Goal: Task Accomplishment & Management: Use online tool/utility

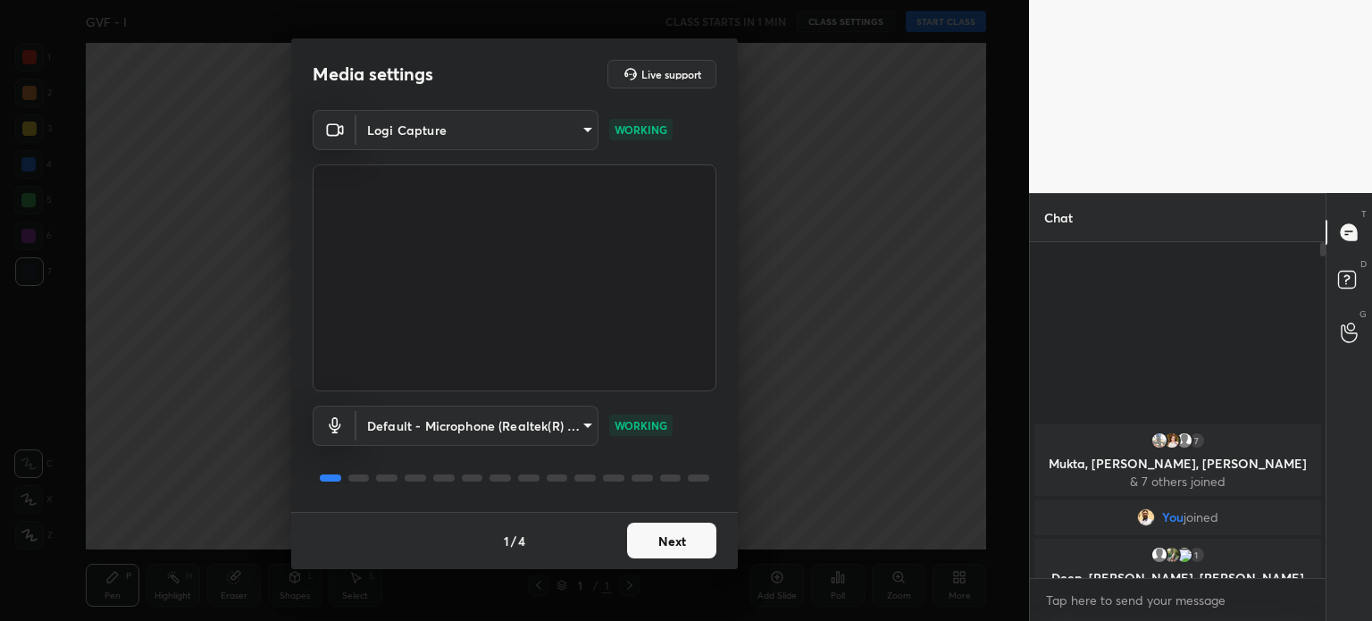
click at [435, 138] on body "1 2 3 4 5 6 7 C X Z C X Z E E Erase all H H GVF - I CLASS STARTS IN 1 MIN CLASS…" at bounding box center [686, 310] width 1372 height 621
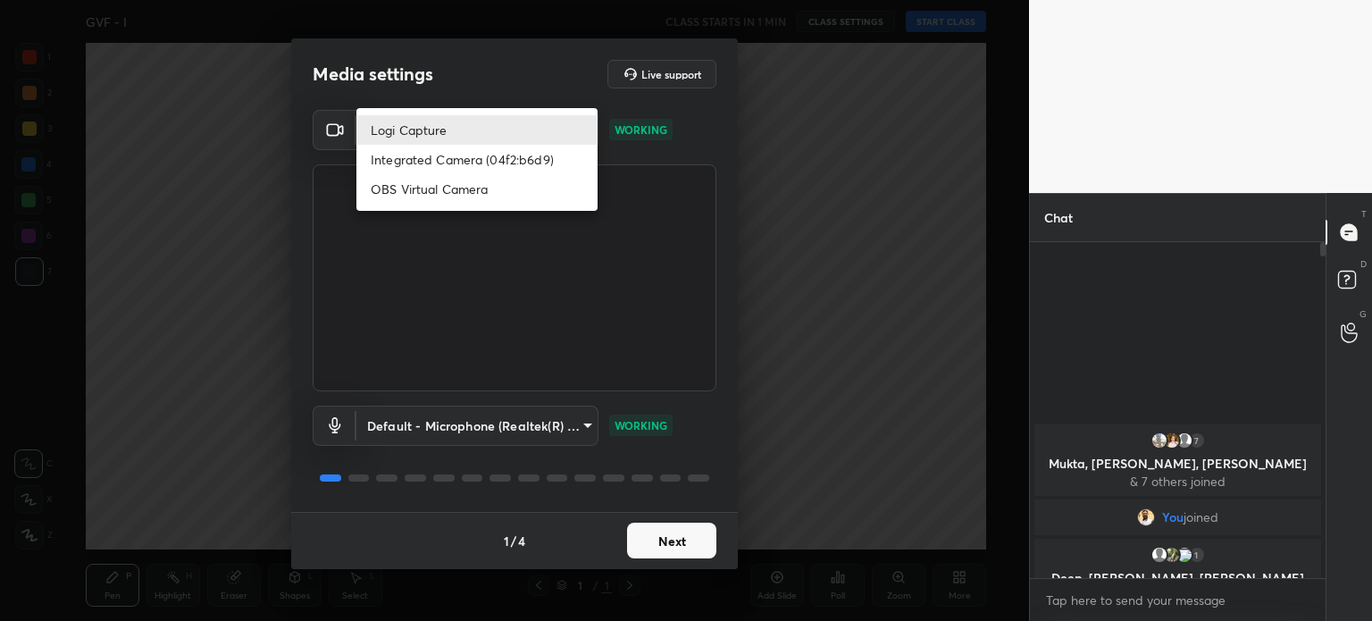
click at [462, 88] on div at bounding box center [686, 310] width 1372 height 621
click at [419, 124] on body "1 2 3 4 5 6 7 C X Z C X Z E E Erase all H H GVF - I WAS SCHEDULED TO START AT 2…" at bounding box center [686, 310] width 1372 height 621
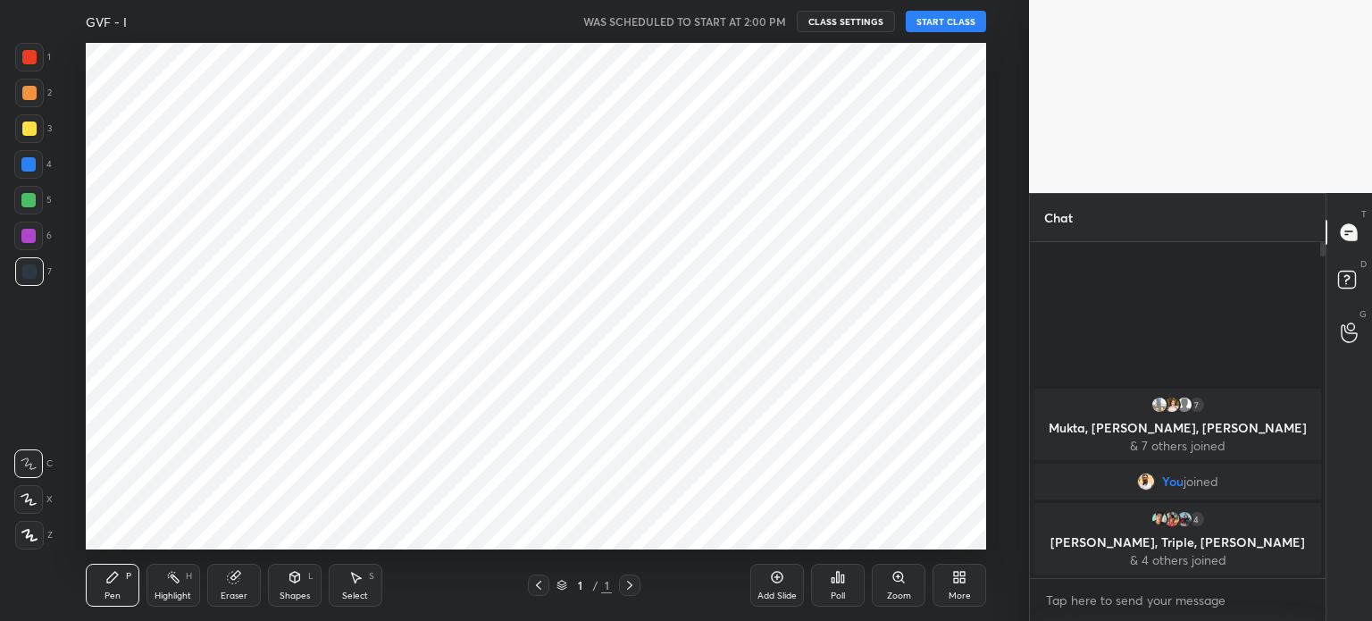
scroll to position [507, 958]
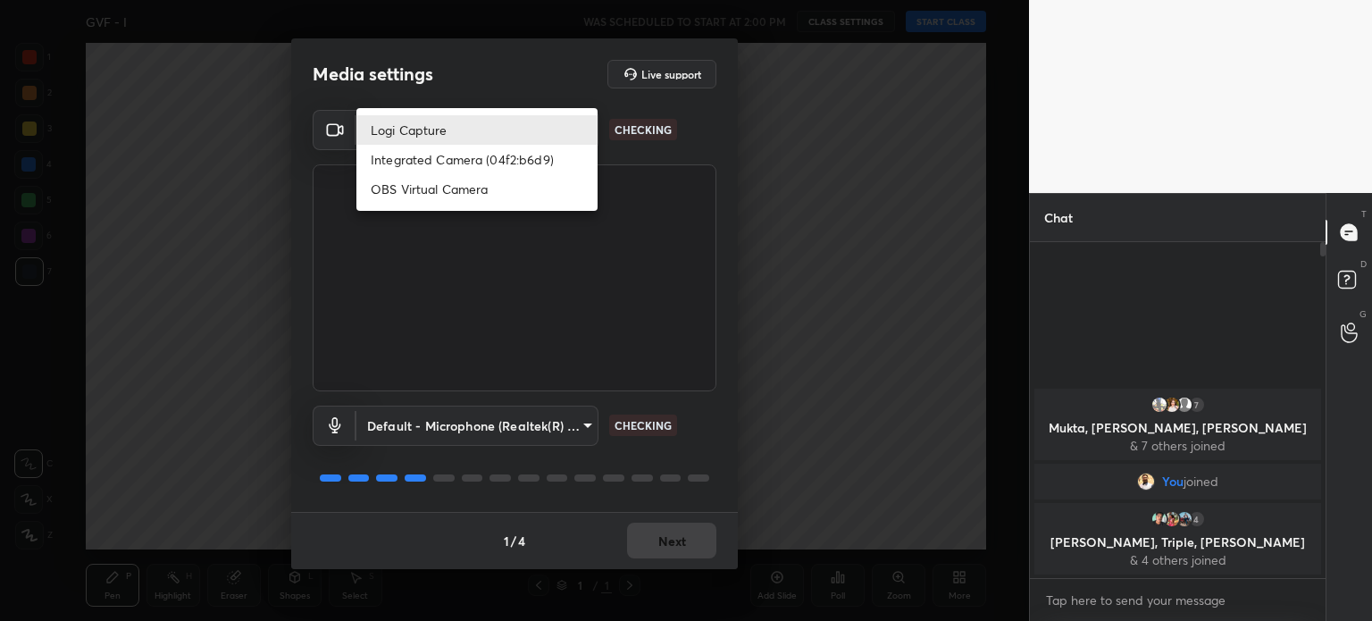
click at [407, 132] on body "1 2 3 4 5 6 7 C X Z C X Z E E Erase all H H GVF - I WAS SCHEDULED TO START AT 2…" at bounding box center [686, 310] width 1372 height 621
click at [495, 435] on div at bounding box center [686, 310] width 1372 height 621
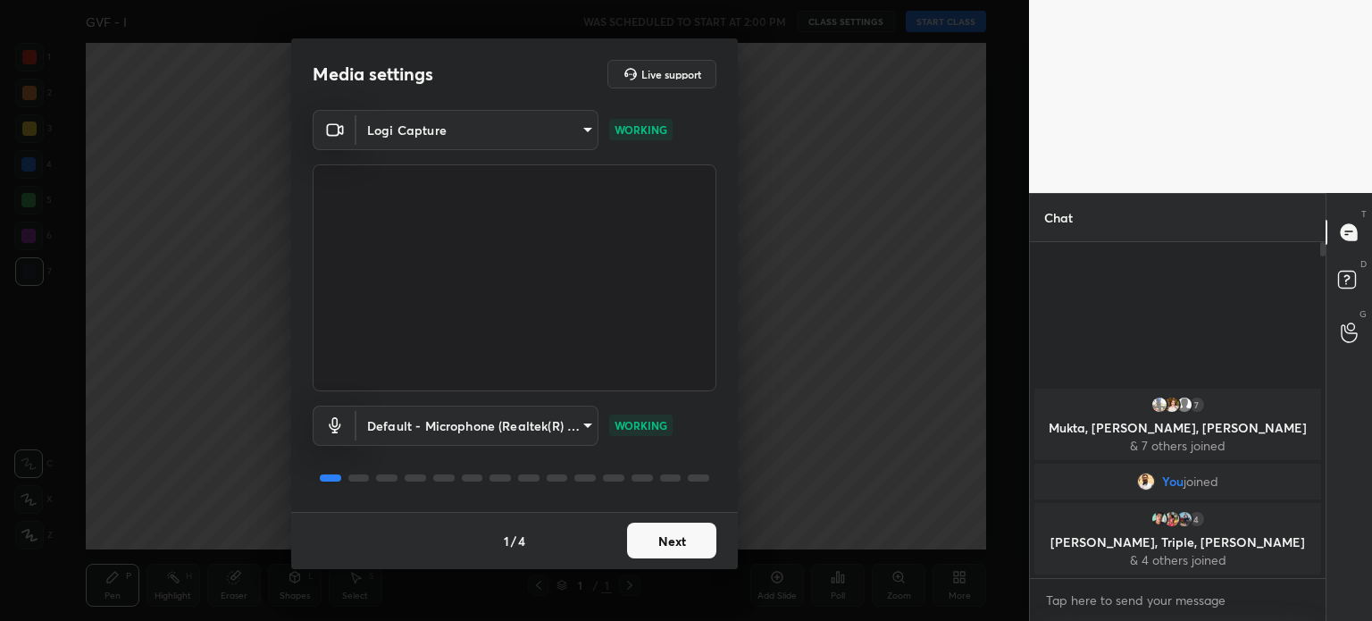
click at [495, 435] on body "1 2 3 4 5 6 7 C X Z C X Z E E Erase all H H GVF - I WAS SCHEDULED TO START AT 2…" at bounding box center [686, 310] width 1372 height 621
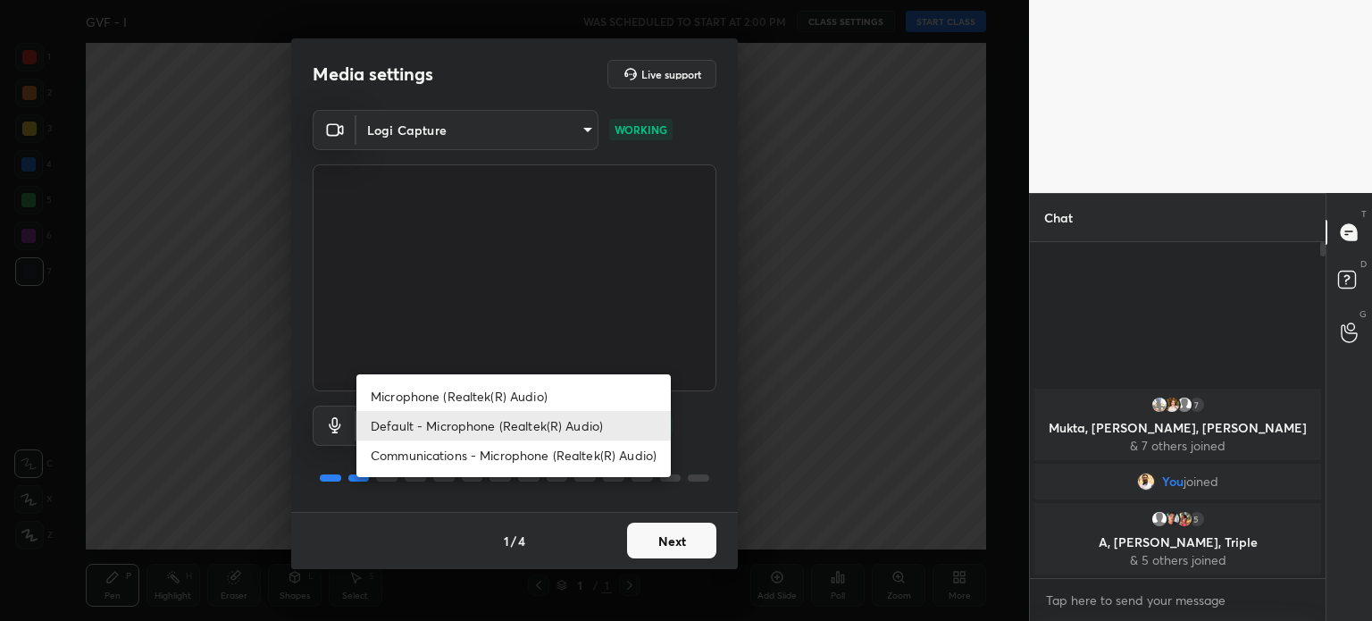
click at [382, 121] on div at bounding box center [686, 310] width 1372 height 621
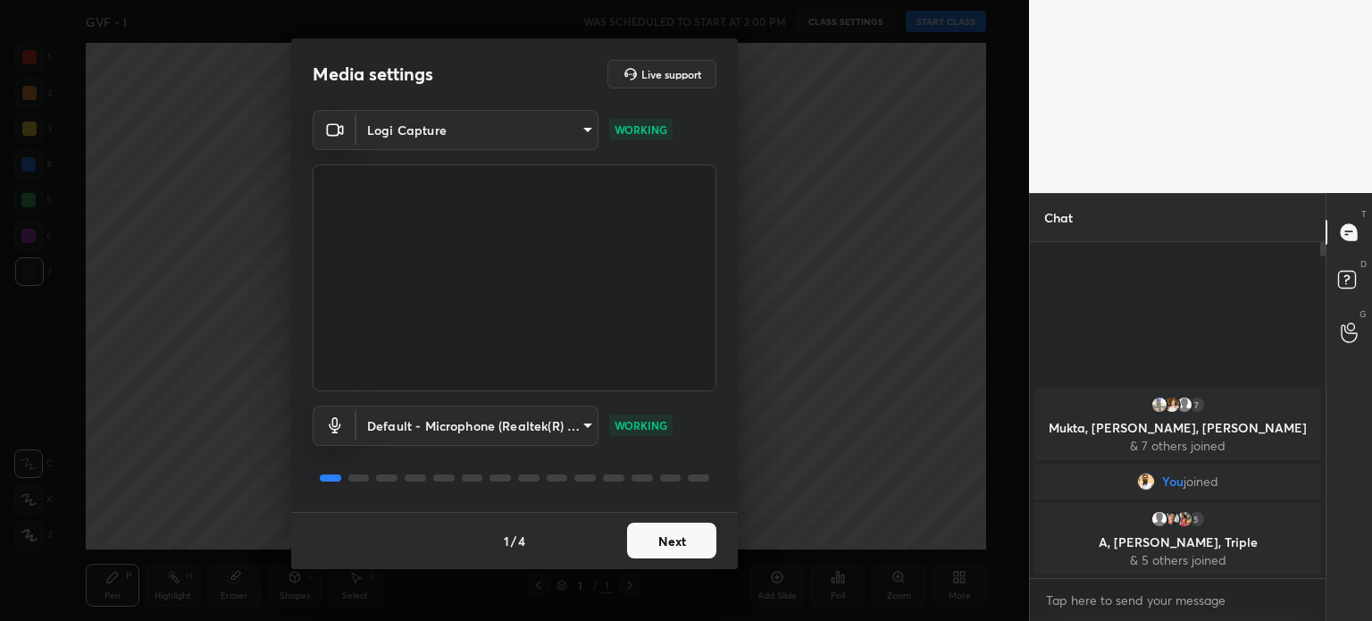
click at [382, 121] on body "1 2 3 4 5 6 7 C X Z C X Z E E Erase all H H GVF - I WAS SCHEDULED TO START AT 2…" at bounding box center [686, 310] width 1372 height 621
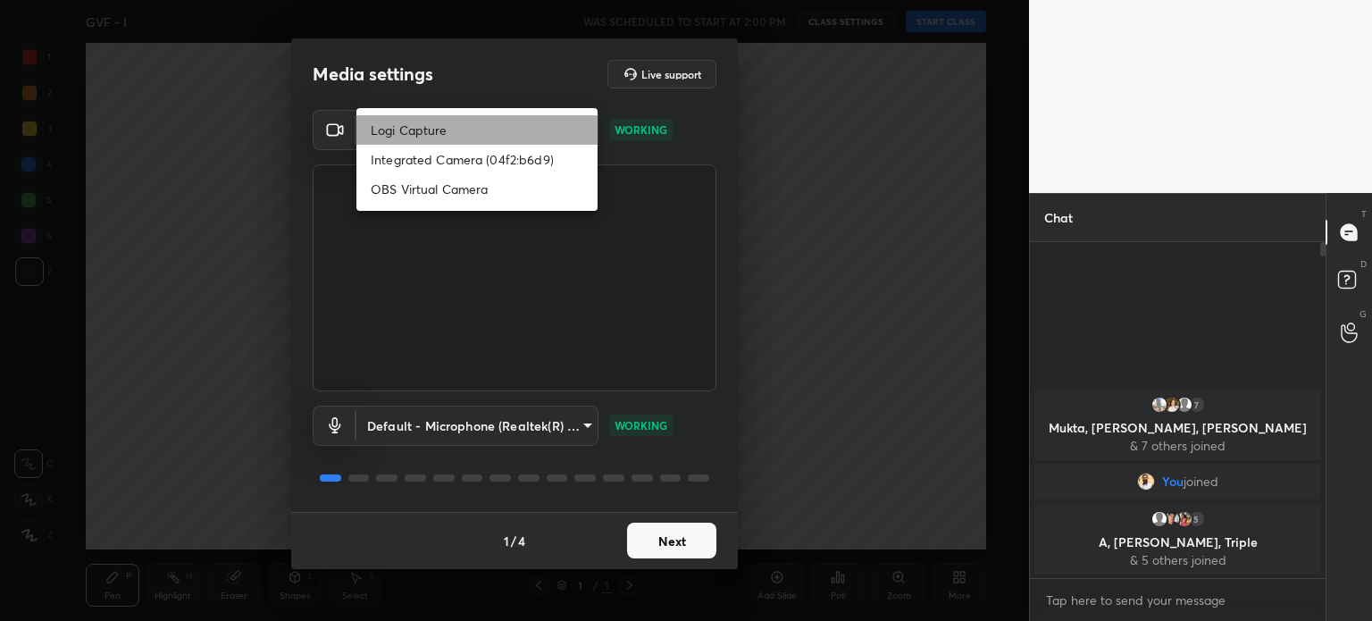
click at [382, 121] on li "Logi Capture" at bounding box center [477, 129] width 241 height 29
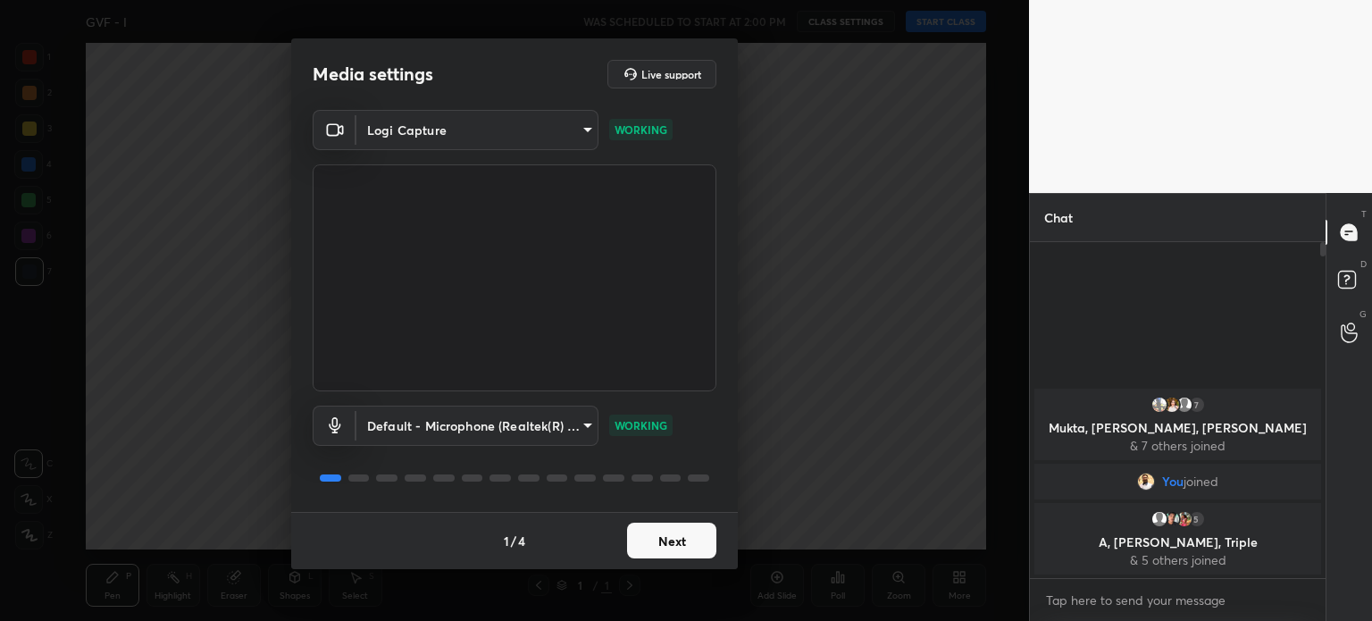
click at [382, 121] on body "1 2 3 4 5 6 7 C X Z C X Z E E Erase all H H GVF - I WAS SCHEDULED TO START AT 2…" at bounding box center [686, 310] width 1372 height 621
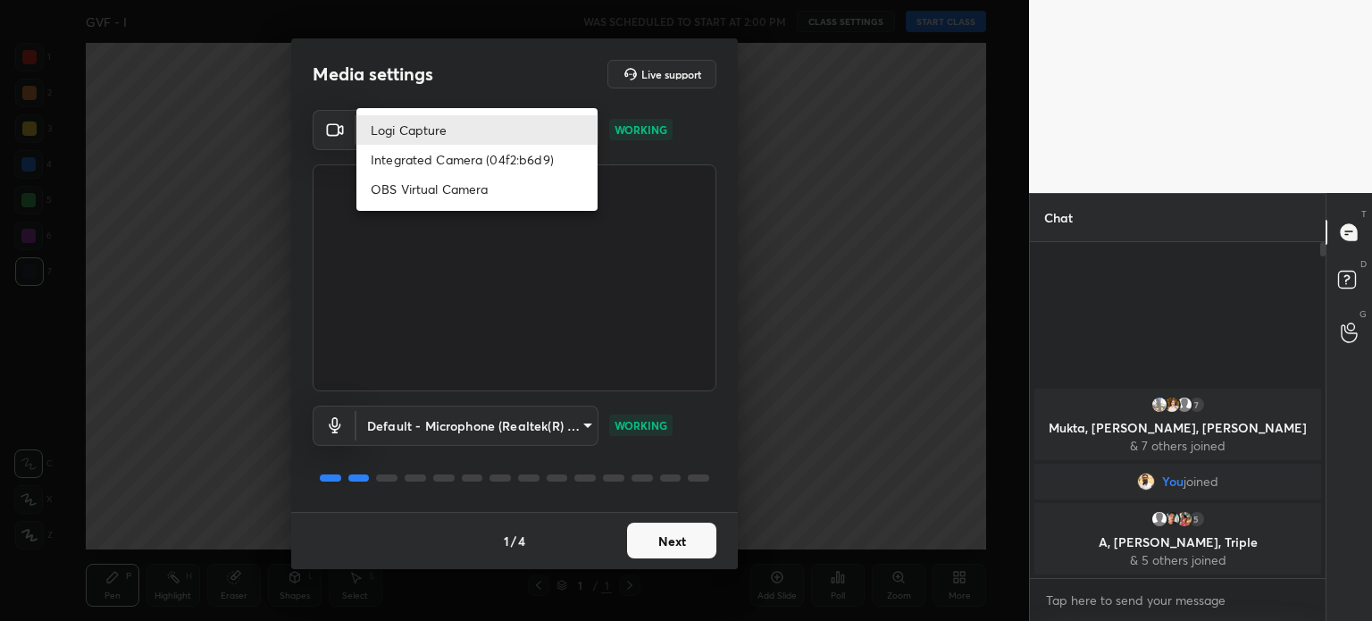
click at [467, 430] on div at bounding box center [686, 310] width 1372 height 621
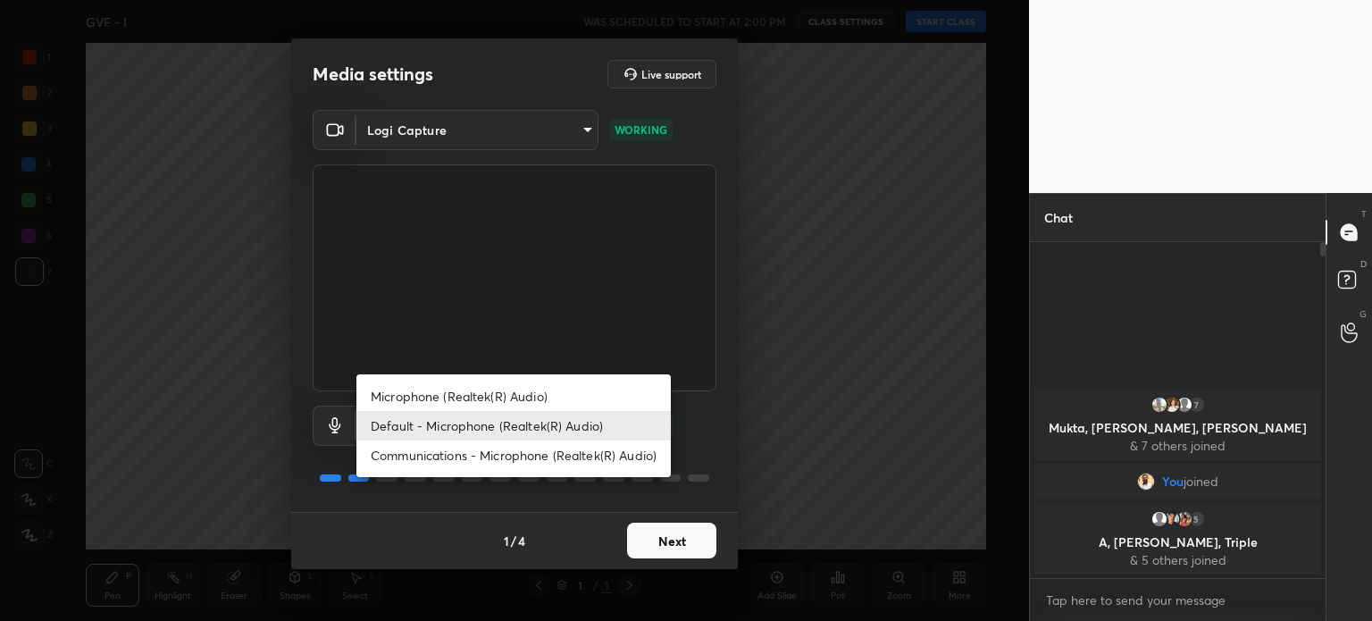
click at [467, 430] on body "1 2 3 4 5 6 7 C X Z C X Z E E Erase all H H GVF - I WAS SCHEDULED TO START AT 2…" at bounding box center [686, 310] width 1372 height 621
click at [415, 135] on div at bounding box center [686, 310] width 1372 height 621
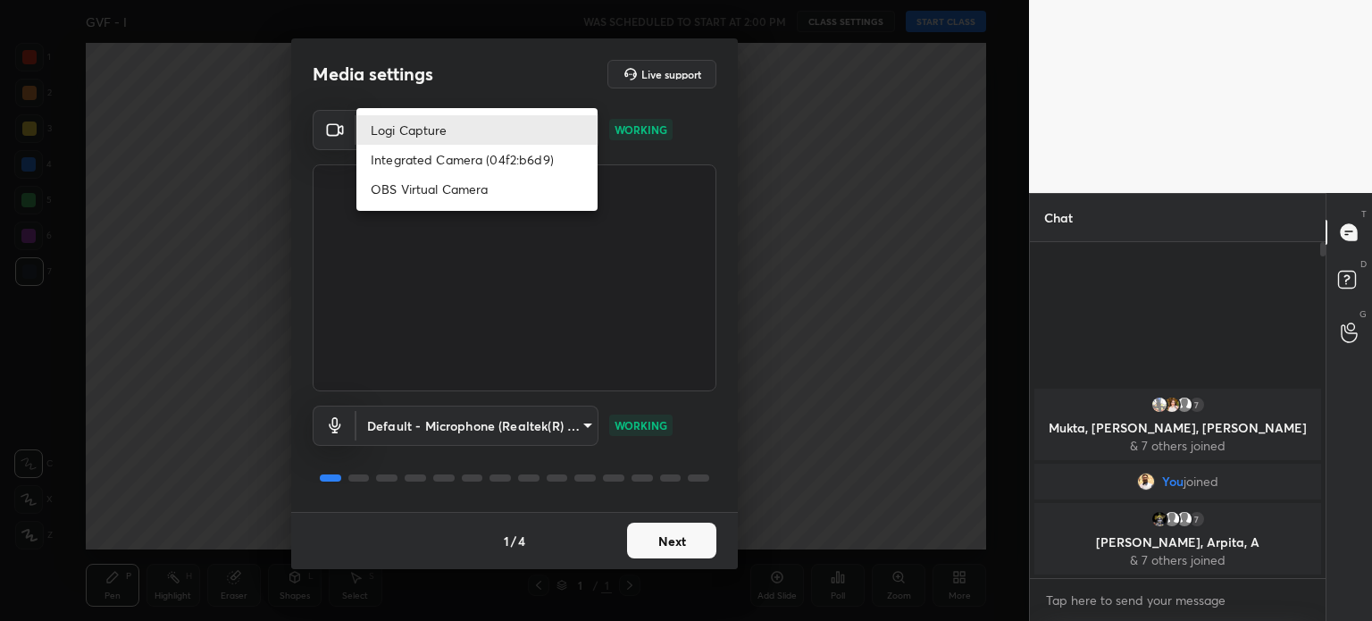
click at [415, 135] on body "1 2 3 4 5 6 7 C X Z C X Z E E Erase all H H GVF - I WAS SCHEDULED TO START AT 2…" at bounding box center [686, 310] width 1372 height 621
click at [469, 424] on div at bounding box center [686, 310] width 1372 height 621
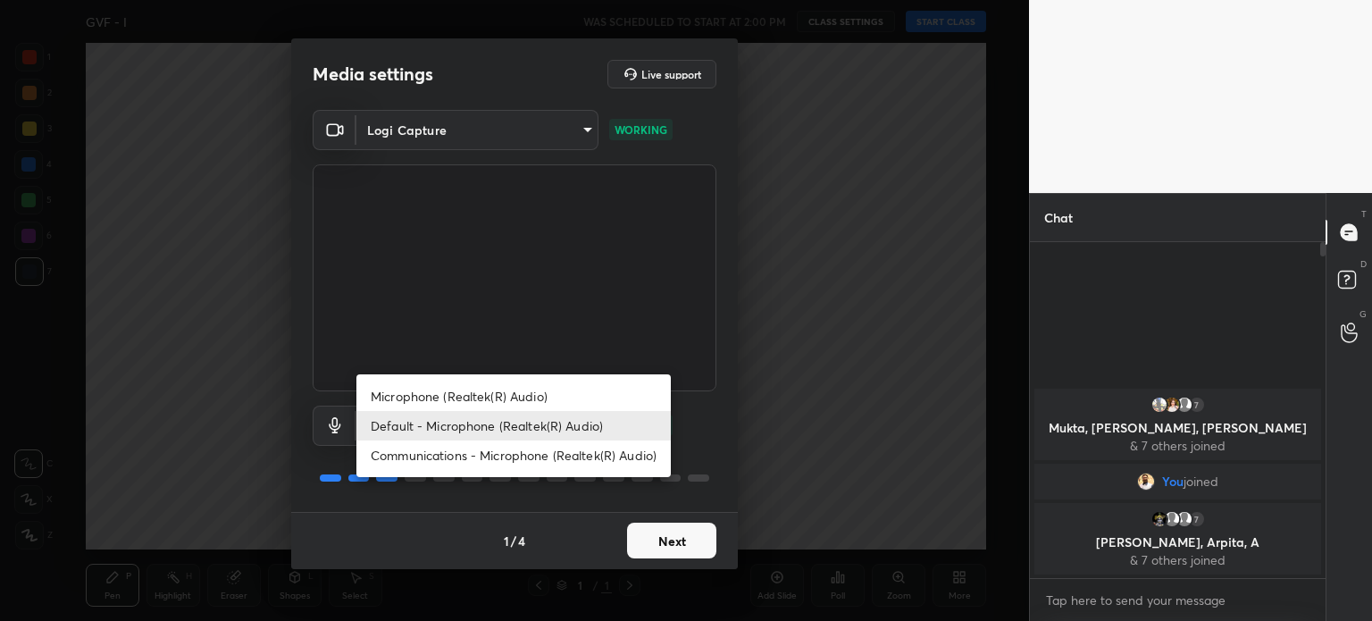
click at [469, 424] on body "1 2 3 4 5 6 7 C X Z C X Z E E Erase all H H GVF - I WAS SCHEDULED TO START AT 2…" at bounding box center [686, 310] width 1372 height 621
click at [433, 138] on div at bounding box center [686, 310] width 1372 height 621
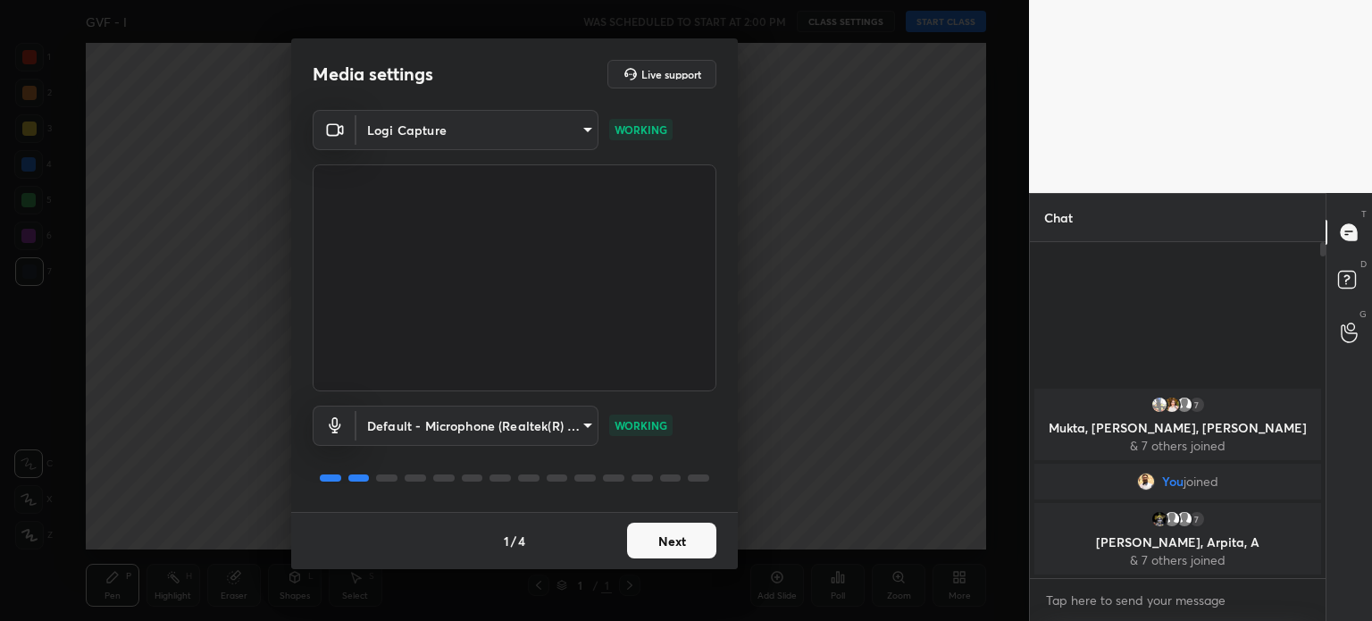
click at [433, 138] on body "1 2 3 4 5 6 7 C X Z C X Z E E Erase all H H GVF - I WAS SCHEDULED TO START AT 2…" at bounding box center [686, 310] width 1372 height 621
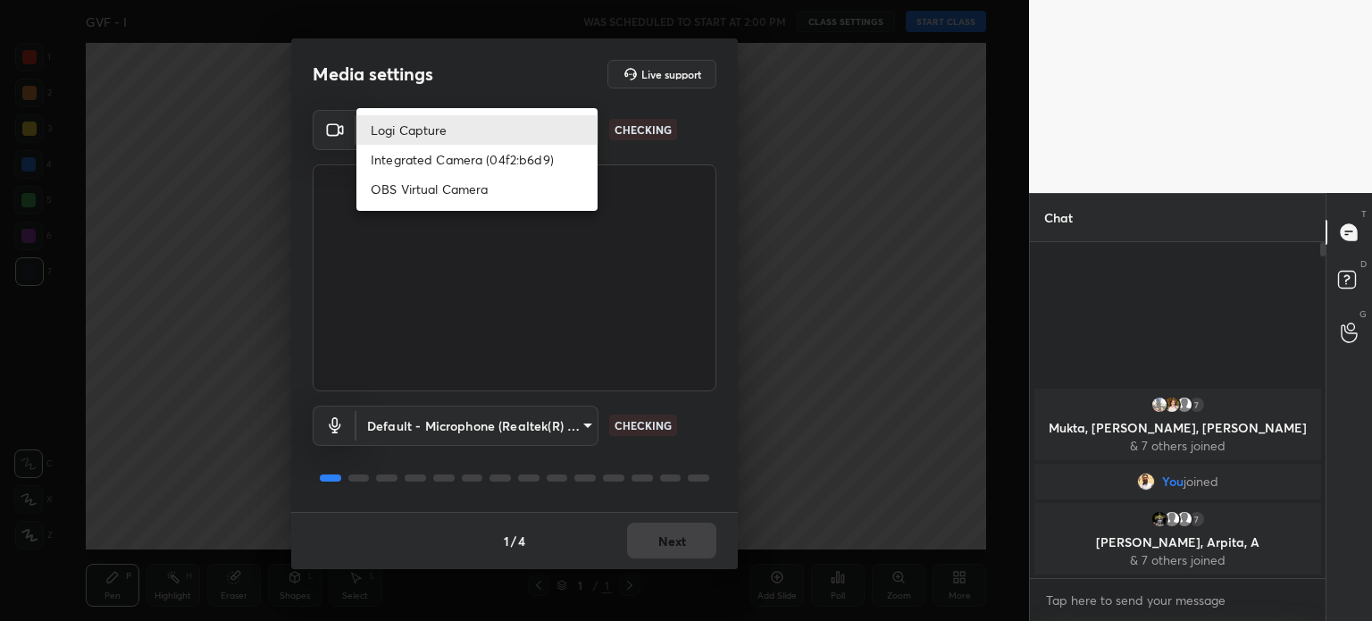
click at [509, 136] on body "1 2 3 4 5 6 7 C X Z C X Z E E Erase all H H GVF - I WAS SCHEDULED TO START AT 2…" at bounding box center [686, 310] width 1372 height 621
click at [540, 432] on div at bounding box center [686, 310] width 1372 height 621
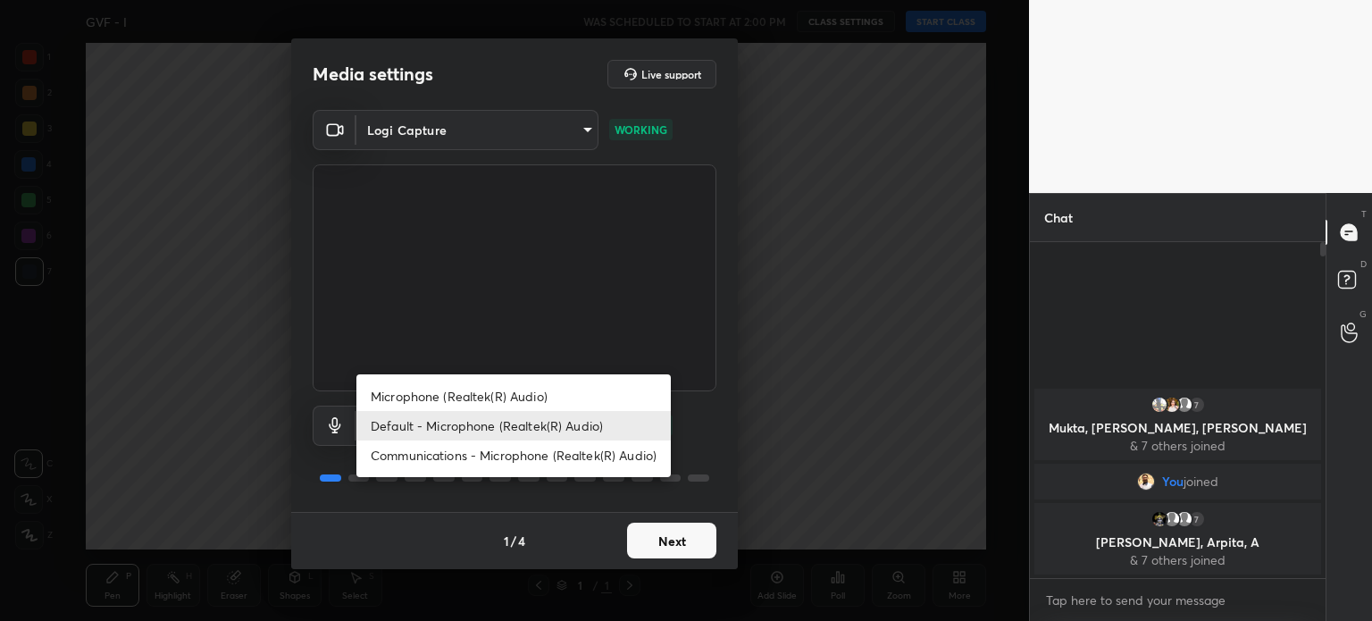
click at [540, 421] on body "1 2 3 4 5 6 7 C X Z C X Z E E Erase all H H GVF - I WAS SCHEDULED TO START AT 2…" at bounding box center [686, 310] width 1372 height 621
click at [720, 419] on div at bounding box center [686, 310] width 1372 height 621
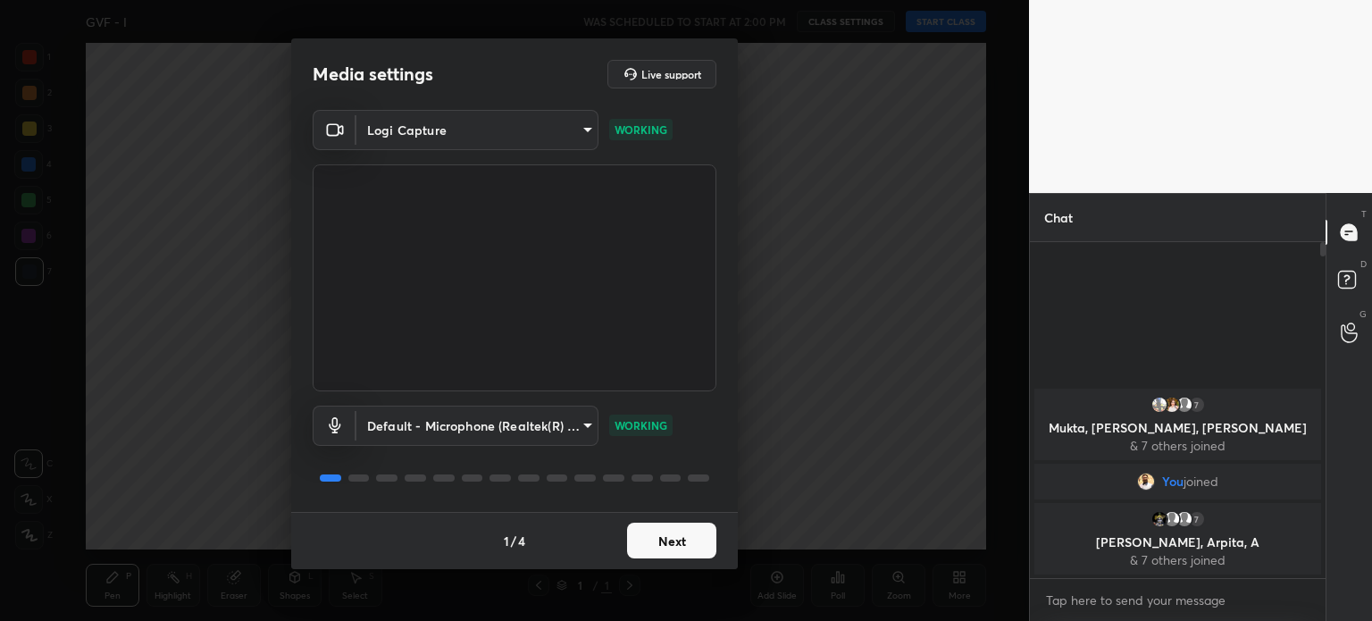
click at [464, 133] on body "1 2 3 4 5 6 7 C X Z C X Z E E Erase all H H GVF - I WAS SCHEDULED TO START AT 2…" at bounding box center [686, 310] width 1372 height 621
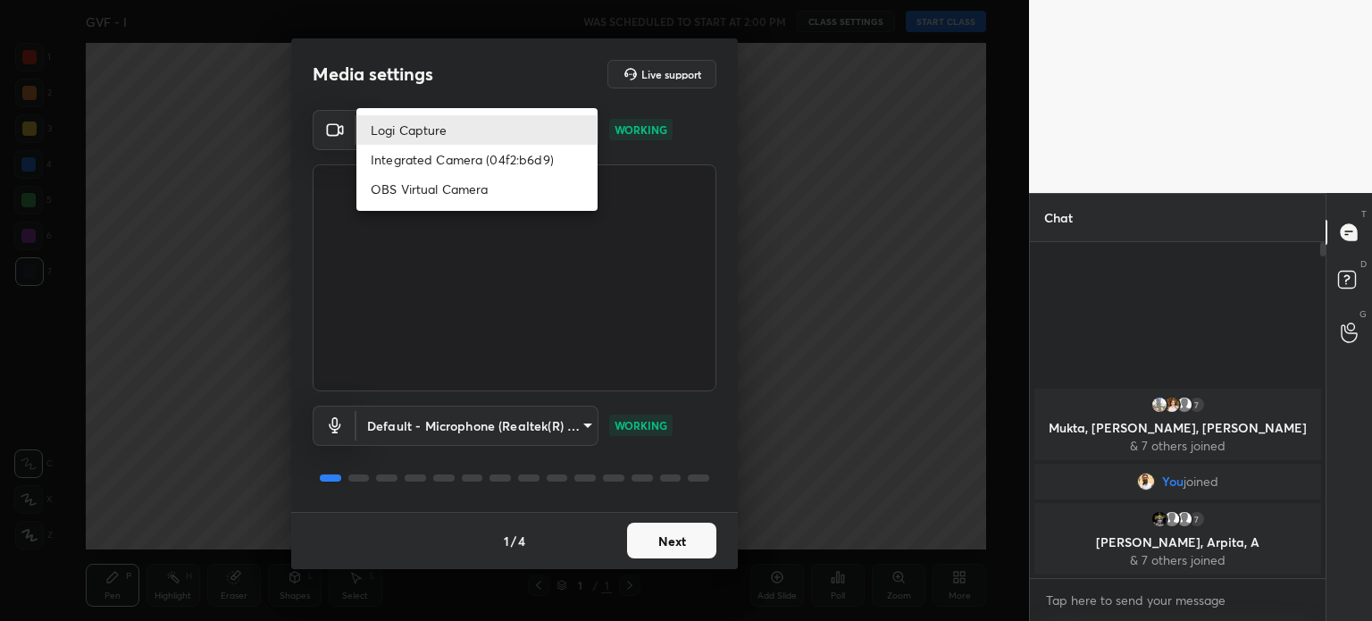
click at [710, 446] on div at bounding box center [686, 310] width 1372 height 621
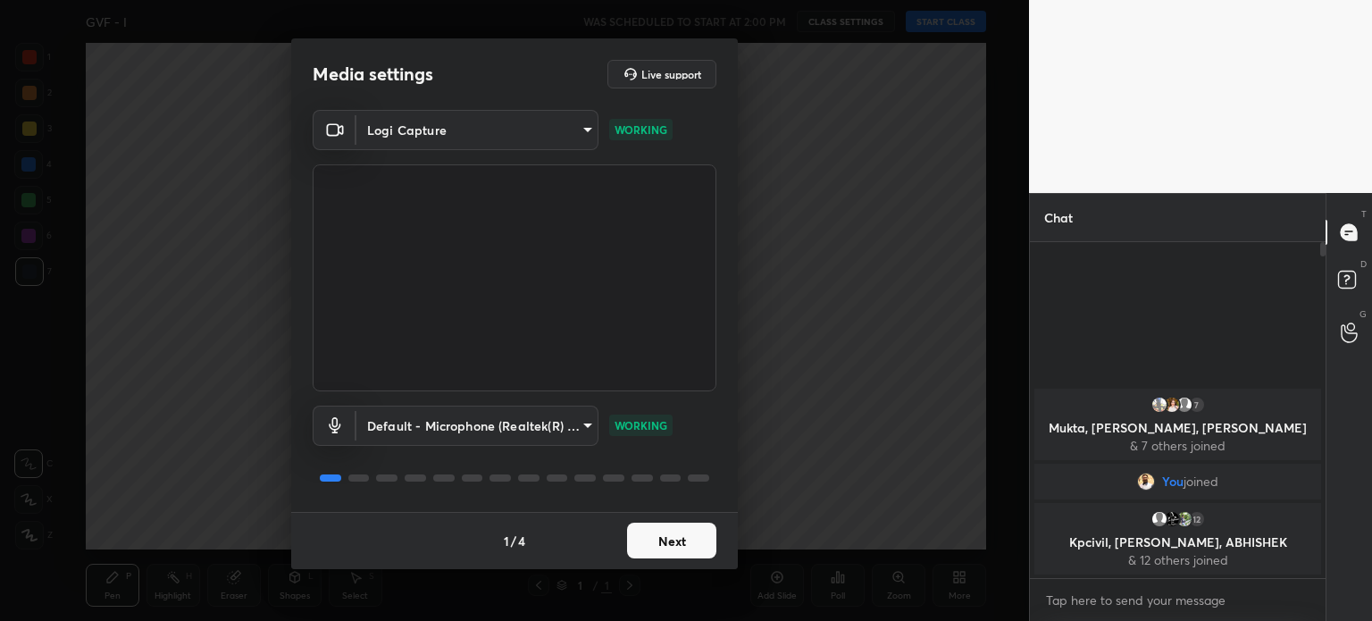
click at [367, 133] on body "1 2 3 4 5 6 7 C X Z C X Z E E Erase all H H GVF - I WAS SCHEDULED TO START AT 2…" at bounding box center [686, 310] width 1372 height 621
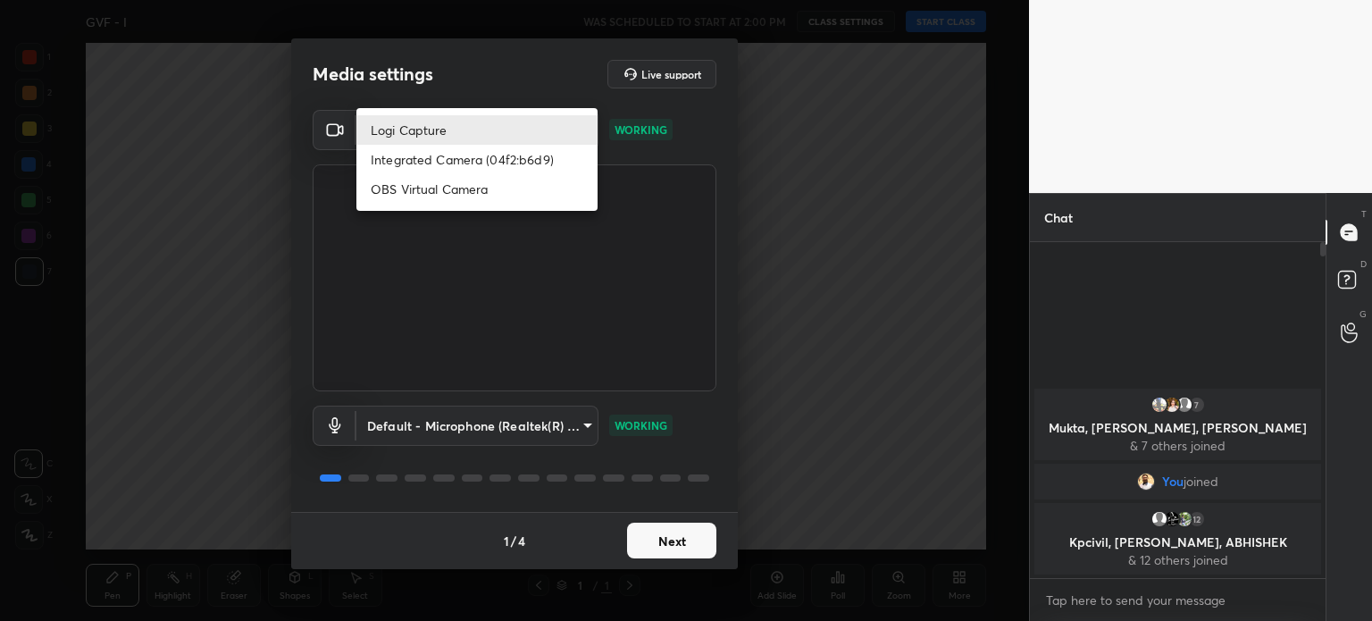
click at [457, 417] on div at bounding box center [686, 310] width 1372 height 621
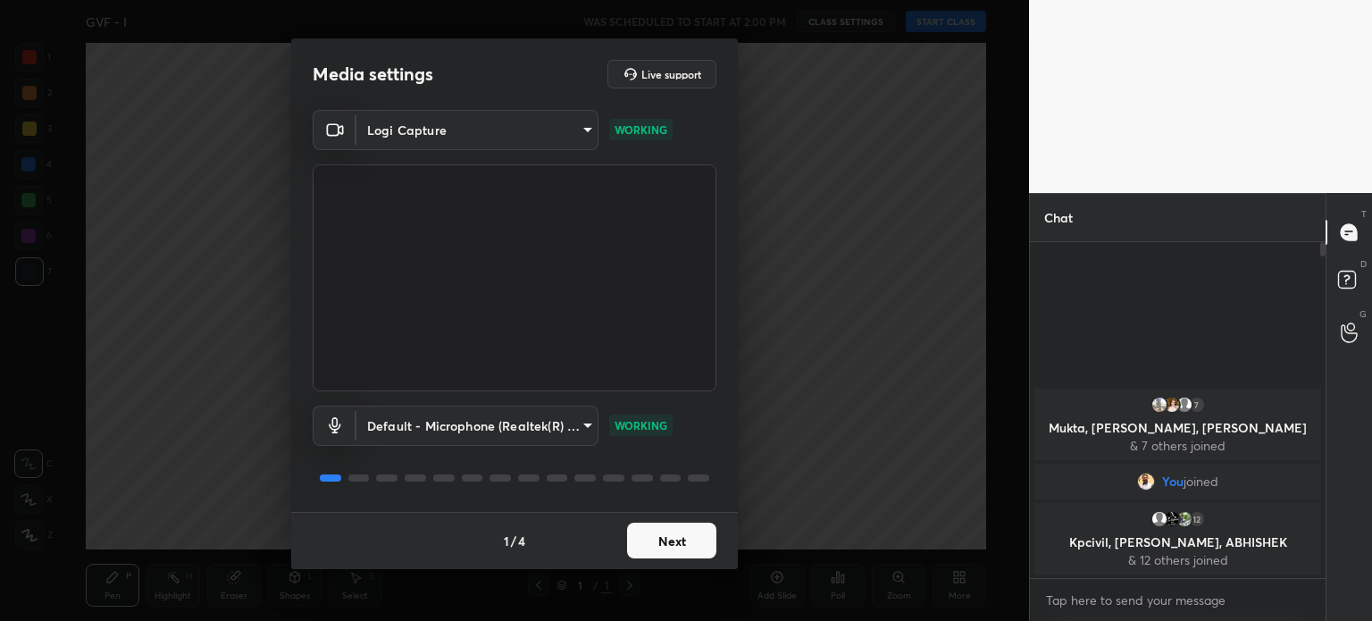
click at [455, 418] on body "1 2 3 4 5 6 7 C X Z C X Z E E Erase all H H GVF - I WAS SCHEDULED TO START AT 2…" at bounding box center [686, 310] width 1372 height 621
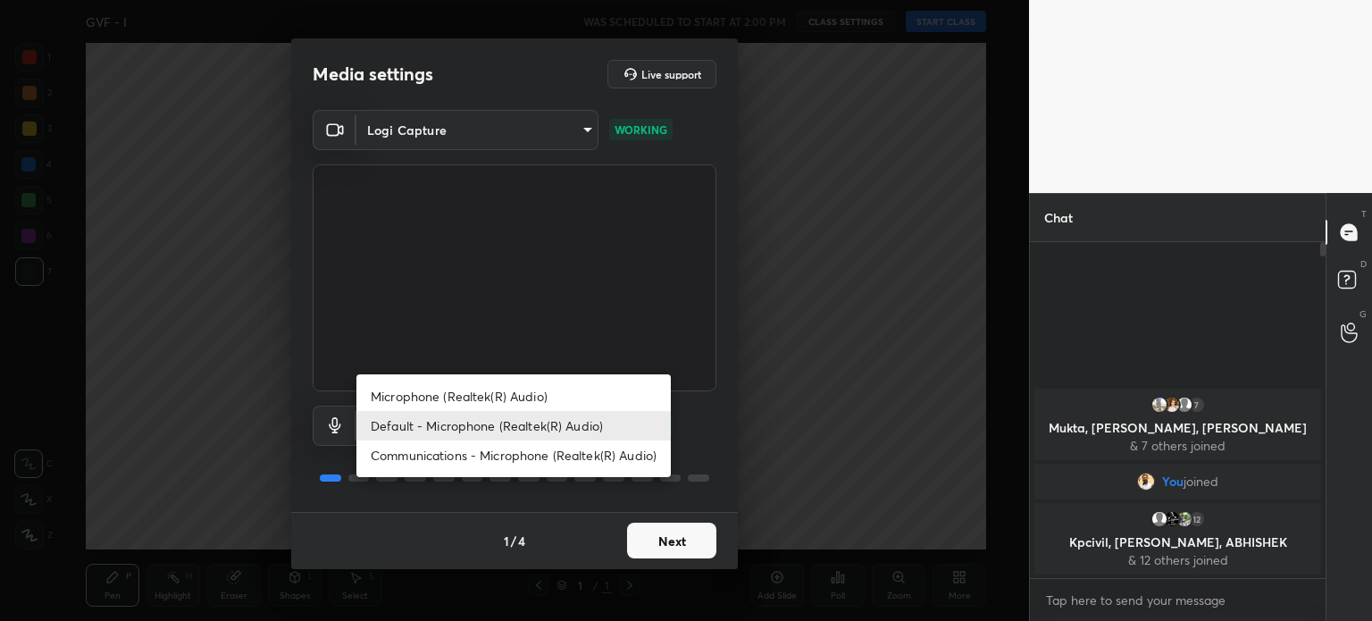
click at [751, 395] on div at bounding box center [686, 310] width 1372 height 621
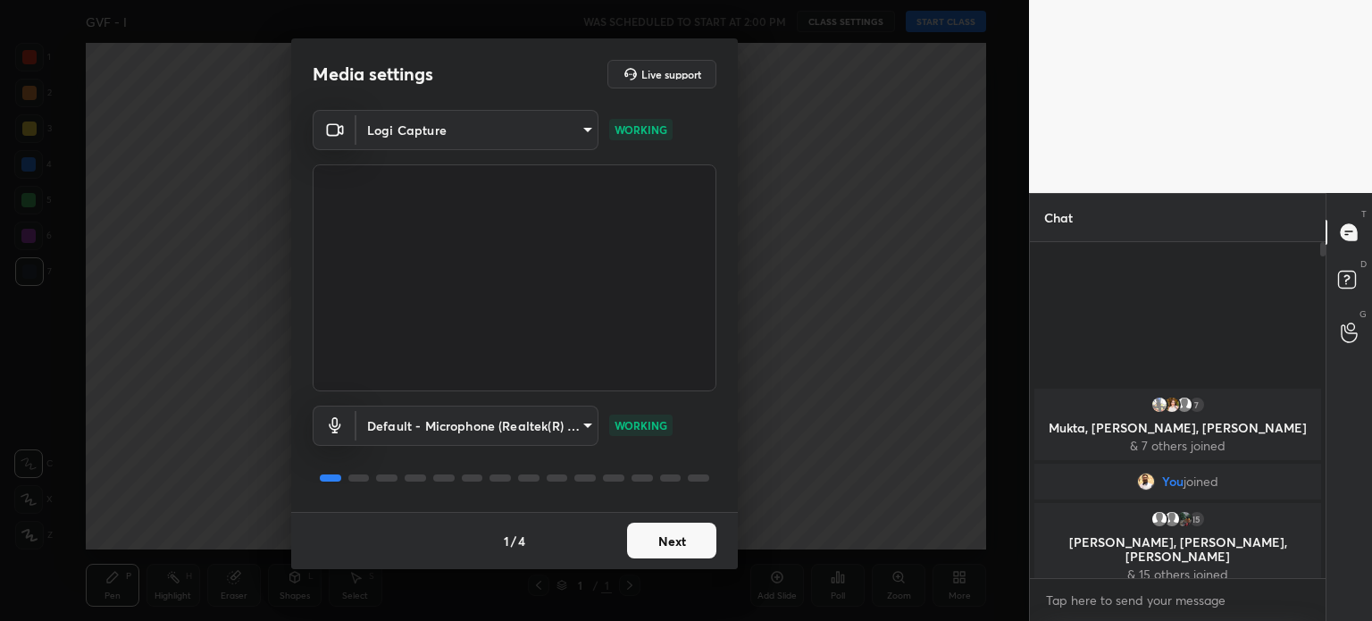
click at [549, 138] on body "1 2 3 4 5 6 7 C X Z C X Z E E Erase all H H GVF - I WAS SCHEDULED TO START AT 2…" at bounding box center [686, 310] width 1372 height 621
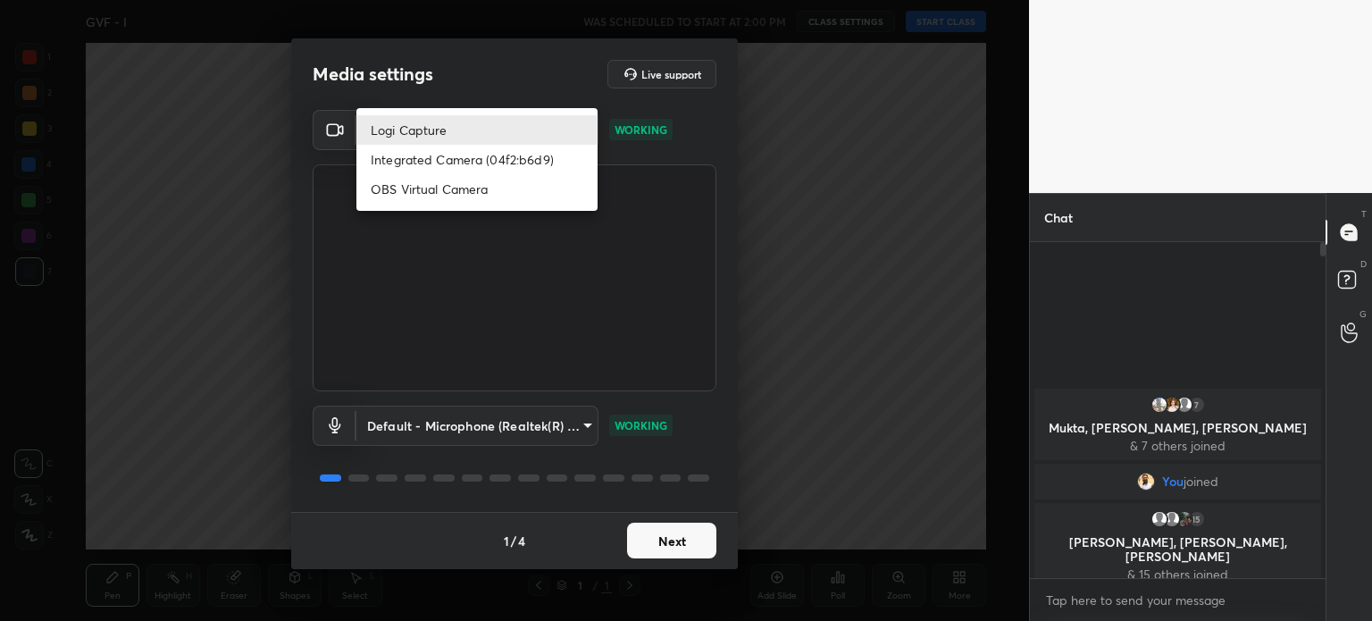
click at [486, 425] on div at bounding box center [686, 310] width 1372 height 621
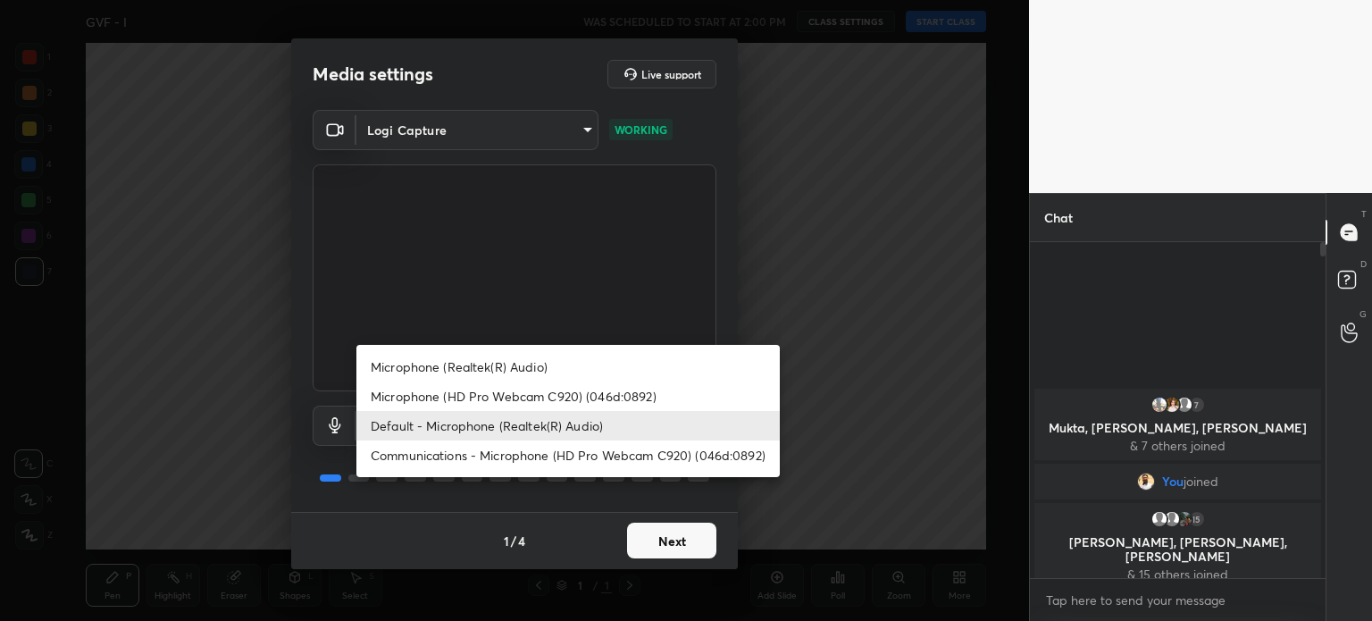
click at [486, 425] on body "1 2 3 4 5 6 7 C X Z C X Z E E Erase all H H GVF - I WAS SCHEDULED TO START AT 2…" at bounding box center [686, 310] width 1372 height 621
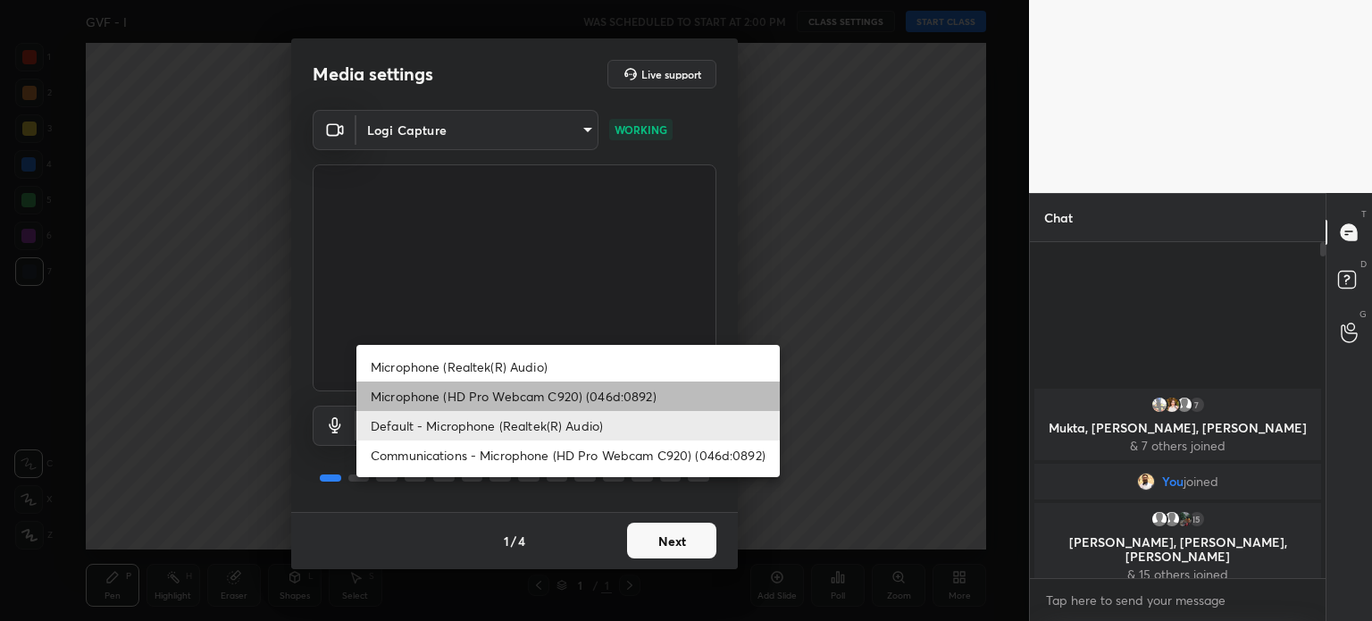
click at [504, 388] on li "Microphone (HD Pro Webcam C920) (046d:0892)" at bounding box center [569, 396] width 424 height 29
type input "bb1996644f97814f3b04d9f45ff94865e1a22455fd078c7d08893ce3d2a54486"
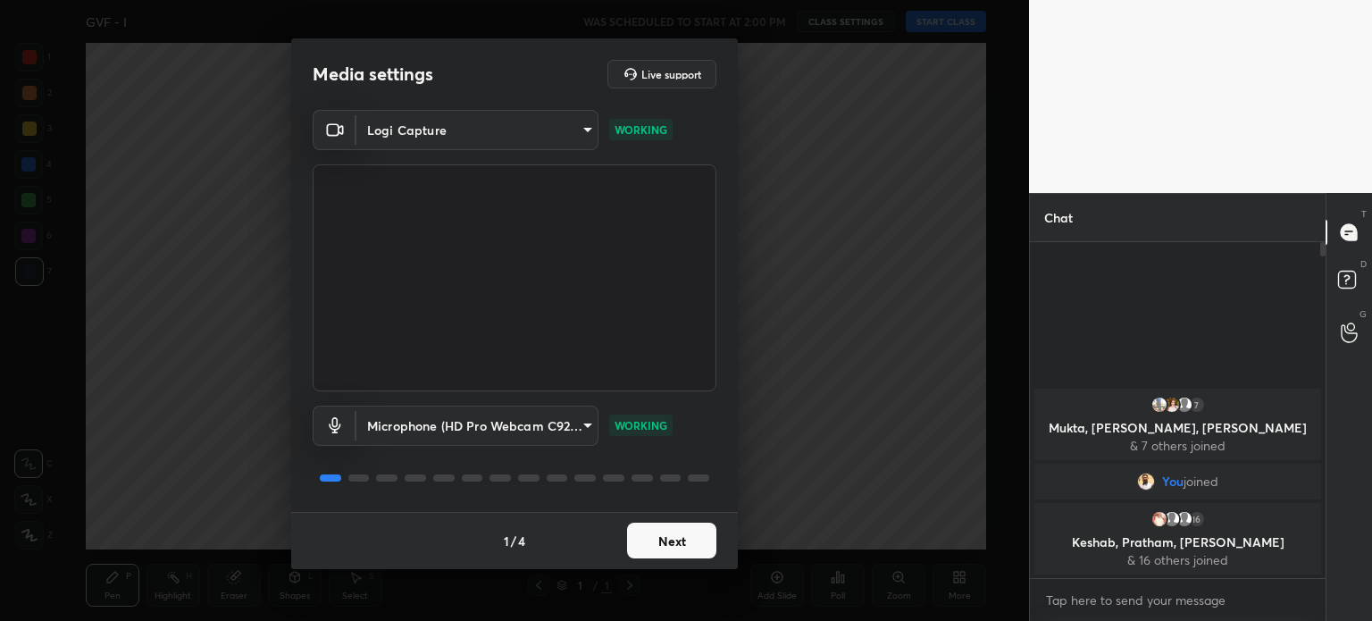
click at [452, 132] on body "1 2 3 4 5 6 7 C X Z C X Z E E Erase all H H GVF - I WAS SCHEDULED TO START AT 2…" at bounding box center [686, 310] width 1372 height 621
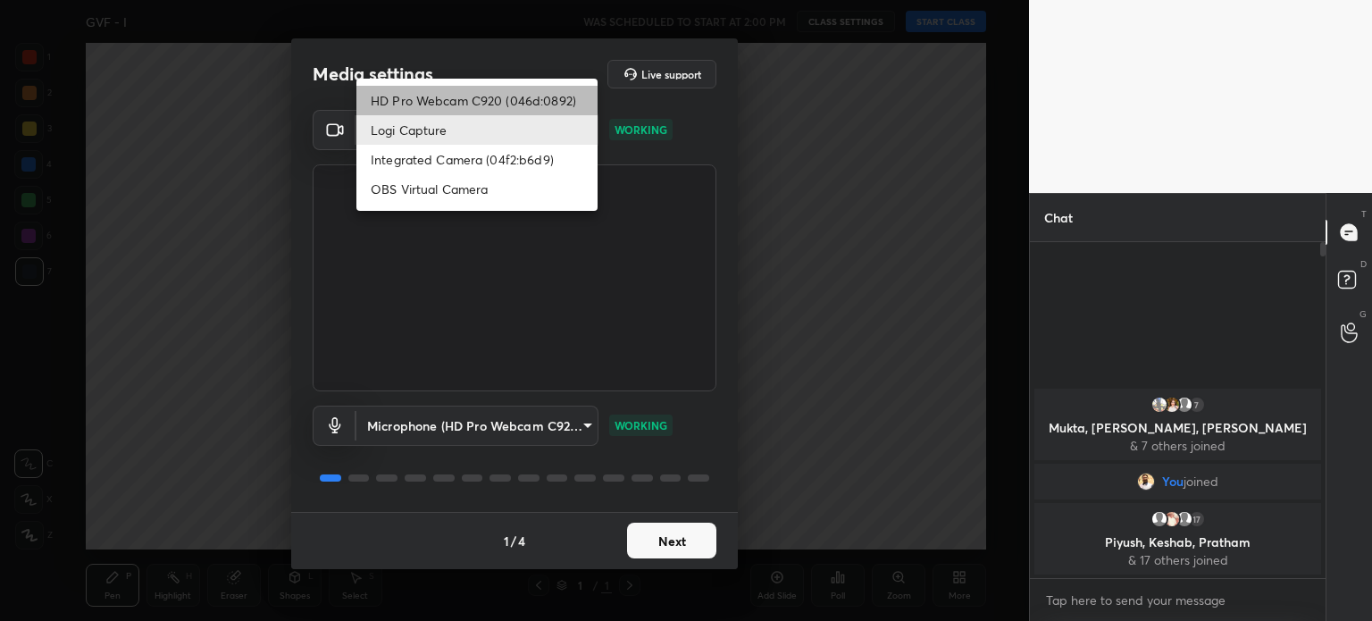
click at [454, 94] on li "HD Pro Webcam C920 (046d:0892)" at bounding box center [477, 100] width 241 height 29
type input "8aae292bd264e8f23df07134872443255bac35725bc490f4ead0b3da0b42236d"
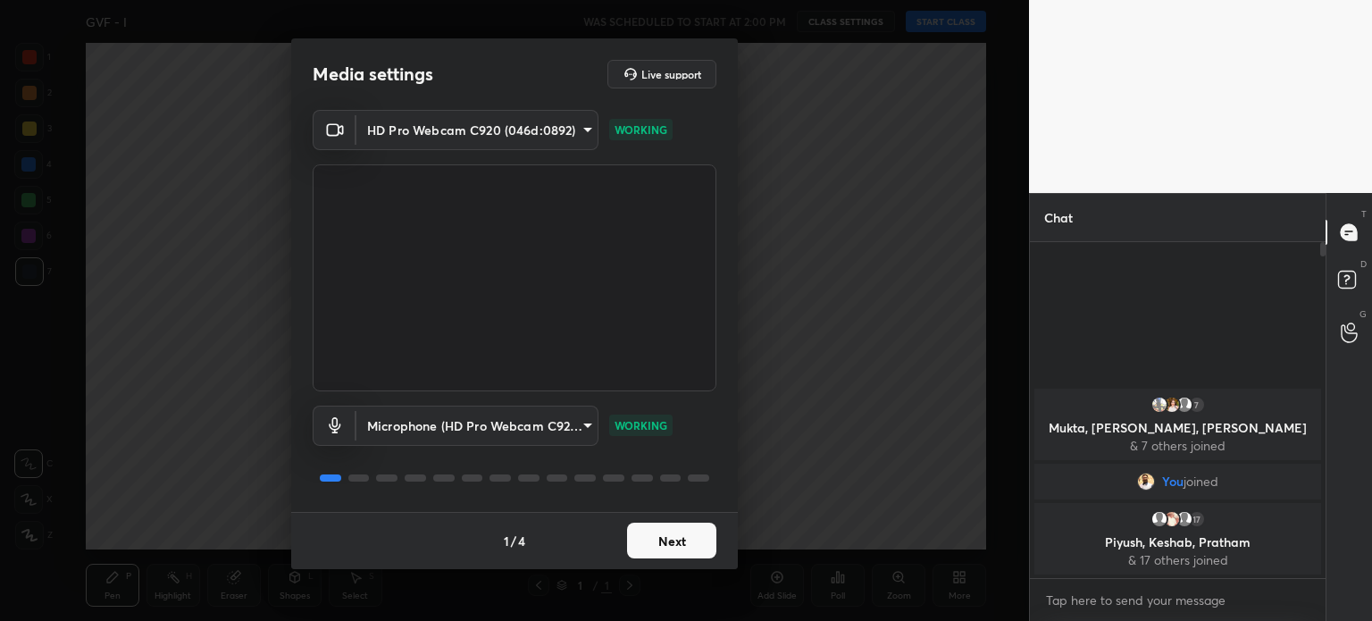
click at [682, 543] on button "Next" at bounding box center [671, 541] width 89 height 36
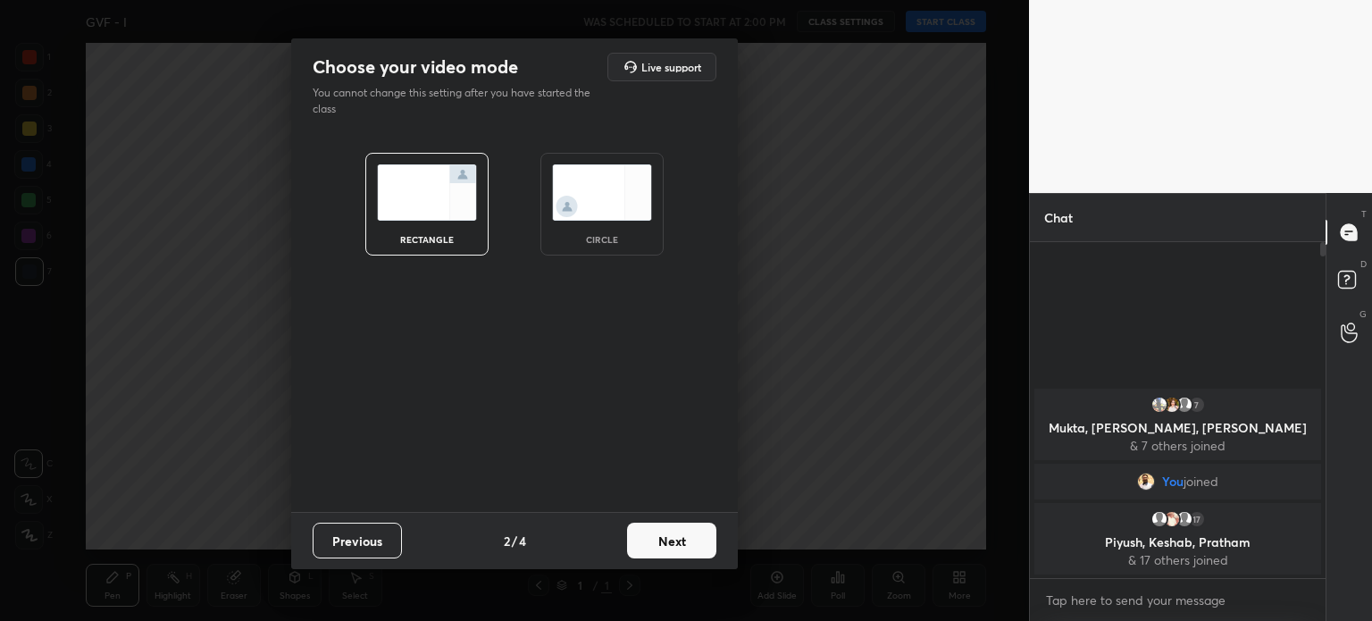
click at [682, 543] on button "Next" at bounding box center [671, 541] width 89 height 36
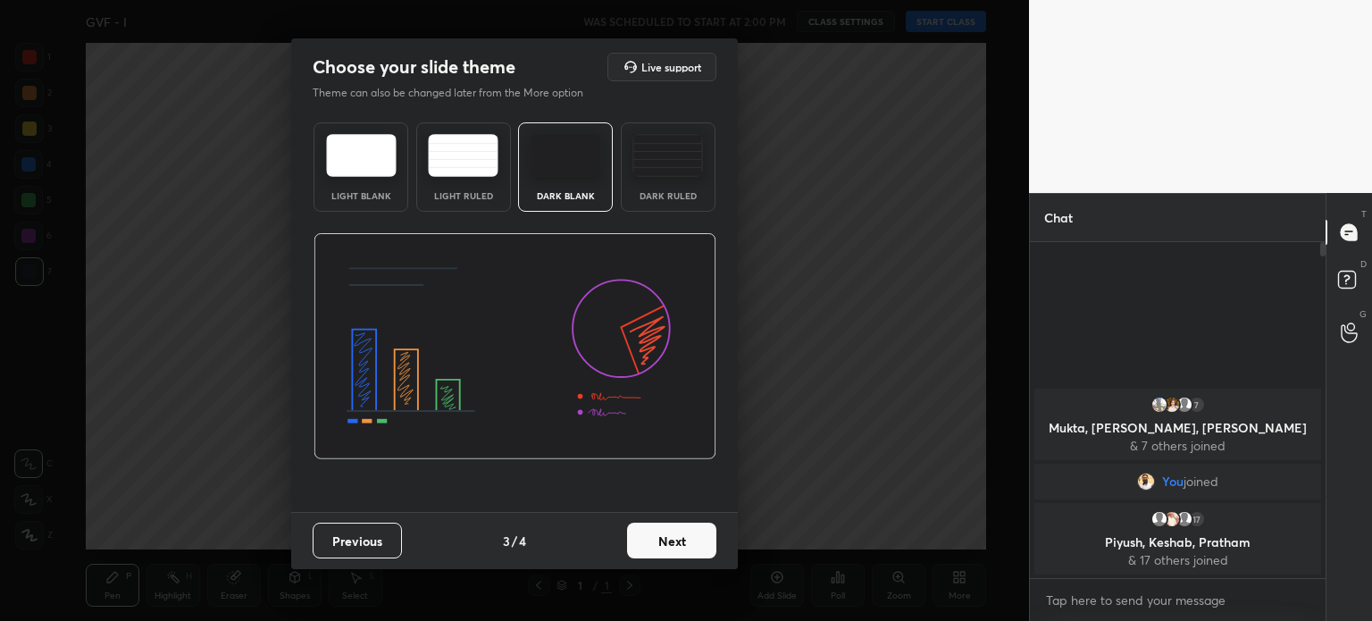
click at [682, 543] on button "Next" at bounding box center [671, 541] width 89 height 36
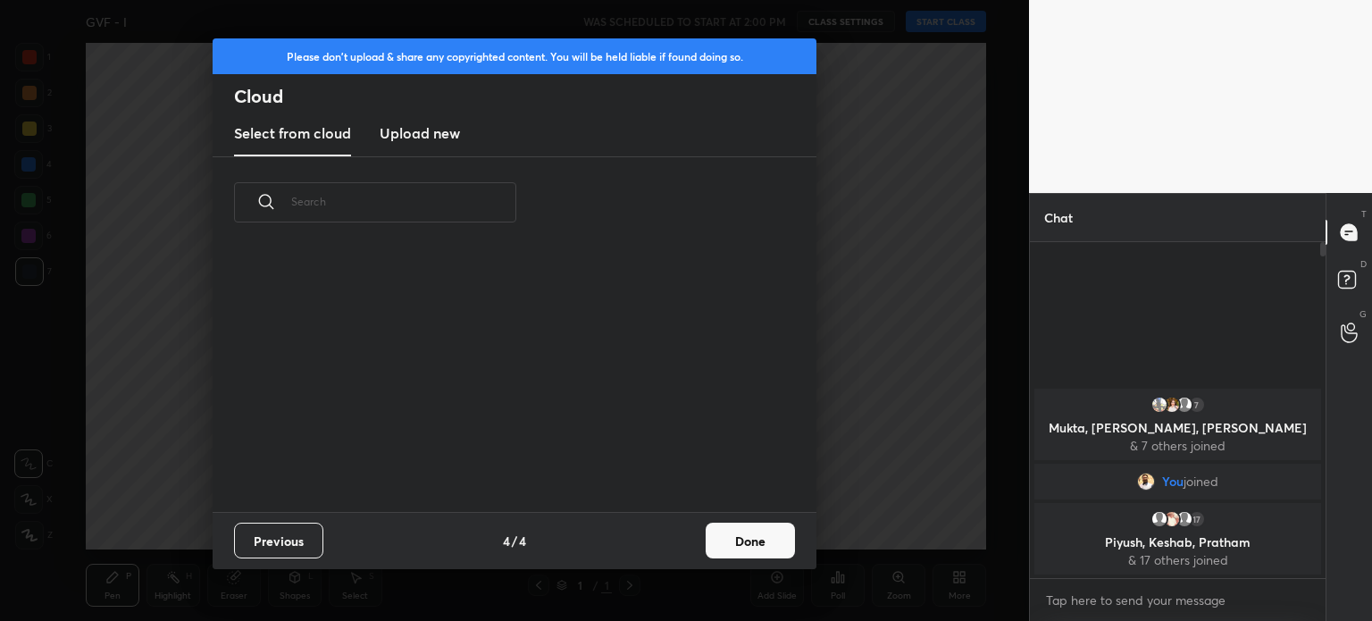
click at [682, 543] on div "Previous 4 / 4 Done" at bounding box center [515, 540] width 604 height 57
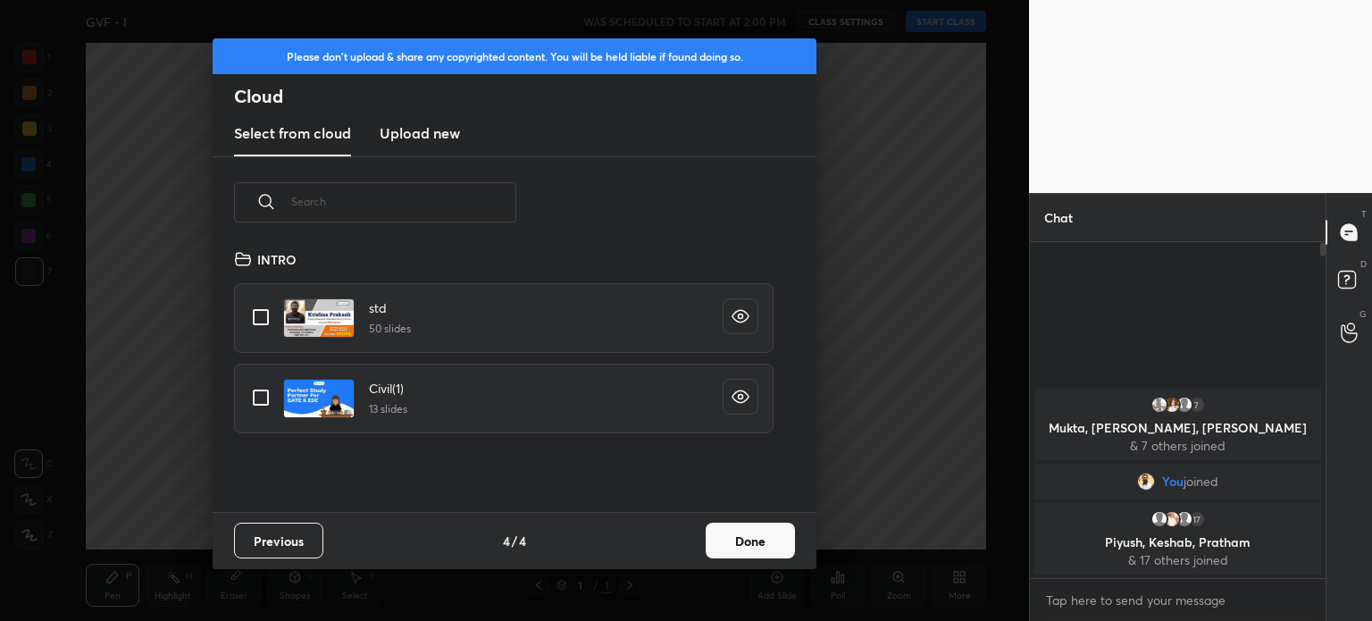
scroll to position [264, 574]
click at [776, 544] on button "Done" at bounding box center [750, 541] width 89 height 36
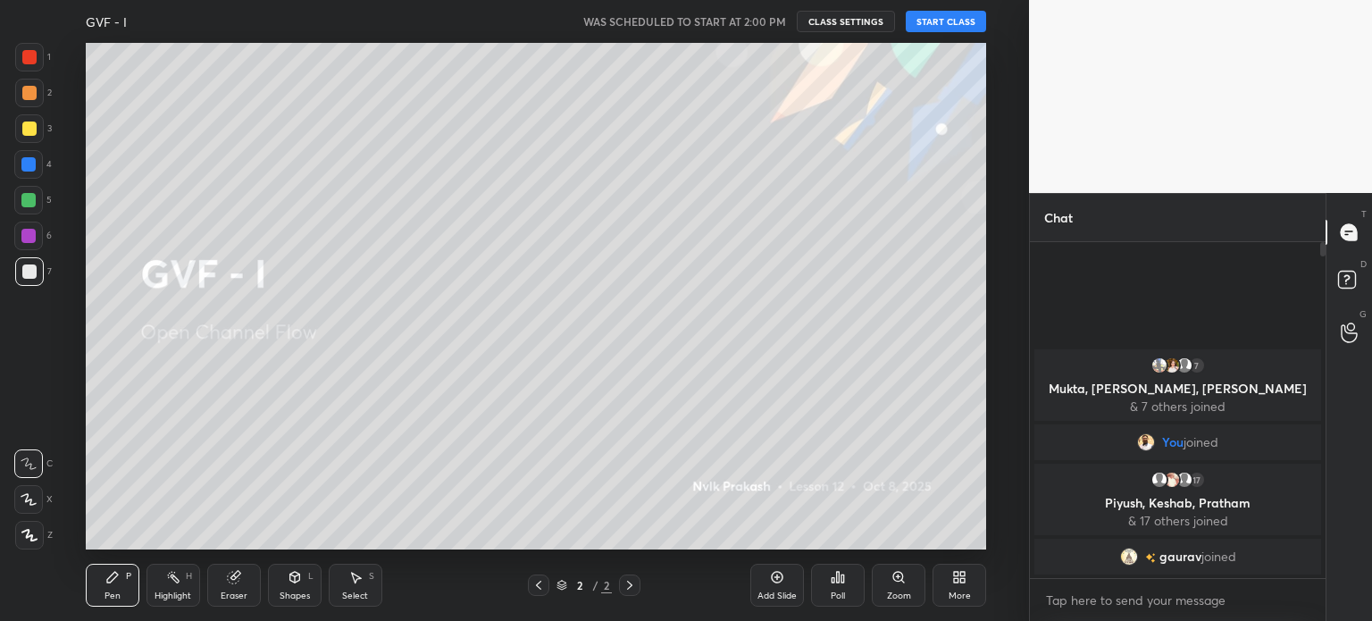
click at [943, 24] on button "START CLASS" at bounding box center [946, 21] width 80 height 21
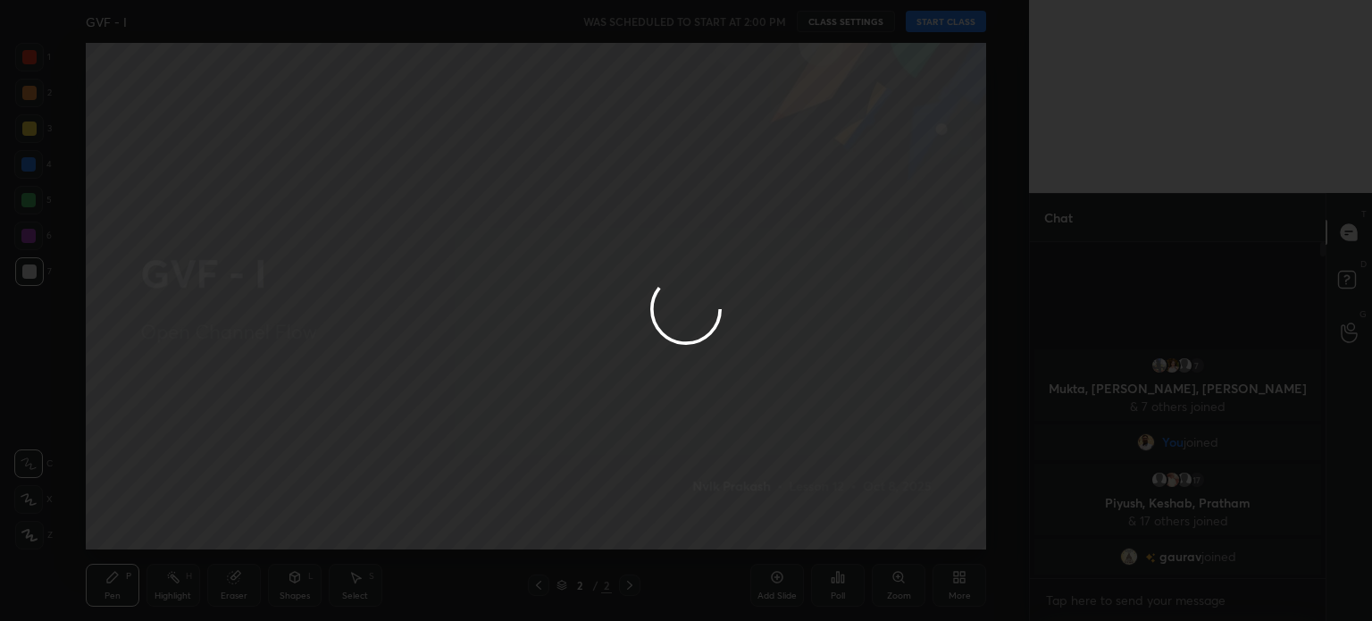
type textarea "x"
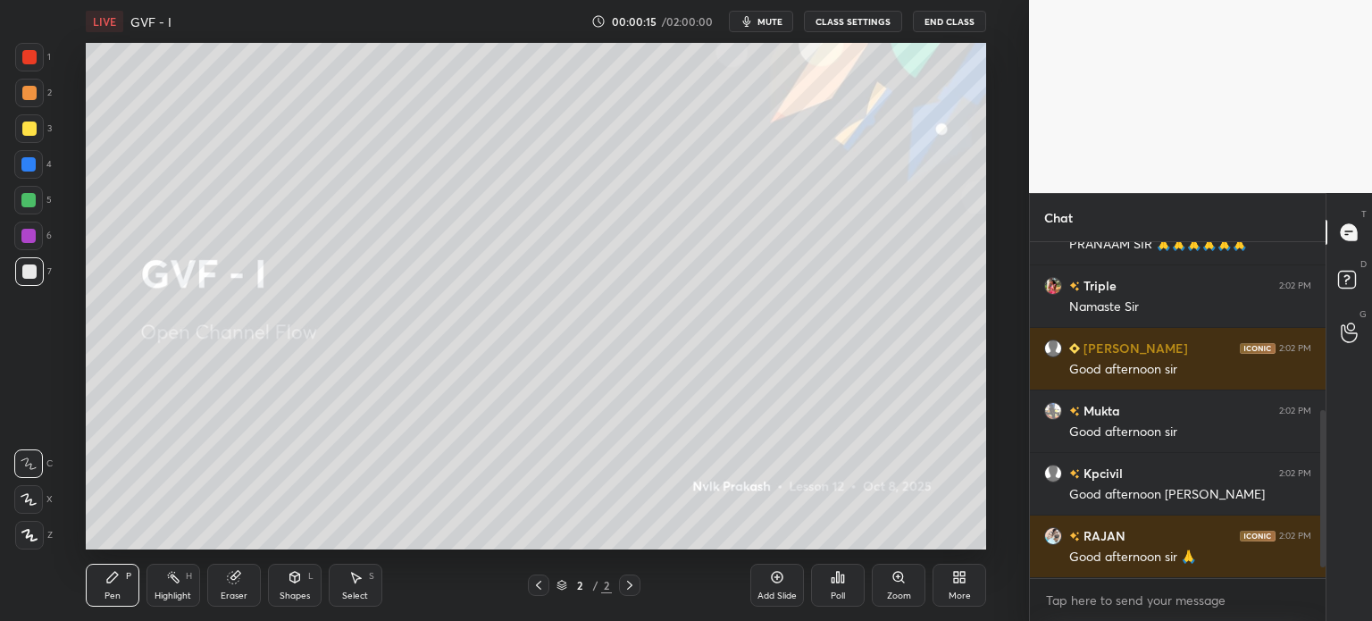
scroll to position [397, 0]
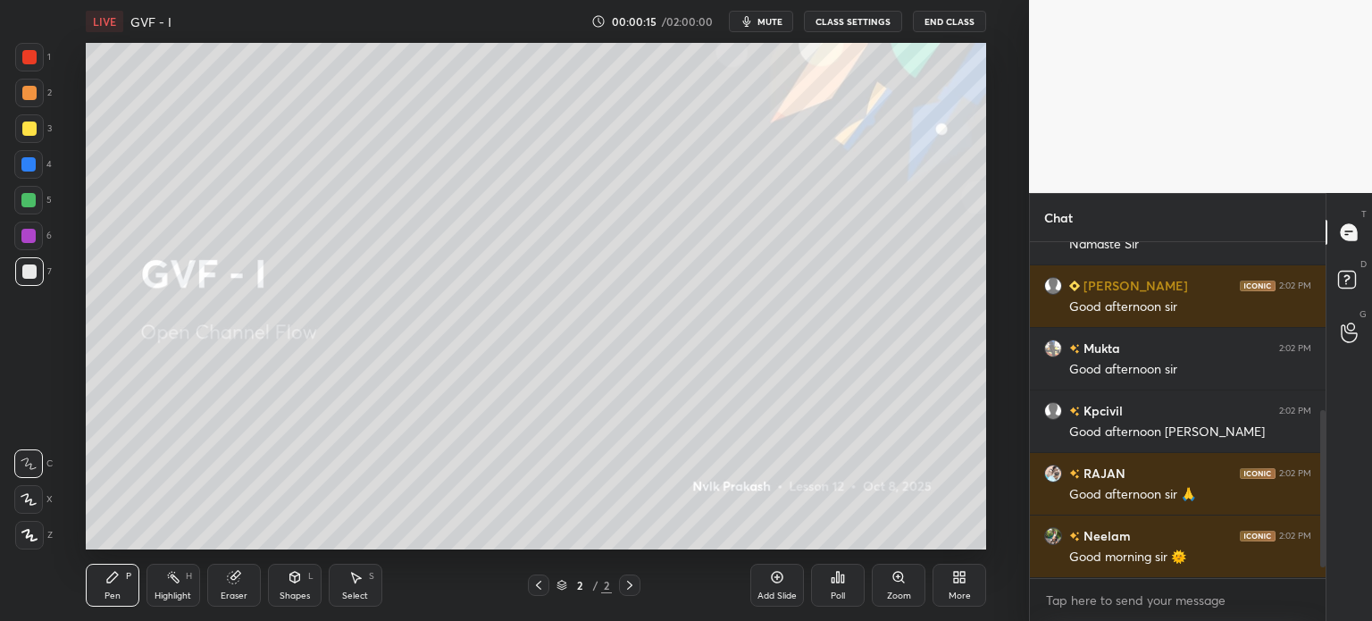
click at [21, 532] on icon at bounding box center [29, 535] width 16 height 13
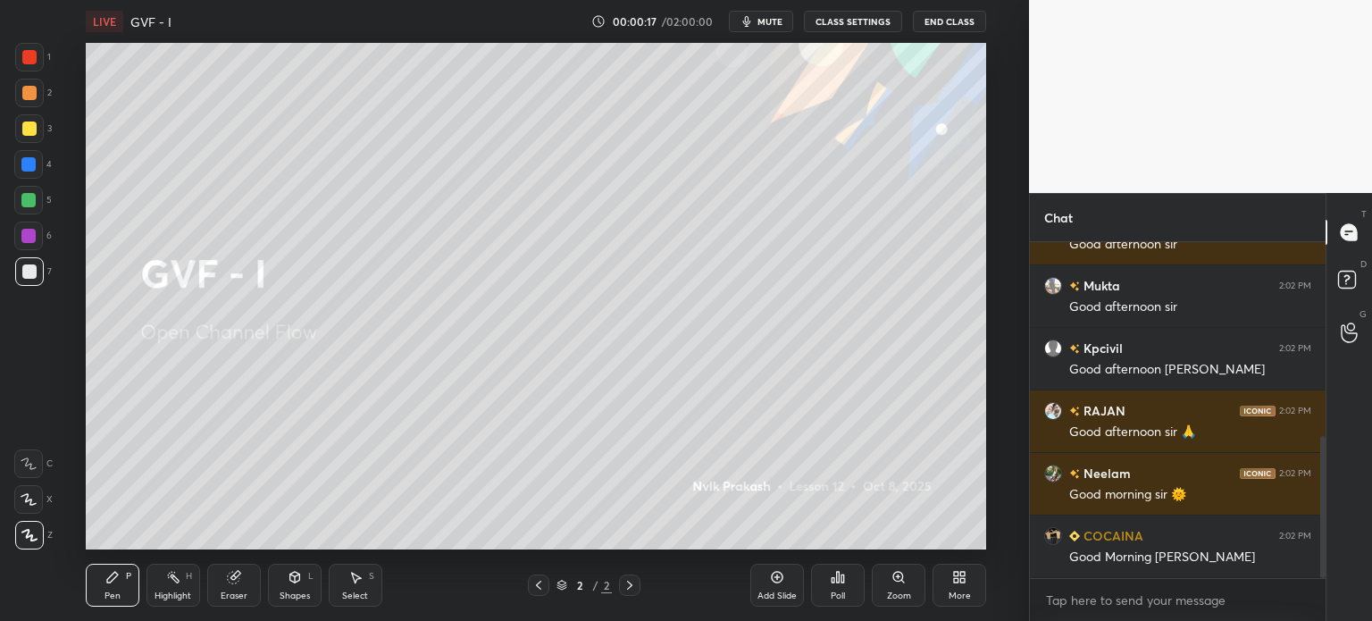
scroll to position [522, 0]
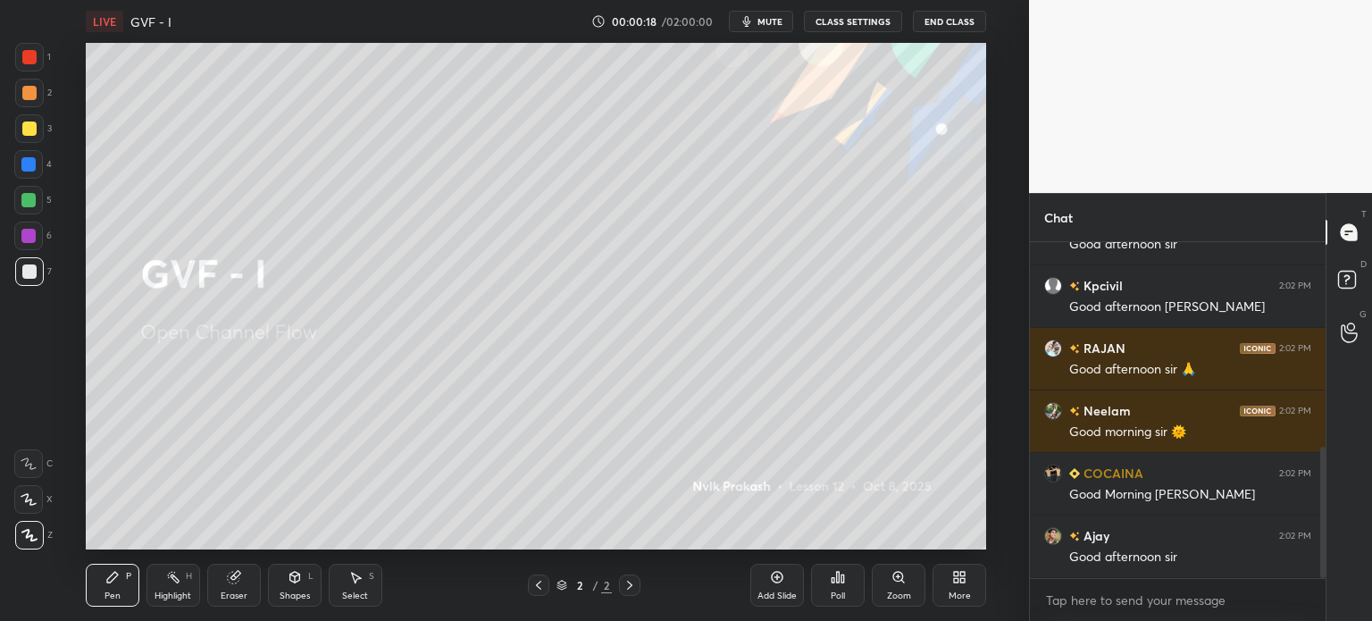
click at [957, 589] on div "More" at bounding box center [960, 585] width 54 height 43
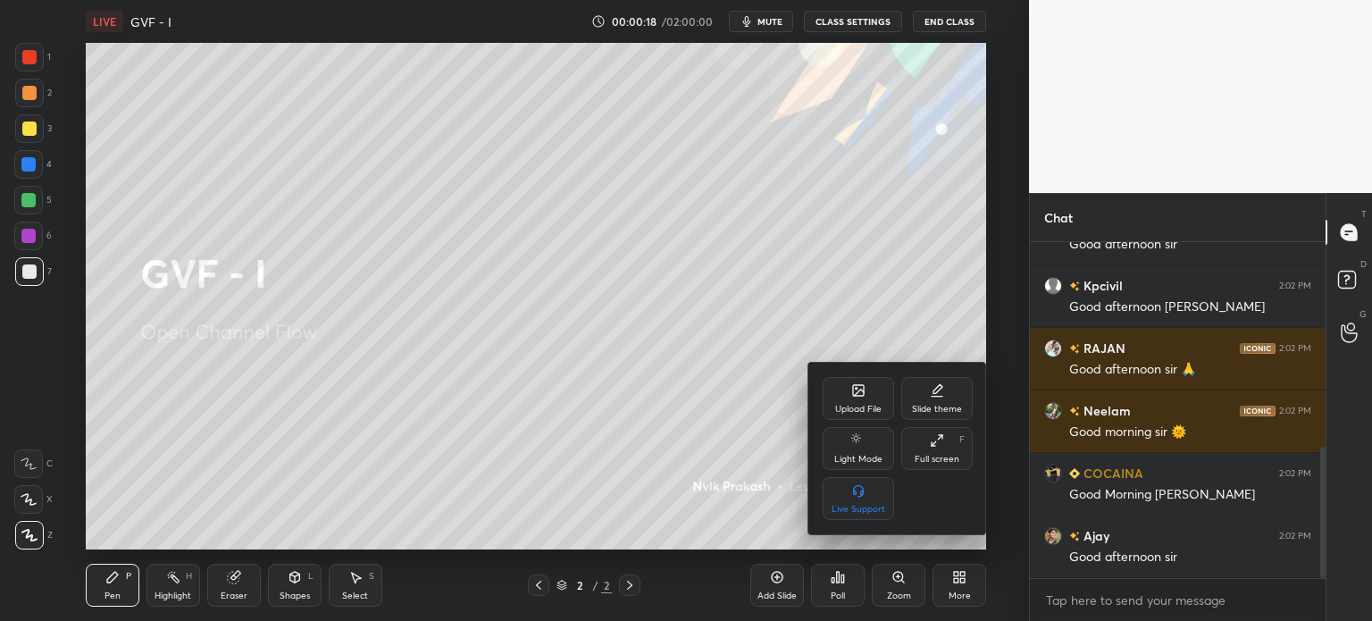
click at [869, 407] on div "Upload File" at bounding box center [858, 409] width 46 height 9
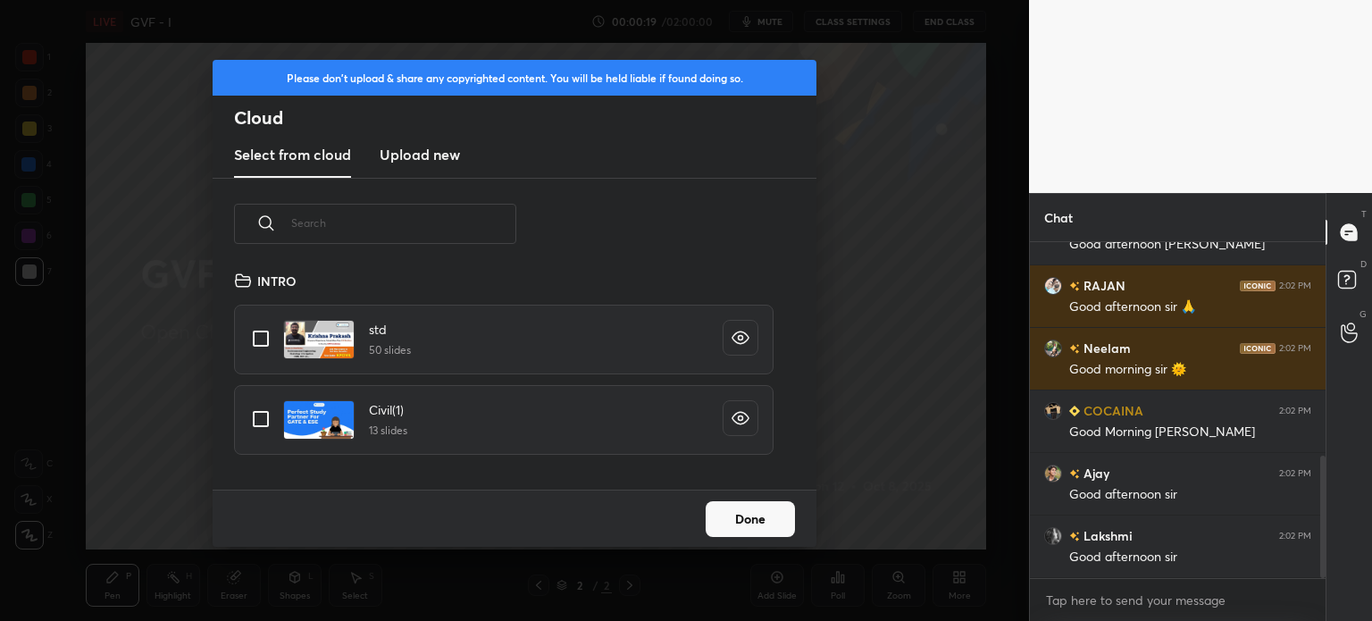
scroll to position [220, 574]
click at [407, 153] on h3 "Upload new" at bounding box center [420, 154] width 80 height 21
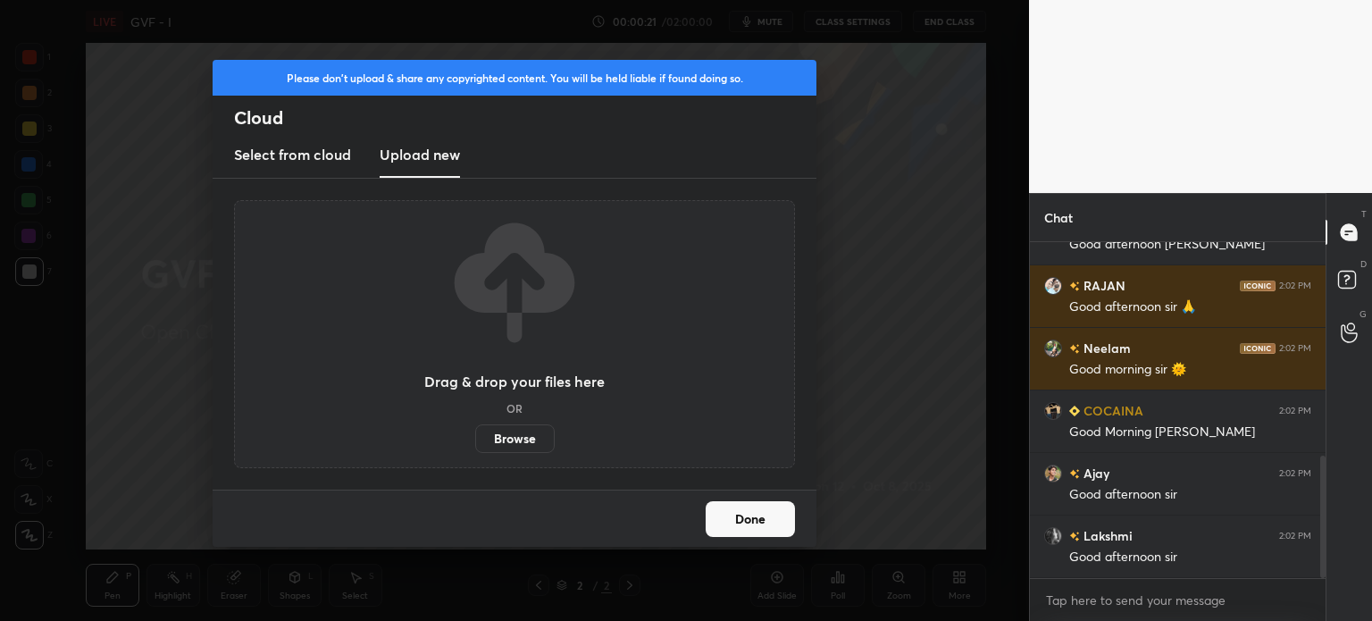
click at [524, 436] on label "Browse" at bounding box center [515, 438] width 80 height 29
click at [475, 436] on input "Browse" at bounding box center [475, 438] width 0 height 29
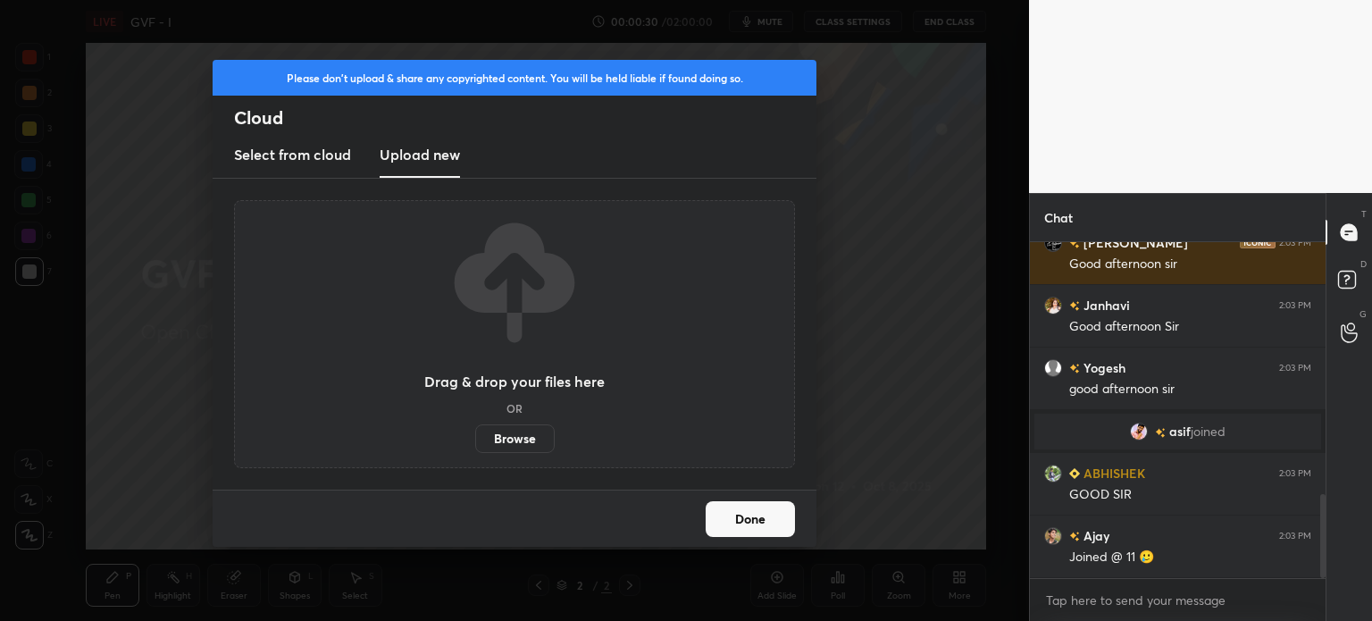
scroll to position [1011, 0]
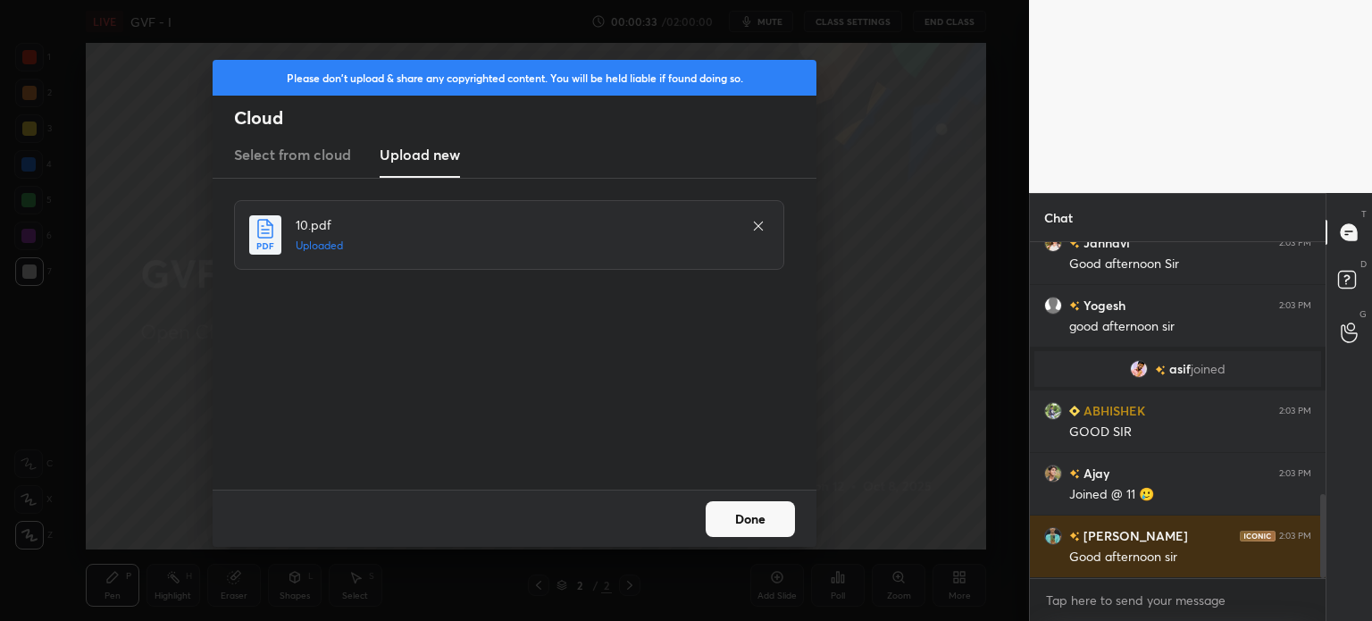
click at [744, 508] on button "Done" at bounding box center [750, 519] width 89 height 36
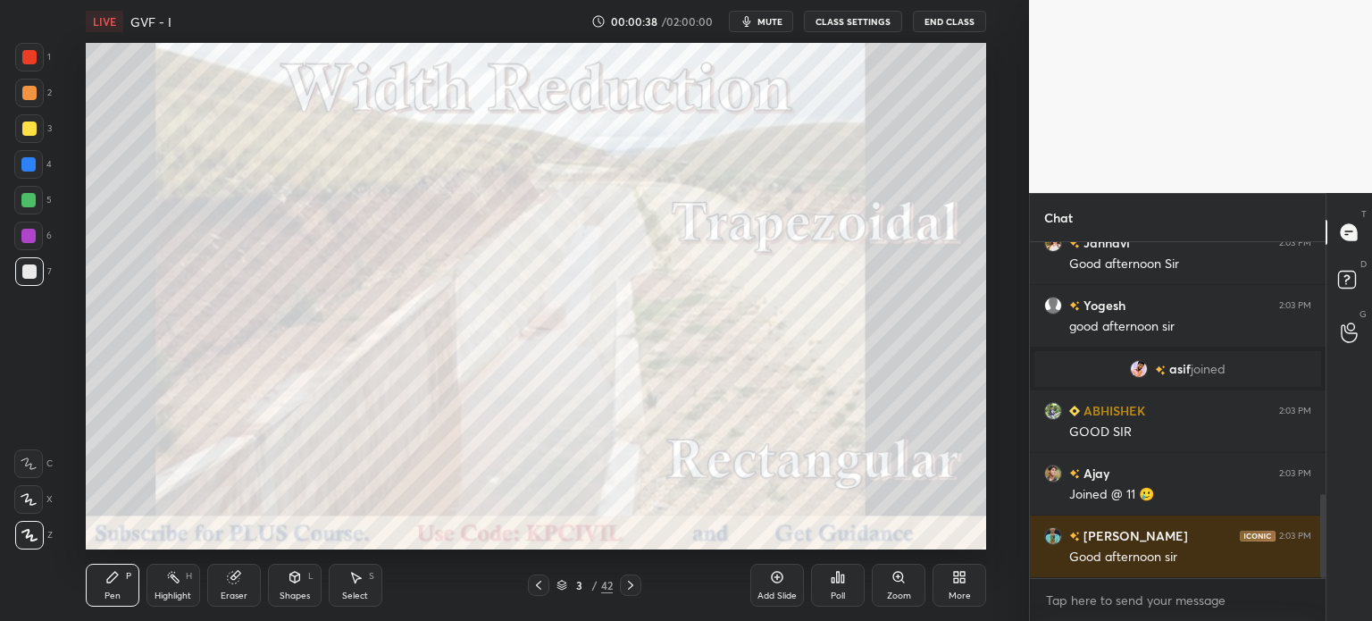
scroll to position [1074, 0]
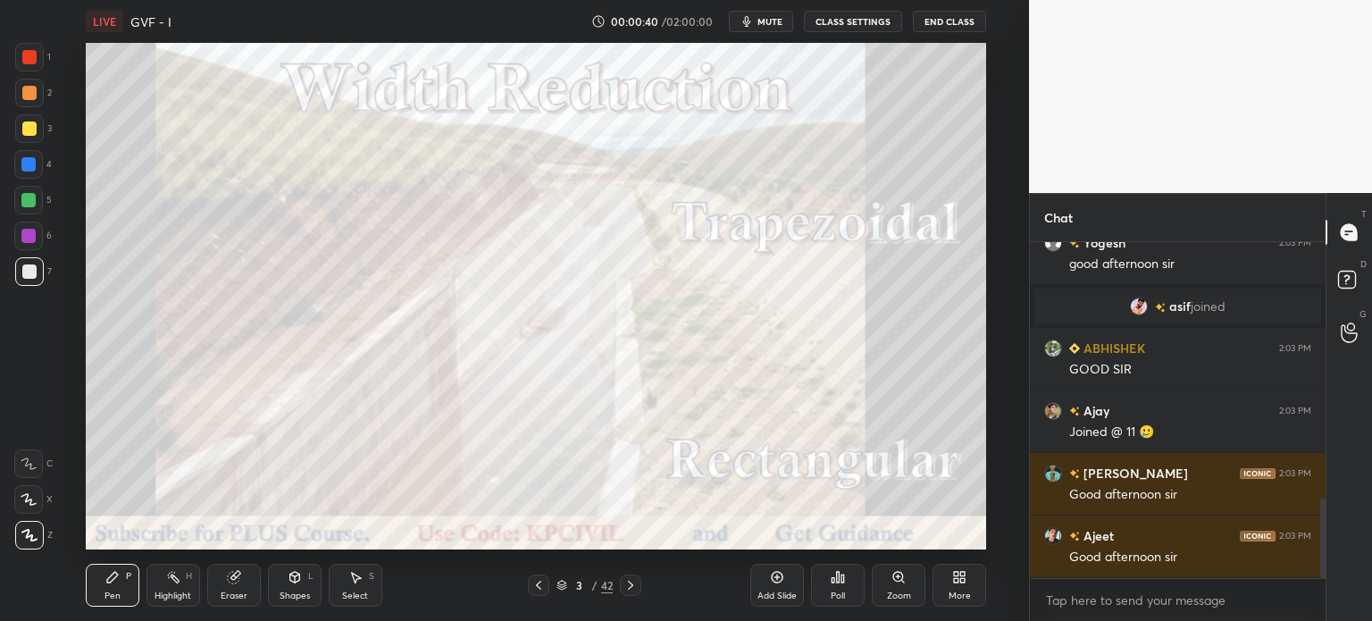
click at [532, 591] on icon at bounding box center [539, 585] width 14 height 14
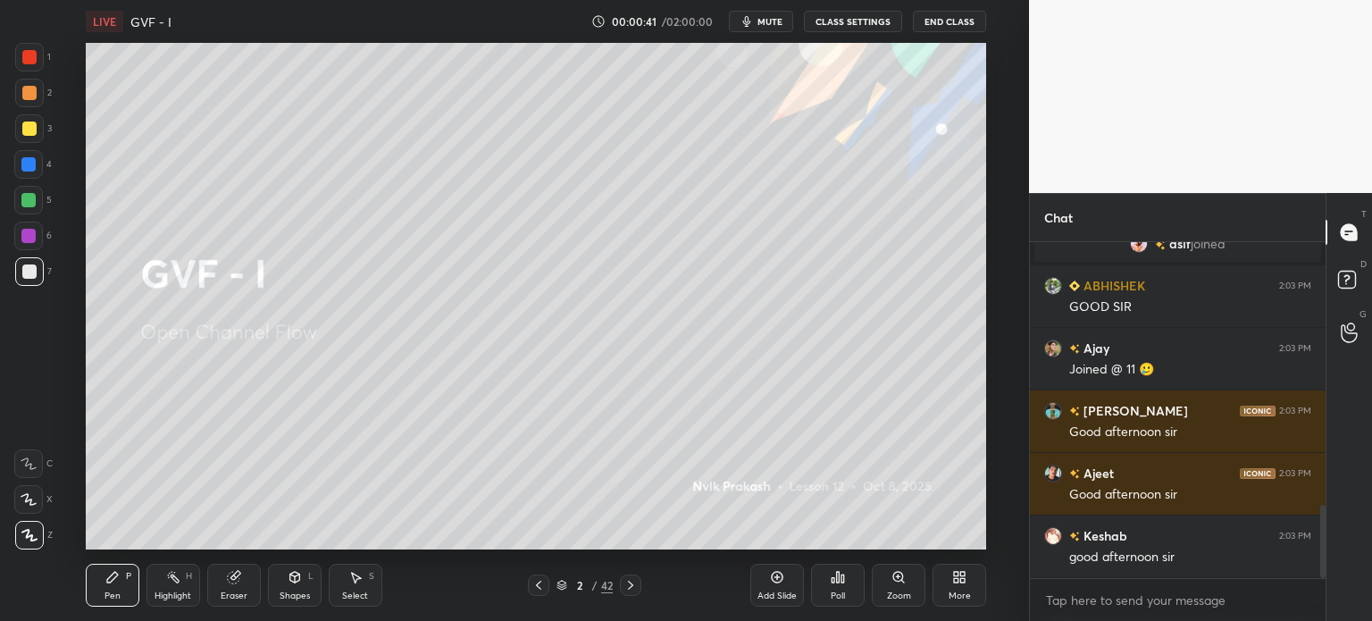
scroll to position [1199, 0]
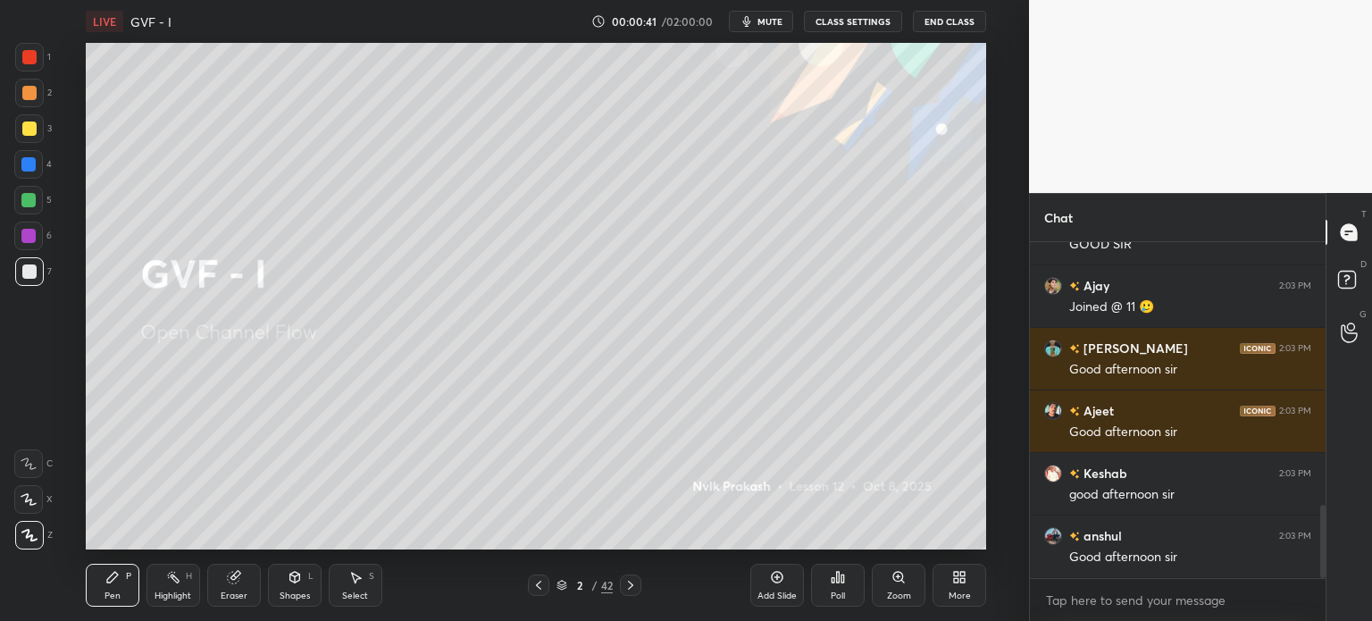
click at [761, 594] on div "Add Slide" at bounding box center [777, 595] width 39 height 9
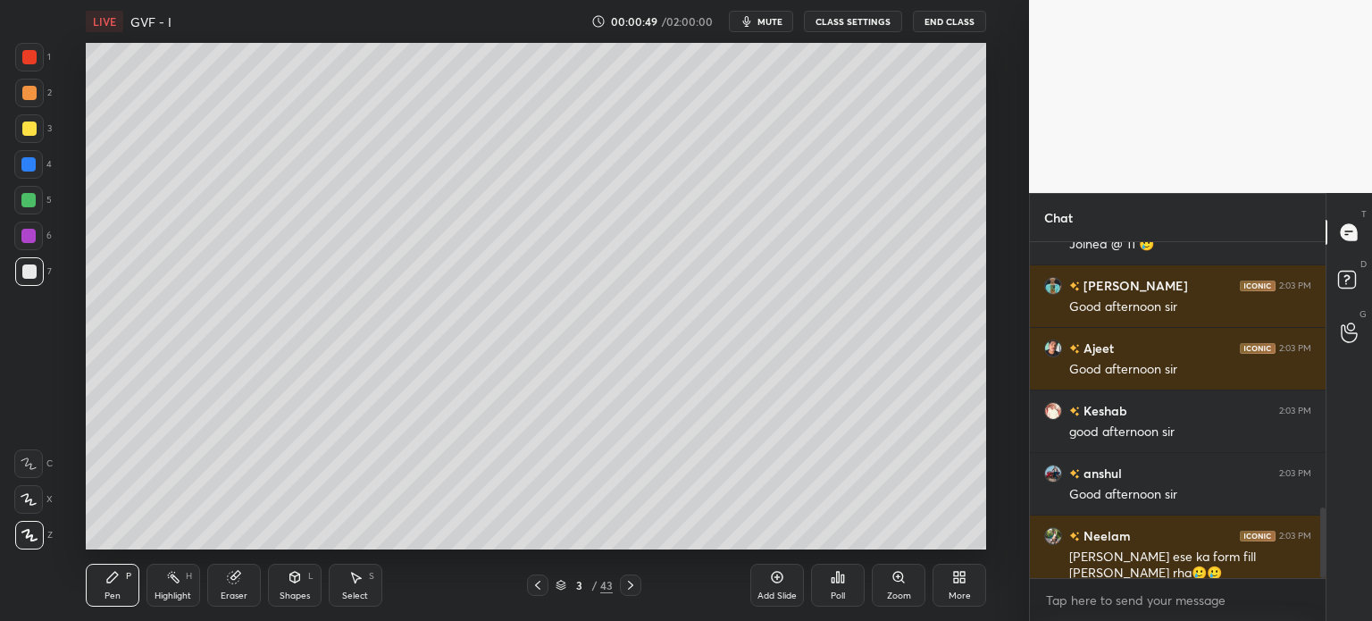
click at [27, 125] on div at bounding box center [29, 129] width 14 height 14
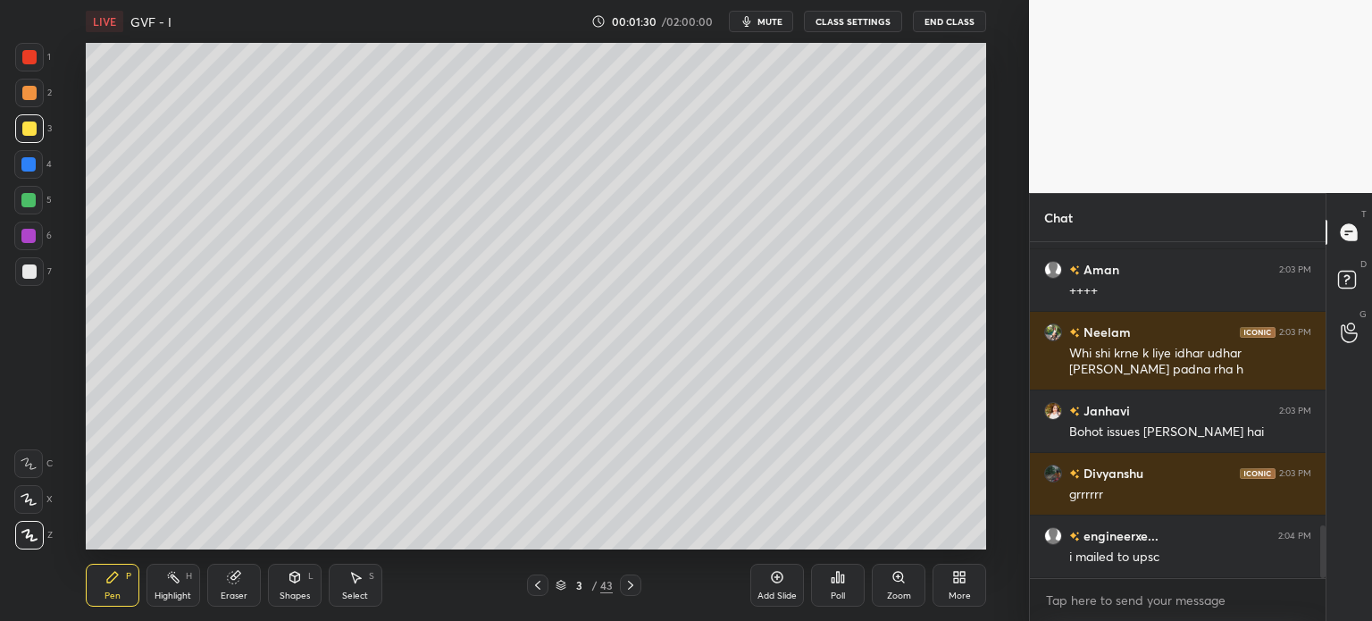
scroll to position [1821, 0]
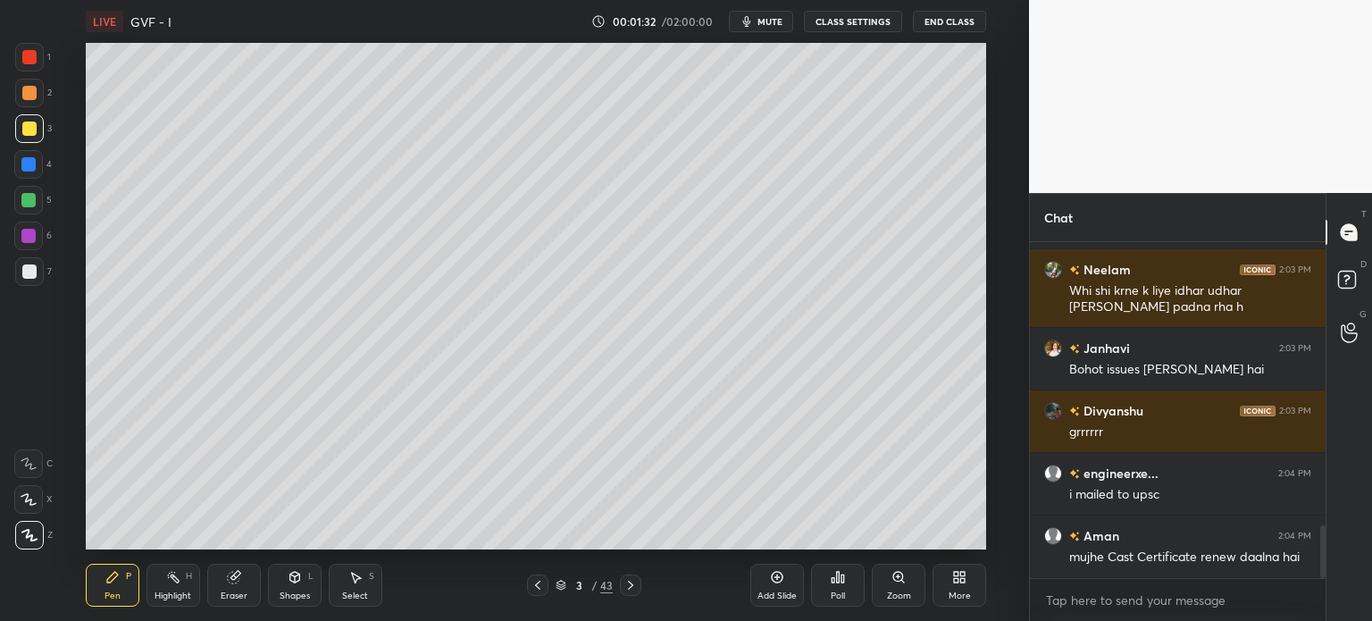
click at [875, 28] on button "CLASS SETTINGS" at bounding box center [853, 21] width 98 height 21
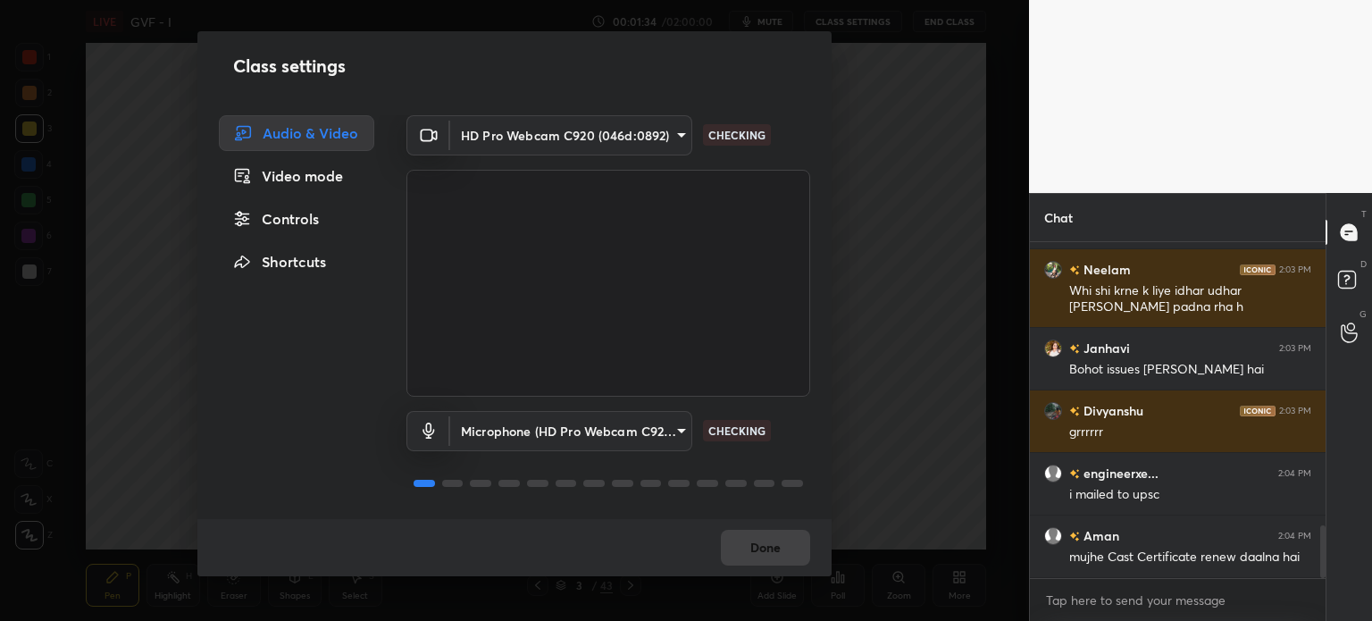
scroll to position [1883, 0]
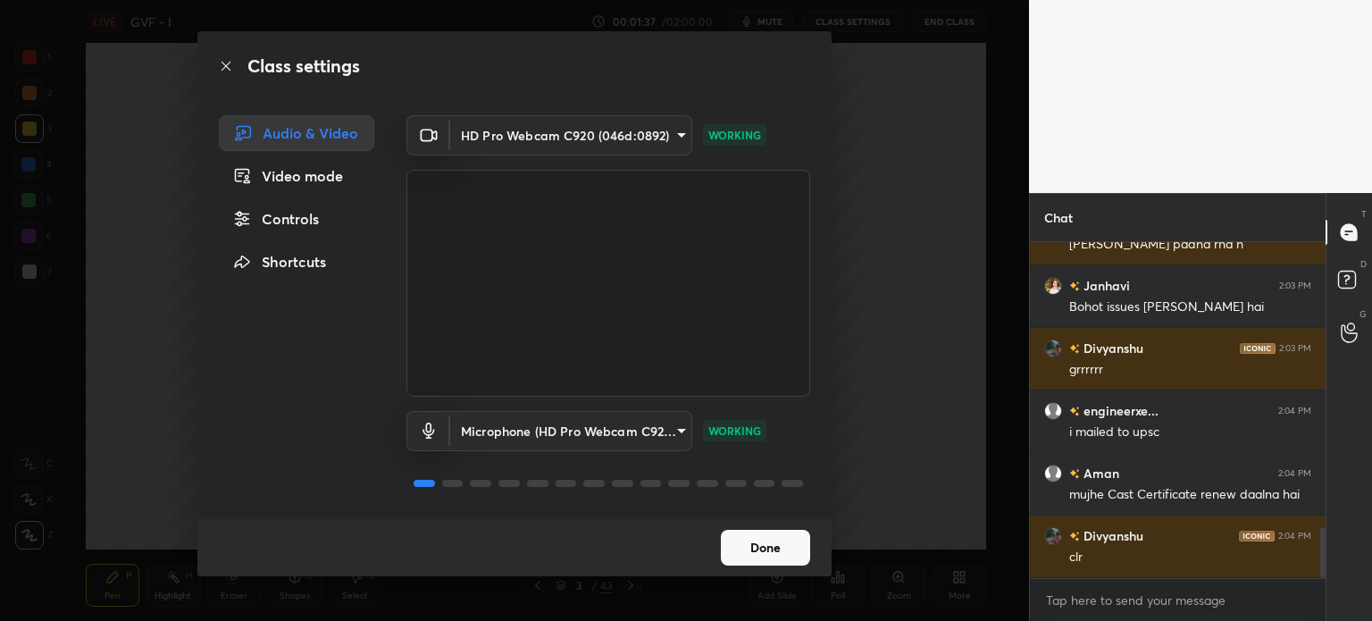
click at [550, 423] on body "1 2 3 4 5 6 7 C X Z C X Z E E Erase all H H LIVE GVF - I 00:01:37 / 02:00:00 mu…" at bounding box center [686, 310] width 1372 height 621
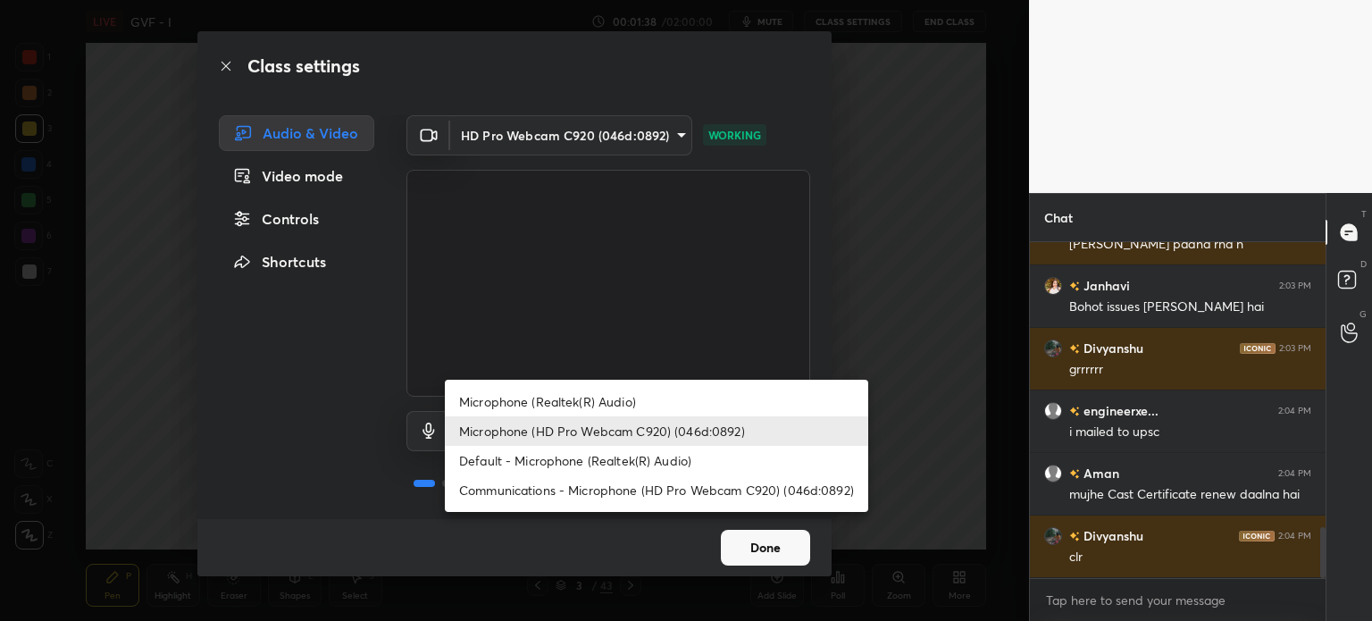
click at [550, 394] on li "Microphone (Realtek(R) Audio)" at bounding box center [657, 401] width 424 height 29
type input "29986c34deca328d4adbb12a1667a5fe782c3b54e34eba1f894fabc5c6c8b8f2"
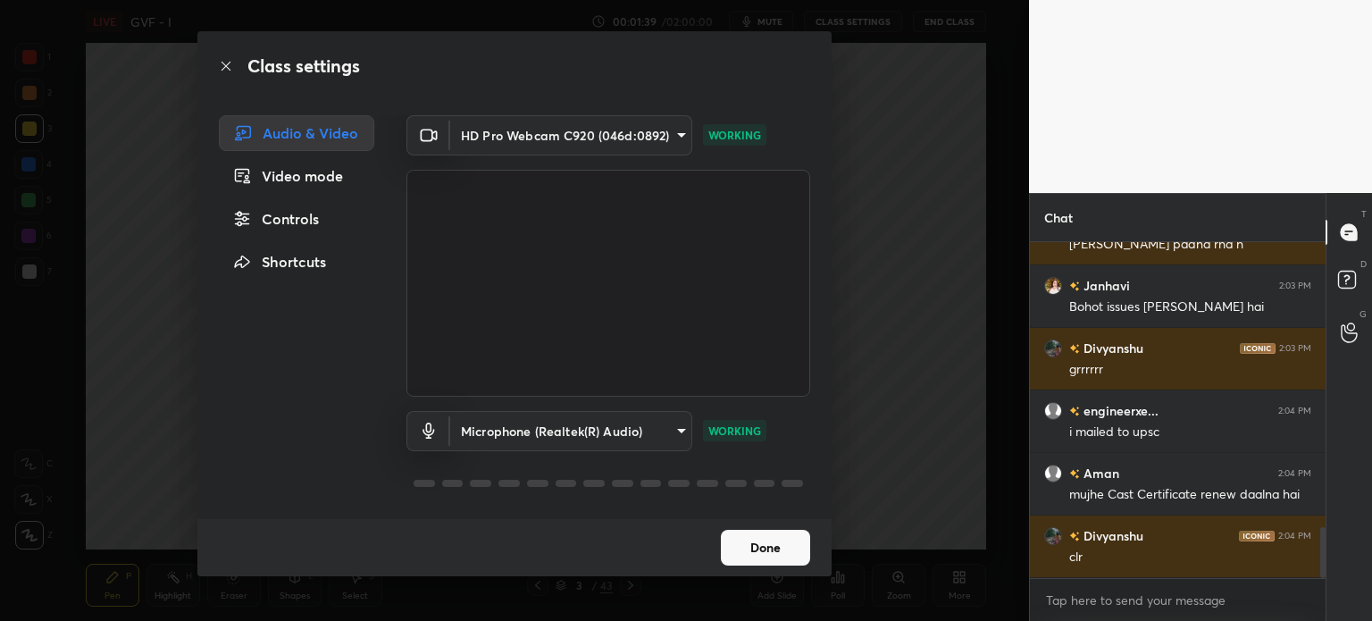
scroll to position [1962, 0]
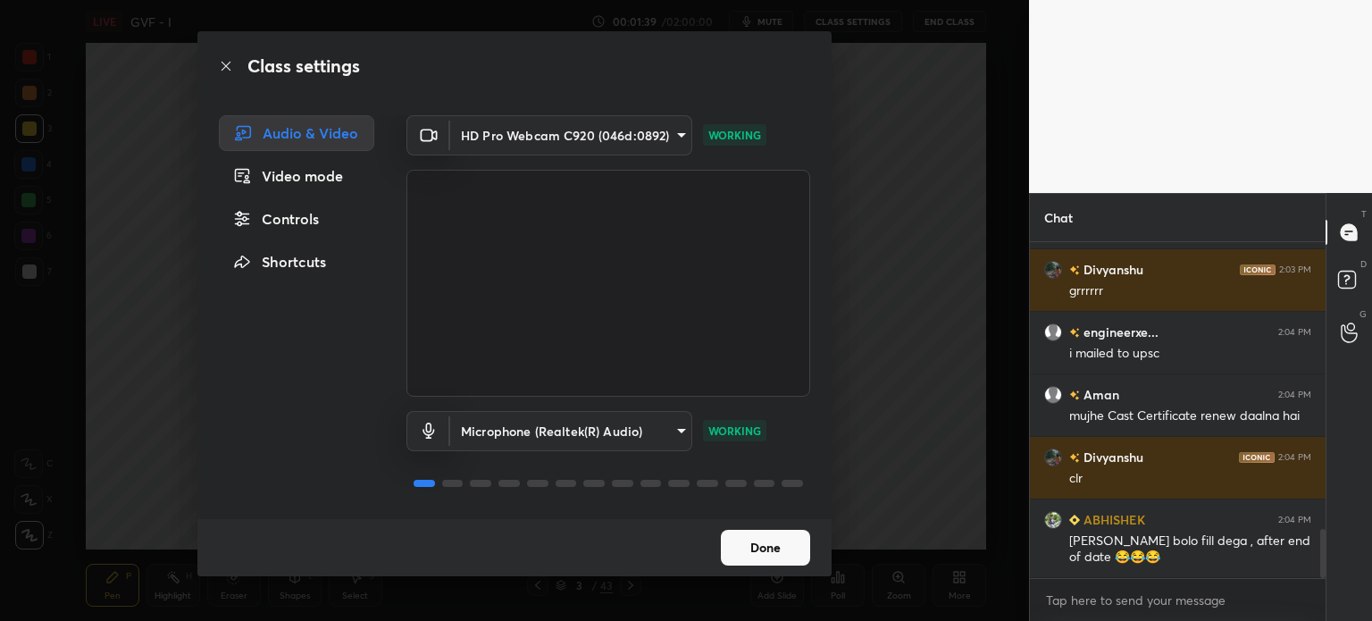
click at [770, 552] on button "Done" at bounding box center [765, 548] width 89 height 36
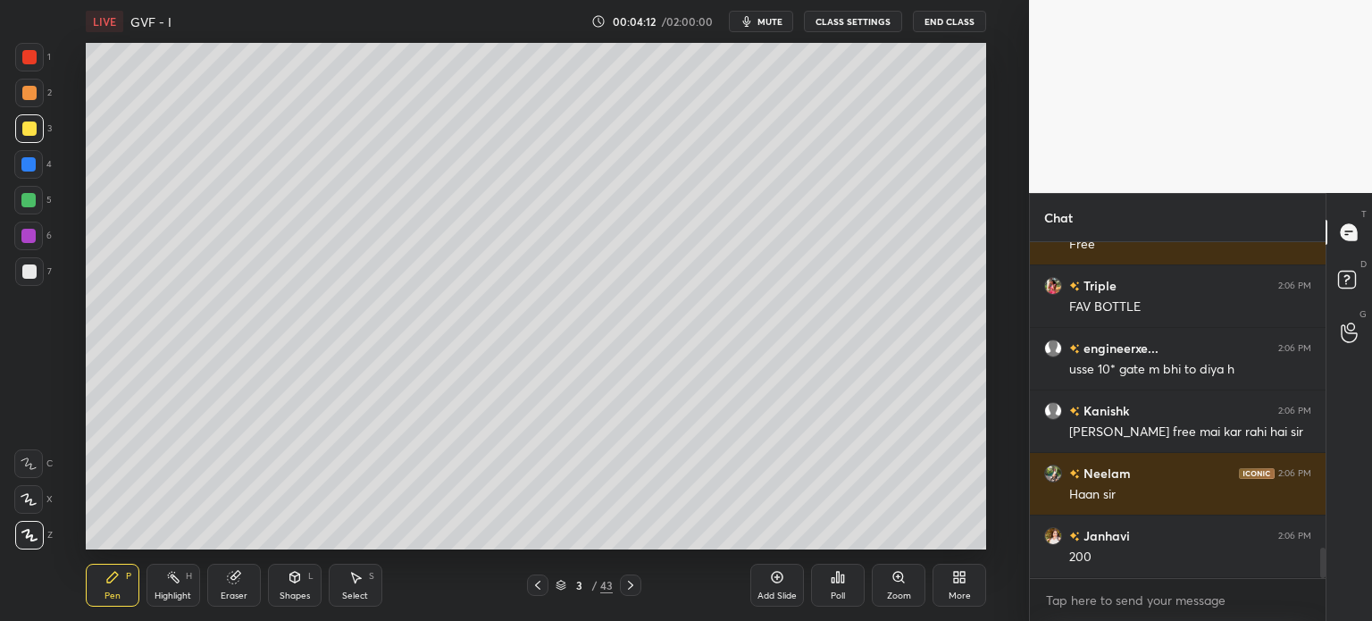
scroll to position [3494, 0]
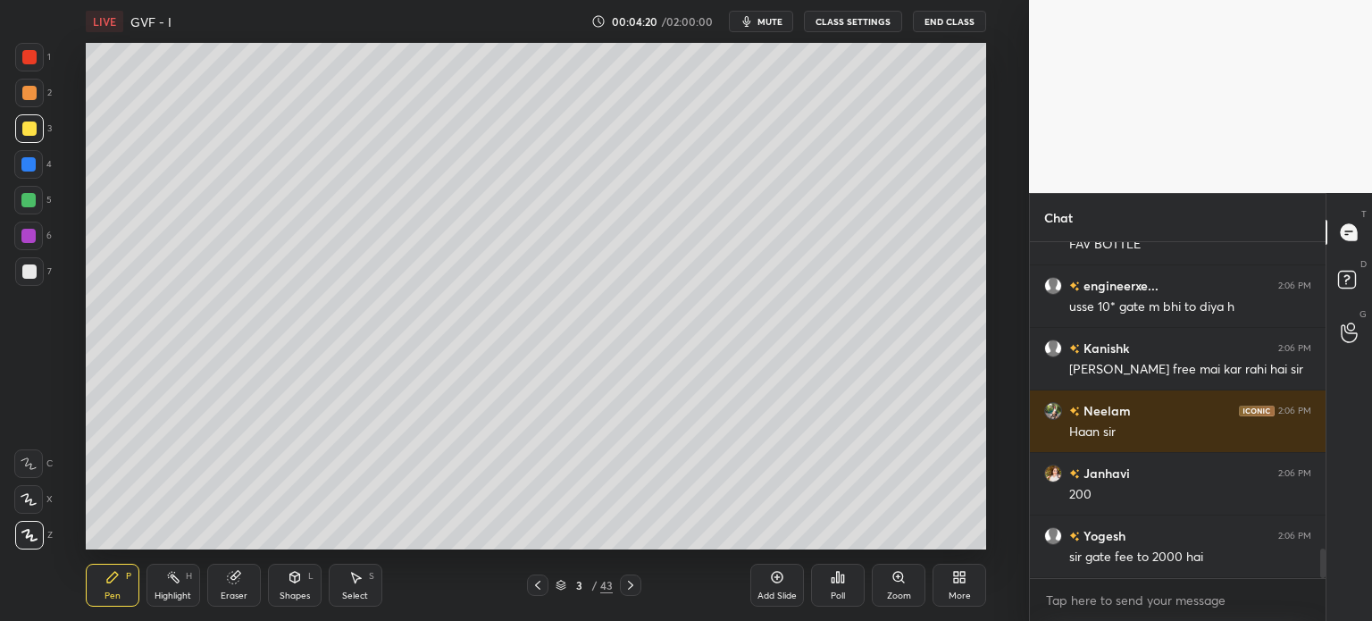
click at [541, 590] on icon at bounding box center [538, 585] width 14 height 14
click at [19, 274] on div at bounding box center [29, 271] width 29 height 29
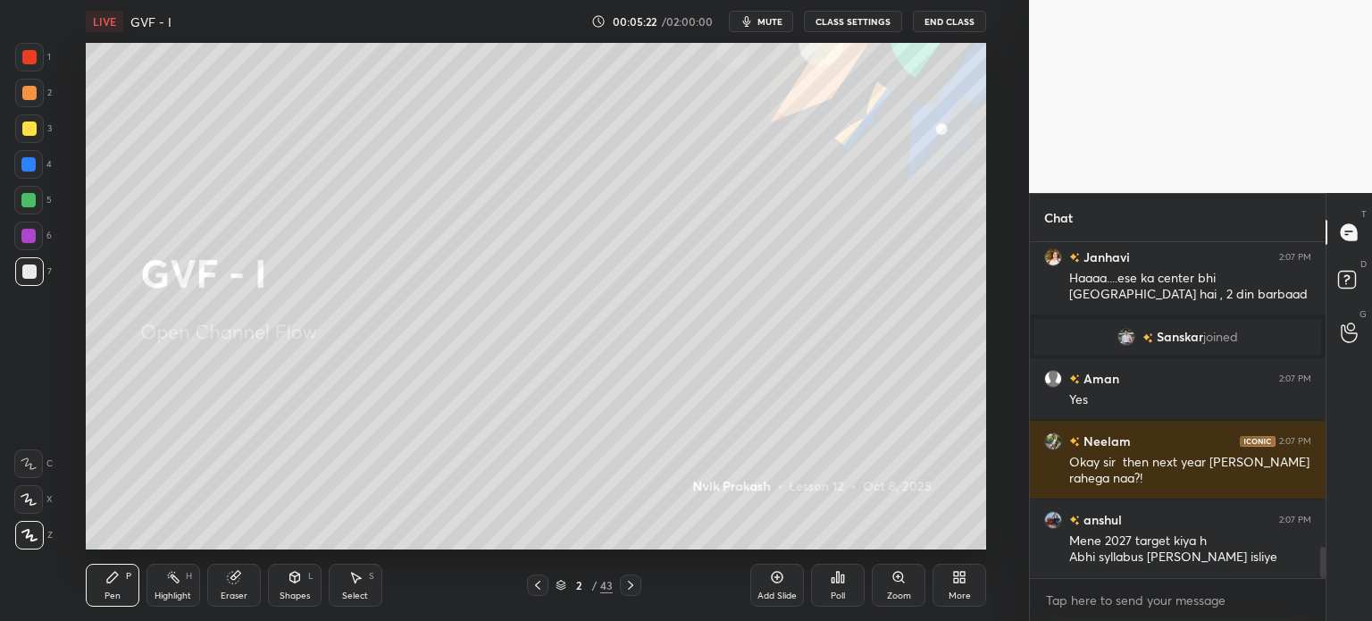
scroll to position [3372, 0]
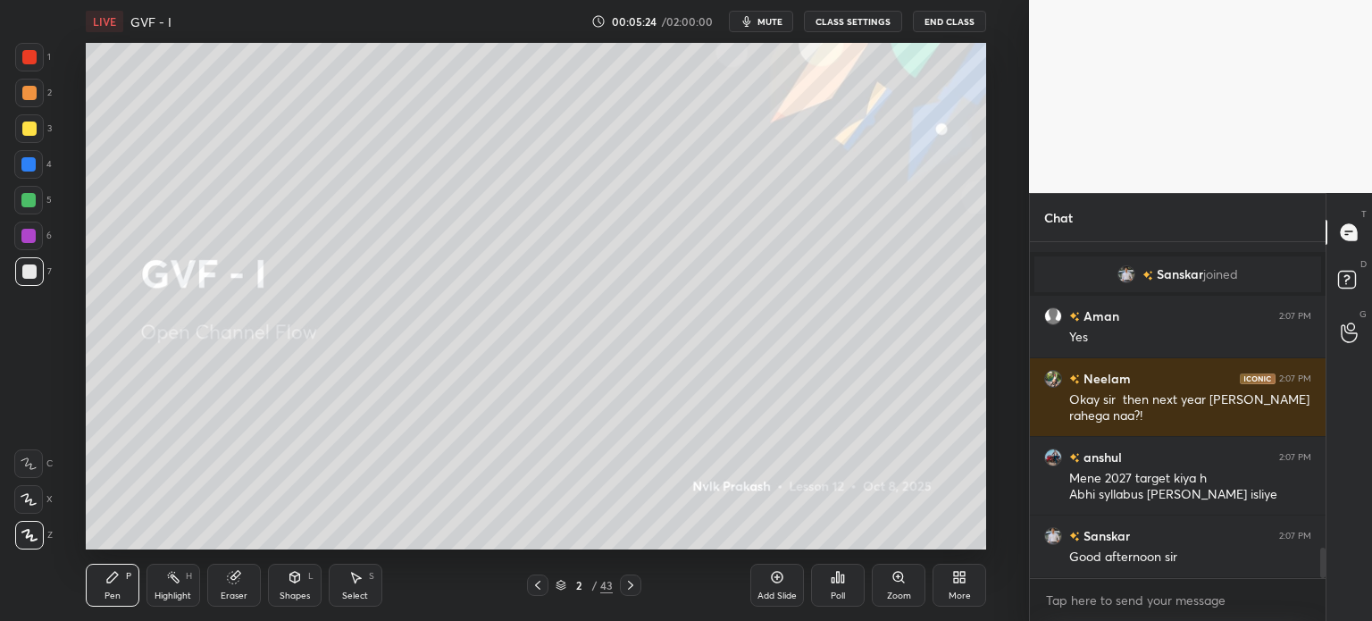
click at [625, 586] on icon at bounding box center [631, 585] width 14 height 14
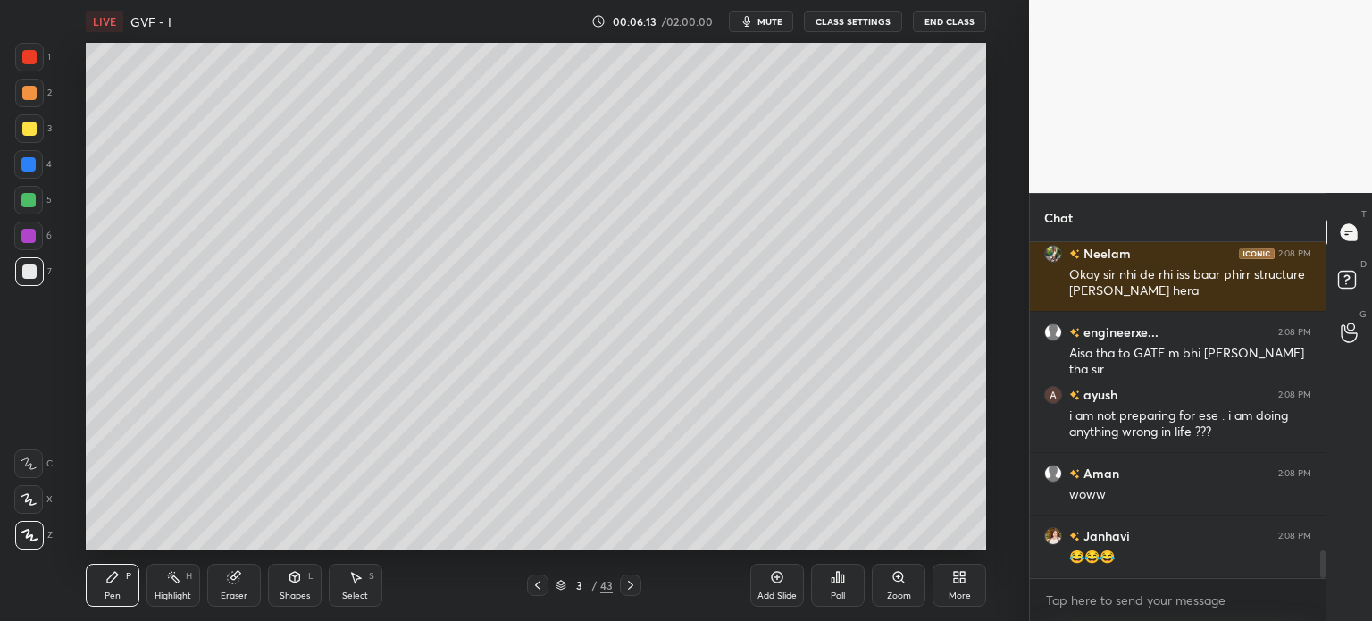
scroll to position [3779, 0]
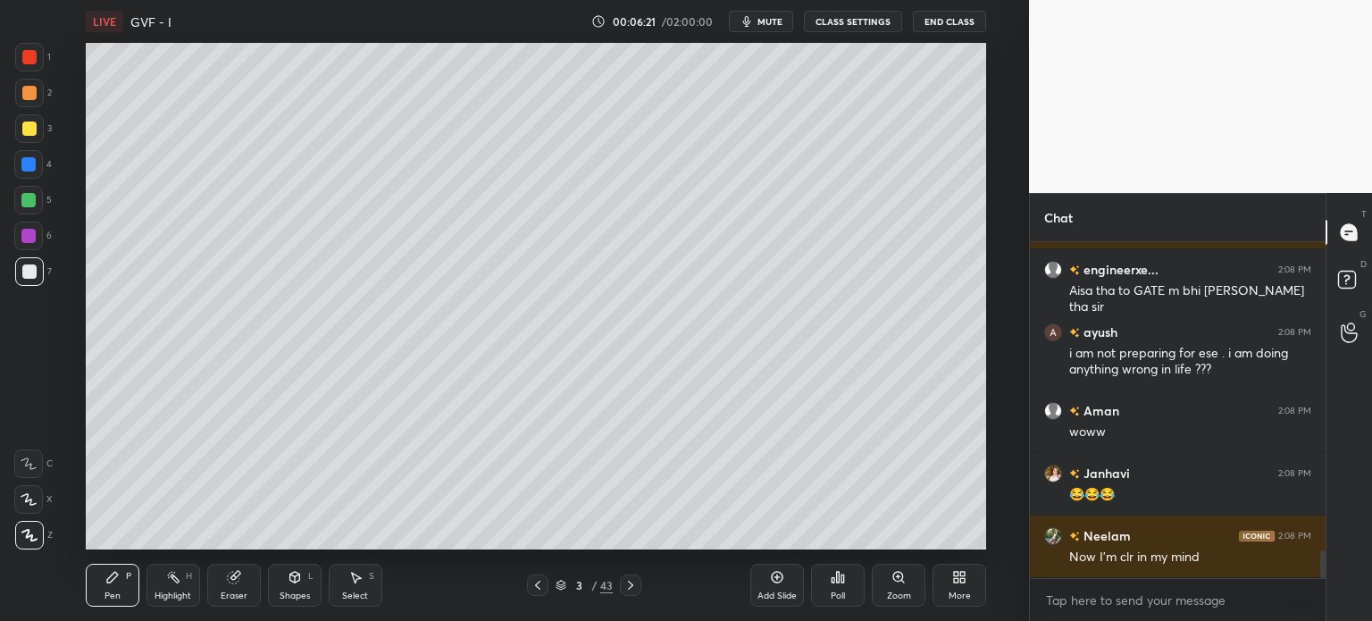
click at [541, 587] on icon at bounding box center [538, 585] width 14 height 14
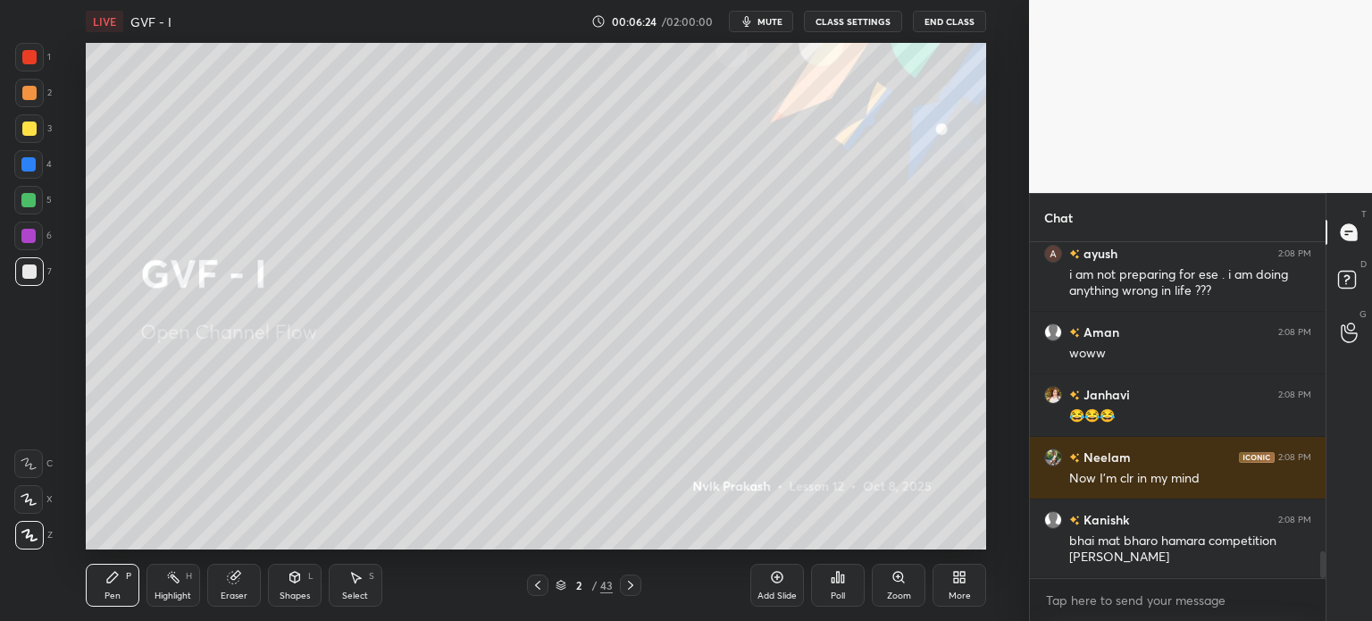
click at [289, 597] on div "Shapes" at bounding box center [295, 595] width 30 height 9
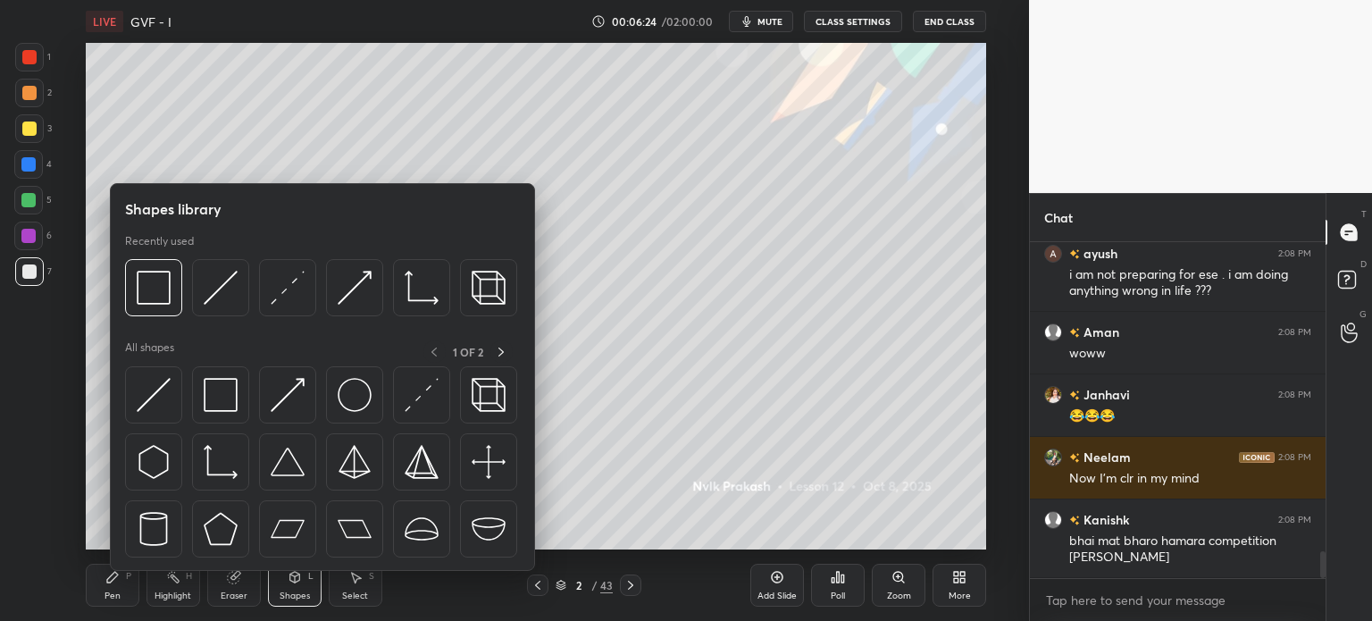
click at [231, 593] on div "Eraser" at bounding box center [234, 595] width 27 height 9
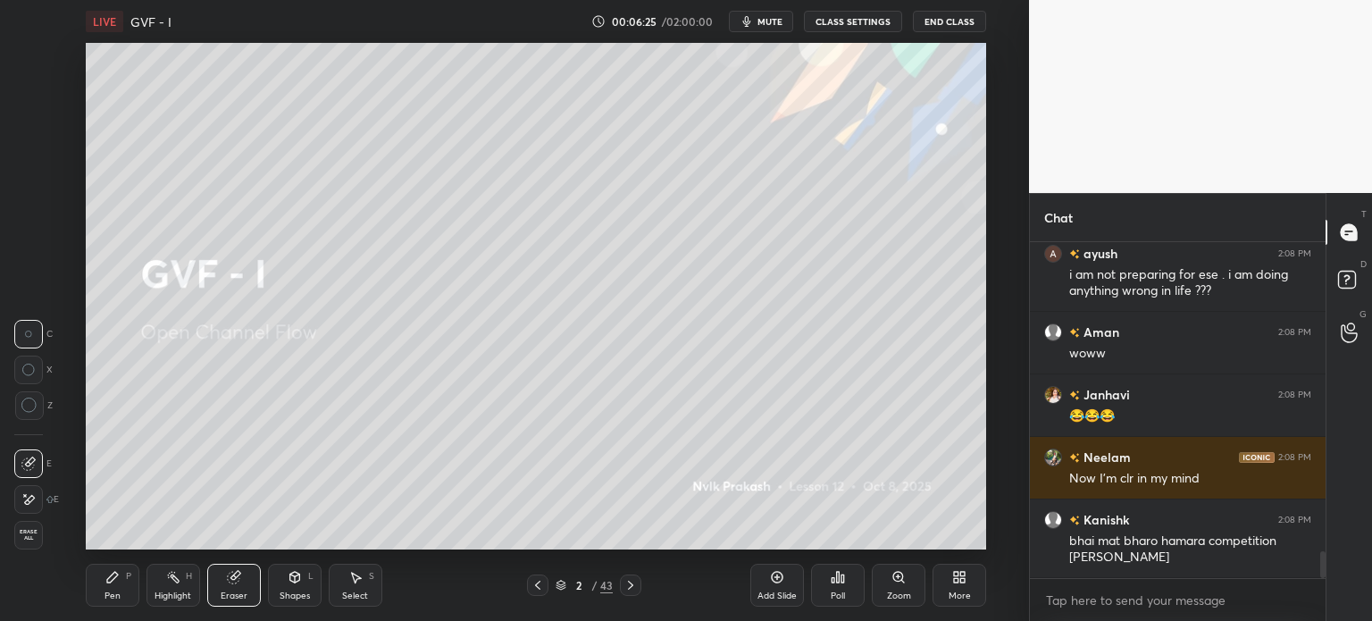
click at [23, 536] on span "Erase all" at bounding box center [28, 535] width 27 height 13
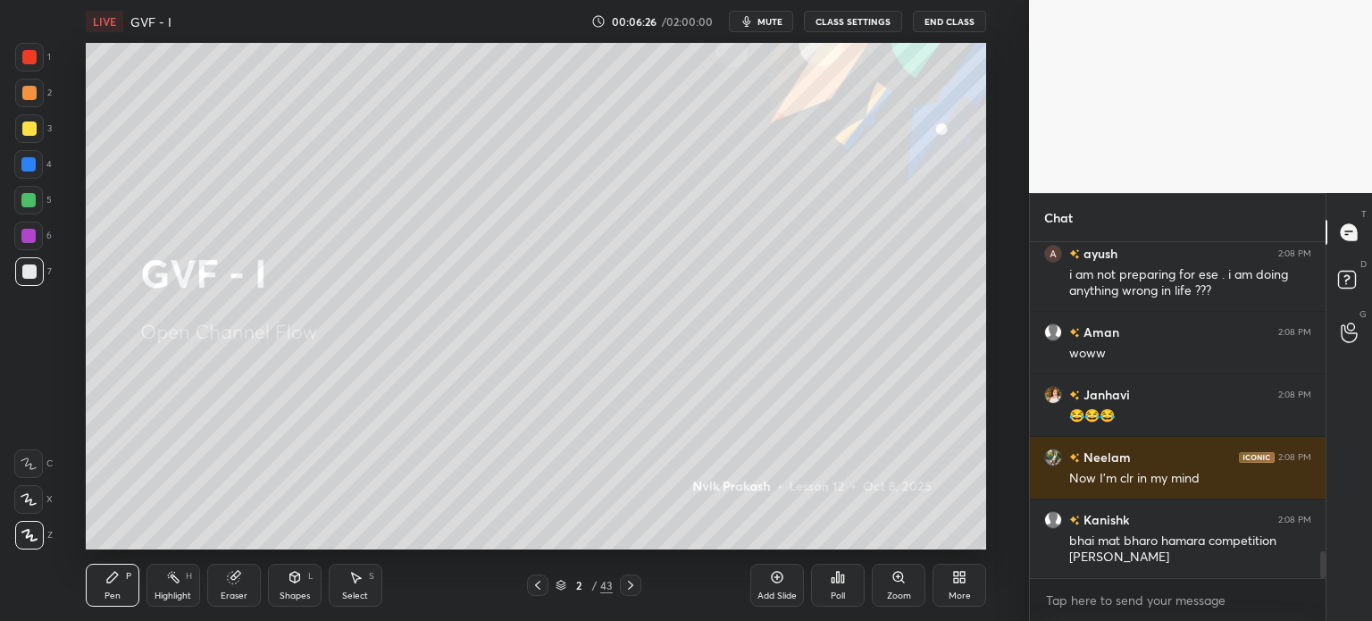
click at [105, 593] on div "Pen" at bounding box center [113, 595] width 16 height 9
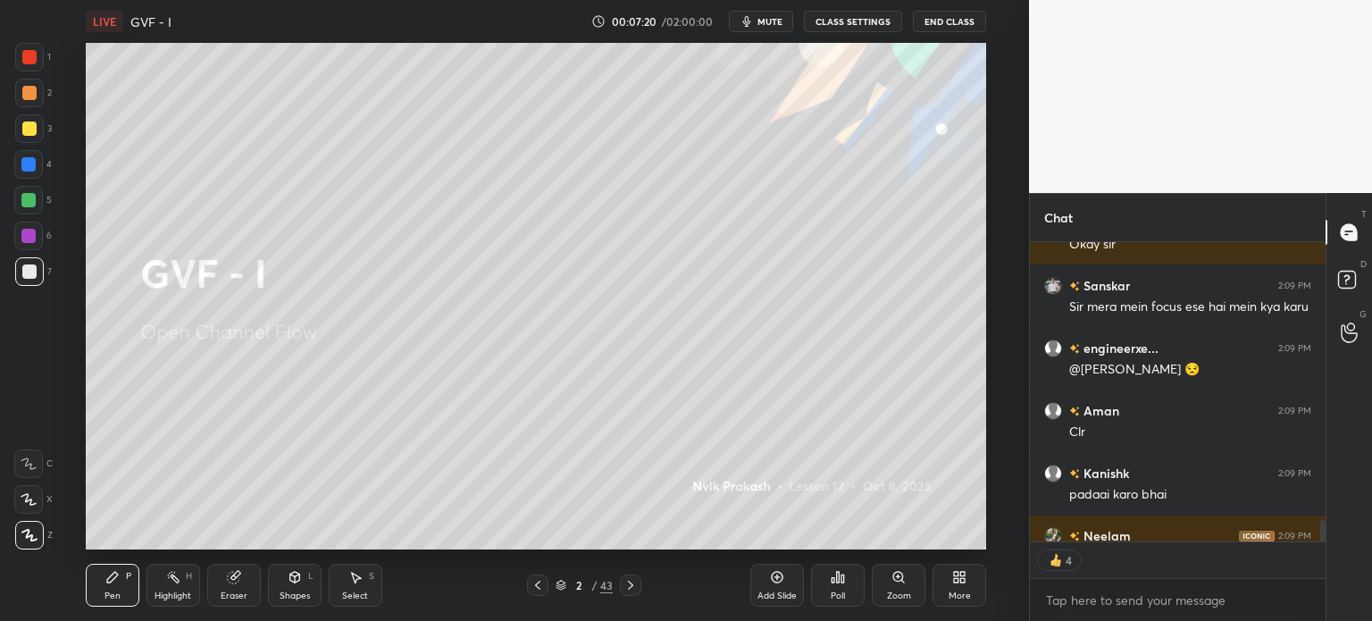
scroll to position [4332, 0]
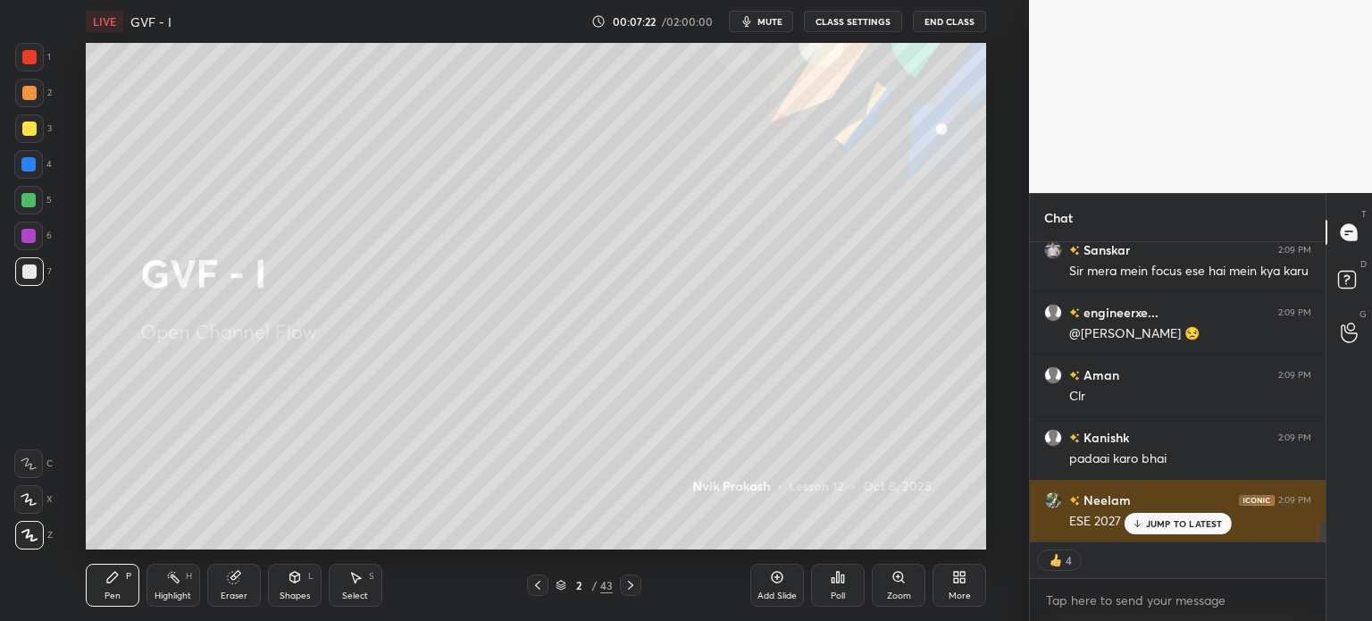
click at [1195, 521] on p "JUMP TO LATEST" at bounding box center [1184, 523] width 77 height 11
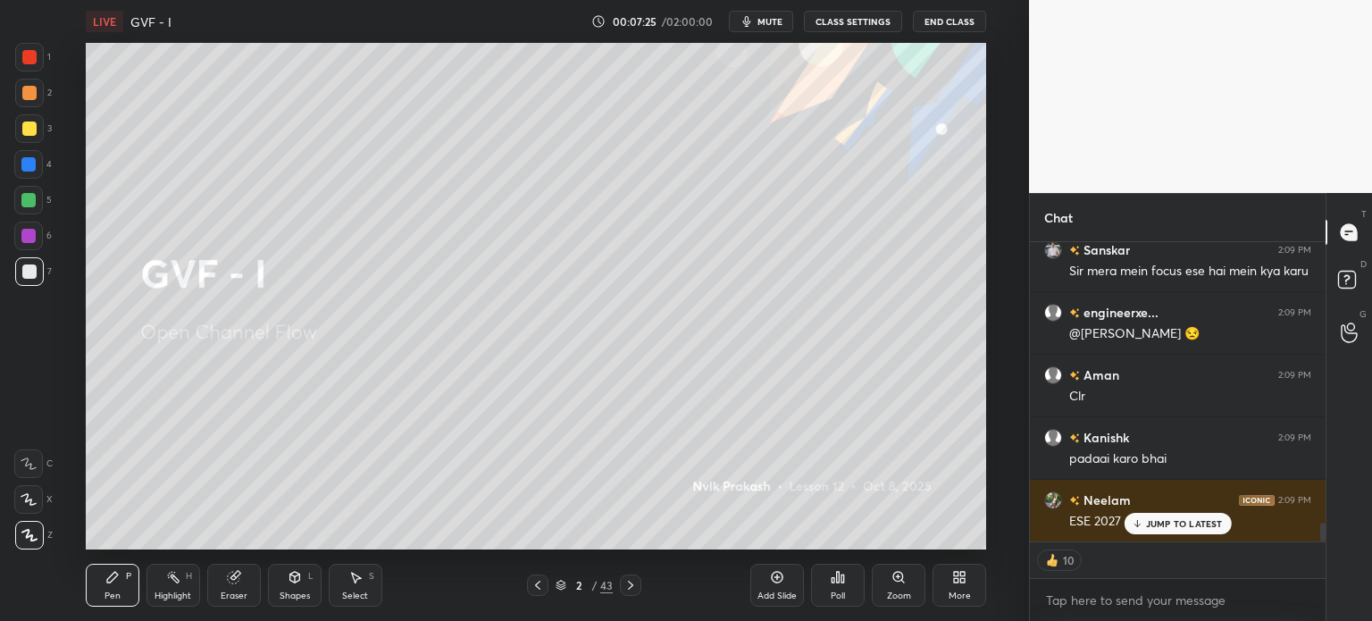
scroll to position [4375, 0]
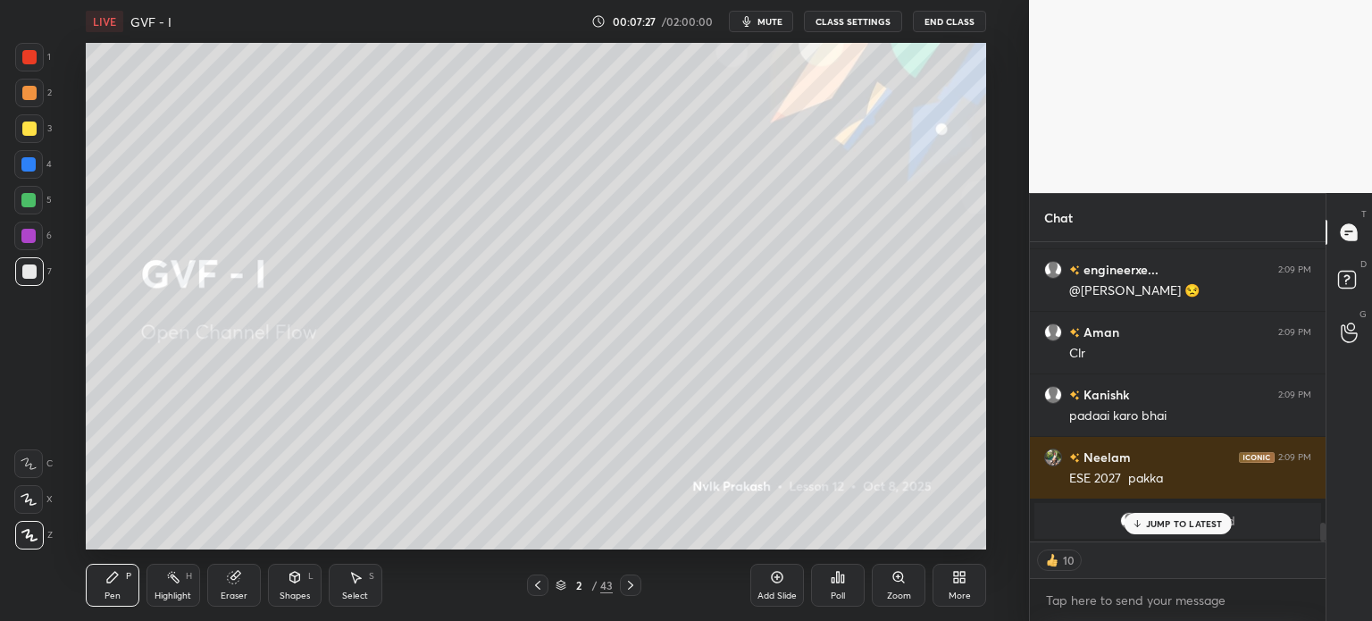
click at [1201, 521] on p "JUMP TO LATEST" at bounding box center [1184, 523] width 77 height 11
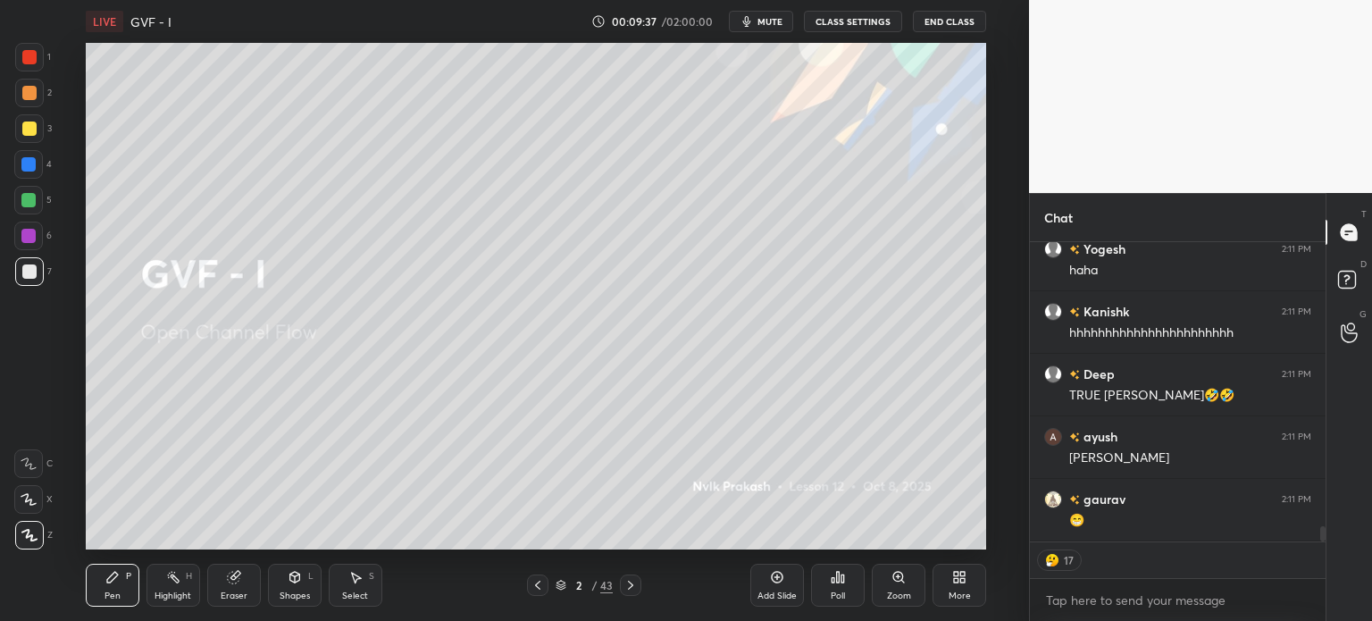
scroll to position [5618, 0]
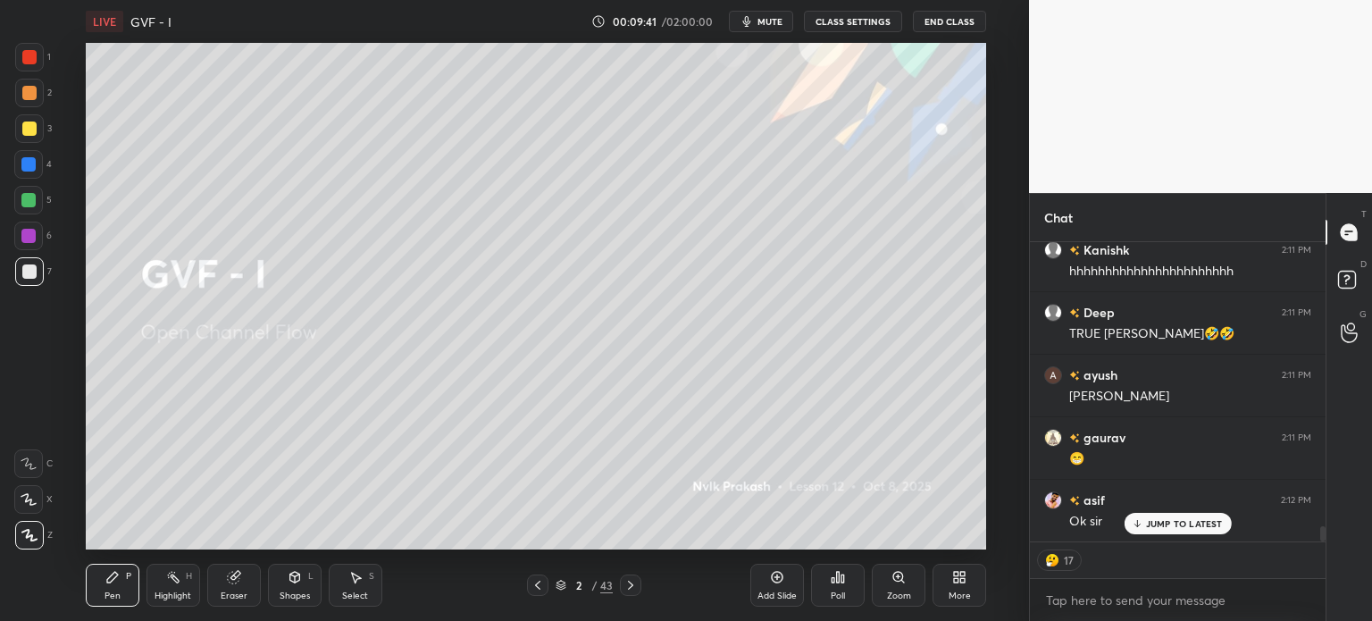
click at [624, 578] on icon at bounding box center [631, 585] width 14 height 14
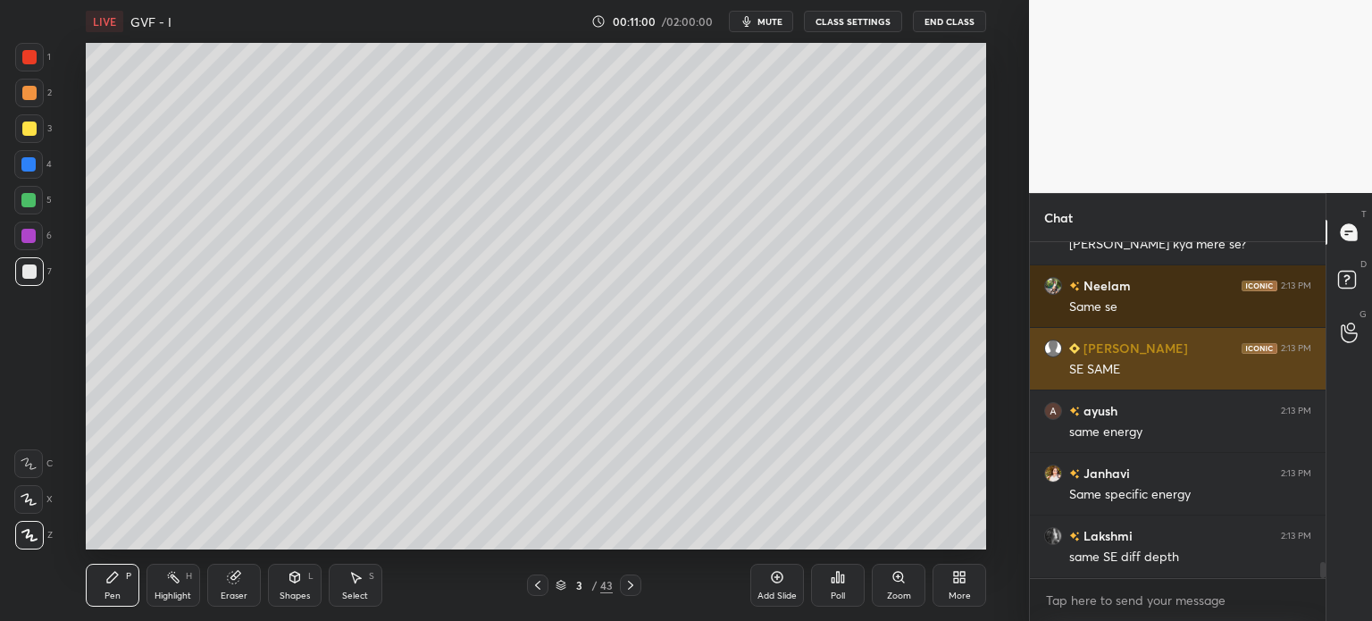
scroll to position [6648, 0]
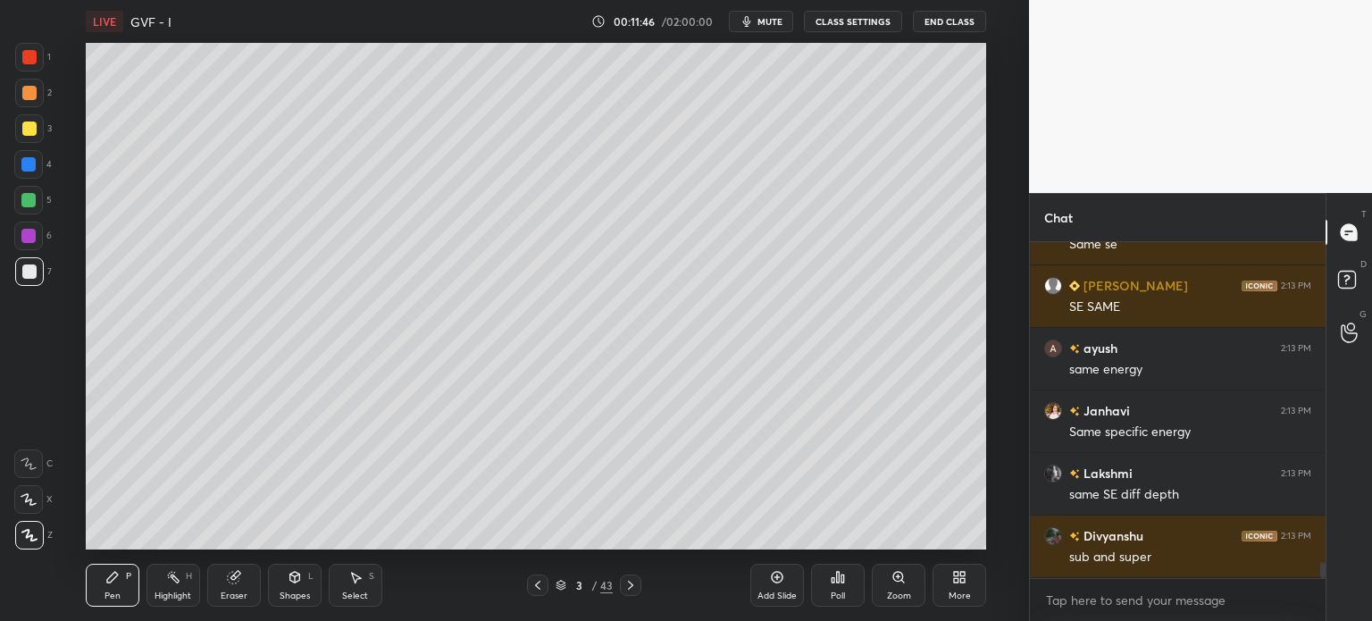
click at [239, 595] on div "Eraser" at bounding box center [234, 595] width 27 height 9
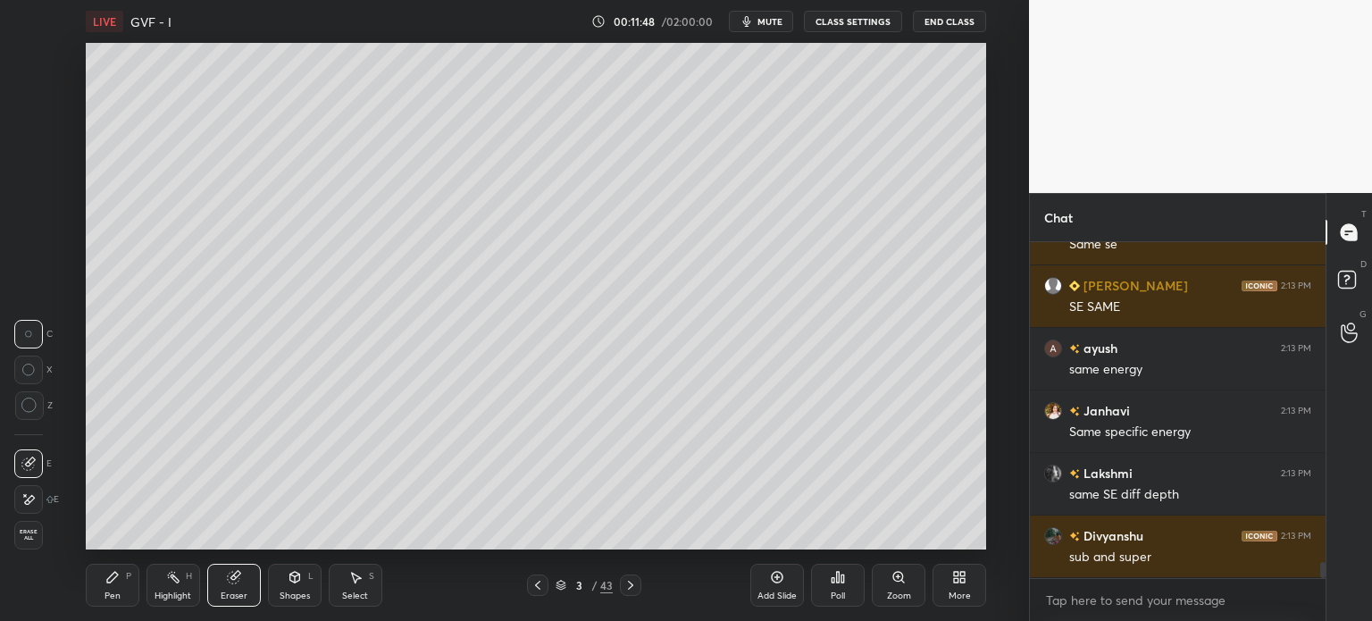
scroll to position [6758, 0]
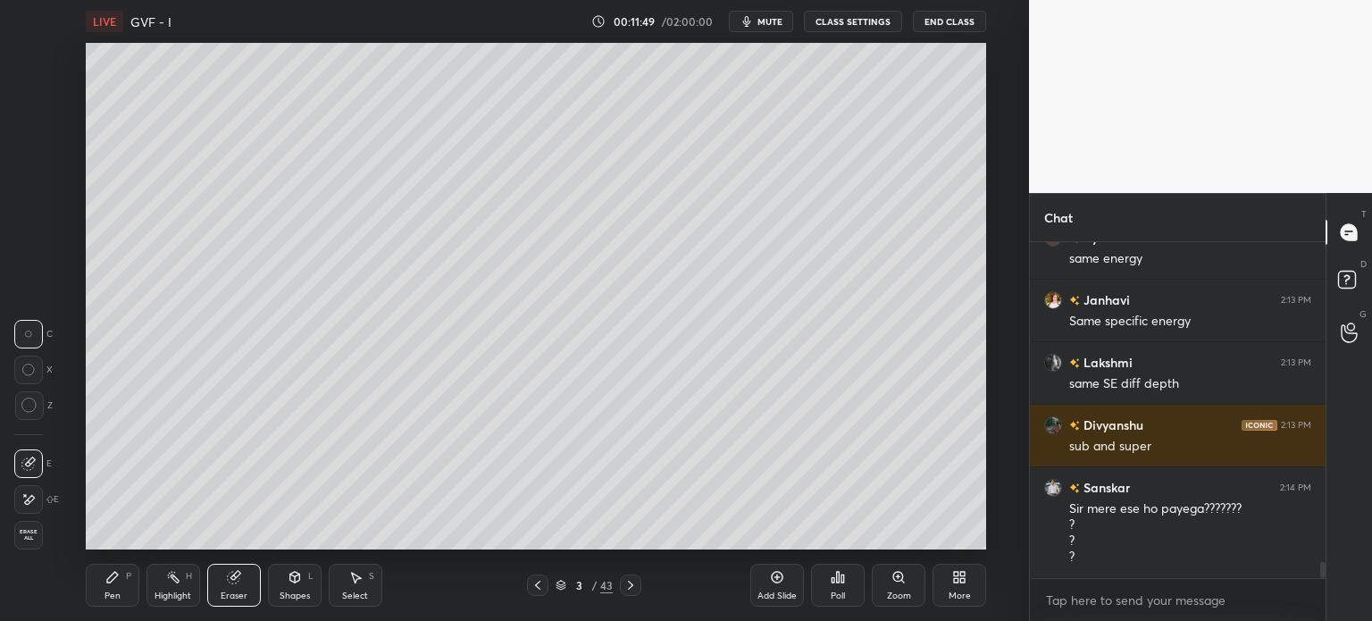
click at [111, 595] on div "Pen" at bounding box center [113, 595] width 16 height 9
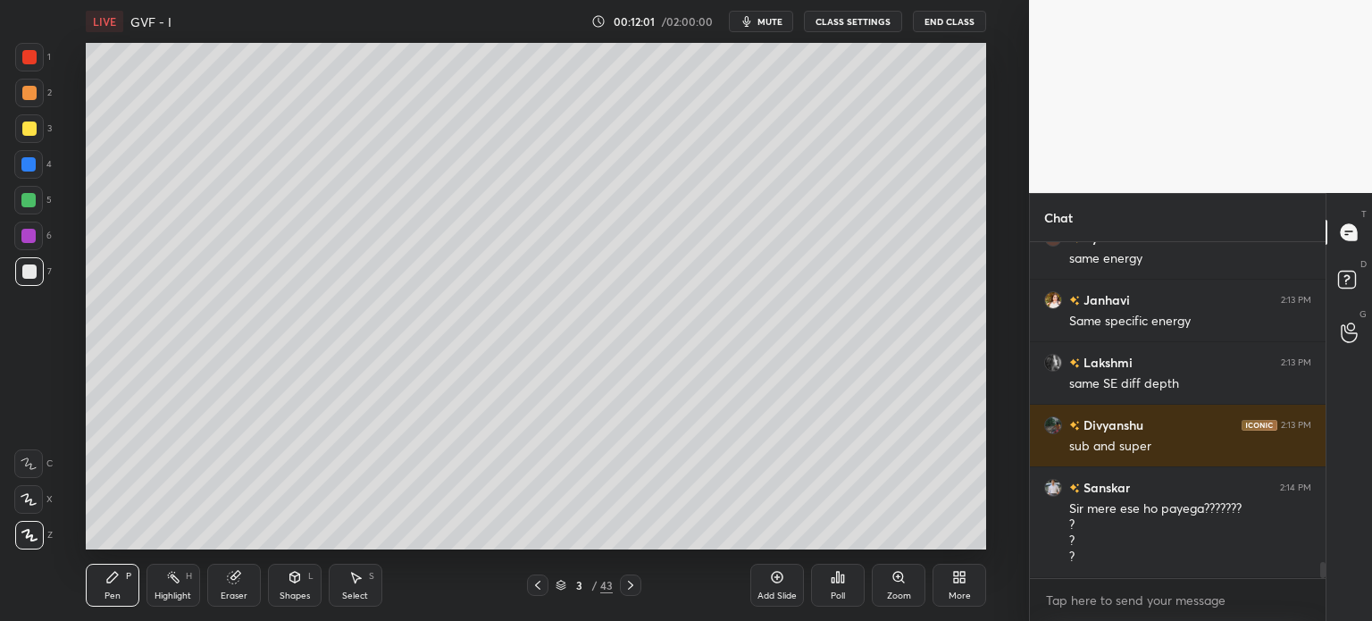
click at [31, 99] on div at bounding box center [29, 93] width 14 height 14
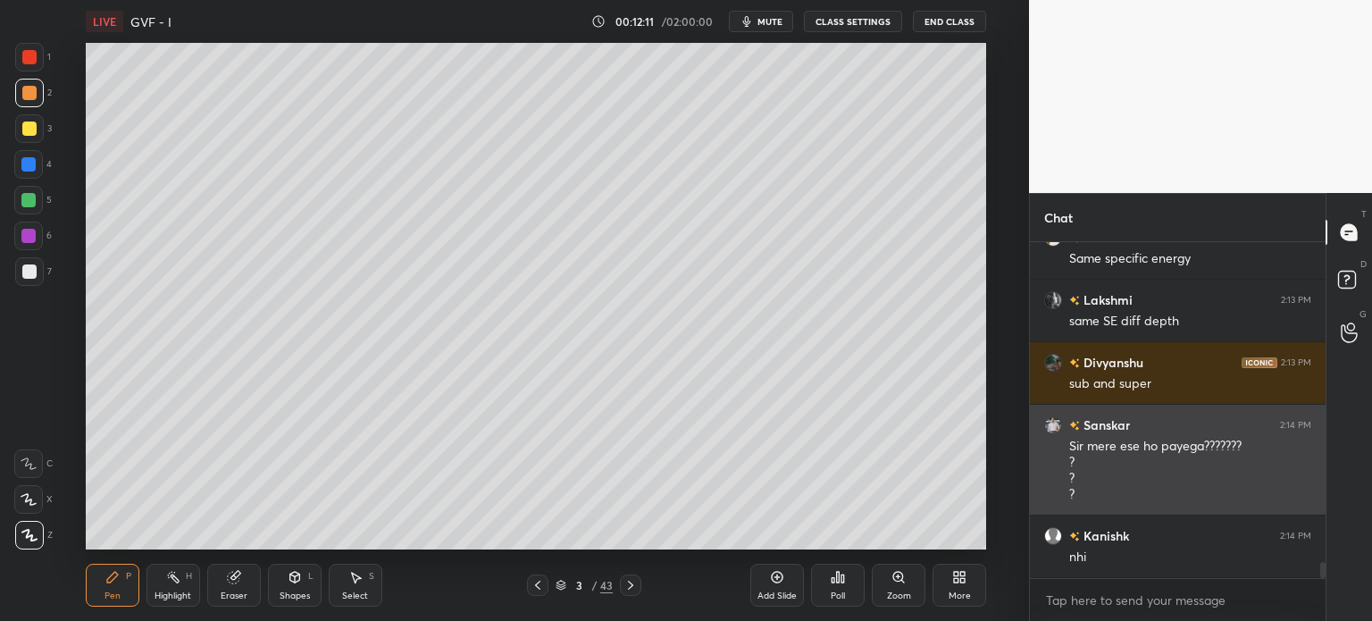
scroll to position [6839, 0]
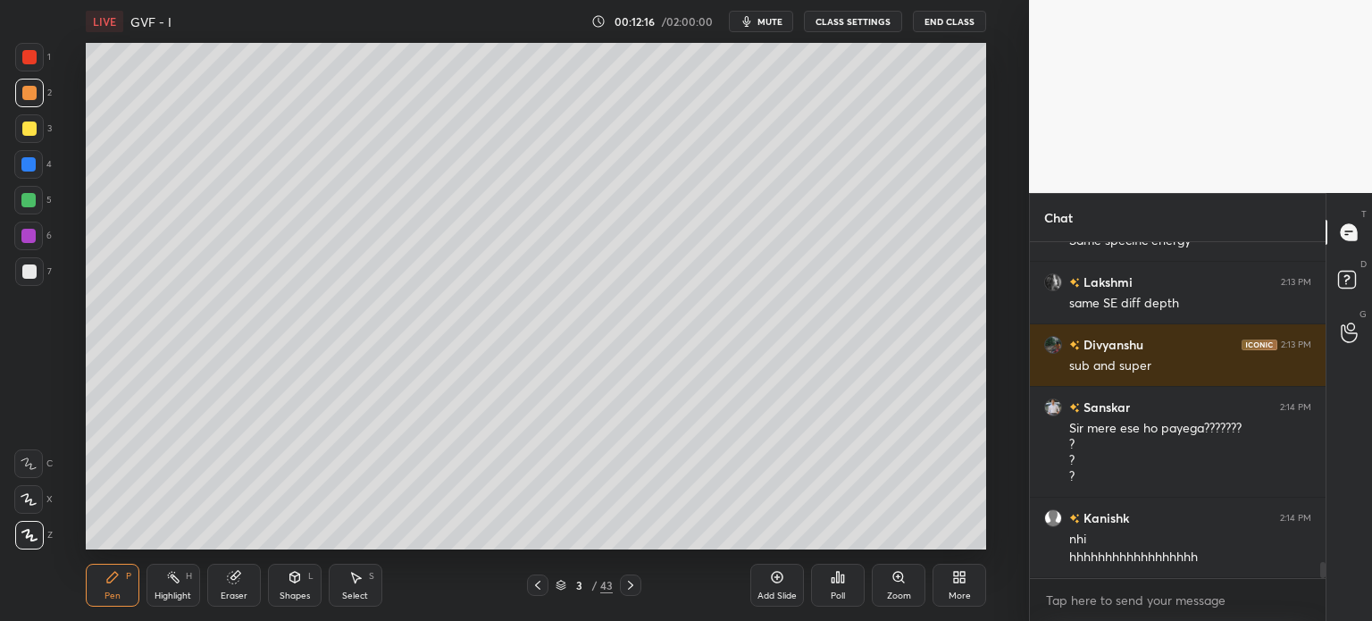
click at [29, 167] on div at bounding box center [28, 164] width 14 height 14
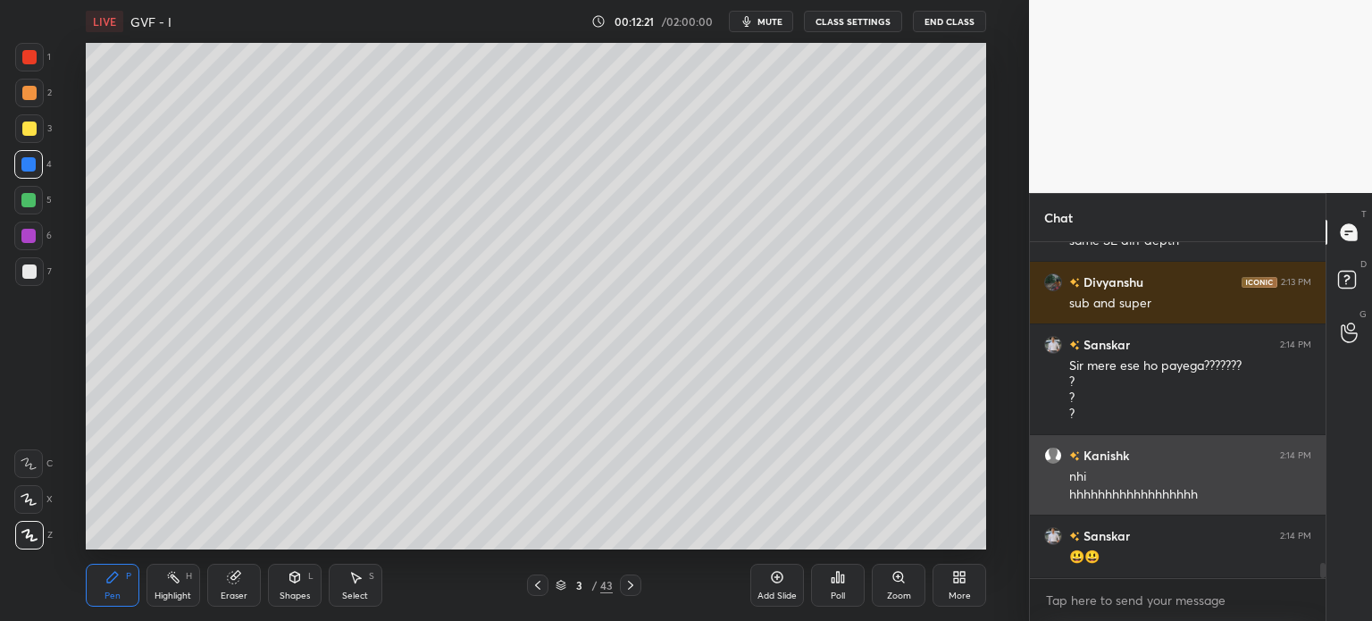
scroll to position [6964, 0]
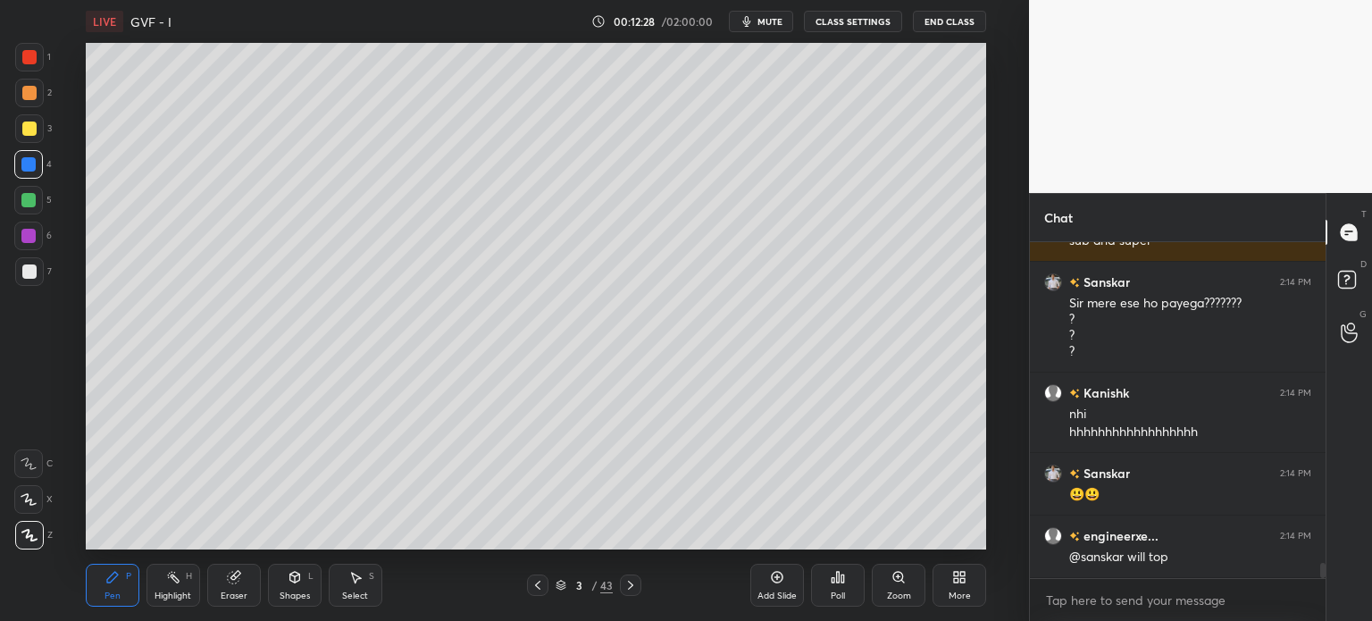
click at [21, 277] on div at bounding box center [29, 271] width 29 height 29
click at [23, 93] on div at bounding box center [29, 93] width 14 height 14
click at [22, 274] on div at bounding box center [29, 271] width 14 height 14
click at [23, 86] on div at bounding box center [29, 93] width 14 height 14
click at [22, 269] on div at bounding box center [29, 271] width 14 height 14
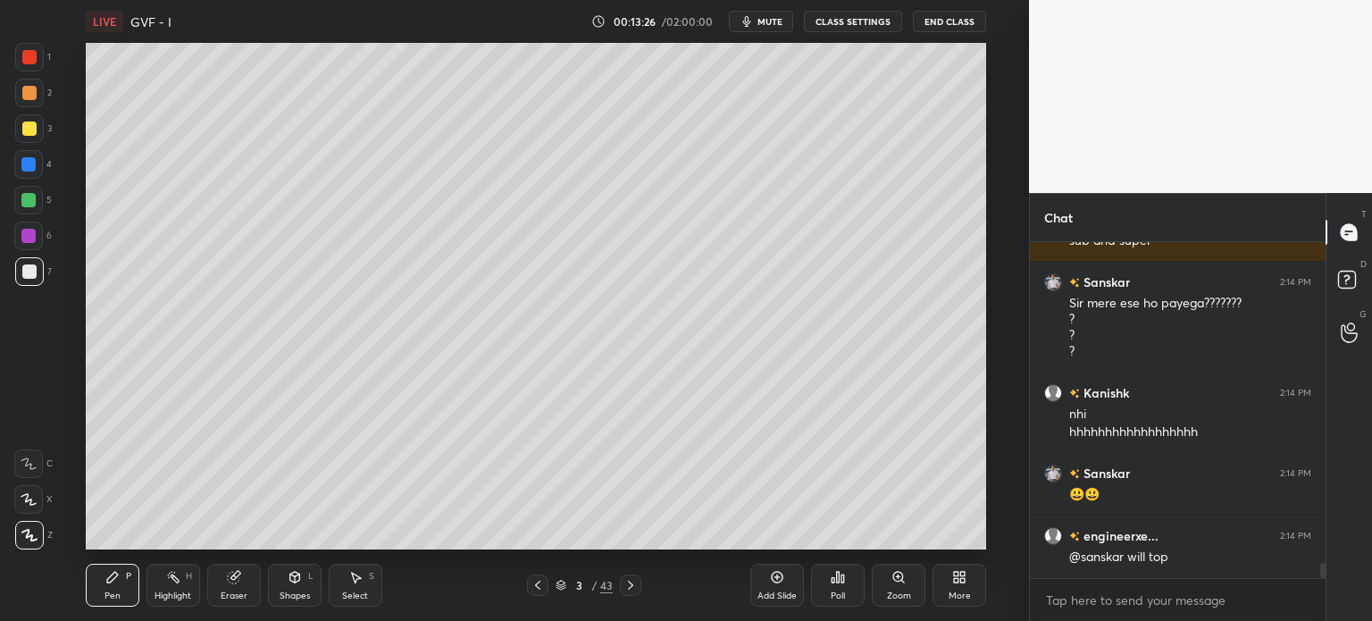
click at [23, 93] on div at bounding box center [29, 93] width 14 height 14
click at [289, 596] on div "Shapes" at bounding box center [295, 595] width 30 height 9
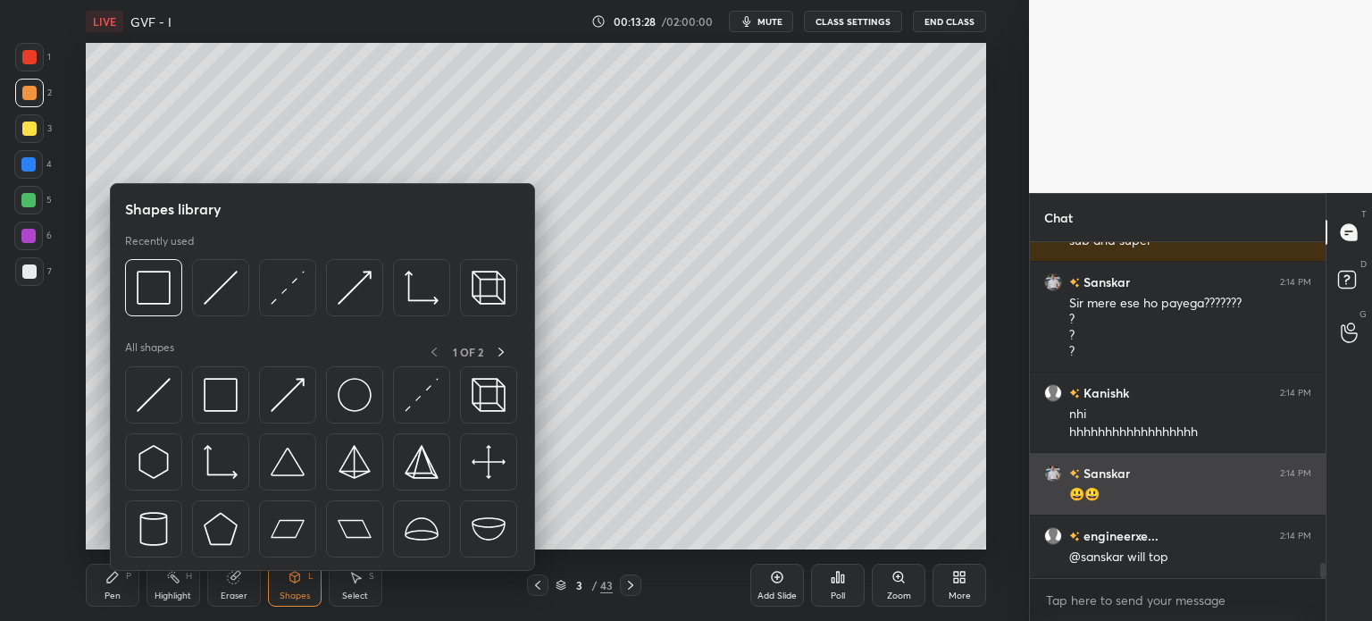
click at [279, 289] on img at bounding box center [288, 288] width 34 height 34
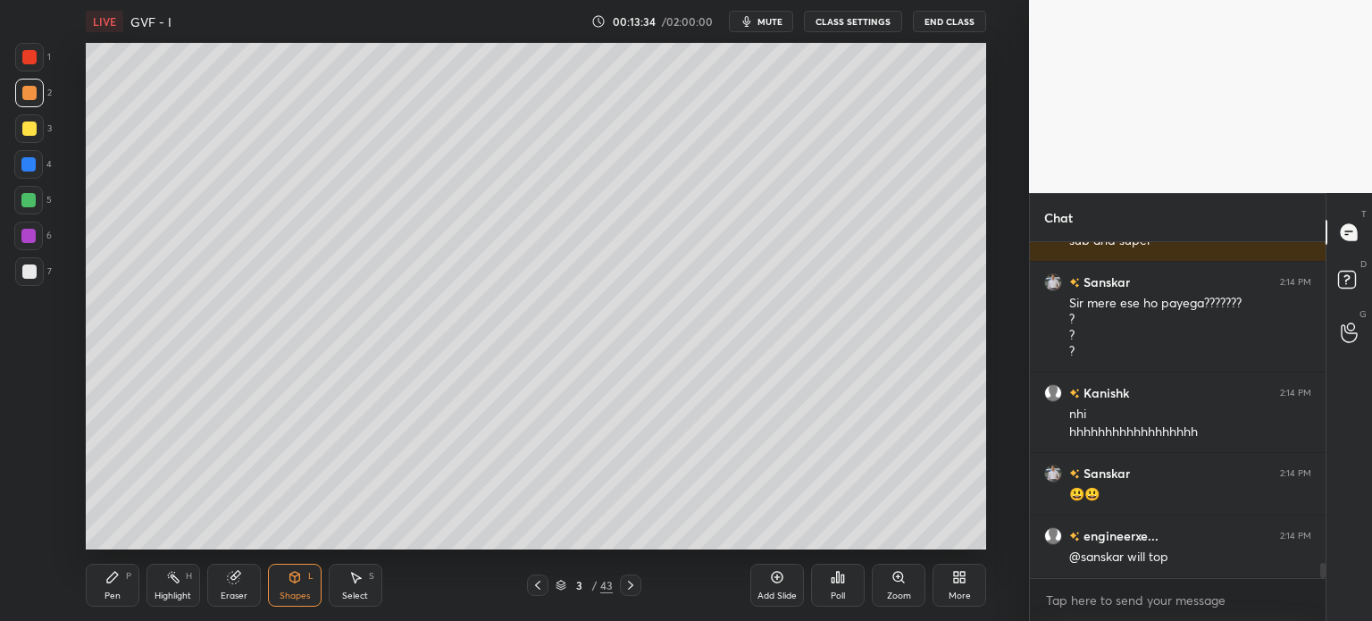
click at [112, 596] on div "Pen" at bounding box center [113, 595] width 16 height 9
click at [31, 267] on div at bounding box center [29, 271] width 14 height 14
click at [26, 131] on div at bounding box center [29, 129] width 14 height 14
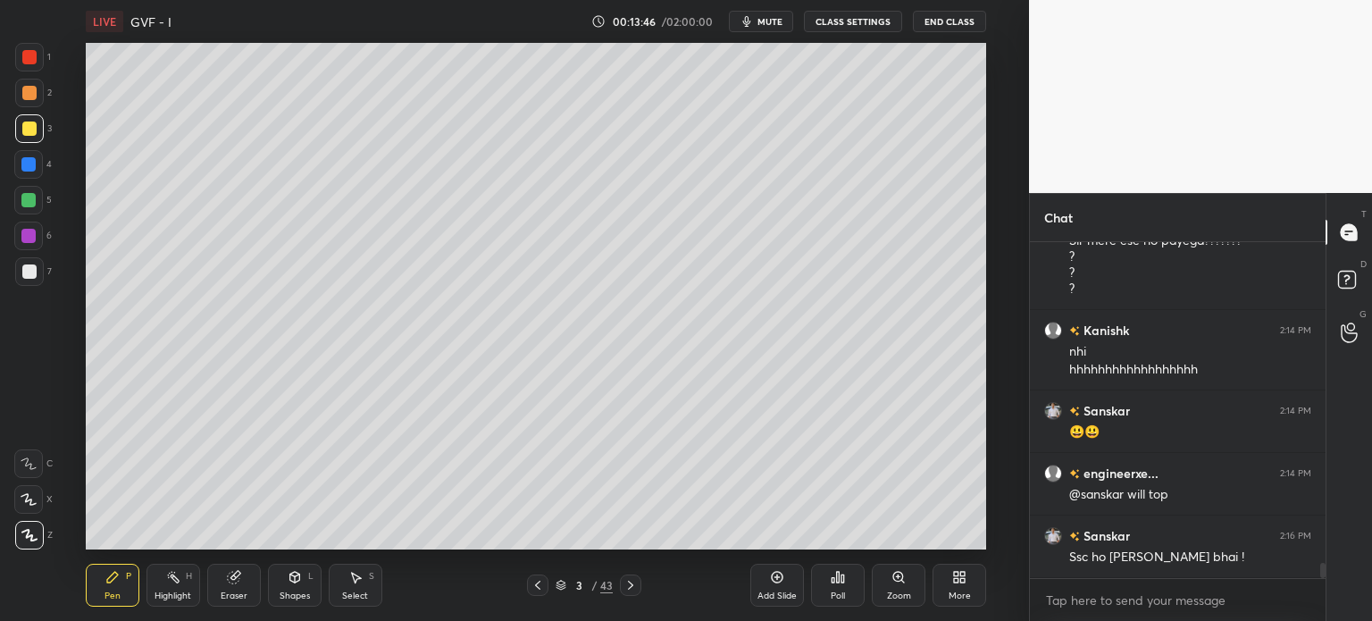
click at [137, 551] on div "Pen P Highlight H Eraser Shapes L Select S 3 / 43 Add Slide Poll Zoom More" at bounding box center [536, 584] width 901 height 71
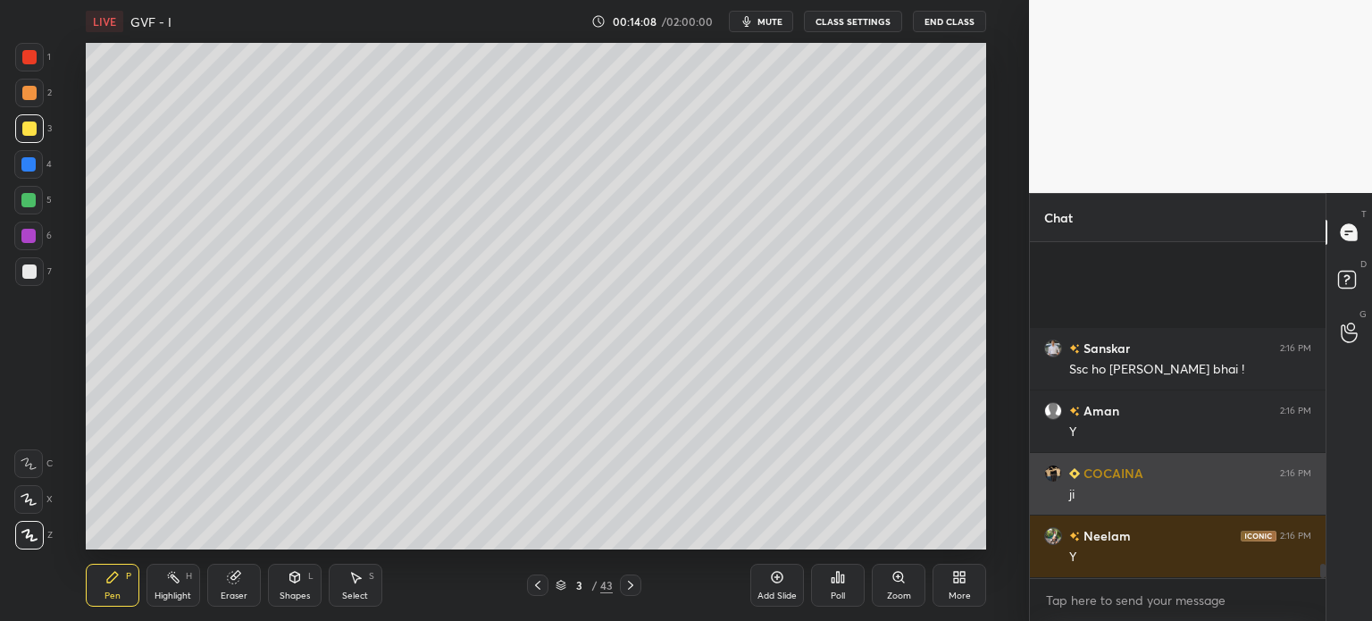
scroll to position [7402, 0]
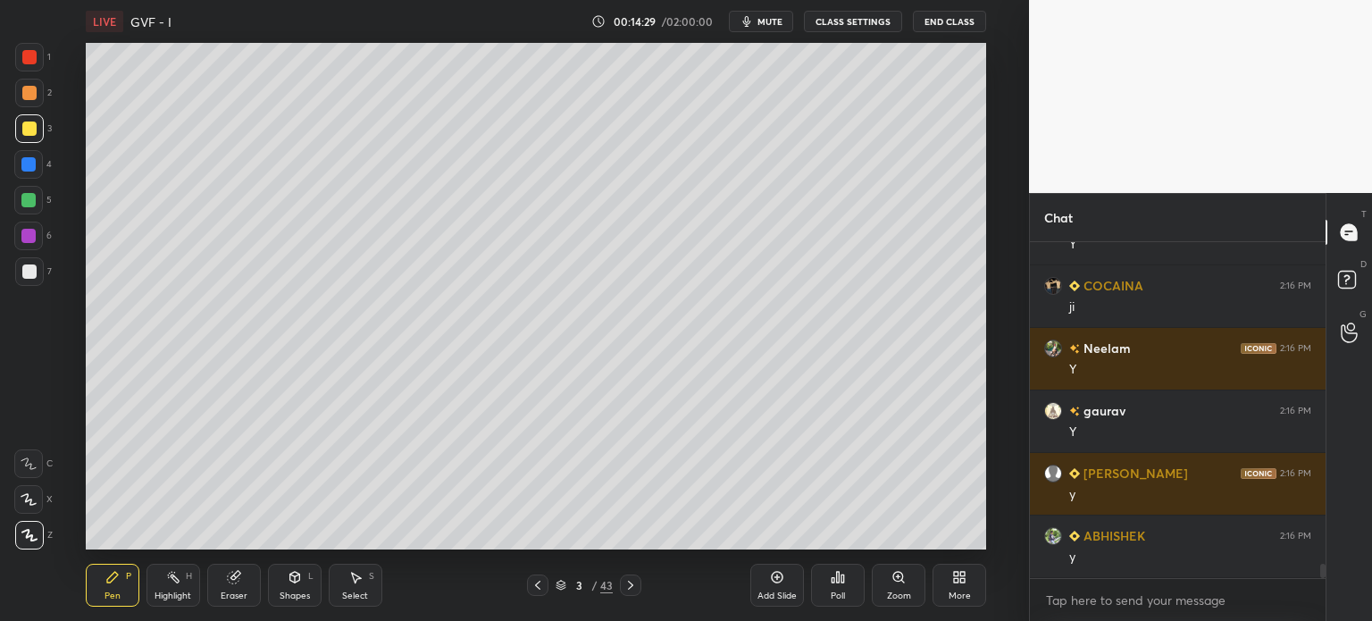
click at [233, 596] on div "Eraser" at bounding box center [234, 595] width 27 height 9
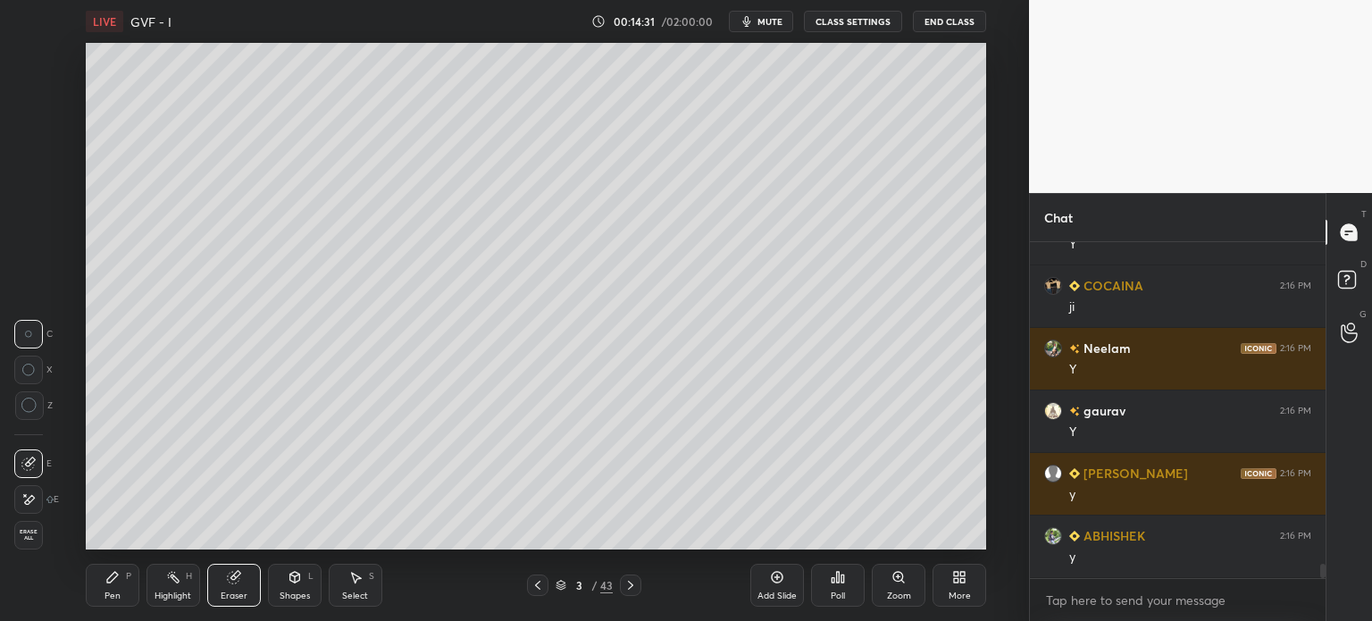
click at [110, 596] on div "Pen" at bounding box center [113, 595] width 16 height 9
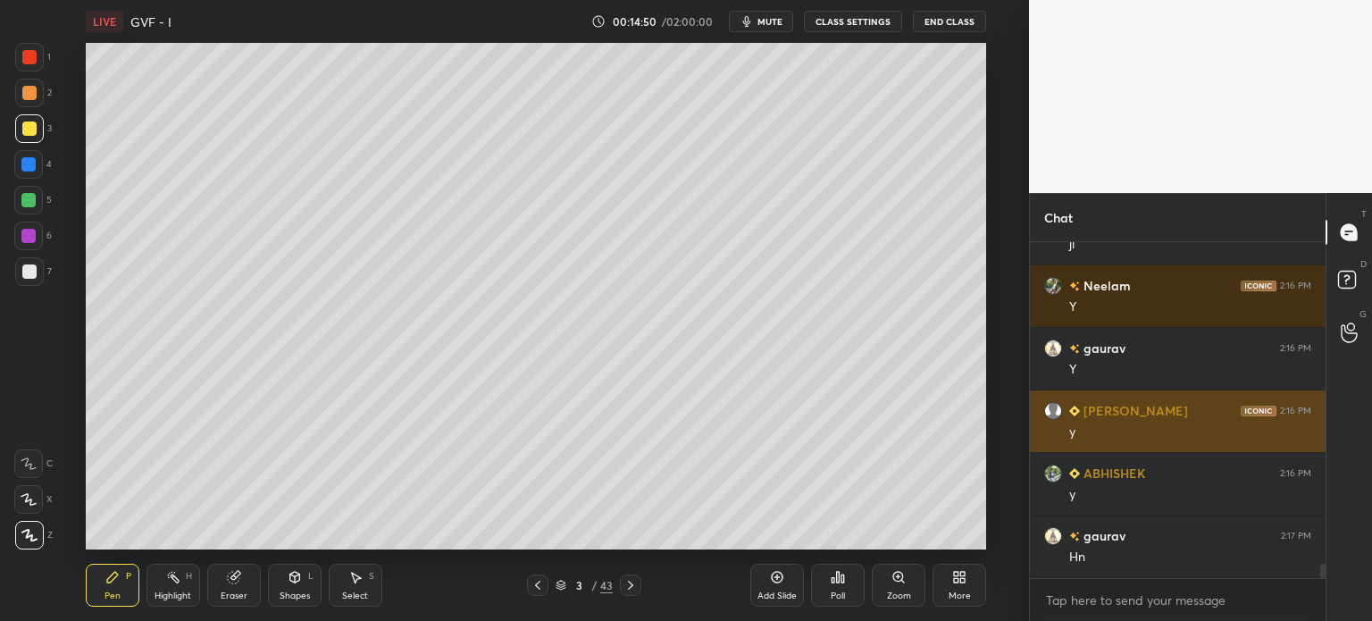
scroll to position [7527, 0]
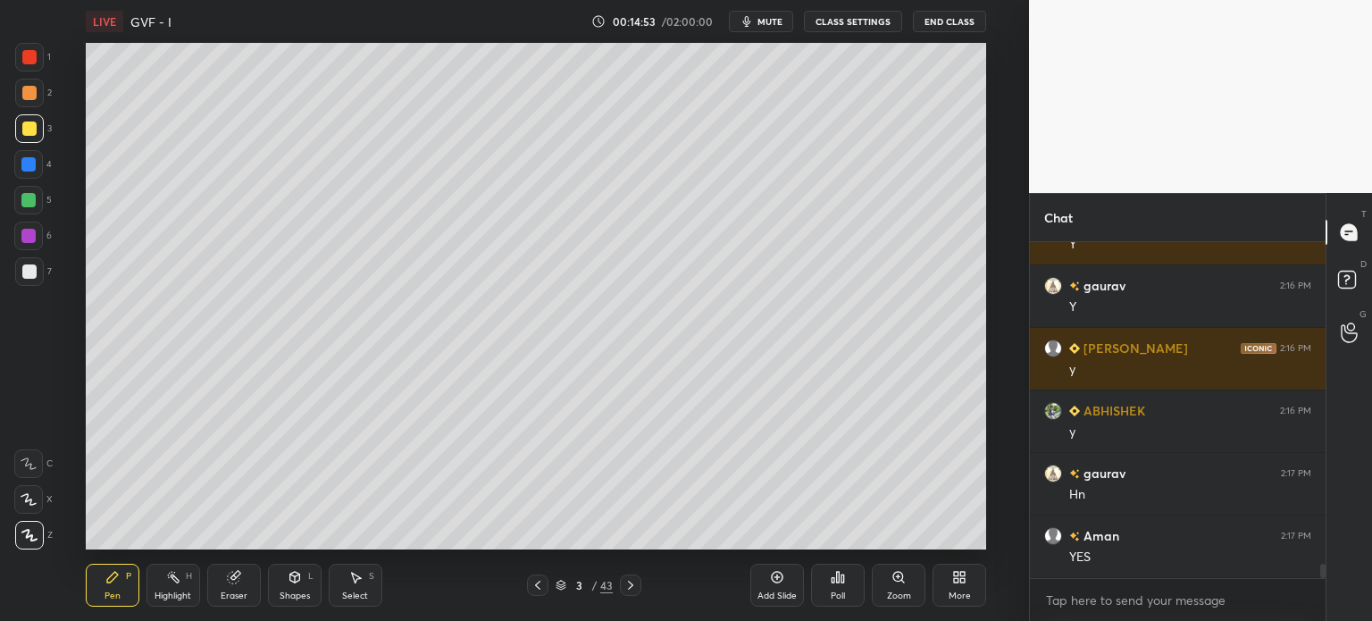
click at [768, 587] on div "Add Slide" at bounding box center [778, 585] width 54 height 43
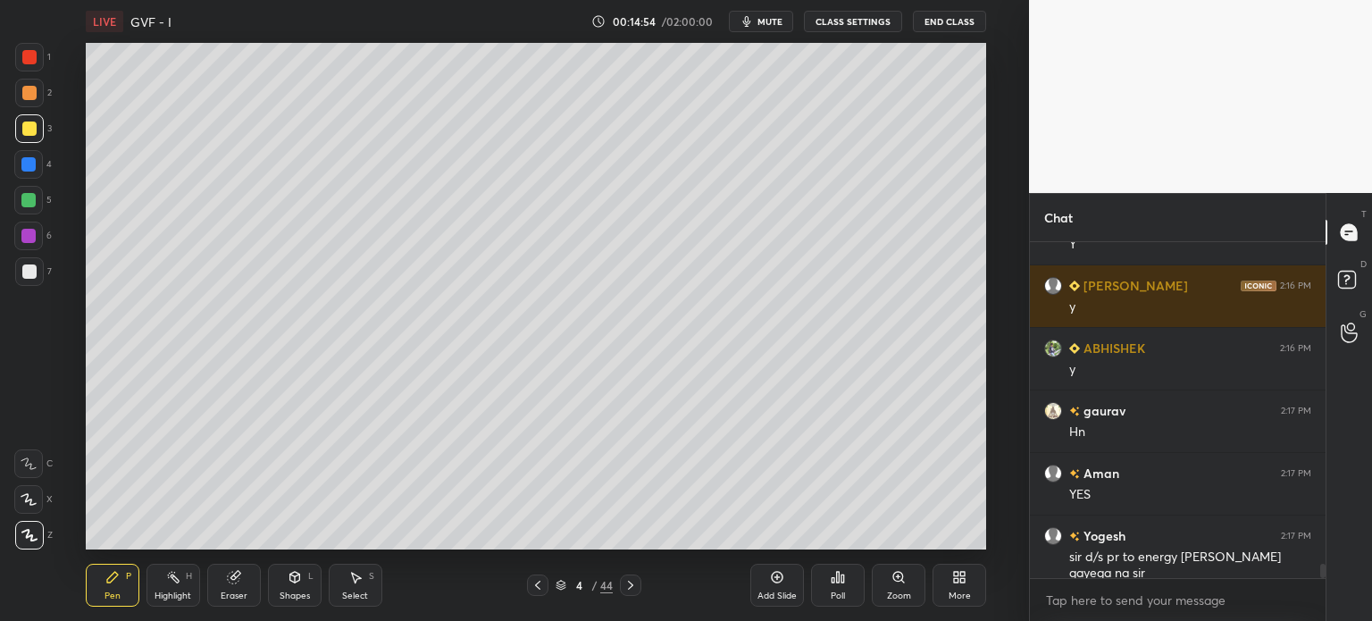
click at [29, 99] on div at bounding box center [29, 93] width 14 height 14
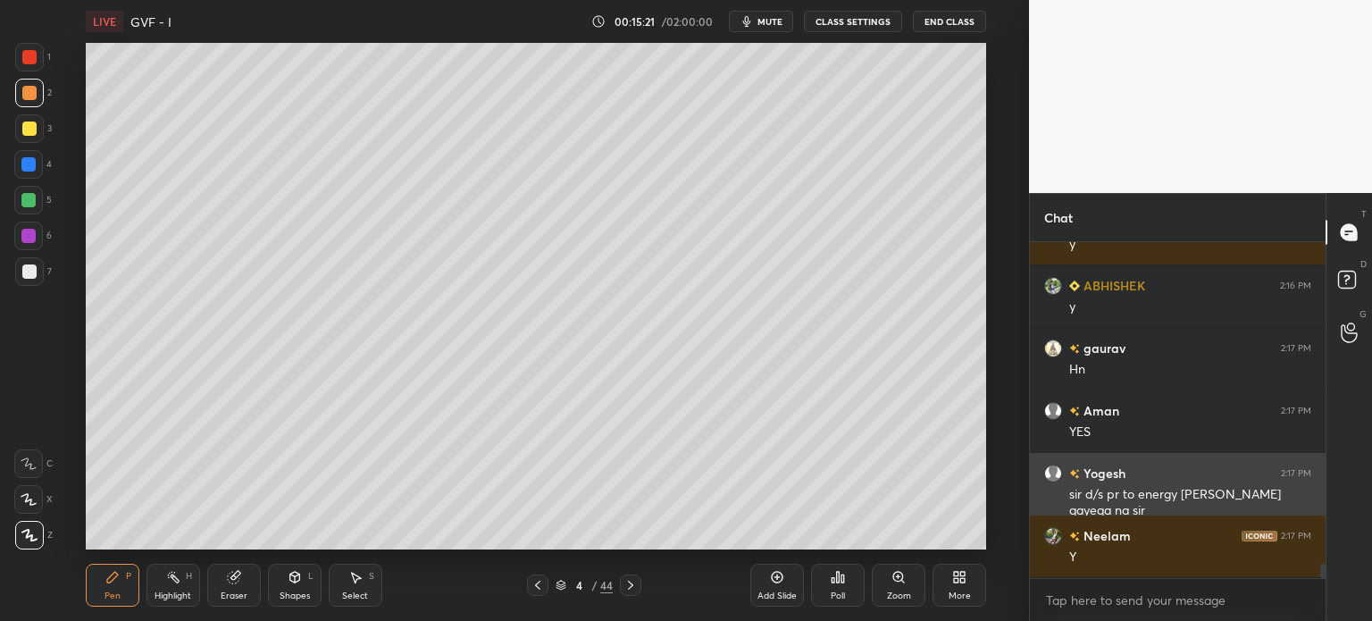
scroll to position [7714, 0]
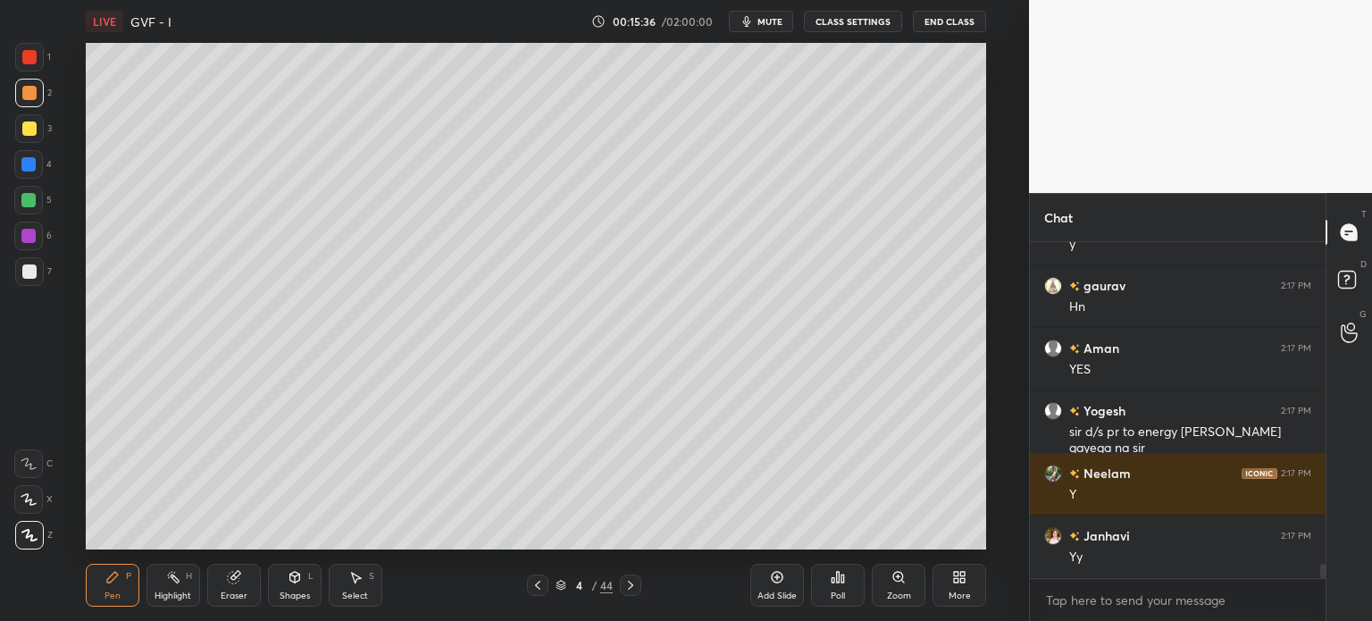
click at [30, 164] on div at bounding box center [28, 164] width 14 height 14
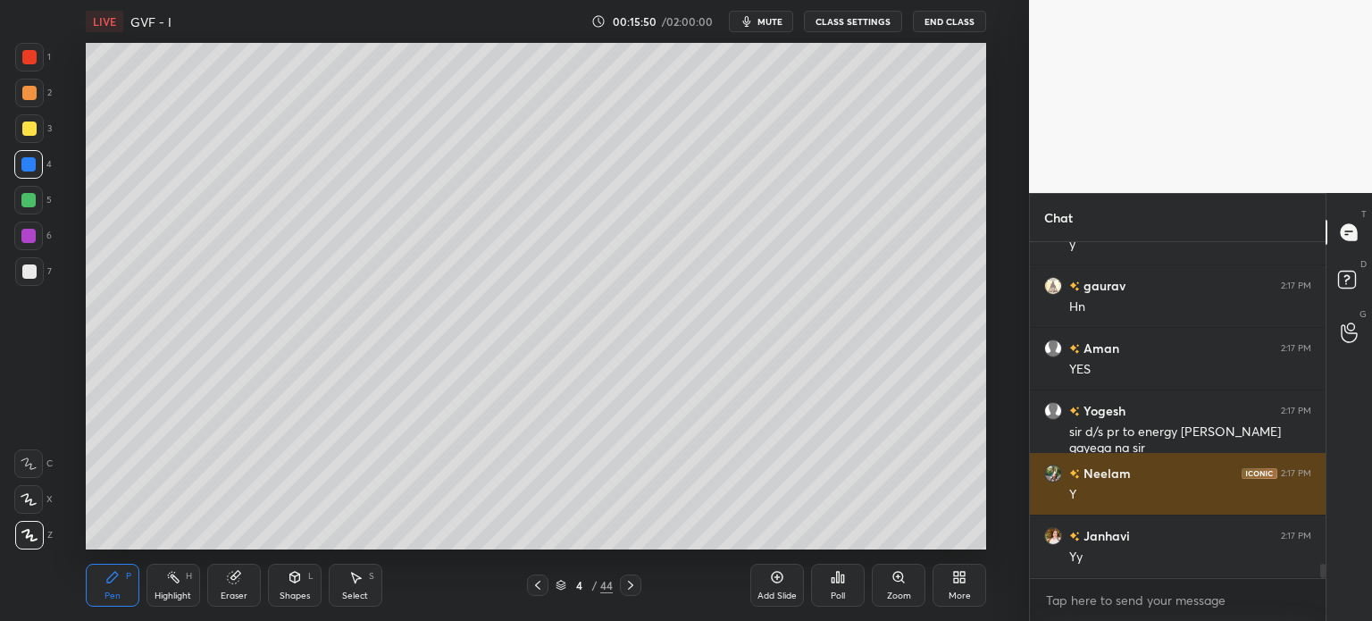
scroll to position [7777, 0]
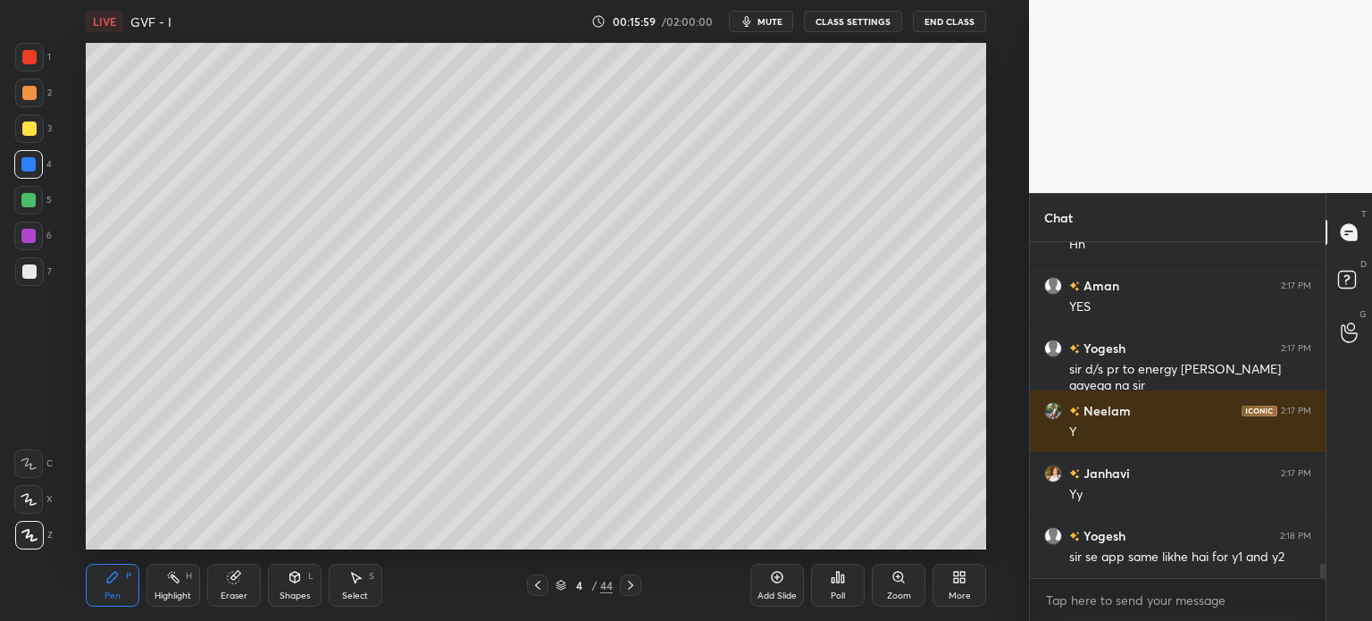
click at [542, 586] on icon at bounding box center [538, 585] width 14 height 14
click at [177, 588] on div "Highlight H" at bounding box center [174, 585] width 54 height 43
click at [27, 285] on div at bounding box center [29, 271] width 29 height 29
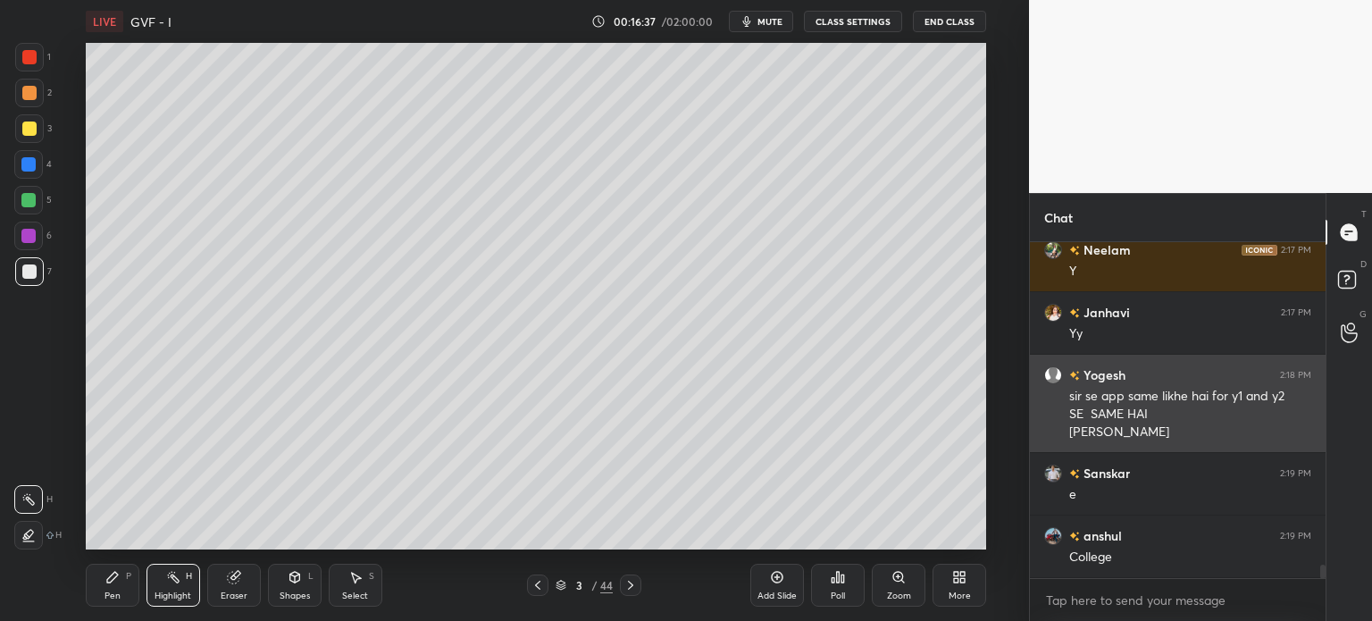
scroll to position [7981, 0]
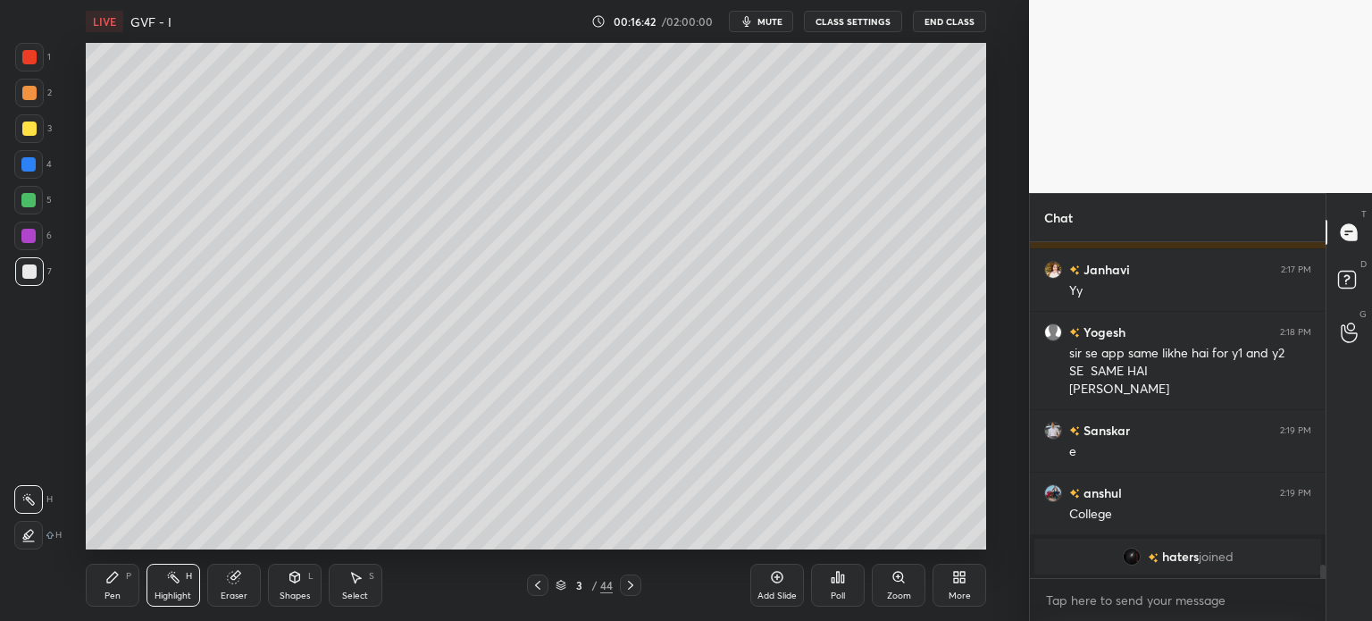
click at [107, 590] on div "Pen P" at bounding box center [113, 585] width 54 height 43
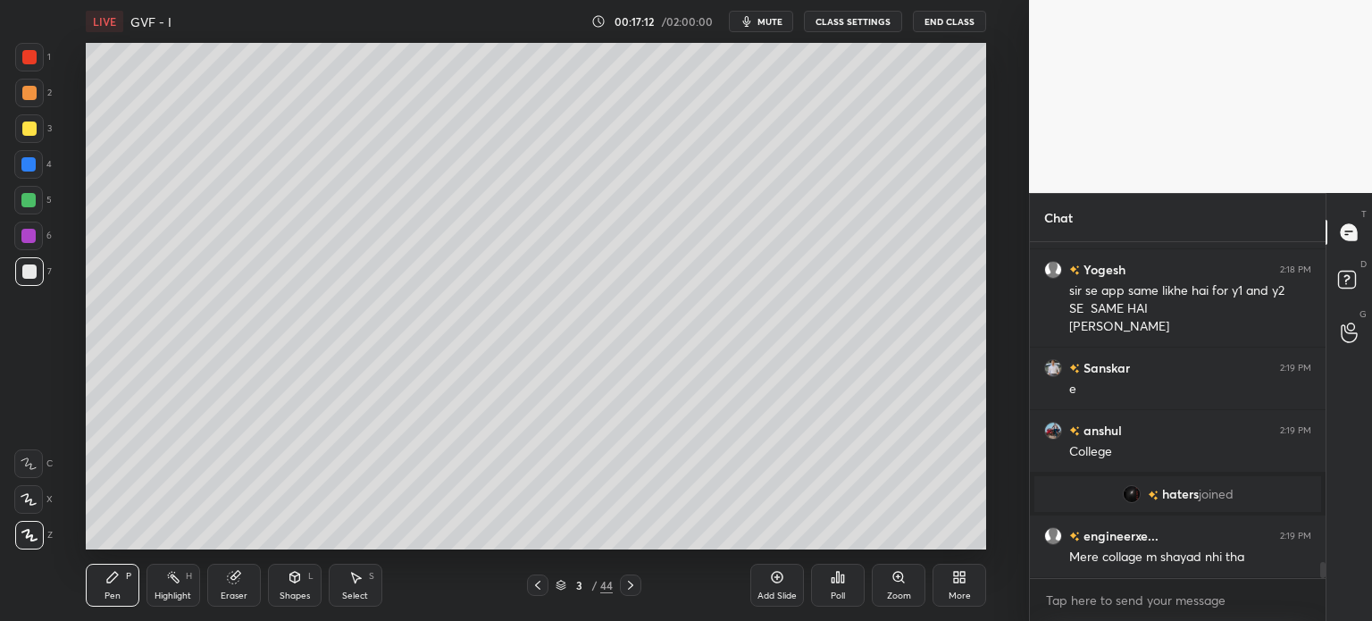
scroll to position [6791, 0]
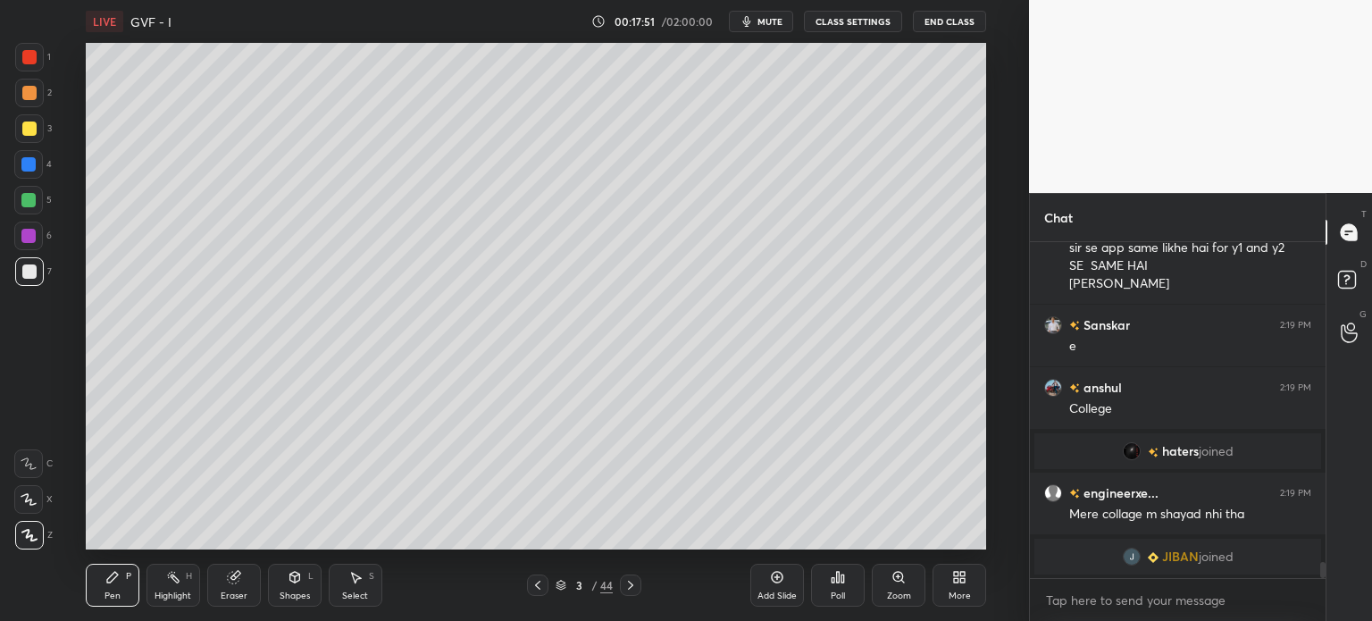
click at [636, 585] on icon at bounding box center [631, 585] width 14 height 14
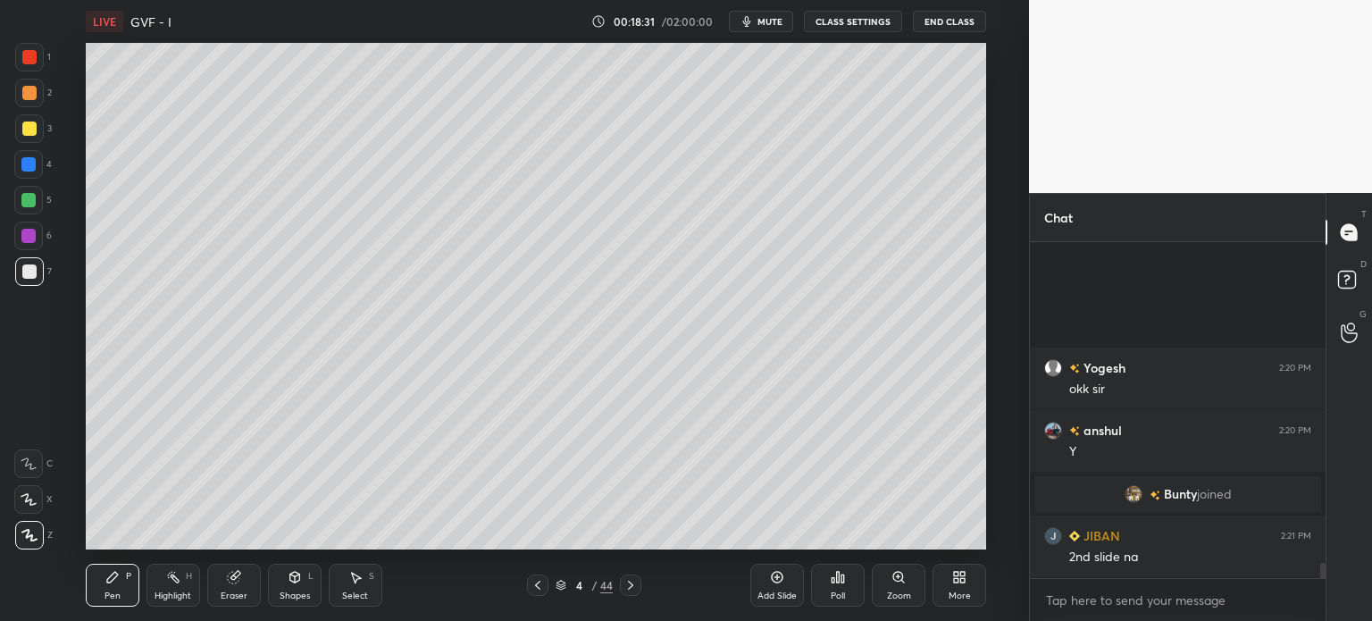
scroll to position [7030, 0]
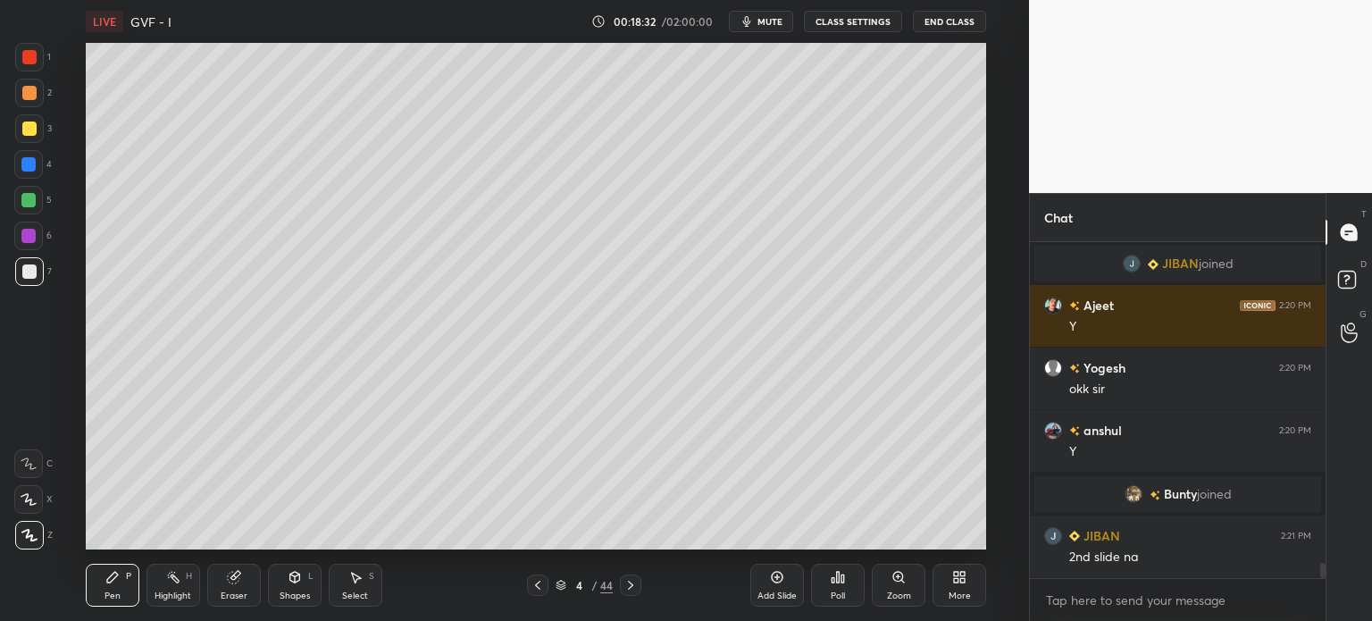
click at [28, 130] on div at bounding box center [29, 129] width 14 height 14
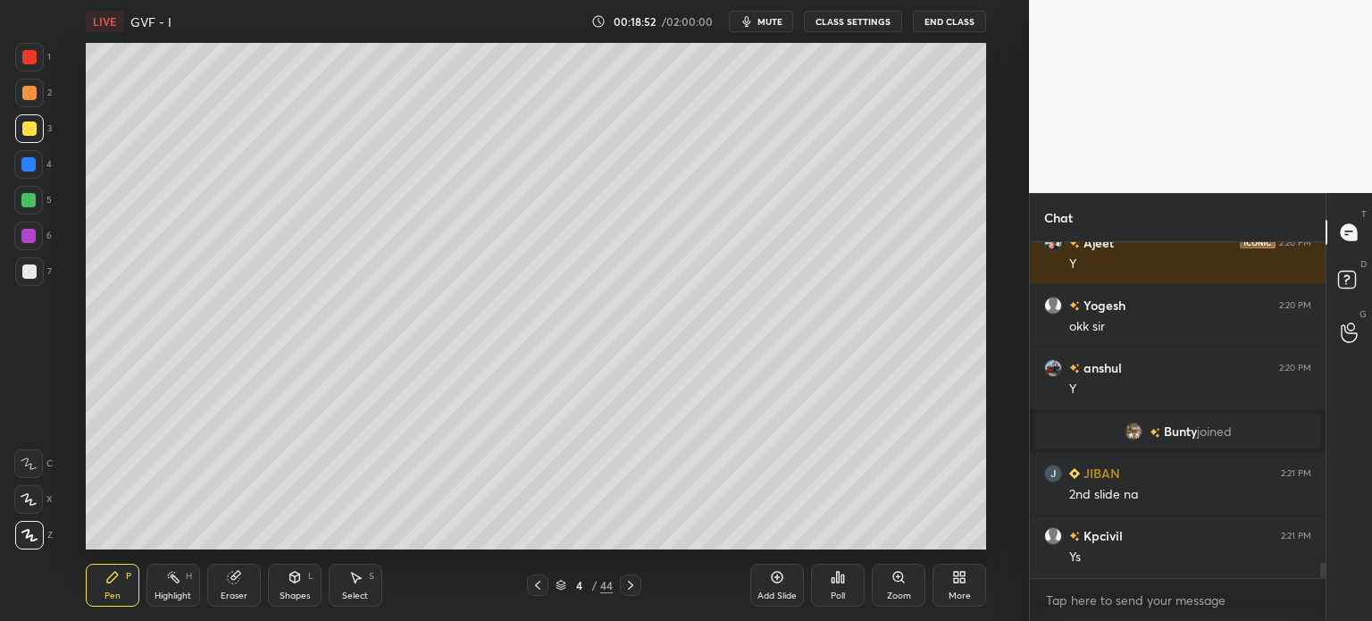
click at [29, 92] on div at bounding box center [29, 93] width 14 height 14
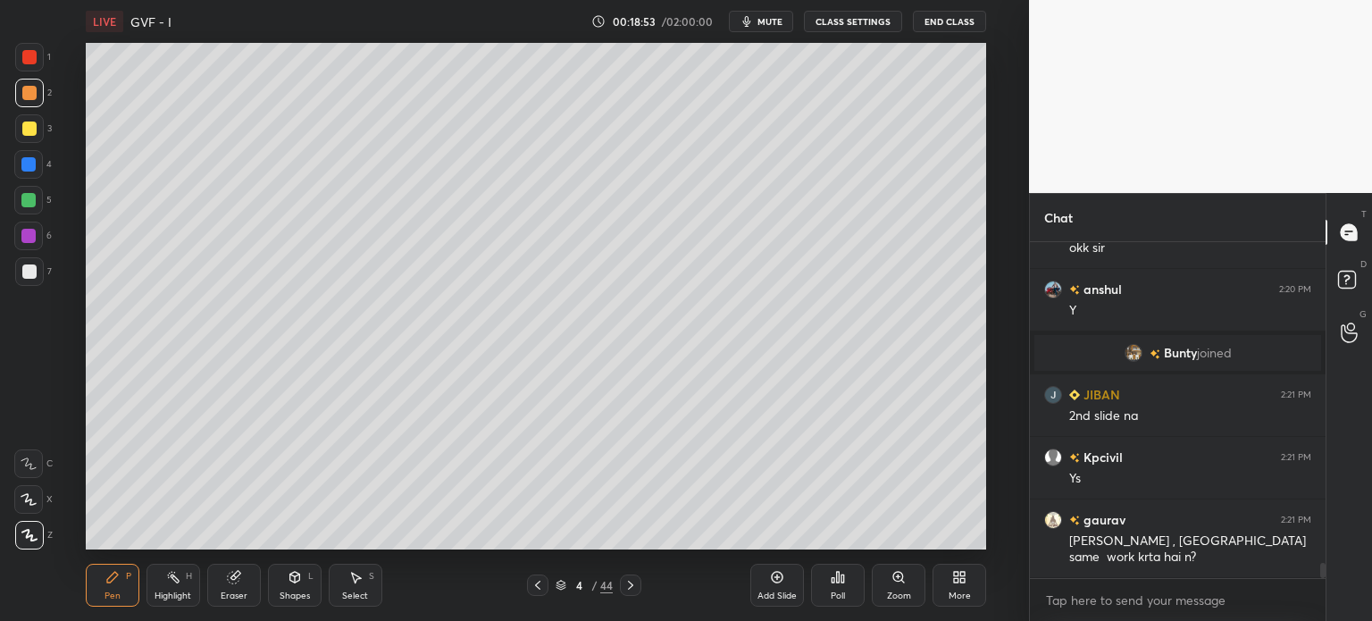
click at [289, 594] on div "Shapes" at bounding box center [295, 595] width 30 height 9
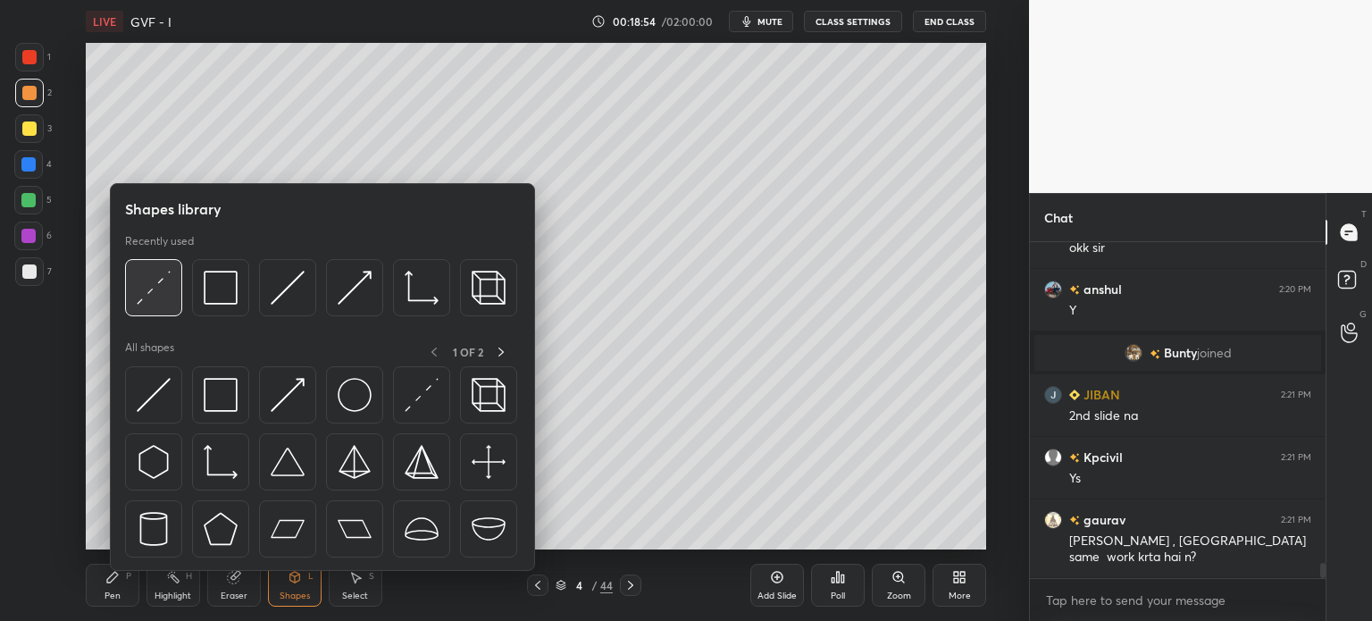
click at [154, 294] on img at bounding box center [154, 288] width 34 height 34
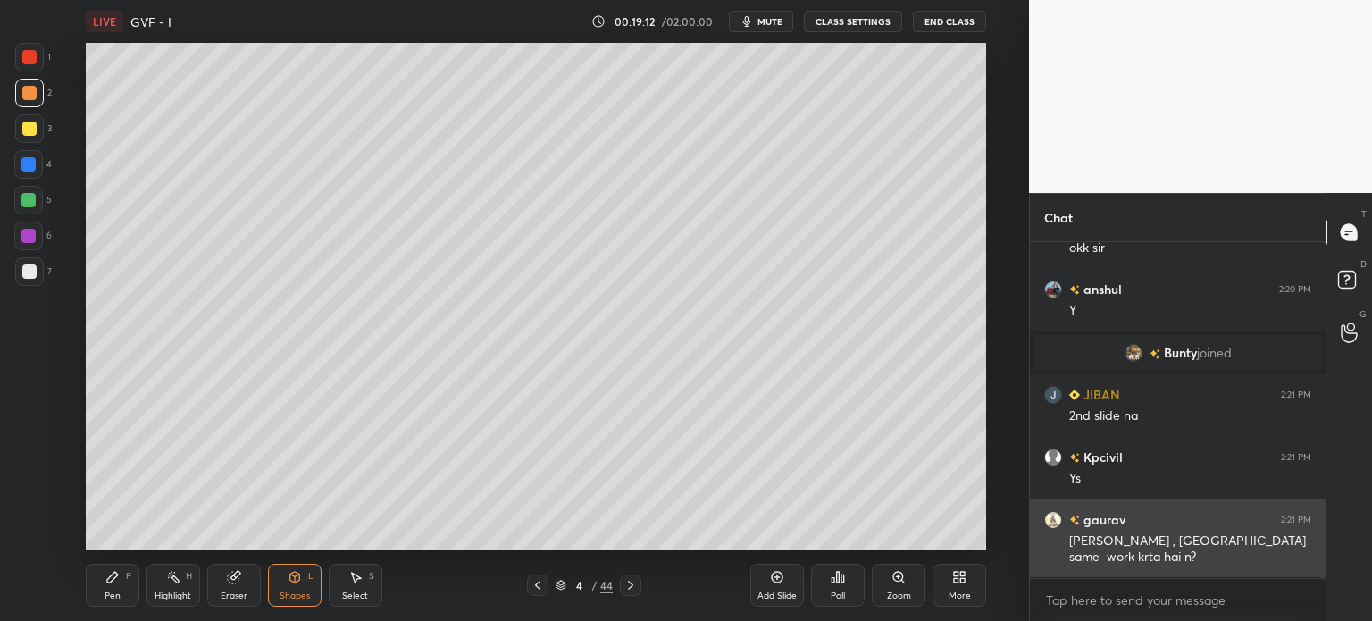
click at [960, 24] on button "End Class" at bounding box center [949, 21] width 73 height 21
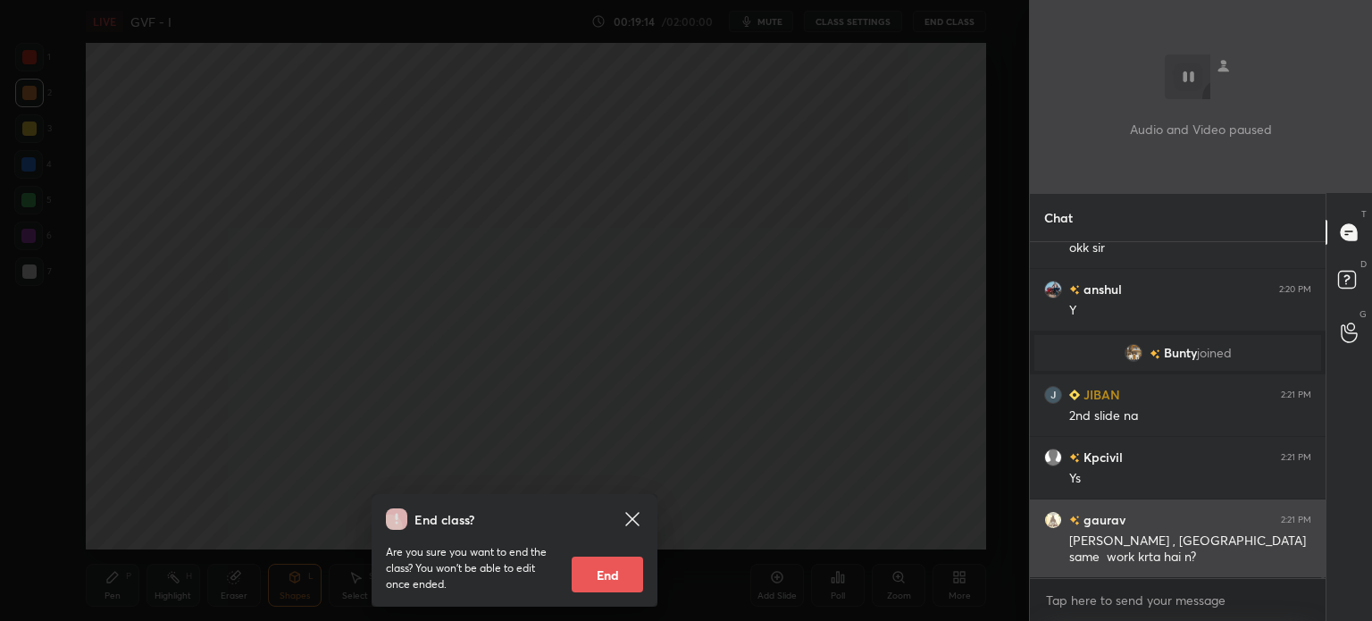
scroll to position [7234, 0]
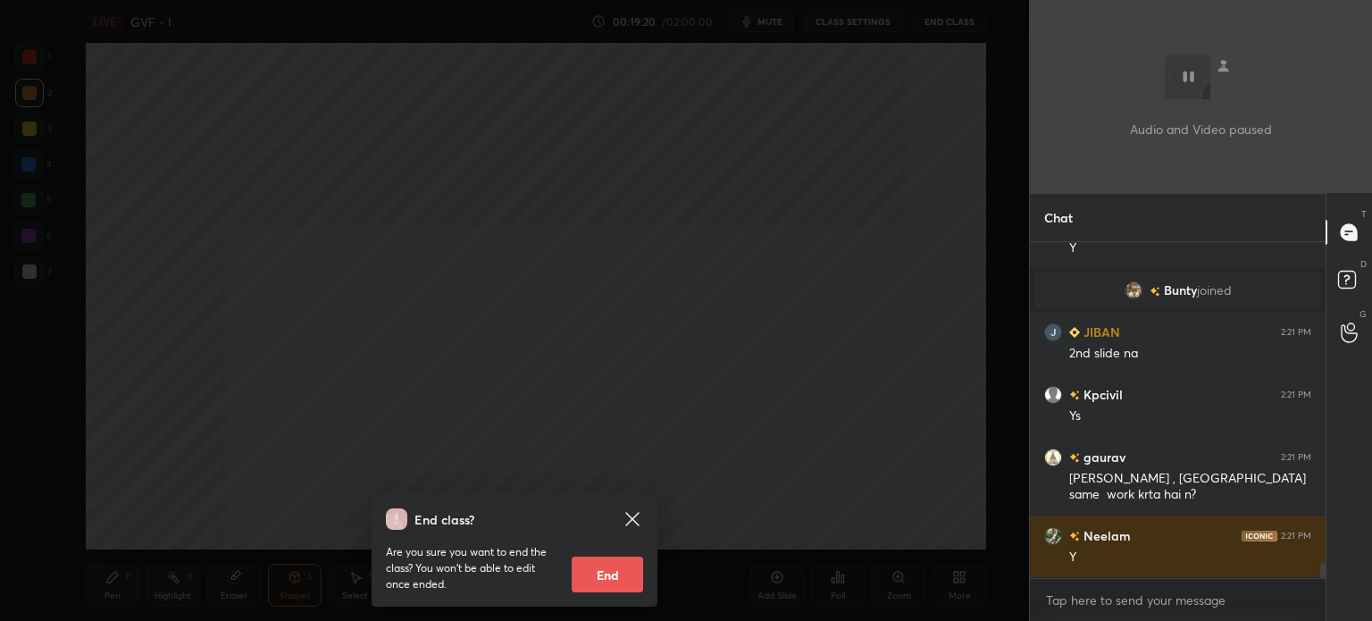
click at [504, 322] on div "End class? Are you sure you want to end the class? You won’t be able to edit on…" at bounding box center [514, 310] width 1029 height 621
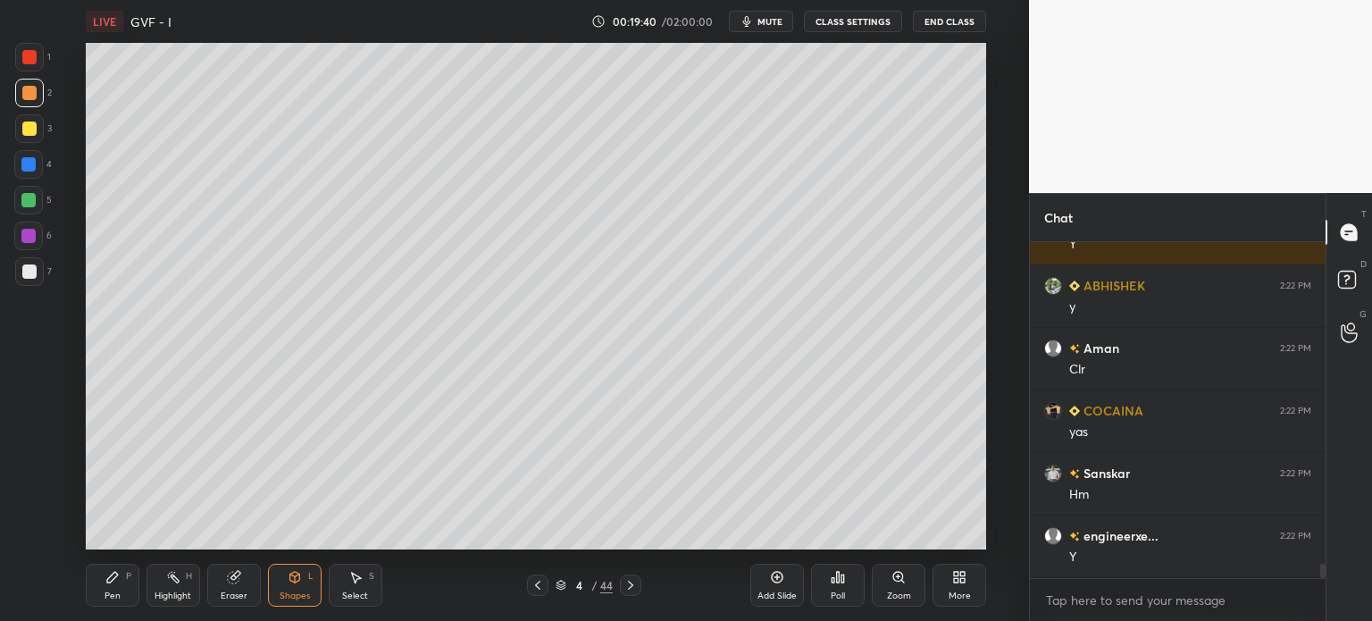
scroll to position [7671, 0]
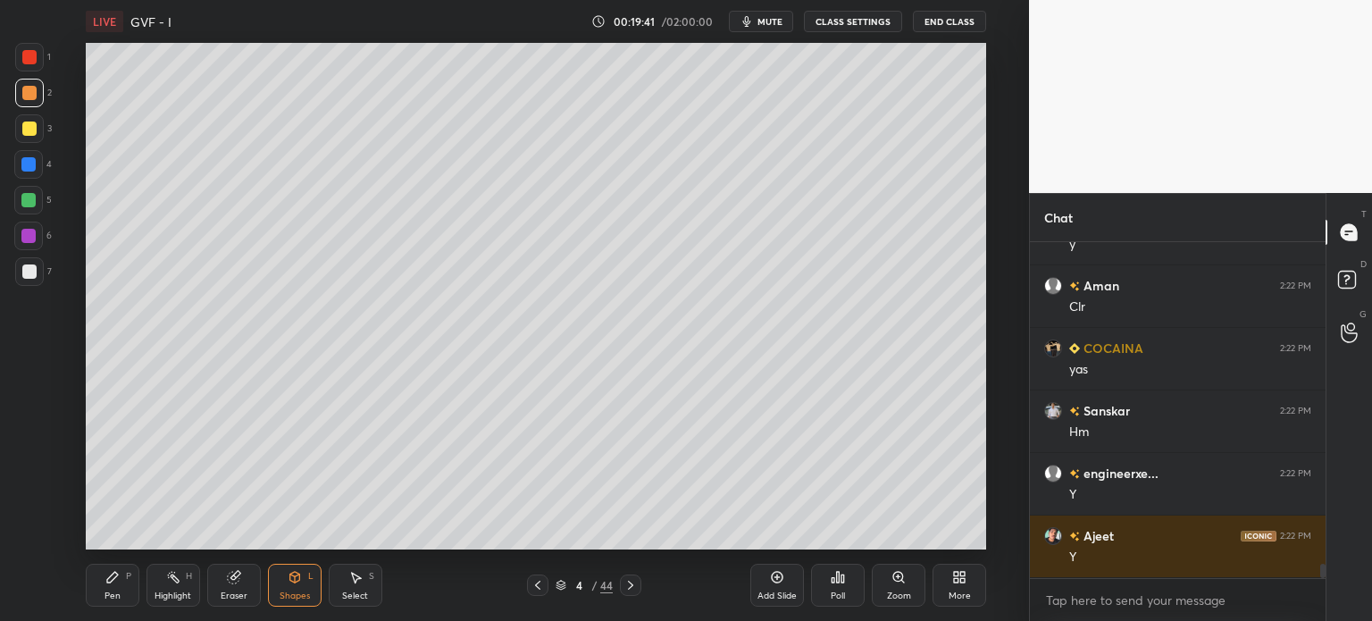
click at [635, 591] on icon at bounding box center [631, 585] width 14 height 14
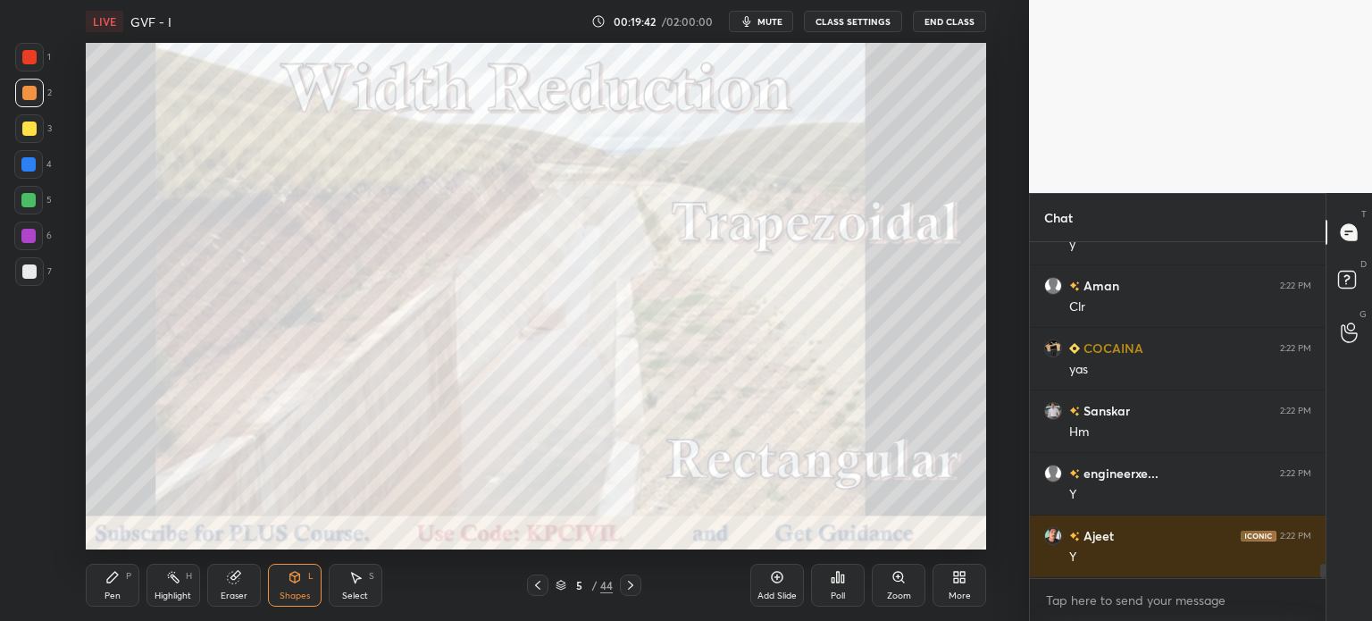
click at [533, 593] on div at bounding box center [537, 585] width 21 height 21
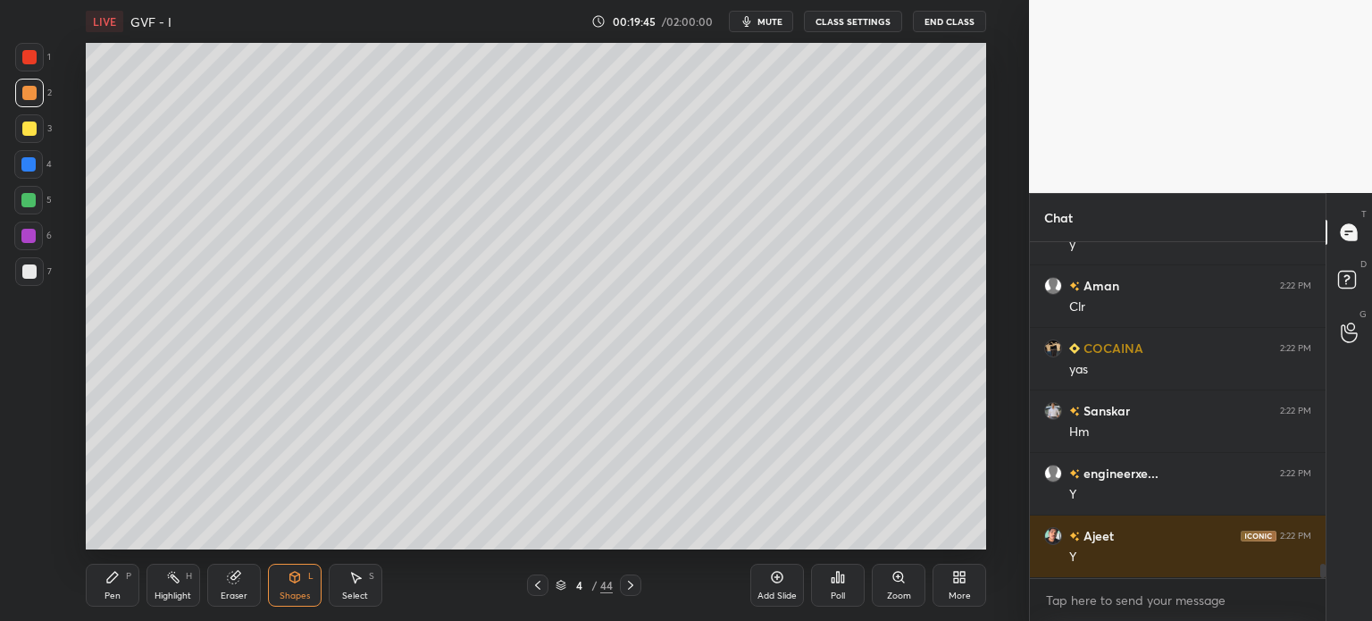
click at [774, 582] on icon at bounding box center [778, 578] width 12 height 12
click at [106, 592] on div "Pen" at bounding box center [113, 595] width 16 height 9
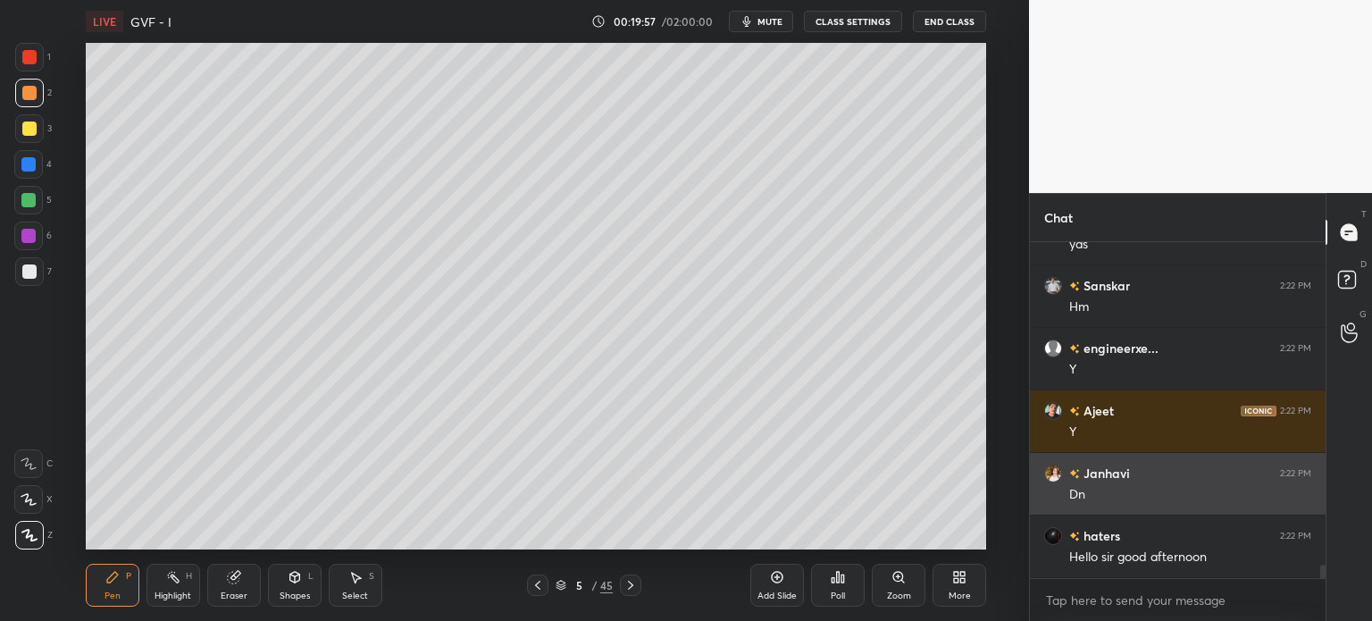
scroll to position [7859, 0]
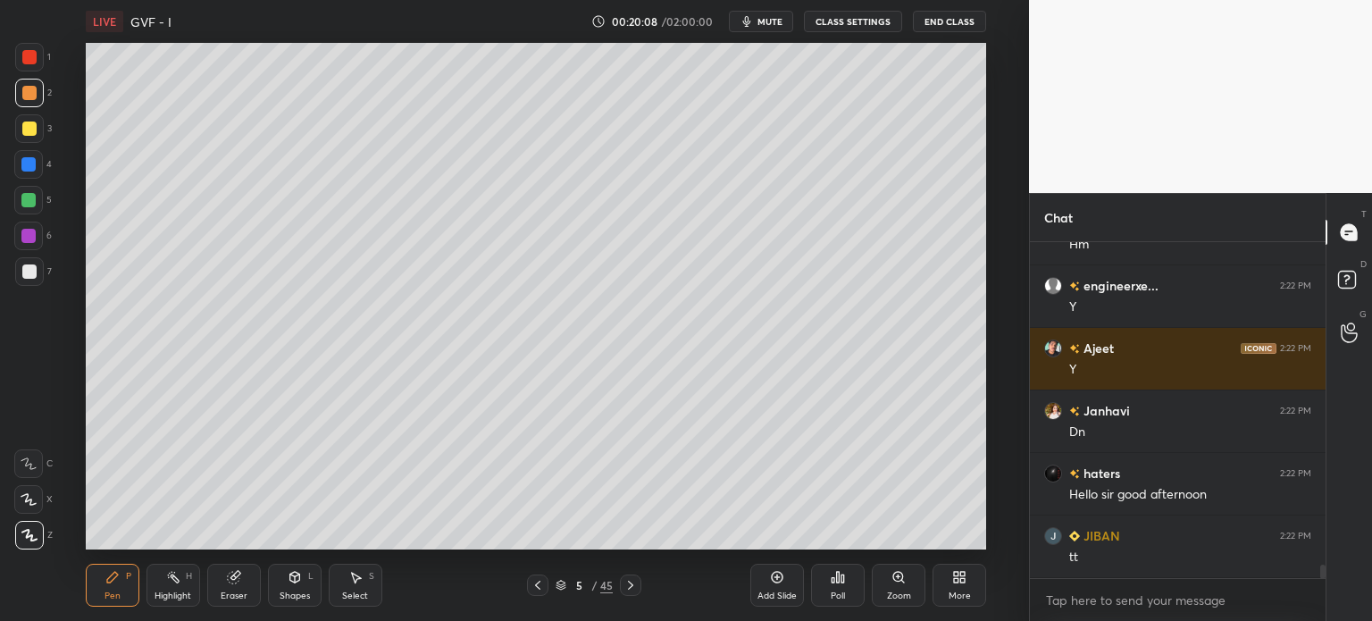
click at [24, 278] on div at bounding box center [29, 271] width 14 height 14
click at [540, 588] on icon at bounding box center [538, 585] width 14 height 14
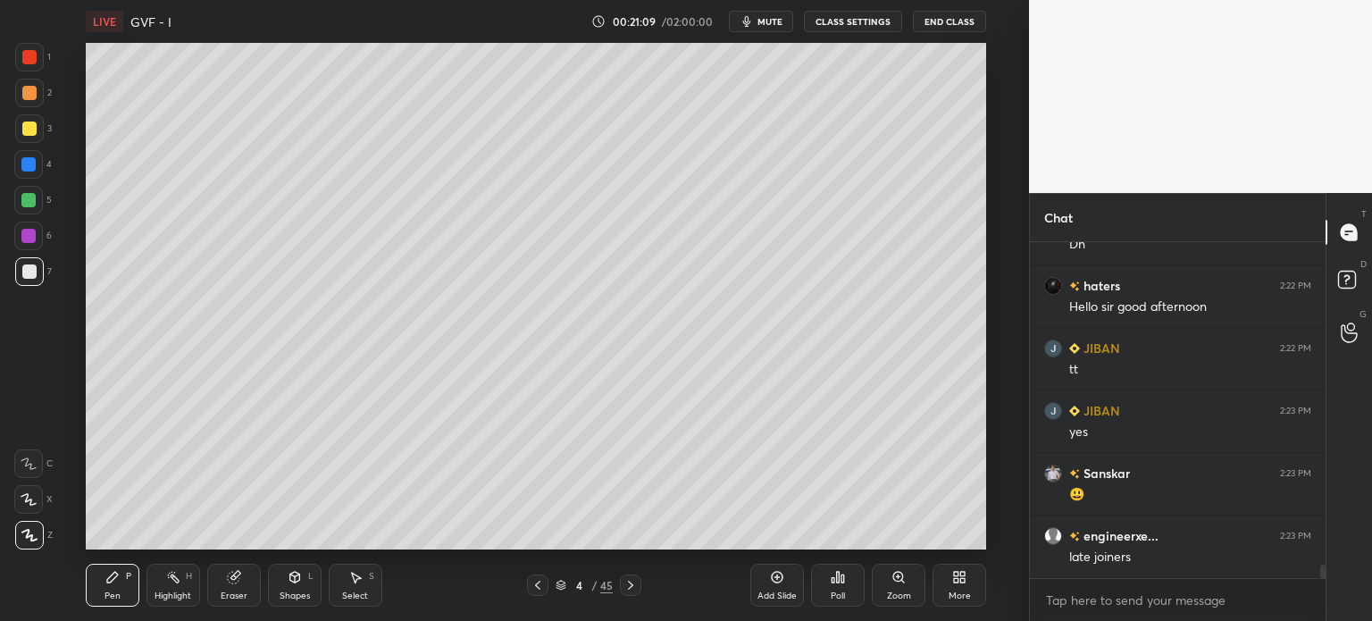
scroll to position [8109, 0]
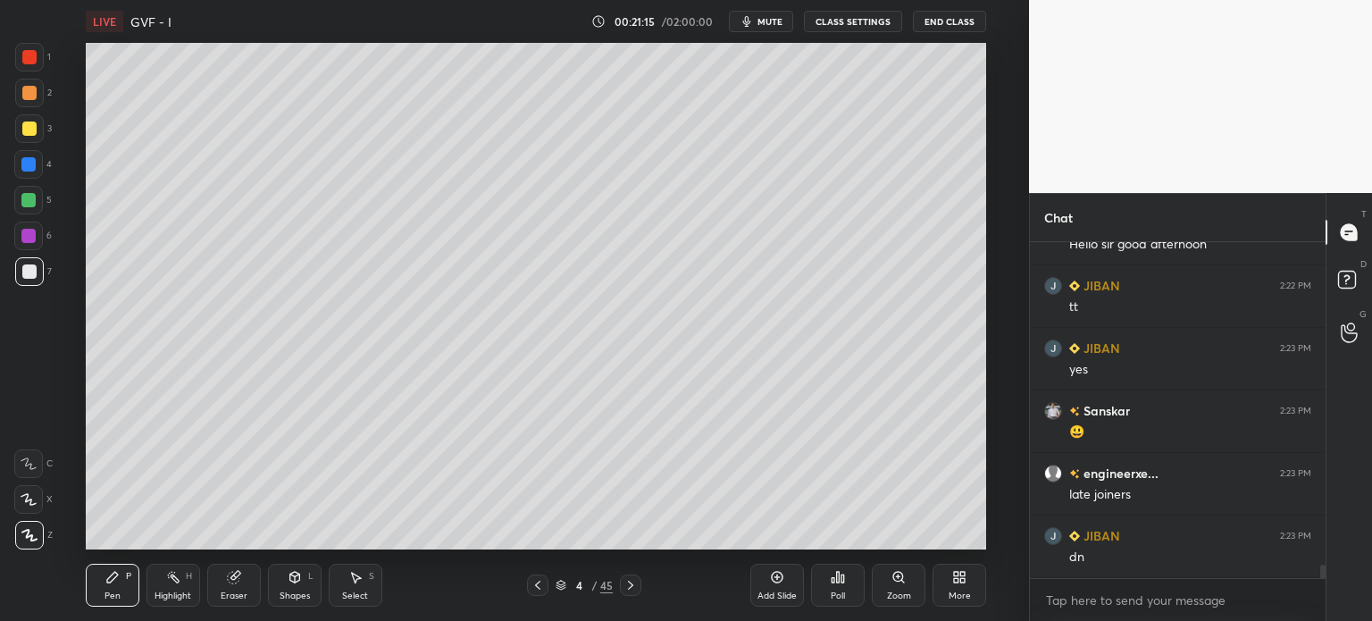
click at [635, 578] on div at bounding box center [630, 585] width 21 height 21
click at [33, 124] on div at bounding box center [29, 129] width 14 height 14
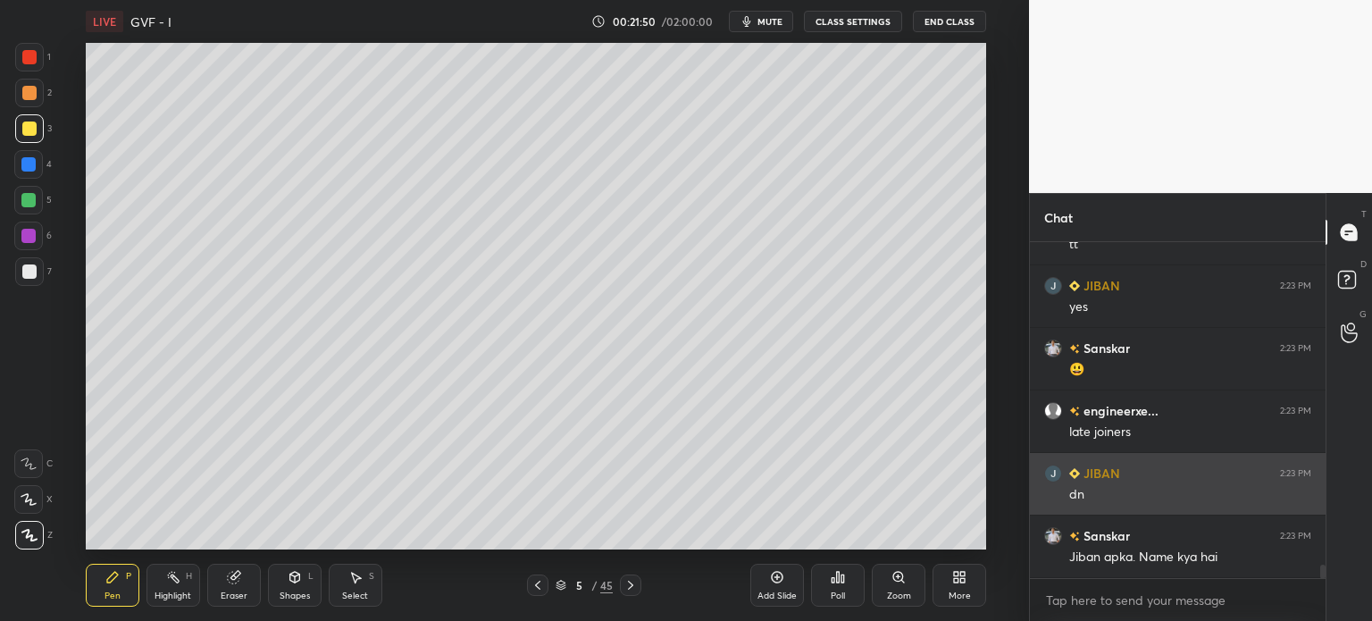
scroll to position [8234, 0]
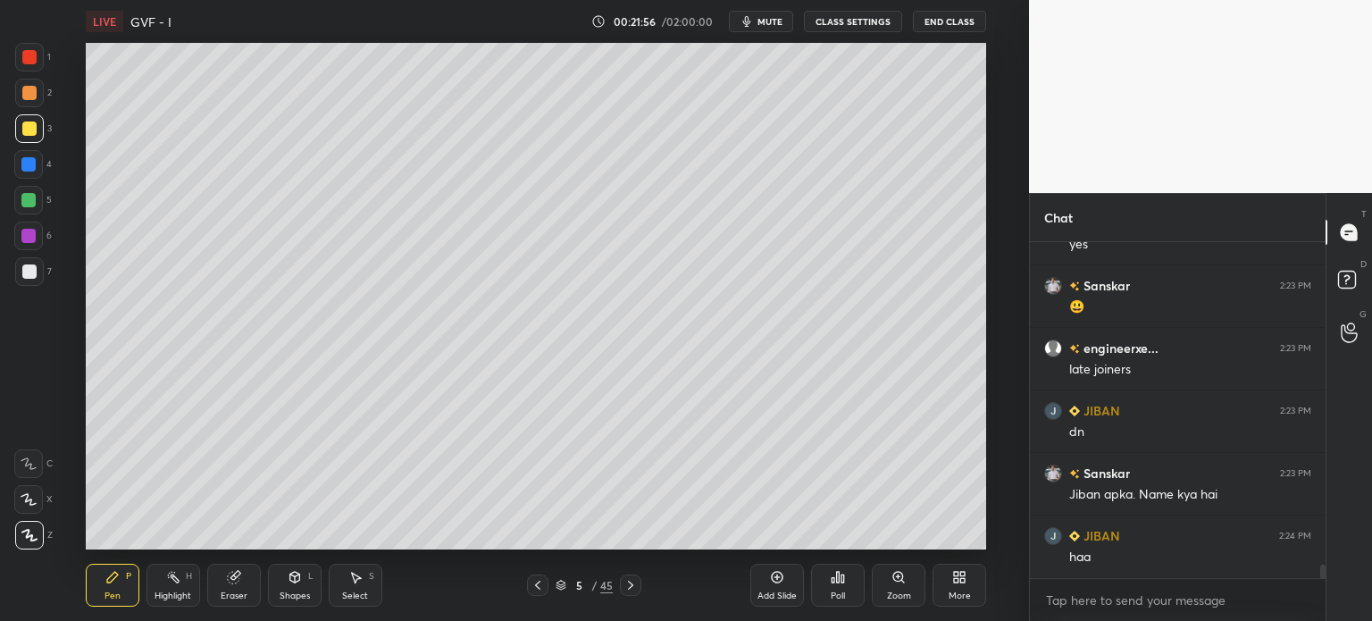
click at [26, 275] on div at bounding box center [29, 271] width 14 height 14
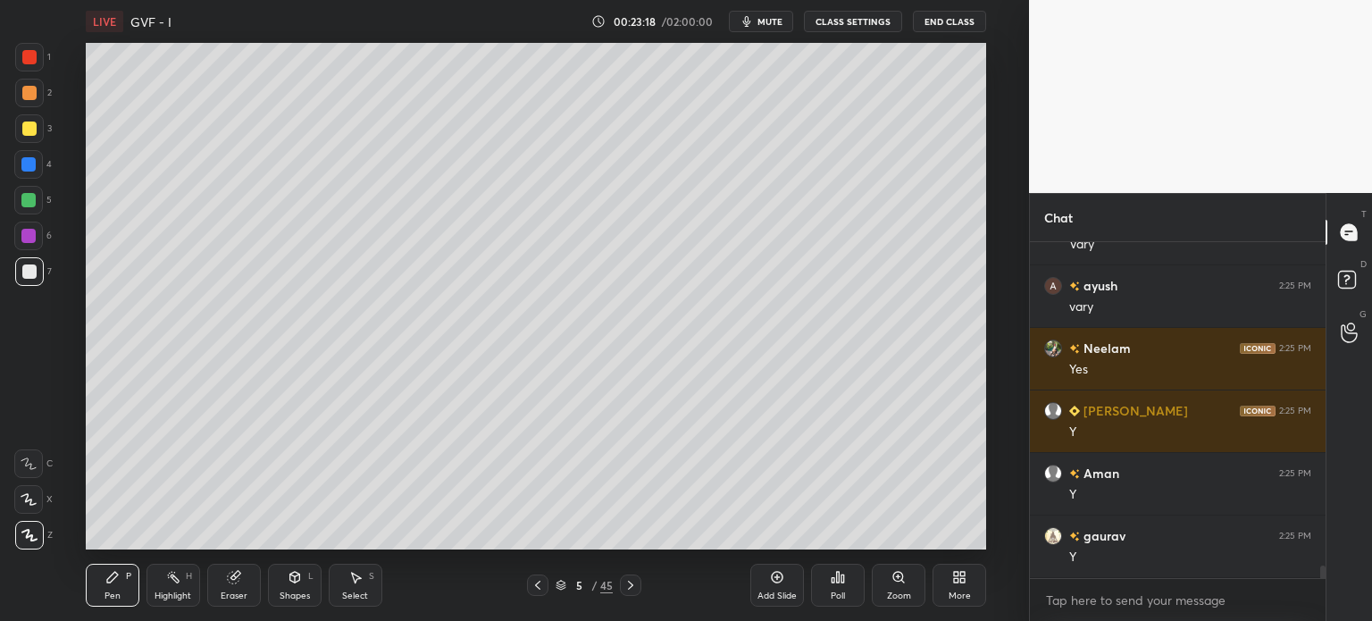
scroll to position [8922, 0]
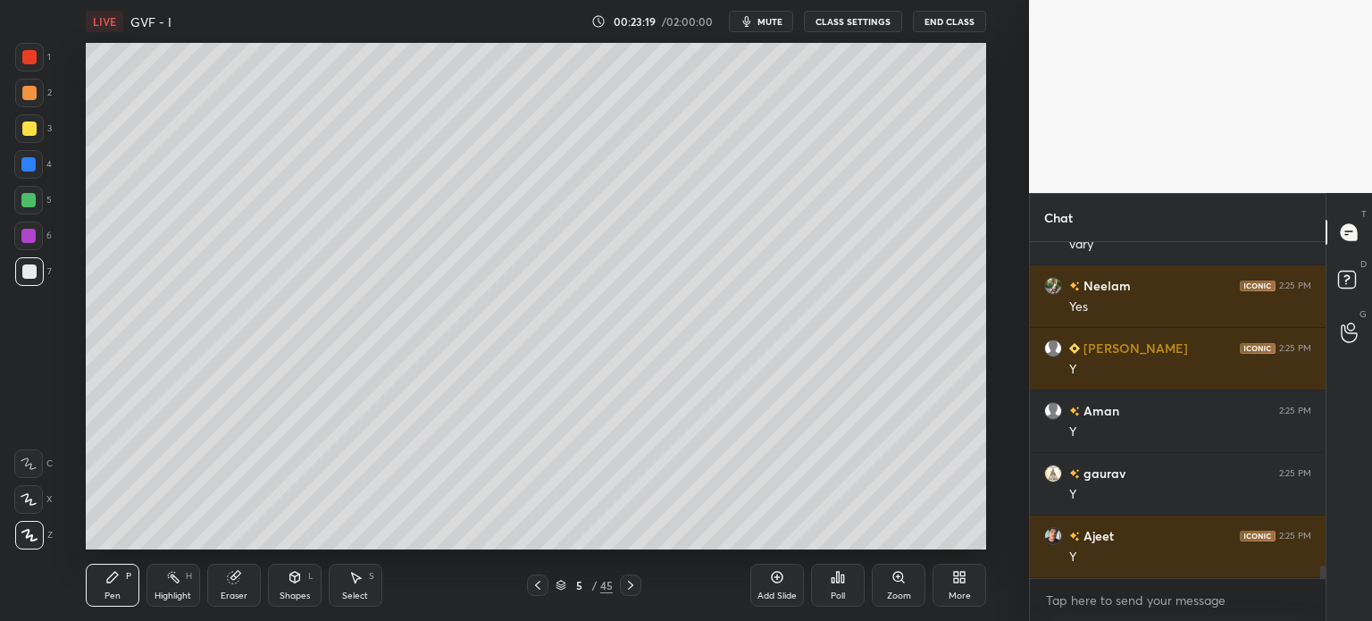
click at [624, 584] on icon at bounding box center [631, 585] width 14 height 14
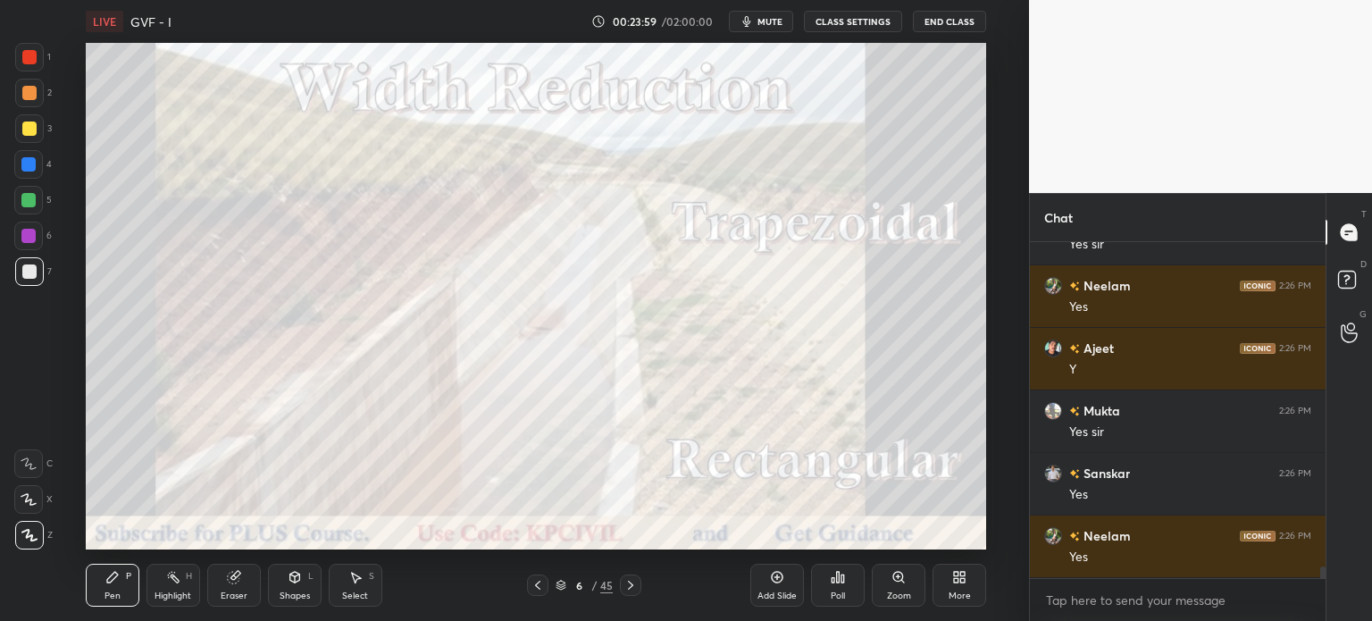
scroll to position [9673, 0]
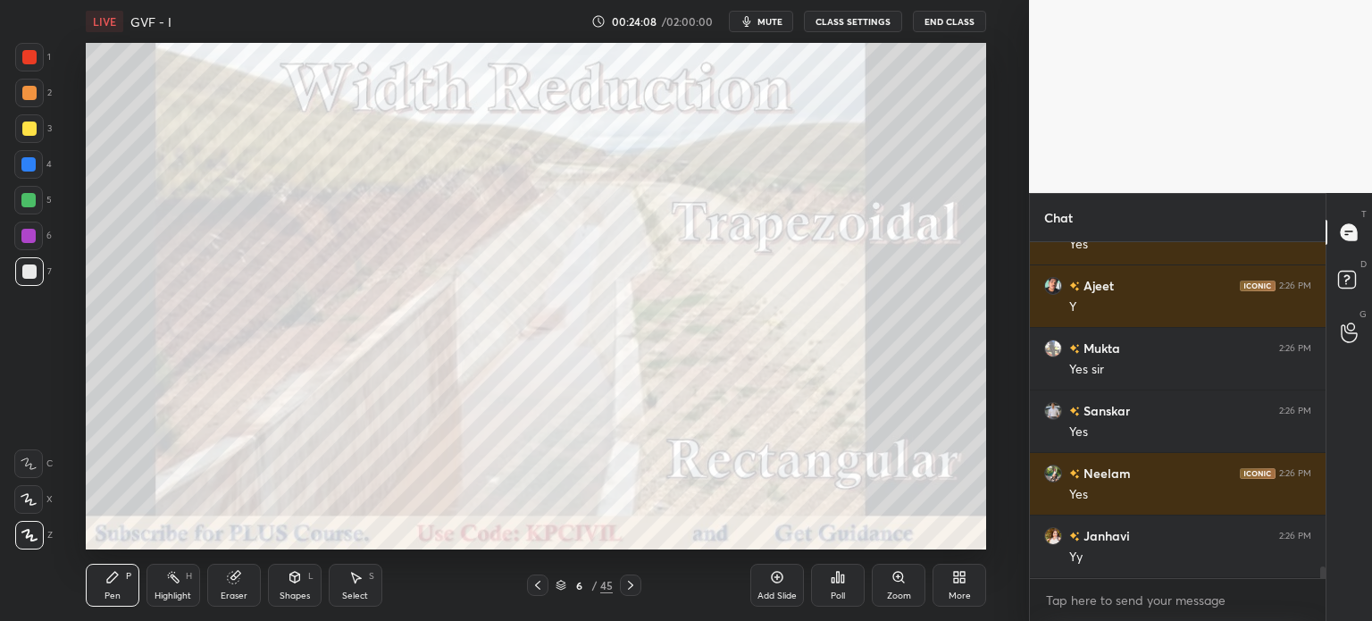
click at [624, 586] on icon at bounding box center [631, 585] width 14 height 14
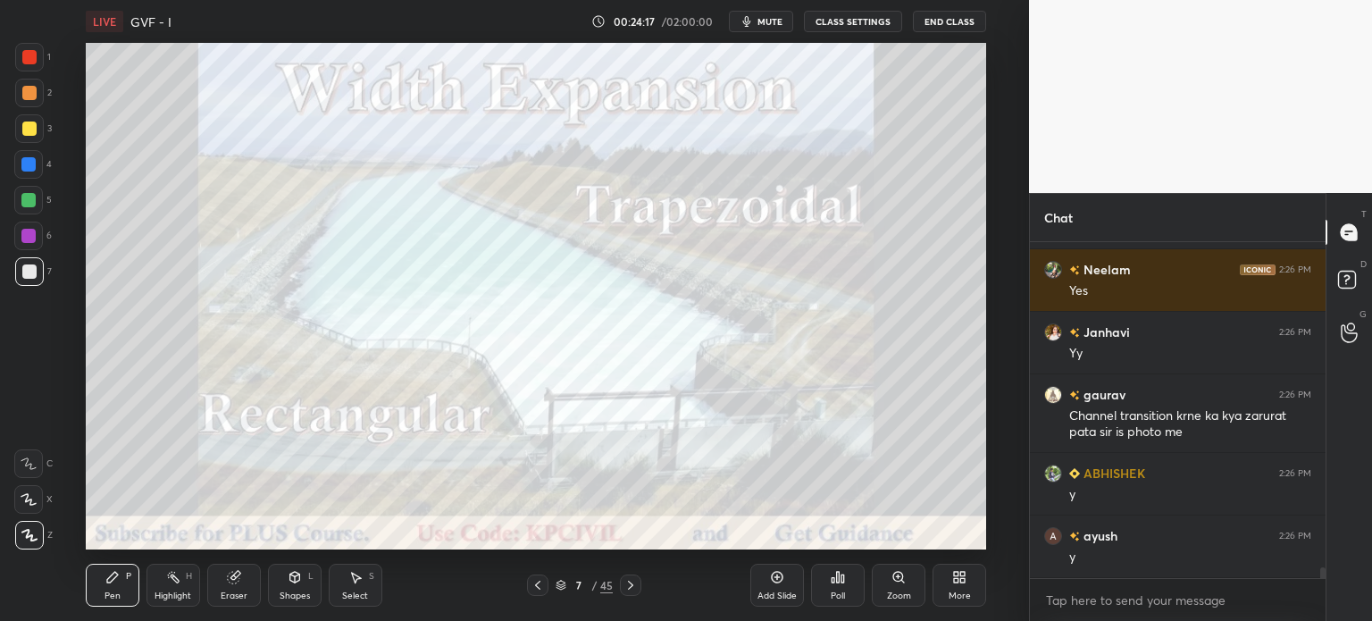
scroll to position [9939, 0]
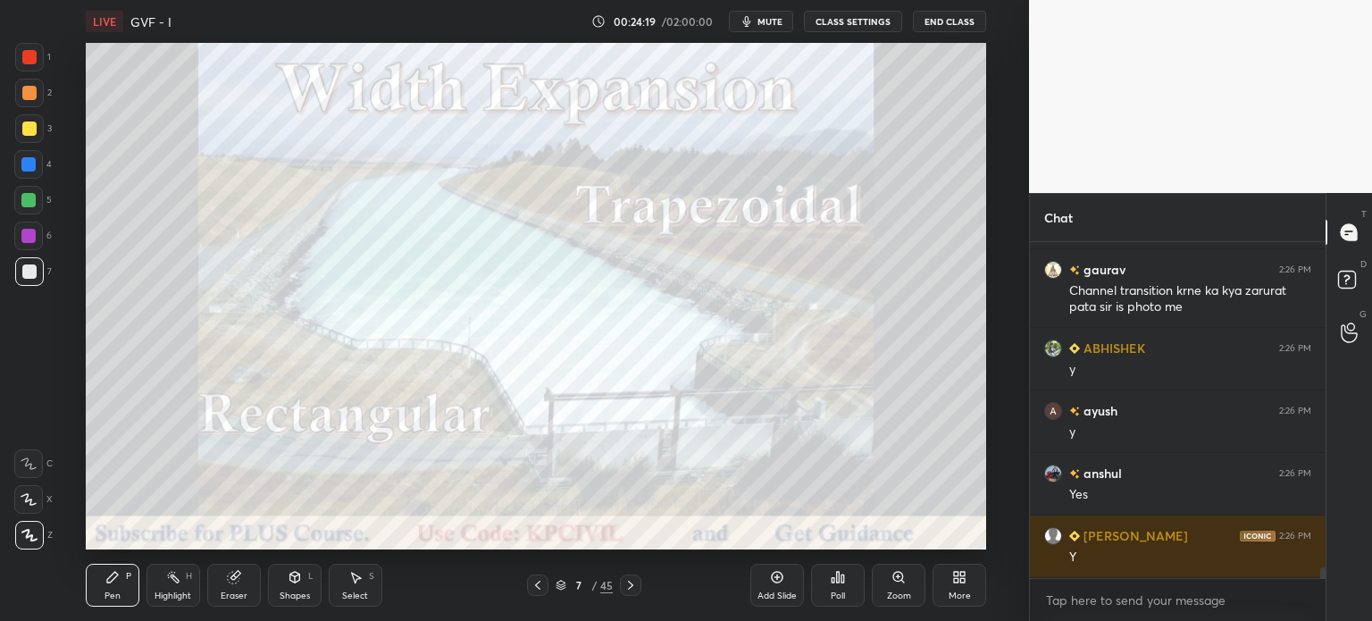
click at [23, 63] on div at bounding box center [29, 57] width 14 height 14
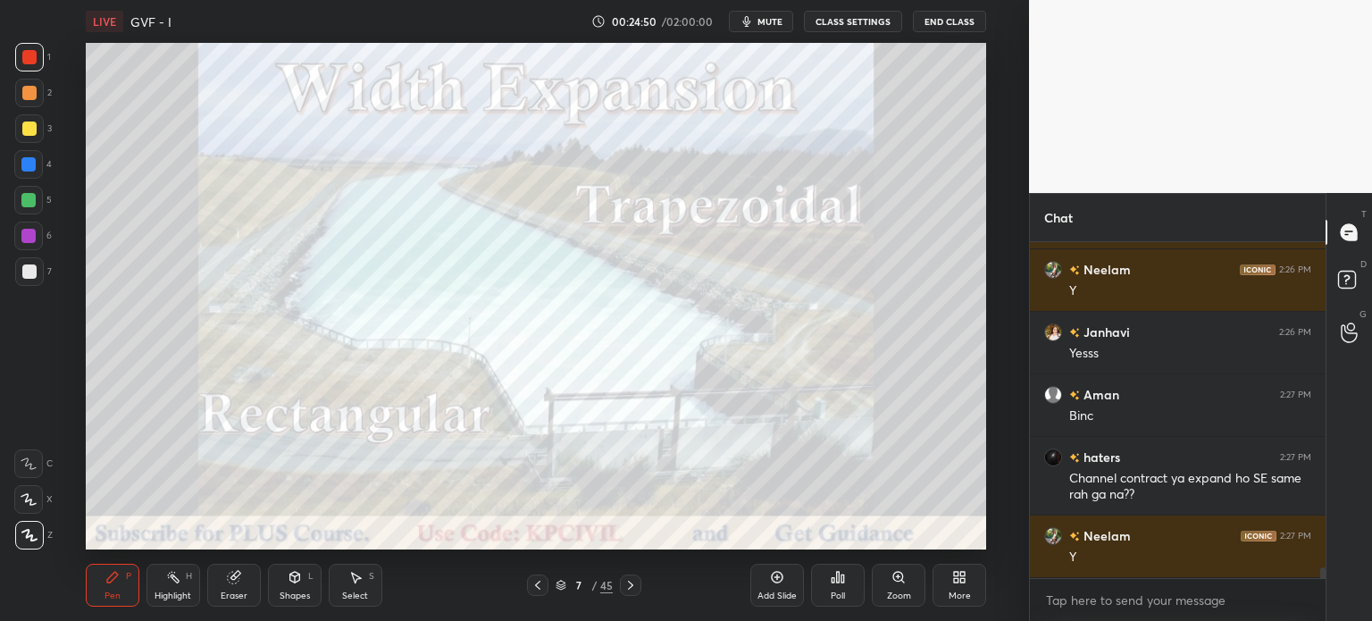
scroll to position [10393, 0]
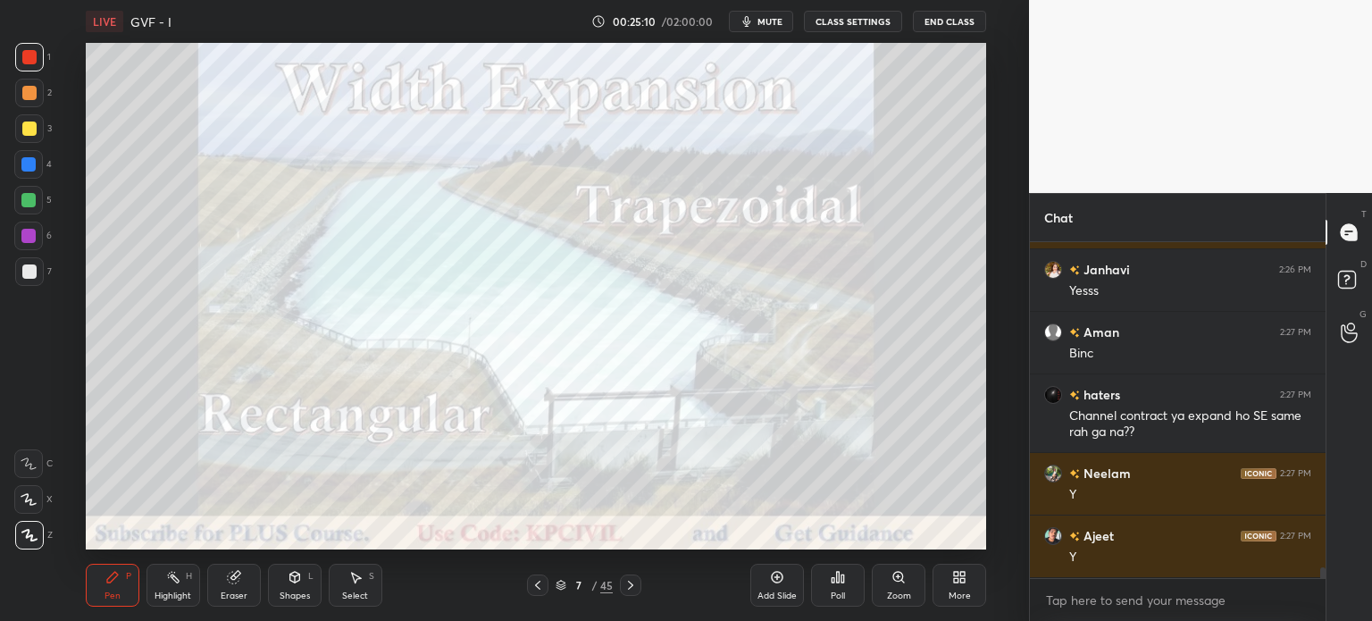
click at [29, 267] on div at bounding box center [29, 271] width 14 height 14
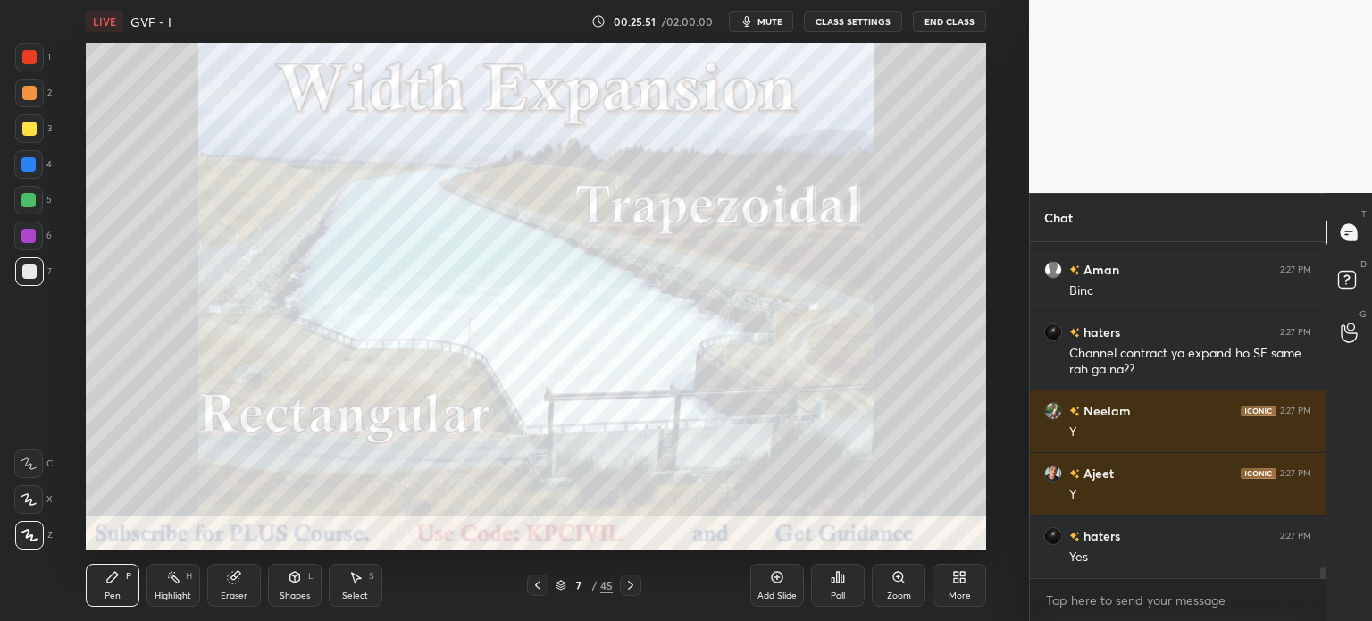
click at [636, 583] on icon at bounding box center [631, 585] width 14 height 14
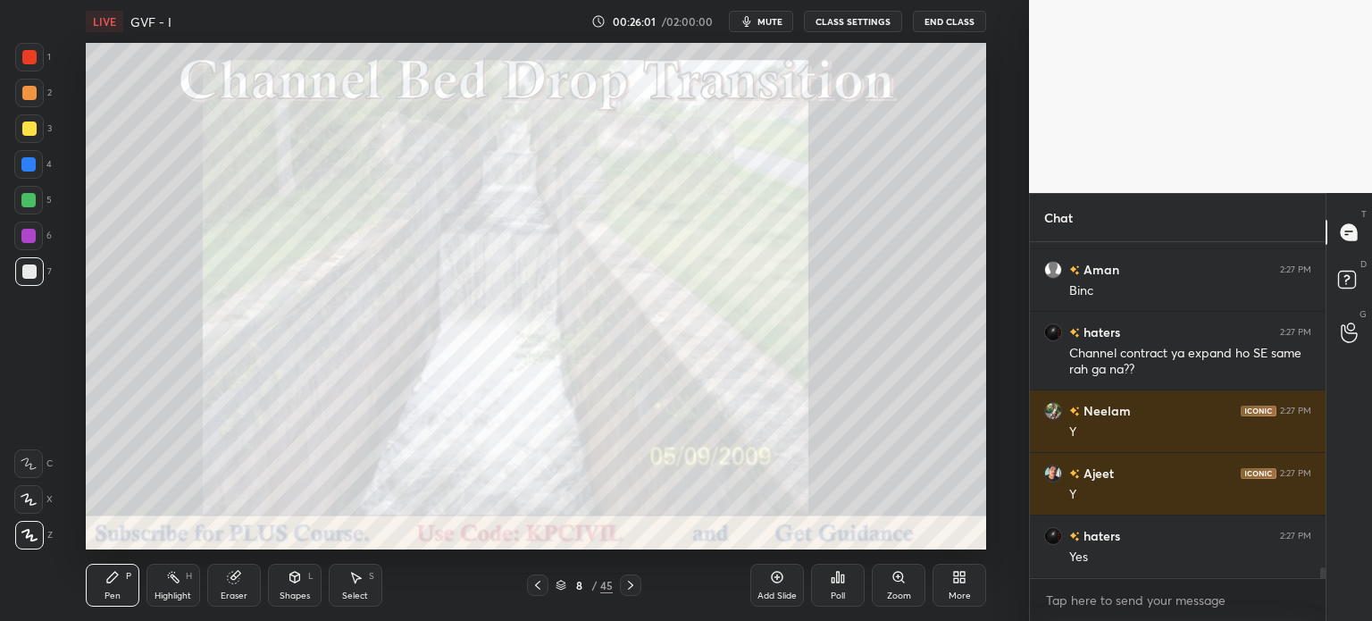
scroll to position [10518, 0]
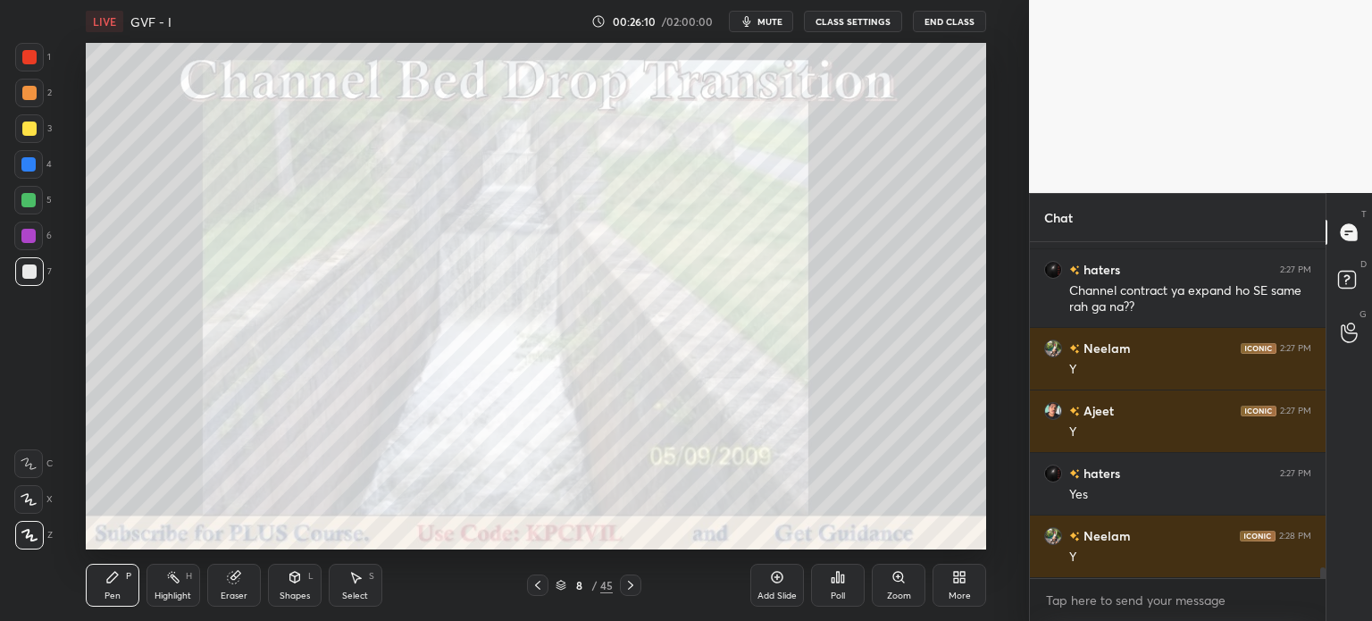
click at [636, 583] on icon at bounding box center [631, 585] width 14 height 14
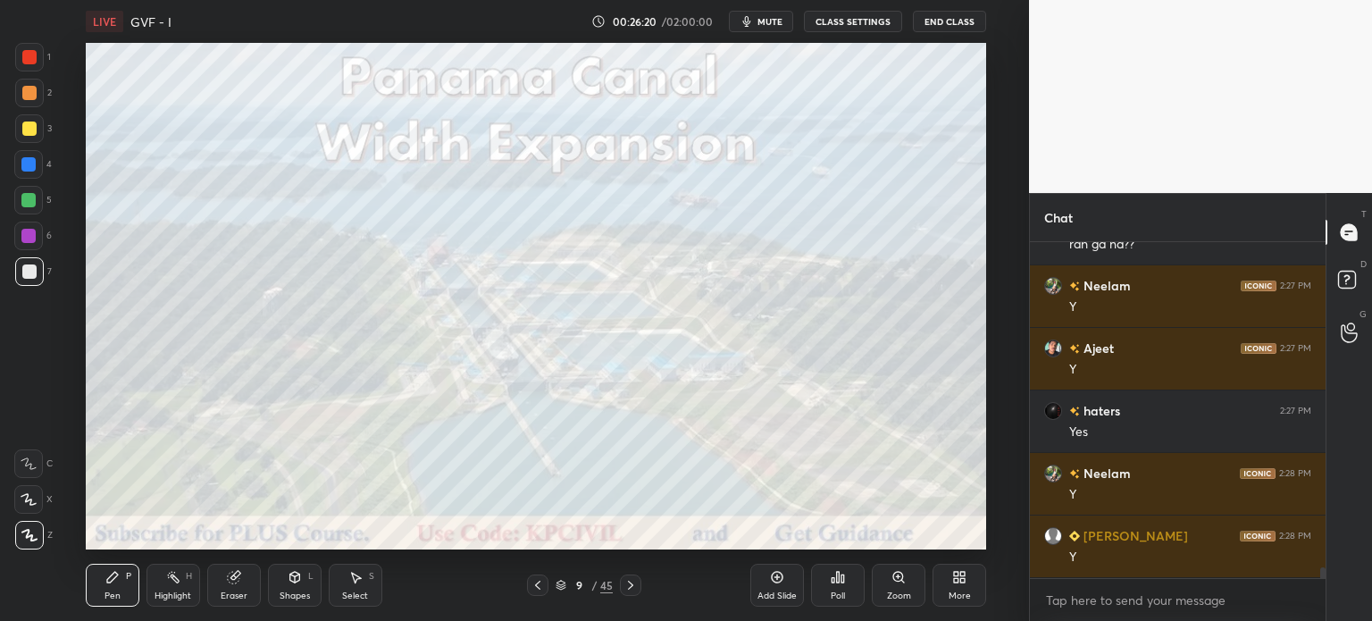
scroll to position [10643, 0]
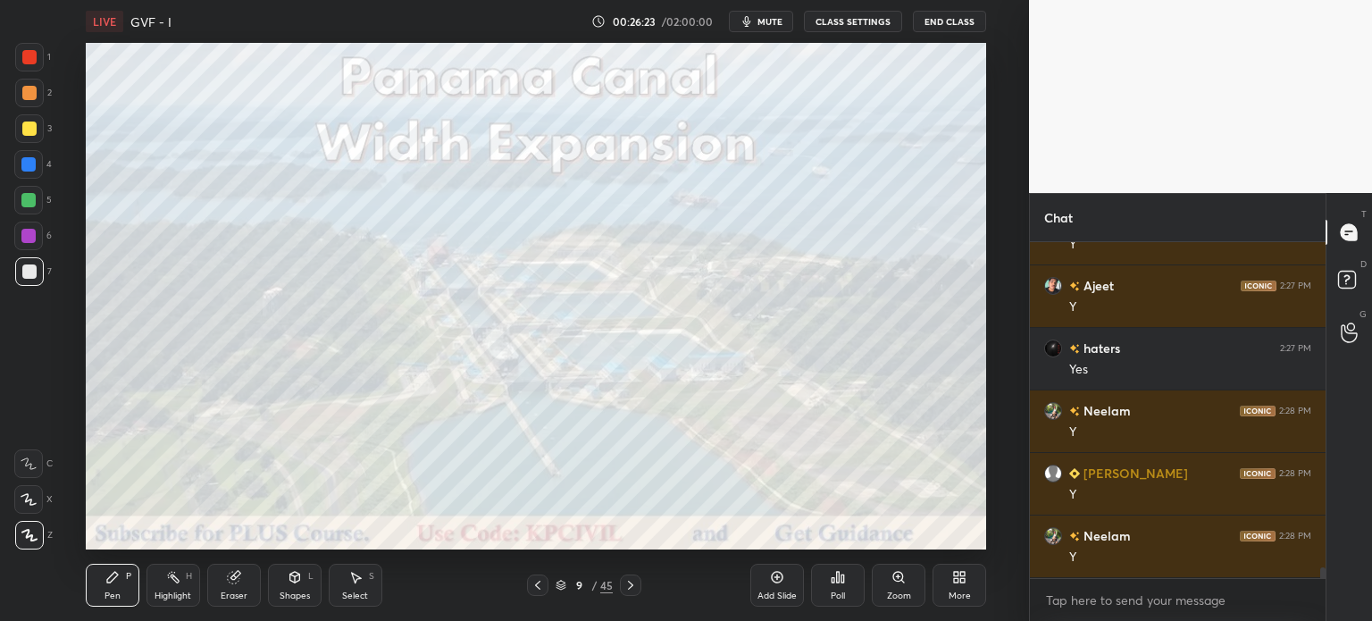
click at [636, 583] on icon at bounding box center [631, 585] width 14 height 14
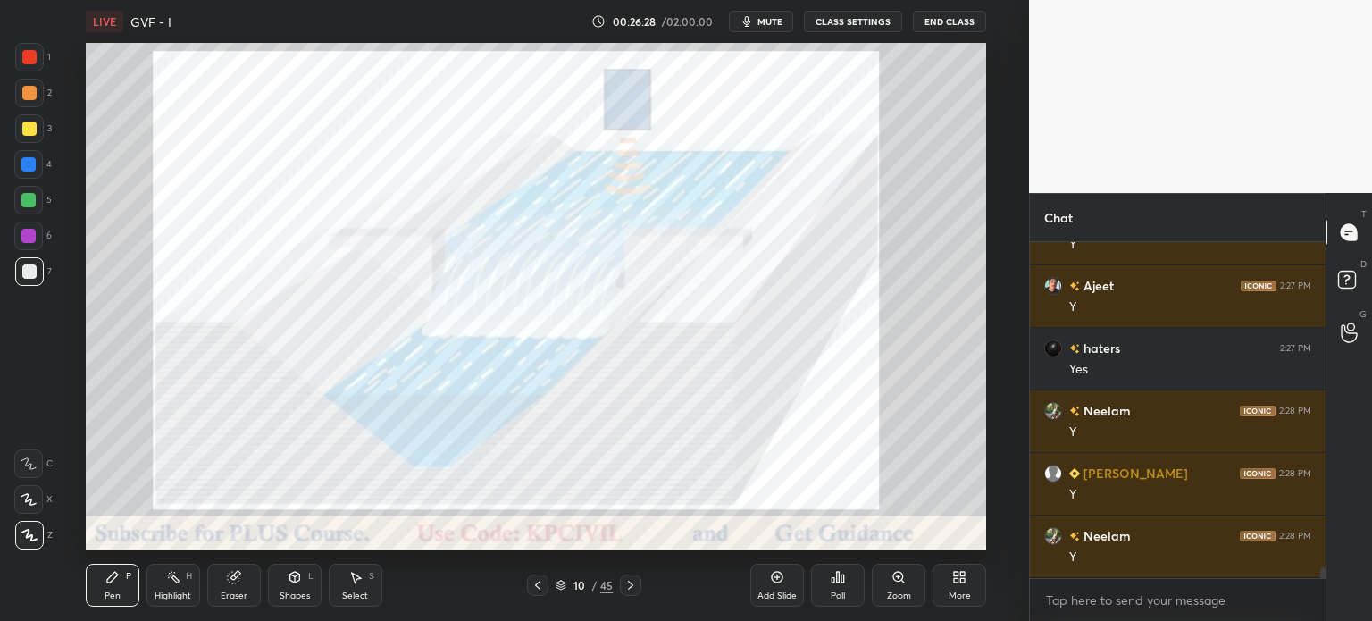
click at [636, 583] on icon at bounding box center [631, 585] width 14 height 14
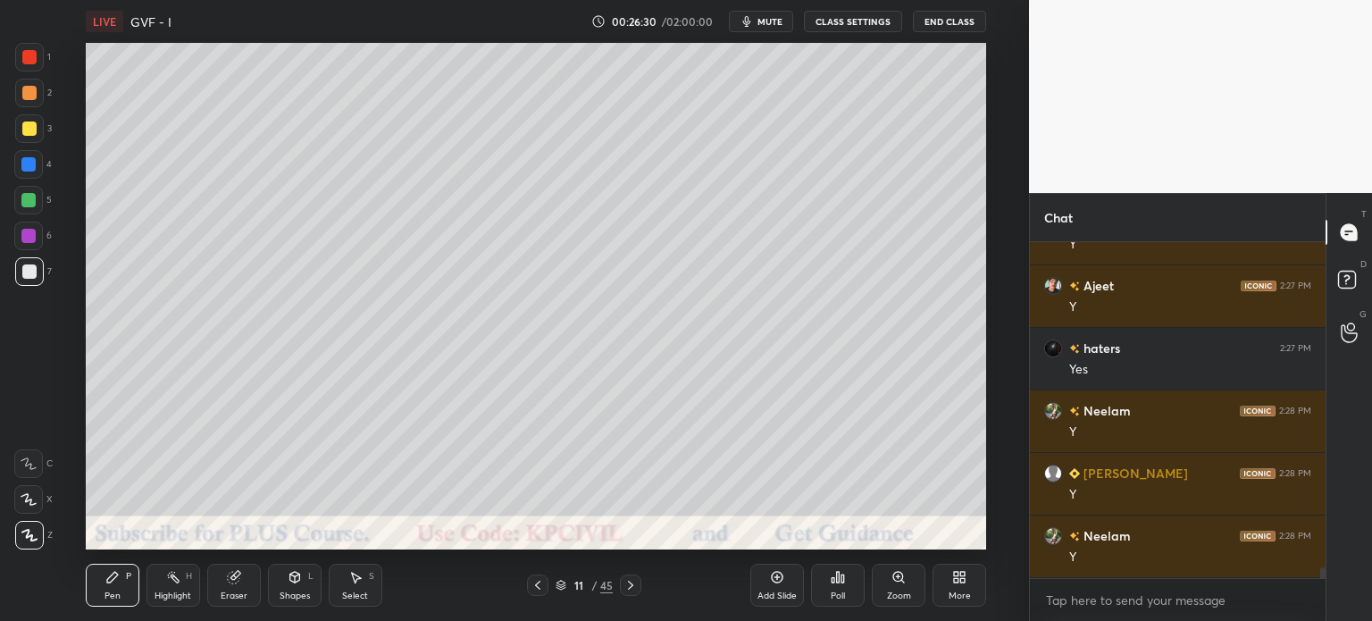
click at [540, 580] on icon at bounding box center [538, 585] width 14 height 14
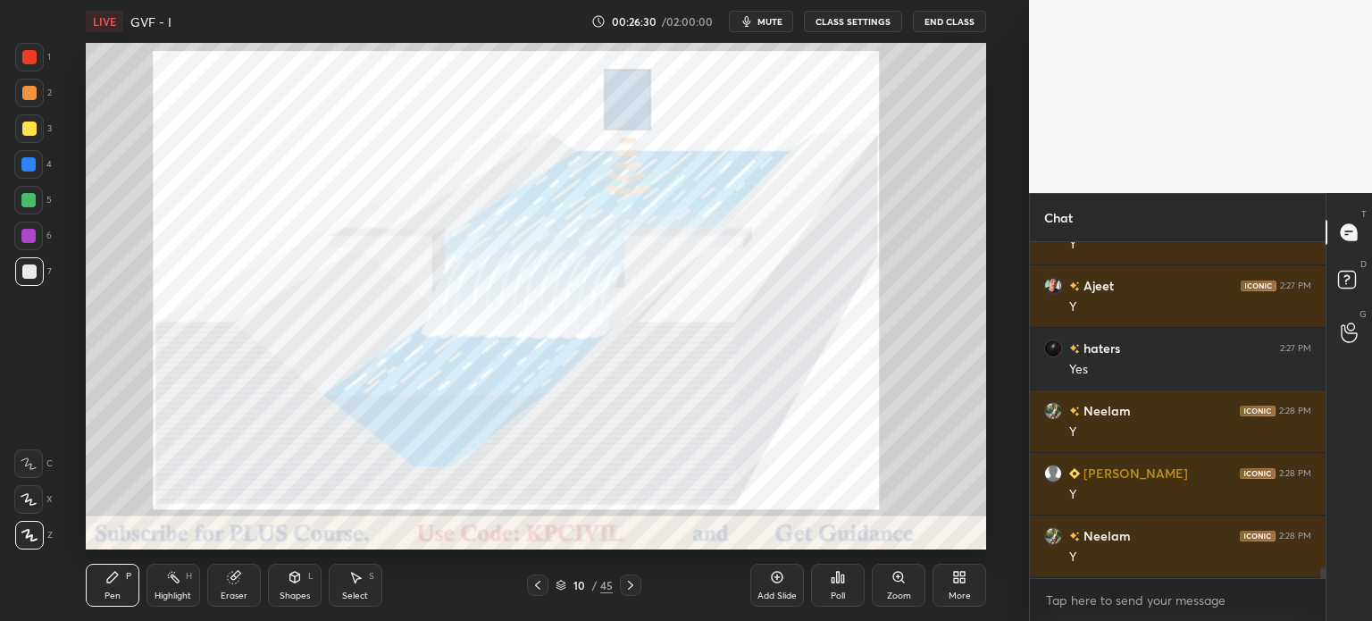
click at [540, 580] on icon at bounding box center [538, 585] width 14 height 14
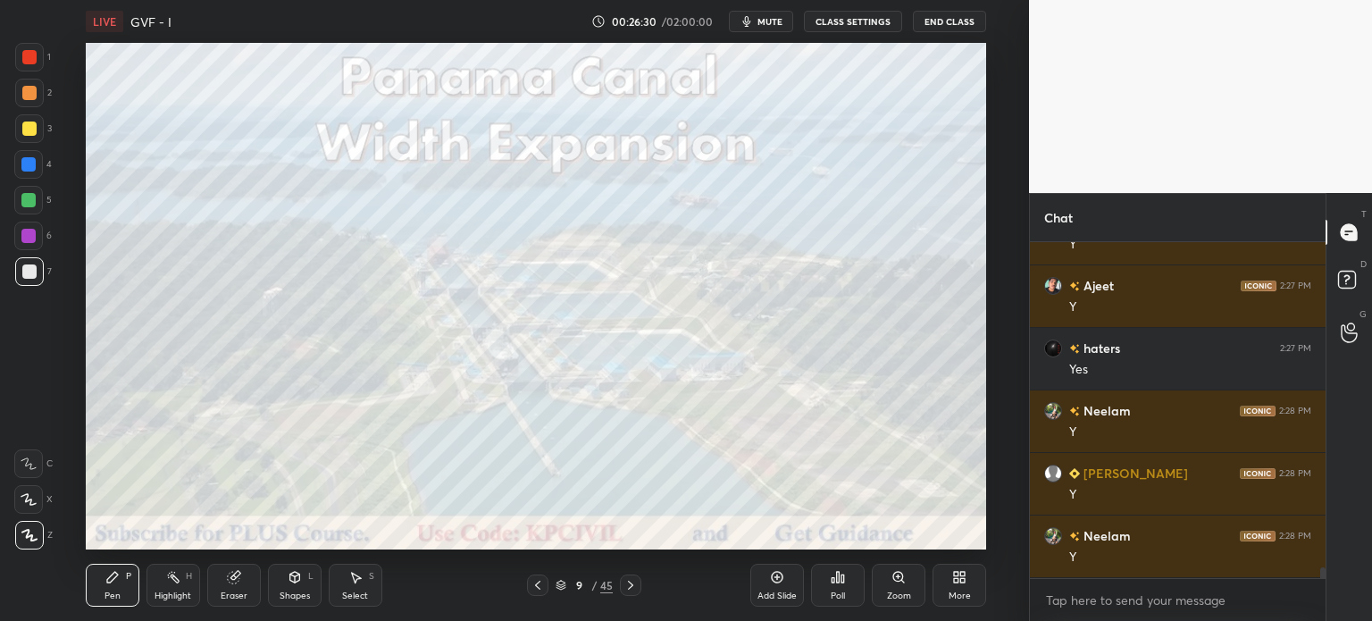
click at [540, 580] on icon at bounding box center [538, 585] width 14 height 14
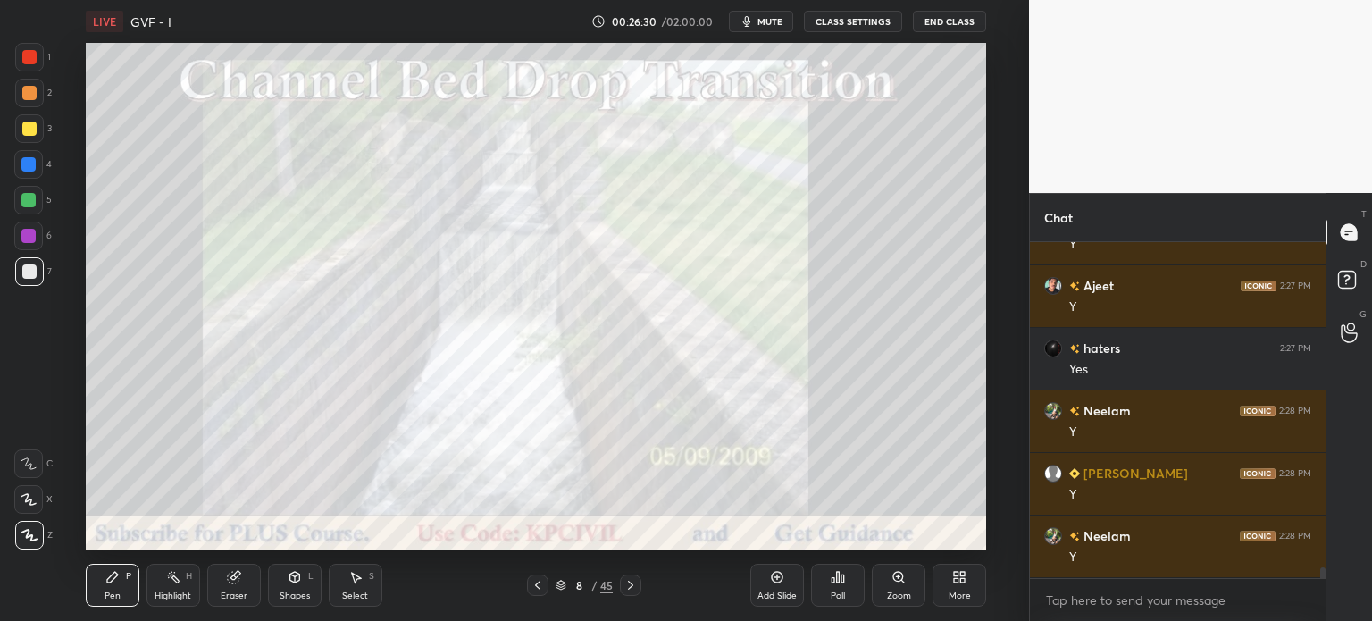
click at [540, 580] on icon at bounding box center [538, 585] width 14 height 14
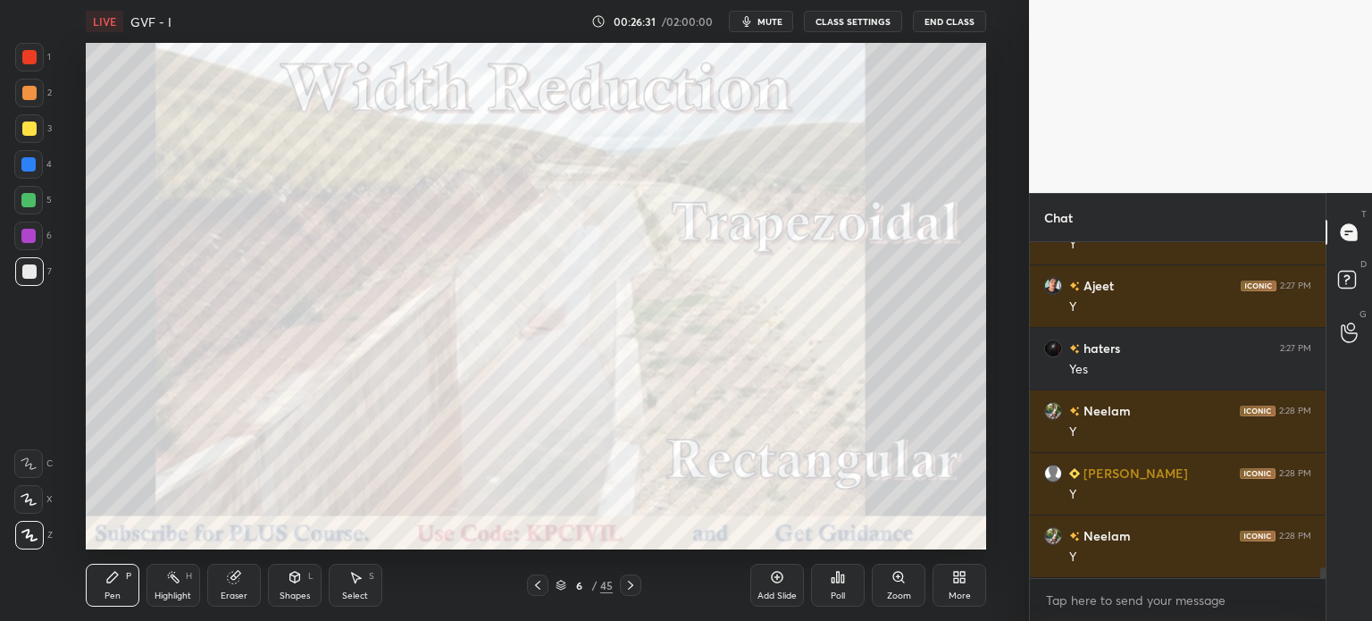
click at [540, 580] on icon at bounding box center [538, 585] width 14 height 14
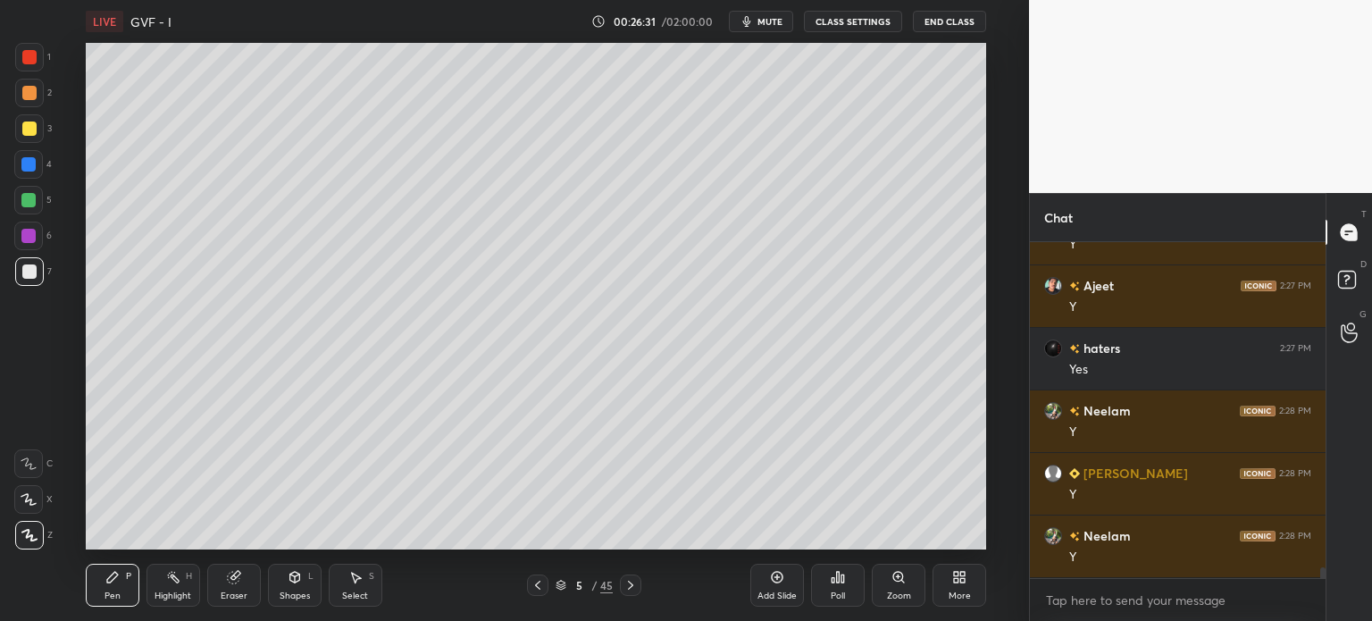
click at [540, 582] on icon at bounding box center [538, 585] width 14 height 14
click at [636, 585] on icon at bounding box center [631, 585] width 14 height 14
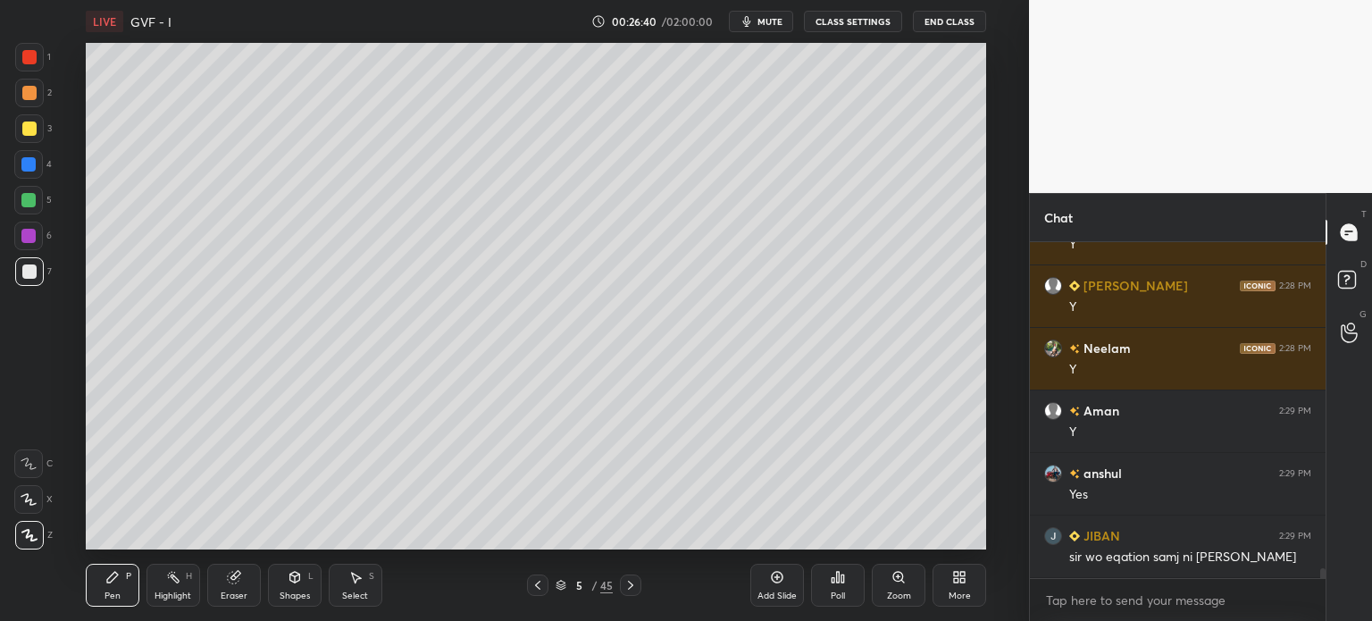
scroll to position [10893, 0]
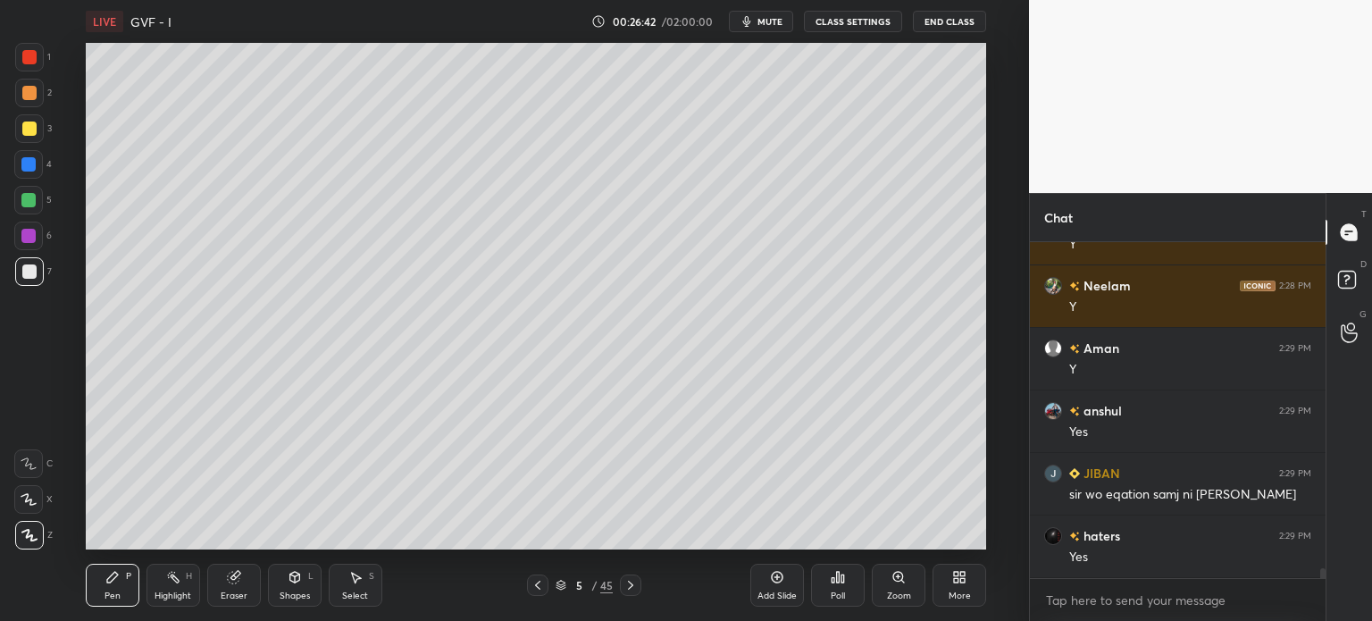
click at [25, 130] on div at bounding box center [29, 129] width 14 height 14
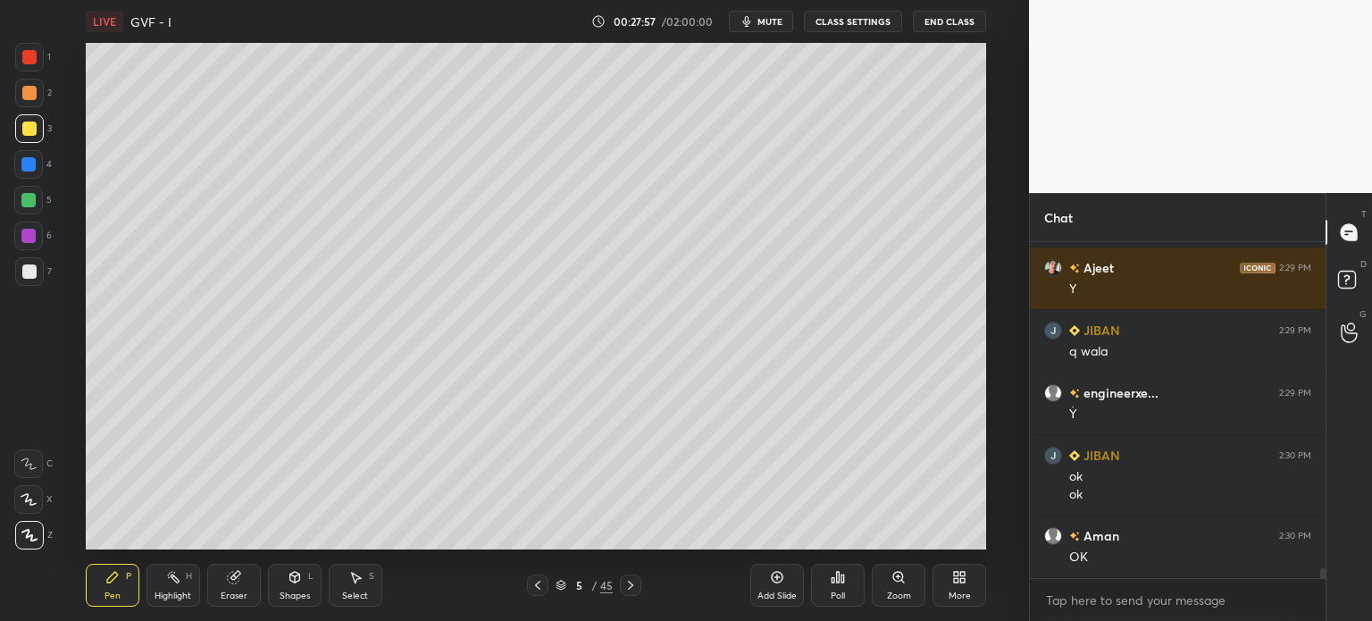
scroll to position [11662, 0]
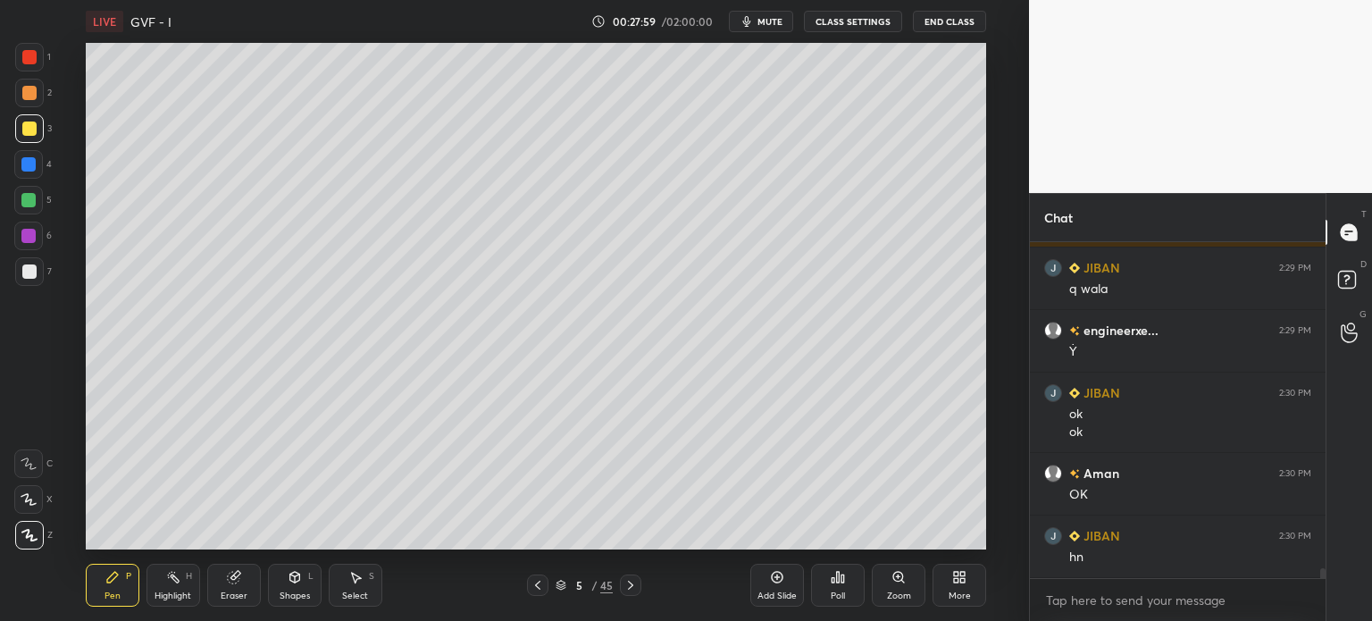
click at [639, 583] on div at bounding box center [630, 585] width 21 height 21
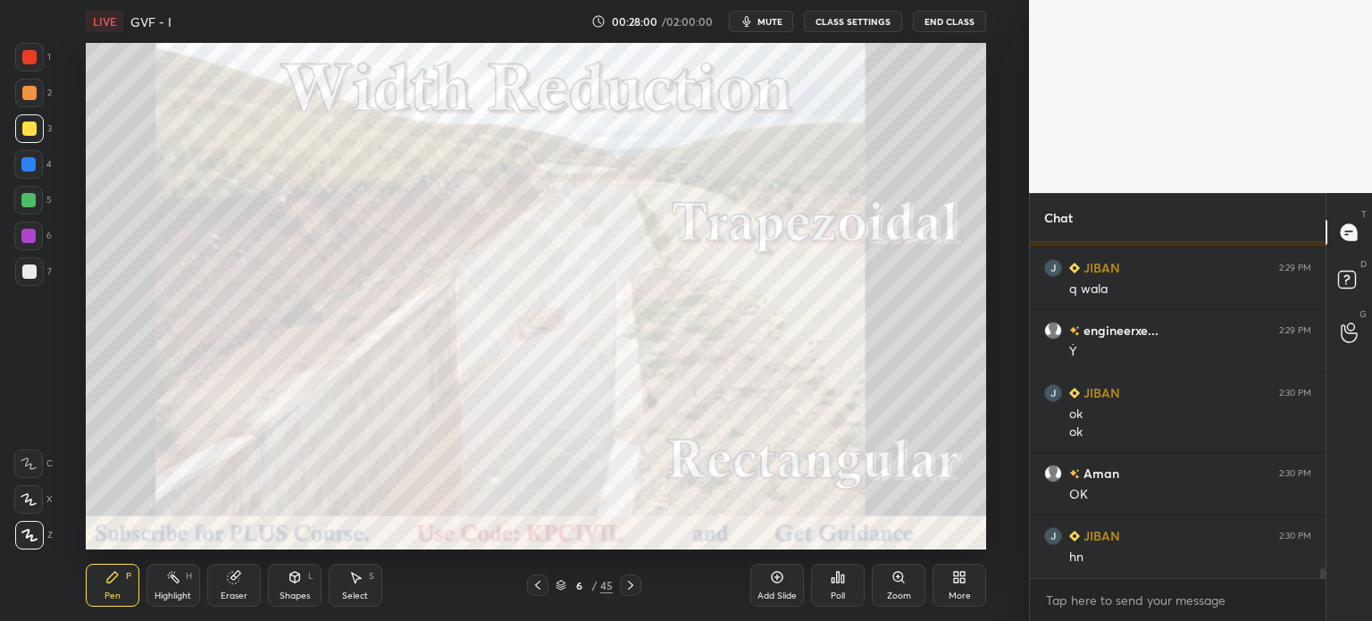
click at [639, 583] on div at bounding box center [630, 585] width 21 height 21
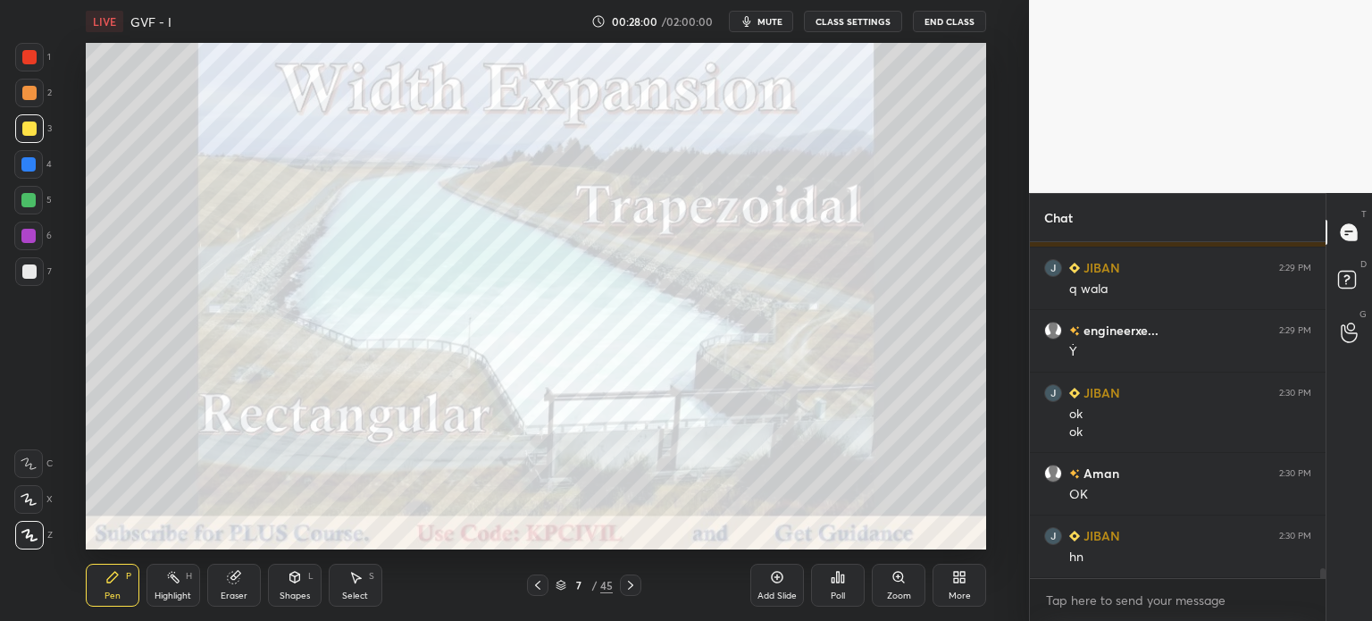
click at [639, 583] on div at bounding box center [630, 585] width 21 height 21
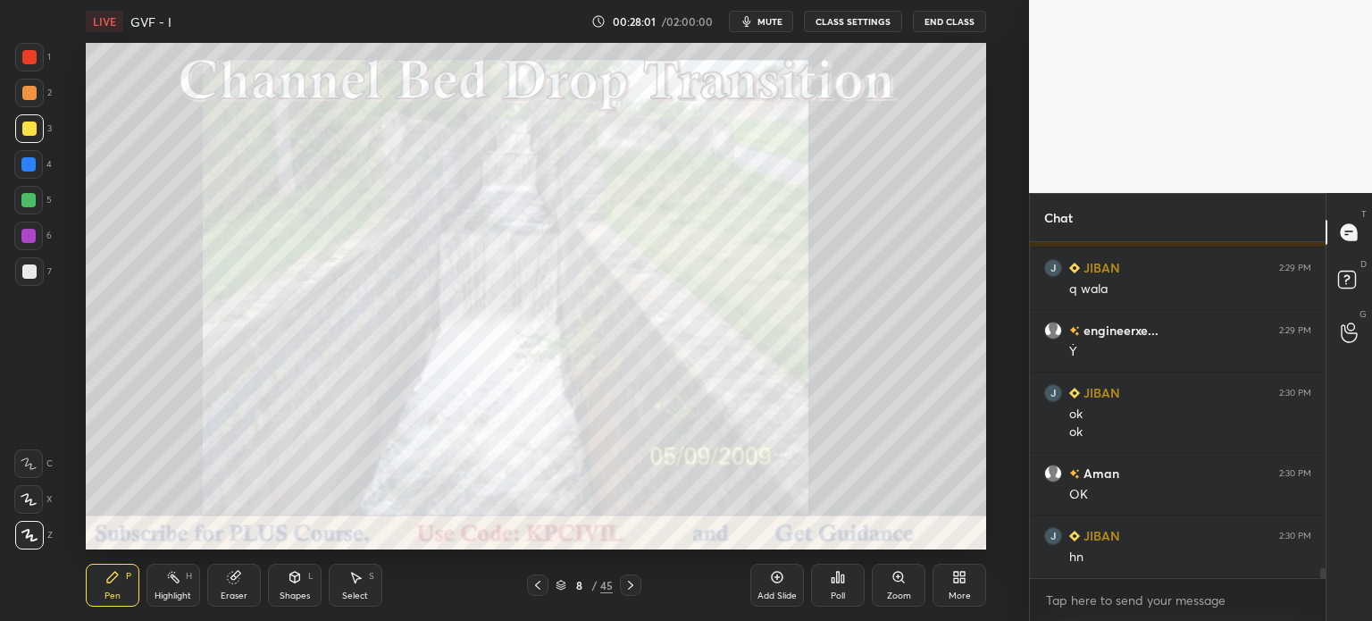
click at [639, 583] on div at bounding box center [630, 585] width 21 height 21
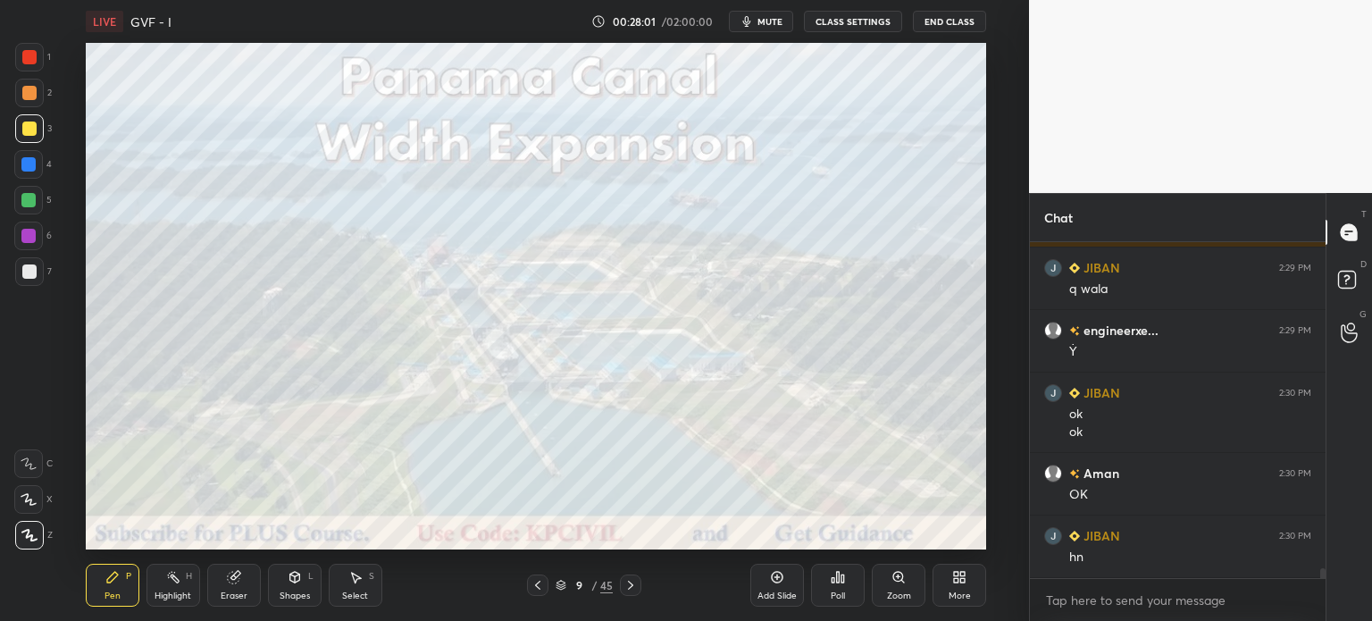
click at [639, 583] on div at bounding box center [630, 585] width 21 height 21
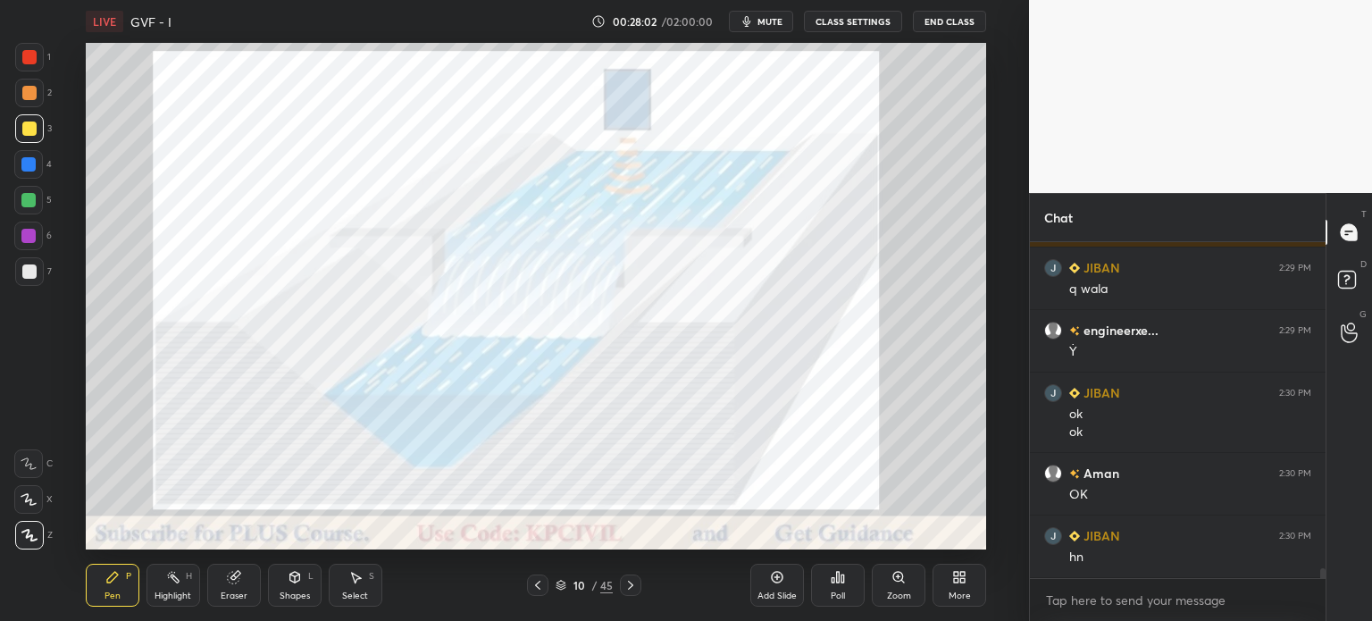
click at [639, 583] on div at bounding box center [630, 585] width 21 height 21
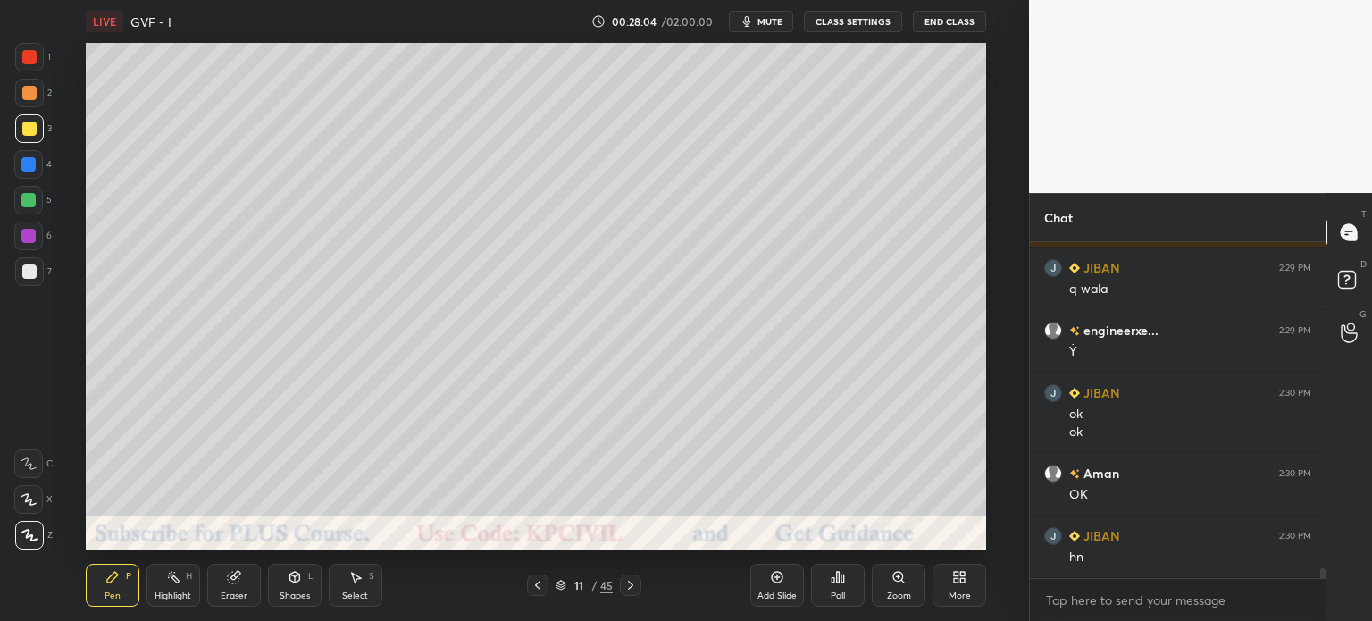
click at [292, 590] on div "Shapes L" at bounding box center [295, 585] width 54 height 43
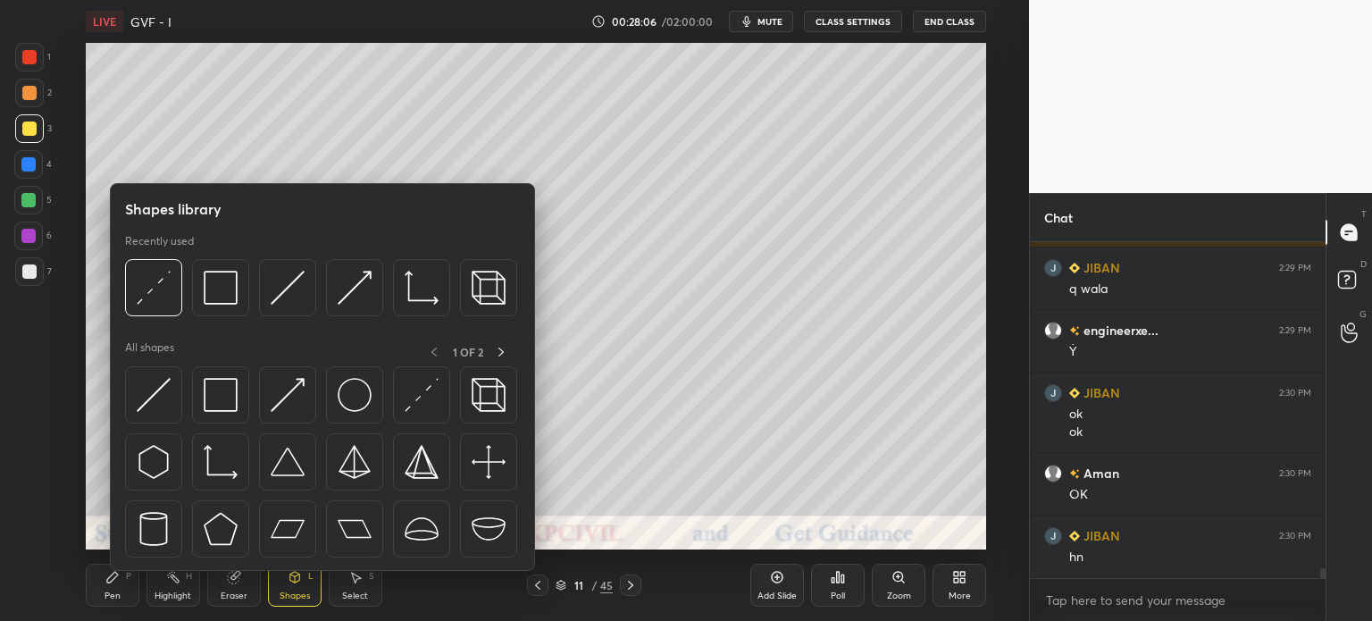
click at [206, 468] on img at bounding box center [221, 462] width 34 height 34
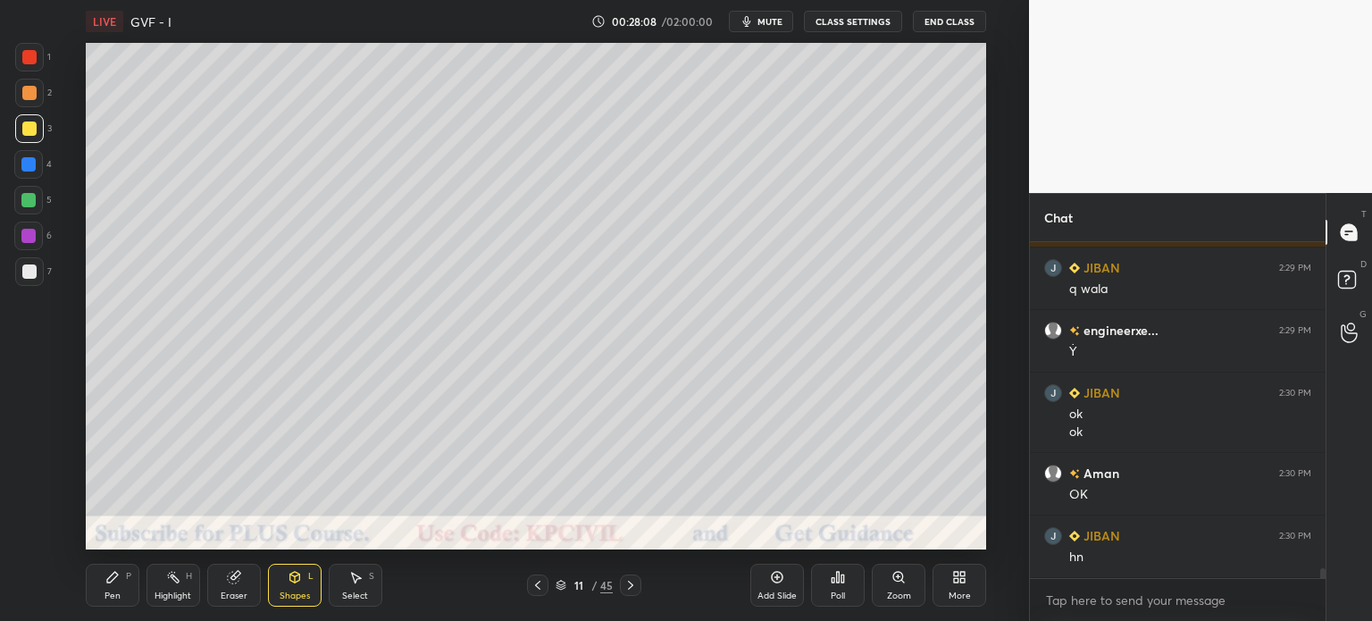
click at [29, 163] on div at bounding box center [28, 164] width 14 height 14
click at [105, 595] on div "Pen" at bounding box center [113, 595] width 16 height 9
click at [25, 273] on div at bounding box center [29, 271] width 14 height 14
click at [31, 134] on div at bounding box center [29, 129] width 14 height 14
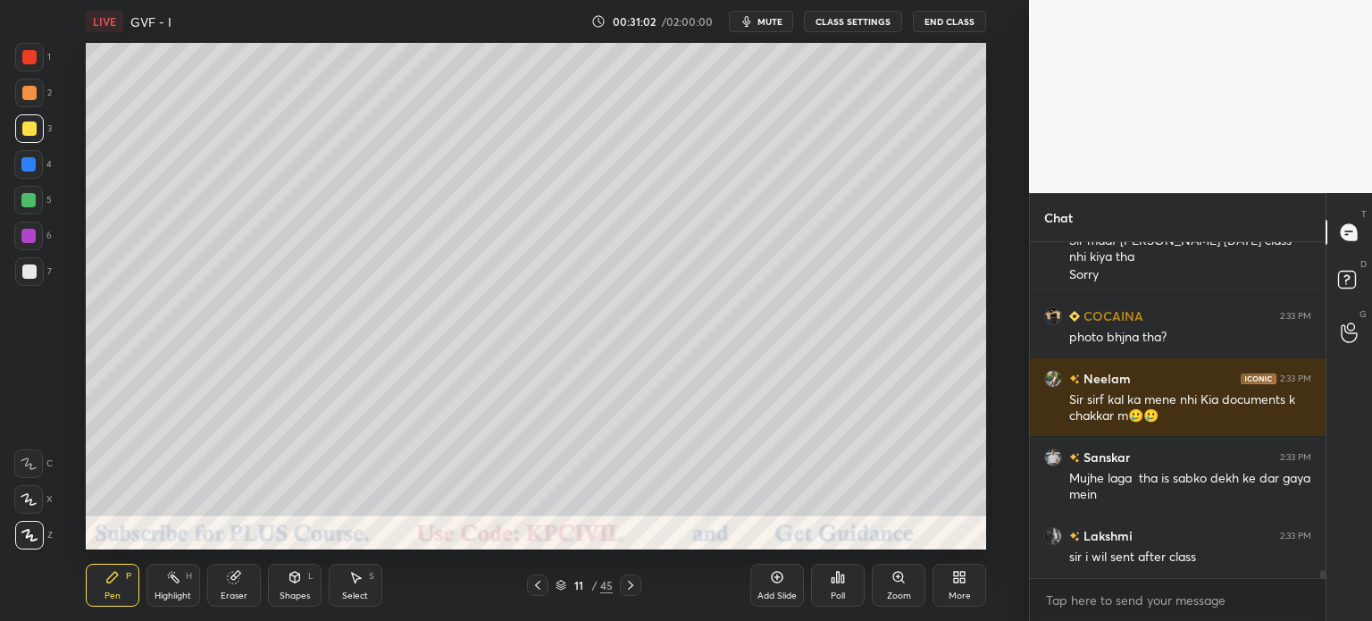
scroll to position [14217, 0]
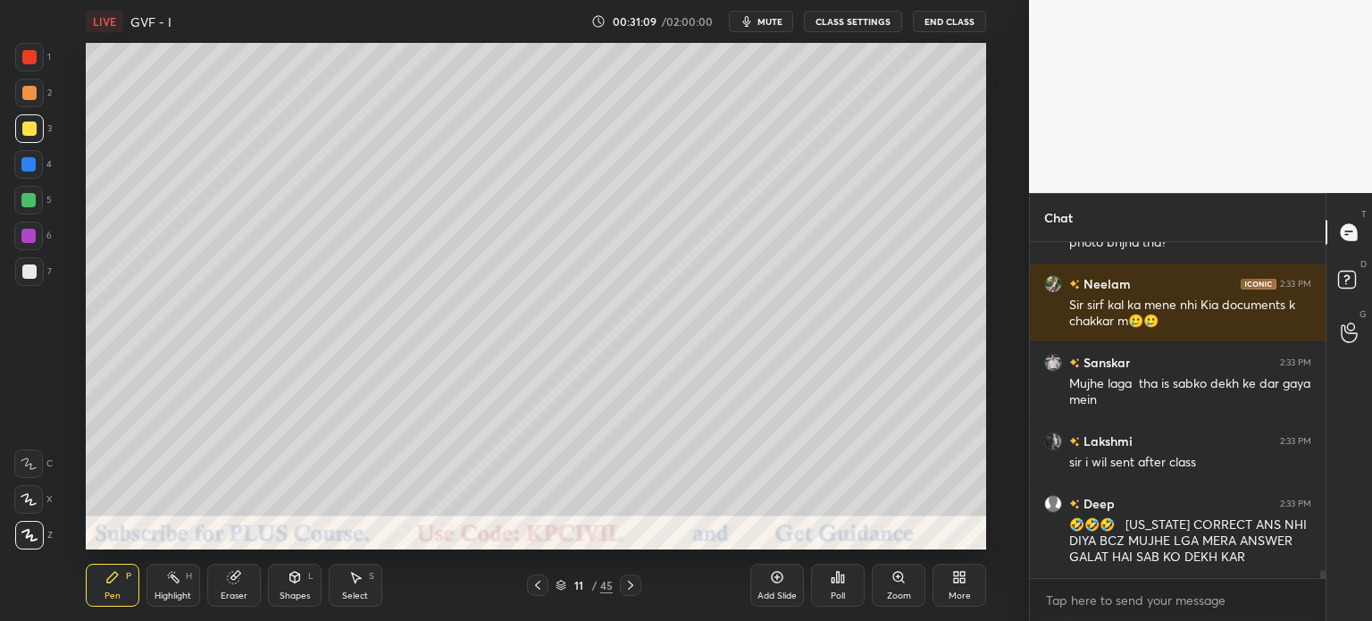
click at [289, 594] on div "Shapes" at bounding box center [295, 595] width 30 height 9
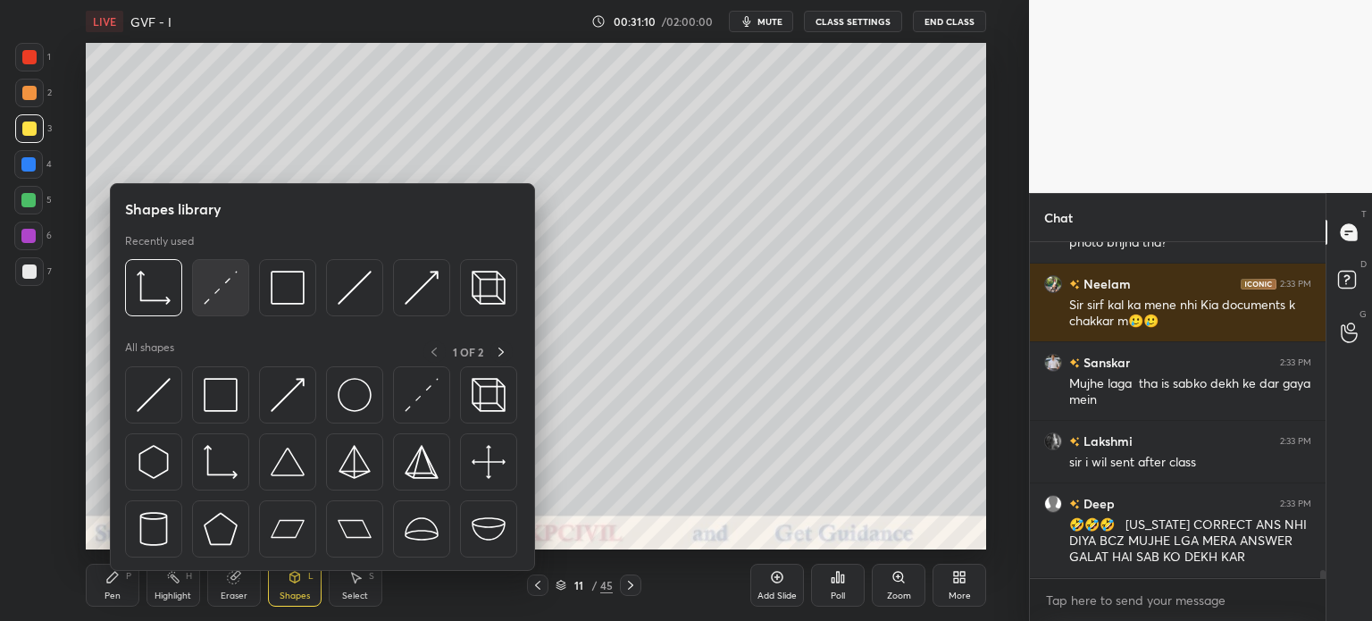
click at [214, 301] on img at bounding box center [221, 288] width 34 height 34
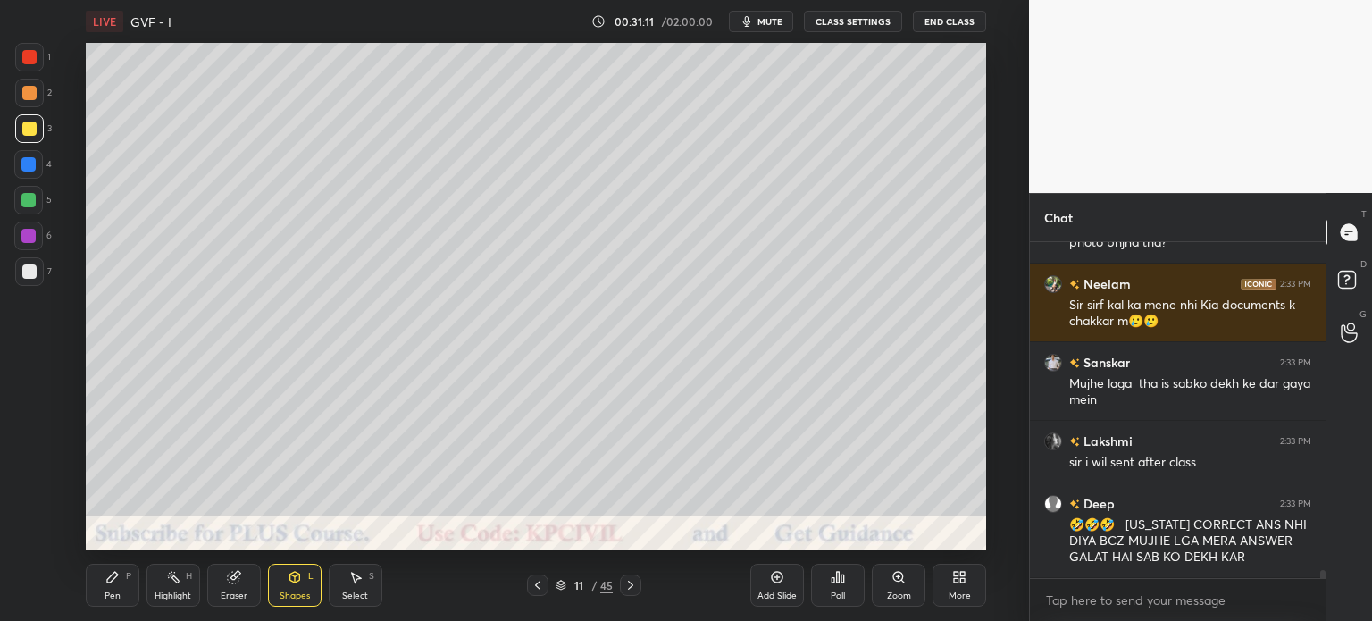
scroll to position [14280, 0]
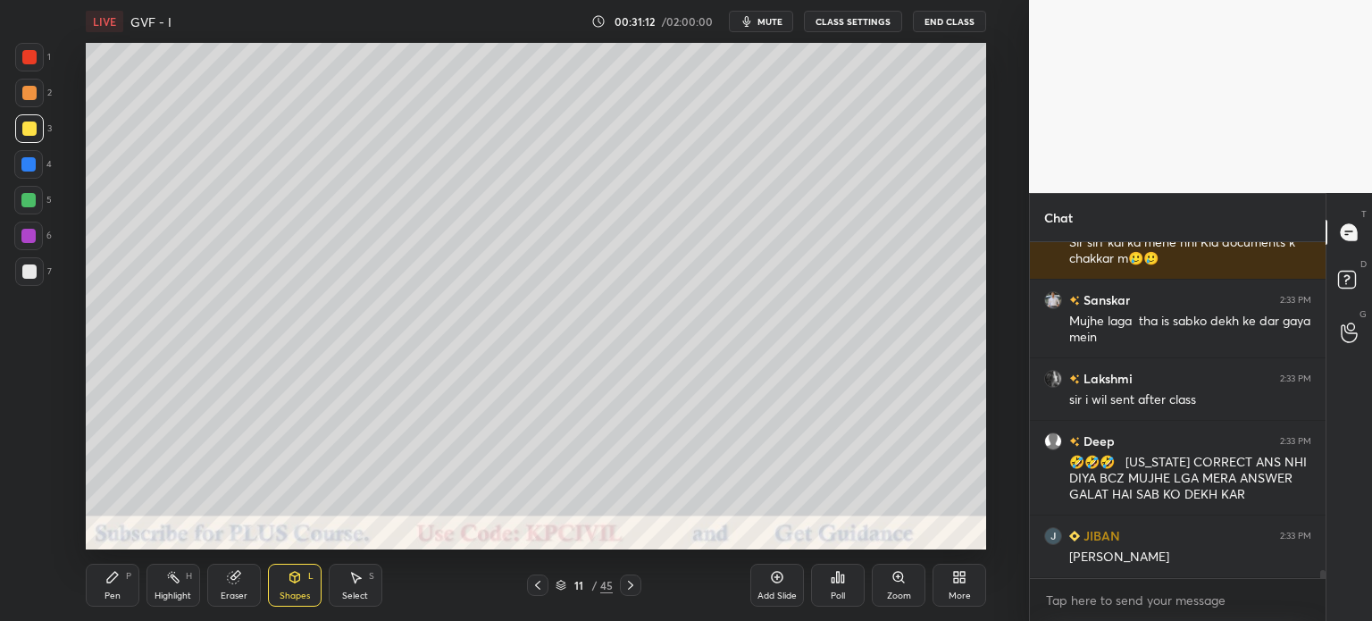
click at [29, 90] on div at bounding box center [29, 93] width 14 height 14
click at [116, 587] on div "Pen P" at bounding box center [113, 585] width 54 height 43
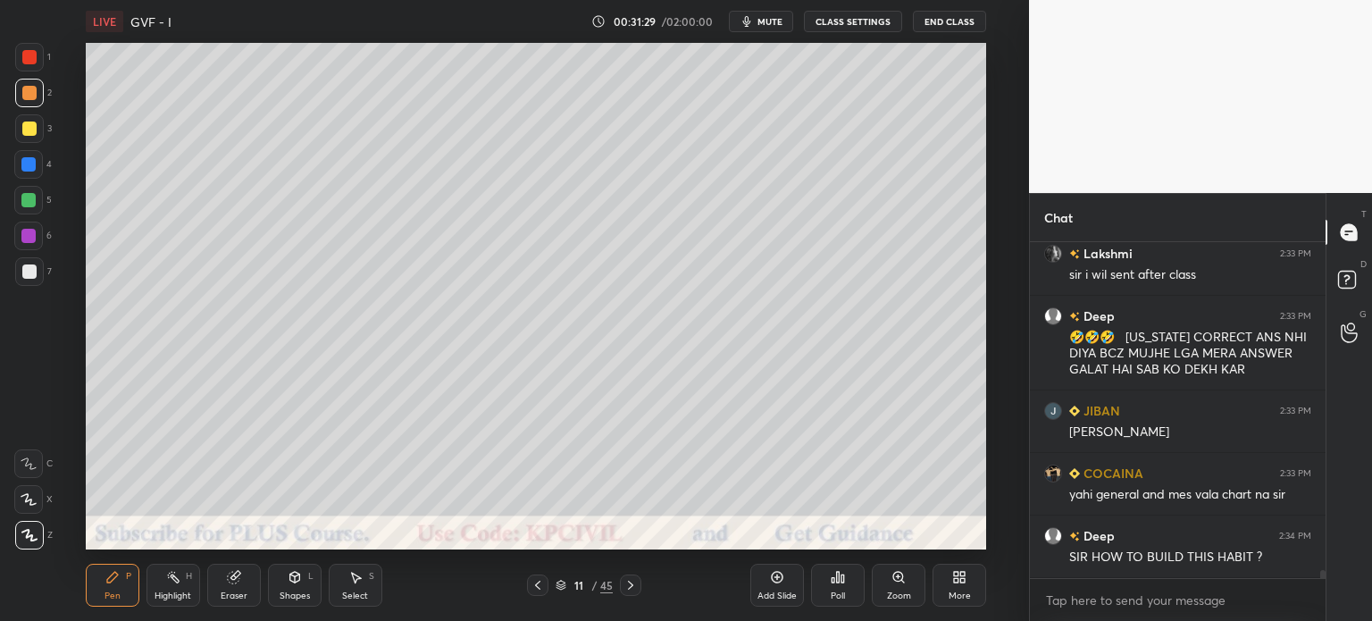
scroll to position [14483, 0]
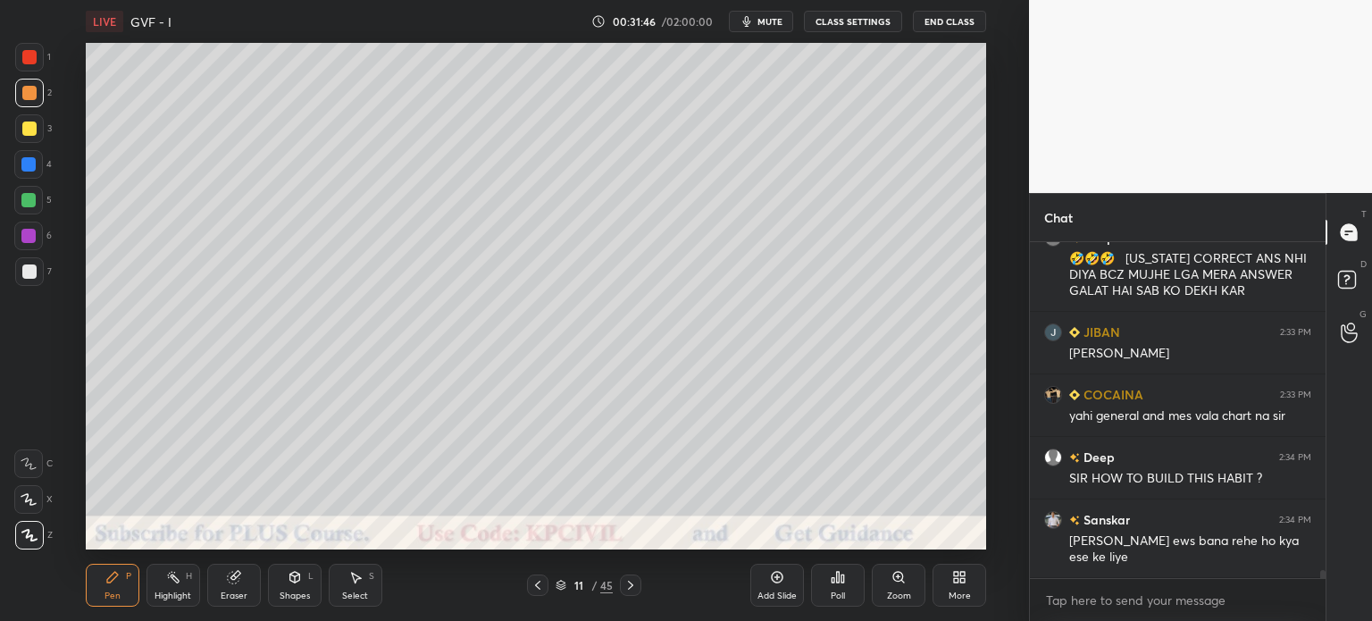
click at [22, 278] on div at bounding box center [29, 271] width 14 height 14
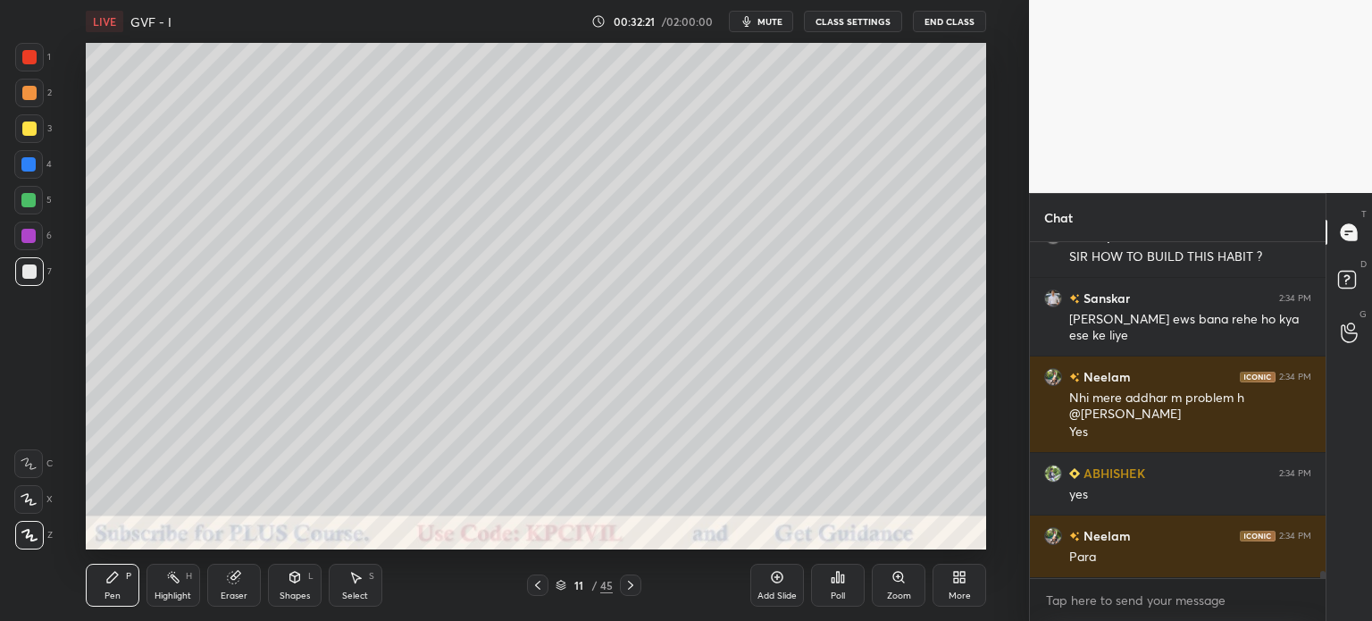
scroll to position [14768, 0]
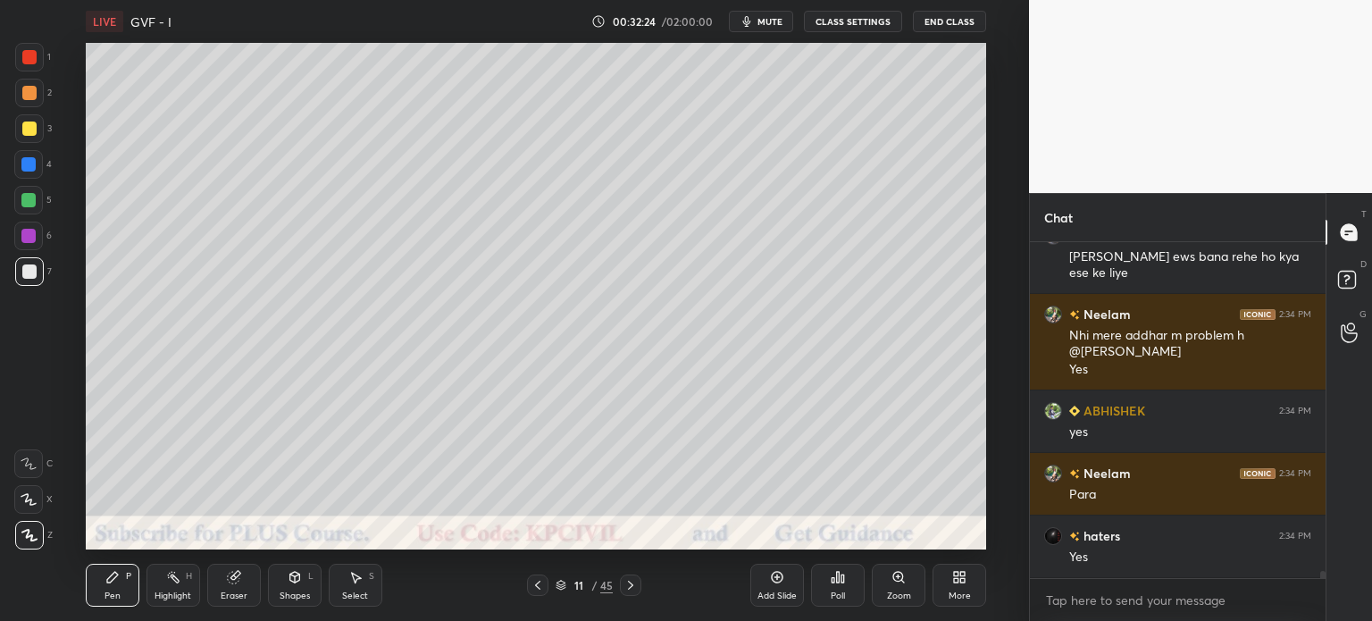
click at [239, 598] on div "Eraser" at bounding box center [234, 595] width 27 height 9
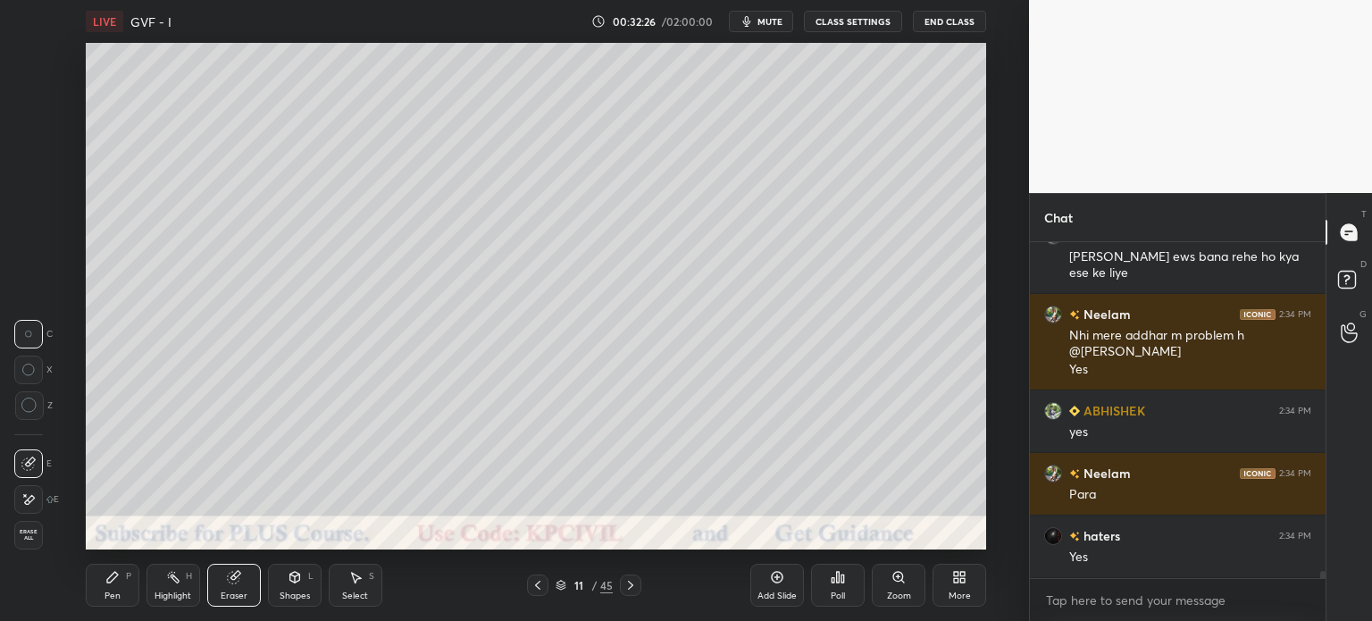
click at [110, 594] on div "Pen" at bounding box center [113, 595] width 16 height 9
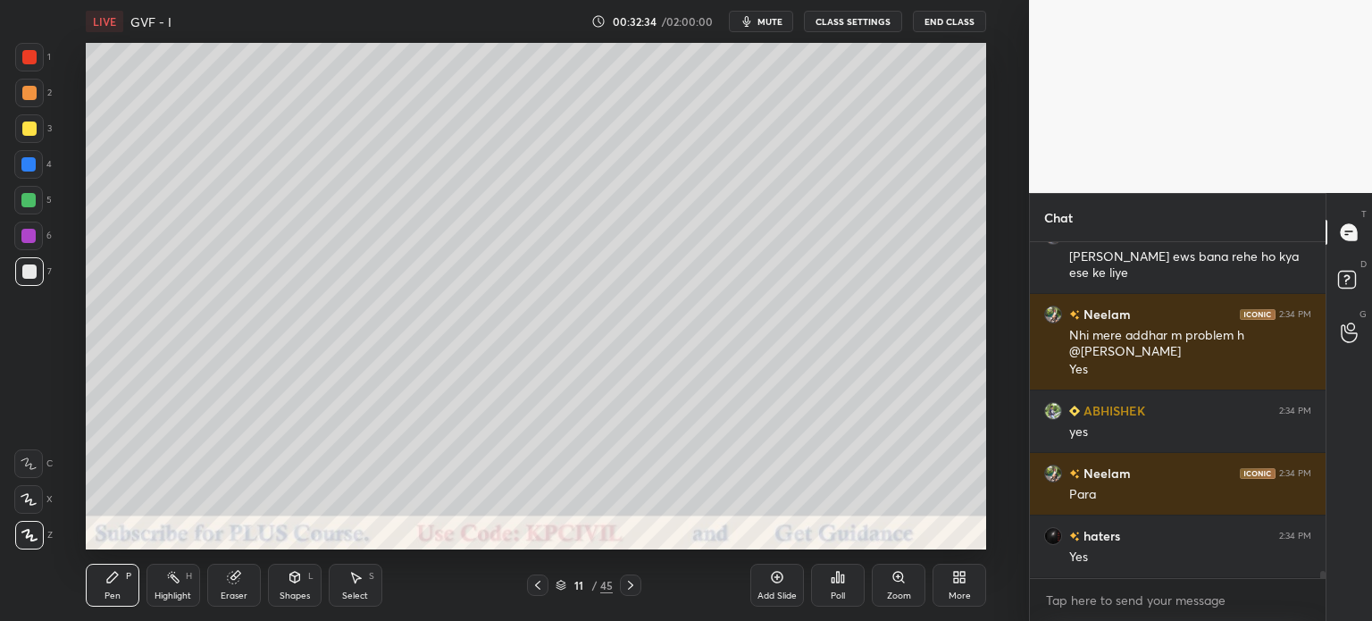
scroll to position [14830, 0]
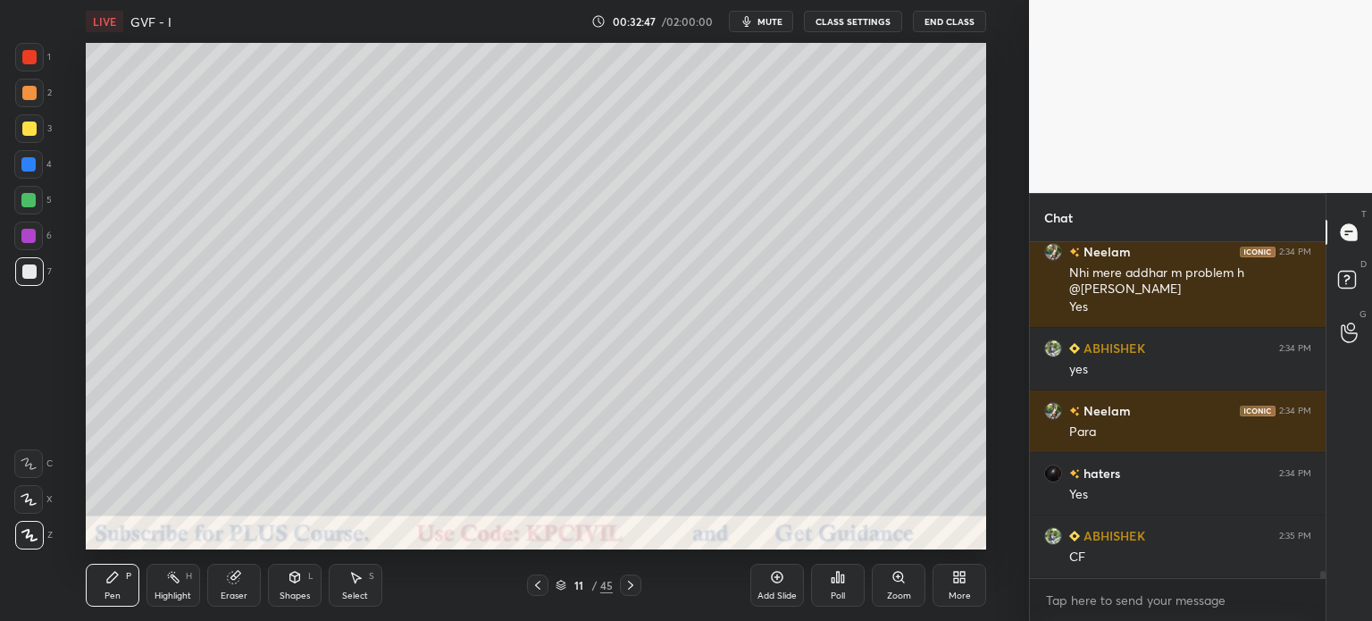
click at [25, 130] on div at bounding box center [29, 129] width 14 height 14
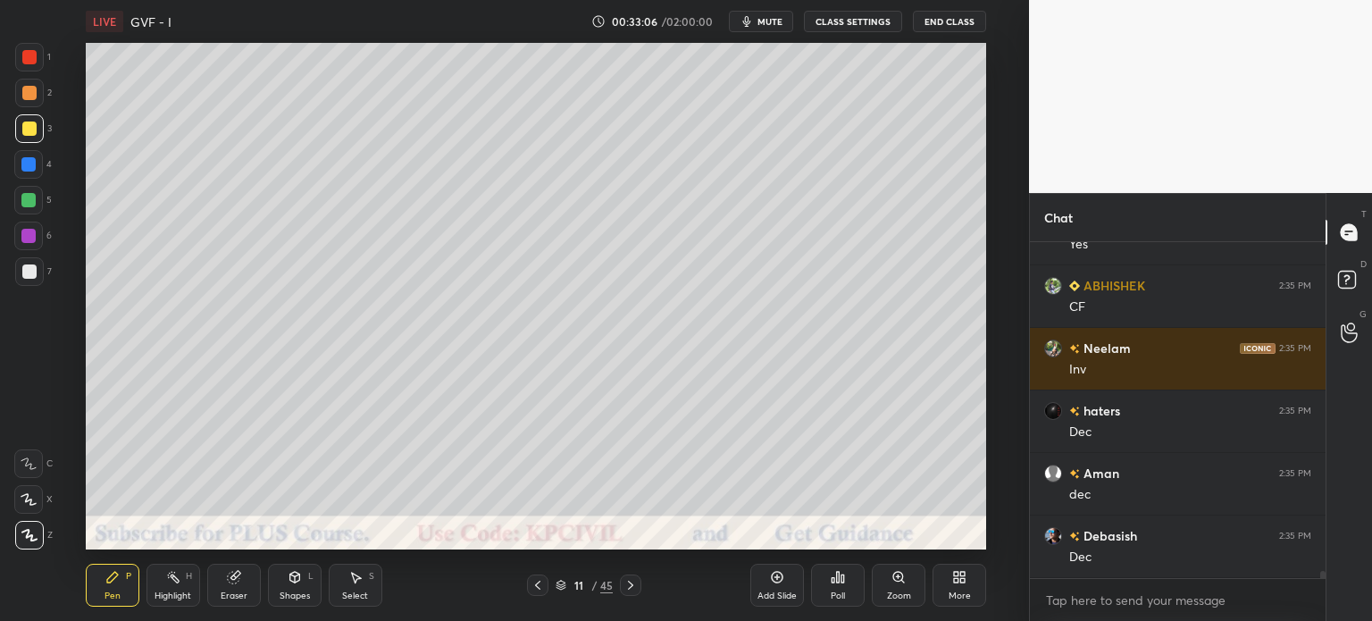
scroll to position [15143, 0]
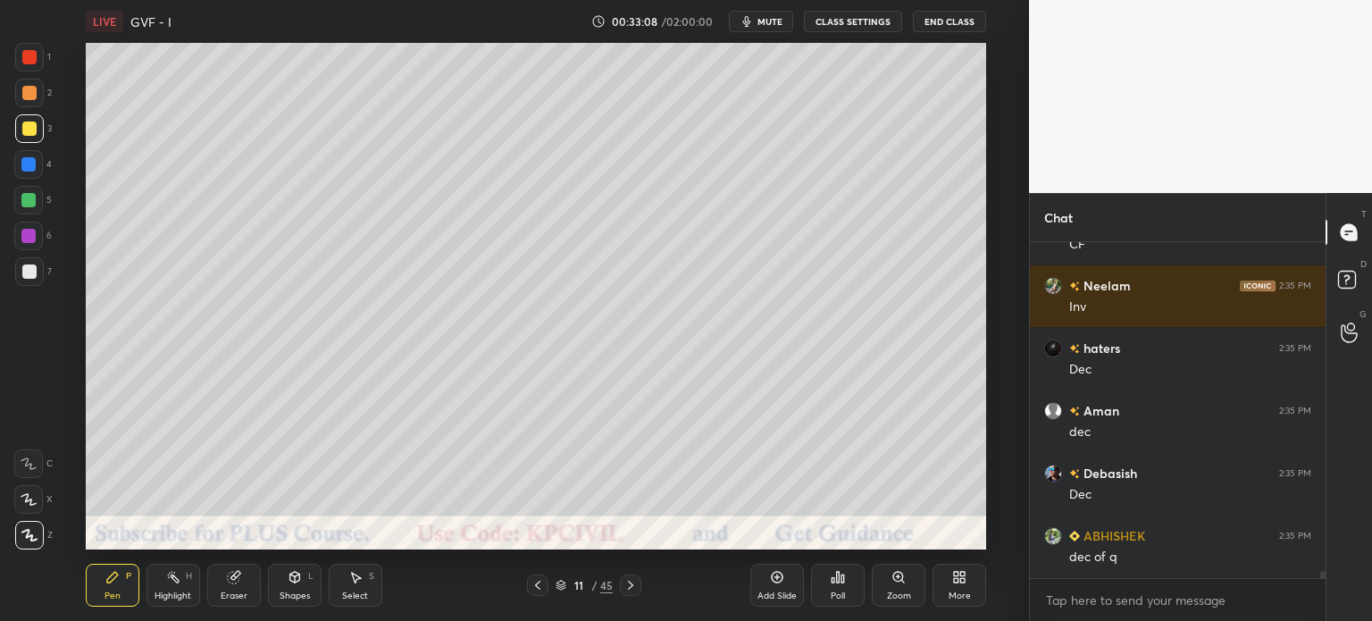
click at [184, 591] on div "Highlight" at bounding box center [173, 595] width 37 height 9
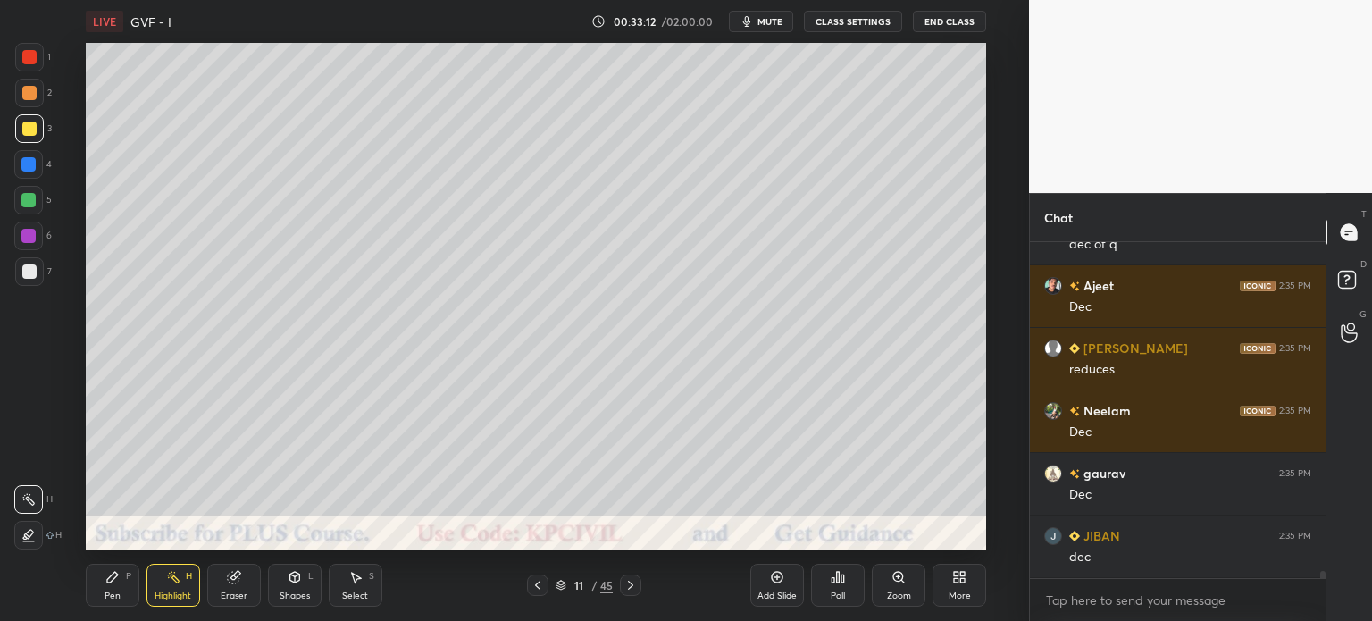
scroll to position [15518, 0]
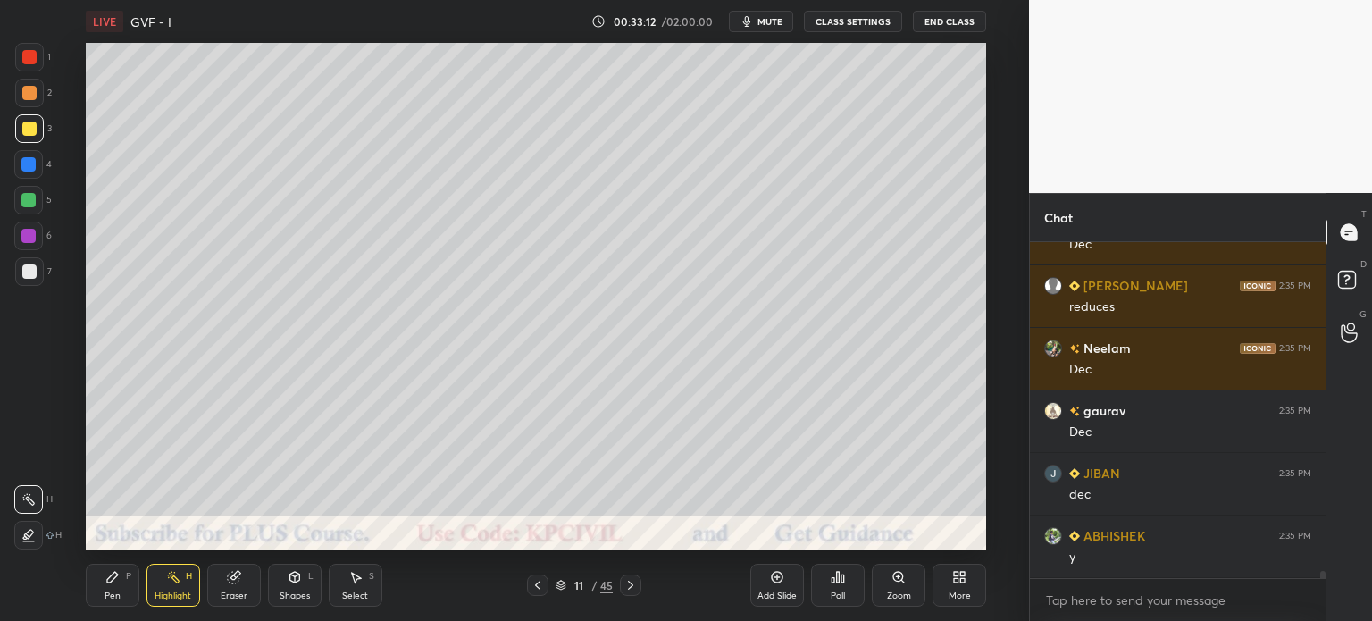
click at [95, 596] on div "Pen P" at bounding box center [113, 585] width 54 height 43
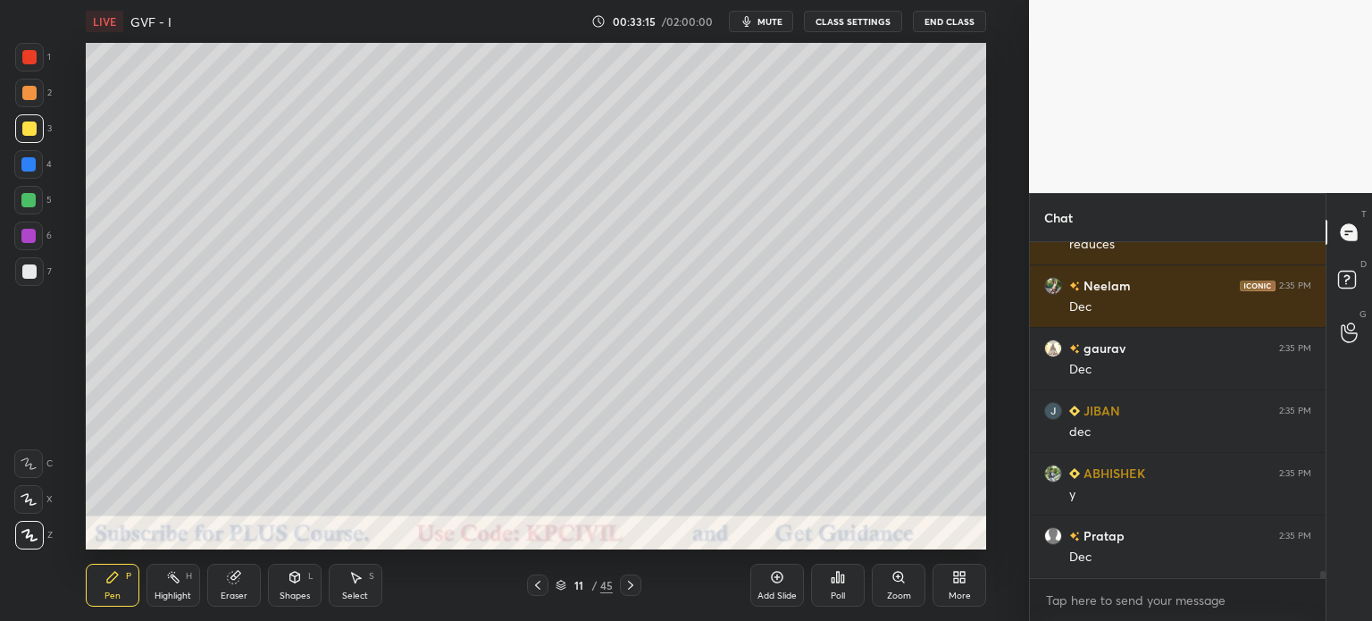
scroll to position [15643, 0]
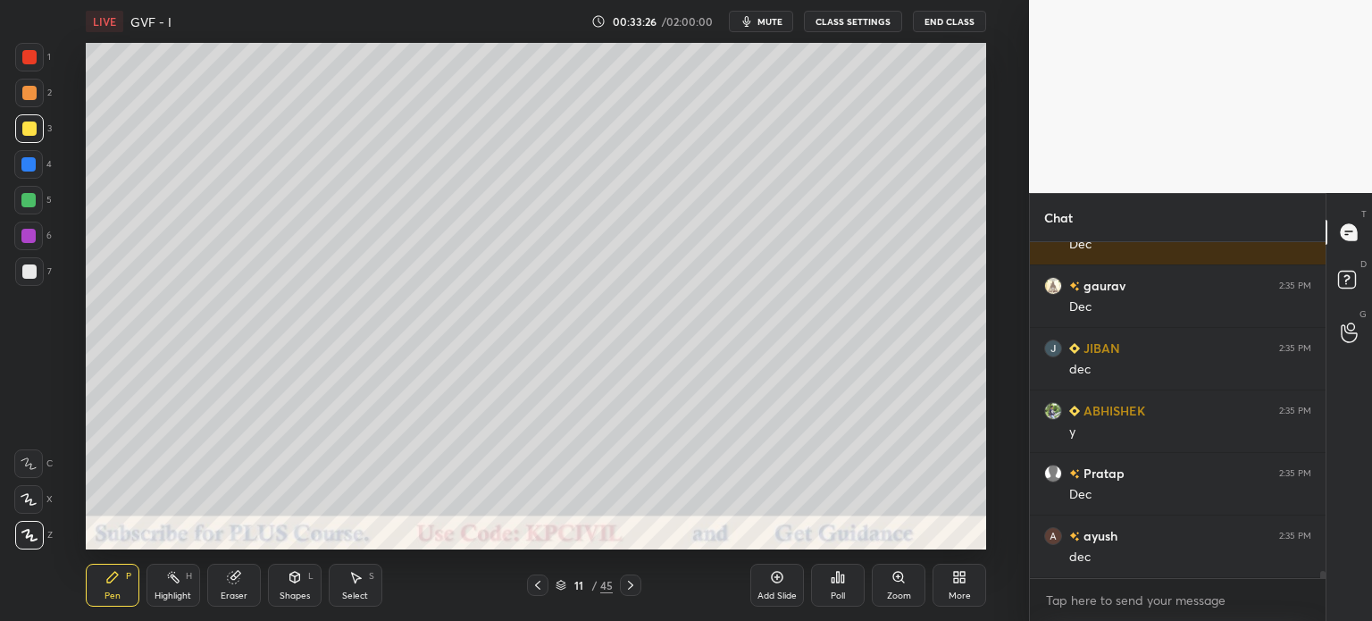
click at [22, 280] on div at bounding box center [29, 271] width 29 height 29
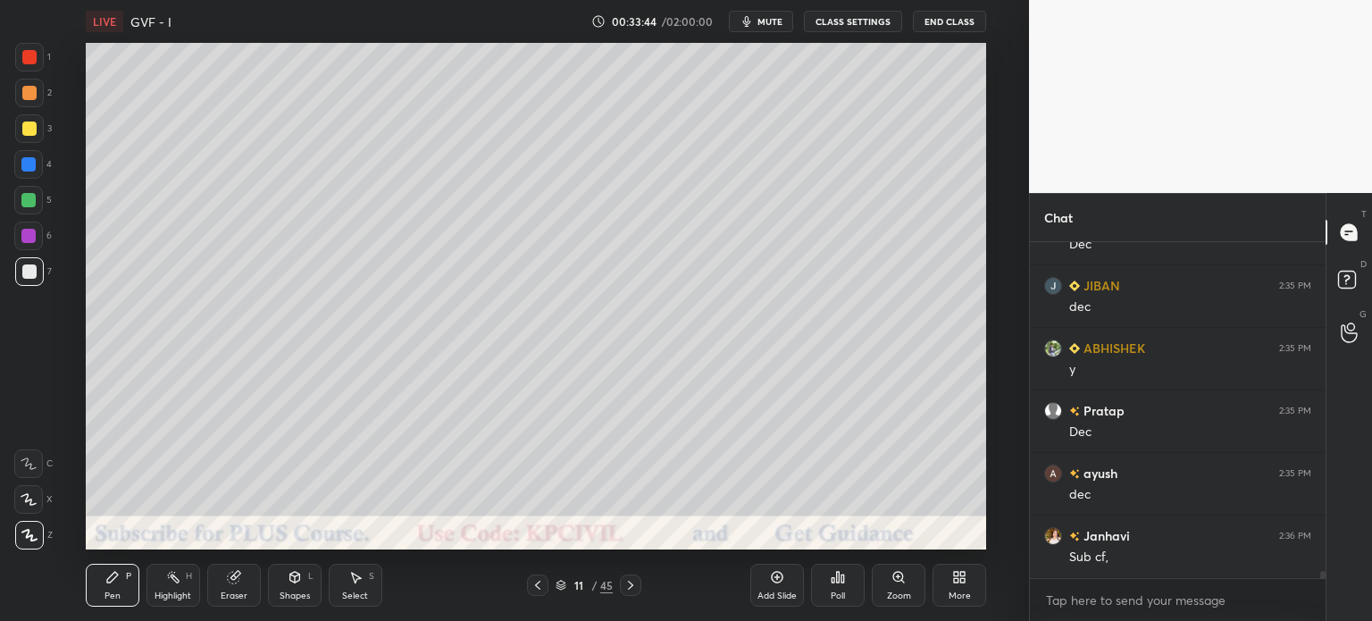
click at [178, 600] on div "Highlight" at bounding box center [173, 595] width 37 height 9
click at [105, 604] on div "Pen P" at bounding box center [113, 585] width 54 height 43
click at [24, 100] on div at bounding box center [29, 93] width 29 height 29
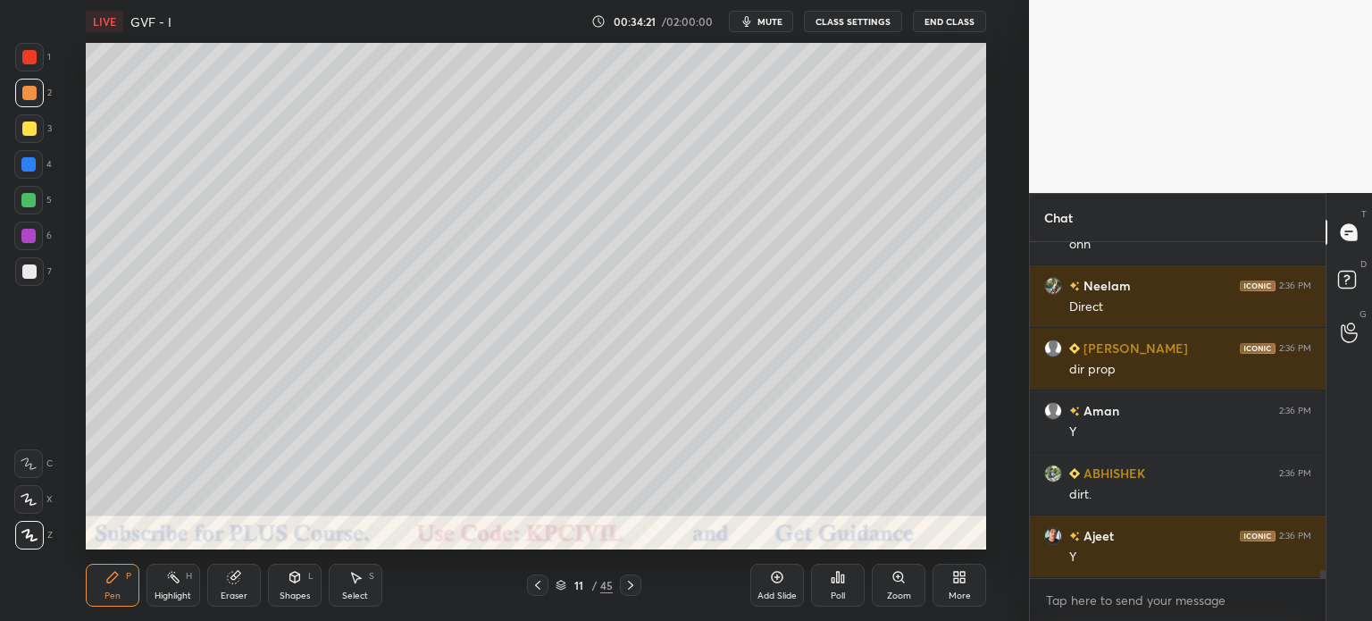
scroll to position [13627, 0]
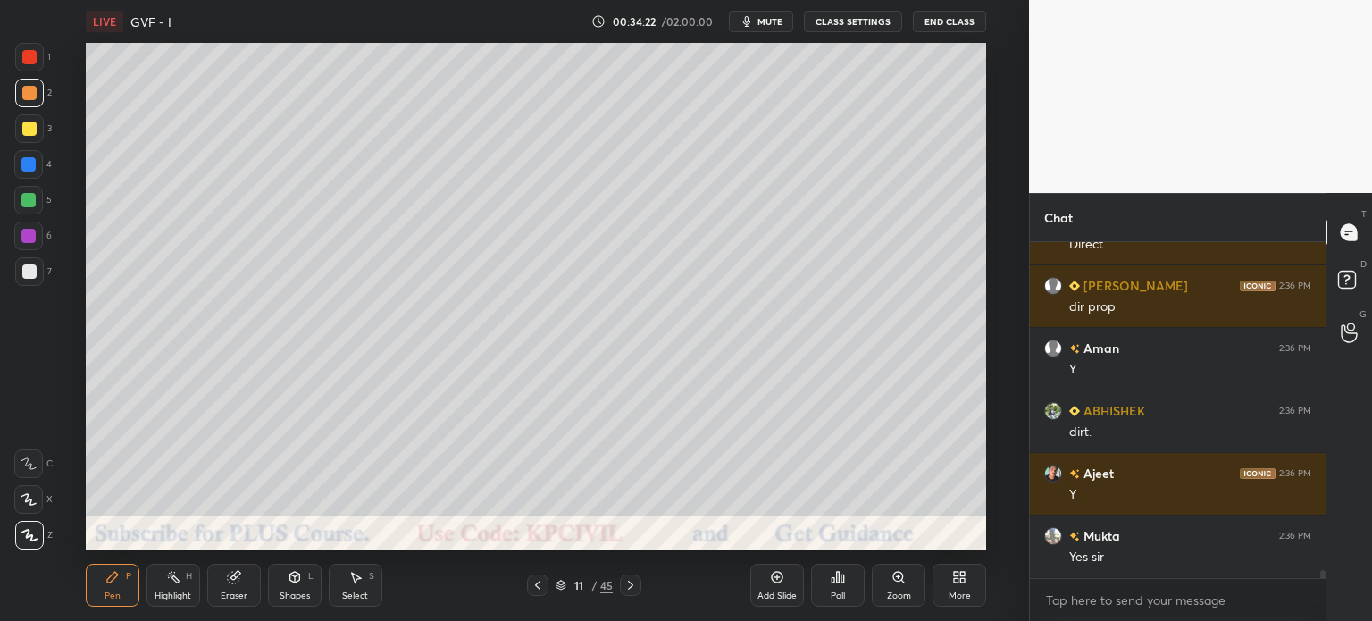
click at [18, 276] on div at bounding box center [29, 271] width 29 height 29
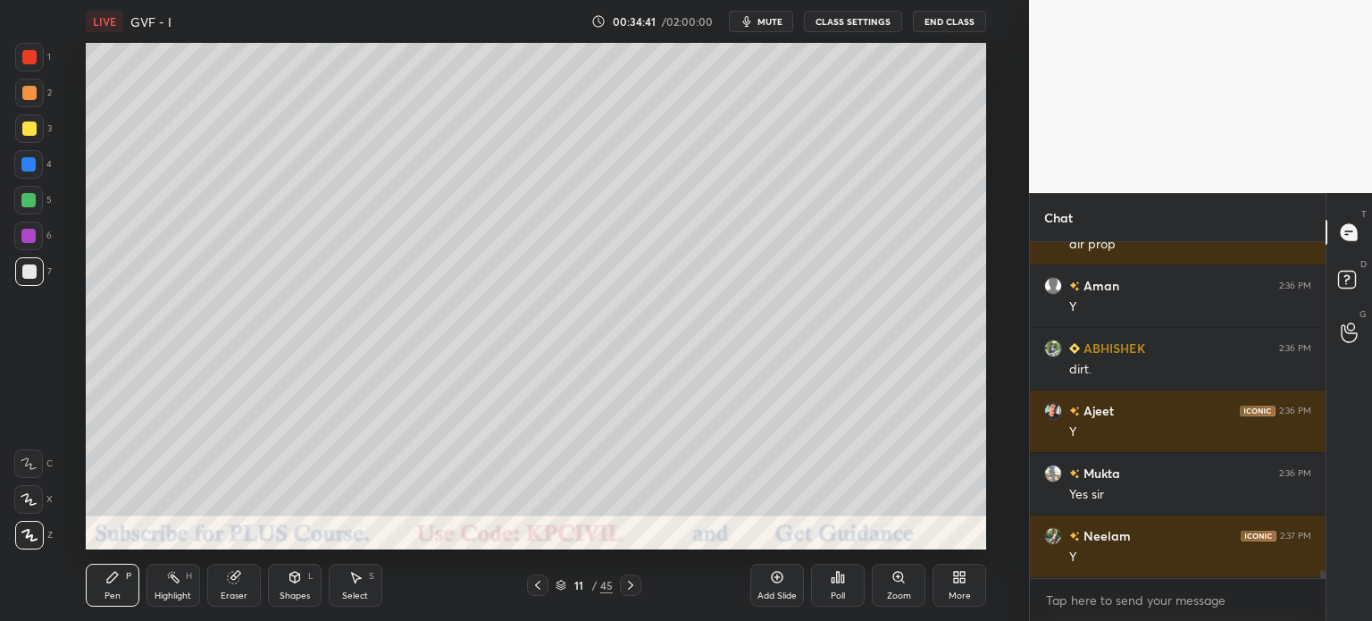
scroll to position [13753, 0]
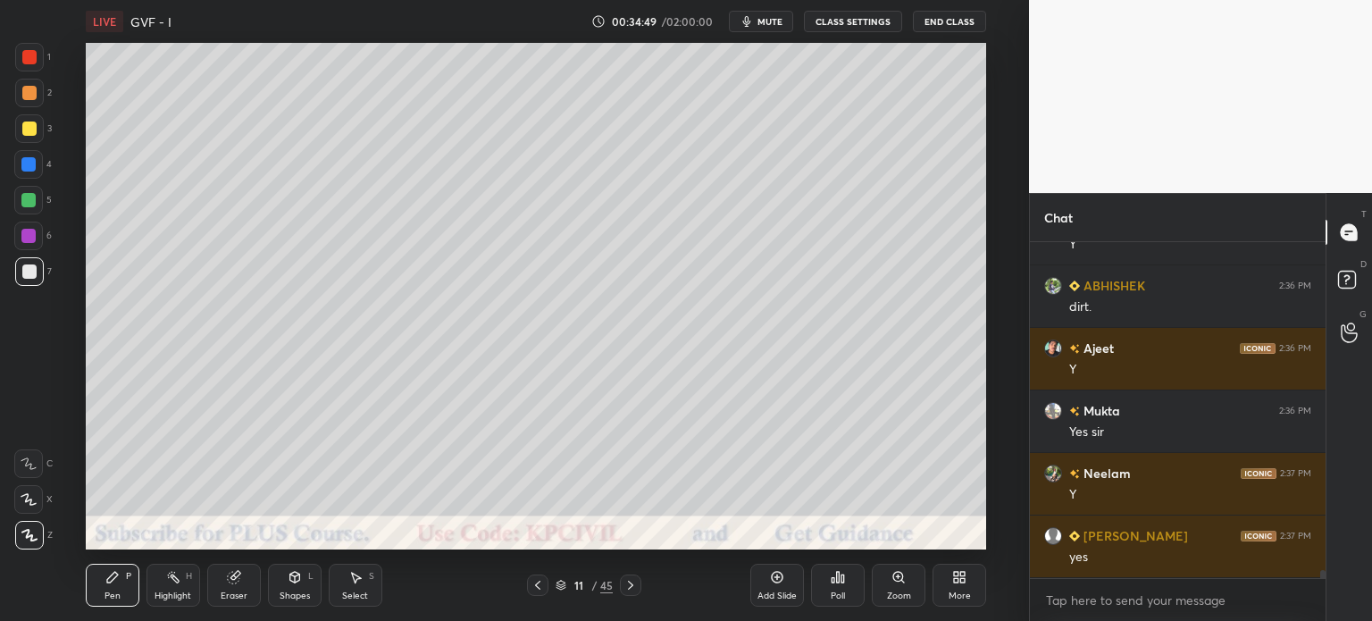
click at [970, 17] on button "End Class" at bounding box center [949, 21] width 73 height 21
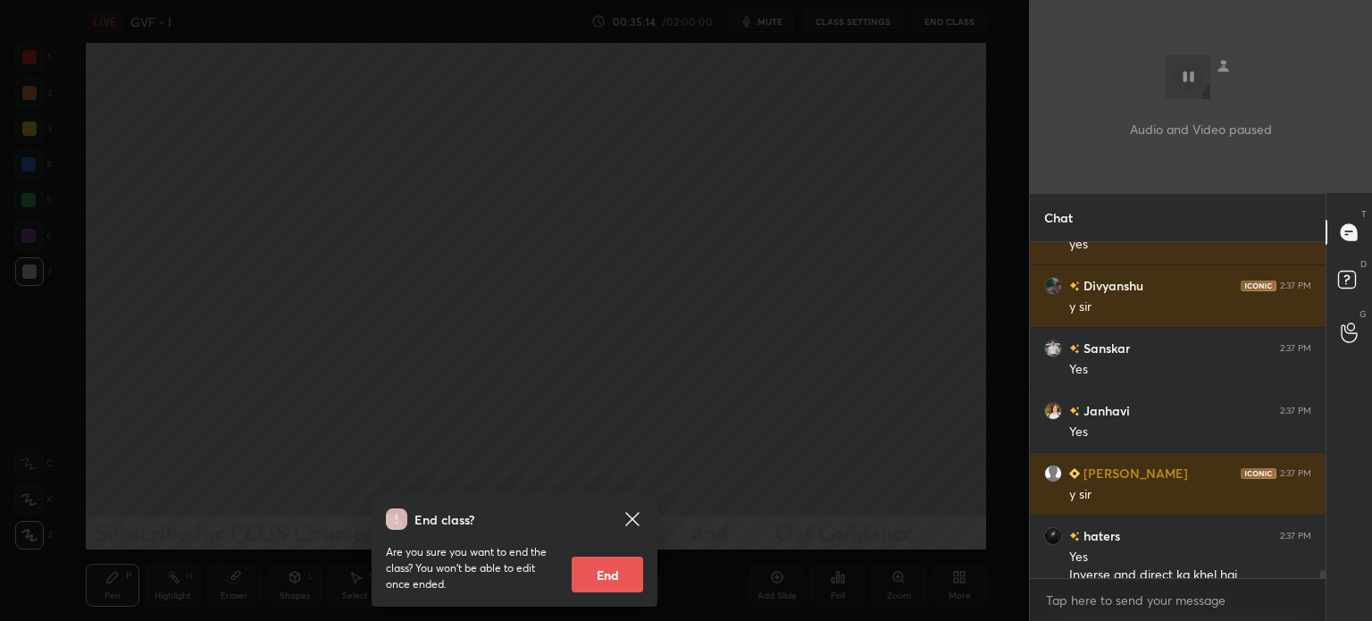
scroll to position [14083, 0]
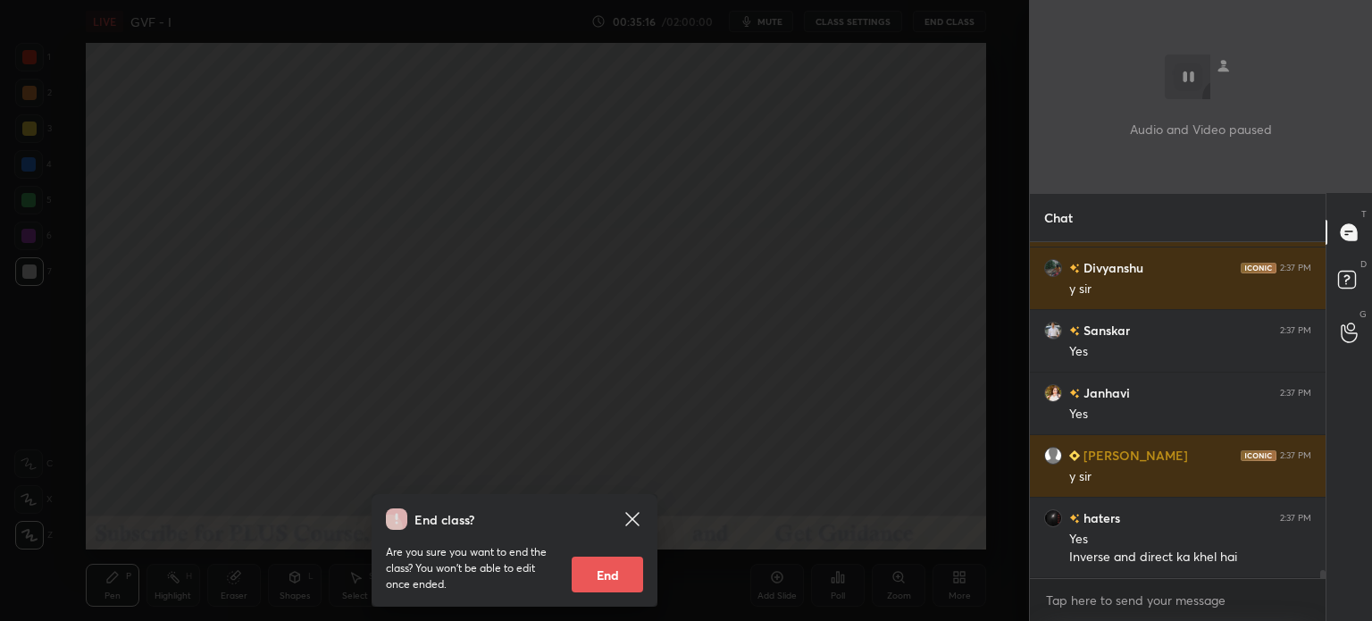
click at [635, 260] on div "End class? Are you sure you want to end the class? You won’t be able to edit on…" at bounding box center [514, 310] width 1029 height 621
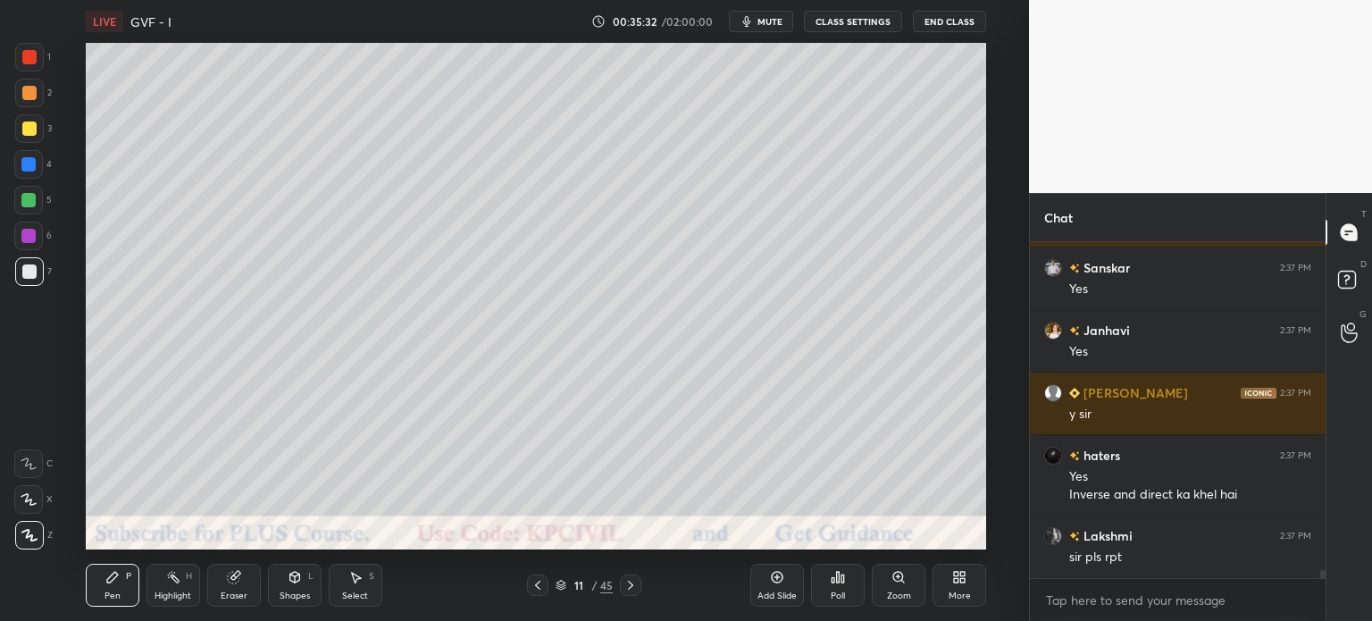
scroll to position [14208, 0]
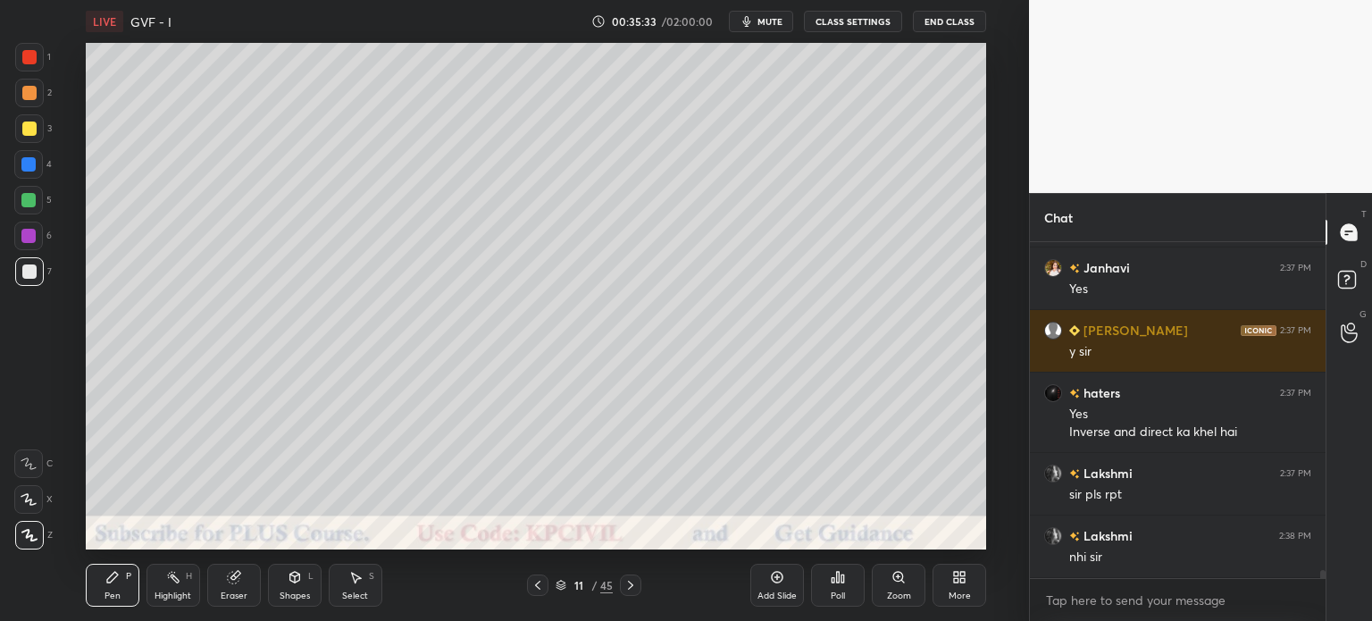
click at [177, 592] on div "Highlight" at bounding box center [173, 595] width 37 height 9
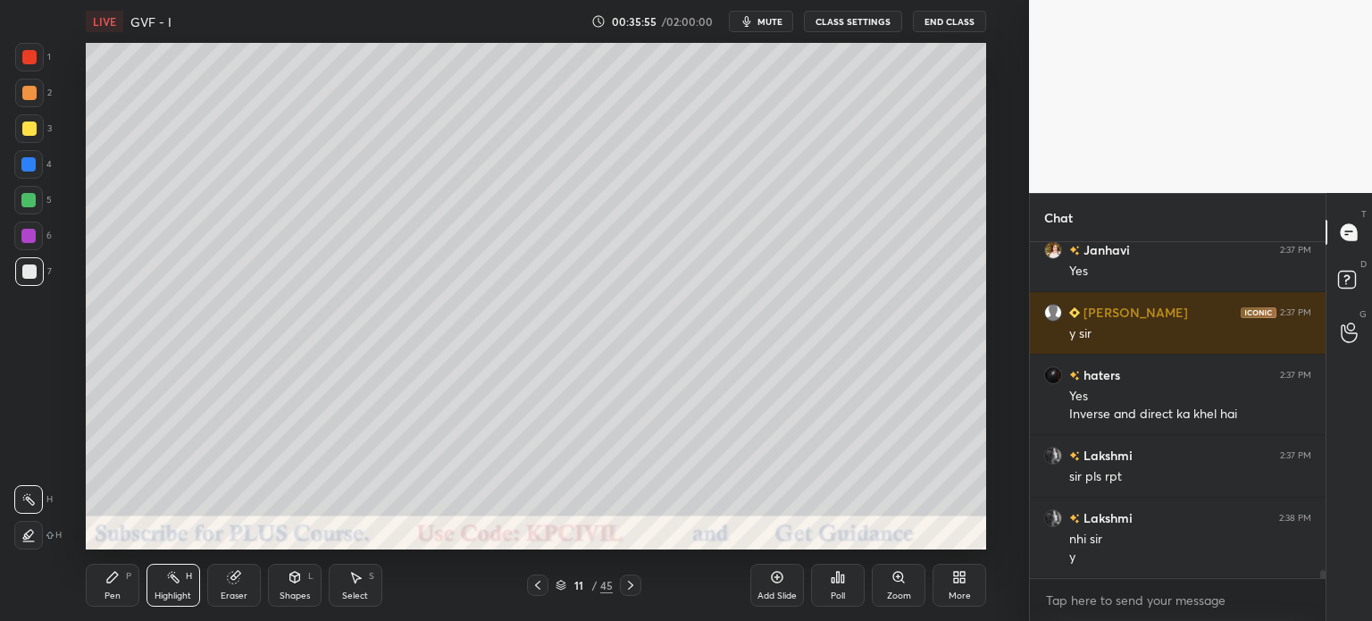
scroll to position [14289, 0]
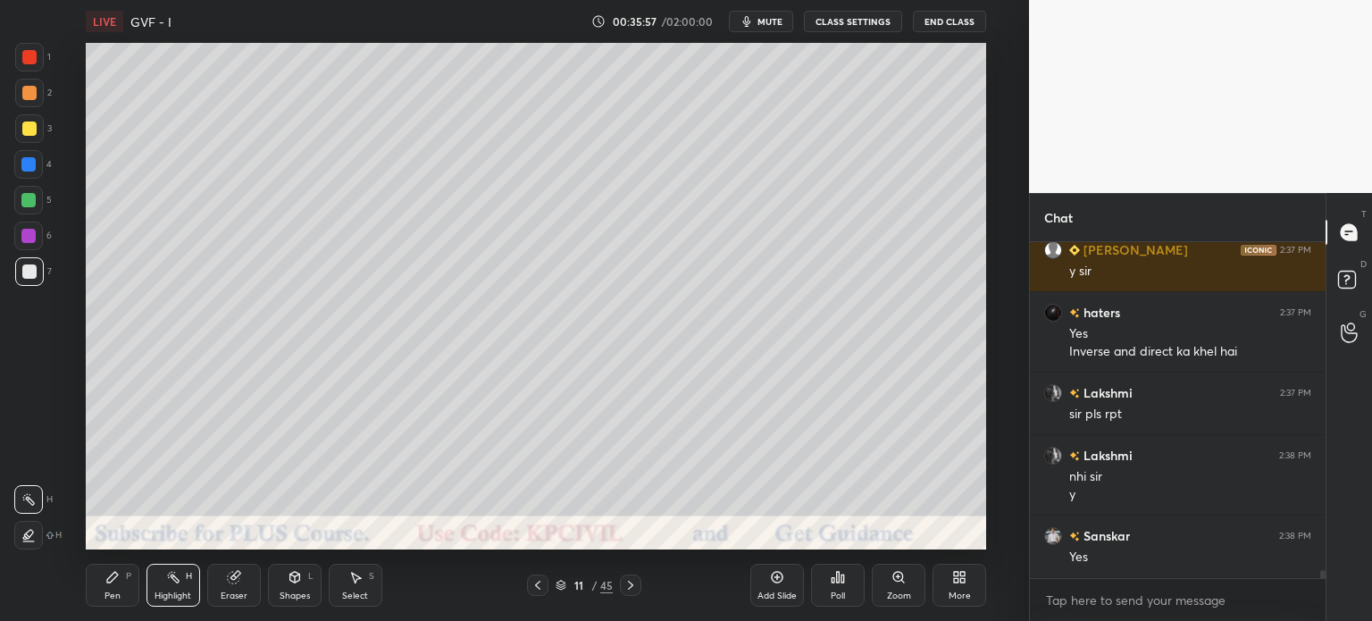
click at [110, 591] on div "Pen" at bounding box center [113, 595] width 16 height 9
click at [21, 131] on div at bounding box center [29, 128] width 29 height 29
click at [173, 594] on div "Highlight" at bounding box center [173, 595] width 37 height 9
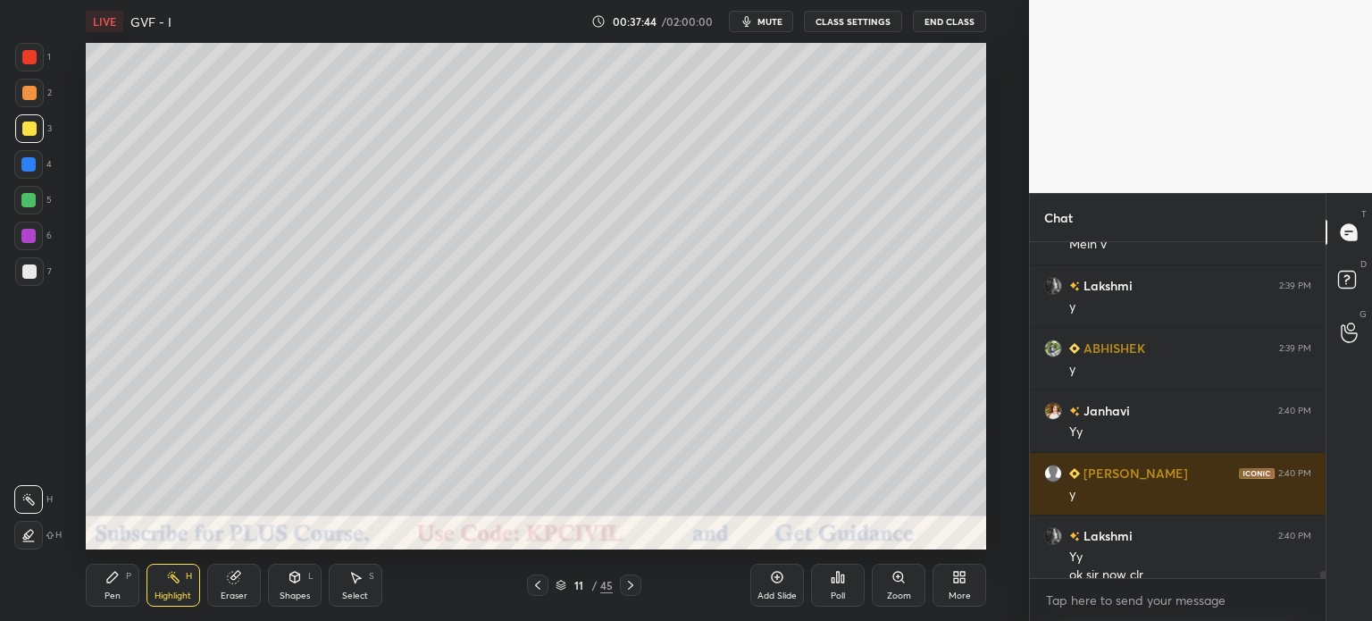
scroll to position [14869, 0]
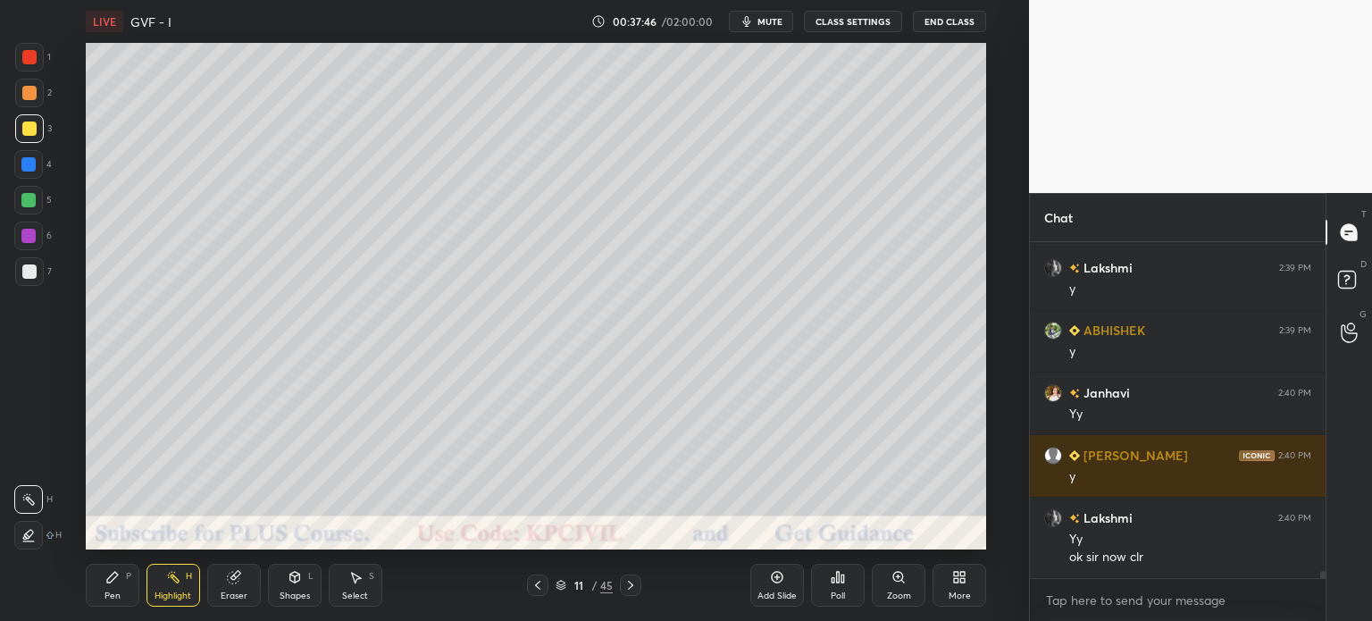
click at [106, 593] on div "Pen" at bounding box center [113, 595] width 16 height 9
click at [636, 586] on icon at bounding box center [631, 585] width 14 height 14
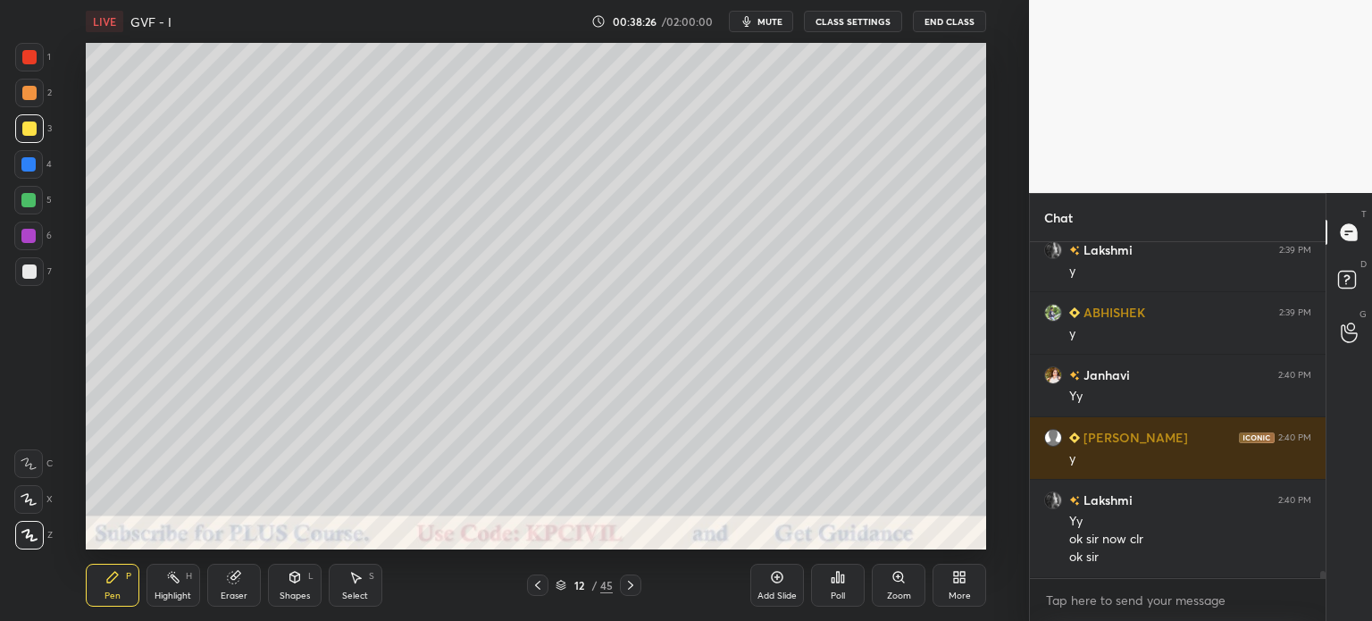
click at [361, 590] on div "Select S" at bounding box center [356, 585] width 54 height 43
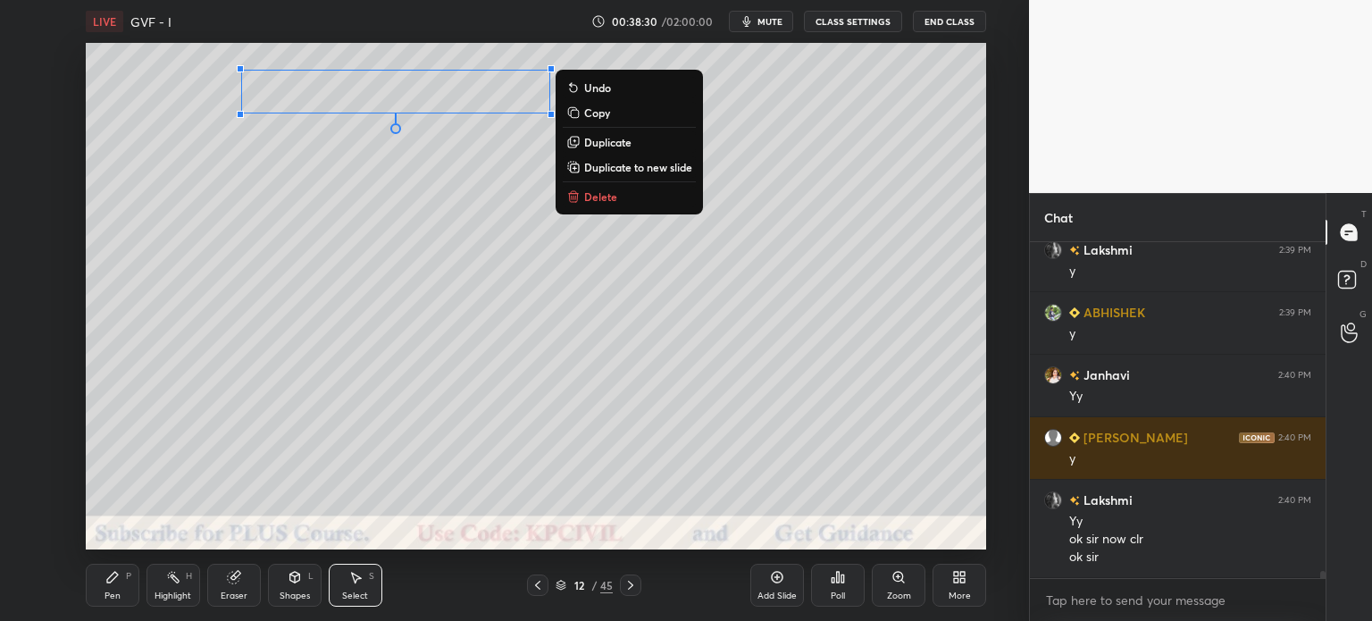
click at [106, 588] on div "Pen P" at bounding box center [113, 585] width 54 height 43
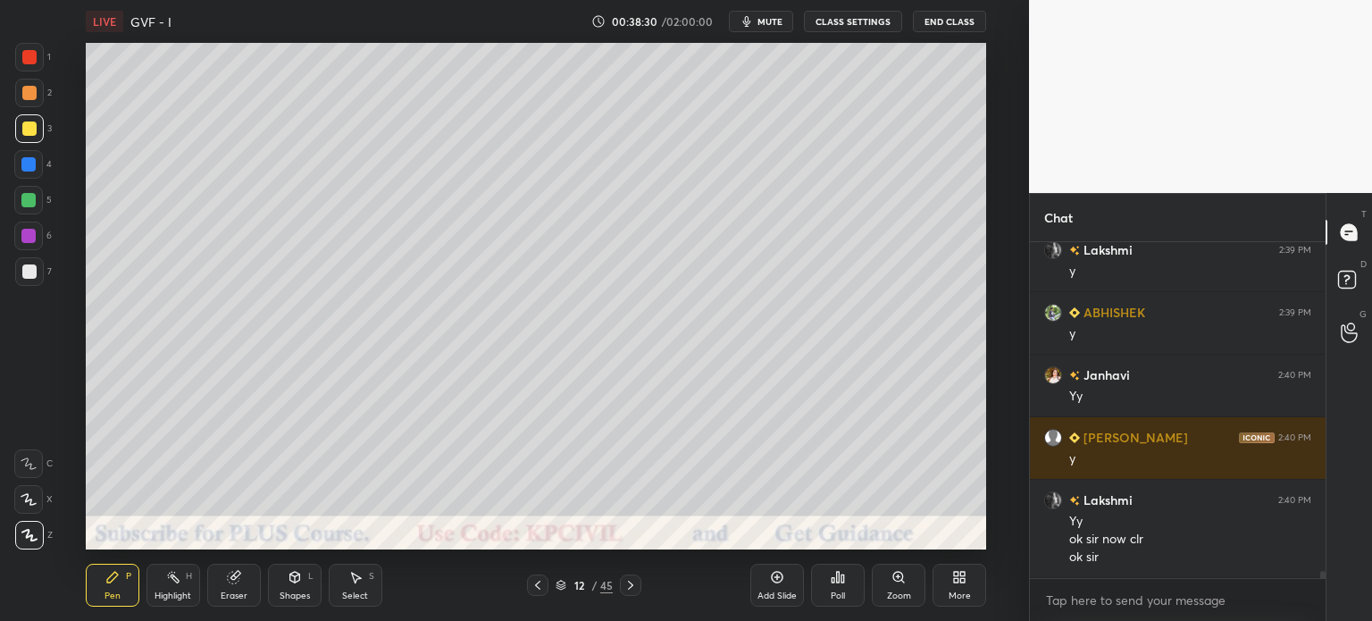
click at [23, 275] on div at bounding box center [29, 271] width 14 height 14
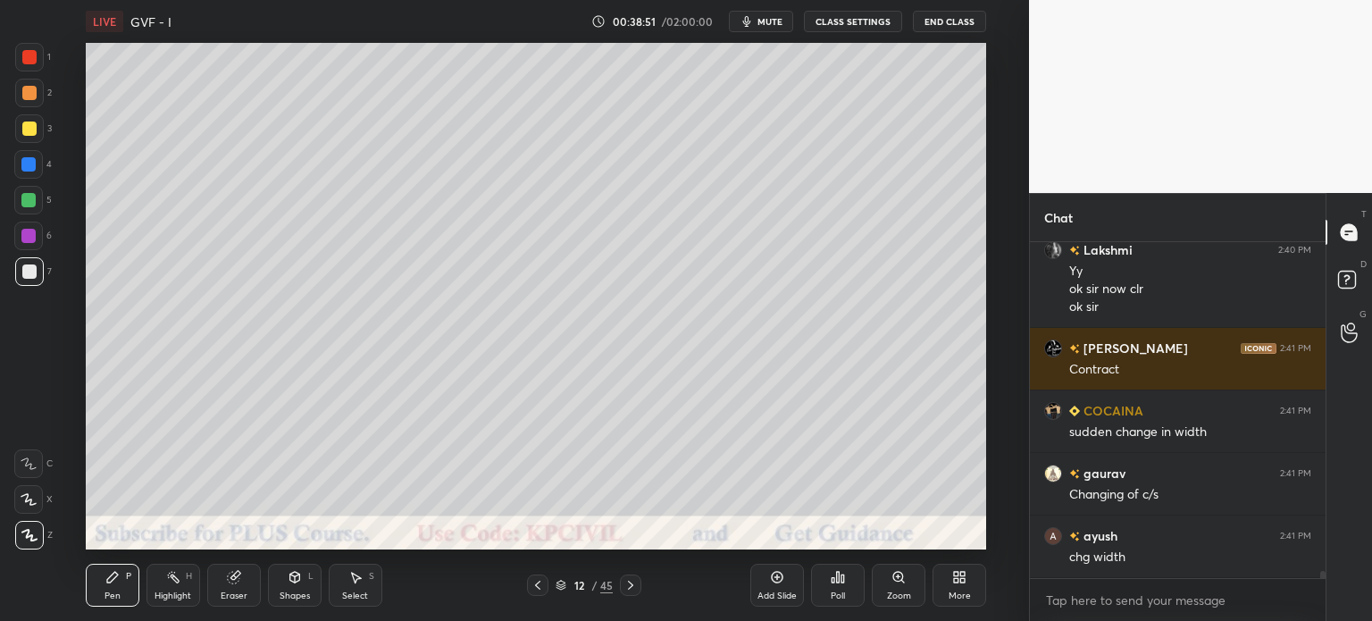
scroll to position [15200, 0]
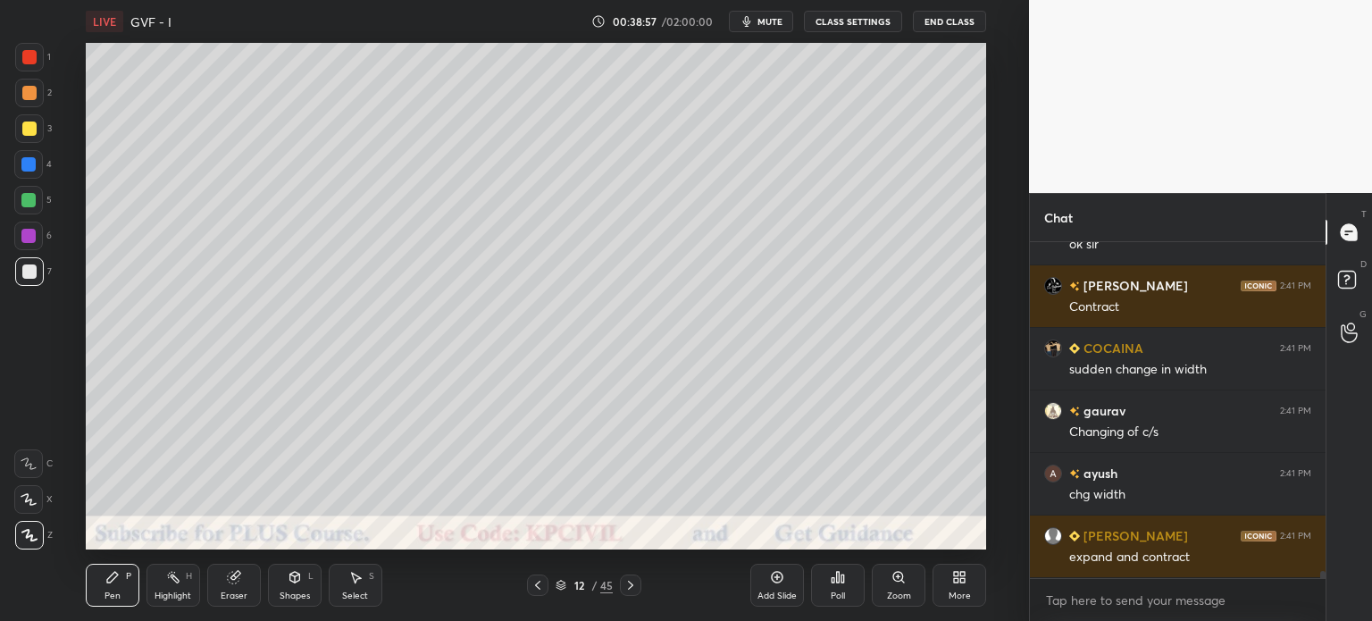
click at [30, 88] on div at bounding box center [29, 93] width 14 height 14
click at [348, 595] on div "Select" at bounding box center [355, 595] width 26 height 9
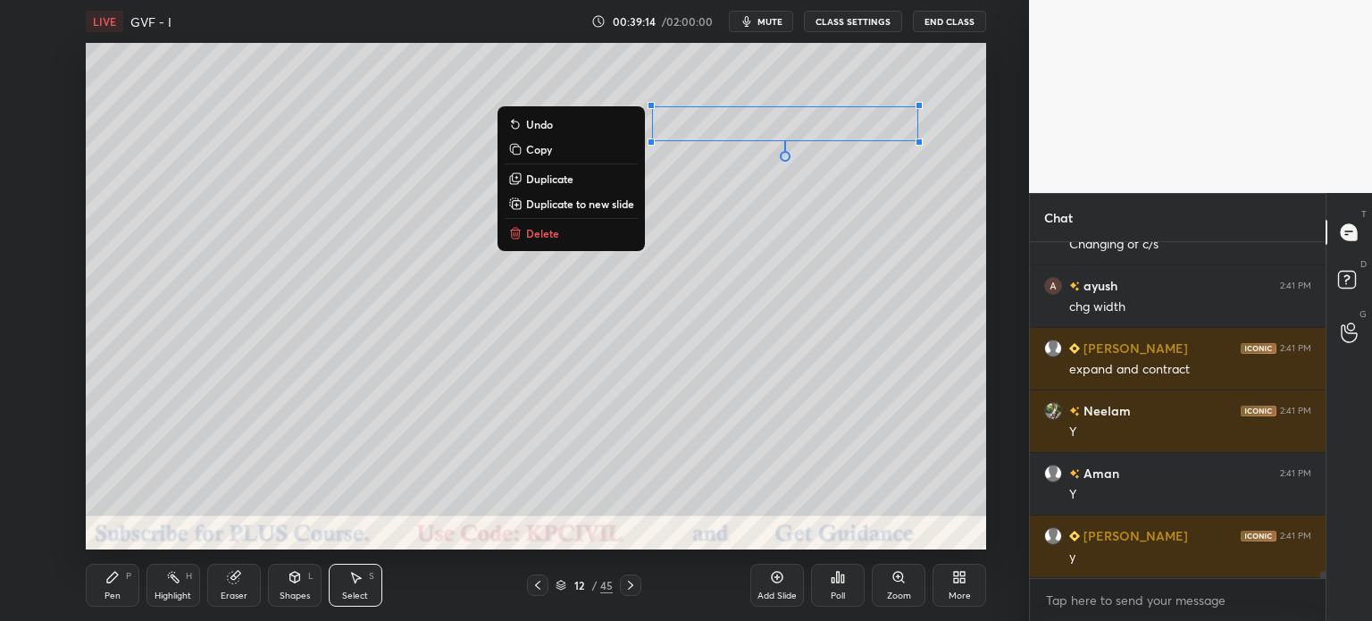
scroll to position [15450, 0]
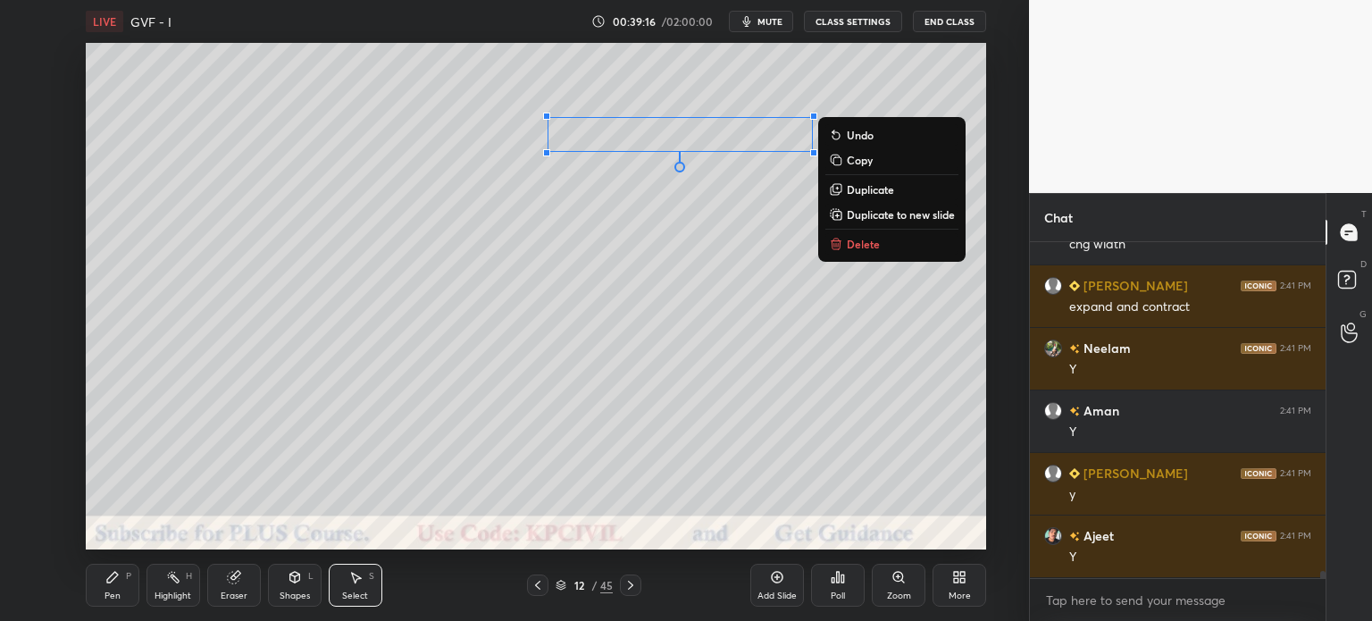
click at [107, 586] on div "Pen P" at bounding box center [113, 585] width 54 height 43
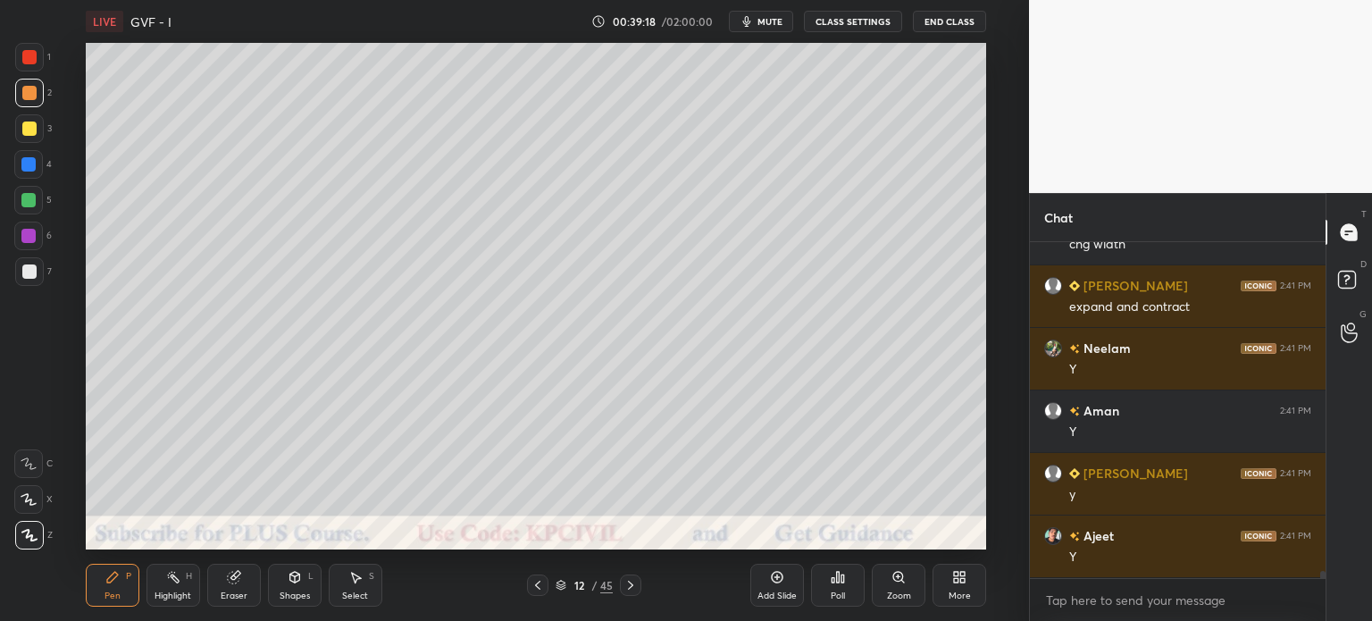
scroll to position [15513, 0]
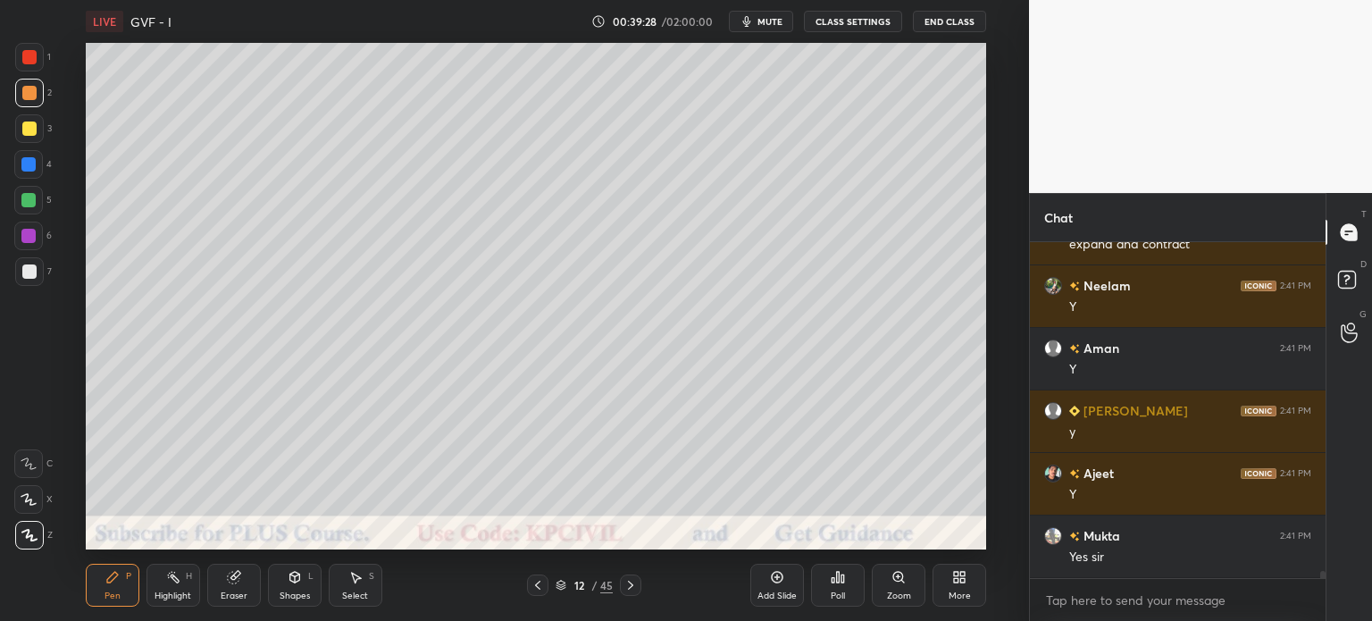
click at [289, 585] on div "Shapes L" at bounding box center [295, 585] width 54 height 43
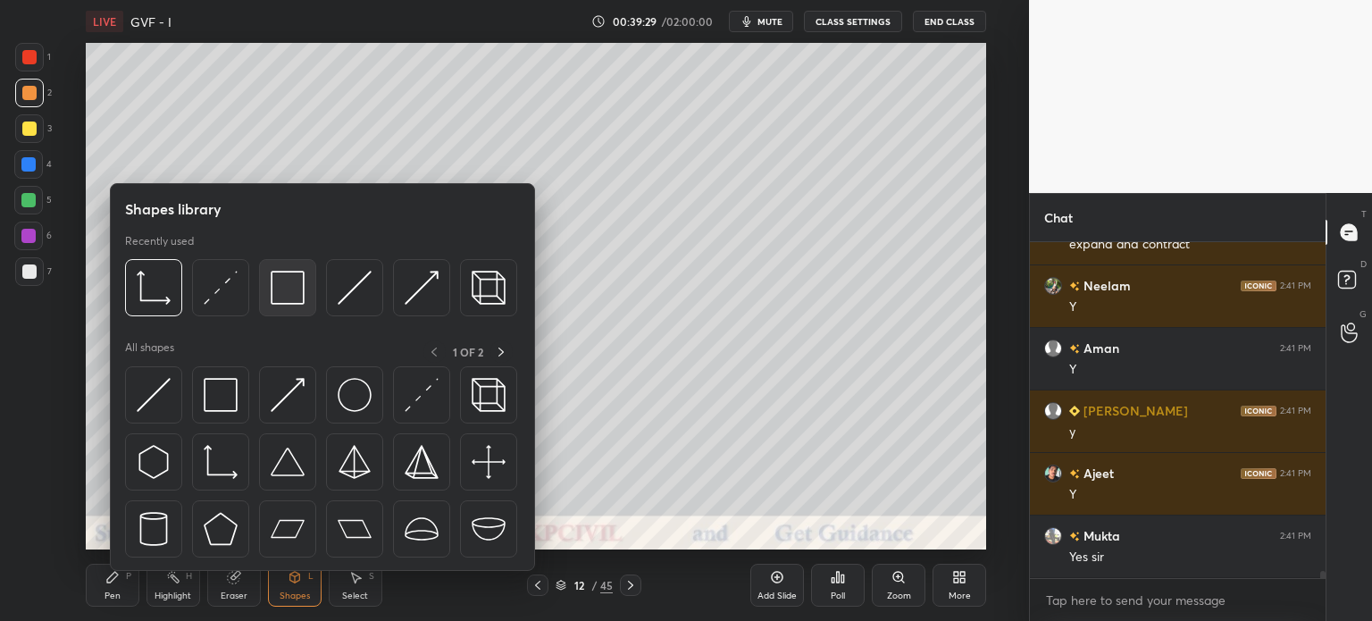
click at [279, 297] on img at bounding box center [288, 288] width 34 height 34
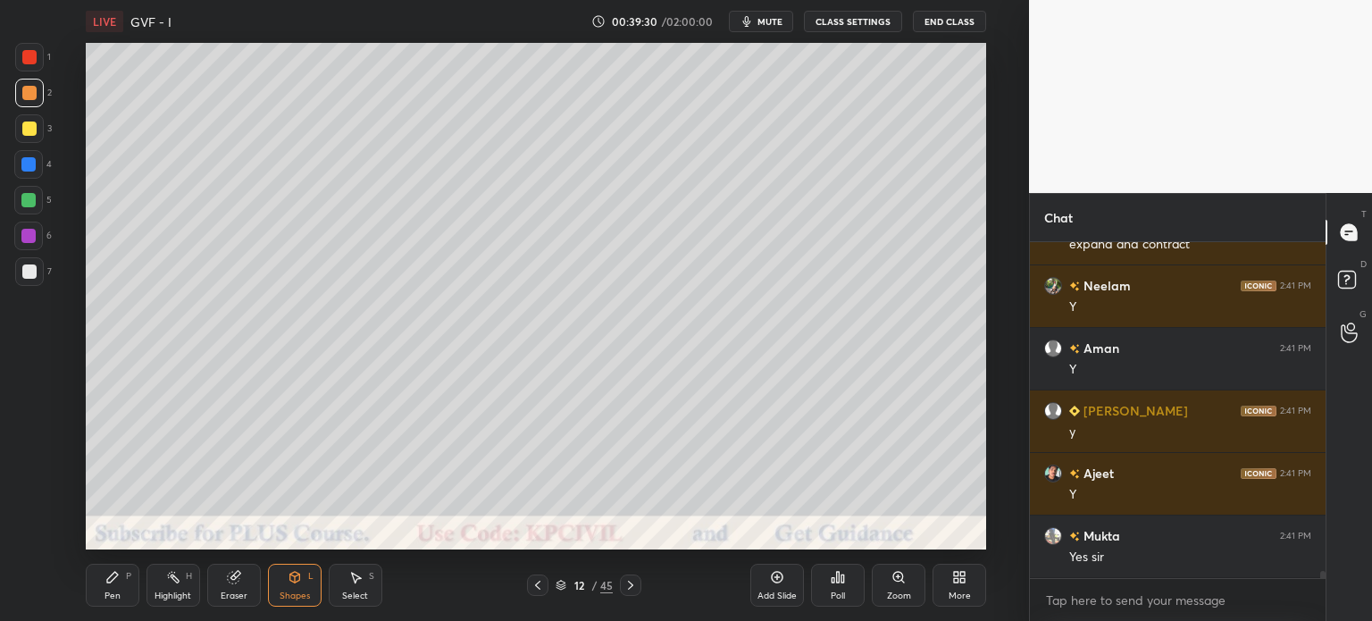
click at [25, 162] on div at bounding box center [28, 164] width 14 height 14
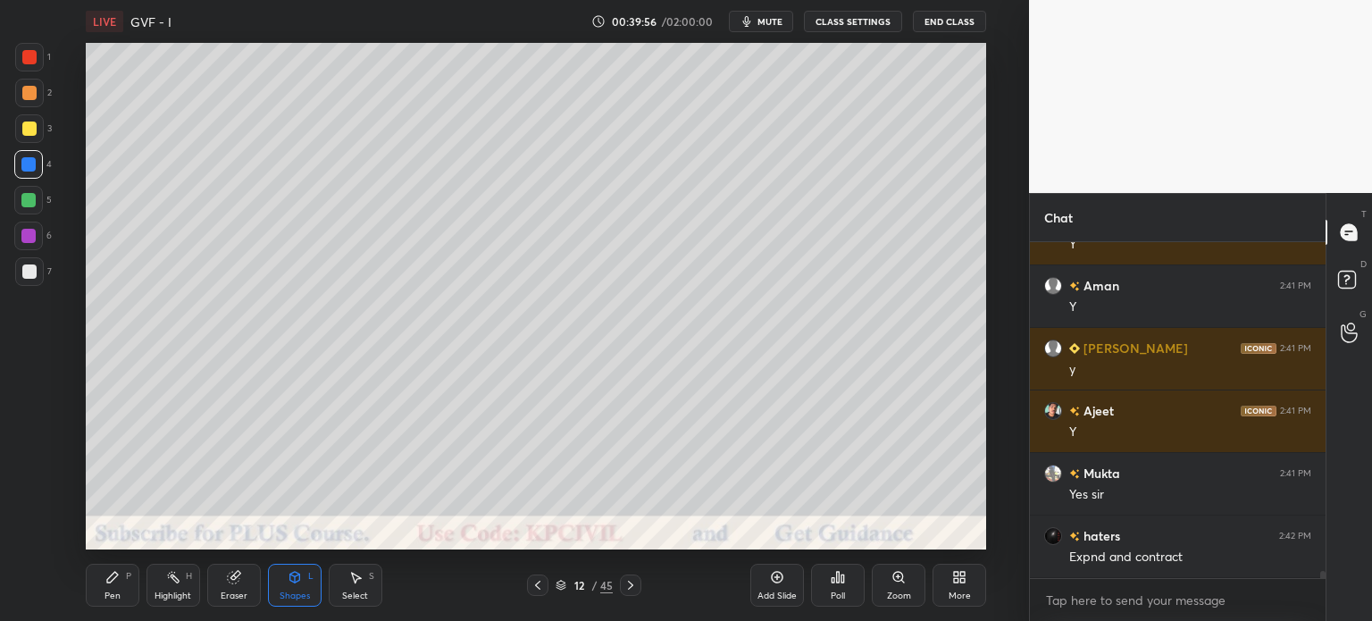
click at [120, 584] on div "Pen P" at bounding box center [113, 585] width 54 height 43
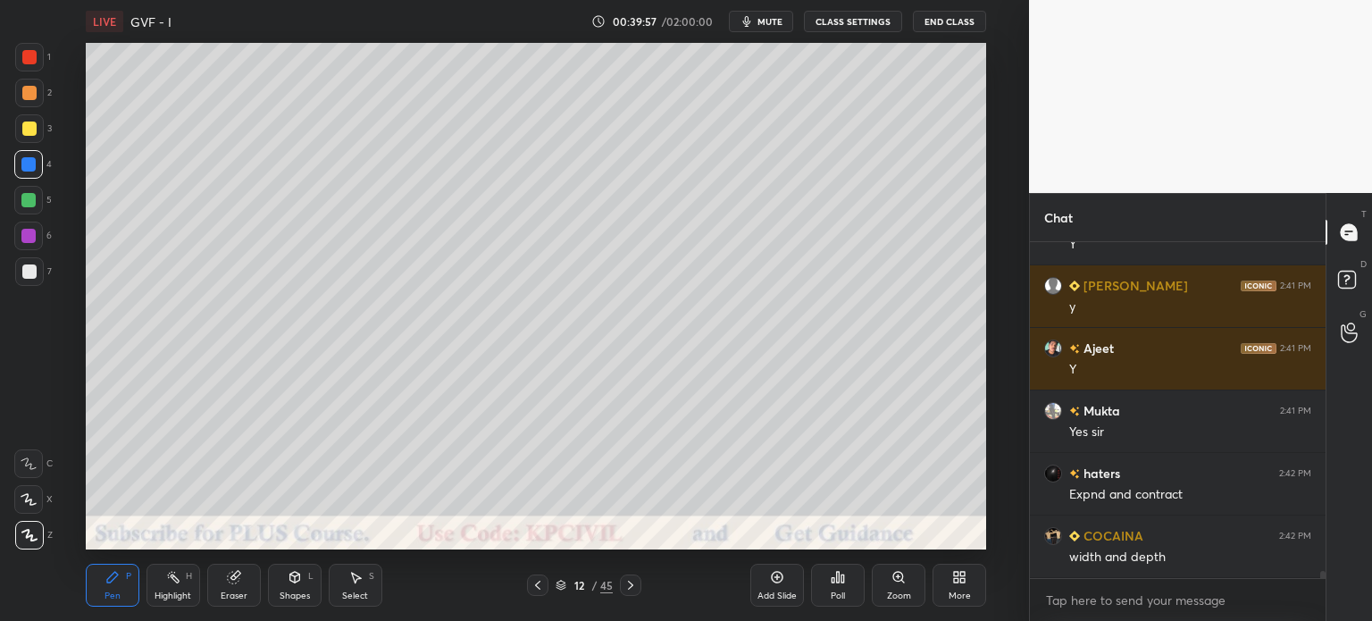
click at [24, 271] on div at bounding box center [29, 271] width 14 height 14
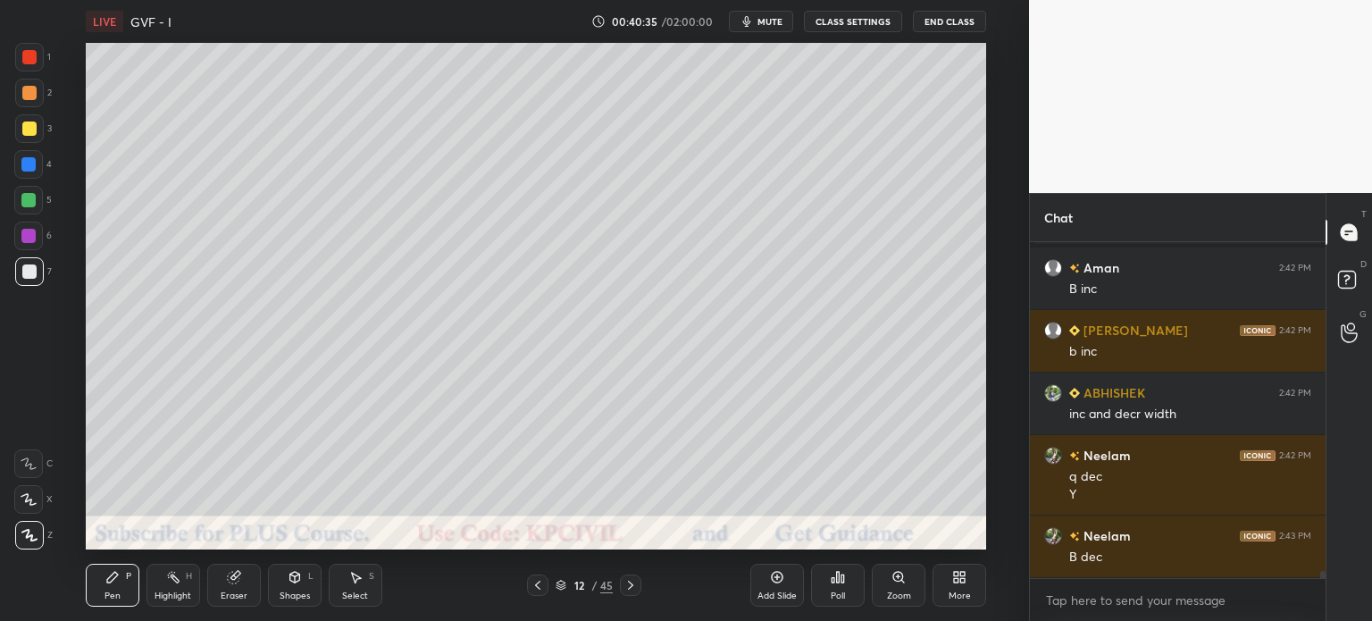
scroll to position [15602, 0]
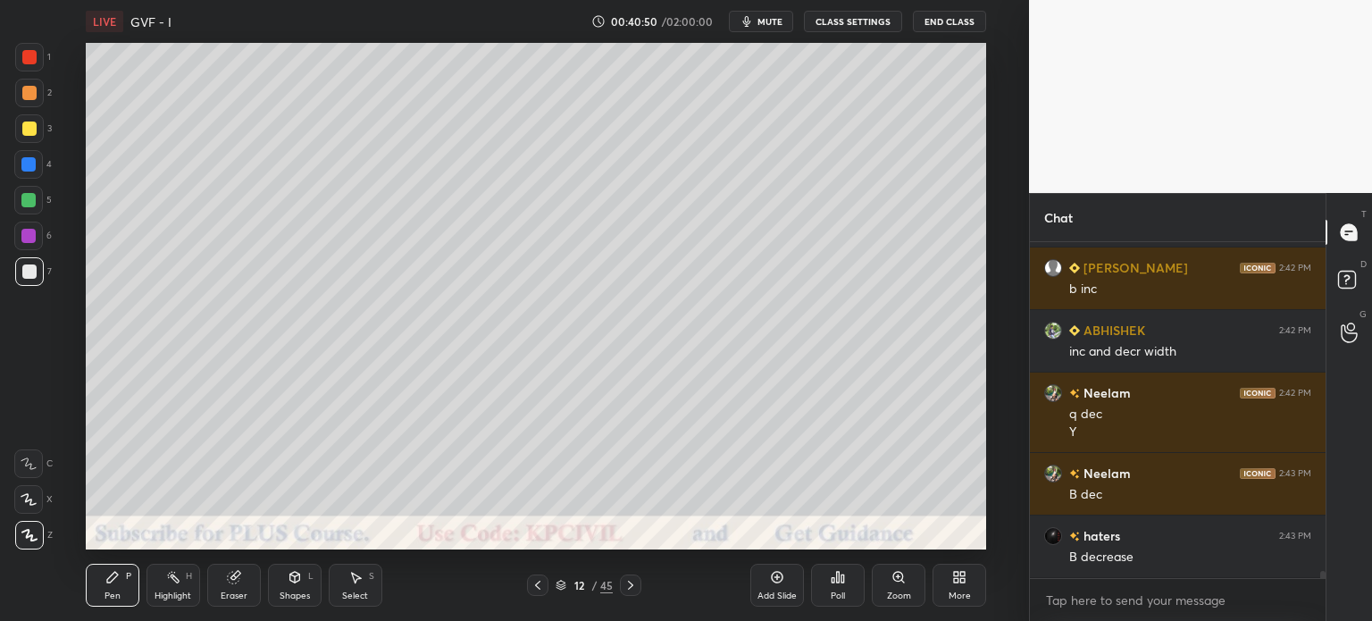
click at [29, 132] on div at bounding box center [29, 129] width 14 height 14
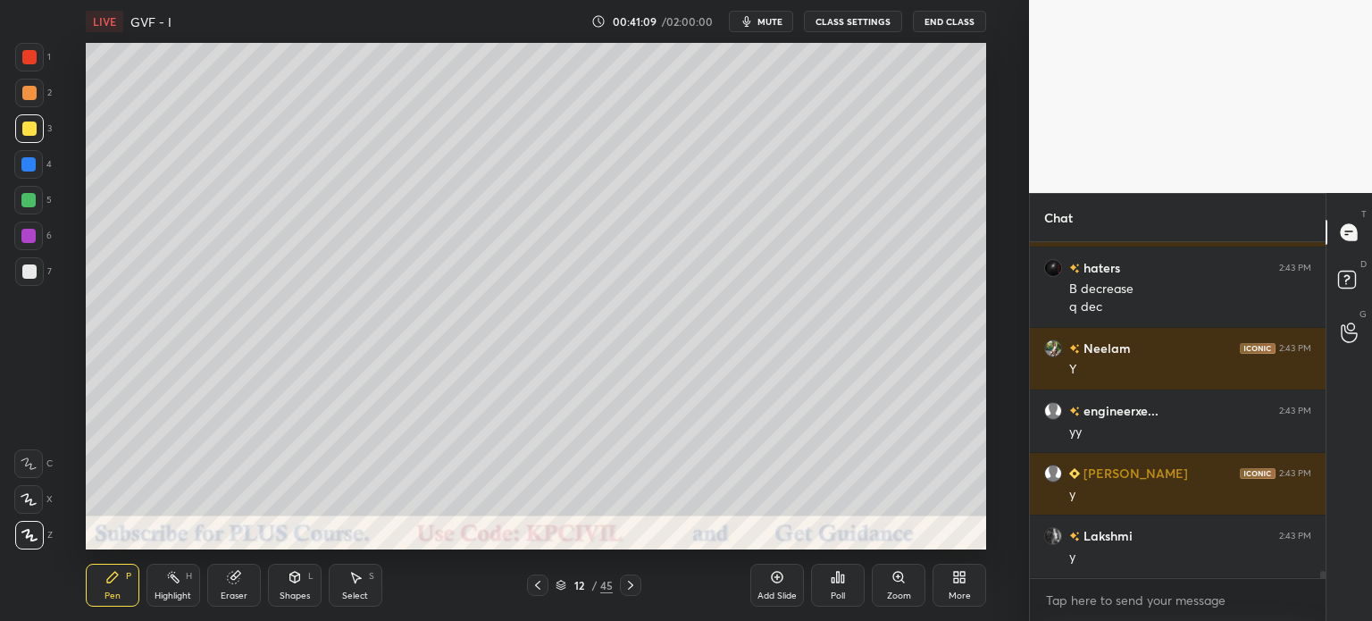
scroll to position [15933, 0]
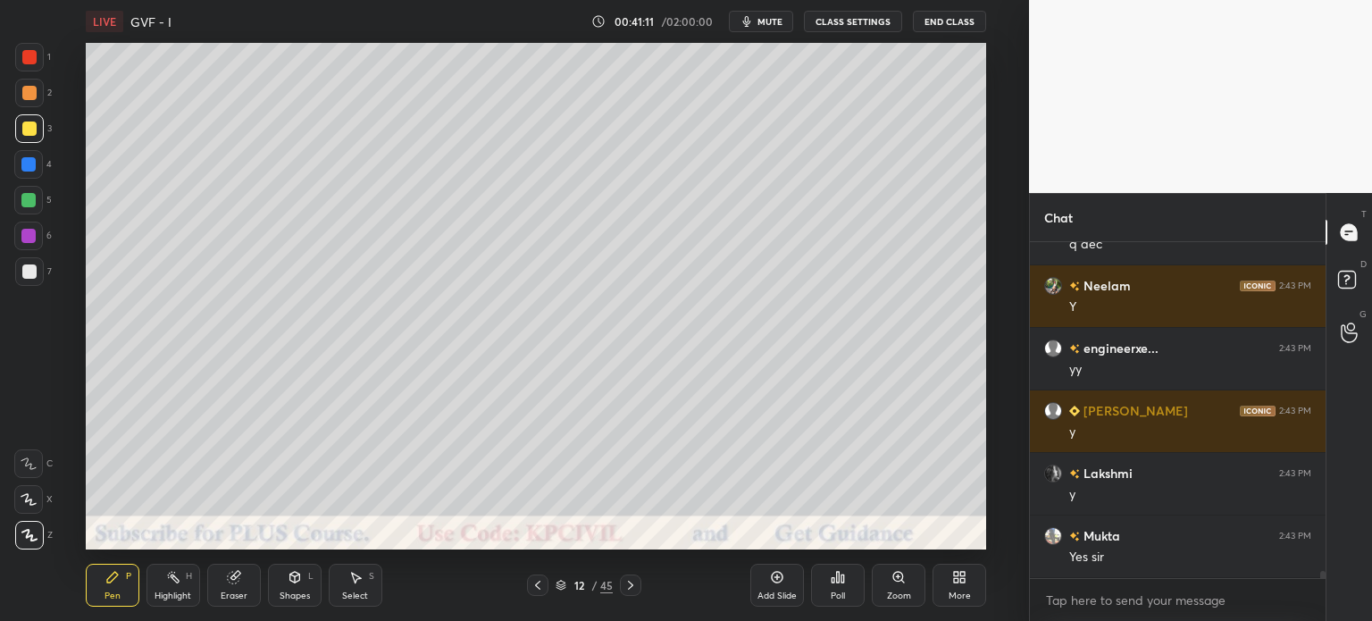
click at [22, 279] on div at bounding box center [29, 271] width 29 height 29
click at [22, 88] on div at bounding box center [29, 93] width 14 height 14
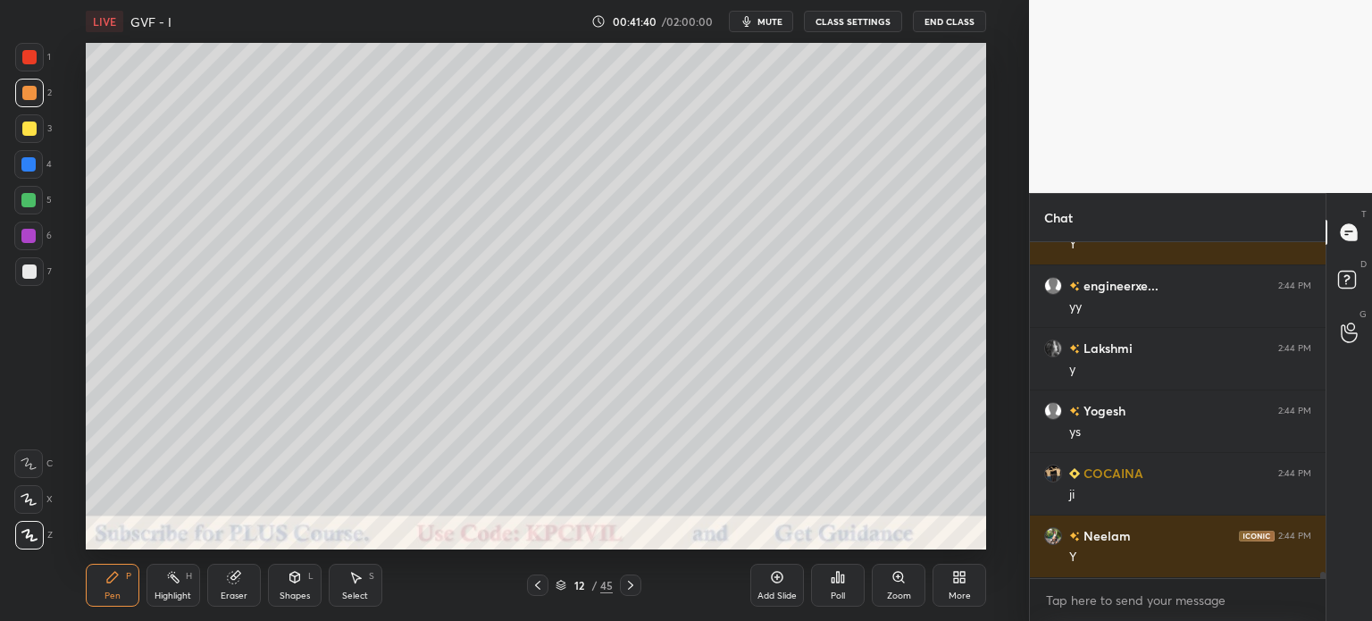
scroll to position [16746, 0]
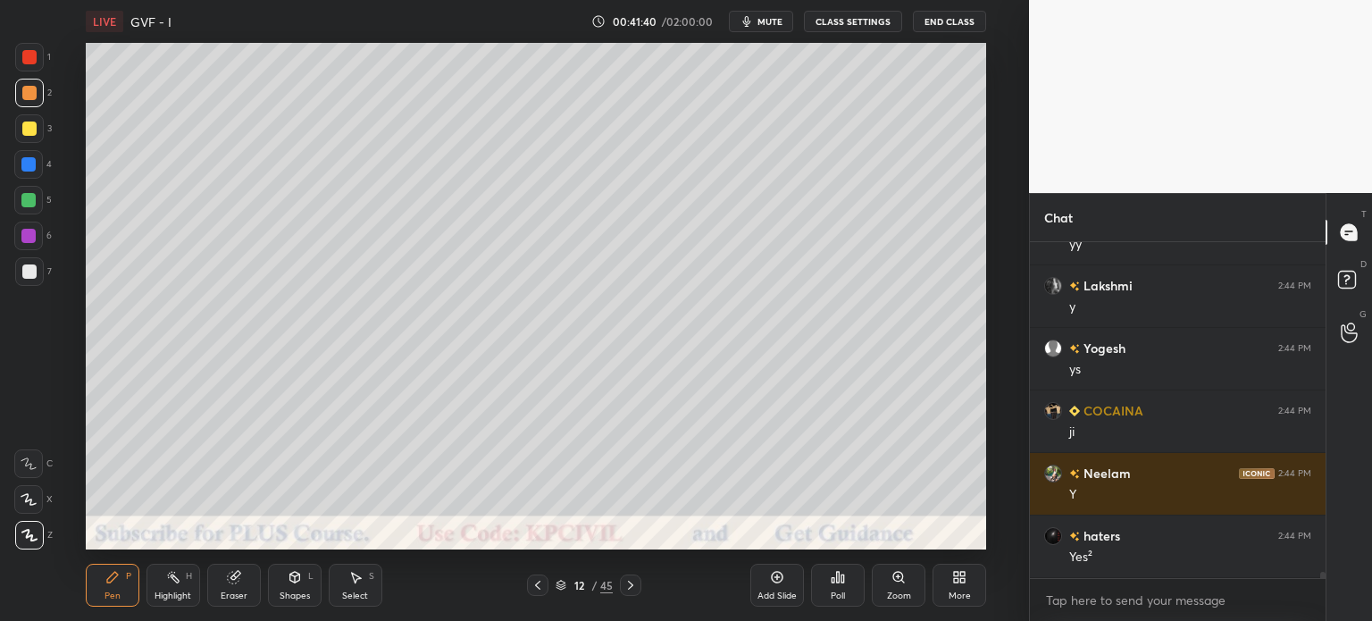
click at [24, 130] on div at bounding box center [29, 129] width 14 height 14
click at [21, 273] on div at bounding box center [29, 271] width 29 height 29
click at [26, 96] on div at bounding box center [29, 93] width 14 height 14
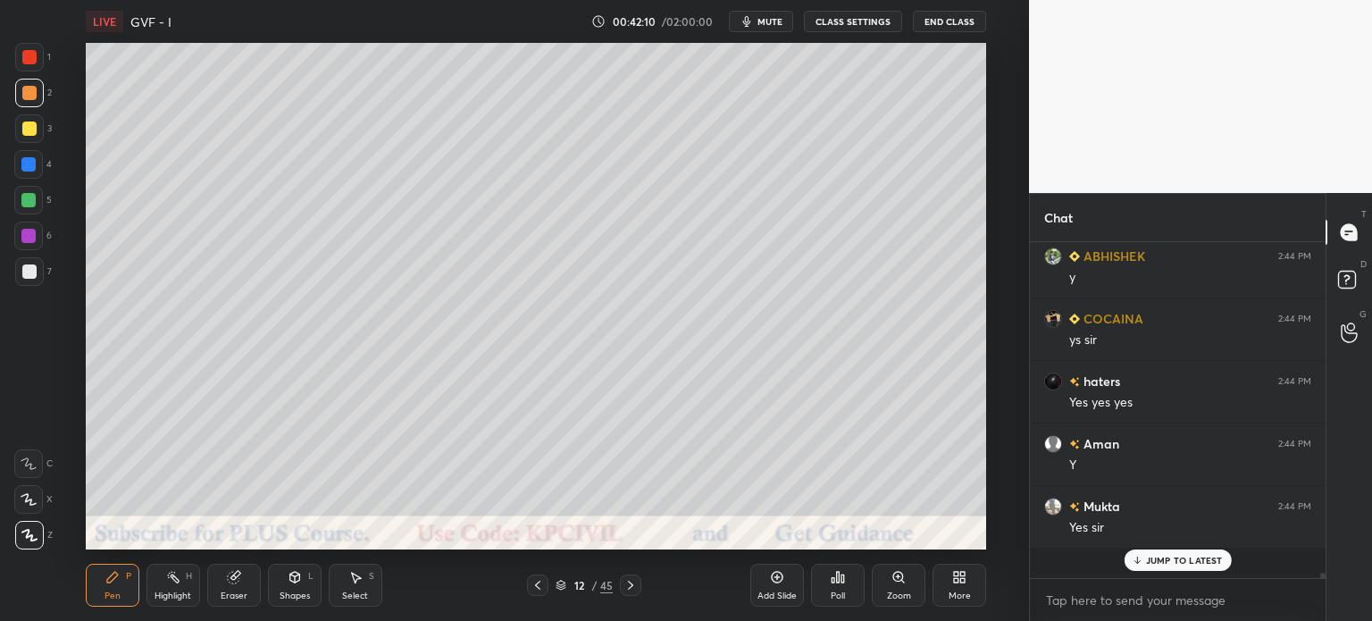
scroll to position [17184, 0]
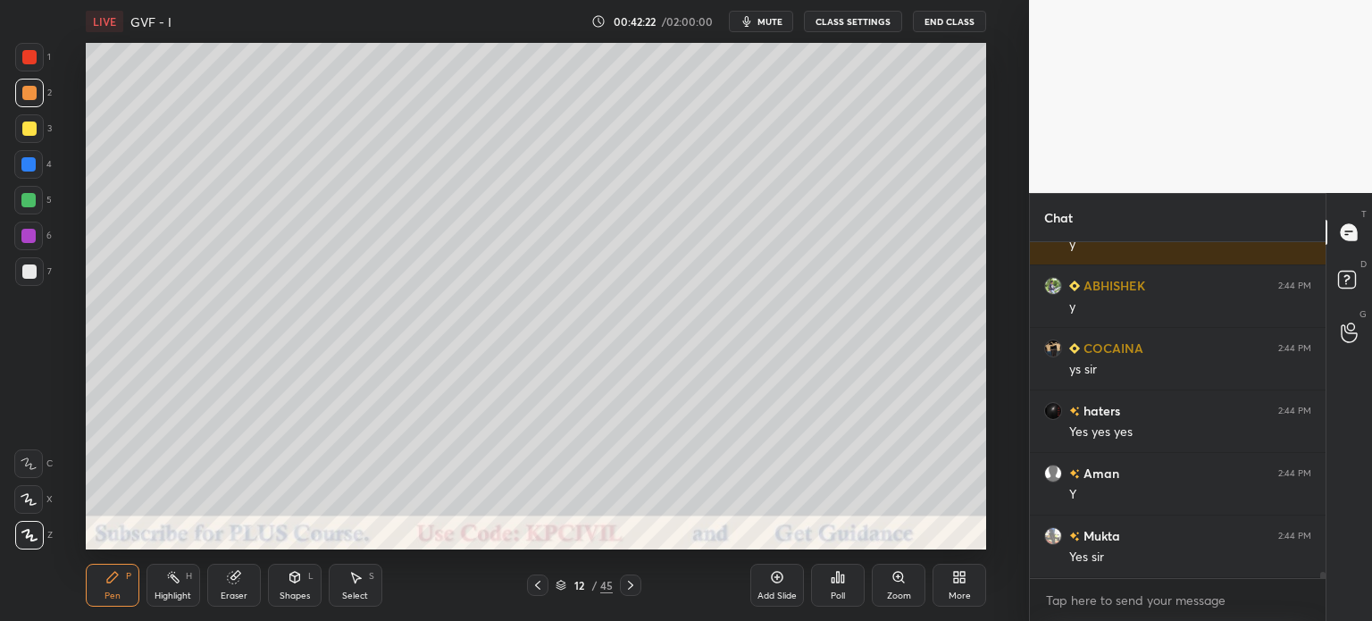
click at [541, 585] on icon at bounding box center [538, 585] width 14 height 14
click at [173, 600] on div "Highlight" at bounding box center [173, 595] width 37 height 9
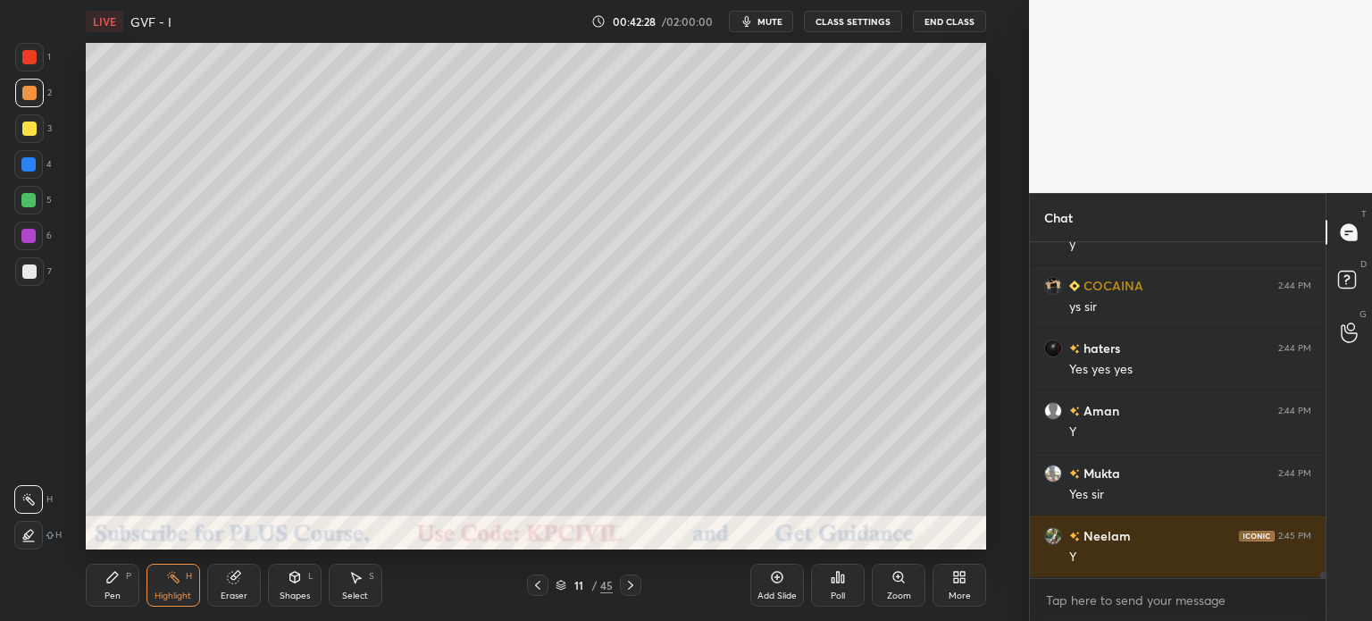
scroll to position [17309, 0]
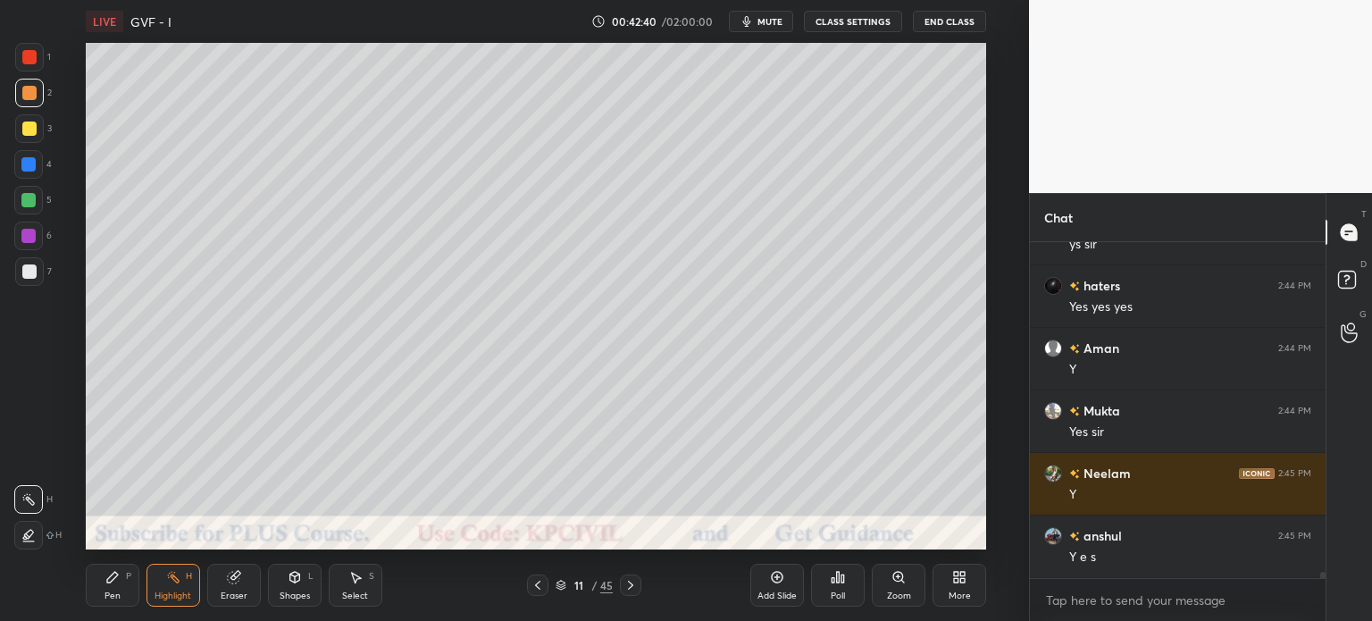
click at [630, 589] on icon at bounding box center [631, 585] width 14 height 14
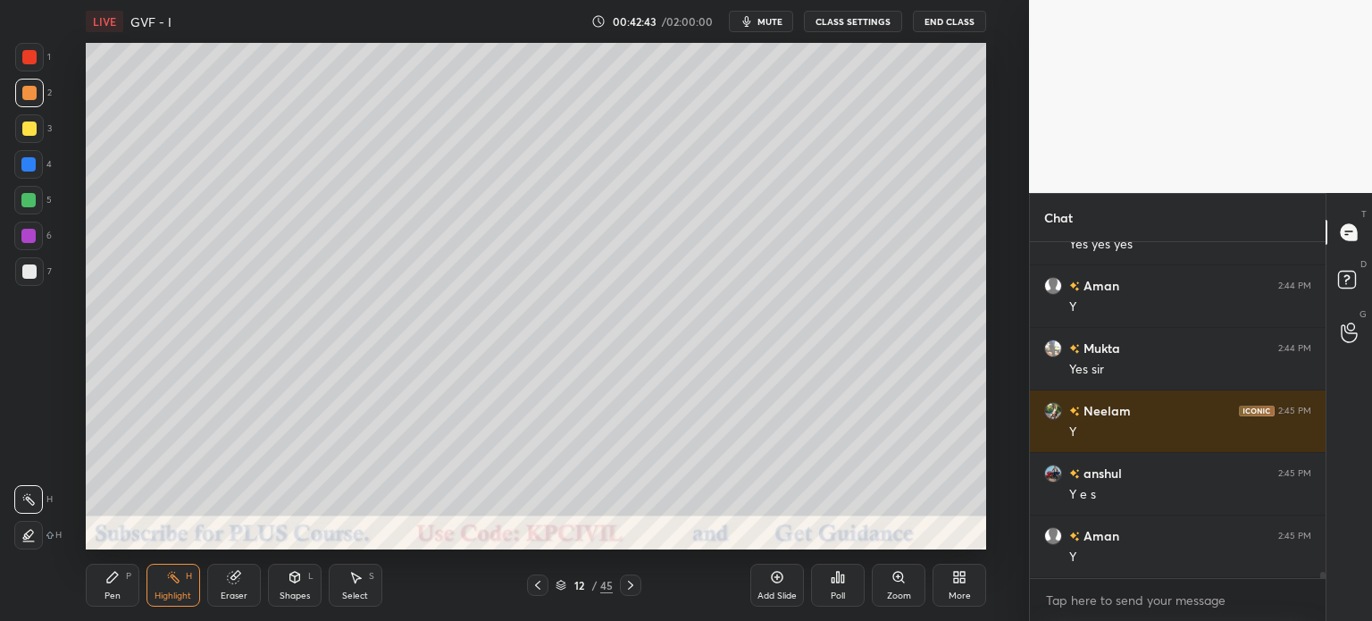
click at [282, 594] on div "Shapes" at bounding box center [295, 595] width 30 height 9
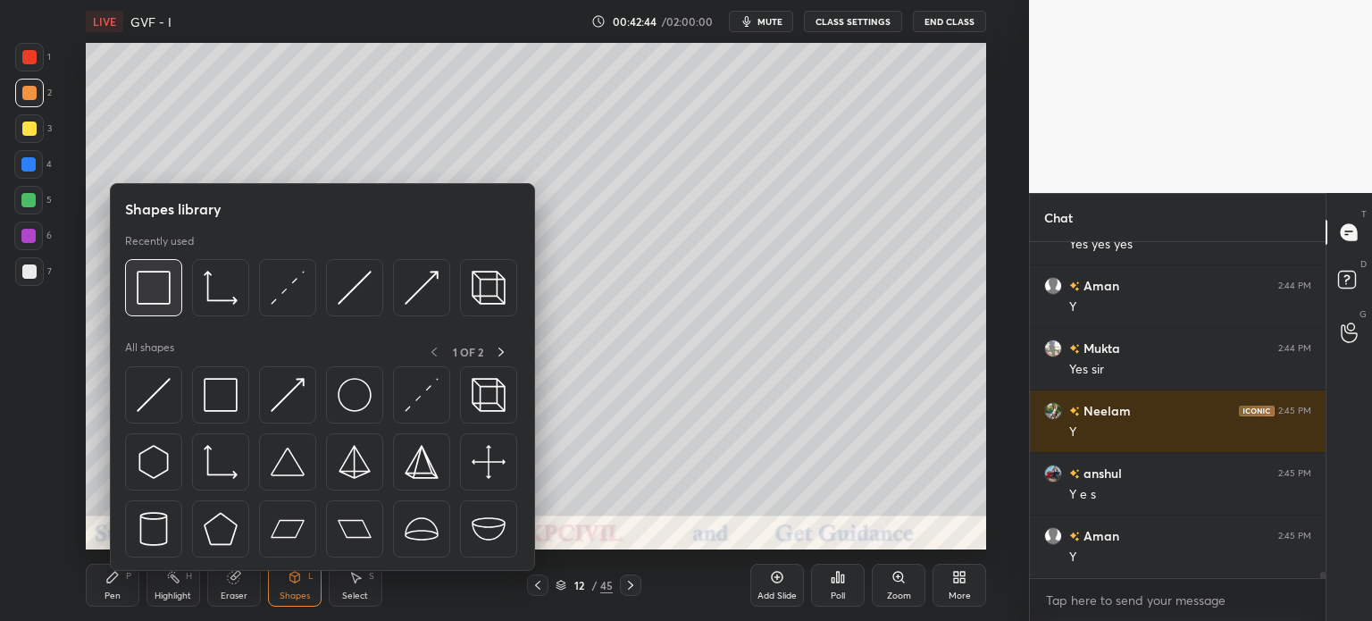
click at [143, 293] on img at bounding box center [154, 288] width 34 height 34
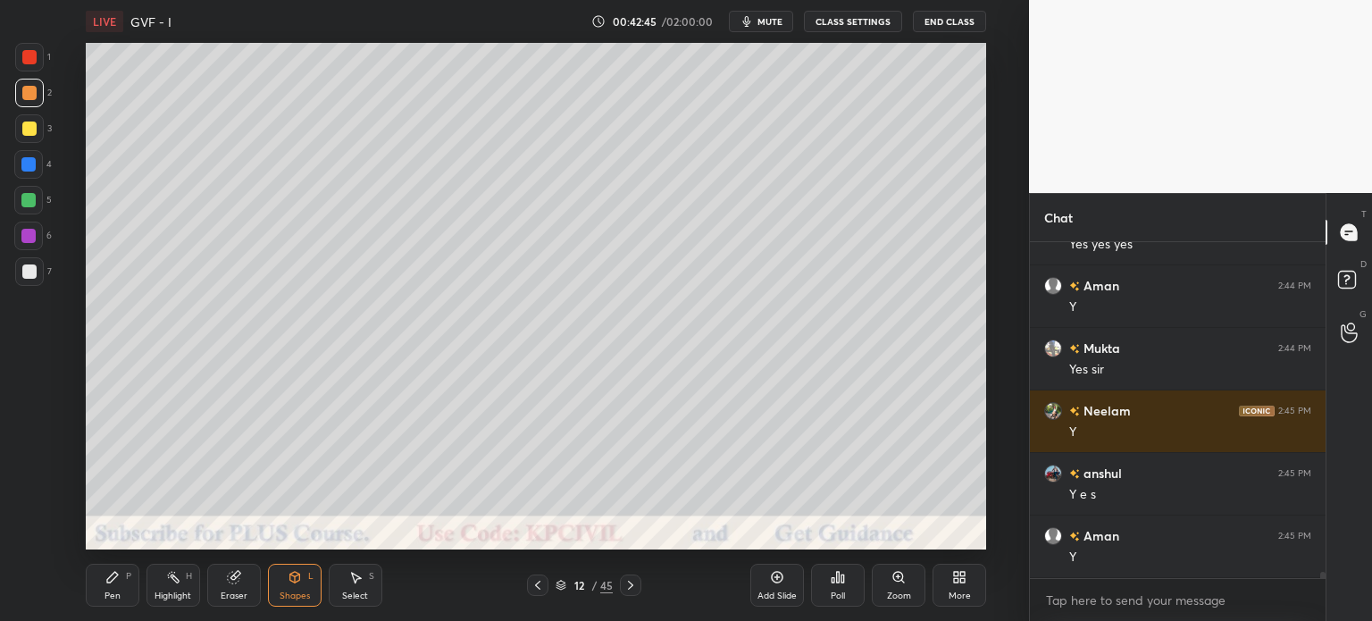
click at [23, 163] on div at bounding box center [28, 164] width 14 height 14
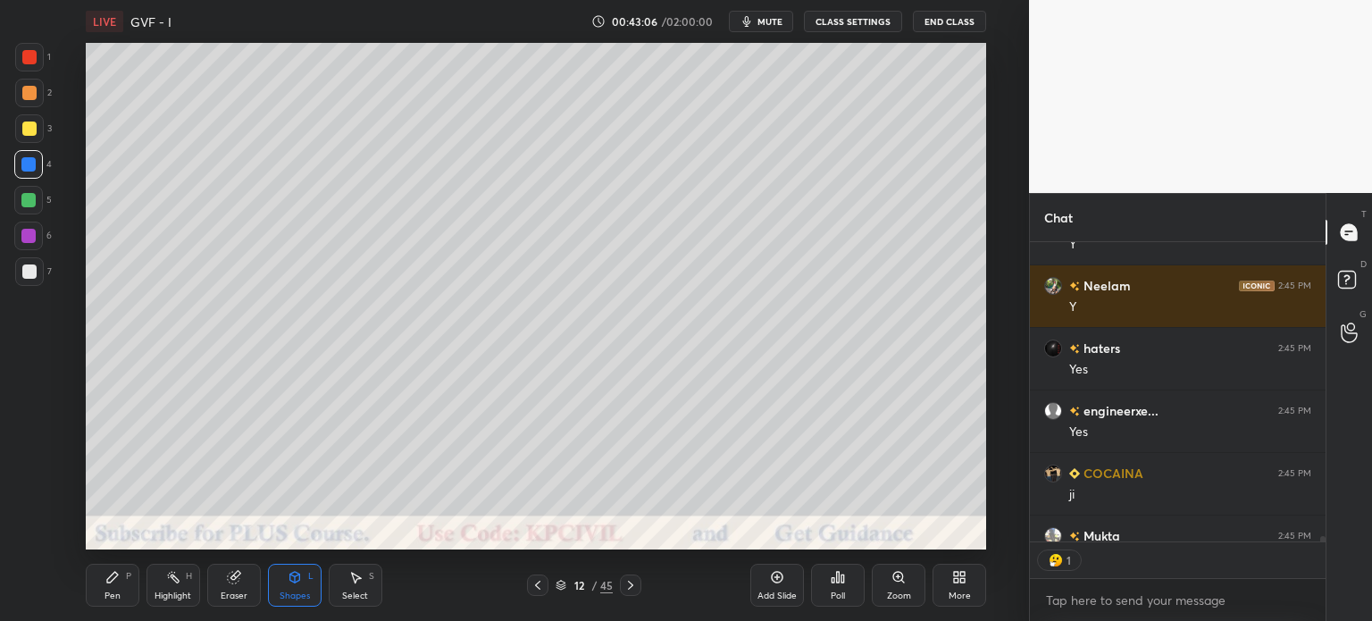
scroll to position [5, 5]
click at [29, 274] on div at bounding box center [29, 271] width 14 height 14
click at [118, 589] on div "Pen P" at bounding box center [113, 585] width 54 height 43
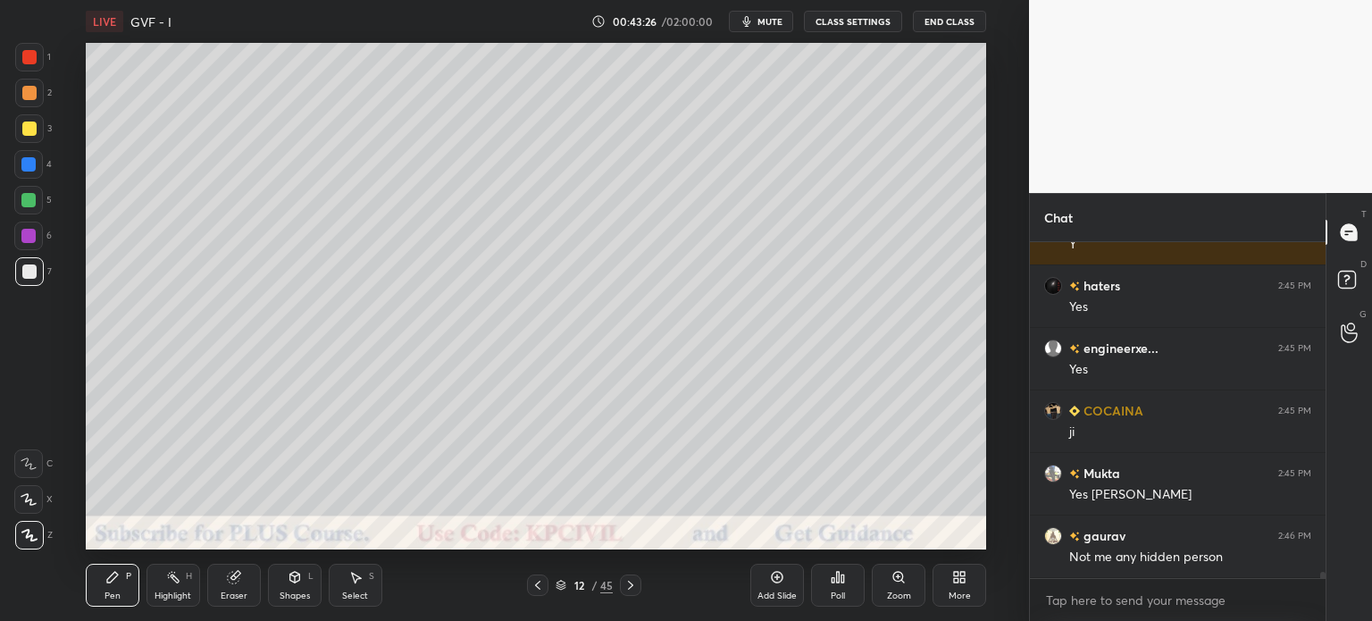
scroll to position [18247, 0]
click at [629, 592] on div at bounding box center [630, 585] width 21 height 21
click at [23, 125] on div at bounding box center [29, 129] width 14 height 14
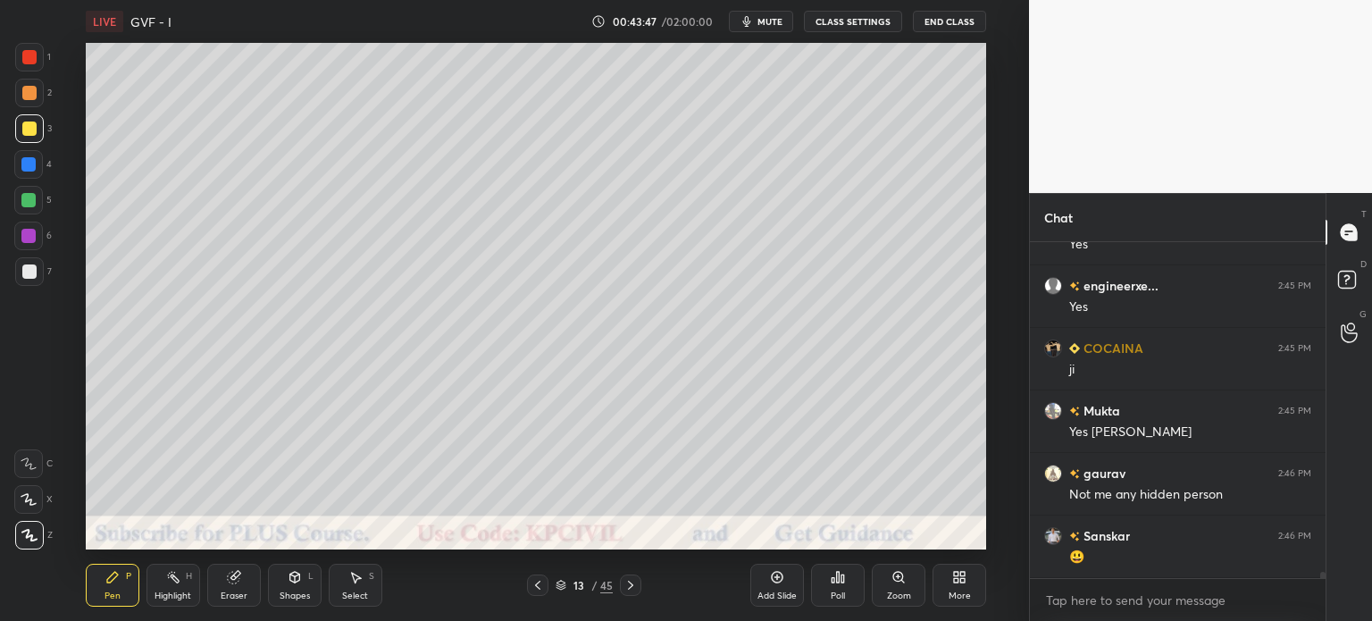
click at [23, 273] on div at bounding box center [29, 271] width 14 height 14
click at [537, 589] on icon at bounding box center [538, 585] width 14 height 14
click at [633, 585] on icon at bounding box center [630, 585] width 5 height 9
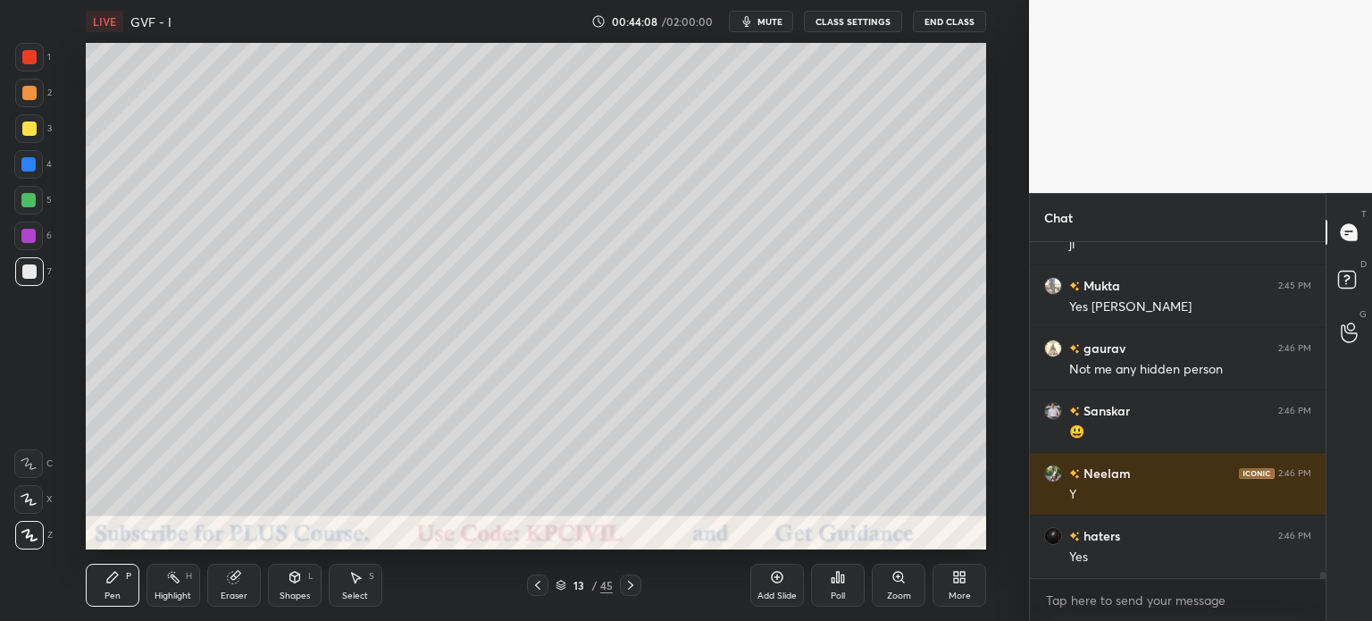
scroll to position [18497, 0]
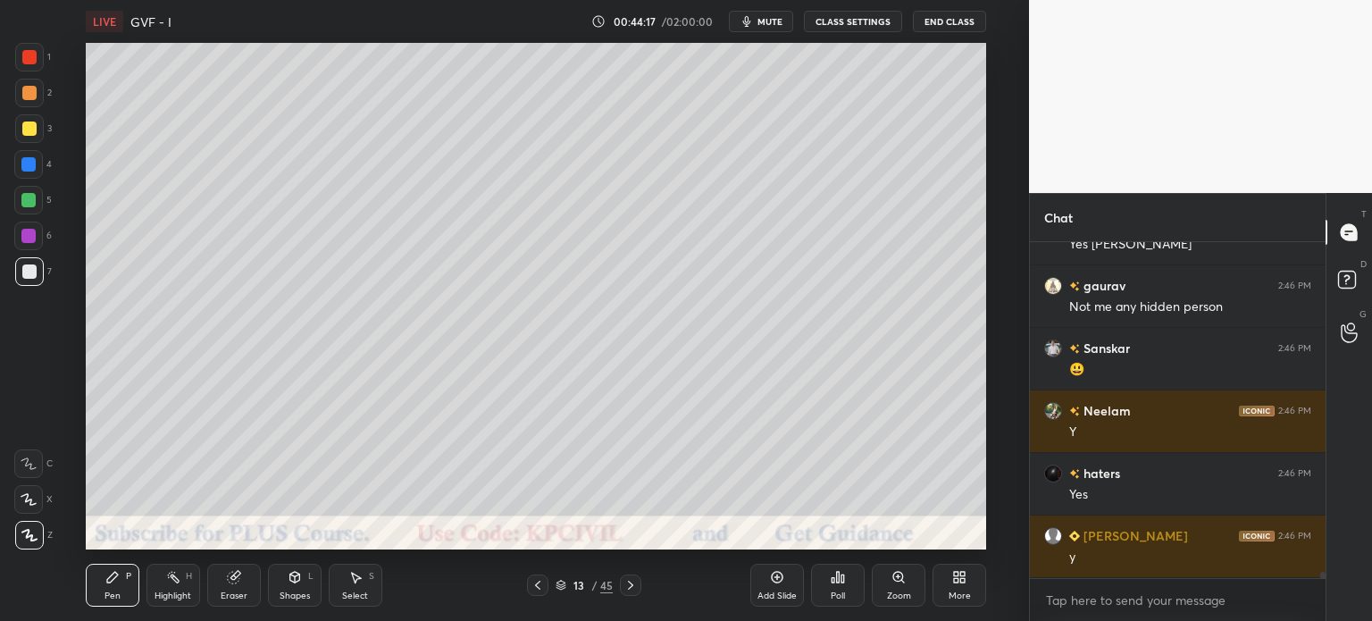
click at [540, 575] on div at bounding box center [537, 585] width 21 height 21
click at [636, 585] on icon at bounding box center [631, 585] width 14 height 14
click at [231, 603] on div "Eraser" at bounding box center [234, 585] width 54 height 43
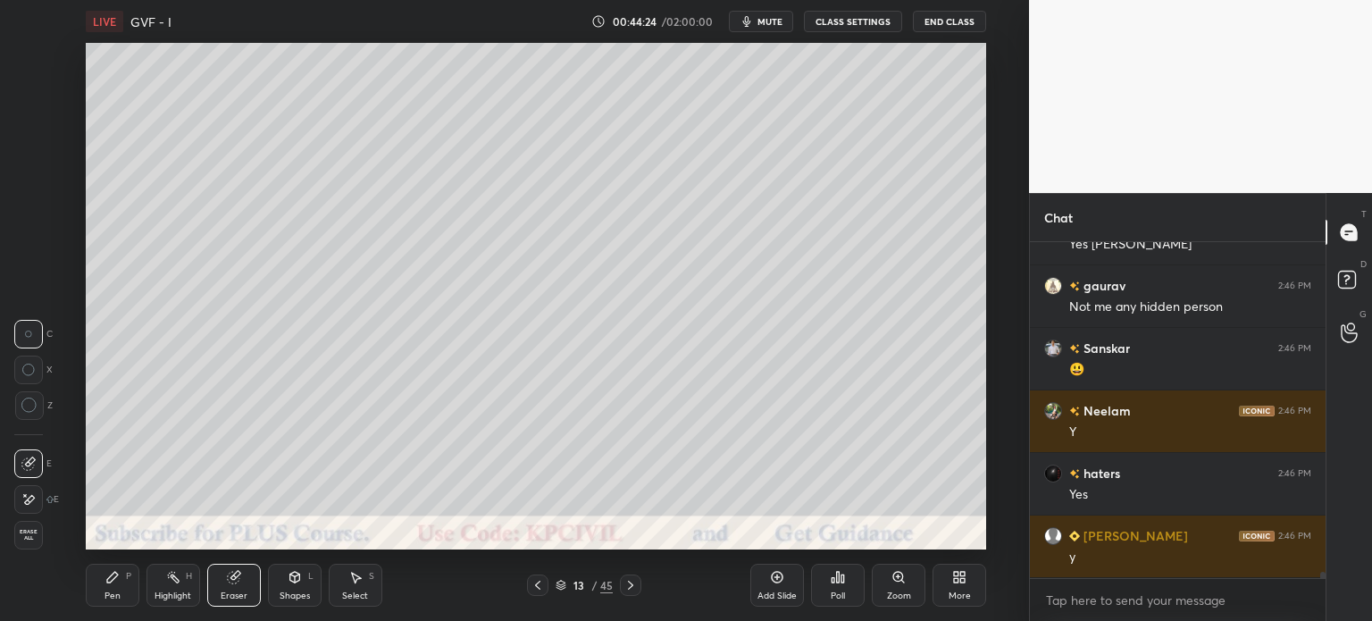
click at [118, 592] on div "Pen" at bounding box center [113, 595] width 16 height 9
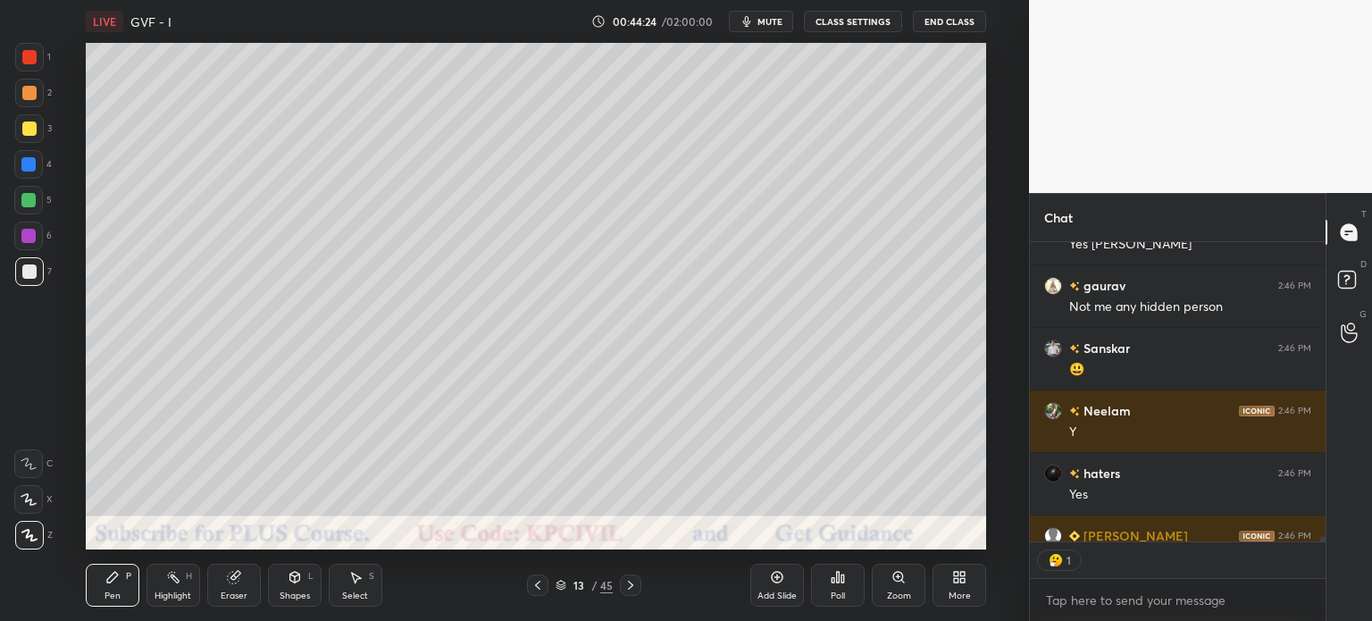
click at [127, 586] on div "Pen P" at bounding box center [113, 585] width 54 height 43
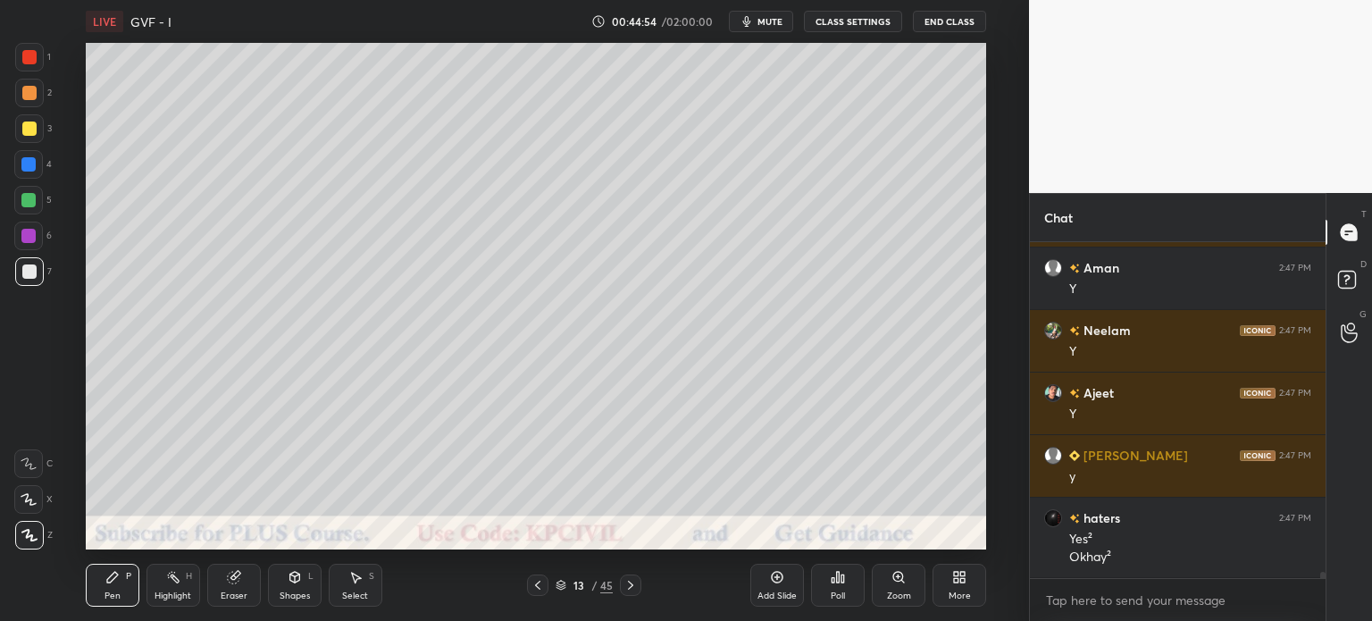
scroll to position [18890, 0]
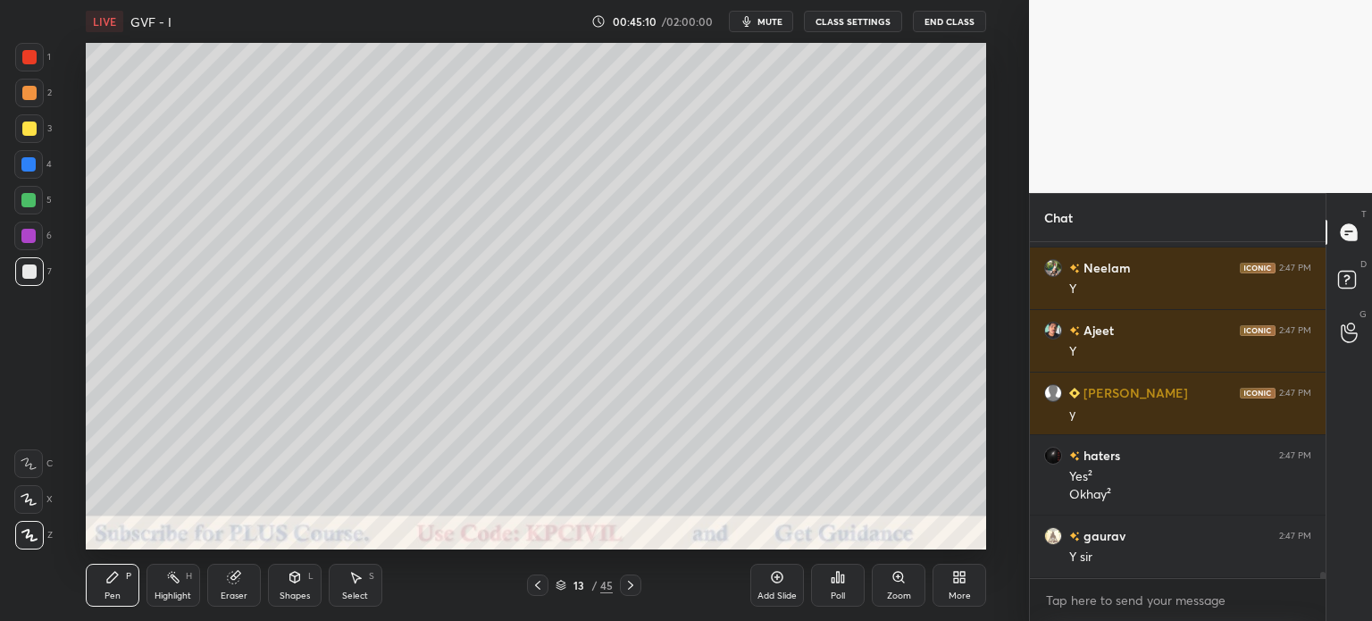
click at [22, 172] on div at bounding box center [28, 164] width 29 height 29
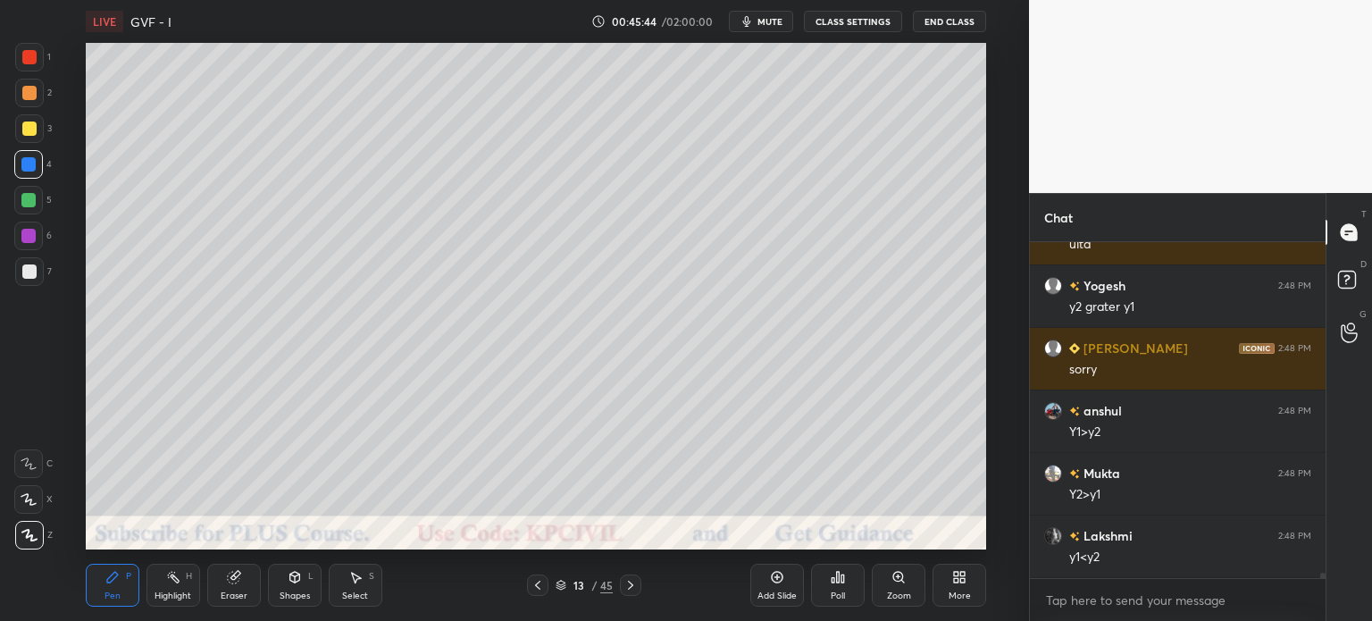
scroll to position [19578, 0]
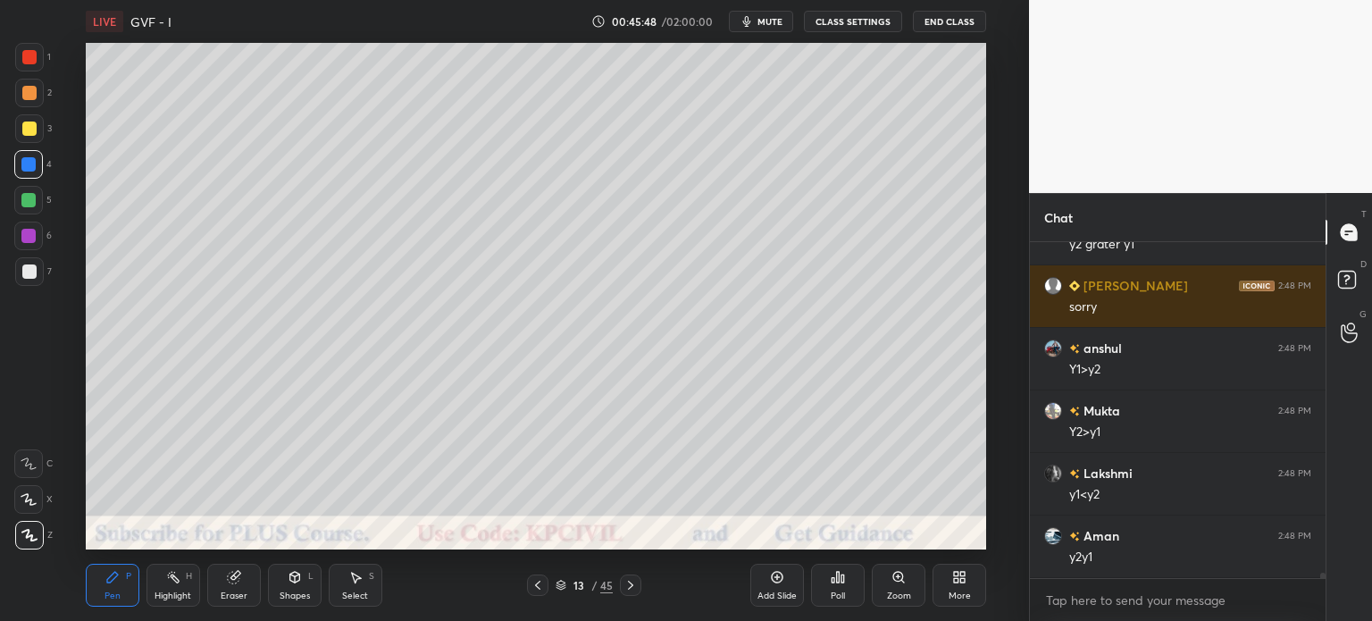
click at [170, 591] on div "Highlight" at bounding box center [173, 595] width 37 height 9
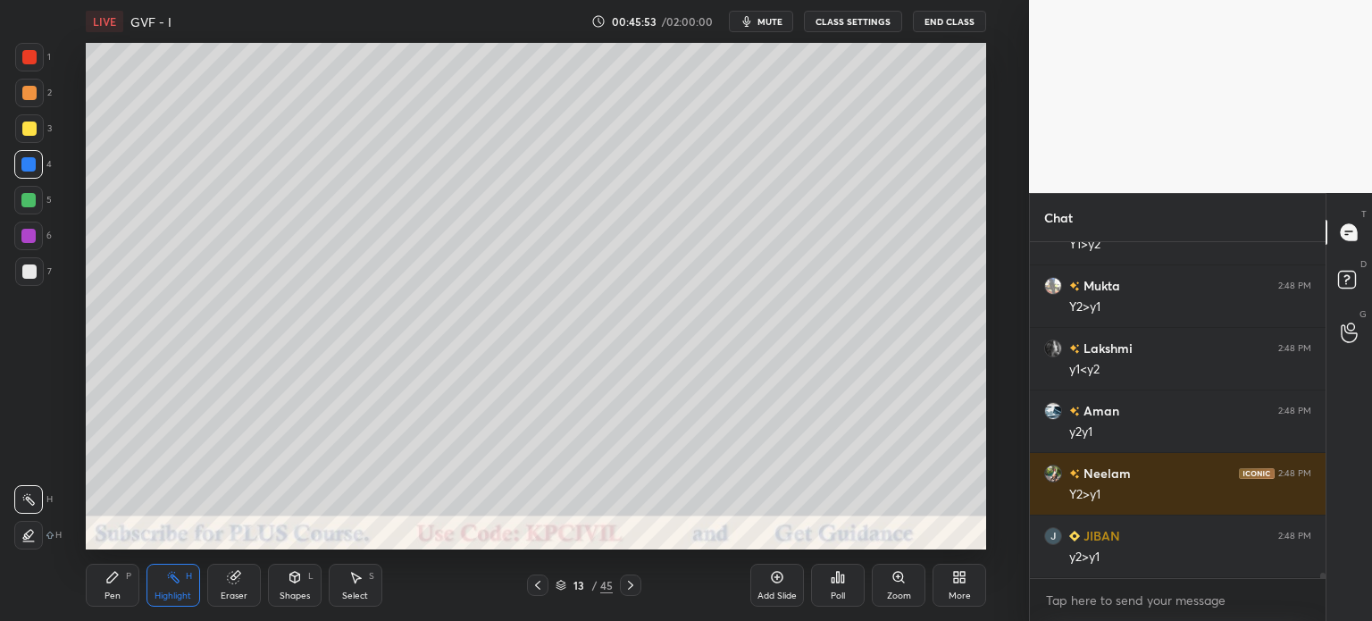
scroll to position [19766, 0]
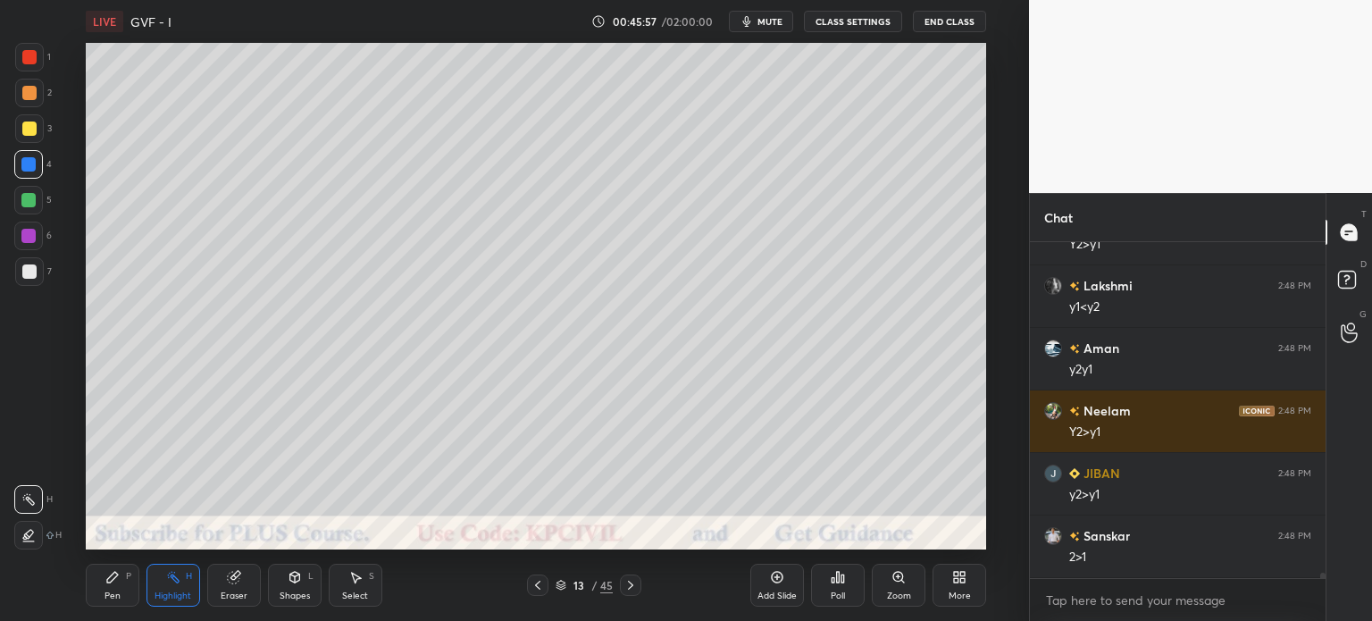
click at [541, 588] on icon at bounding box center [538, 585] width 14 height 14
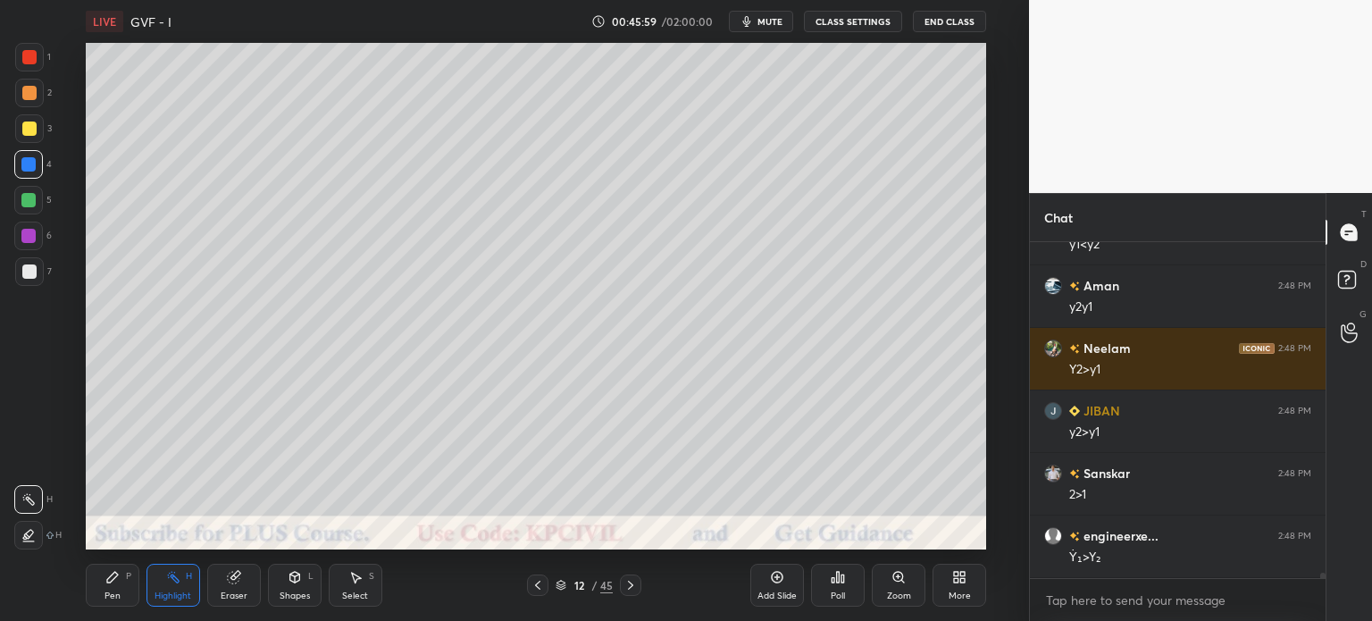
scroll to position [19953, 0]
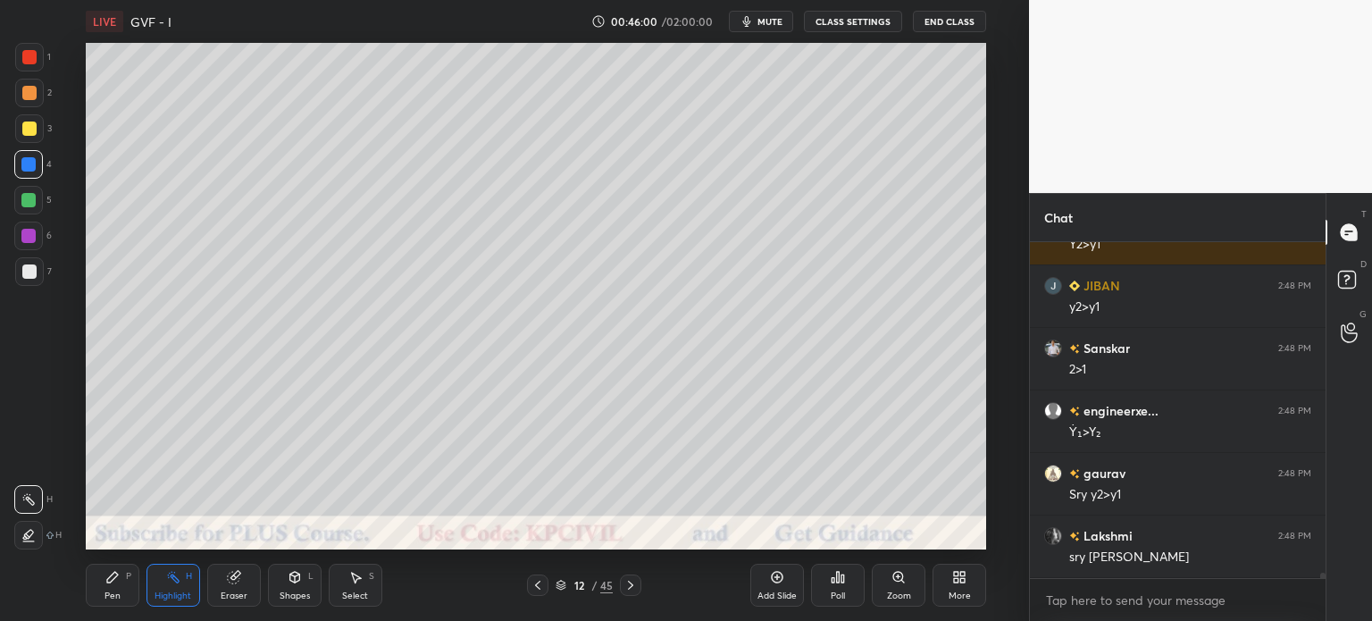
click at [25, 129] on div at bounding box center [29, 129] width 14 height 14
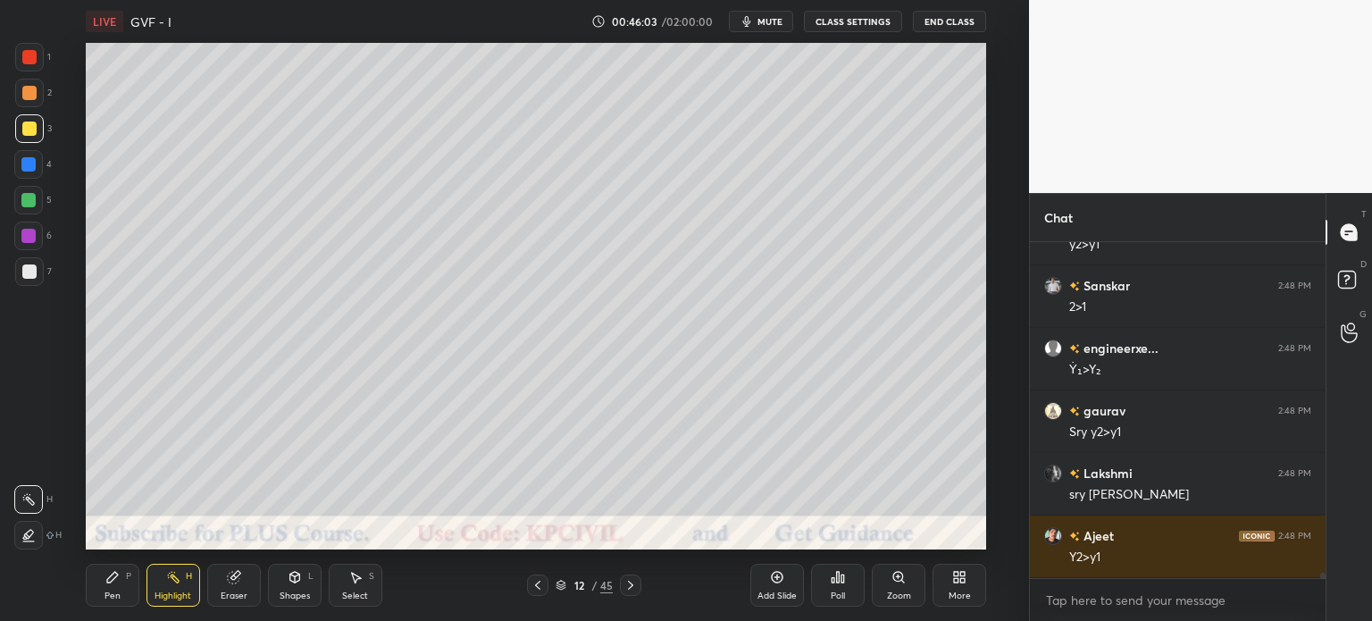
click at [123, 592] on div "Pen P" at bounding box center [113, 585] width 54 height 43
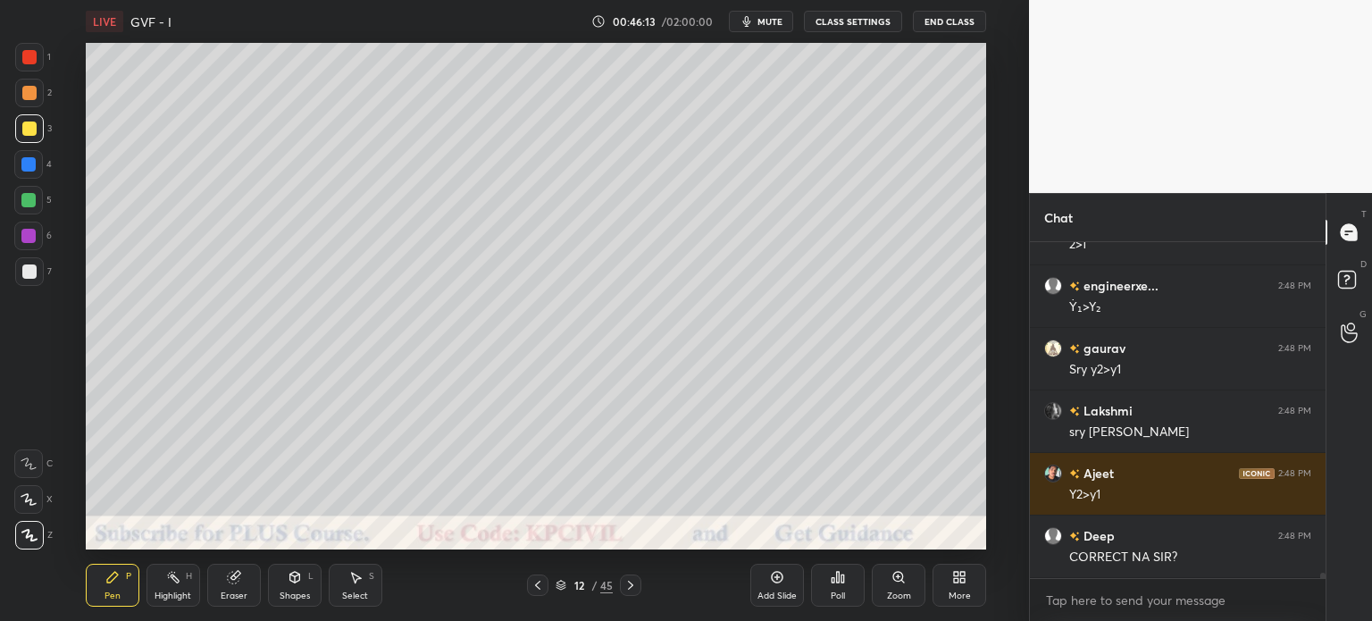
click at [24, 275] on div at bounding box center [29, 271] width 14 height 14
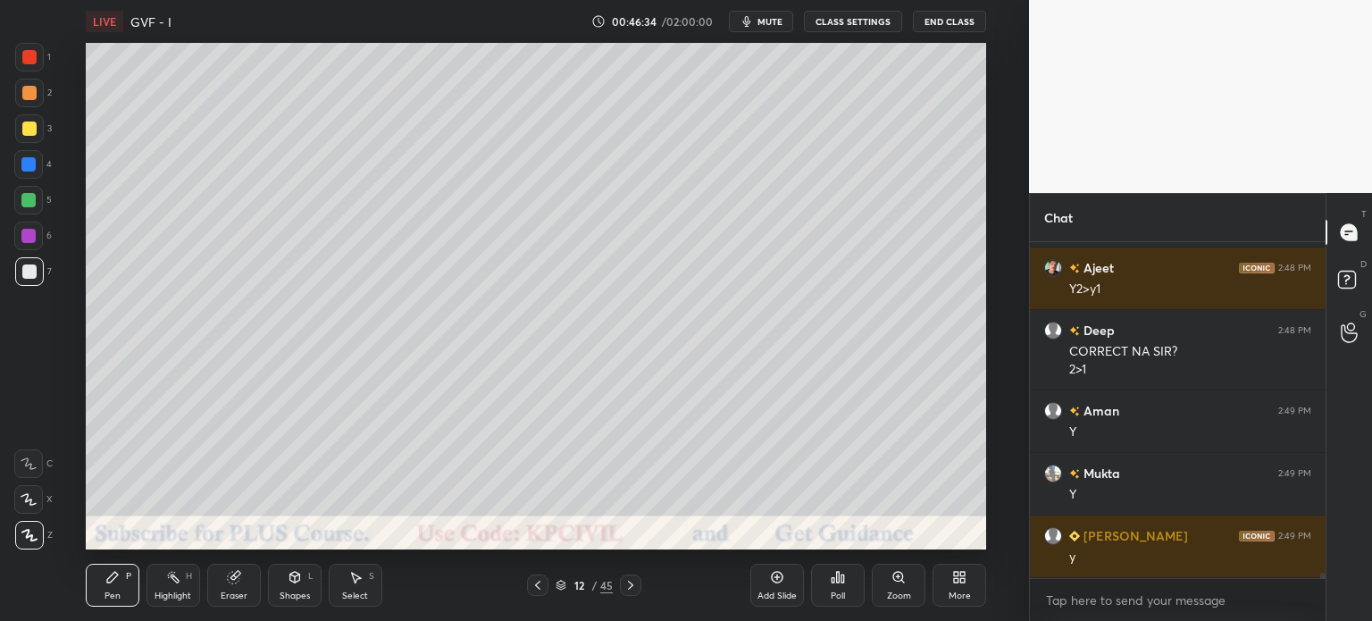
scroll to position [20346, 0]
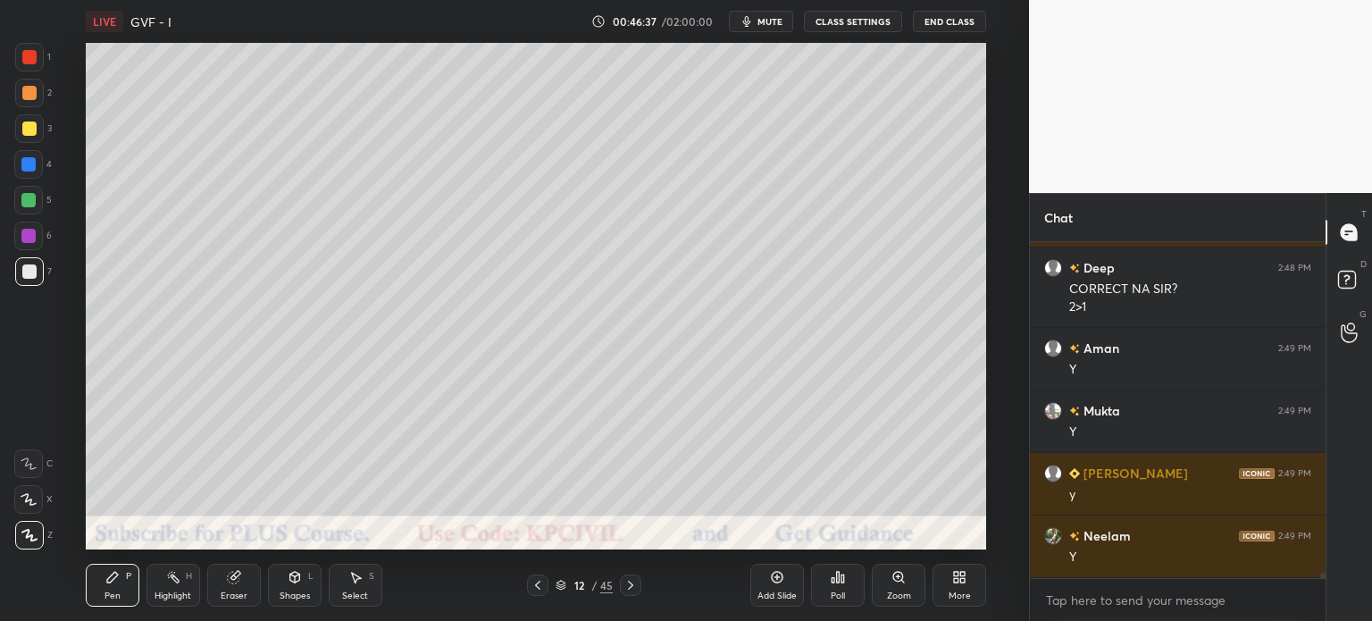
click at [186, 578] on div "H" at bounding box center [189, 576] width 6 height 9
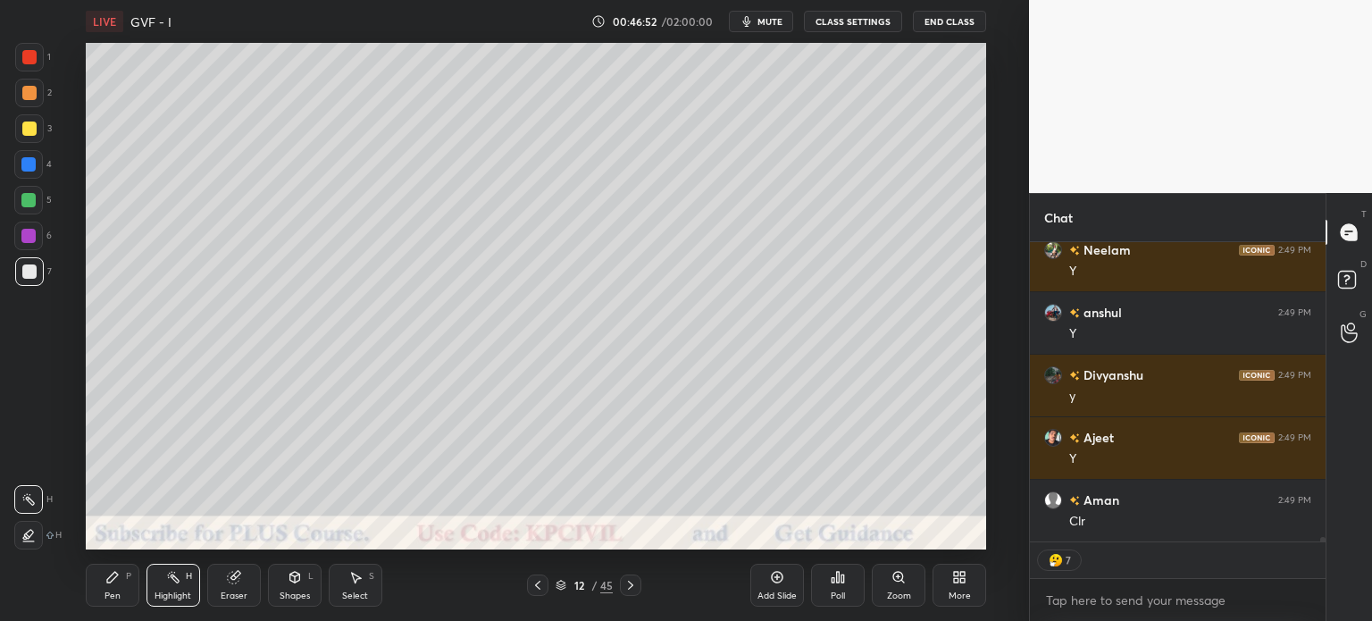
scroll to position [20774, 0]
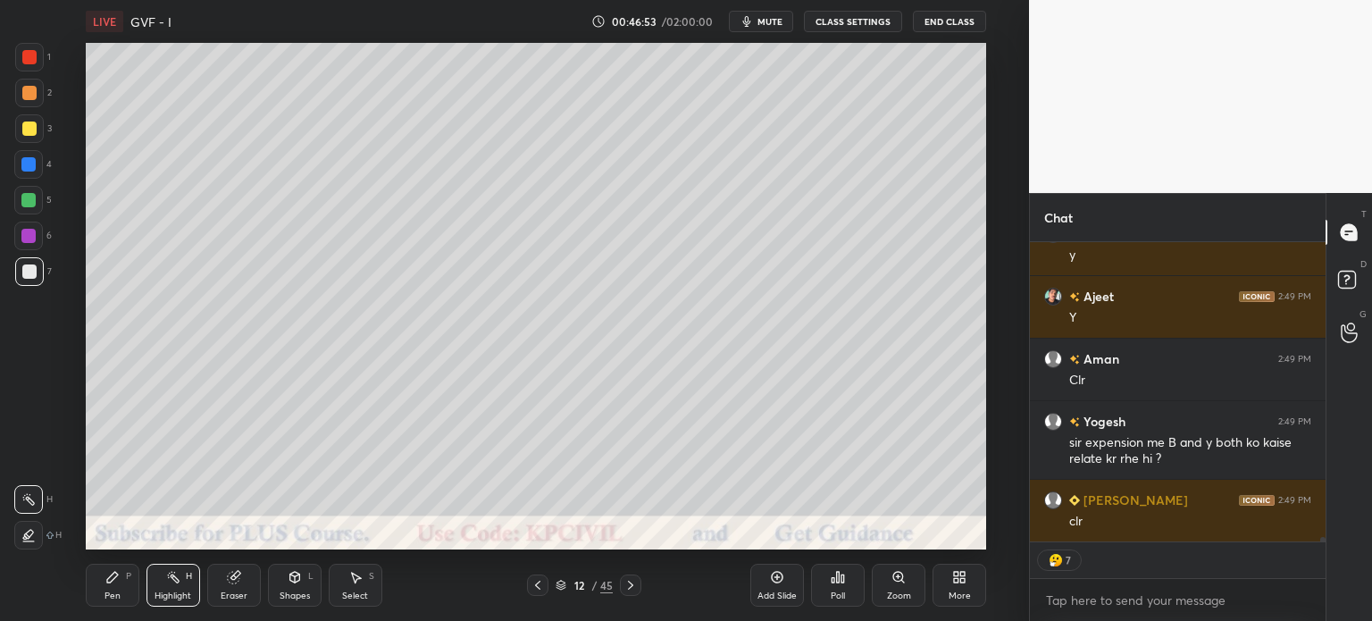
click at [297, 593] on div "Shapes" at bounding box center [295, 595] width 30 height 9
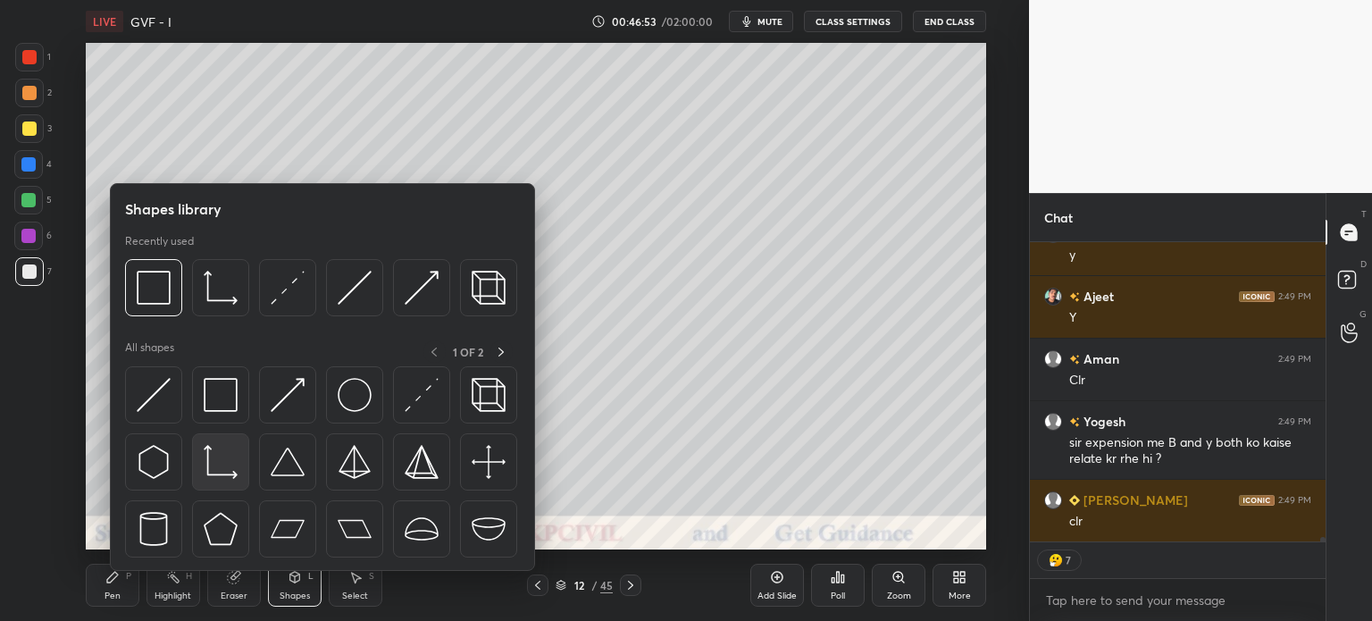
scroll to position [21024, 0]
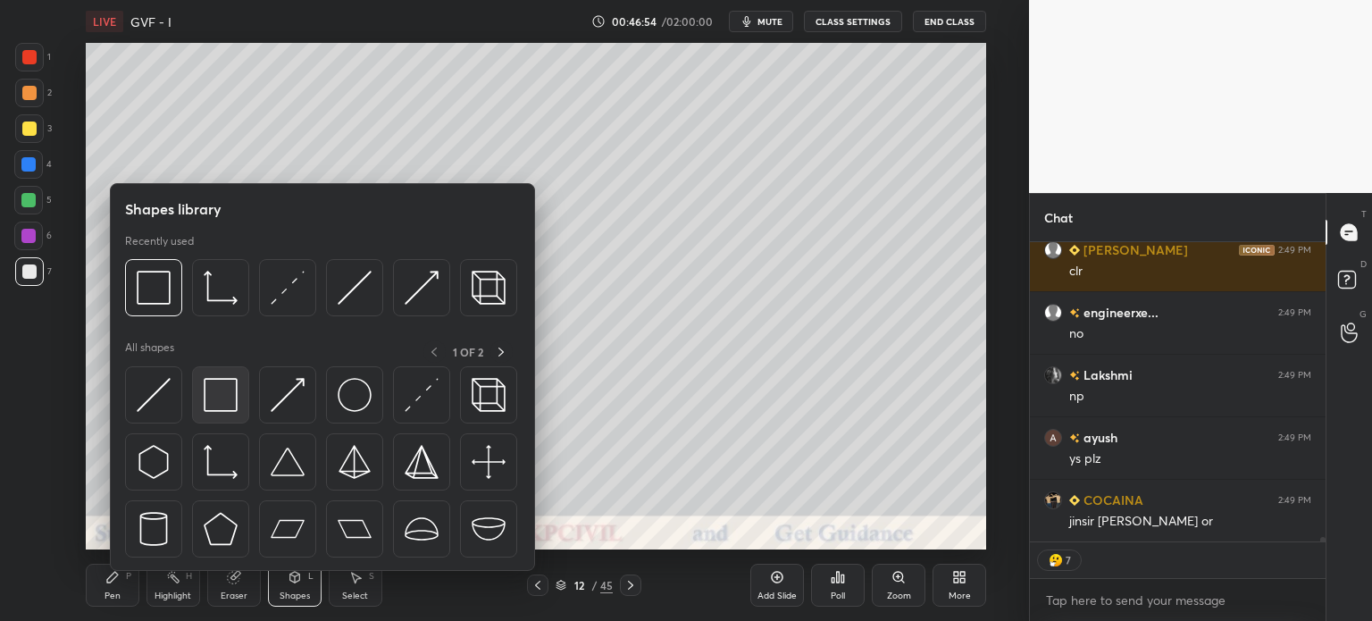
click at [218, 403] on img at bounding box center [221, 395] width 34 height 34
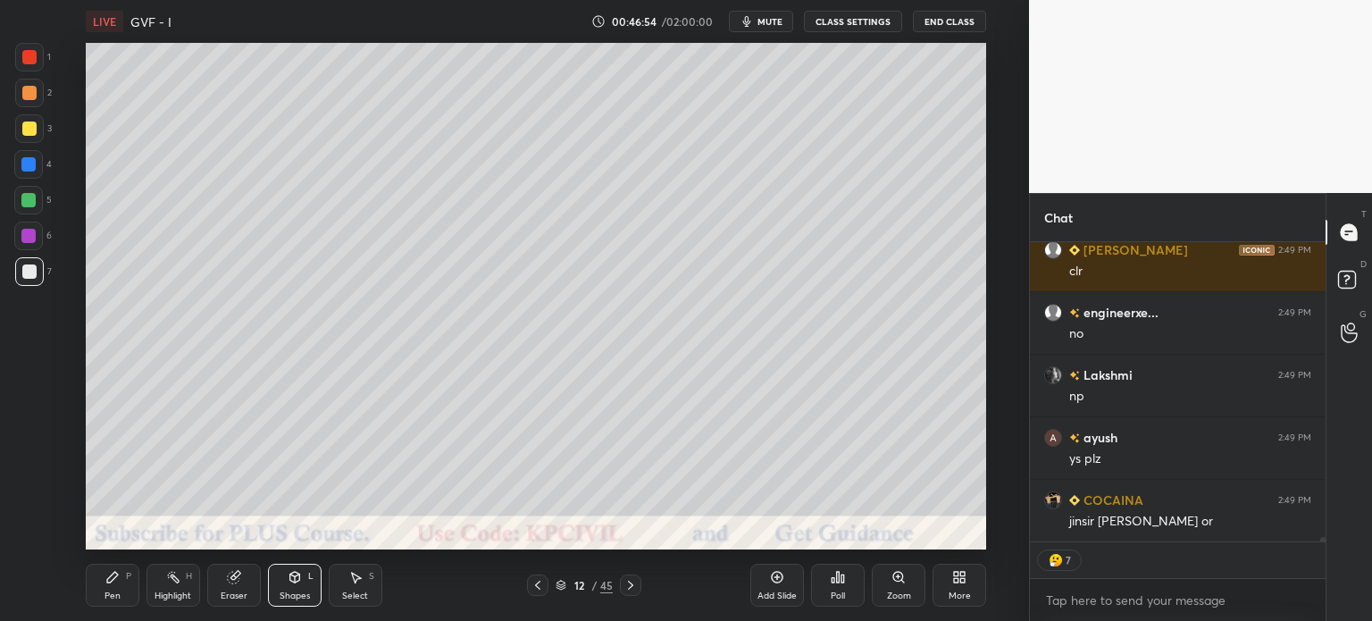
scroll to position [21086, 0]
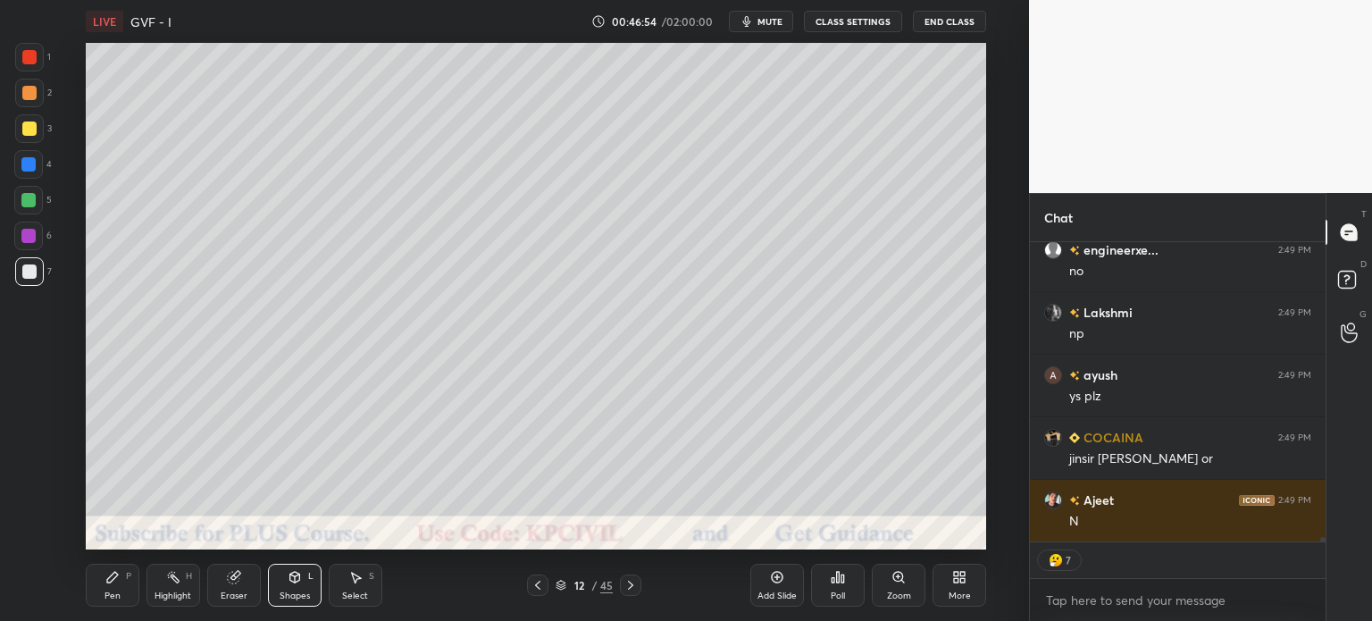
click at [18, 165] on div at bounding box center [28, 164] width 29 height 29
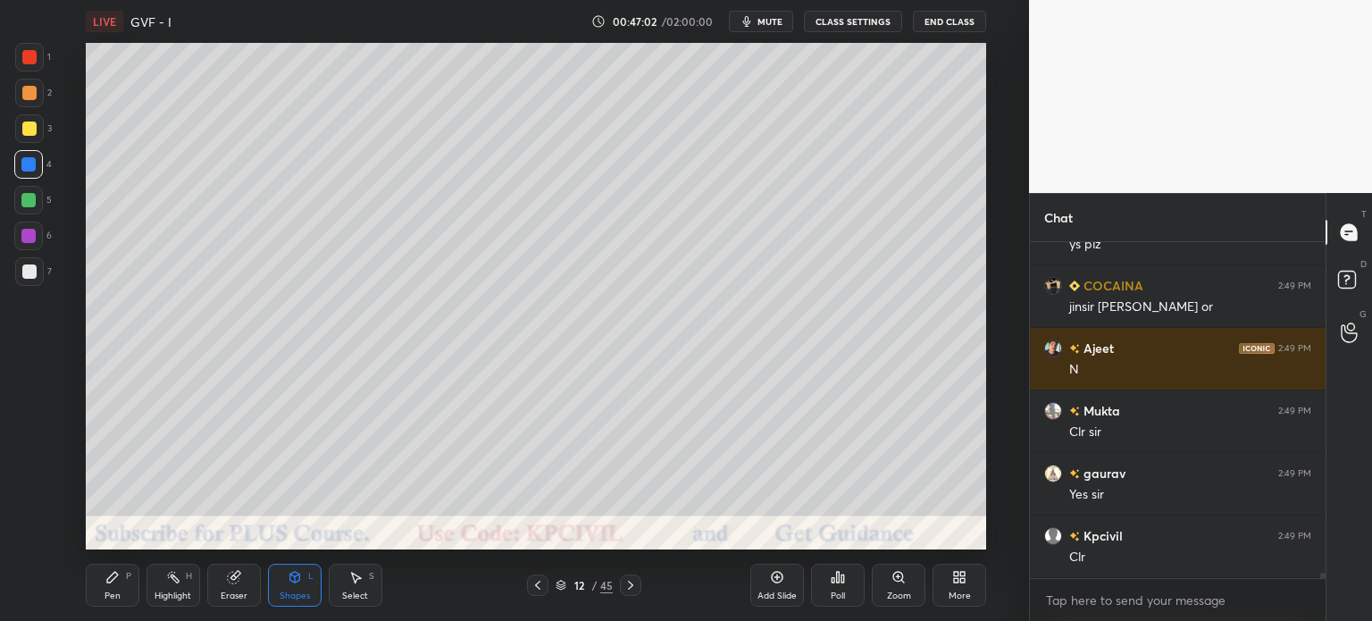
scroll to position [21301, 0]
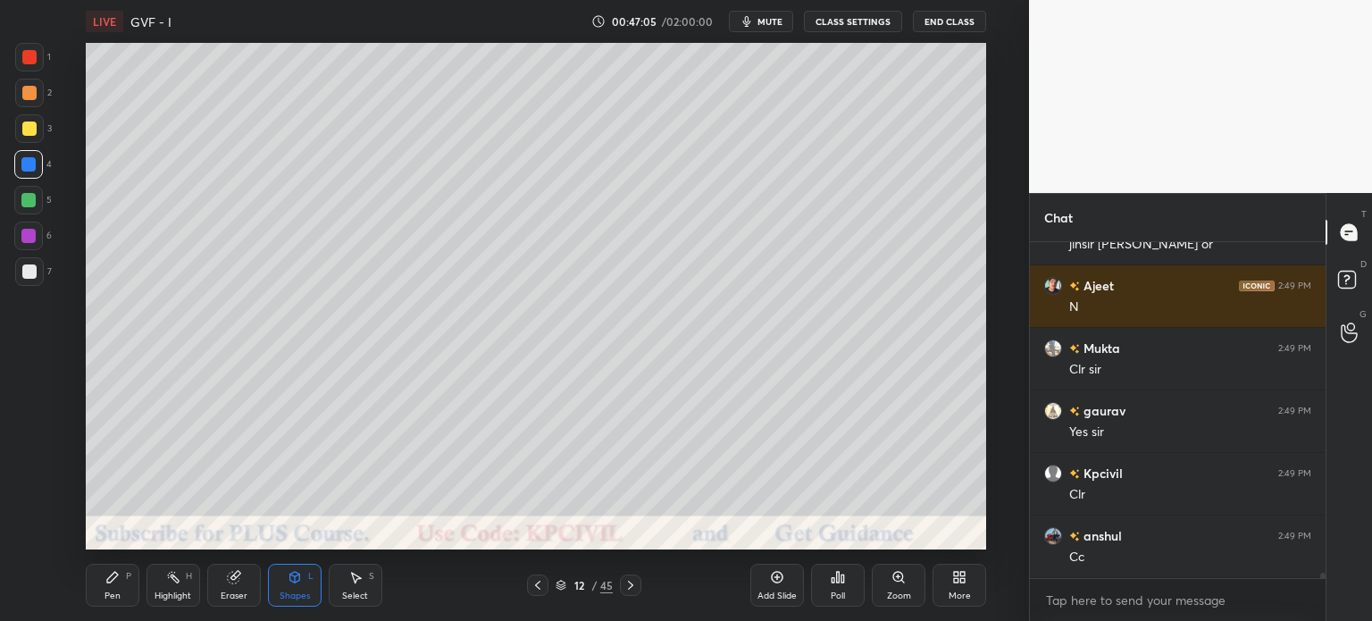
click at [633, 589] on icon at bounding box center [631, 585] width 14 height 14
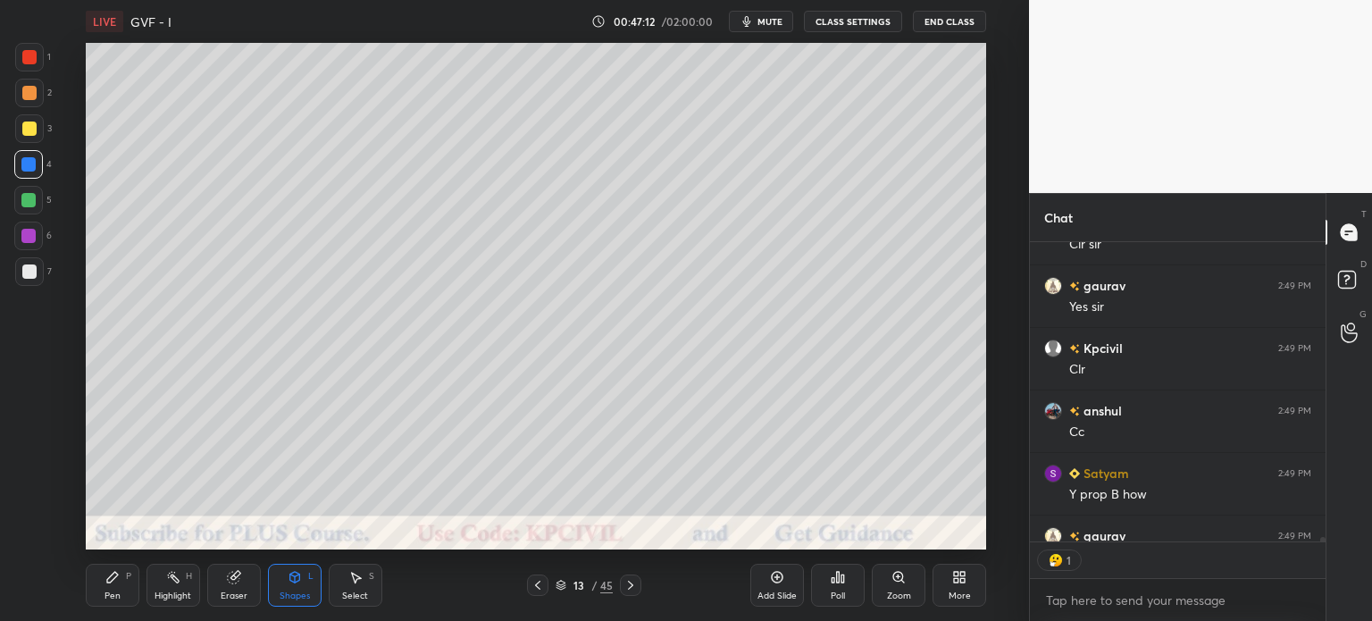
scroll to position [295, 290]
click at [226, 591] on div "Eraser" at bounding box center [234, 595] width 27 height 9
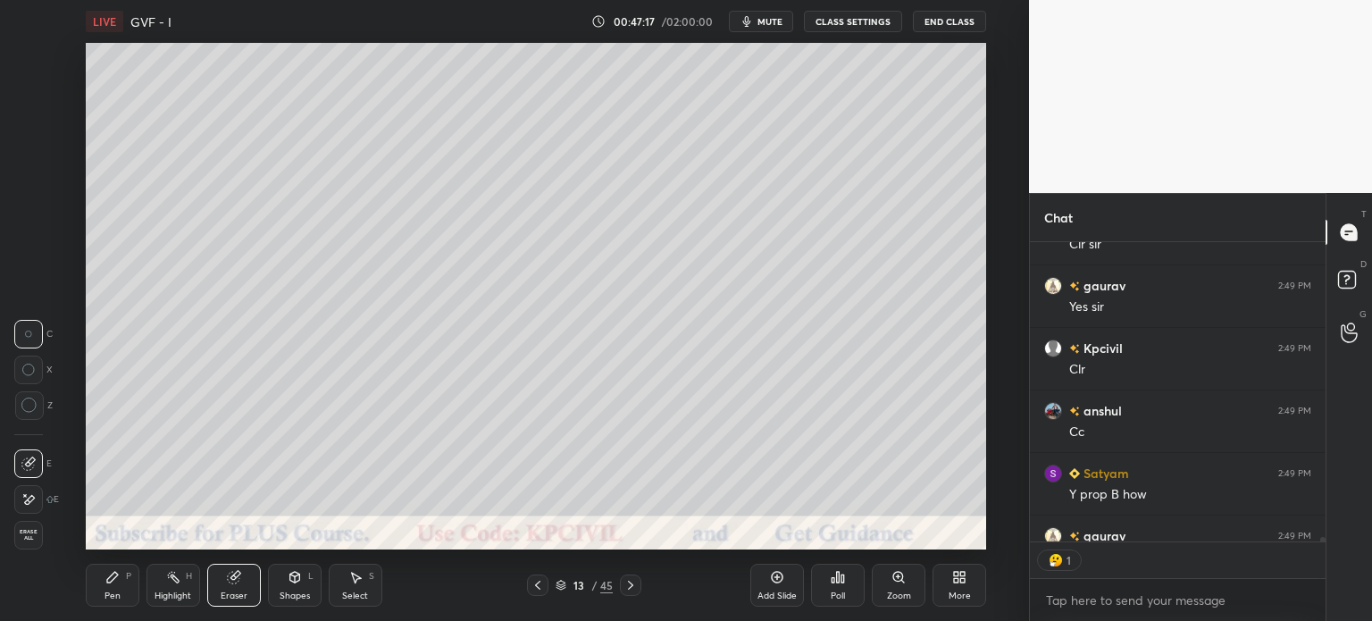
click at [105, 590] on div "Pen P" at bounding box center [113, 585] width 54 height 43
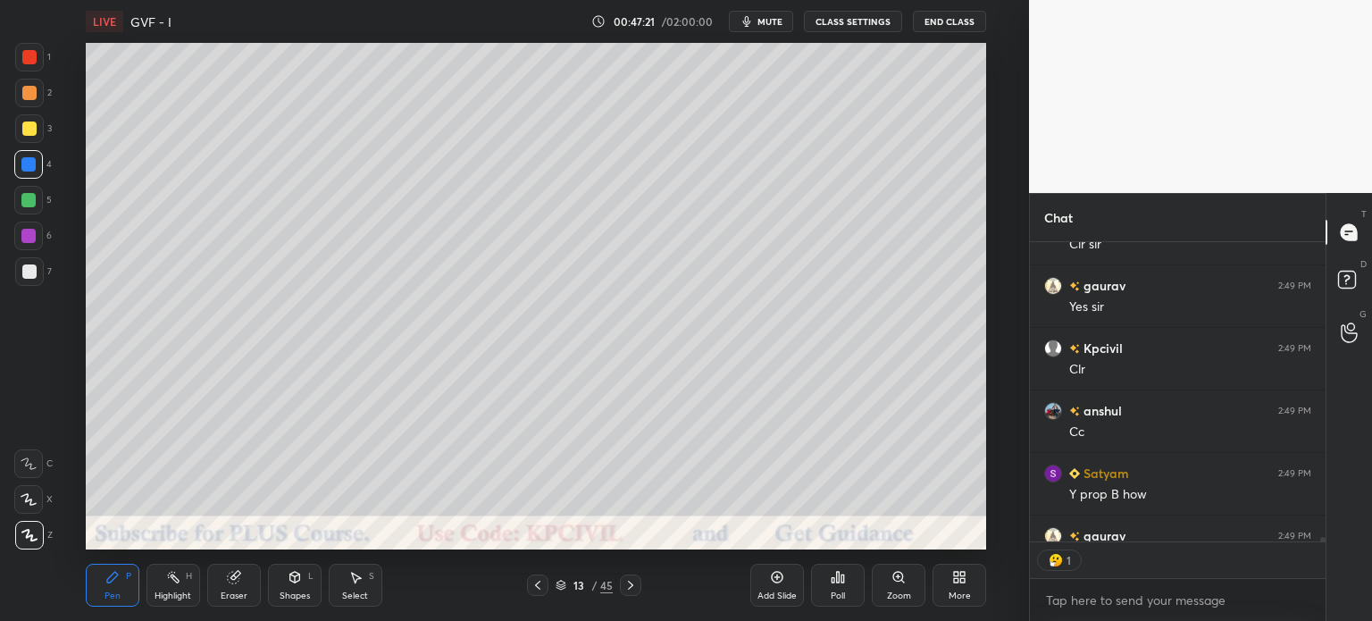
click at [235, 594] on div "Eraser" at bounding box center [234, 595] width 27 height 9
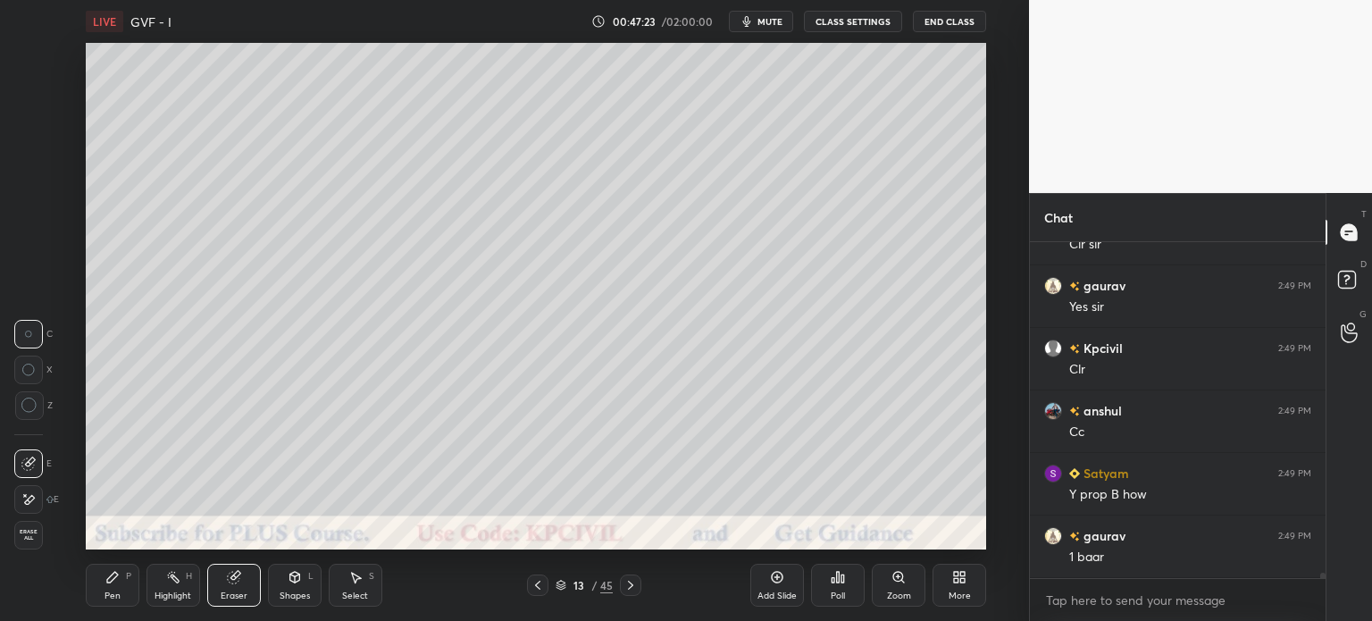
scroll to position [21426, 0]
click at [21, 542] on div "Erase all" at bounding box center [28, 535] width 29 height 29
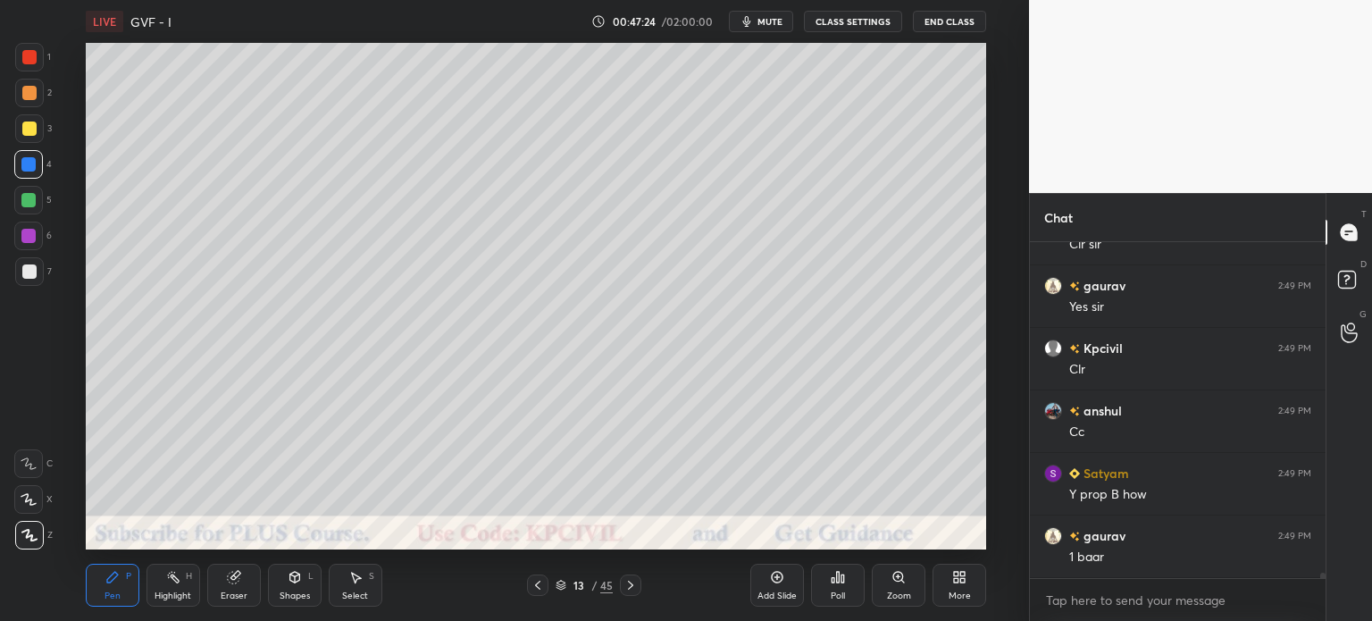
click at [289, 595] on div "Shapes" at bounding box center [295, 595] width 30 height 9
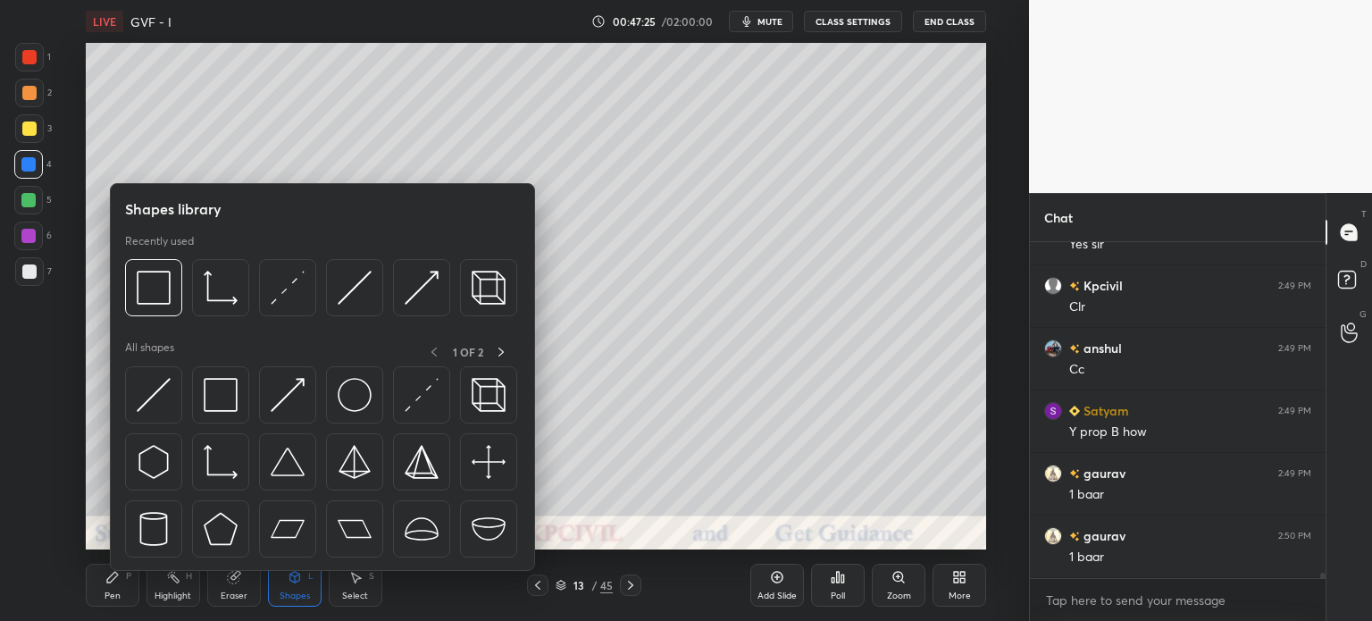
click at [206, 281] on img at bounding box center [221, 288] width 34 height 34
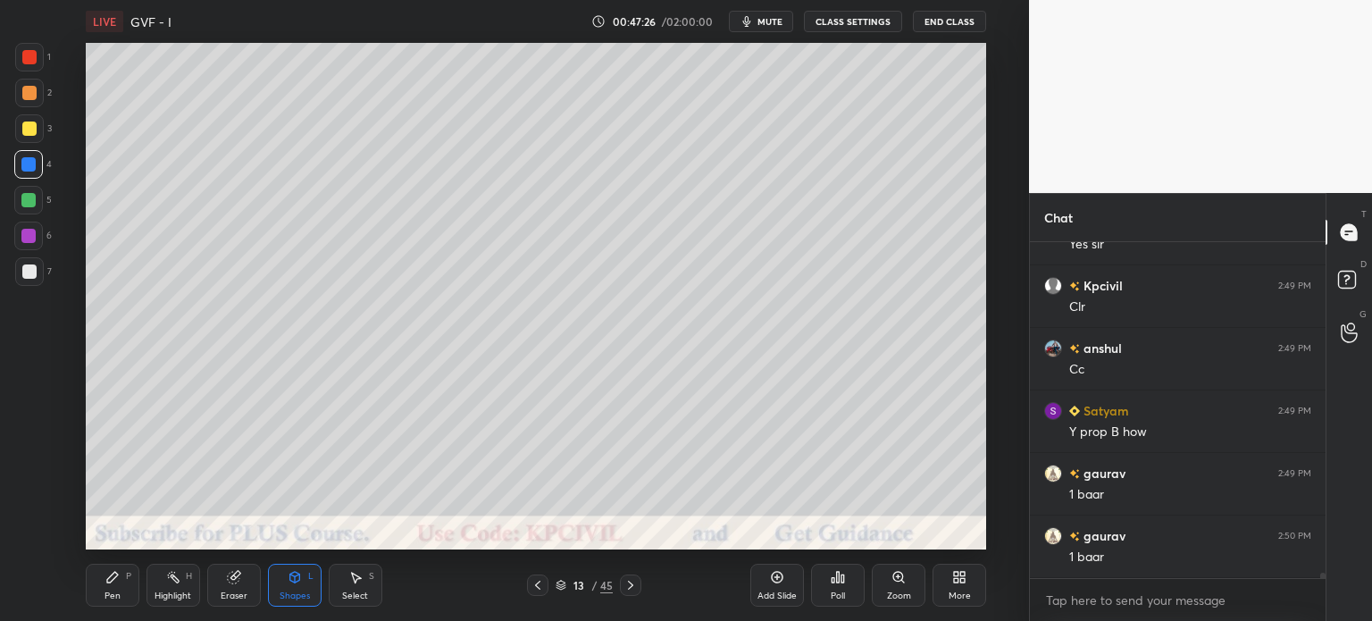
click at [22, 95] on div at bounding box center [29, 93] width 14 height 14
click at [105, 594] on div "Pen" at bounding box center [113, 595] width 16 height 9
click at [25, 134] on div at bounding box center [29, 129] width 14 height 14
click at [26, 273] on div at bounding box center [29, 271] width 14 height 14
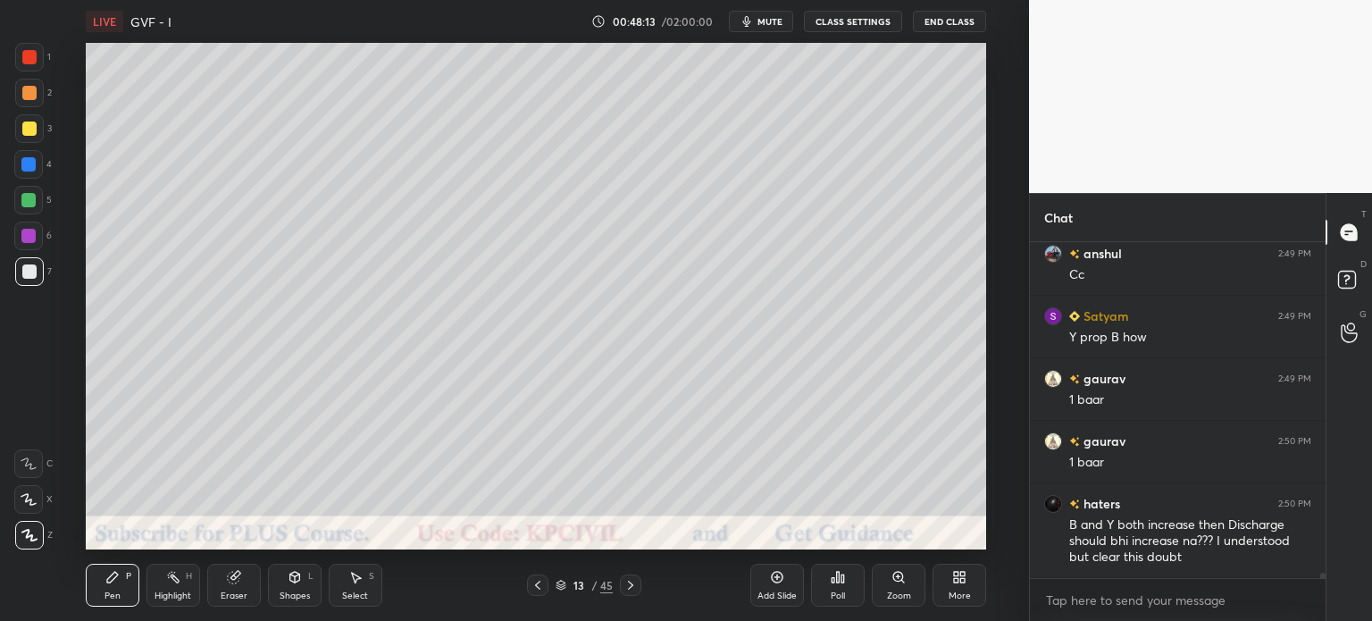
click at [29, 121] on div at bounding box center [29, 128] width 29 height 29
click at [23, 273] on div at bounding box center [29, 271] width 14 height 14
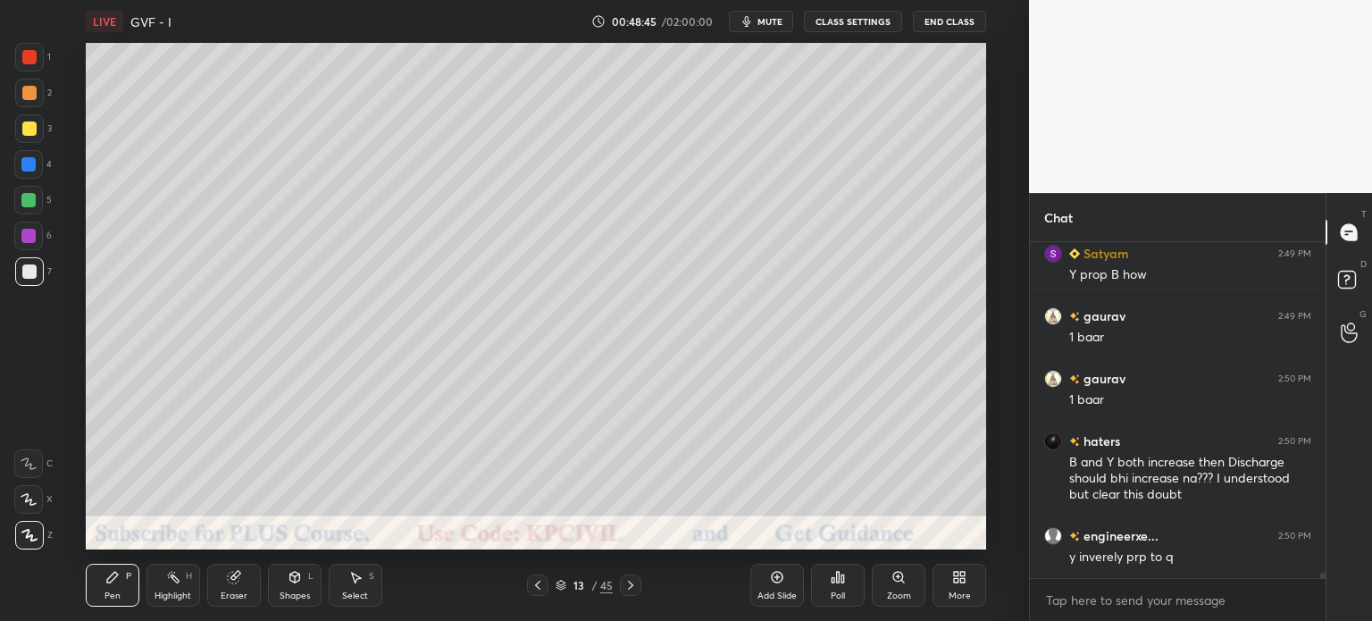
scroll to position [21708, 0]
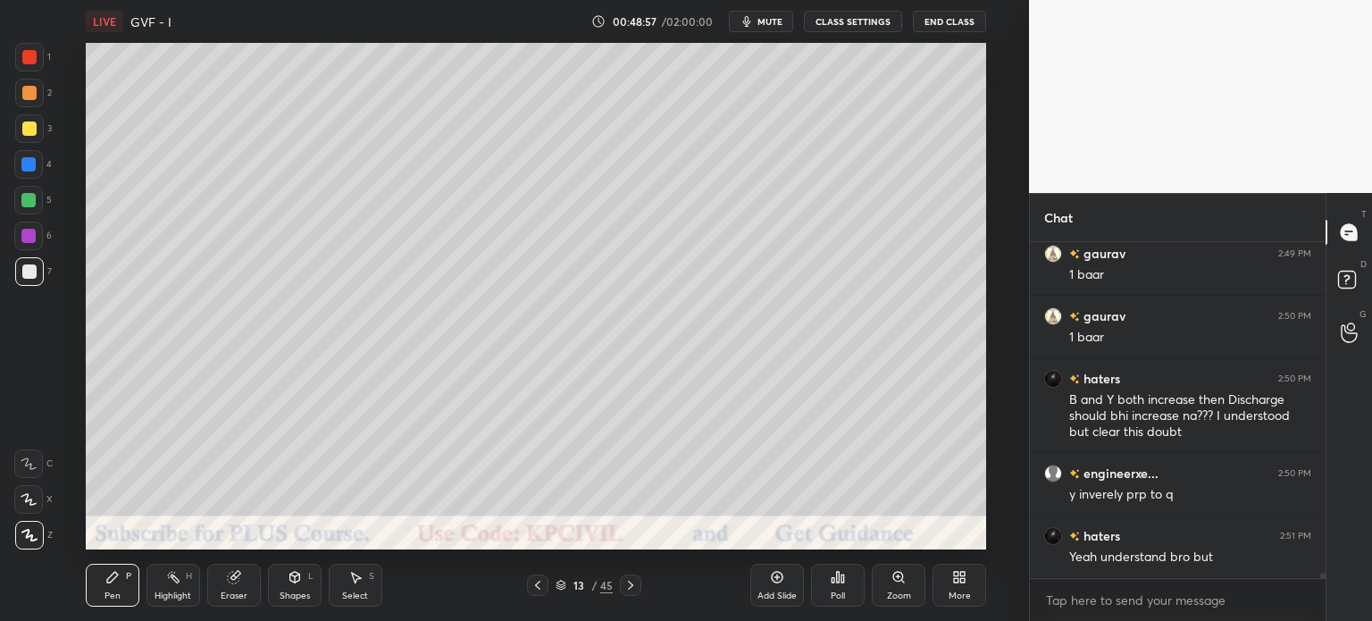
click at [24, 172] on div at bounding box center [28, 164] width 29 height 29
click at [25, 277] on div at bounding box center [29, 271] width 14 height 14
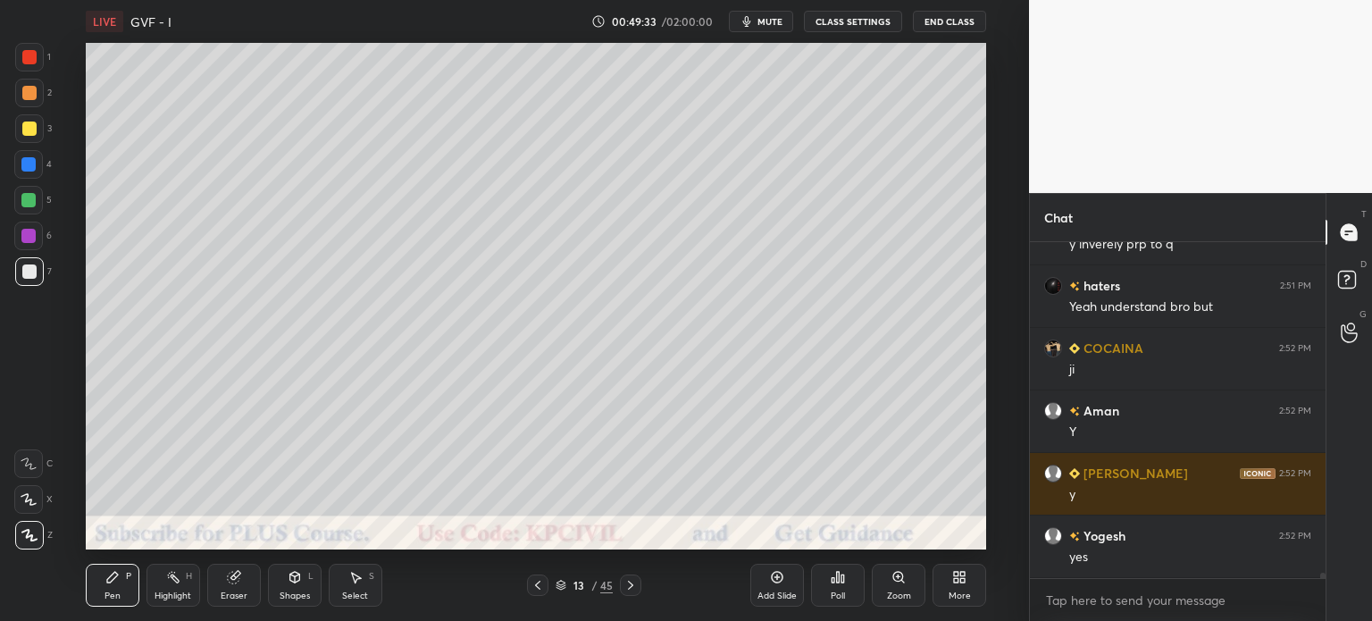
scroll to position [22021, 0]
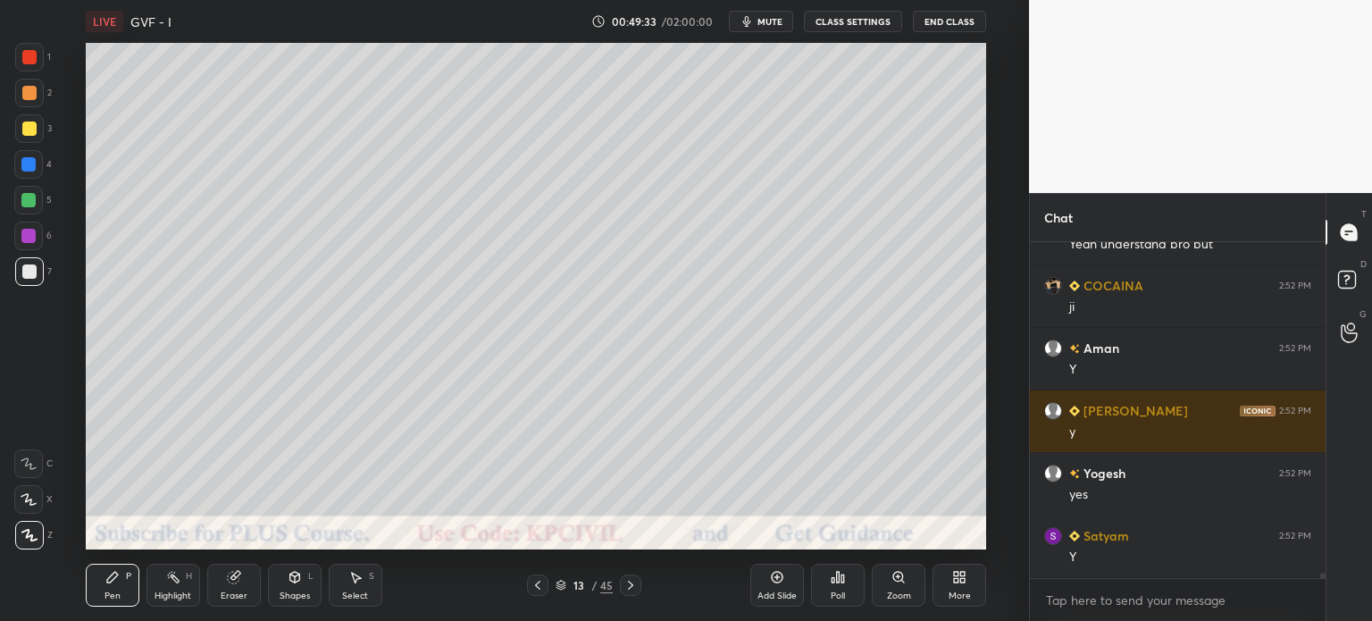
click at [28, 126] on div at bounding box center [29, 129] width 14 height 14
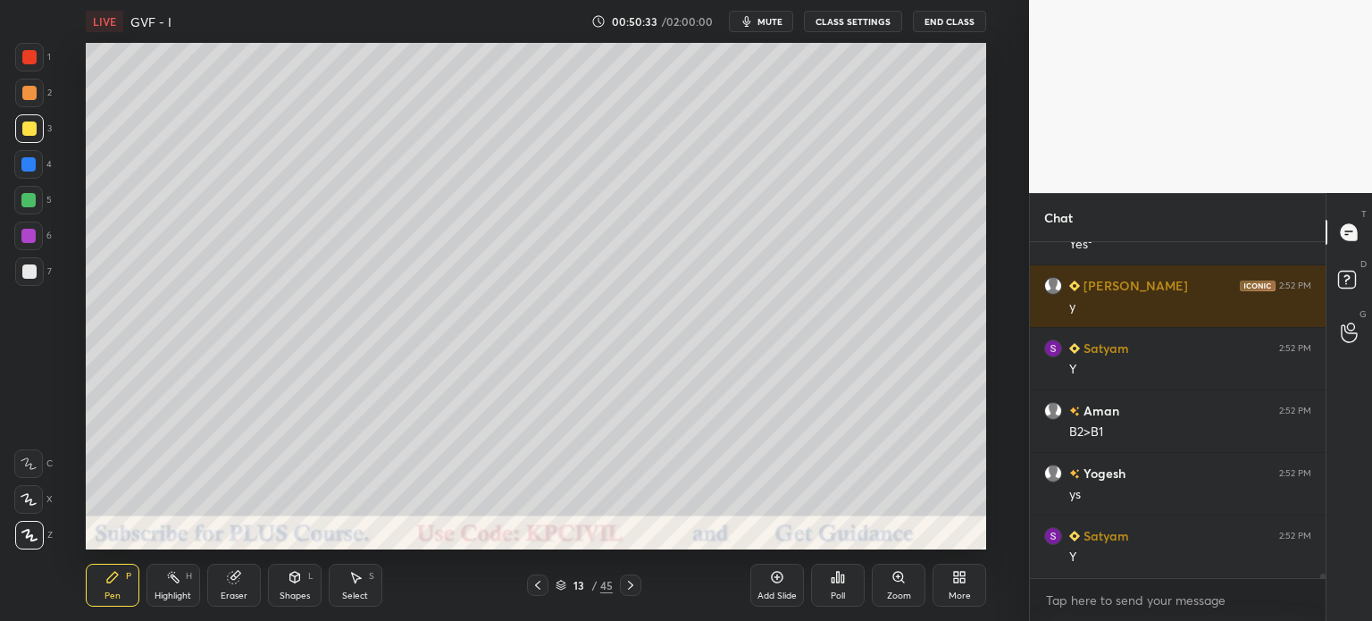
scroll to position [22646, 0]
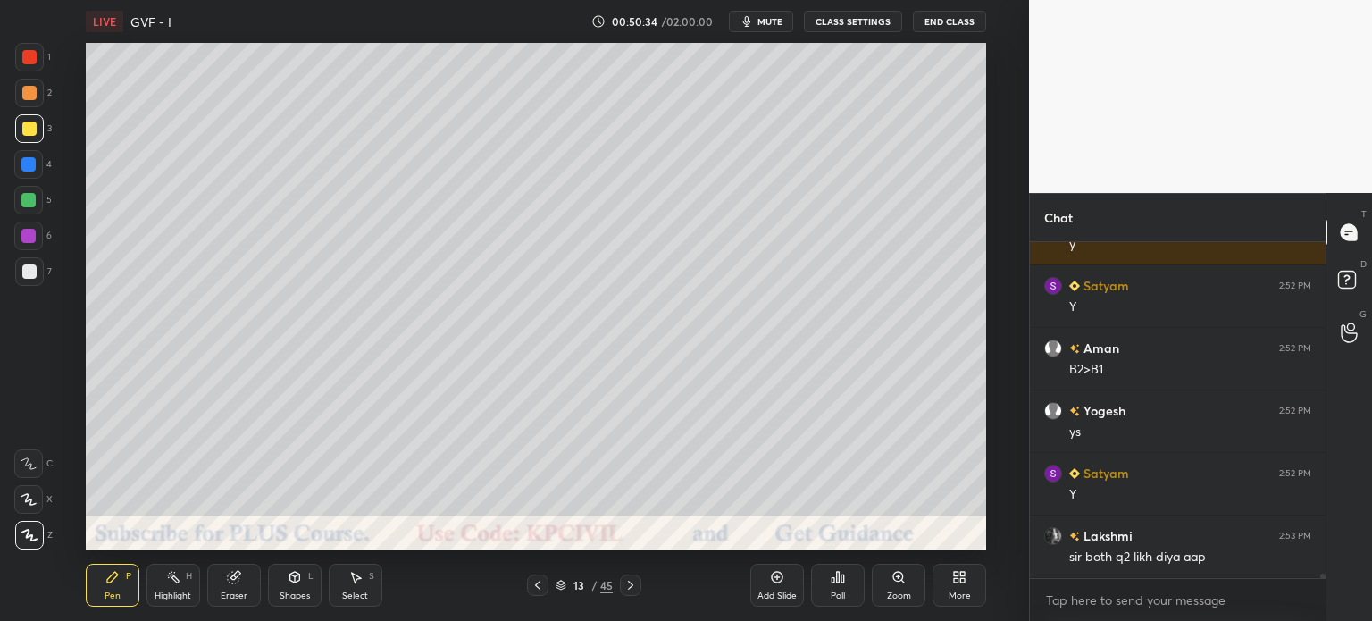
click at [31, 273] on div at bounding box center [29, 271] width 14 height 14
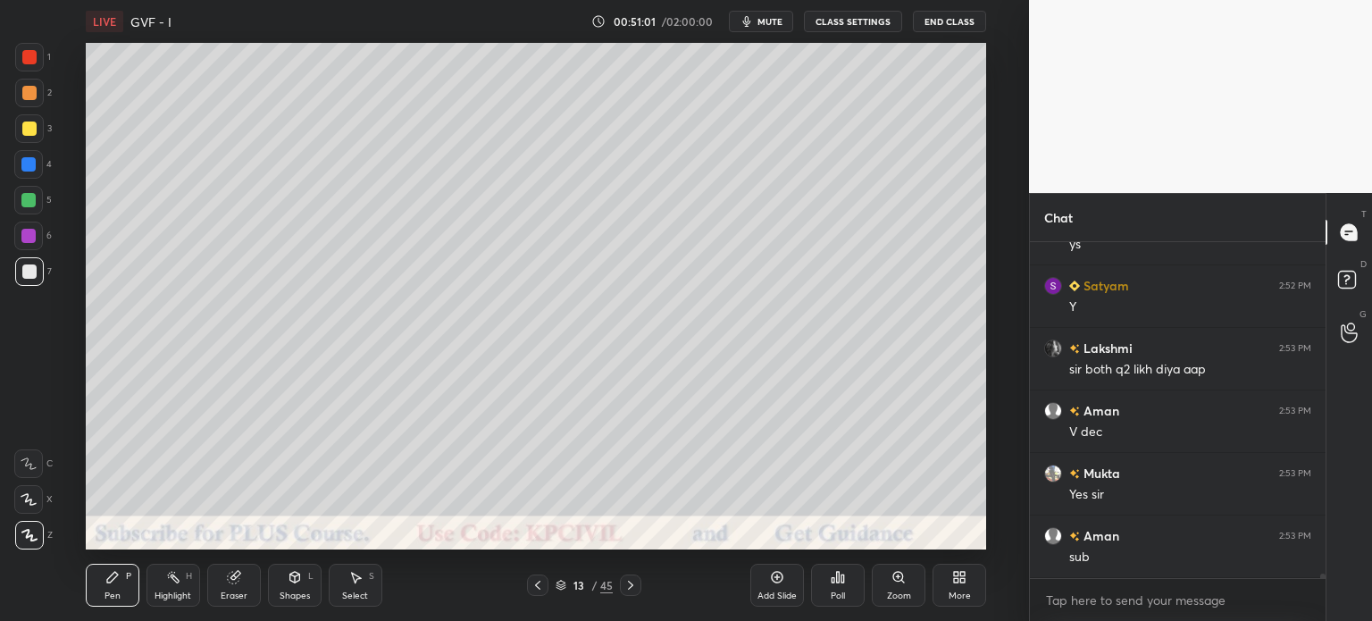
scroll to position [22896, 0]
click at [239, 594] on div "Eraser" at bounding box center [234, 595] width 27 height 9
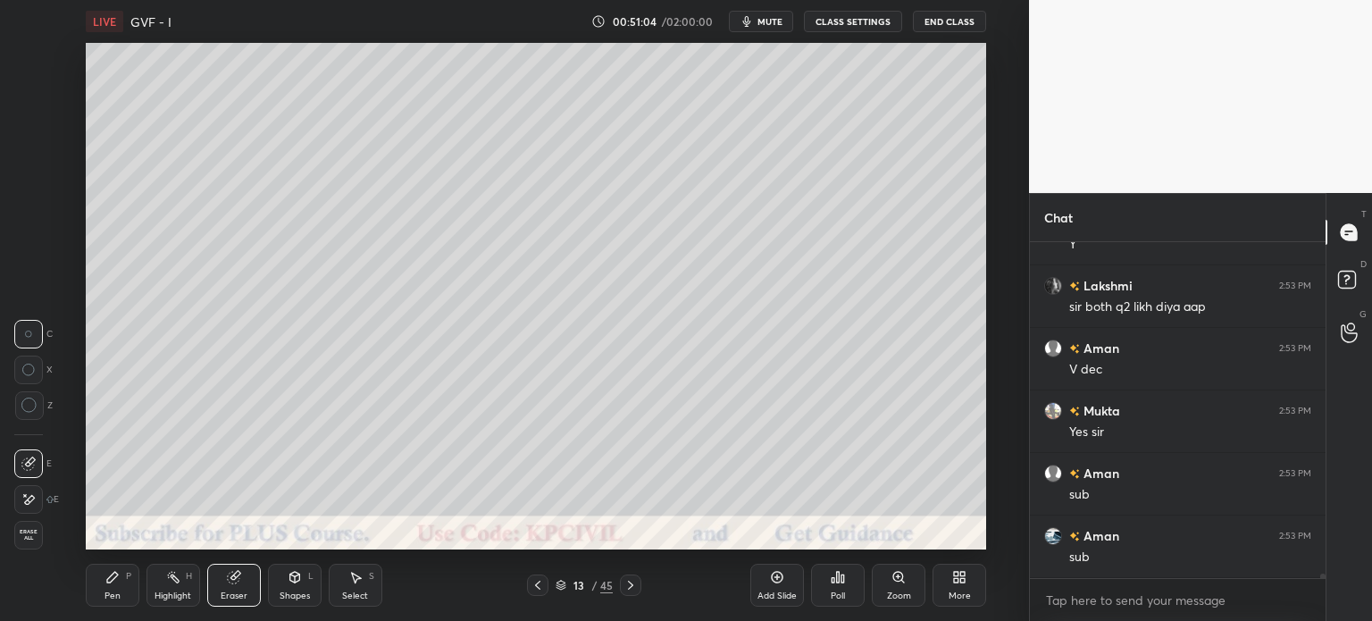
scroll to position [22959, 0]
click at [107, 582] on icon at bounding box center [112, 577] width 11 height 11
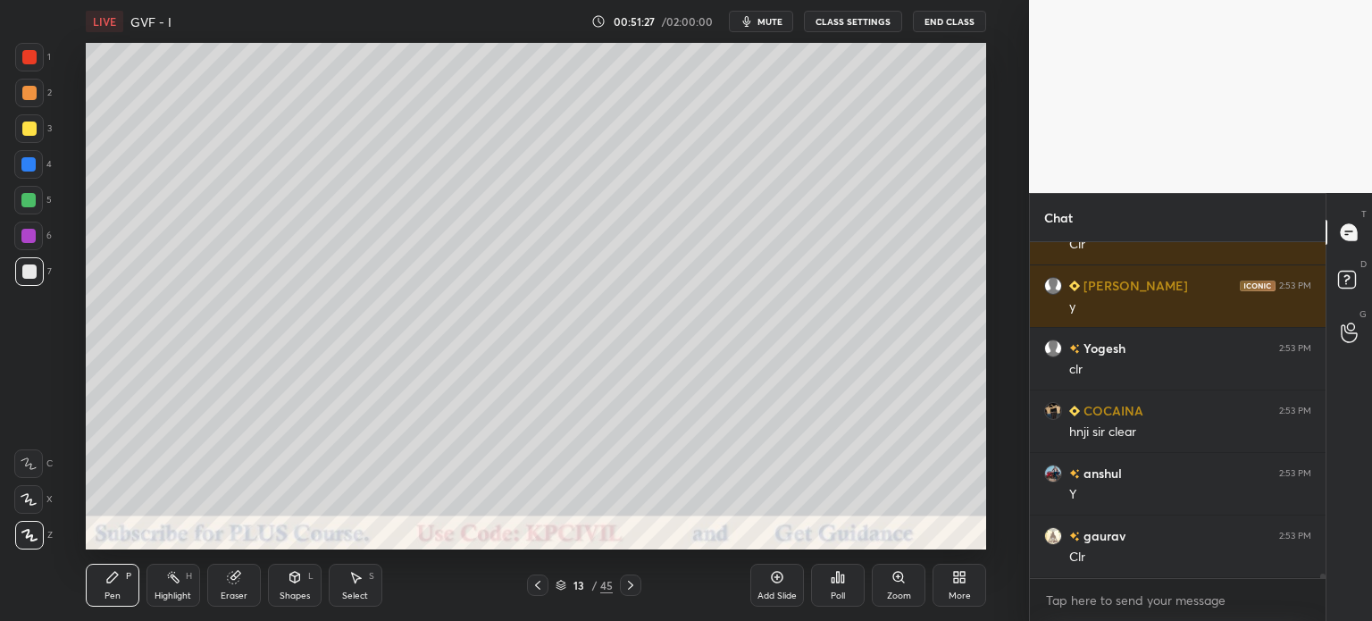
scroll to position [295, 290]
click at [348, 596] on div "Select" at bounding box center [355, 595] width 26 height 9
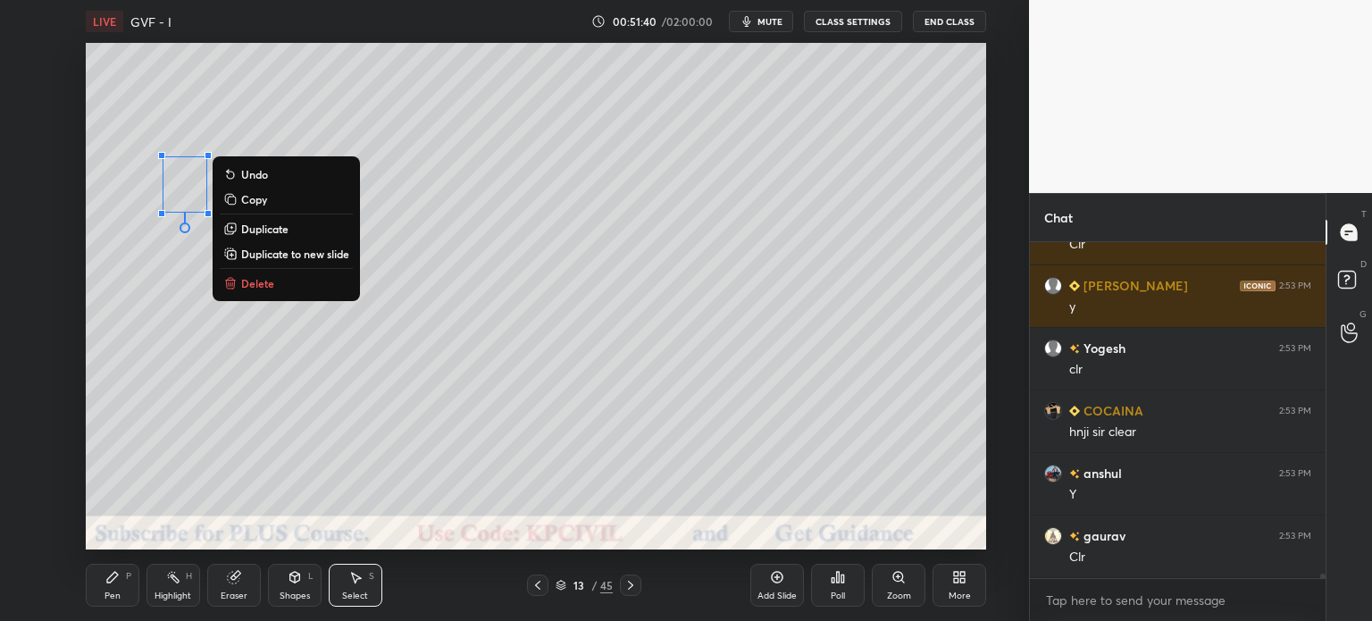
click at [105, 596] on div "Pen" at bounding box center [113, 595] width 16 height 9
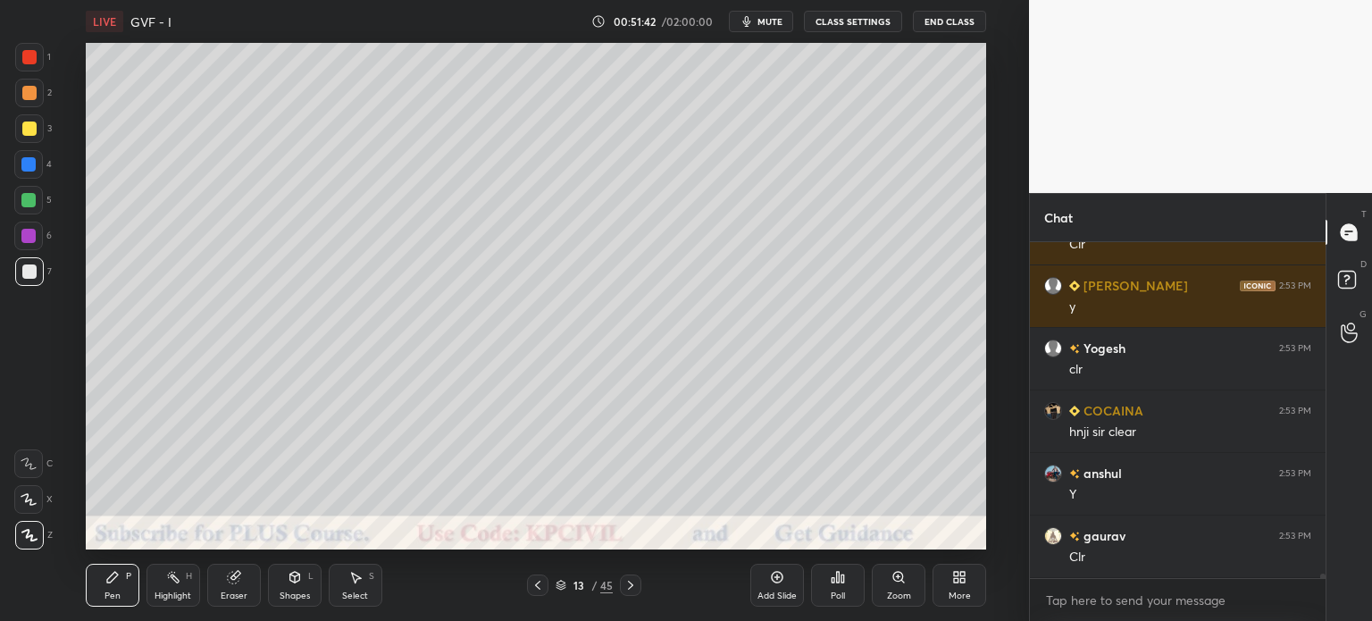
click at [25, 130] on div at bounding box center [29, 129] width 14 height 14
click at [27, 170] on div at bounding box center [28, 164] width 14 height 14
click at [30, 269] on div at bounding box center [29, 271] width 14 height 14
click at [22, 174] on div at bounding box center [28, 164] width 29 height 29
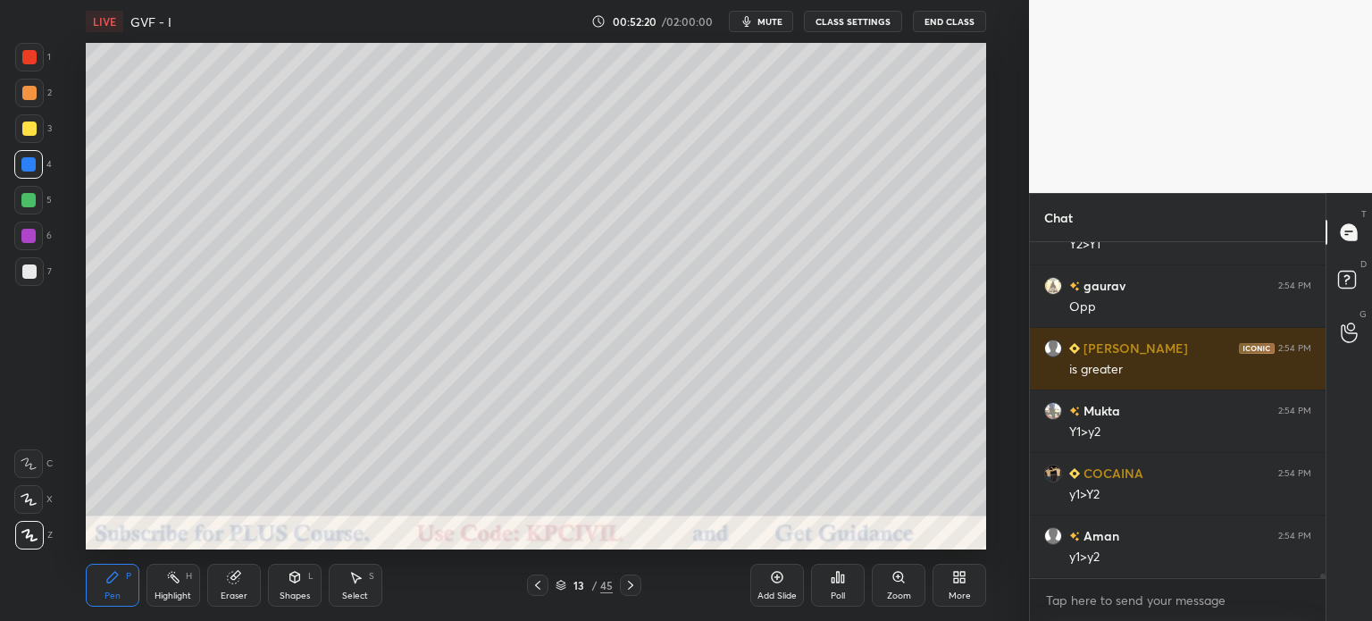
scroll to position [24085, 0]
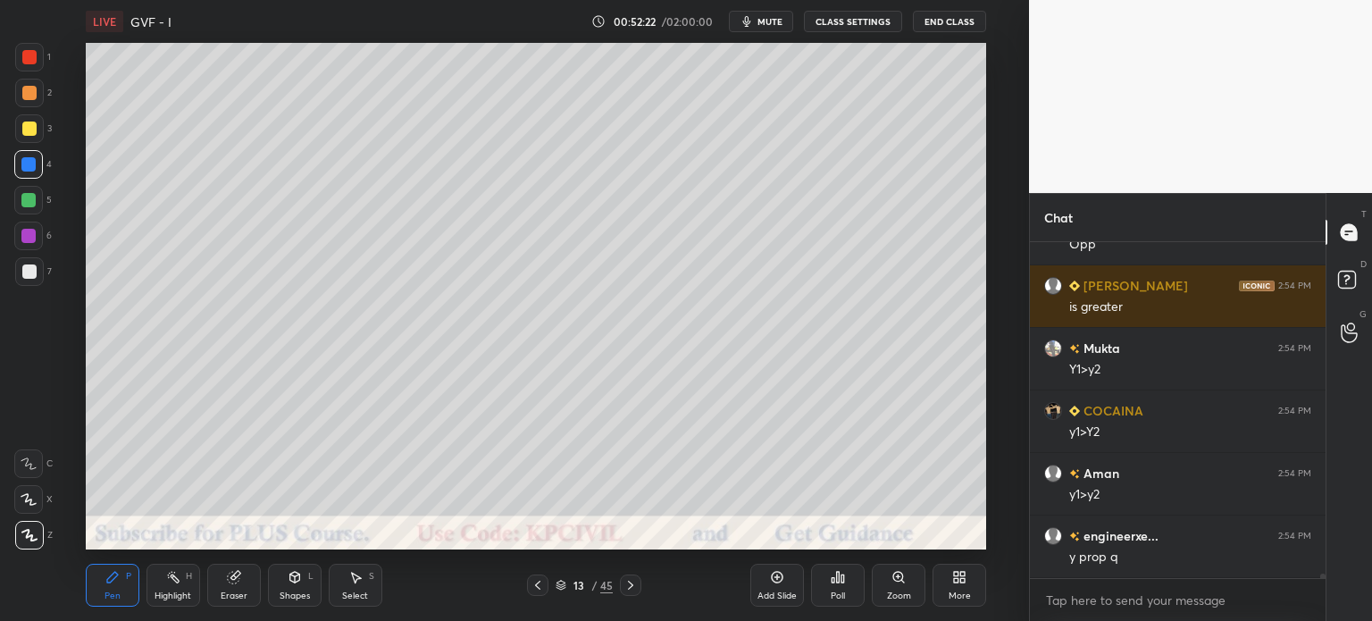
click at [22, 271] on div at bounding box center [29, 271] width 14 height 14
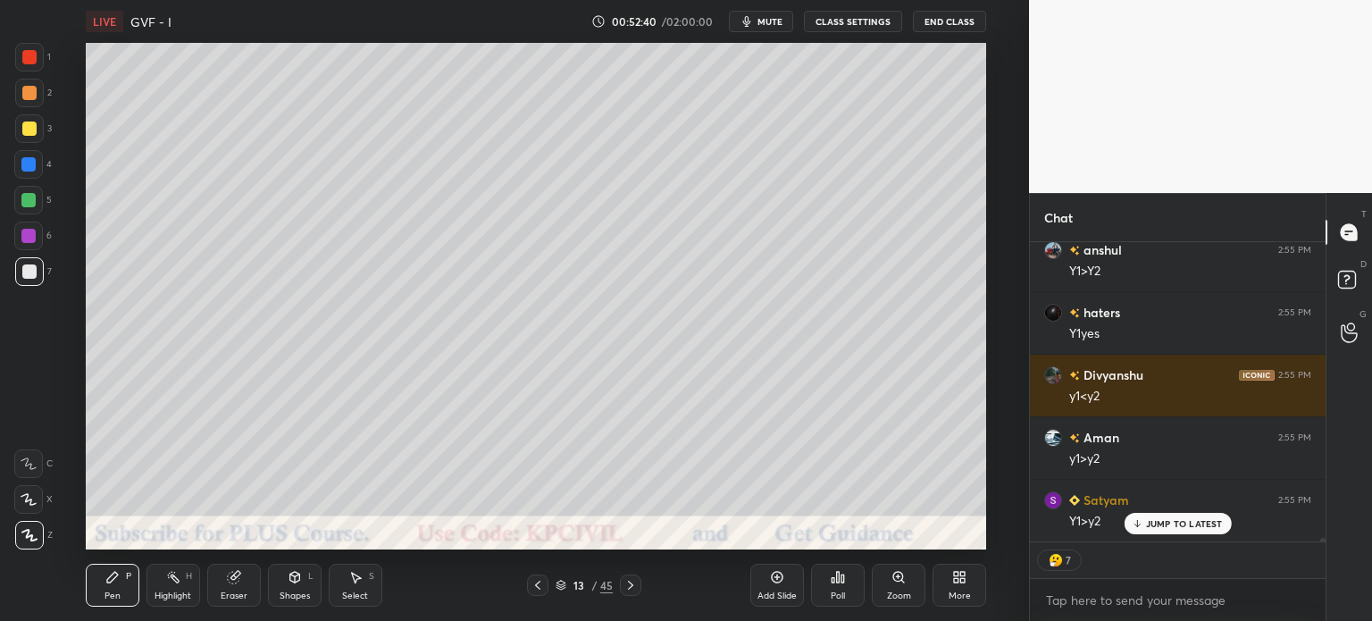
scroll to position [24809, 0]
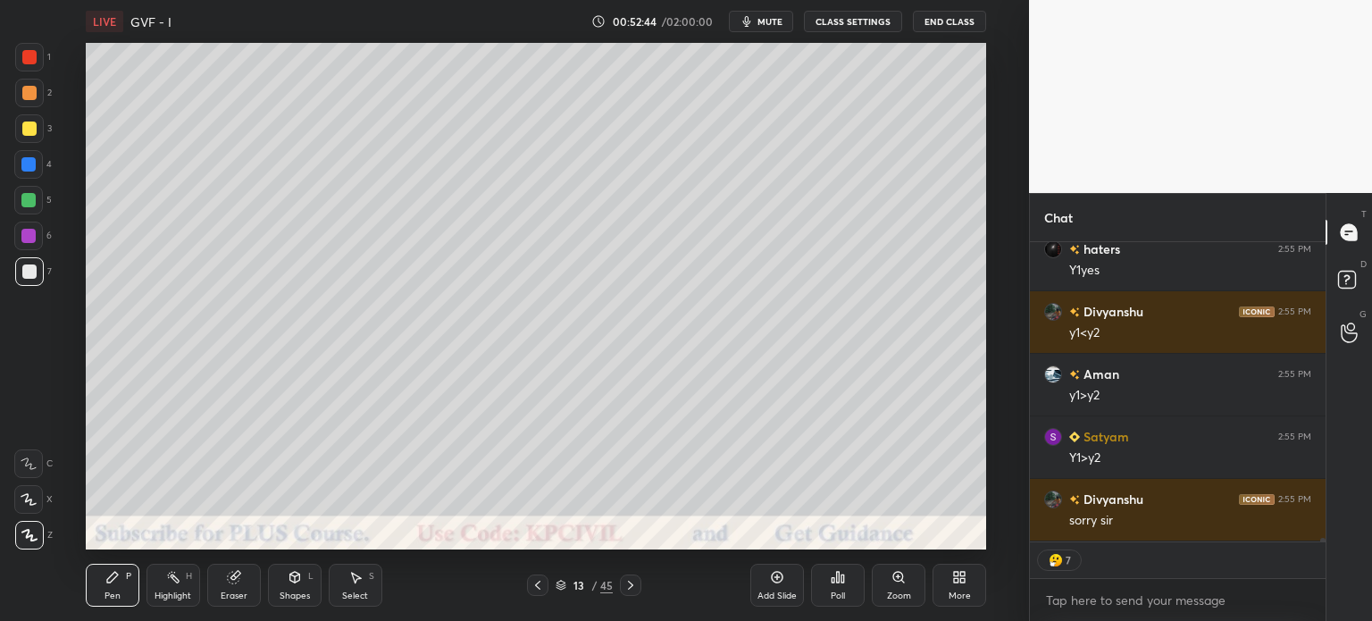
click at [161, 583] on div "Highlight H" at bounding box center [174, 585] width 54 height 43
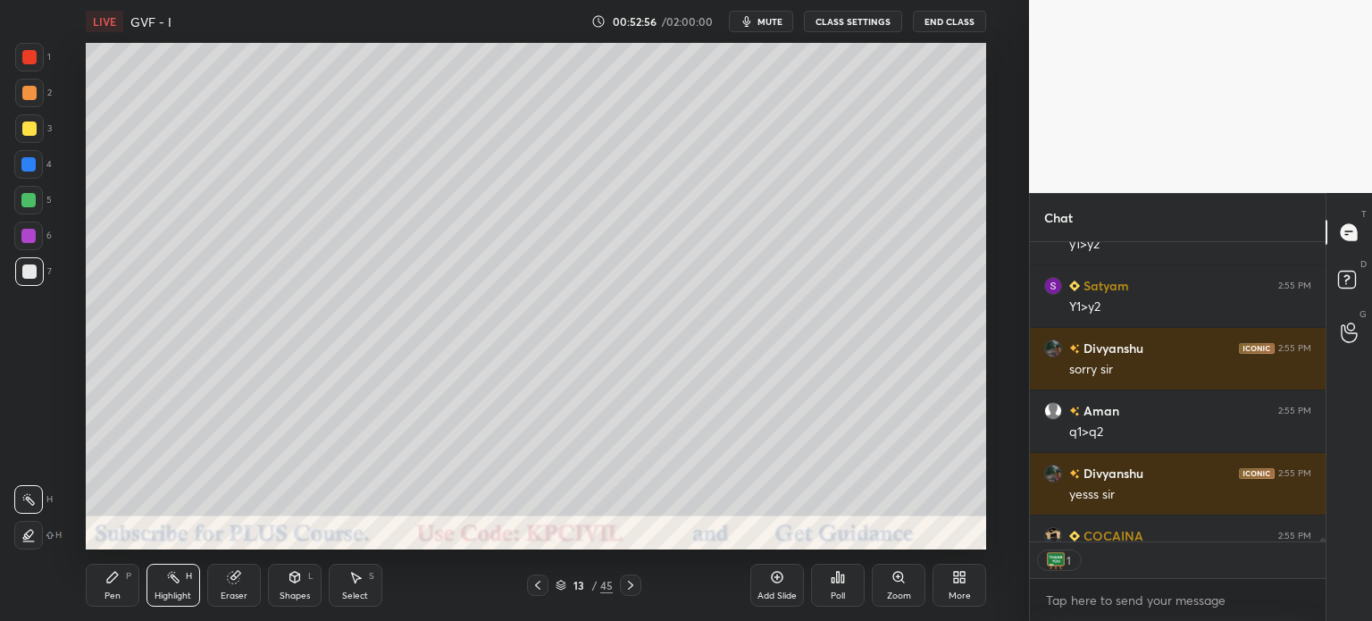
scroll to position [295, 290]
click at [544, 586] on icon at bounding box center [538, 585] width 14 height 14
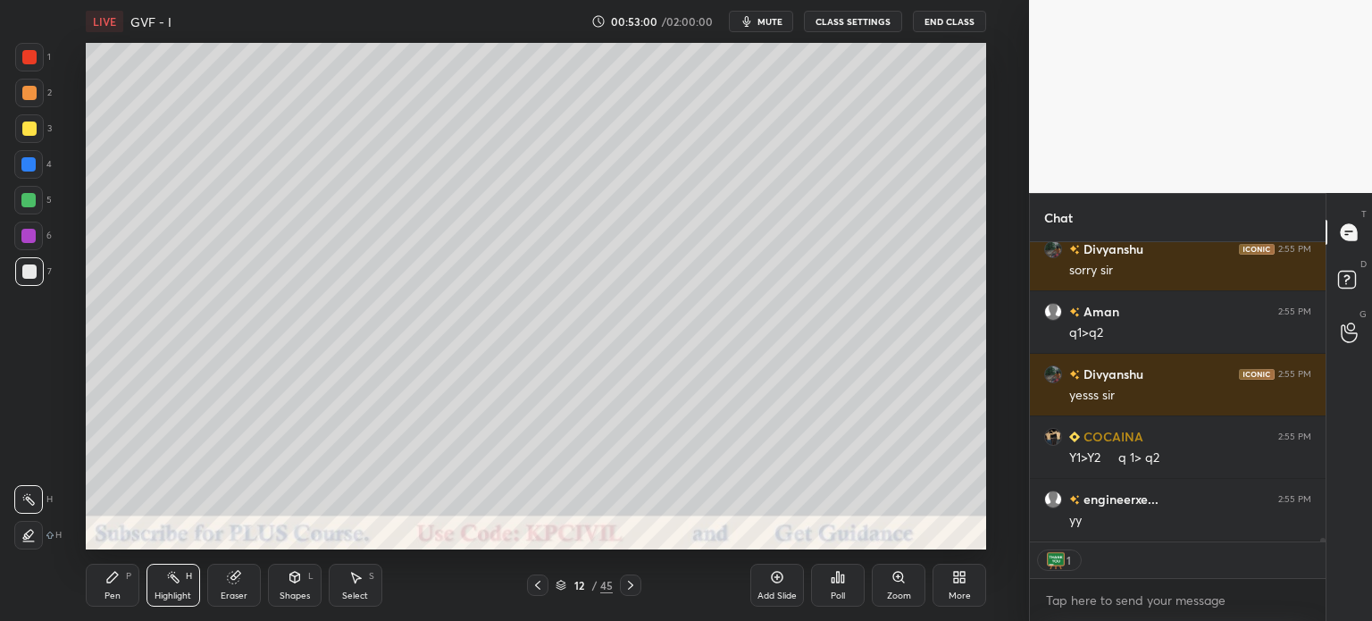
scroll to position [25103, 0]
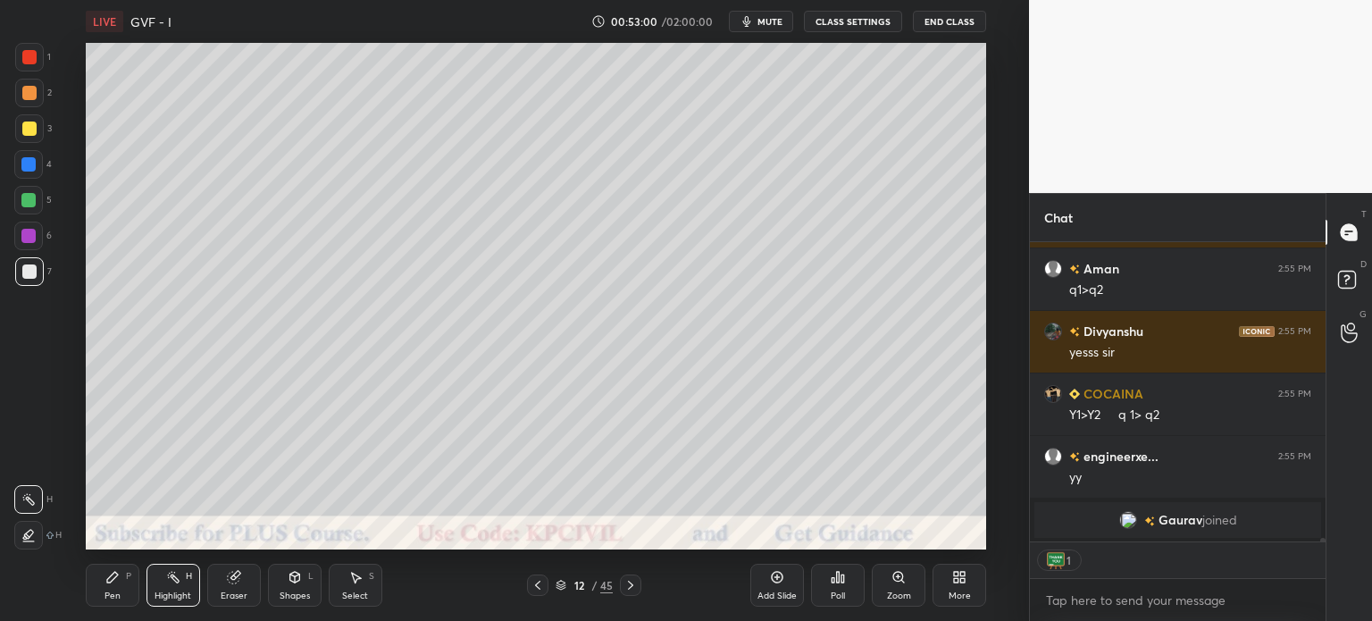
click at [106, 594] on div "Pen" at bounding box center [113, 595] width 16 height 9
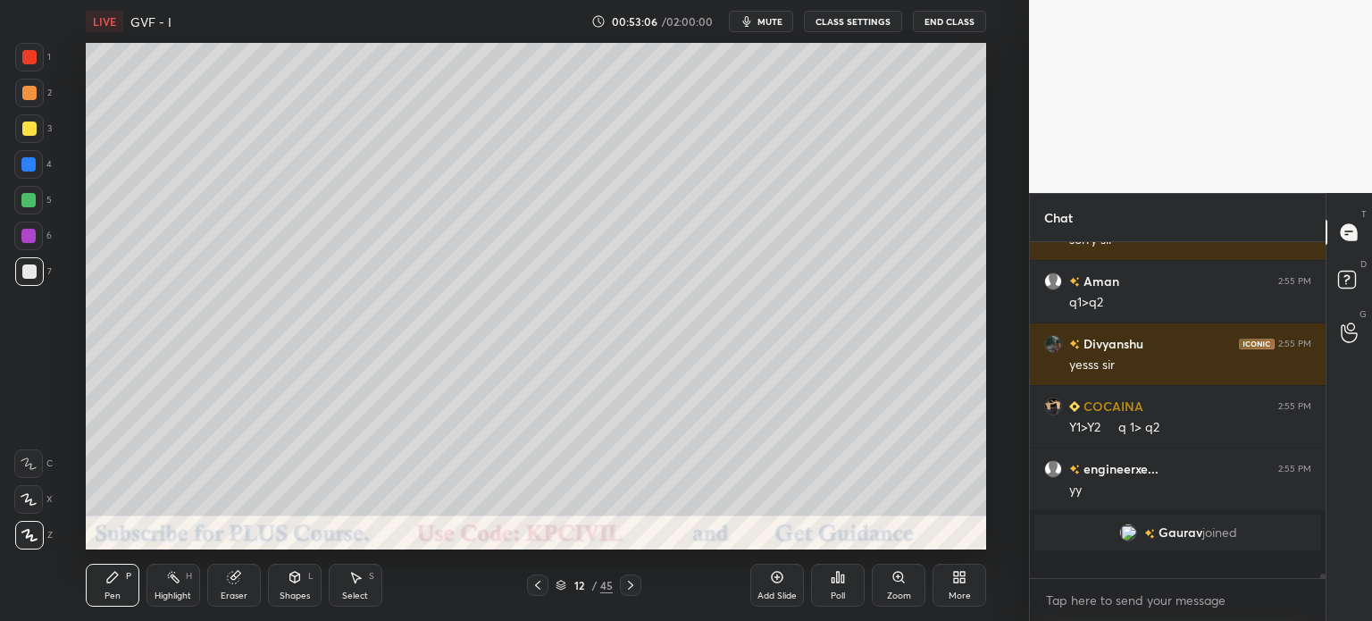
scroll to position [331, 290]
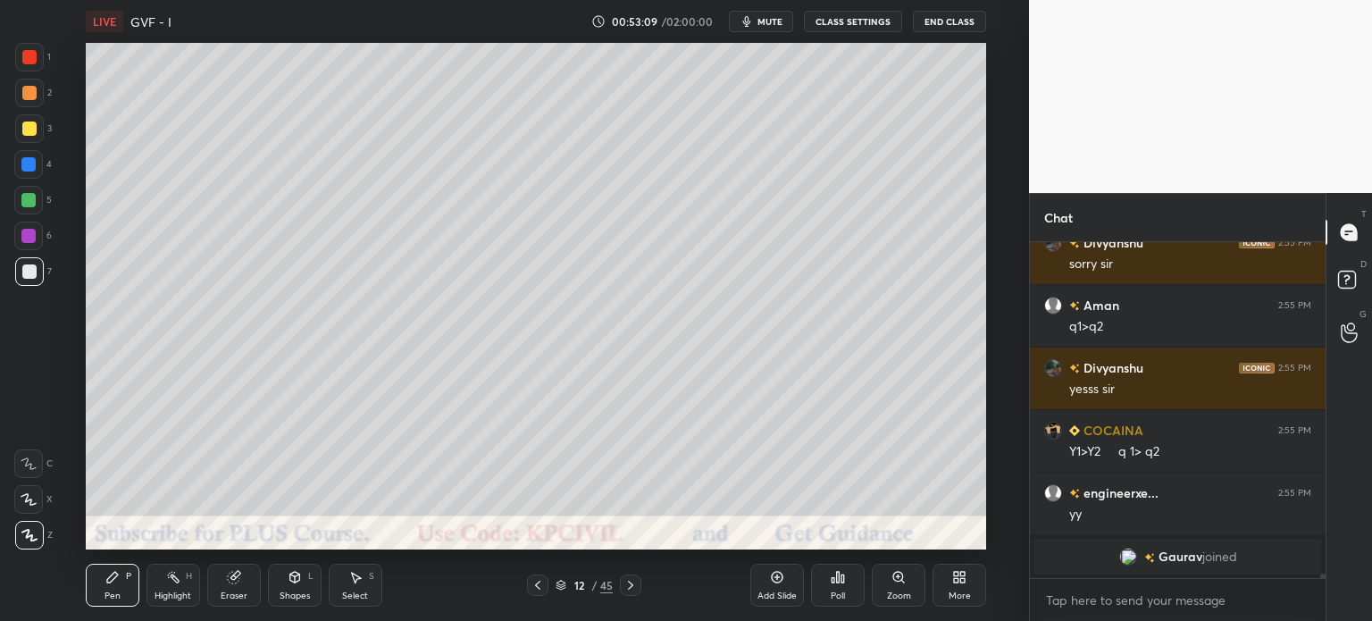
click at [23, 126] on div at bounding box center [29, 129] width 14 height 14
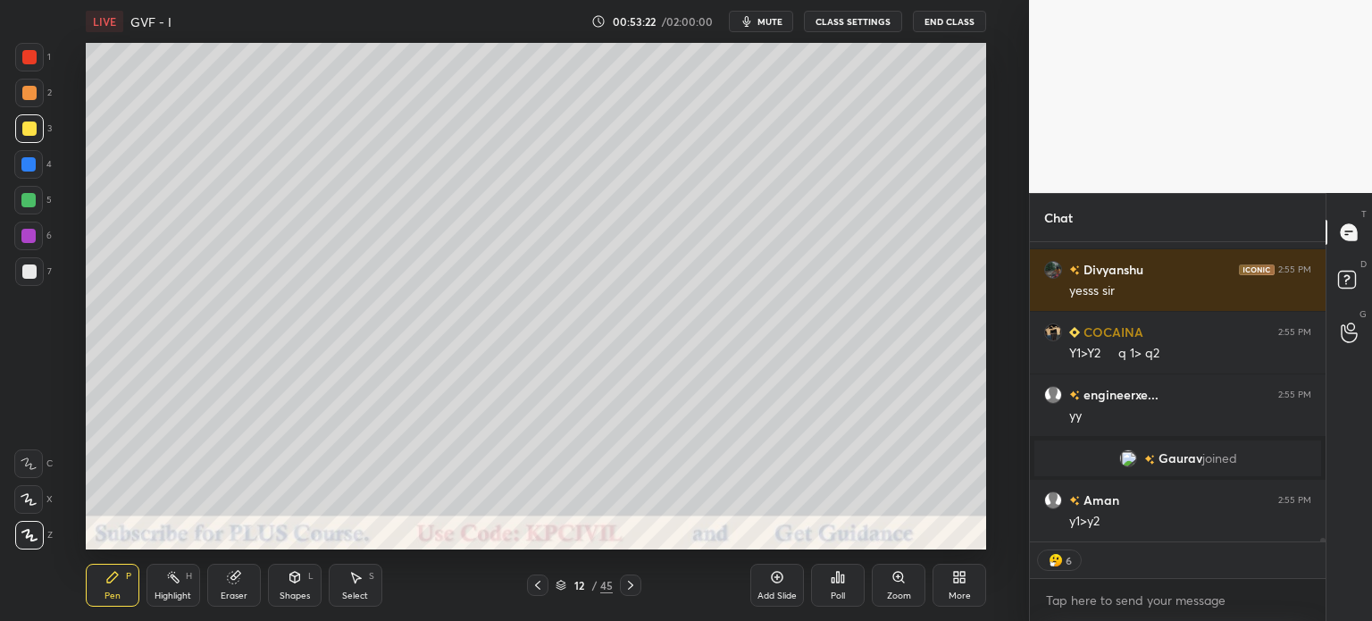
scroll to position [331, 290]
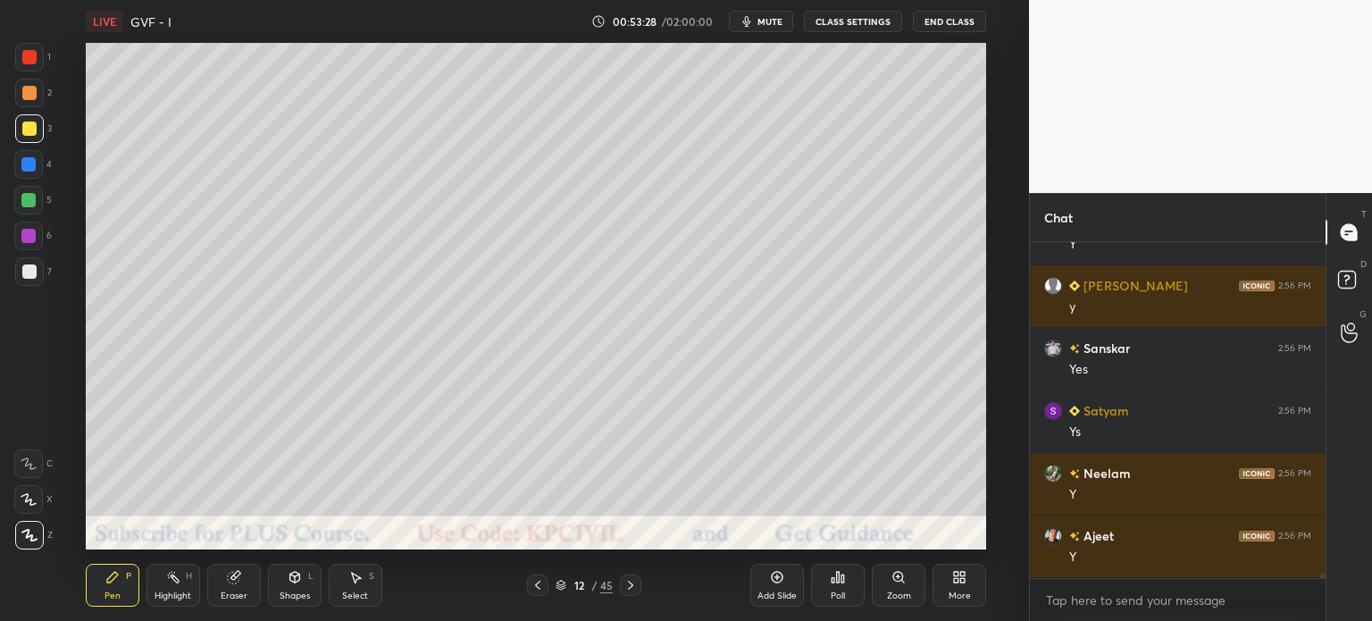
click at [29, 274] on div at bounding box center [29, 271] width 14 height 14
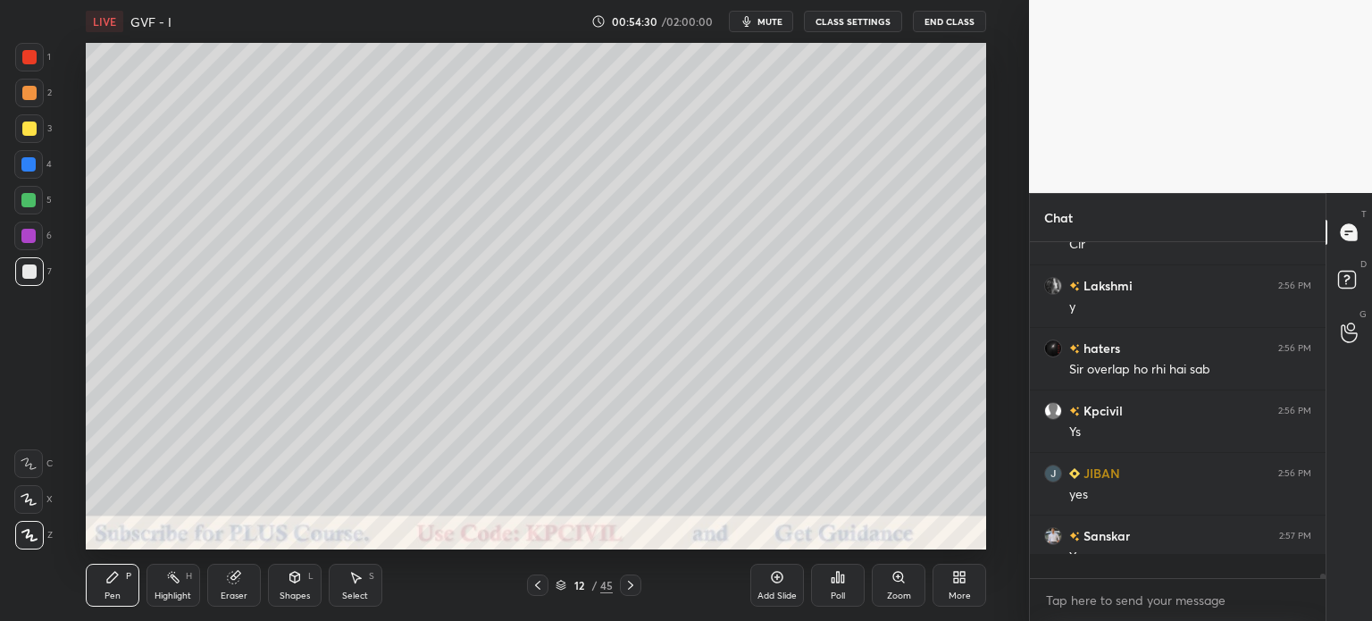
scroll to position [23590, 0]
click at [629, 587] on icon at bounding box center [631, 585] width 14 height 14
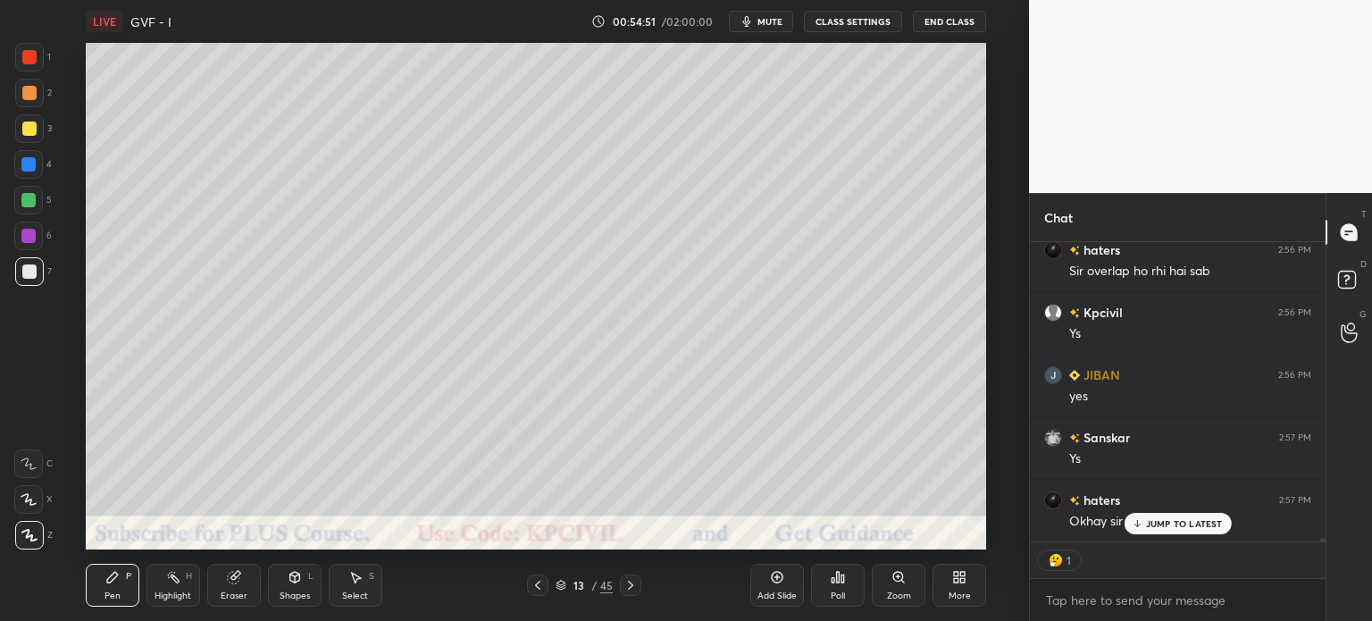
click at [629, 587] on icon at bounding box center [631, 585] width 14 height 14
click at [297, 586] on div "Shapes L" at bounding box center [295, 585] width 54 height 43
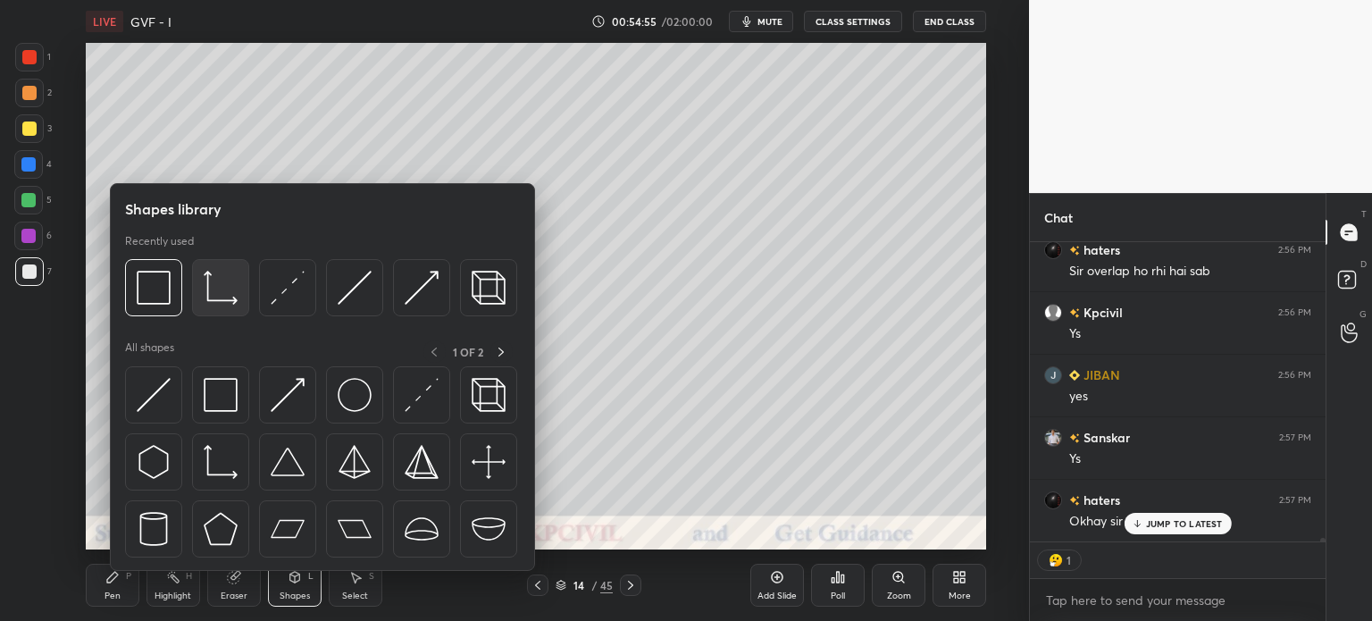
click at [213, 299] on img at bounding box center [221, 288] width 34 height 34
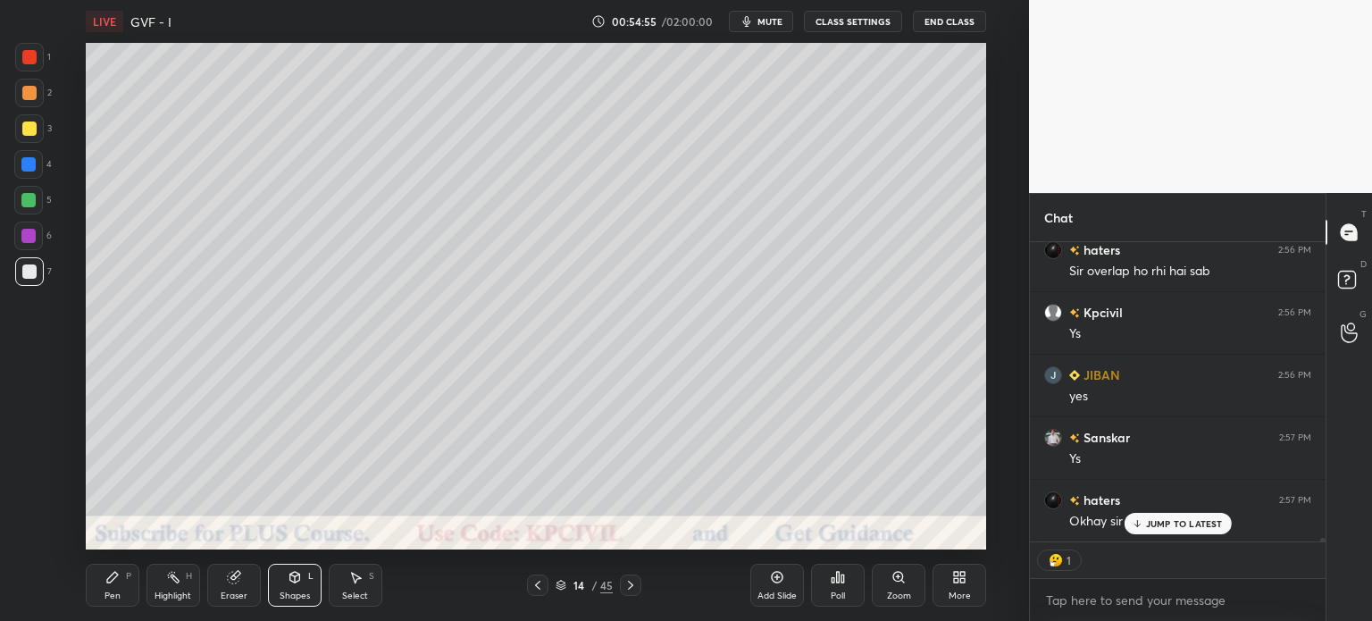
click at [25, 167] on div at bounding box center [28, 164] width 14 height 14
click at [105, 596] on div "Pen" at bounding box center [113, 595] width 16 height 9
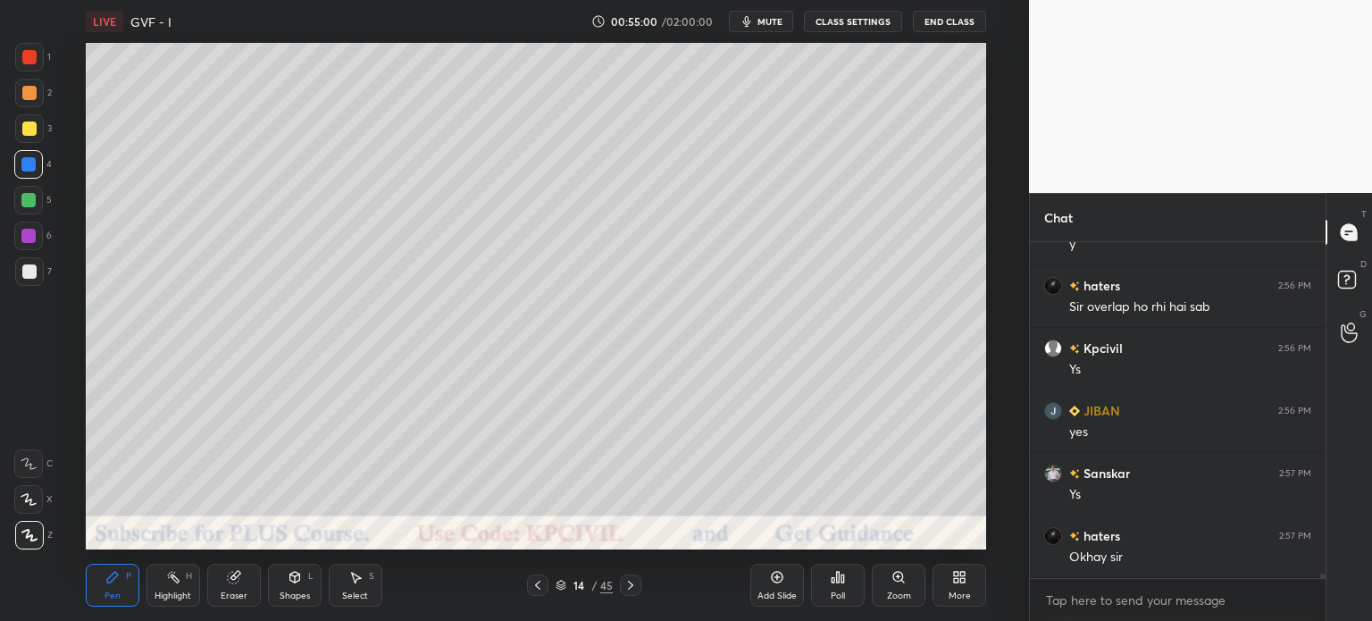
click at [33, 273] on div at bounding box center [29, 271] width 14 height 14
click at [22, 135] on div at bounding box center [29, 129] width 14 height 14
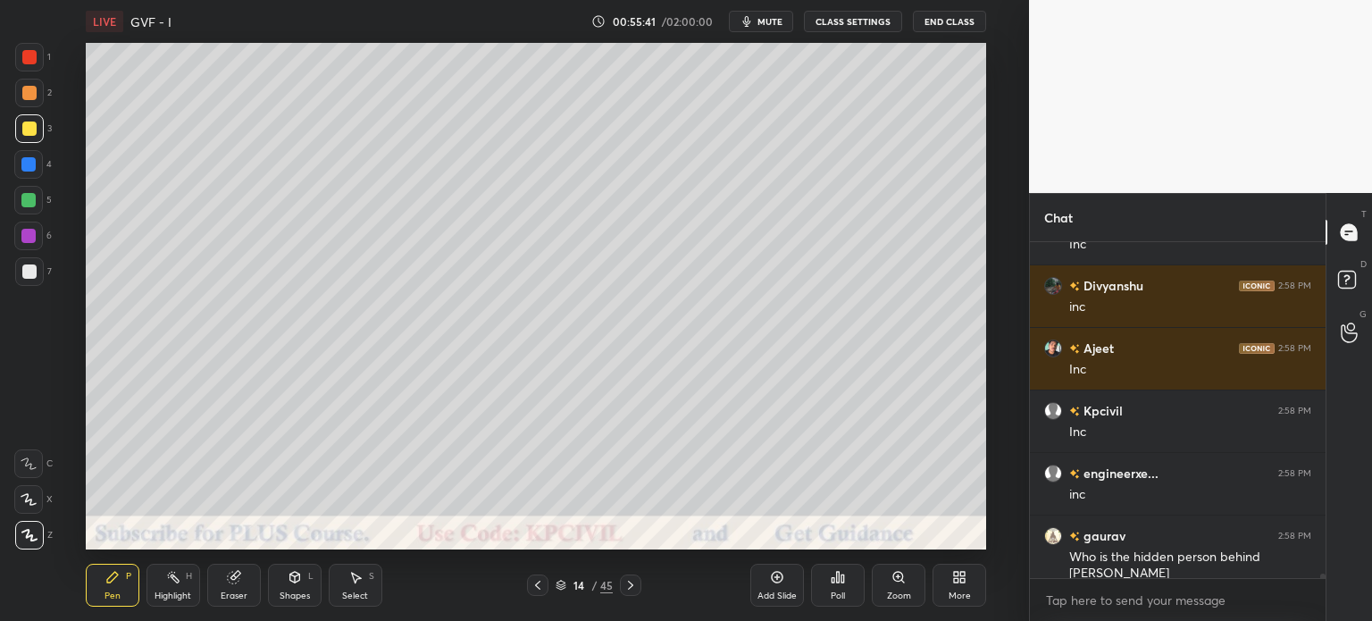
scroll to position [24483, 0]
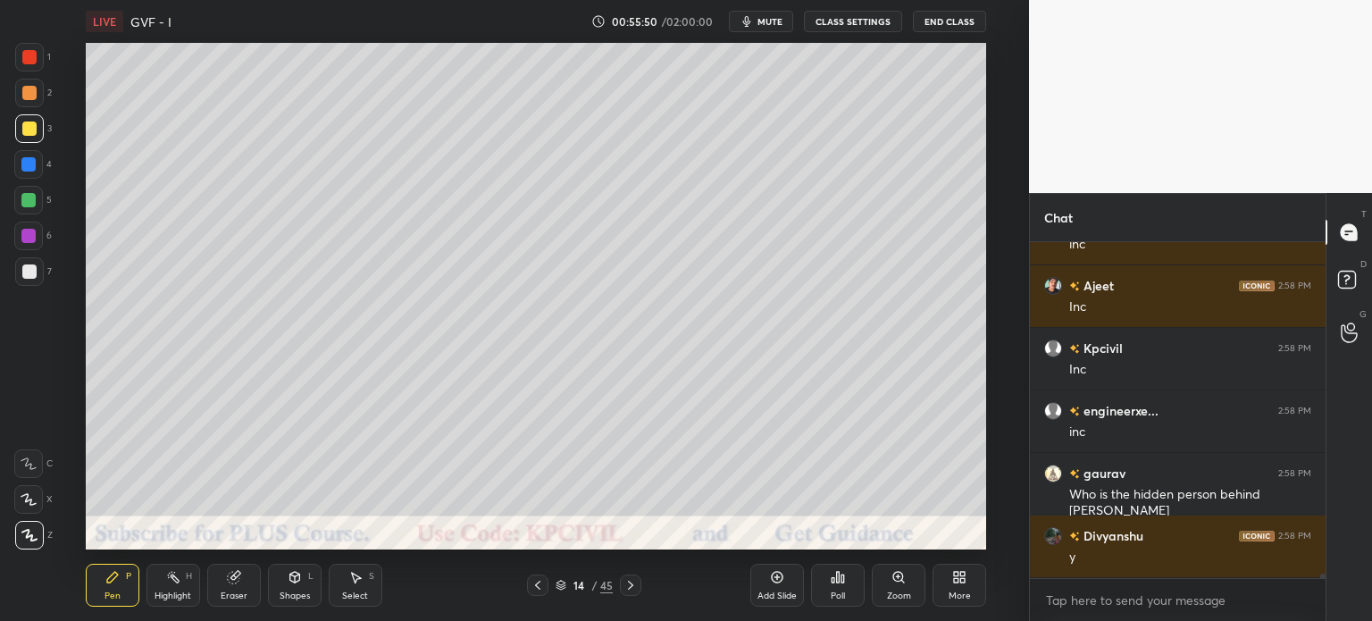
click at [26, 271] on div at bounding box center [29, 271] width 14 height 14
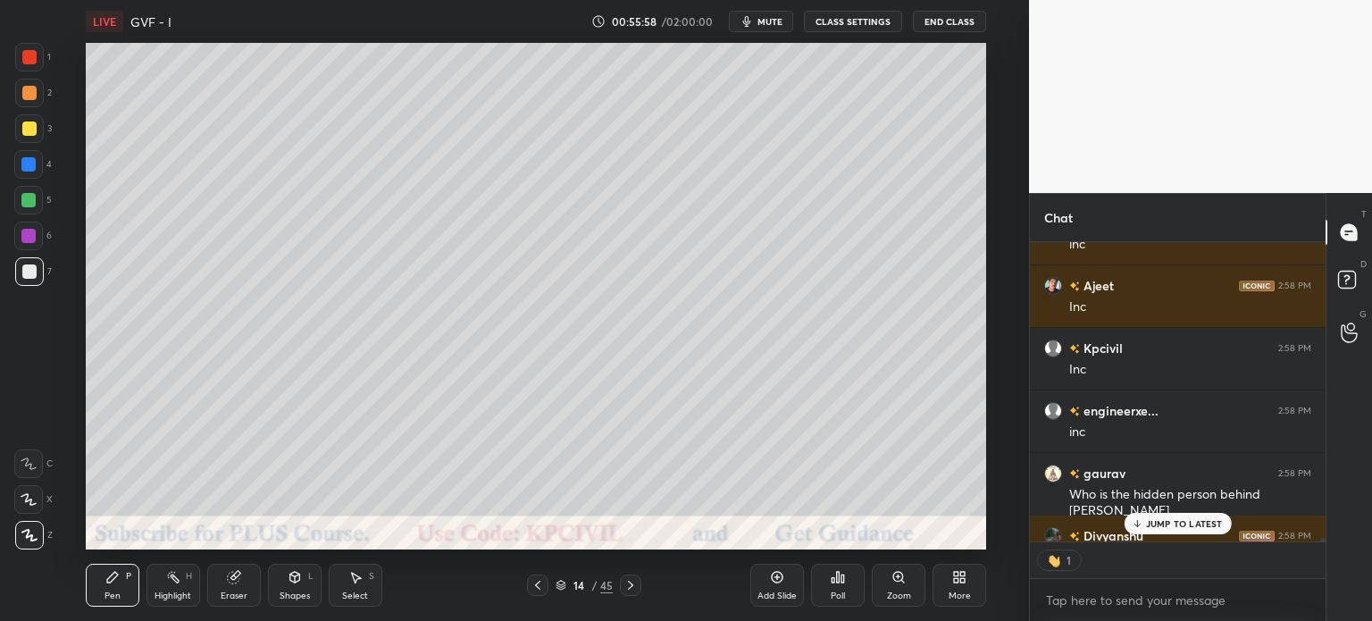
scroll to position [24582, 0]
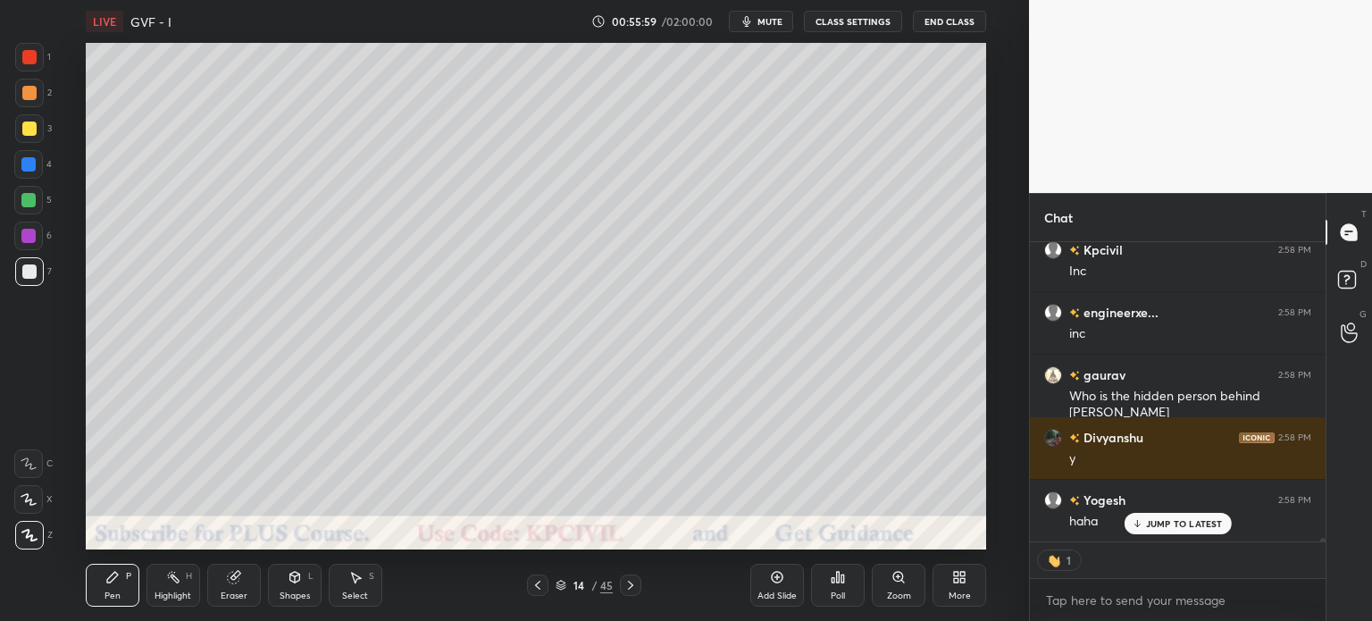
click at [27, 103] on div at bounding box center [29, 93] width 29 height 29
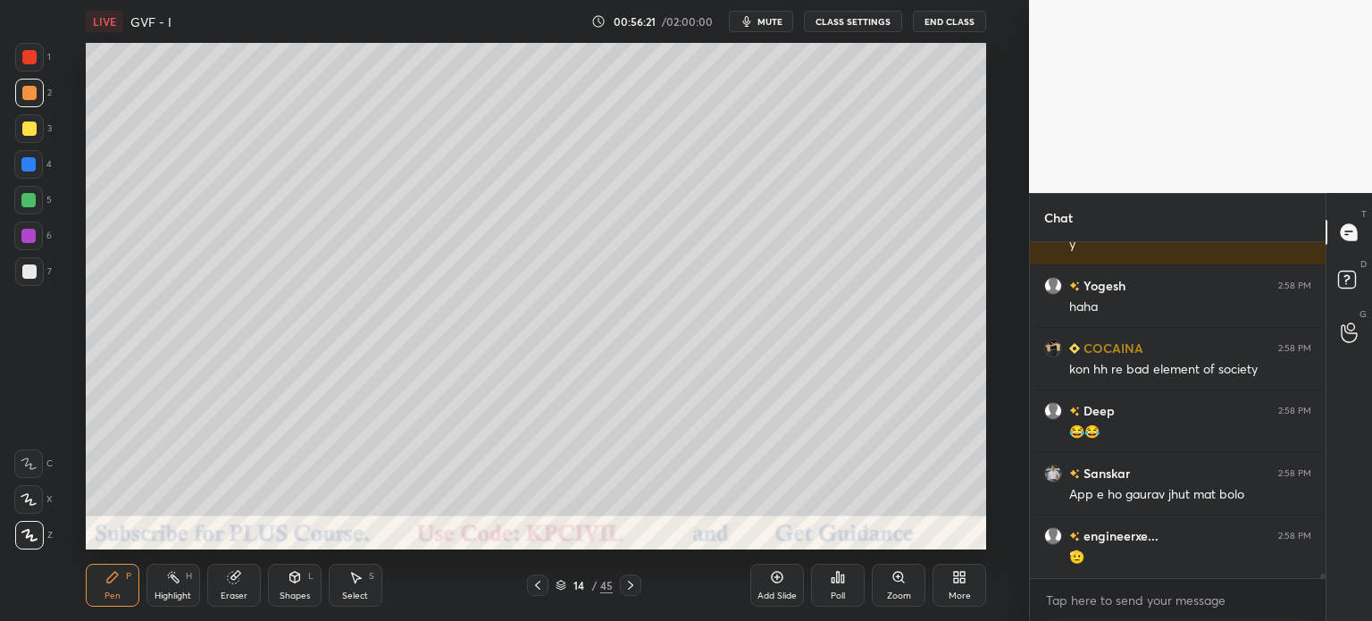
scroll to position [24859, 0]
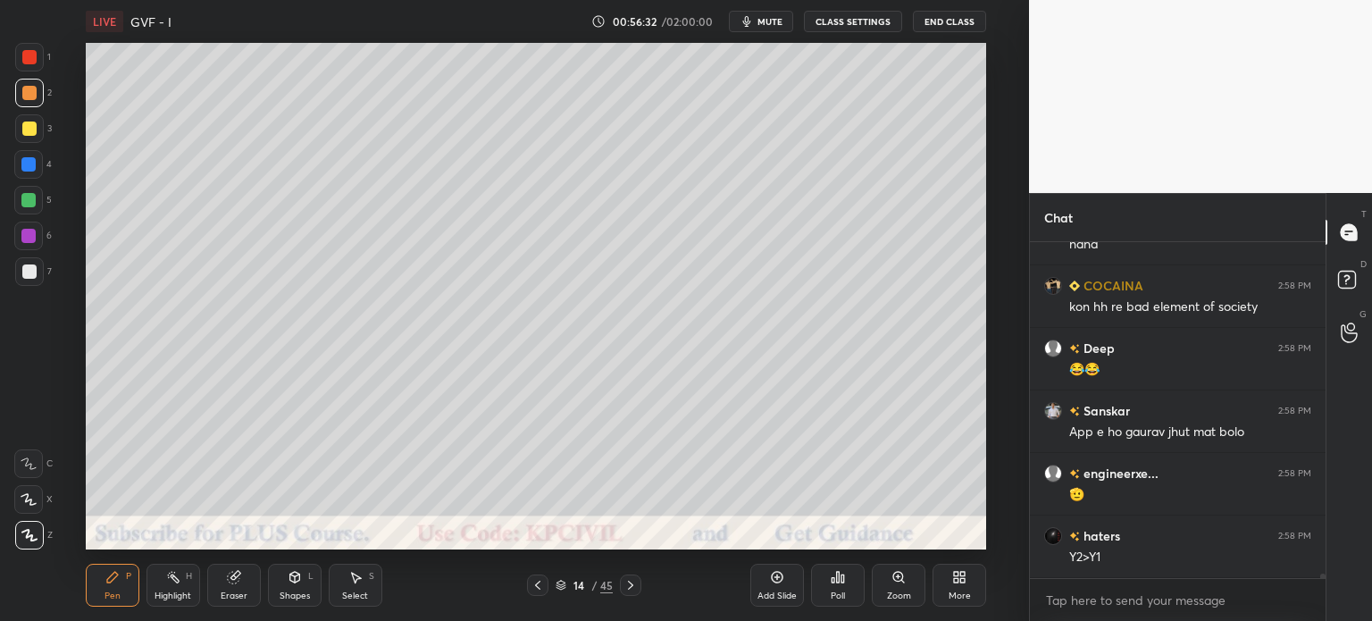
click at [24, 271] on div at bounding box center [29, 271] width 14 height 14
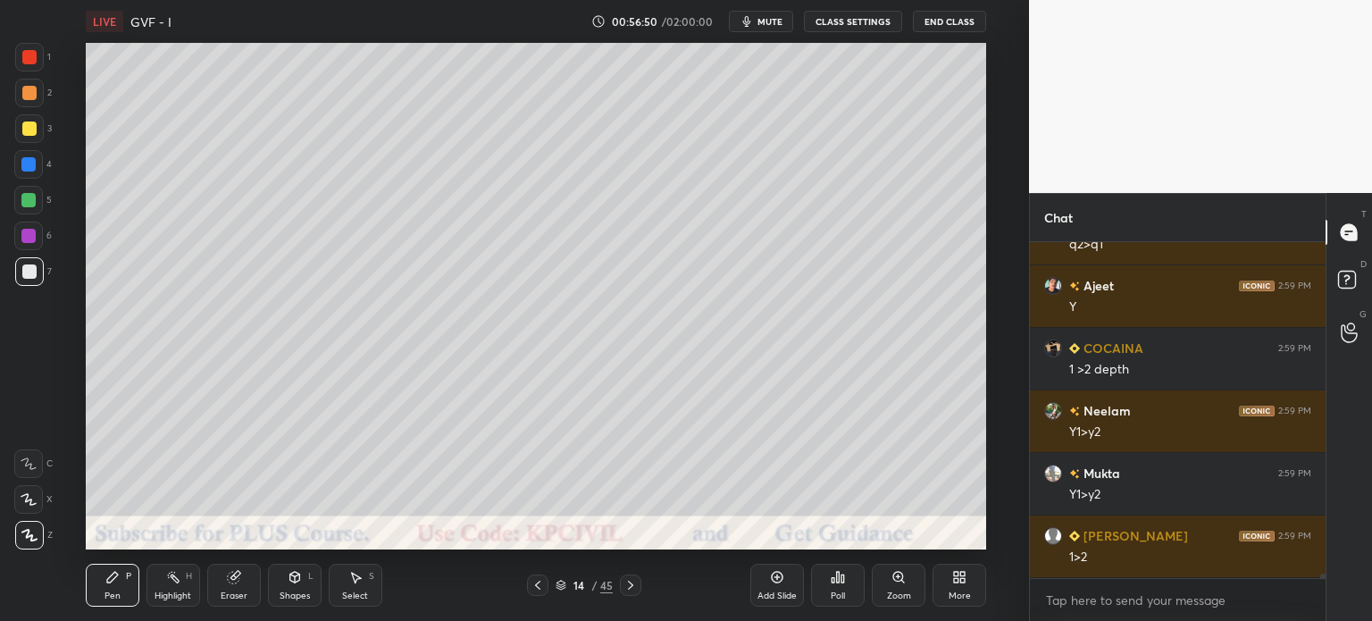
scroll to position [25359, 0]
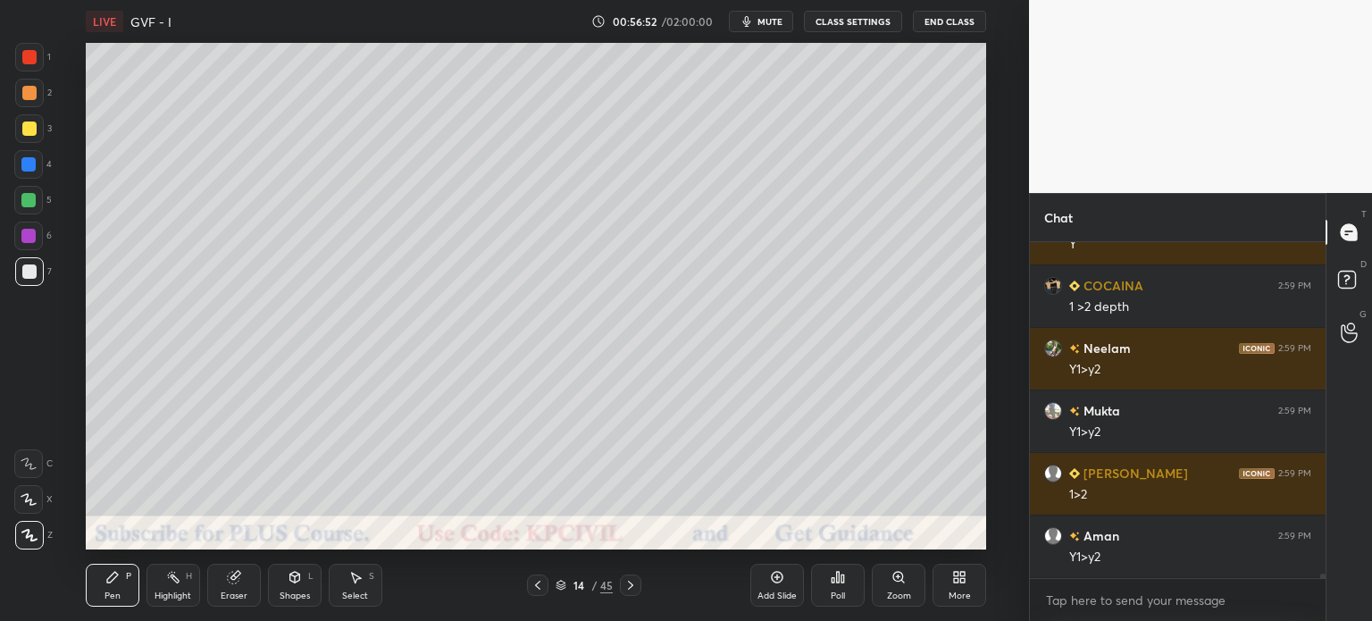
click at [25, 199] on div at bounding box center [28, 200] width 14 height 14
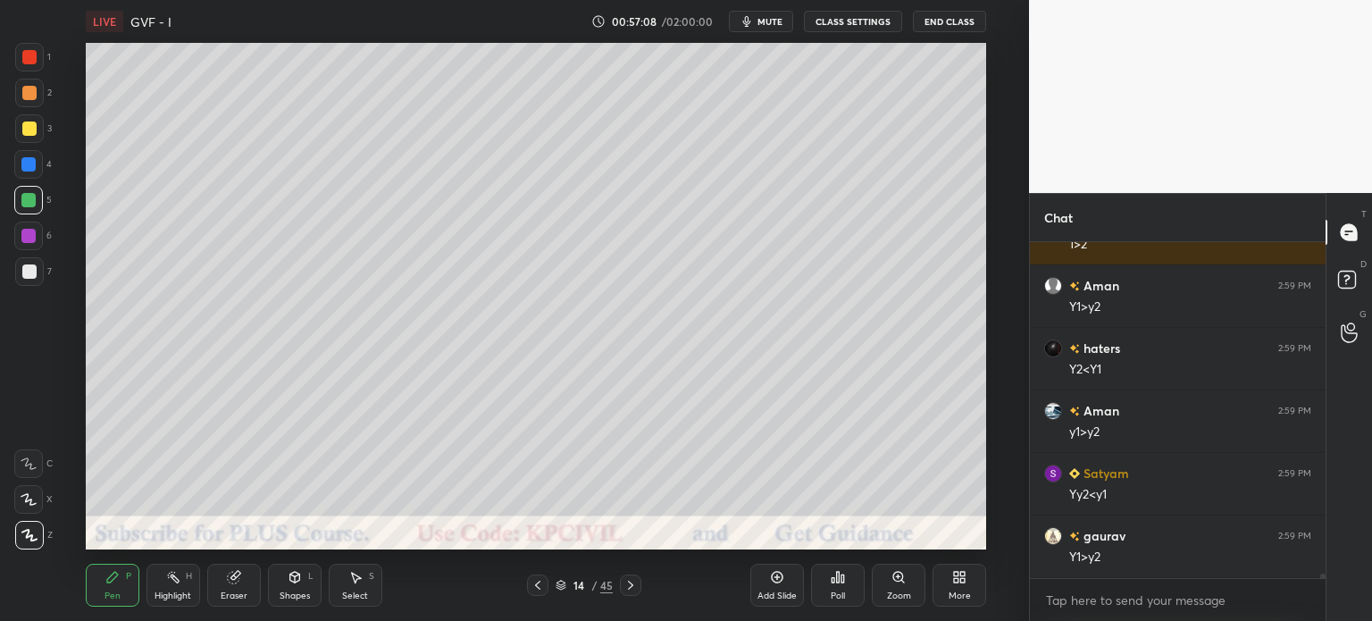
scroll to position [25672, 0]
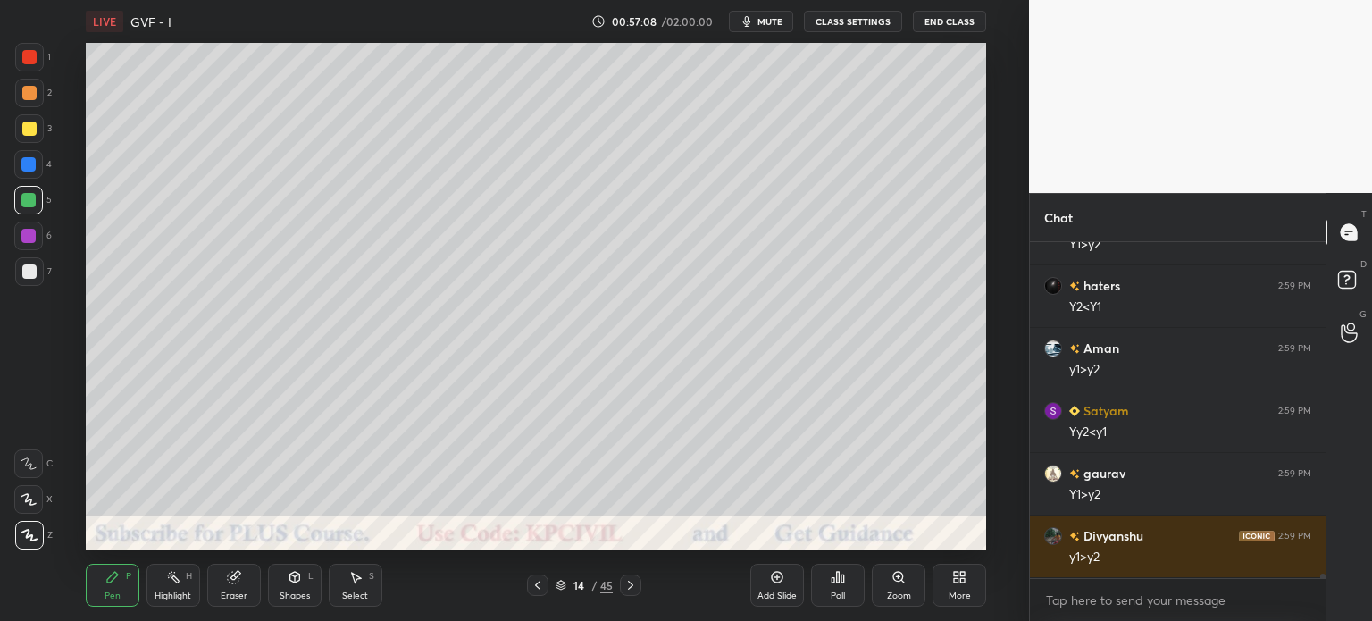
click at [25, 281] on div at bounding box center [29, 271] width 29 height 29
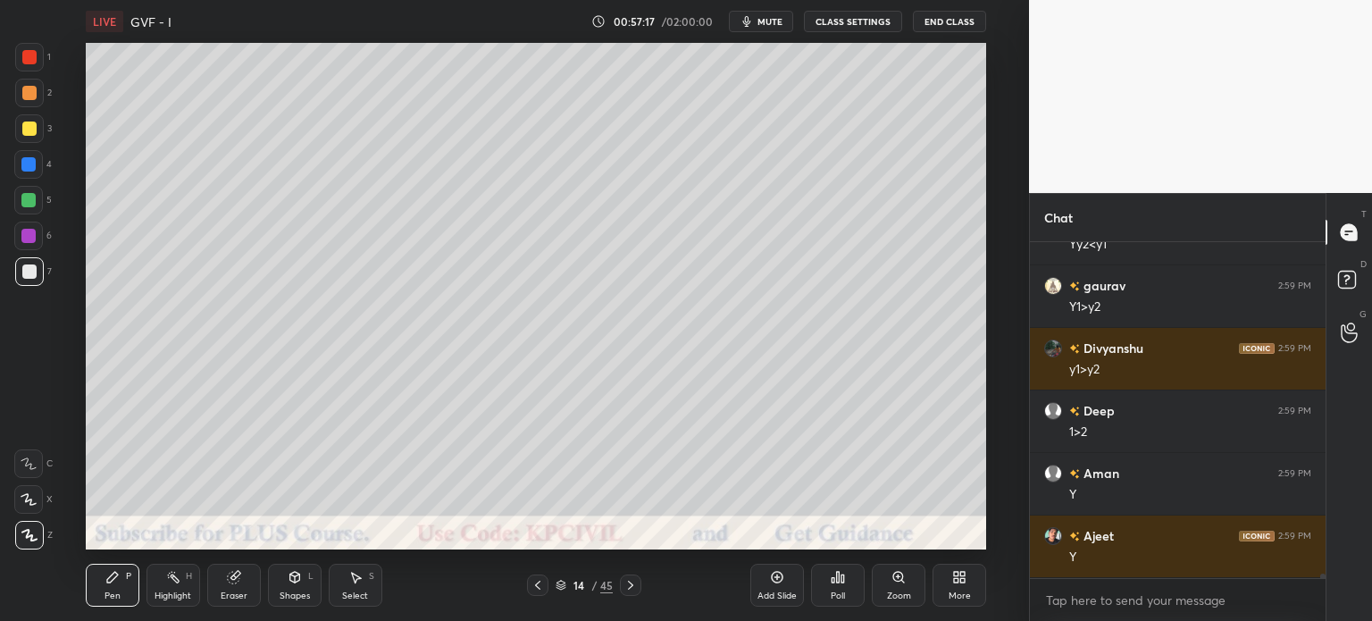
scroll to position [25922, 0]
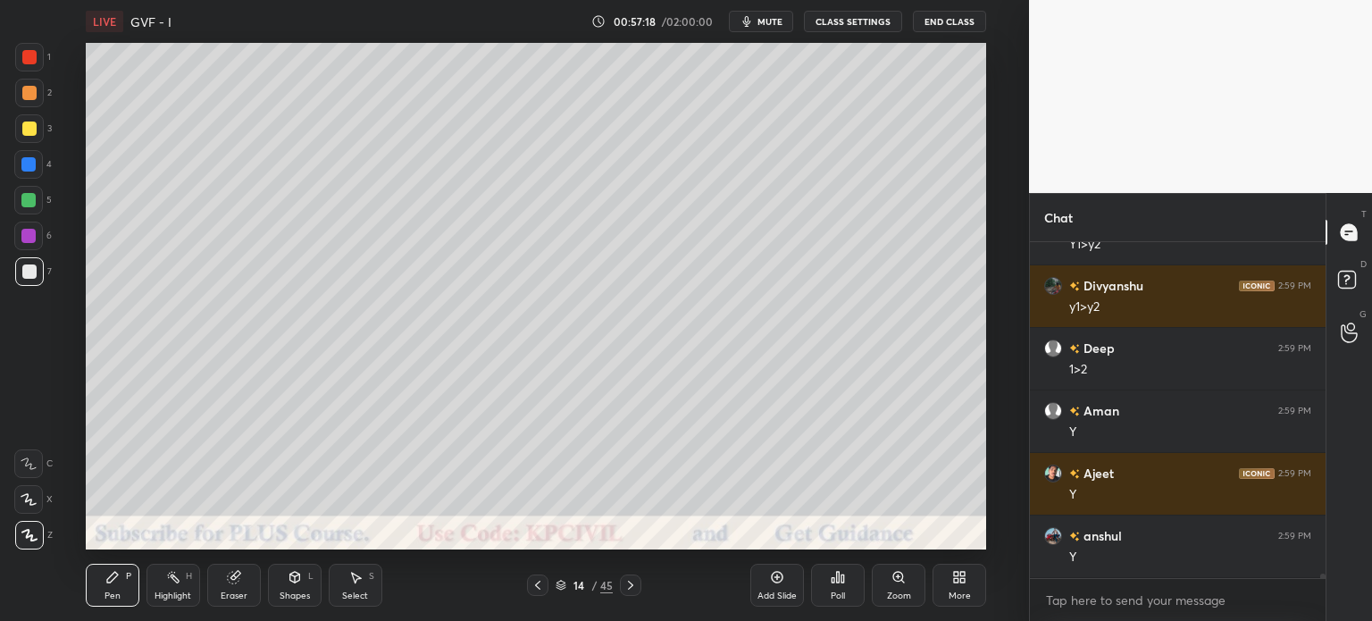
click at [537, 575] on div at bounding box center [537, 585] width 21 height 21
click at [625, 590] on icon at bounding box center [631, 585] width 14 height 14
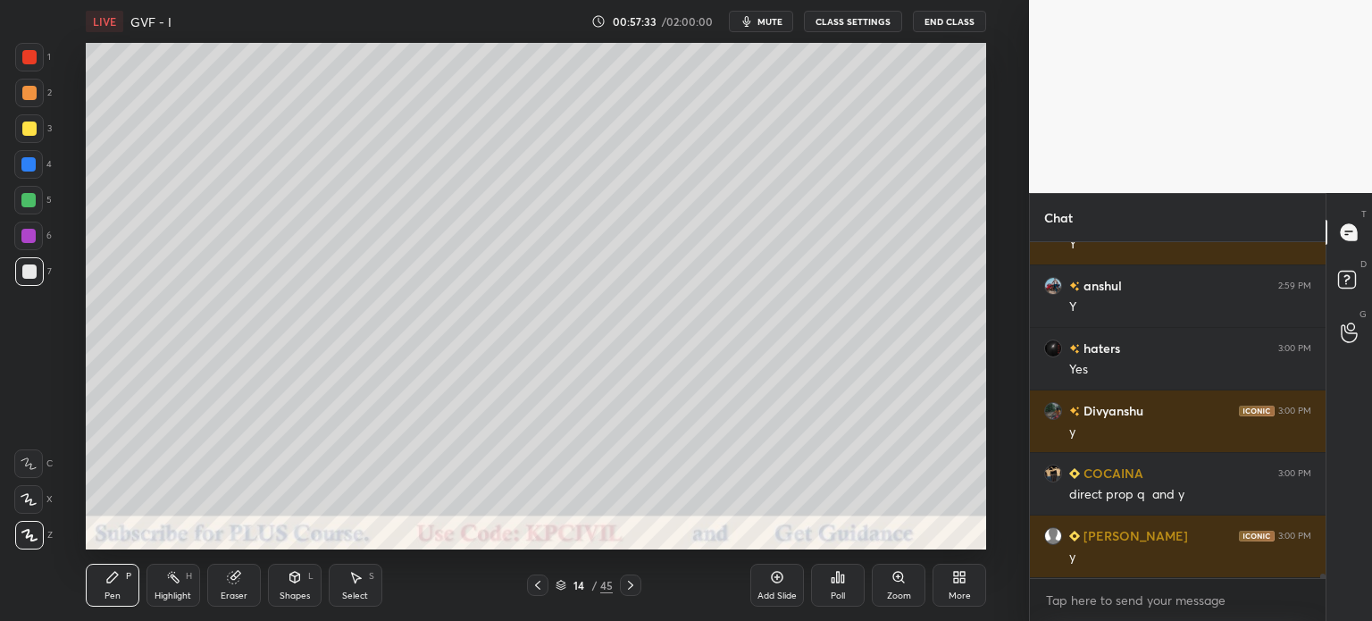
click at [541, 588] on icon at bounding box center [538, 585] width 14 height 14
click at [540, 588] on icon at bounding box center [538, 585] width 14 height 14
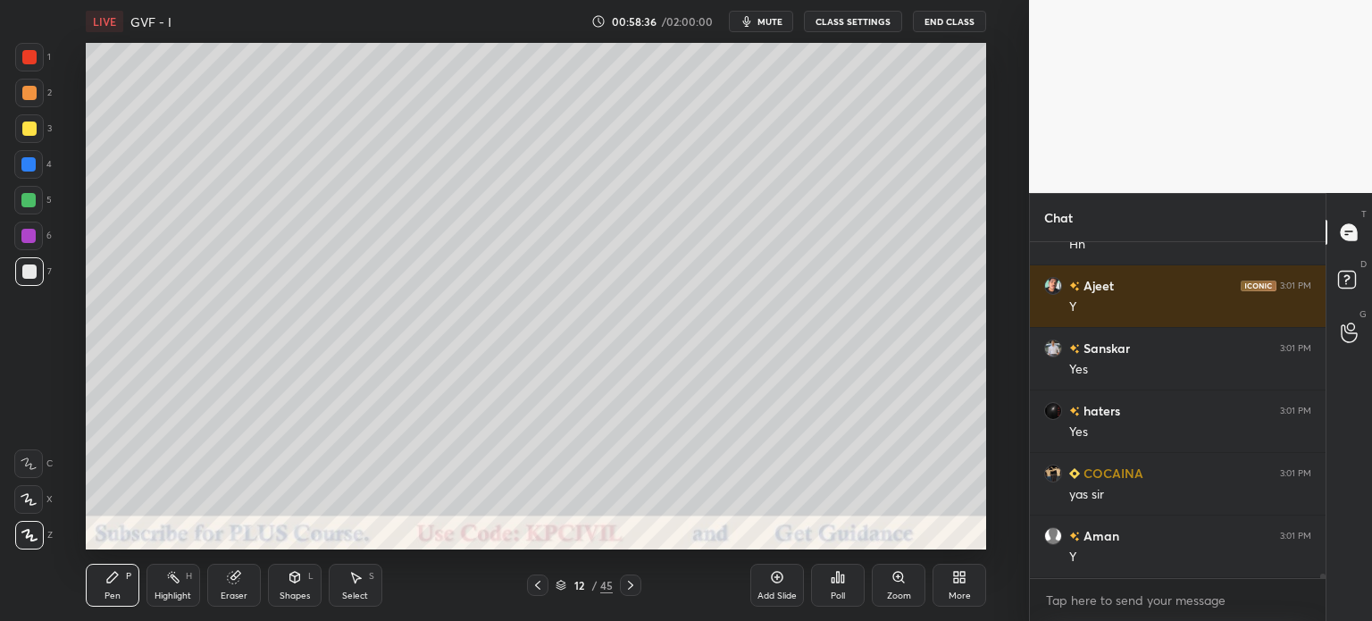
scroll to position [27048, 0]
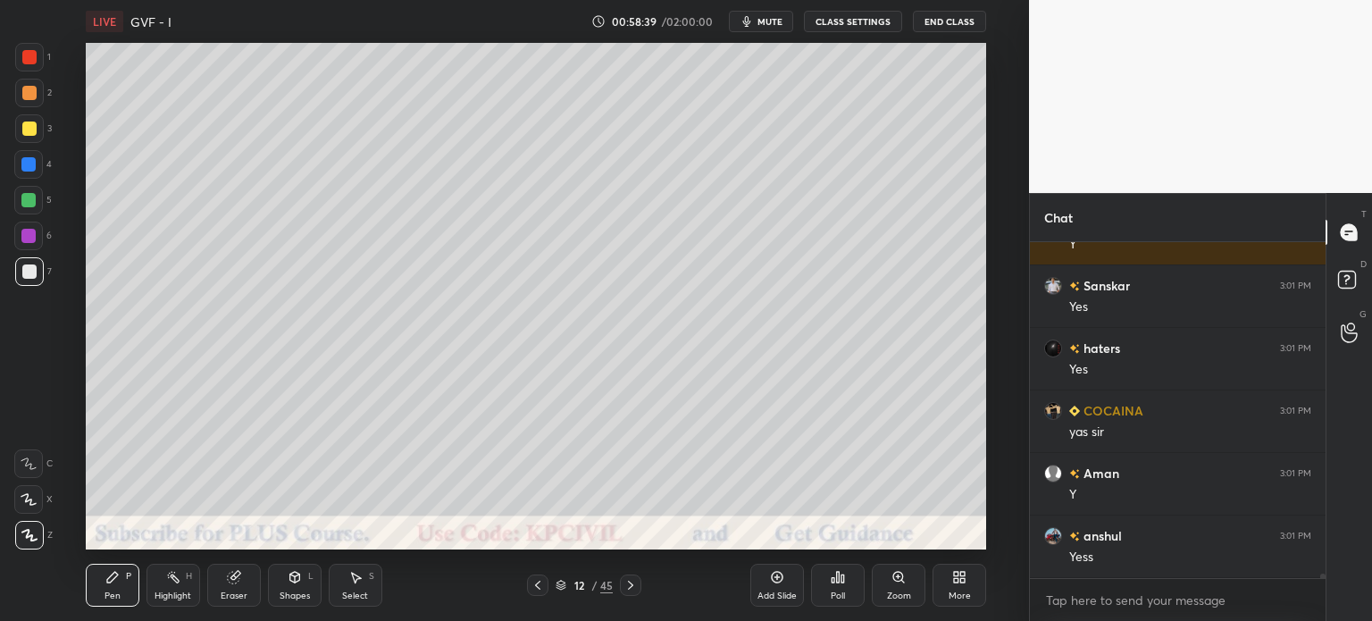
click at [181, 589] on div "Highlight H" at bounding box center [174, 585] width 54 height 43
click at [25, 84] on div at bounding box center [29, 93] width 29 height 29
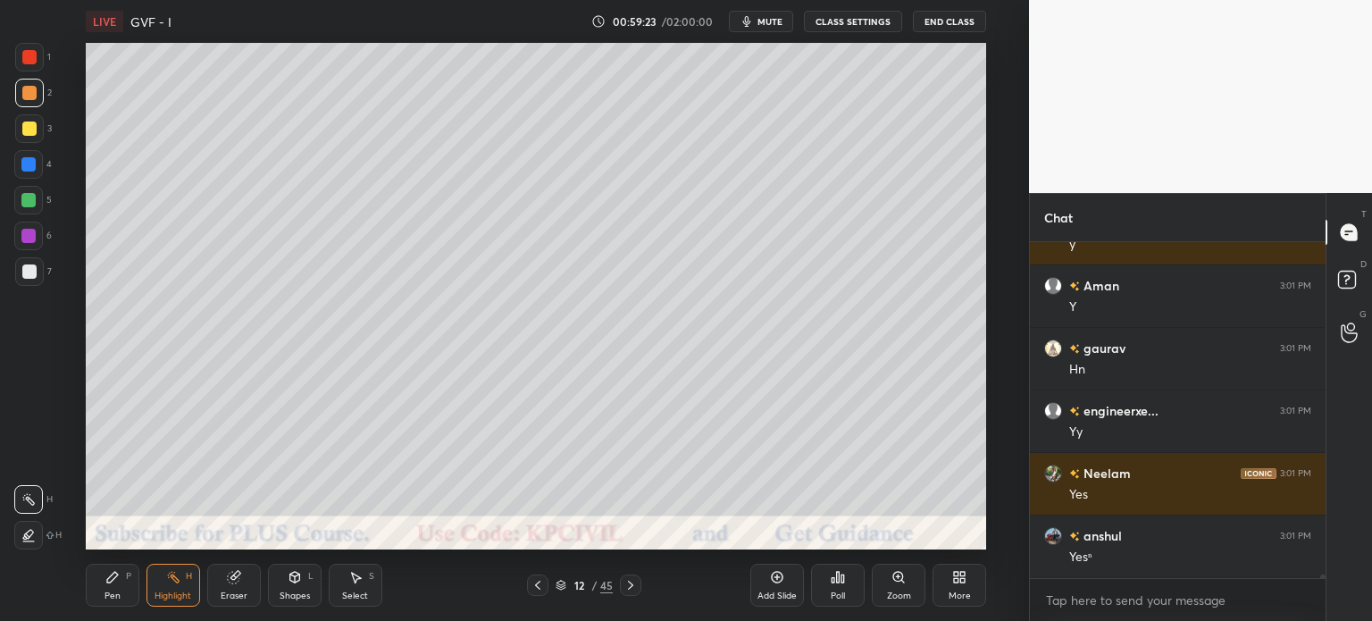
scroll to position [27986, 0]
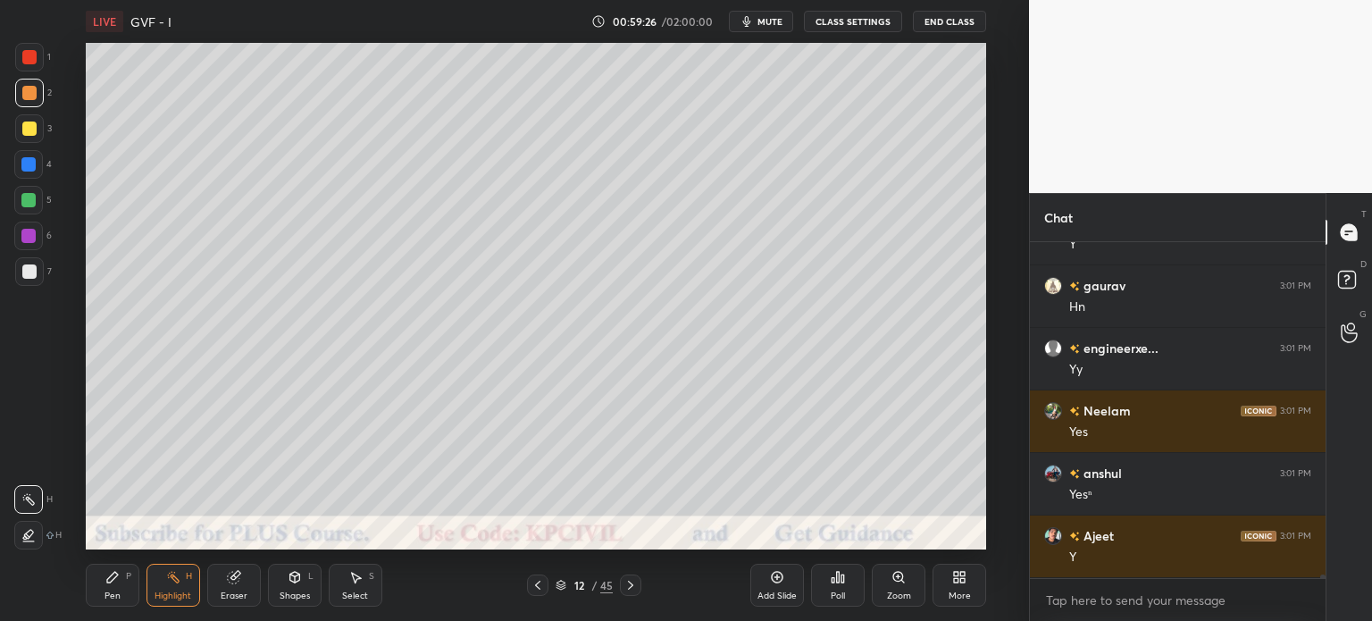
click at [636, 586] on icon at bounding box center [631, 585] width 14 height 14
click at [634, 586] on icon at bounding box center [631, 585] width 14 height 14
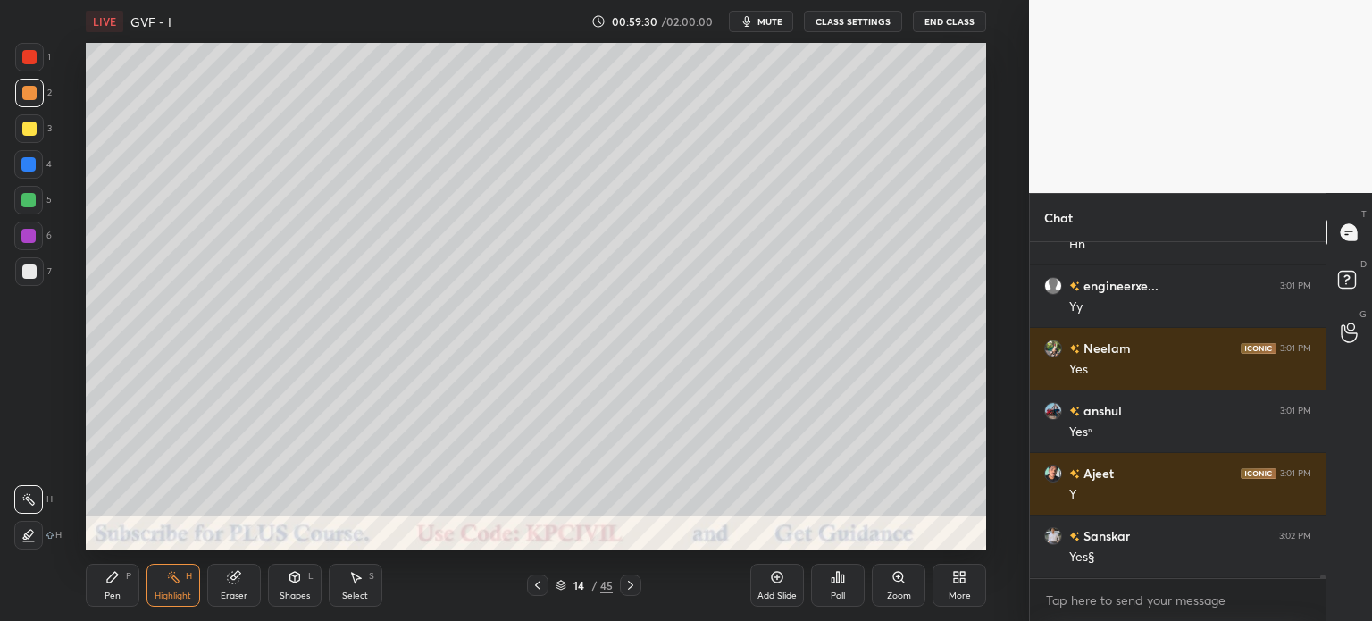
click at [24, 197] on div at bounding box center [28, 200] width 14 height 14
click at [112, 585] on div "Pen P" at bounding box center [113, 585] width 54 height 43
click at [22, 278] on div at bounding box center [29, 271] width 14 height 14
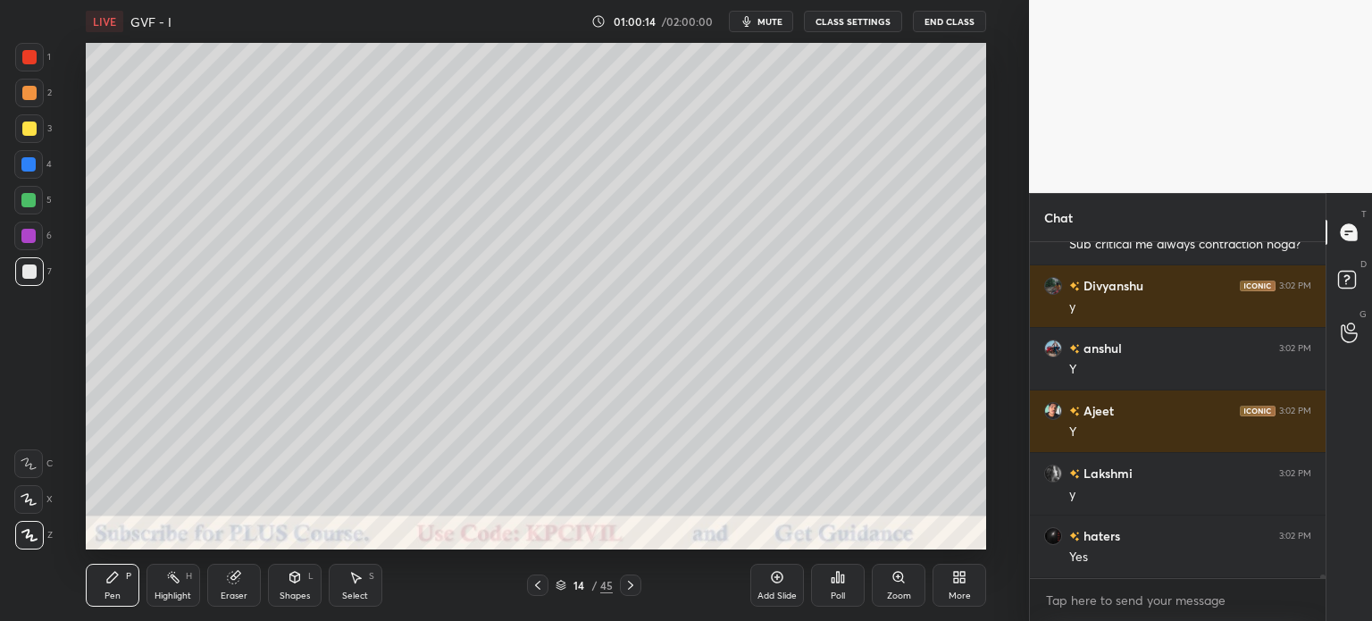
scroll to position [28987, 0]
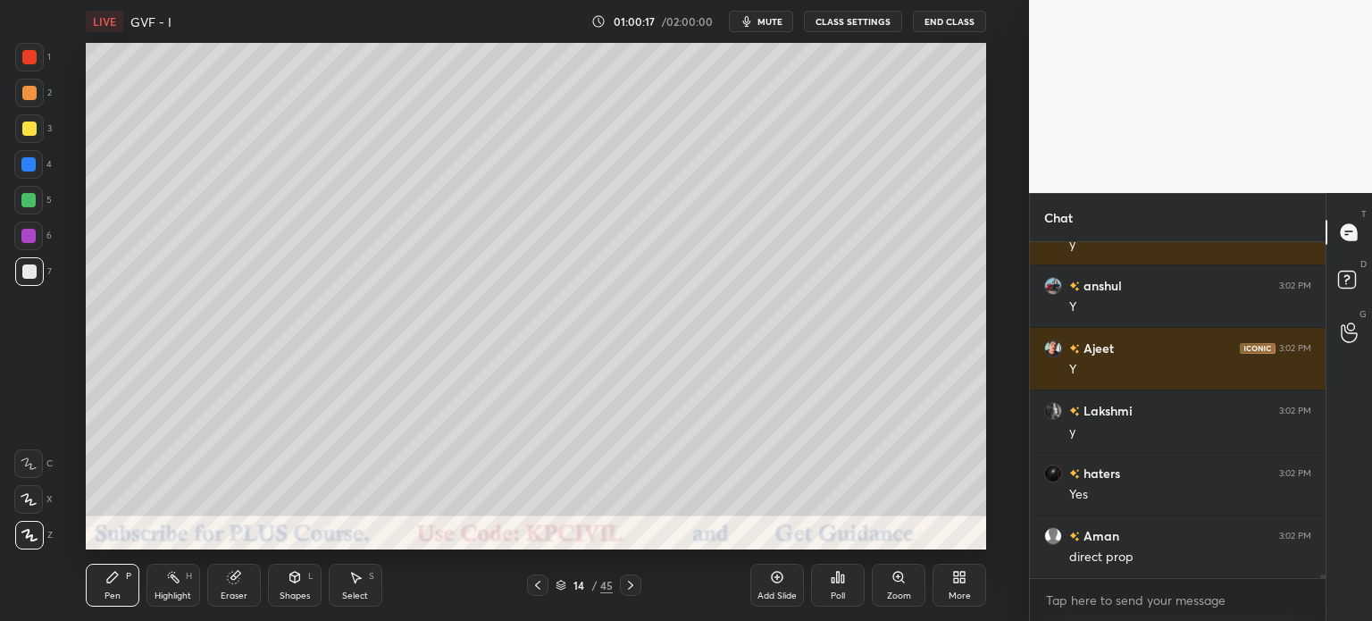
click at [543, 590] on icon at bounding box center [538, 585] width 14 height 14
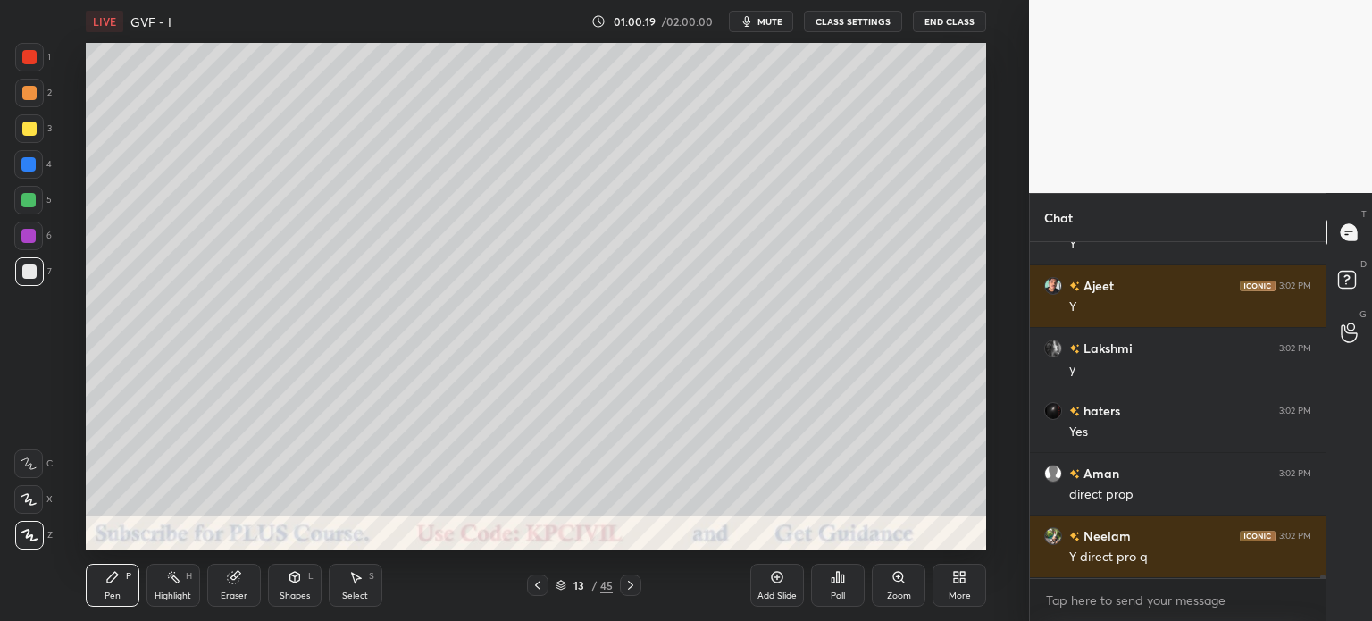
click at [545, 593] on div at bounding box center [537, 585] width 21 height 21
click at [27, 133] on div at bounding box center [29, 129] width 14 height 14
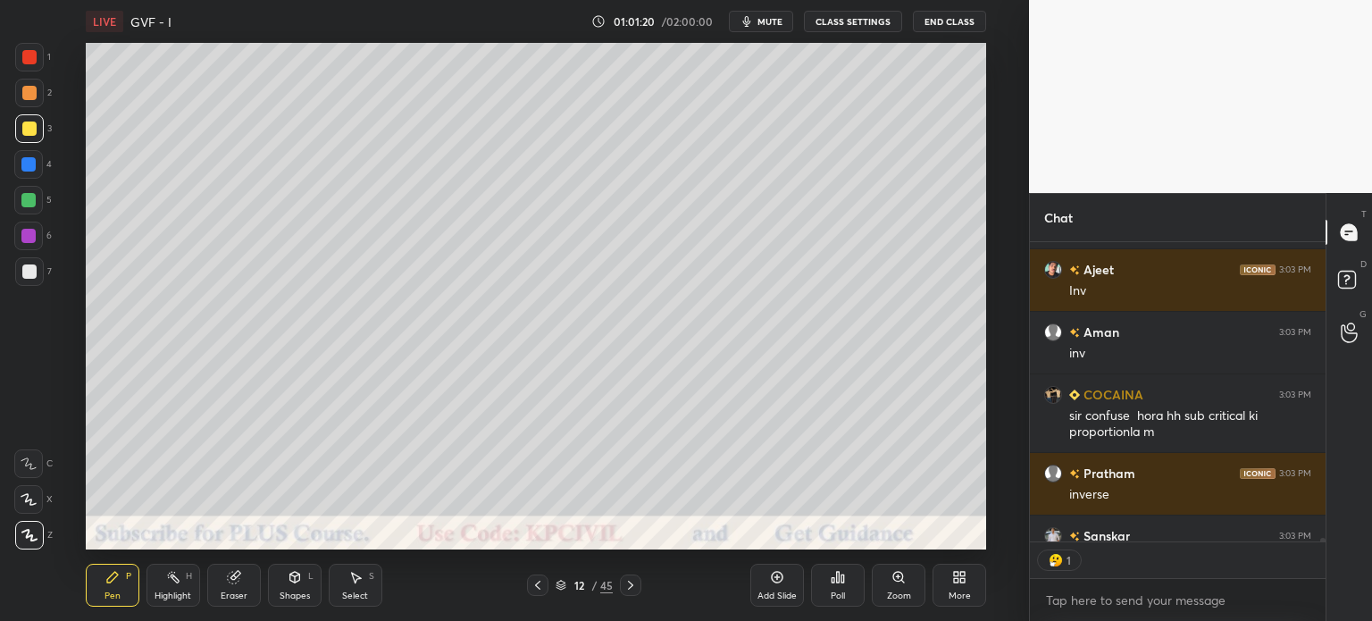
scroll to position [295, 290]
click at [186, 587] on div "Highlight H" at bounding box center [174, 585] width 54 height 43
click at [234, 595] on div "Eraser" at bounding box center [234, 595] width 27 height 9
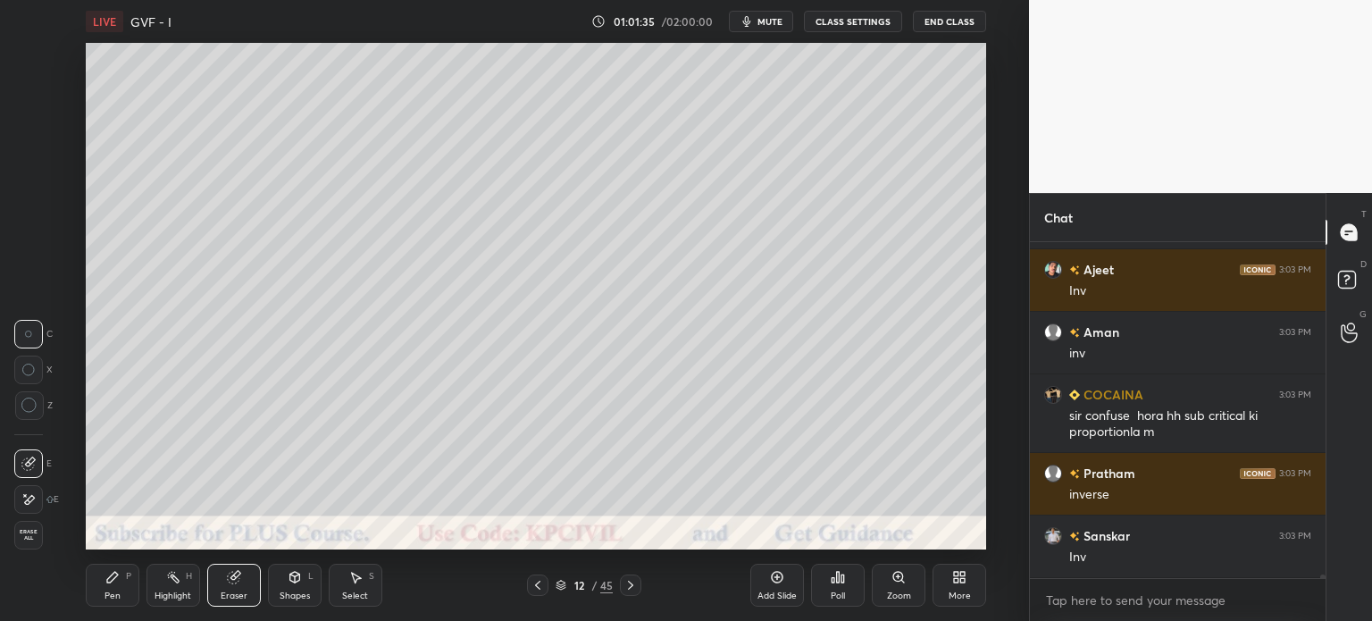
click at [105, 596] on div "Pen" at bounding box center [113, 595] width 16 height 9
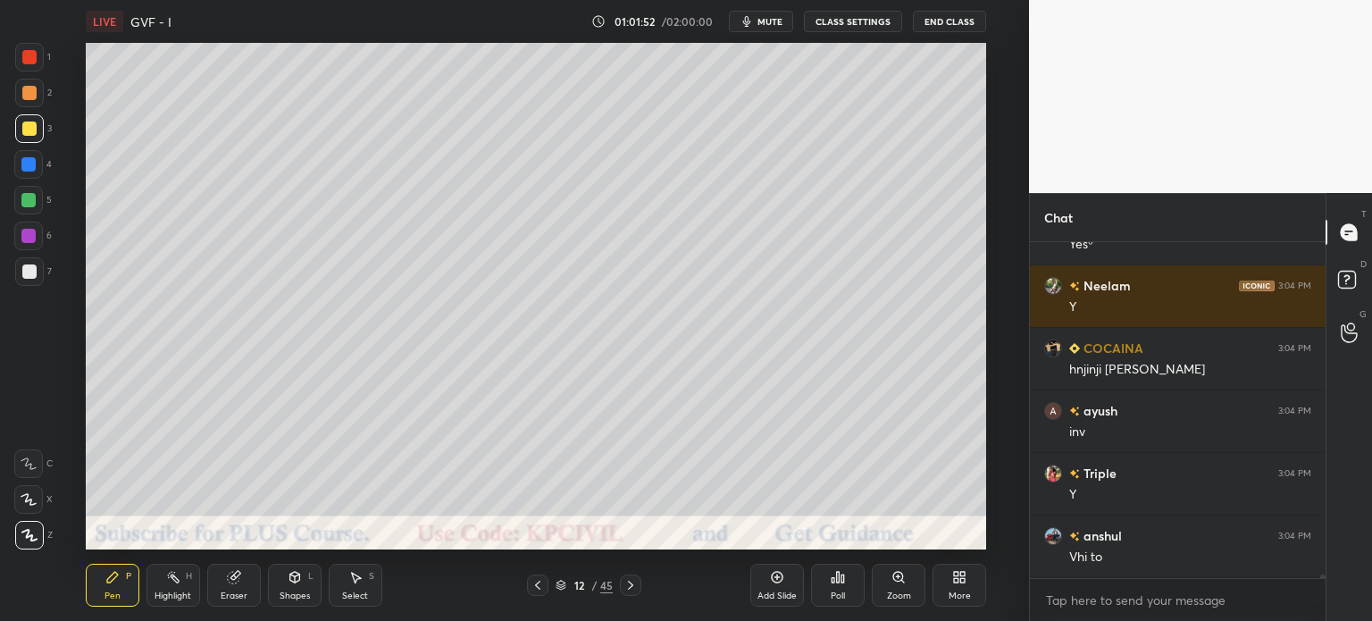
scroll to position [30316, 0]
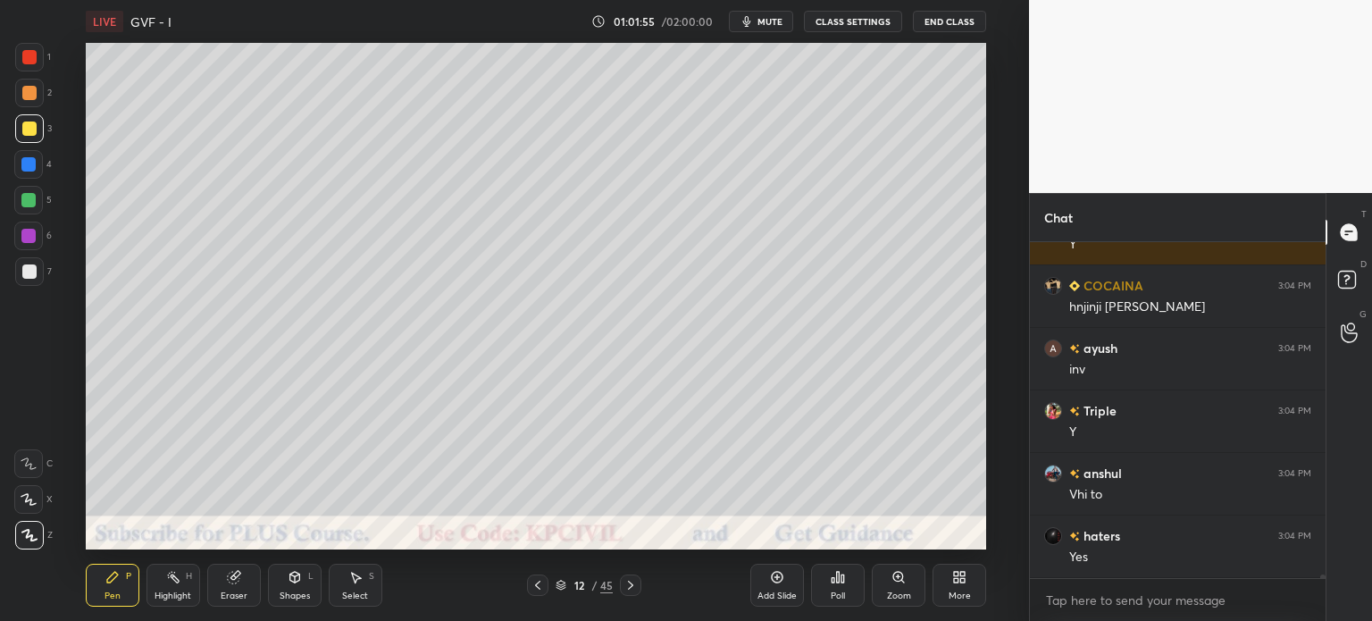
click at [172, 591] on div "Highlight" at bounding box center [173, 595] width 37 height 9
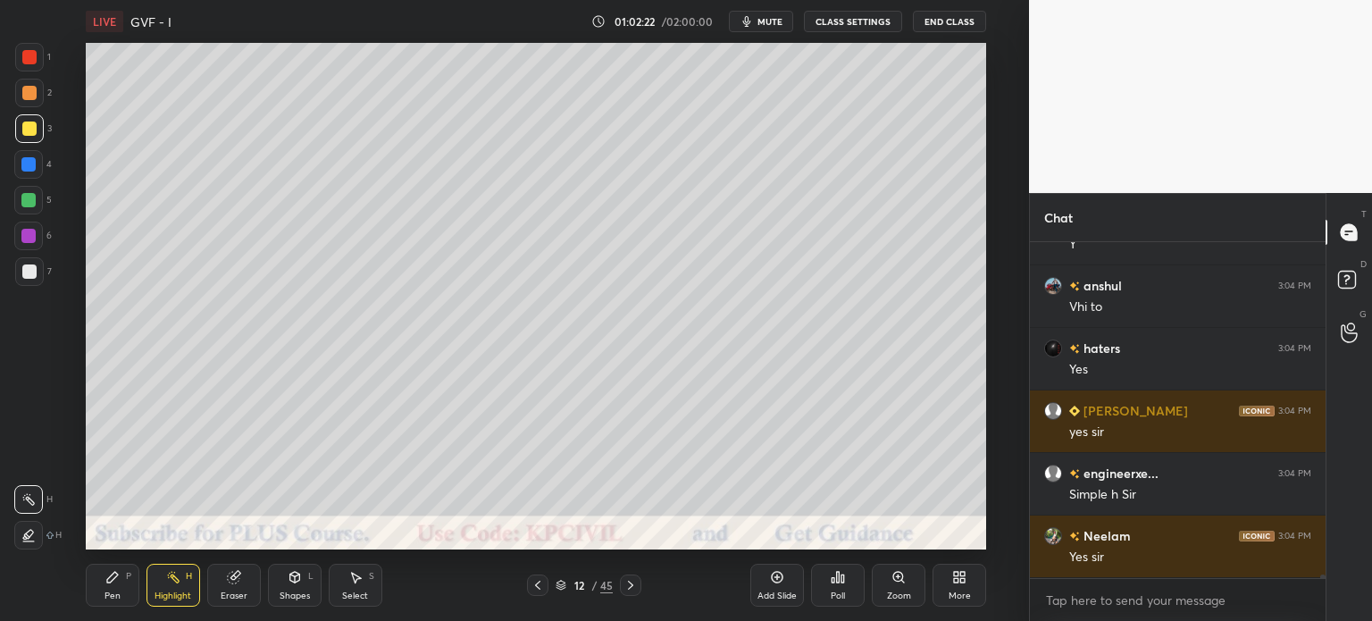
scroll to position [30566, 0]
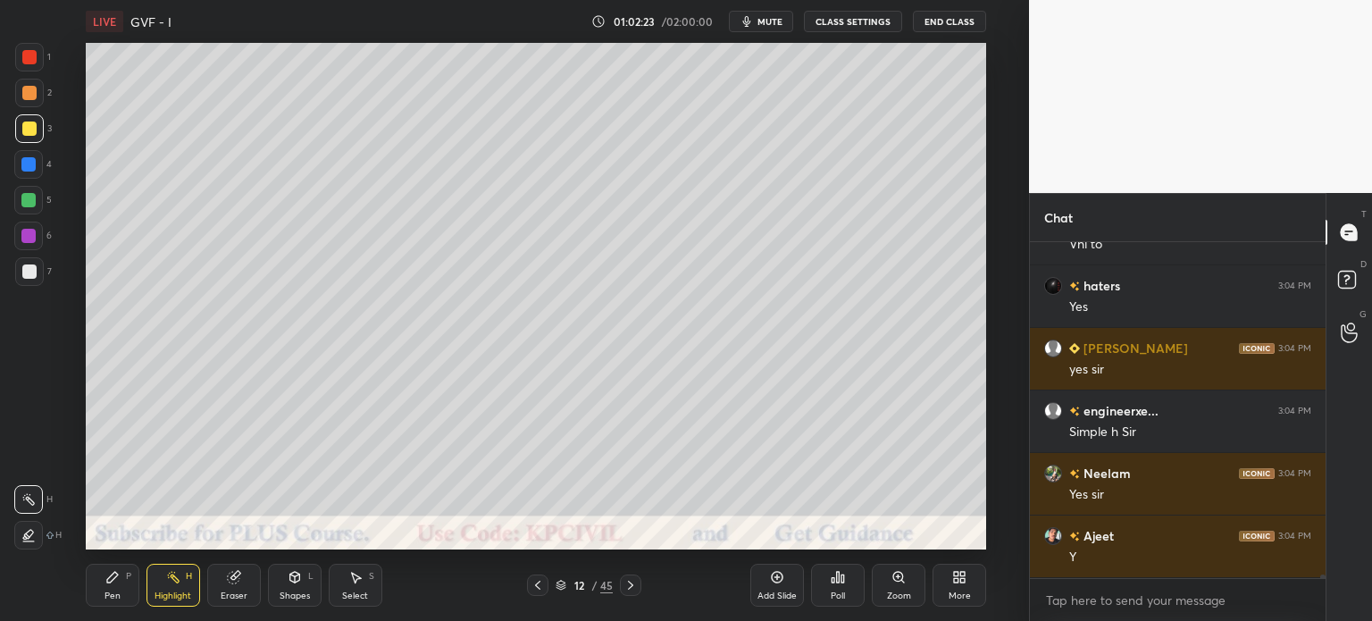
click at [634, 583] on icon at bounding box center [631, 585] width 14 height 14
click at [633, 583] on icon at bounding box center [631, 585] width 14 height 14
click at [627, 578] on div at bounding box center [630, 585] width 21 height 21
click at [110, 592] on div "Pen" at bounding box center [113, 595] width 16 height 9
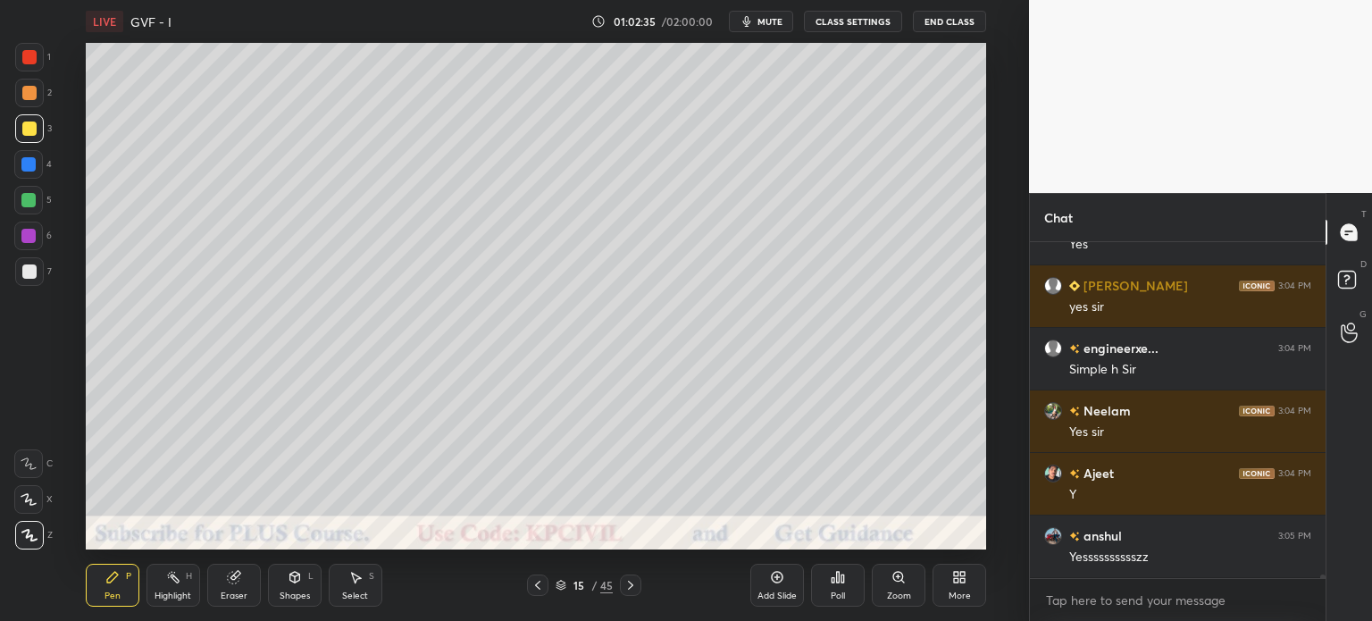
click at [18, 277] on div at bounding box center [29, 271] width 29 height 29
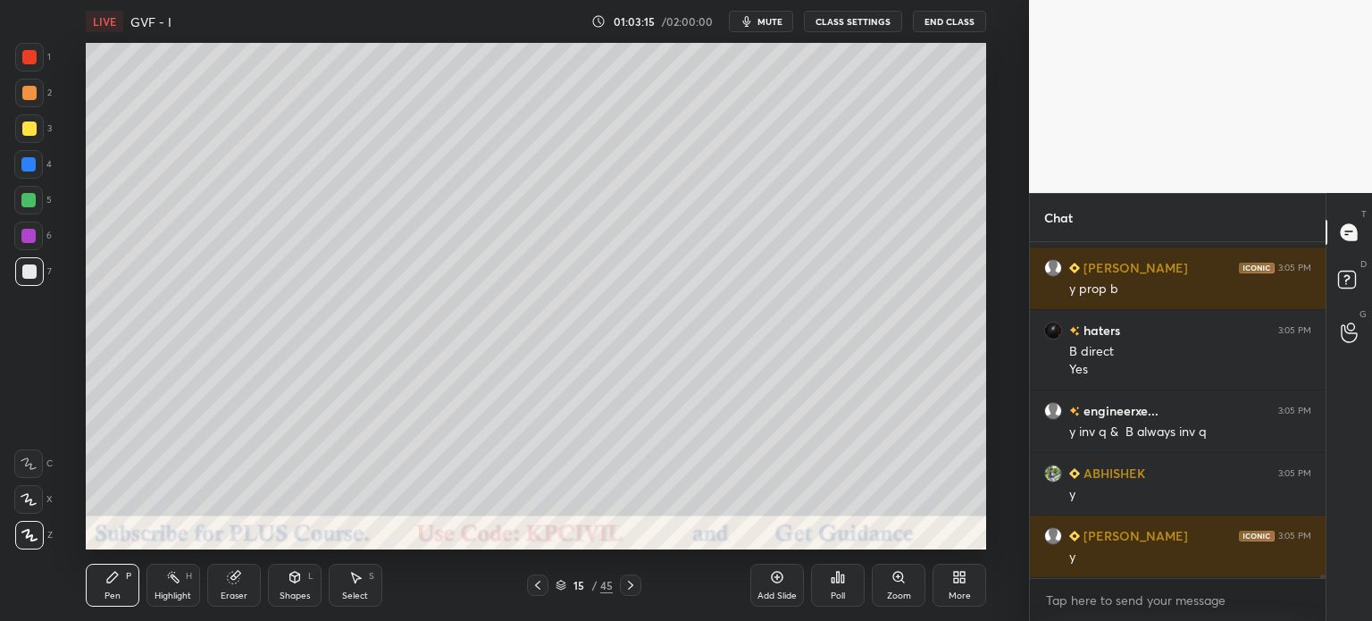
scroll to position [31165, 0]
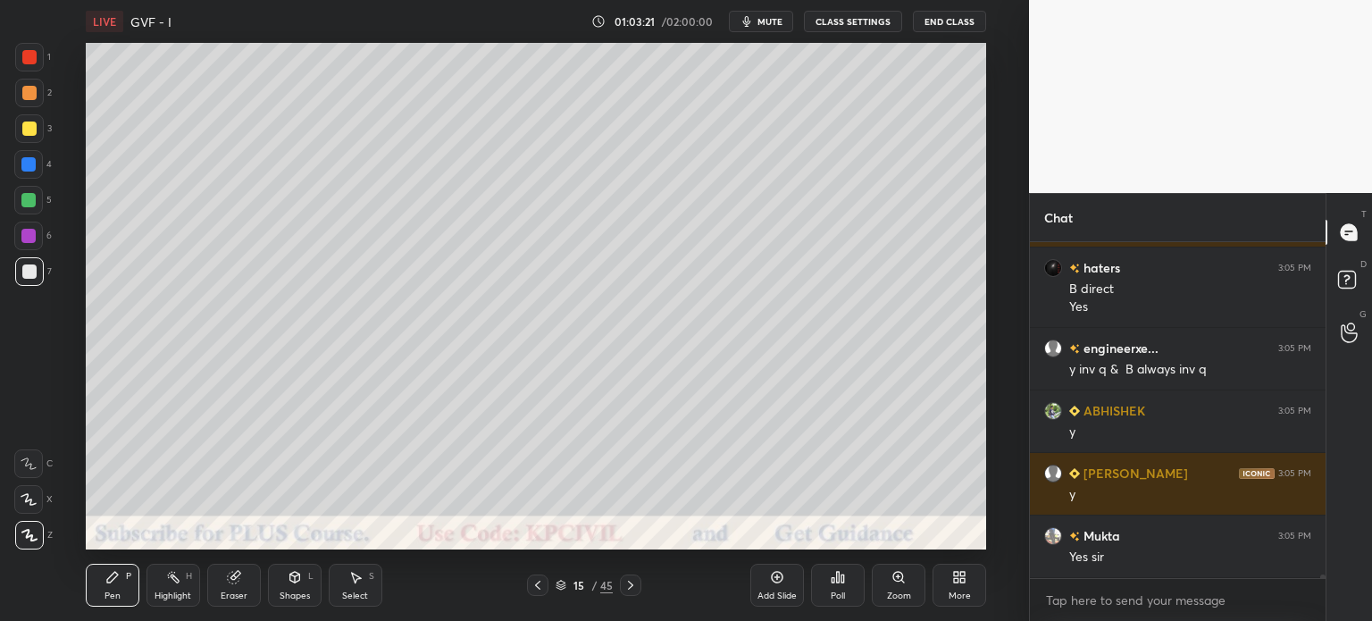
click at [356, 592] on div "Select" at bounding box center [355, 595] width 26 height 9
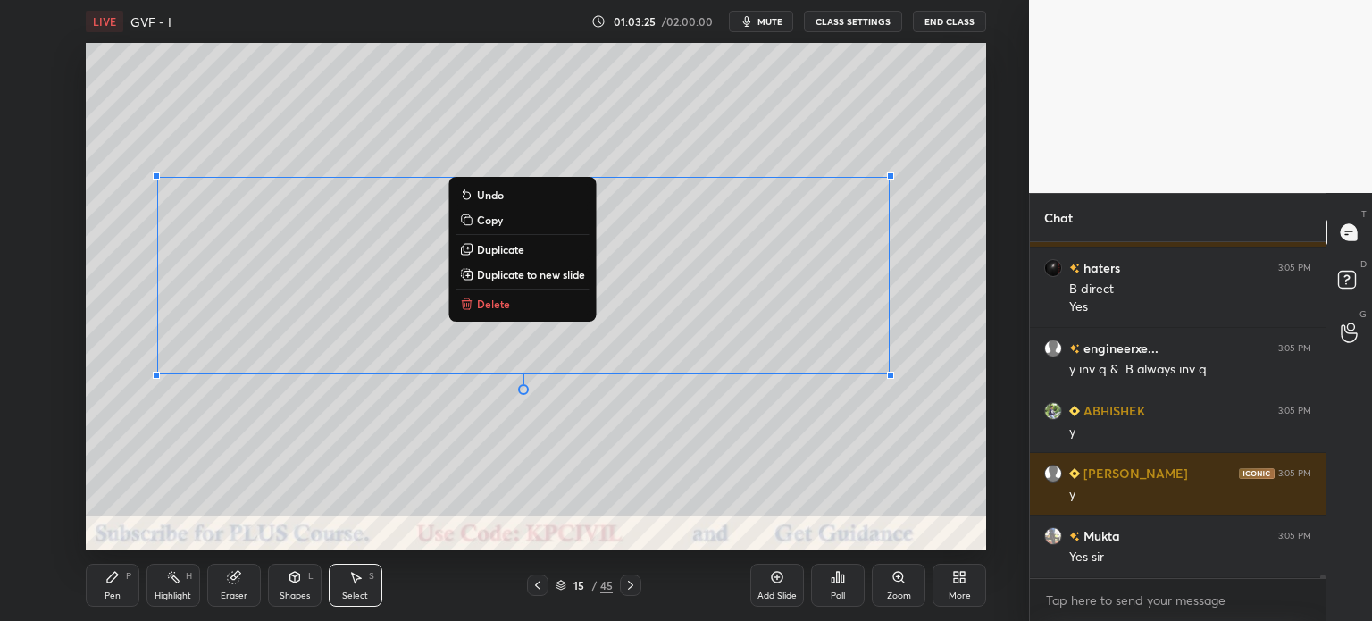
click at [96, 592] on div "Pen P" at bounding box center [113, 585] width 54 height 43
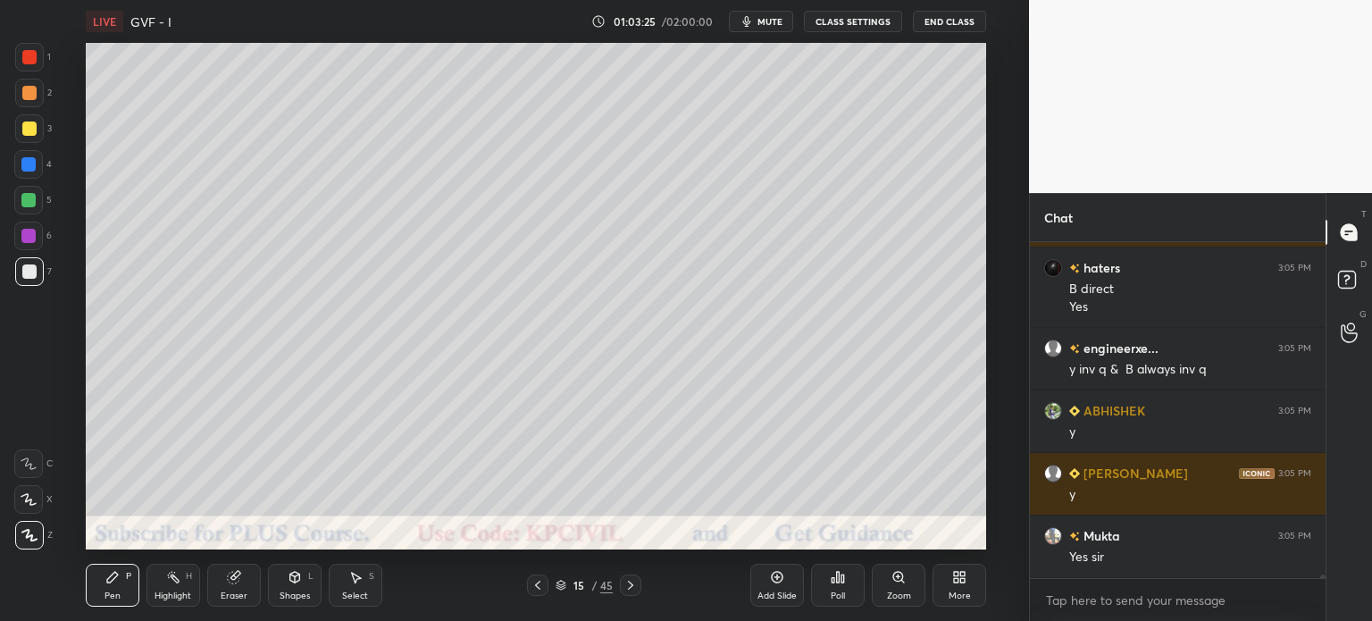
click at [25, 96] on div at bounding box center [29, 93] width 14 height 14
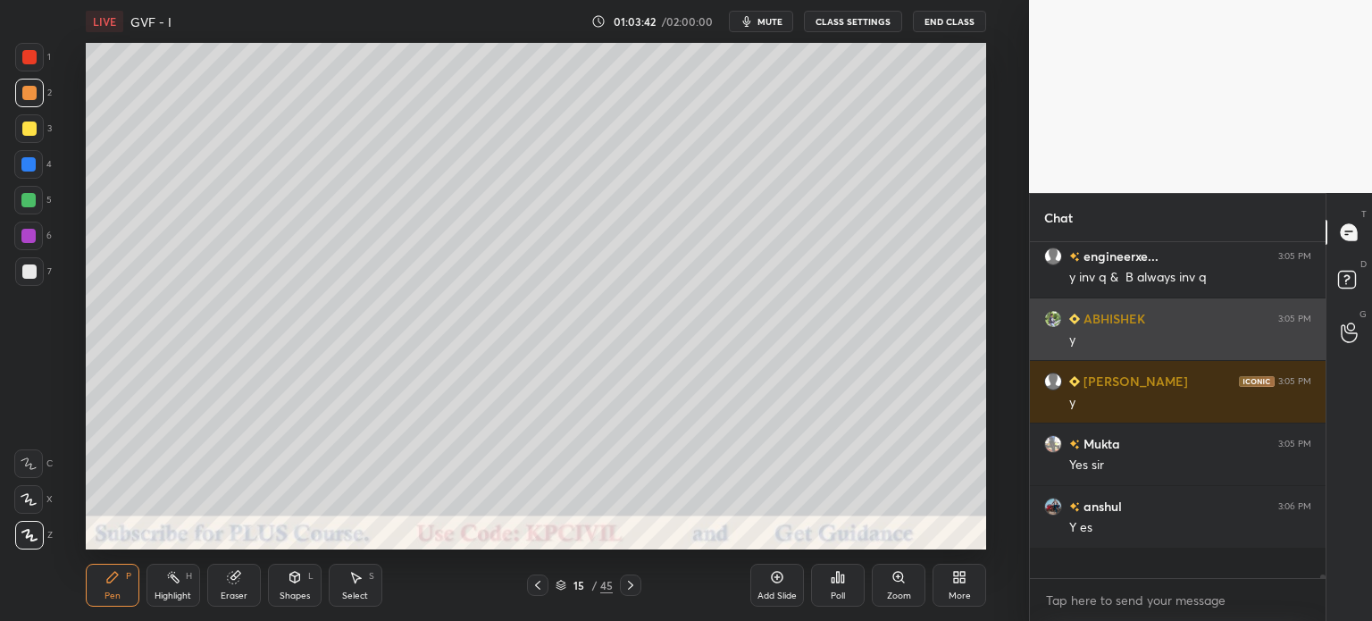
scroll to position [331, 290]
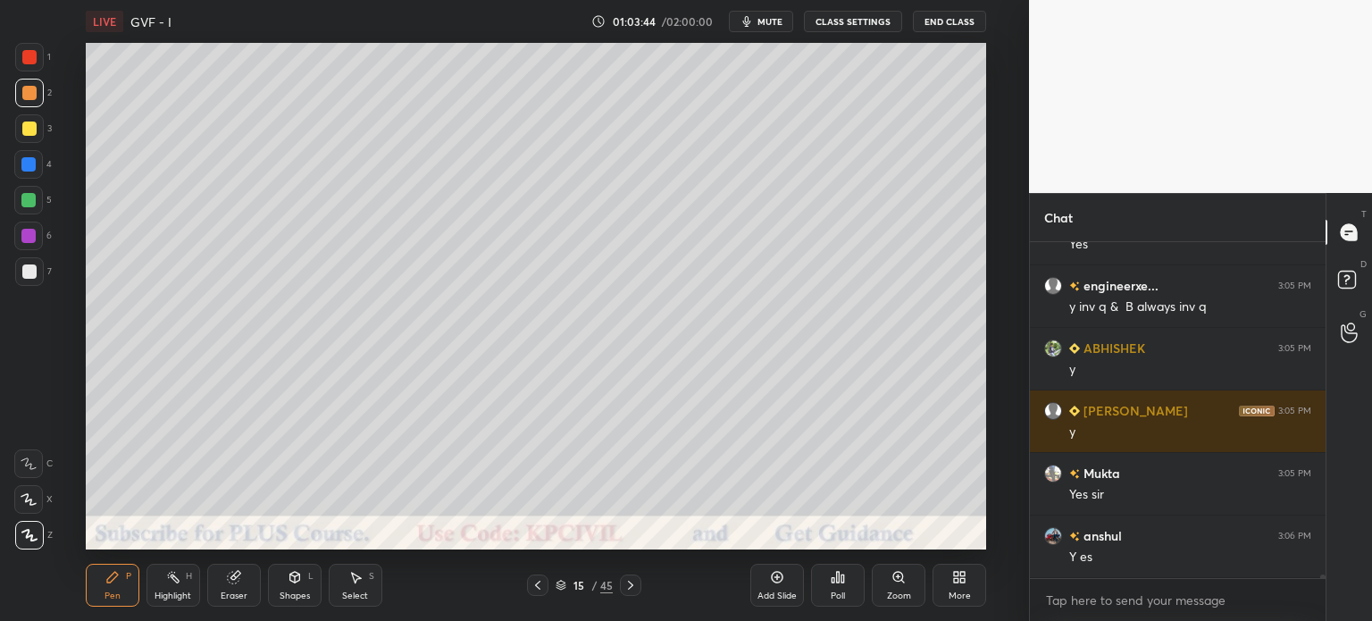
click at [537, 578] on icon at bounding box center [538, 585] width 14 height 14
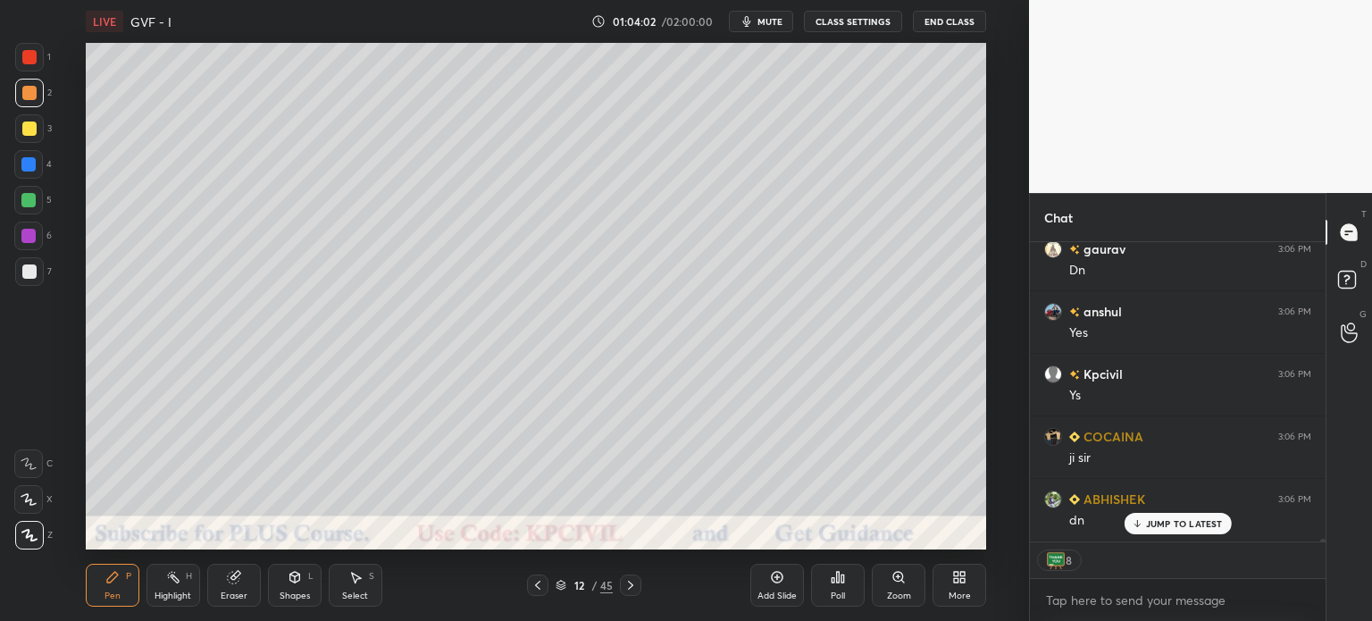
scroll to position [32201, 0]
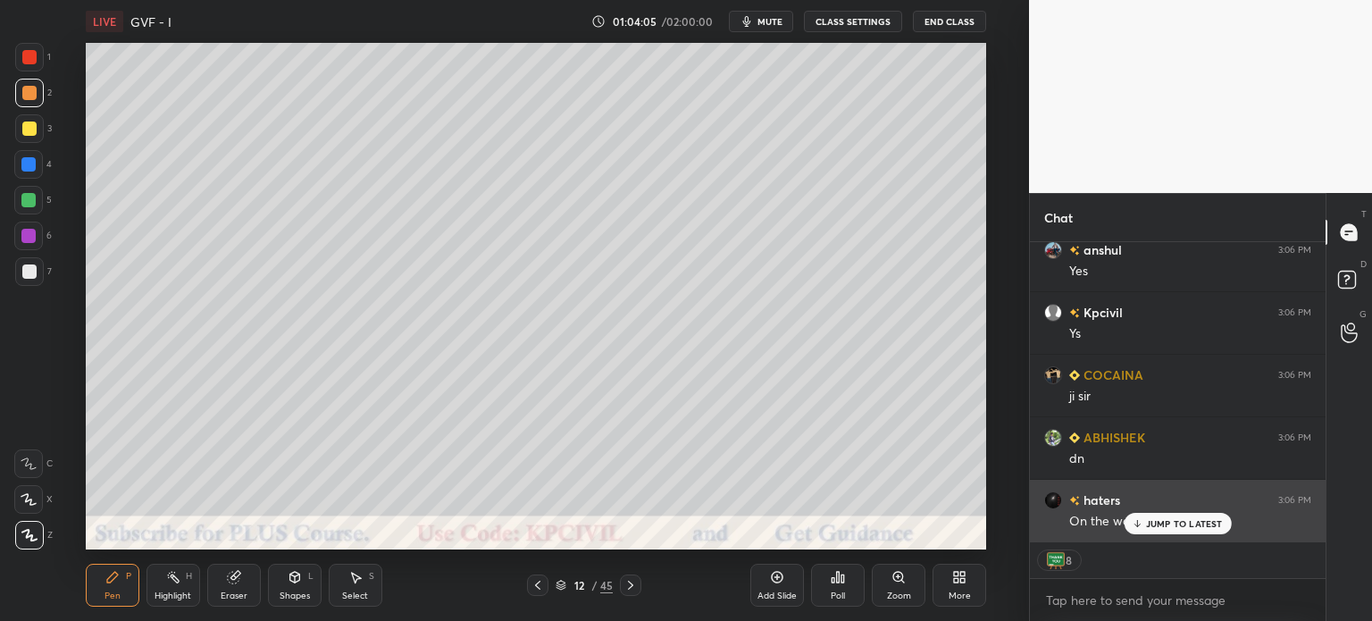
click at [1171, 521] on p "JUMP TO LATEST" at bounding box center [1184, 523] width 77 height 11
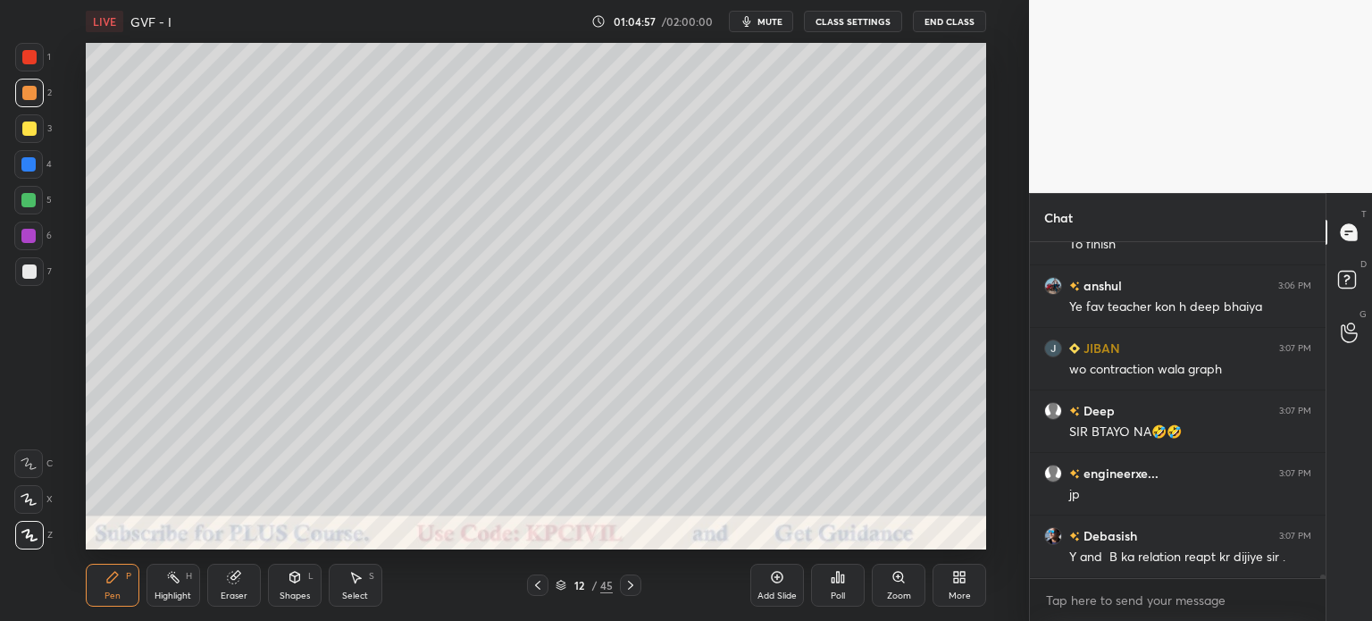
scroll to position [32728, 0]
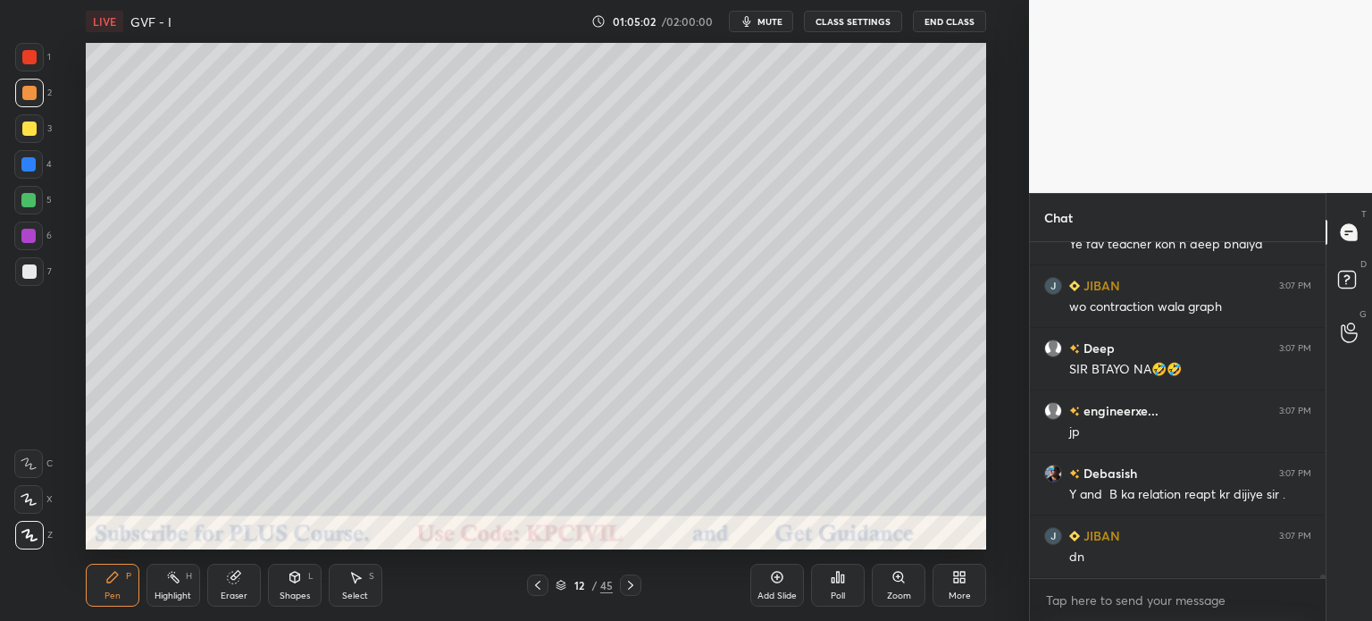
click at [180, 589] on div "Highlight H" at bounding box center [174, 585] width 54 height 43
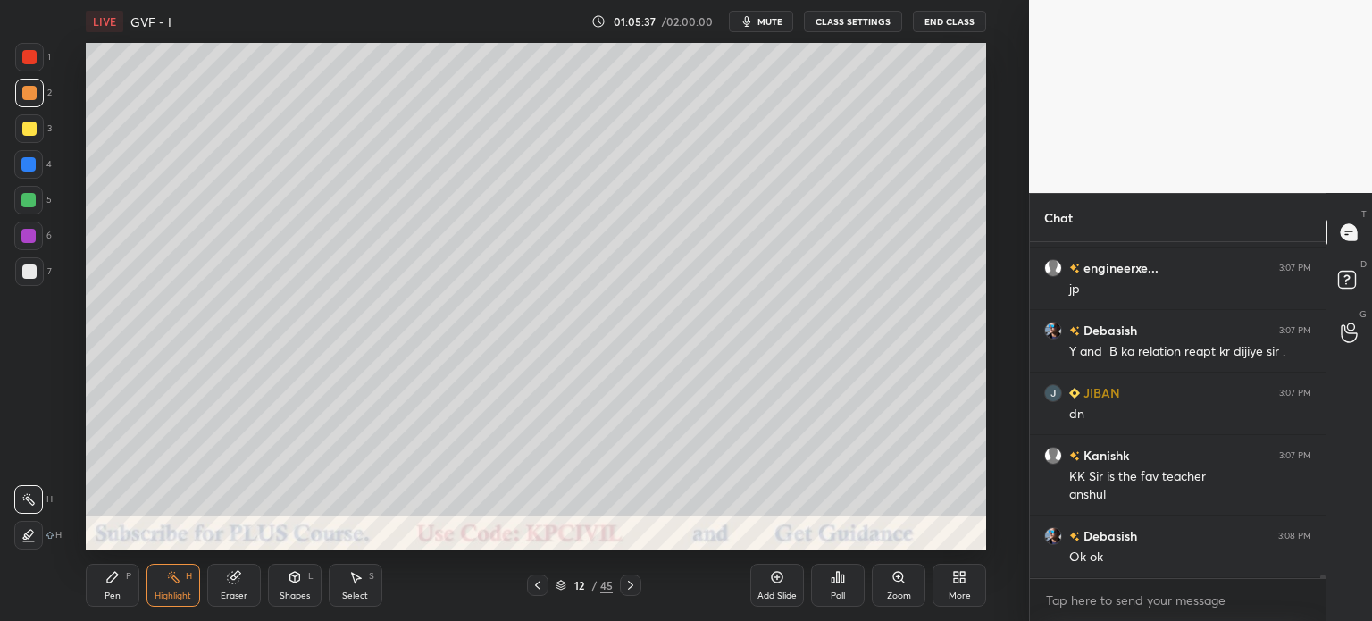
scroll to position [32934, 0]
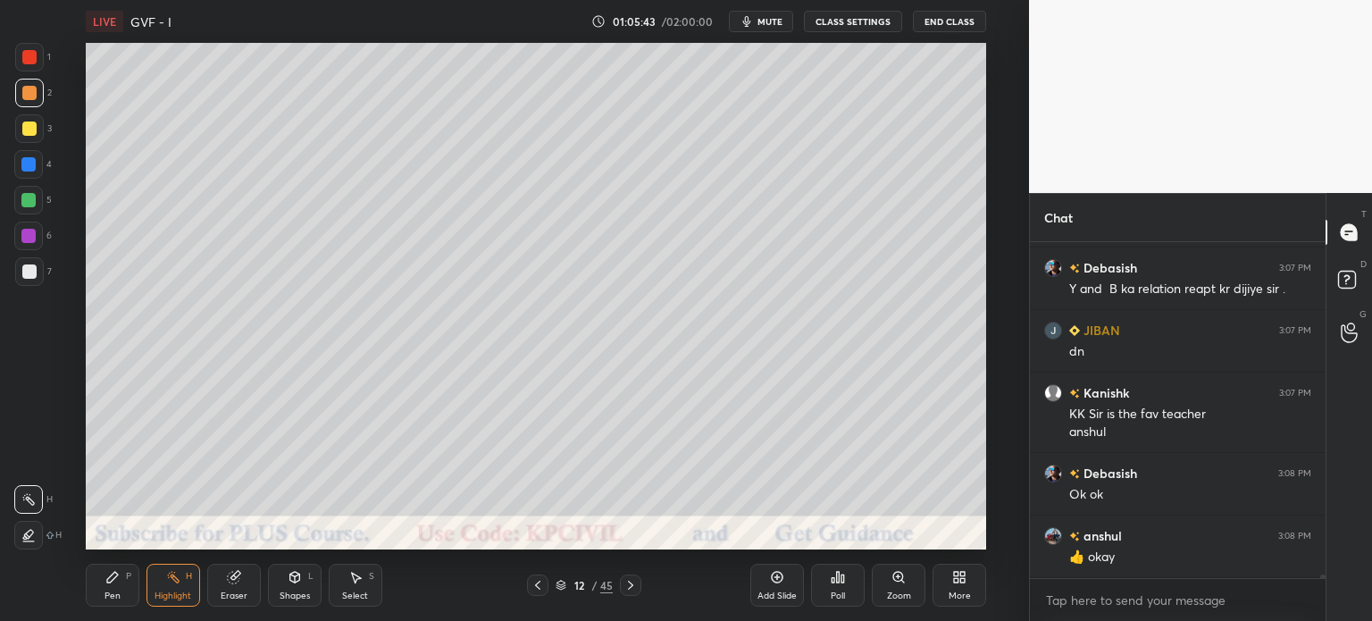
click at [117, 597] on div "Pen" at bounding box center [113, 595] width 16 height 9
click at [172, 591] on div "Highlight" at bounding box center [173, 595] width 37 height 9
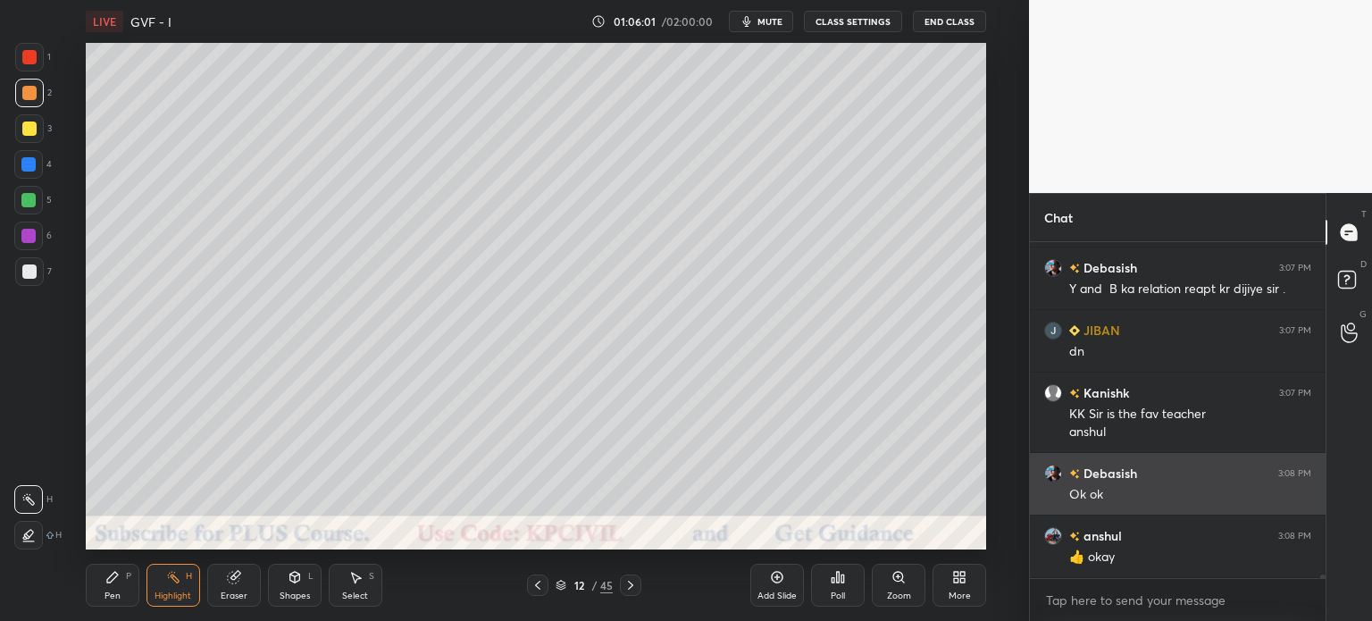
click at [1093, 488] on div "Ok ok" at bounding box center [1191, 495] width 242 height 18
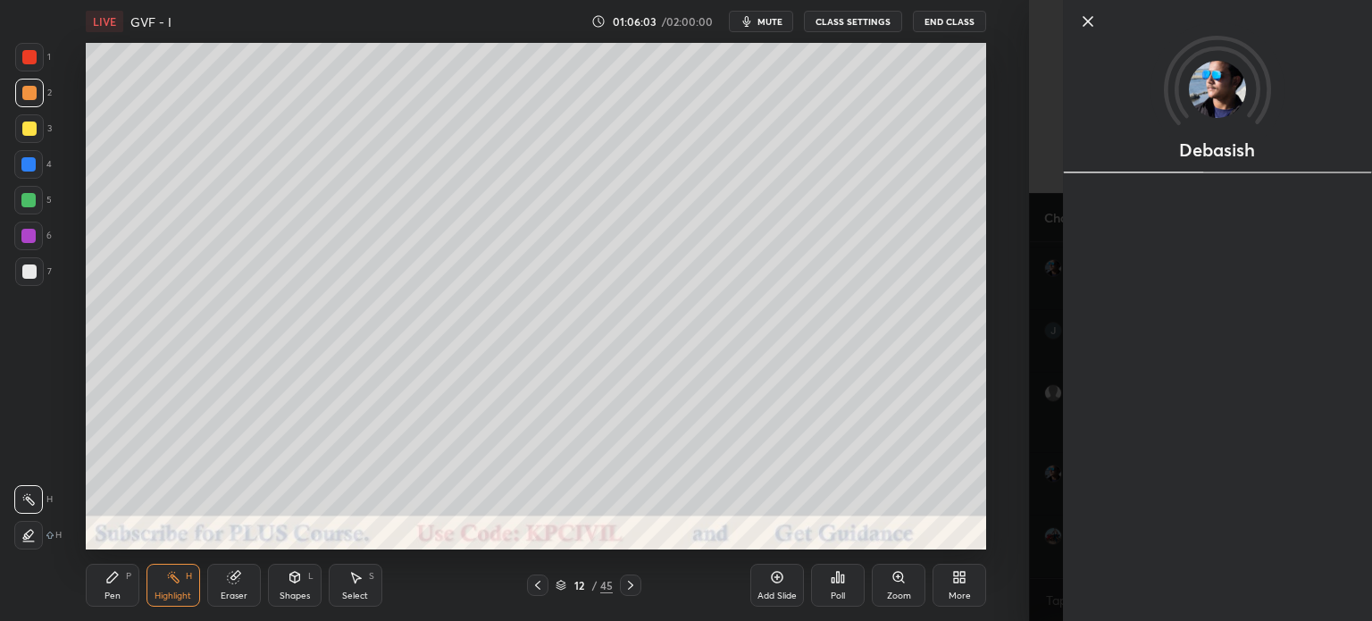
click at [995, 399] on div "Setting up your live class Poll for secs No correct answer Start poll" at bounding box center [536, 296] width 958 height 507
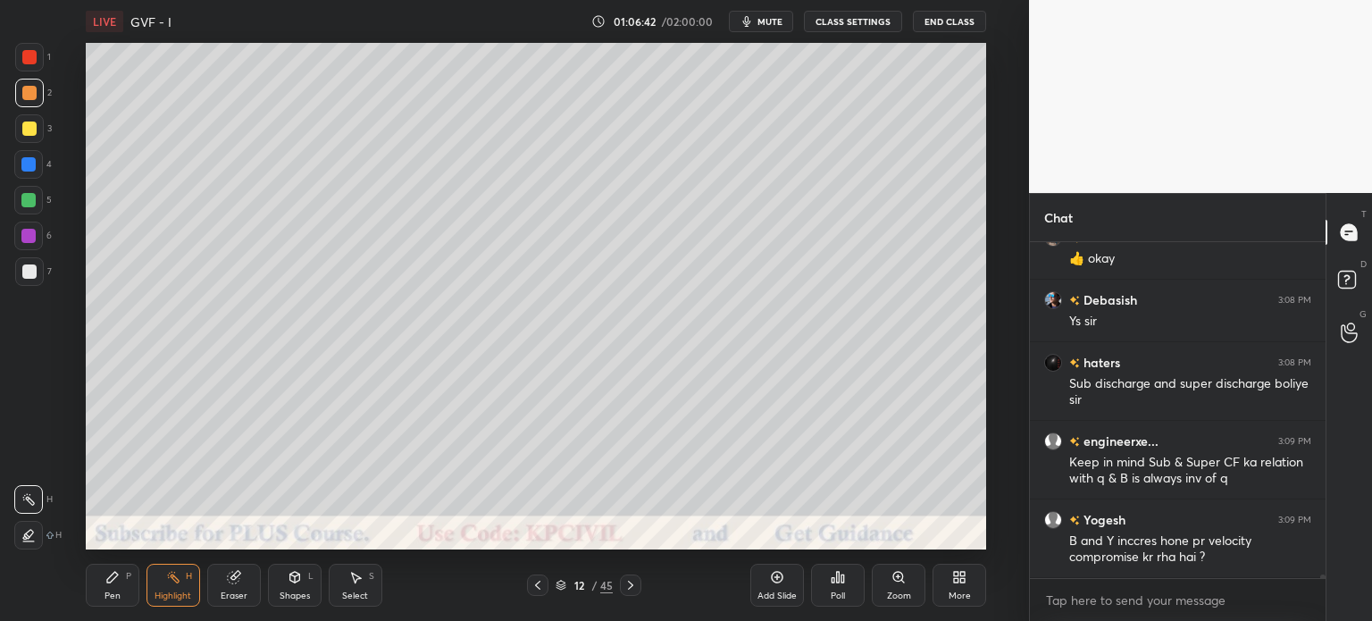
scroll to position [33295, 0]
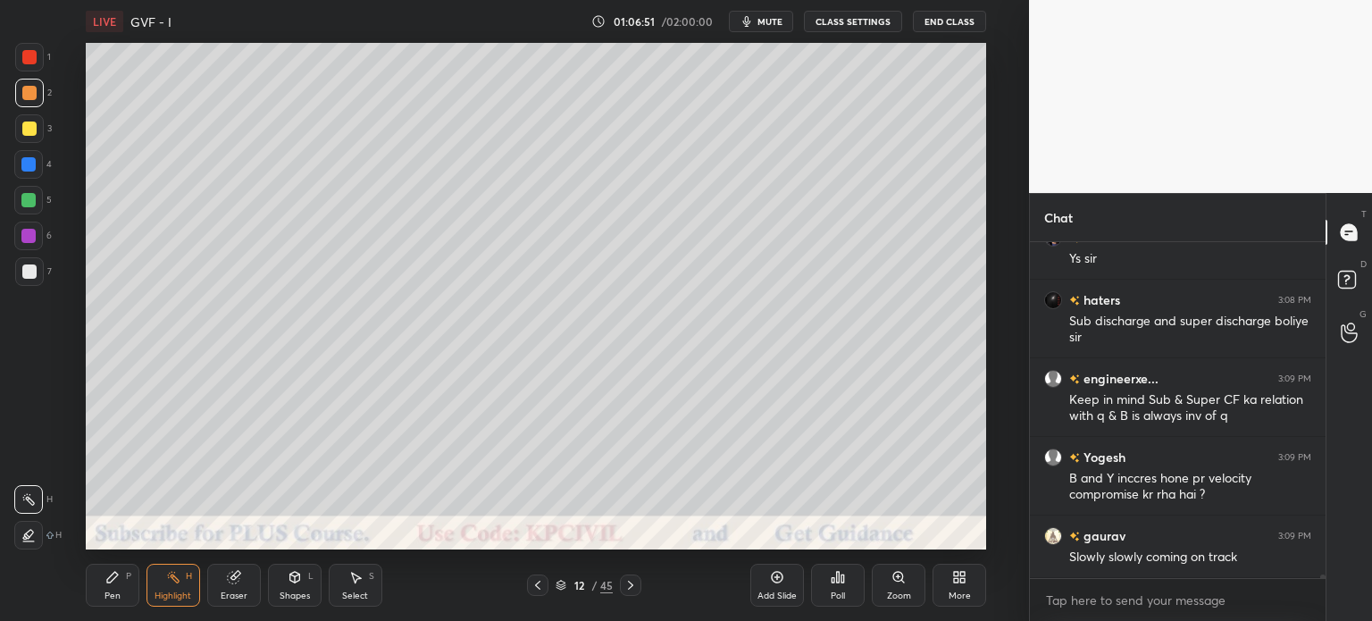
click at [629, 581] on icon at bounding box center [631, 585] width 14 height 14
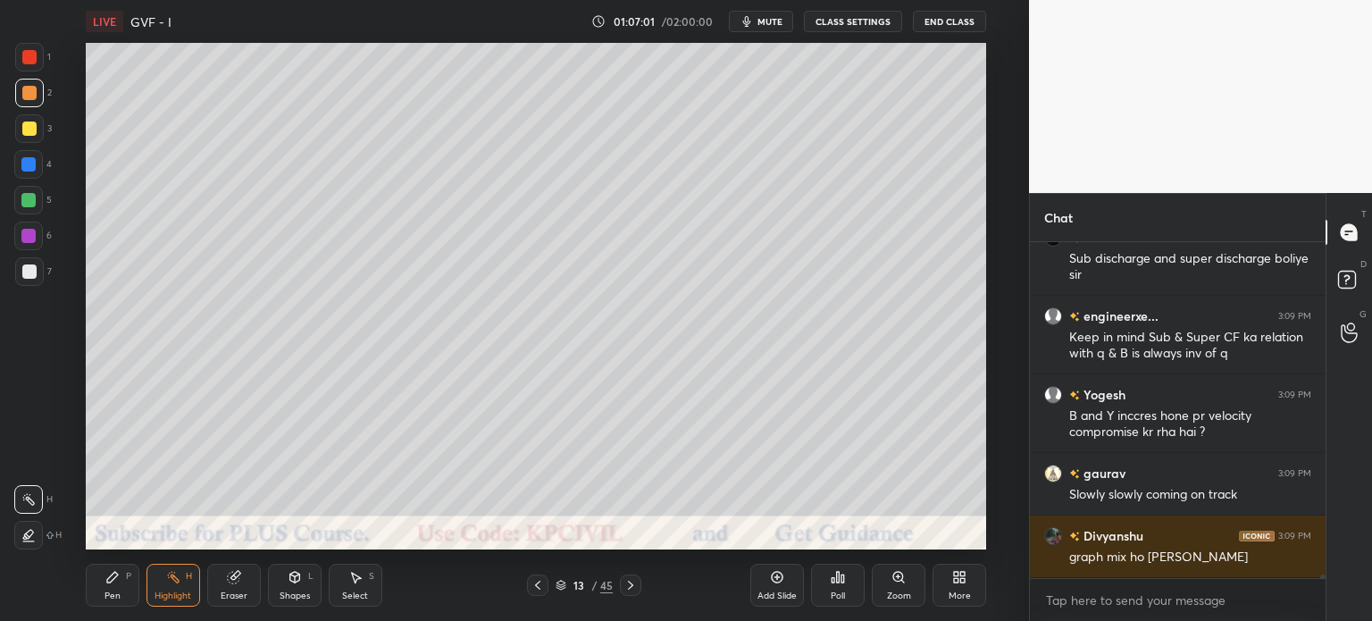
click at [528, 591] on div at bounding box center [537, 585] width 21 height 21
click at [628, 583] on icon at bounding box center [631, 585] width 14 height 14
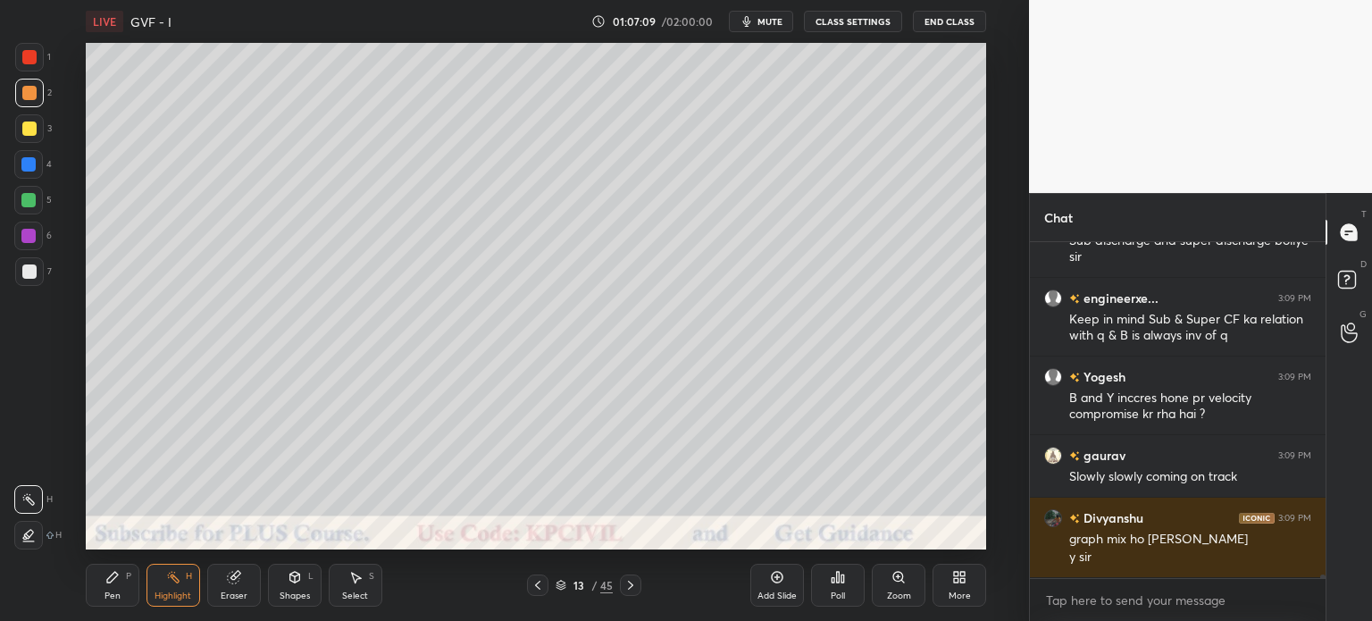
click at [628, 583] on icon at bounding box center [631, 585] width 14 height 14
click at [541, 578] on icon at bounding box center [538, 585] width 14 height 14
click at [96, 589] on div "Pen P" at bounding box center [113, 585] width 54 height 43
click at [625, 591] on icon at bounding box center [631, 585] width 14 height 14
click at [535, 591] on icon at bounding box center [538, 585] width 14 height 14
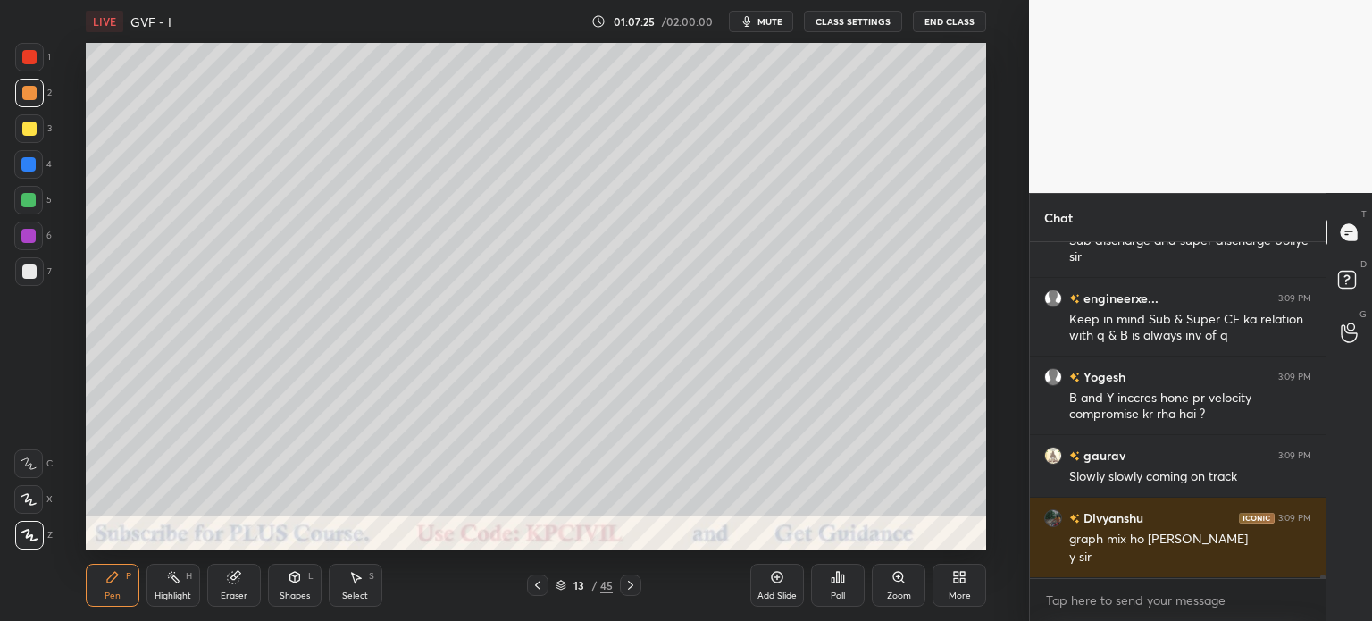
click at [538, 592] on icon at bounding box center [538, 585] width 14 height 14
click at [536, 592] on div at bounding box center [537, 585] width 21 height 21
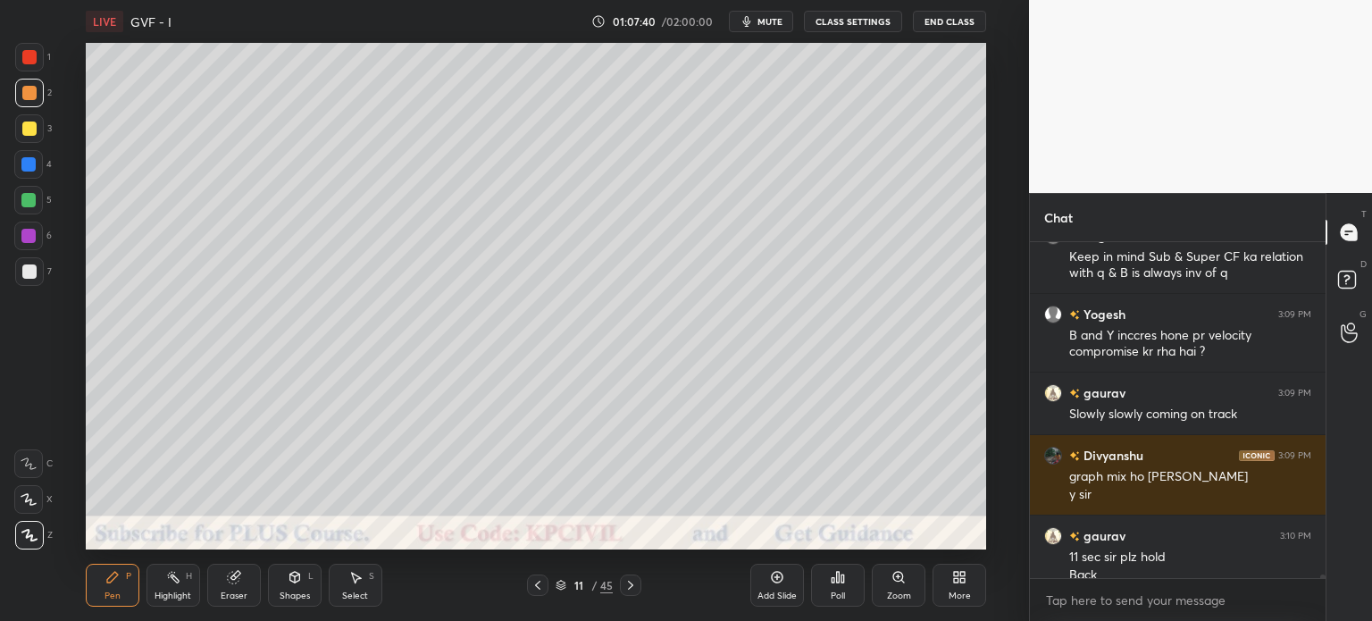
scroll to position [33456, 0]
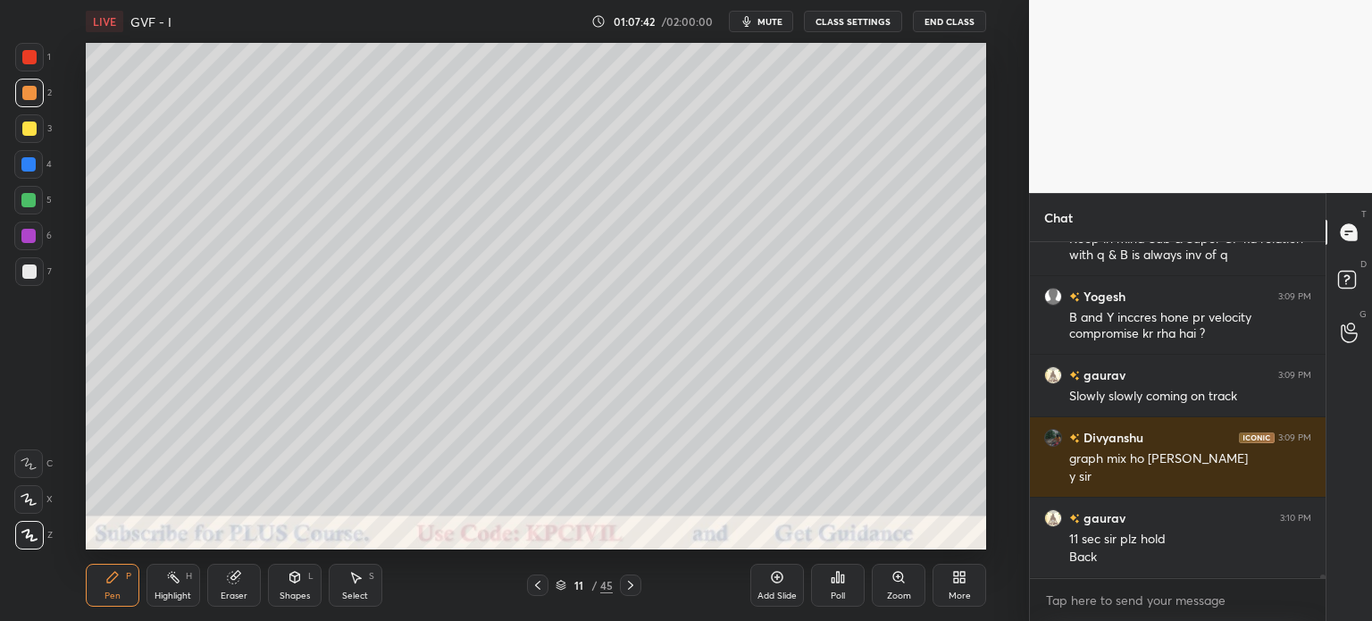
click at [628, 580] on icon at bounding box center [631, 585] width 14 height 14
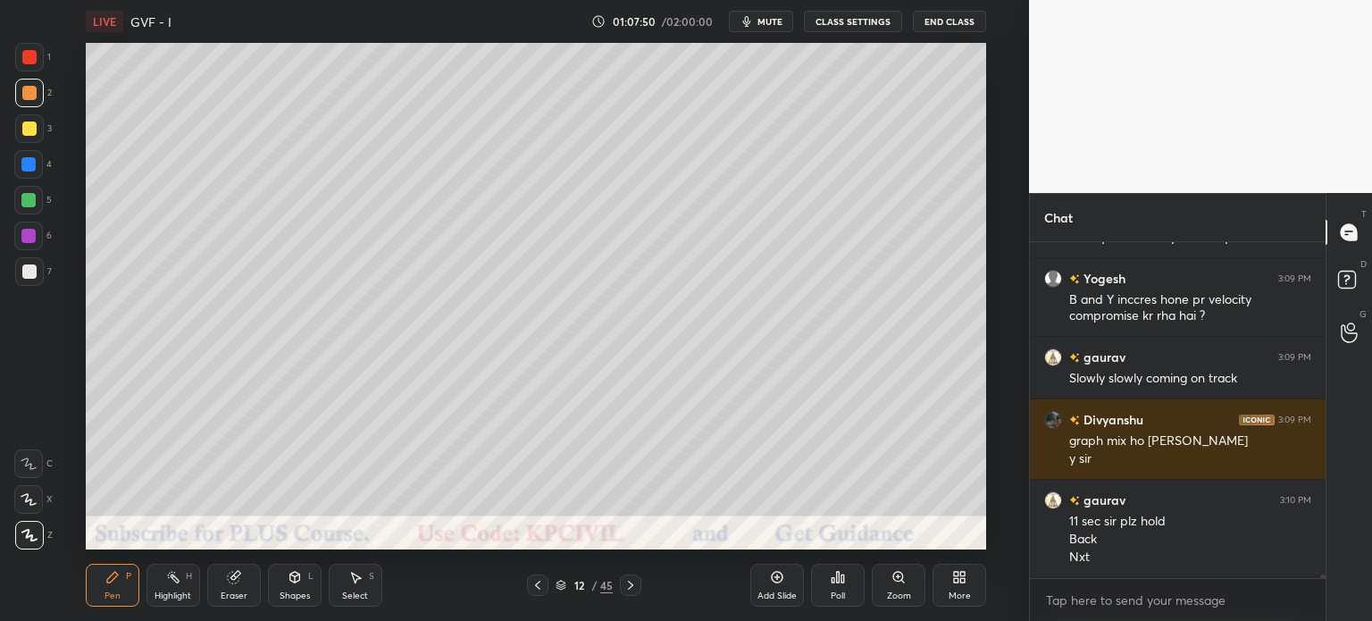
click at [628, 580] on icon at bounding box center [631, 585] width 14 height 14
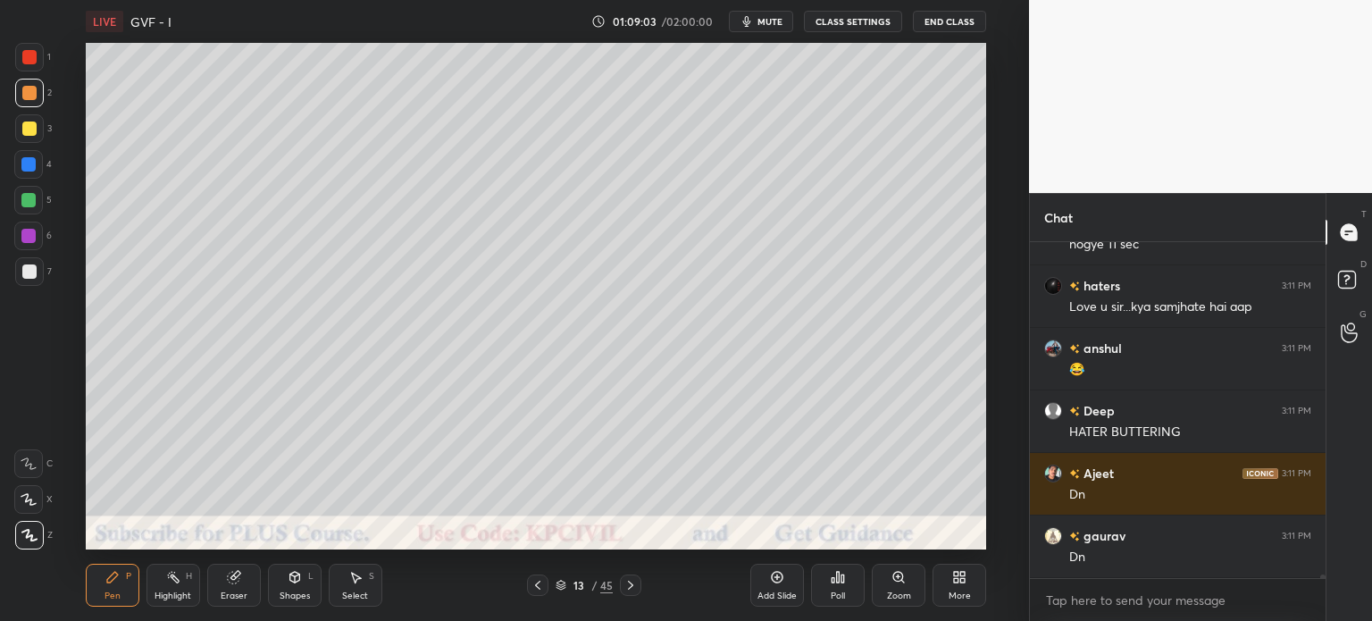
scroll to position [34054, 0]
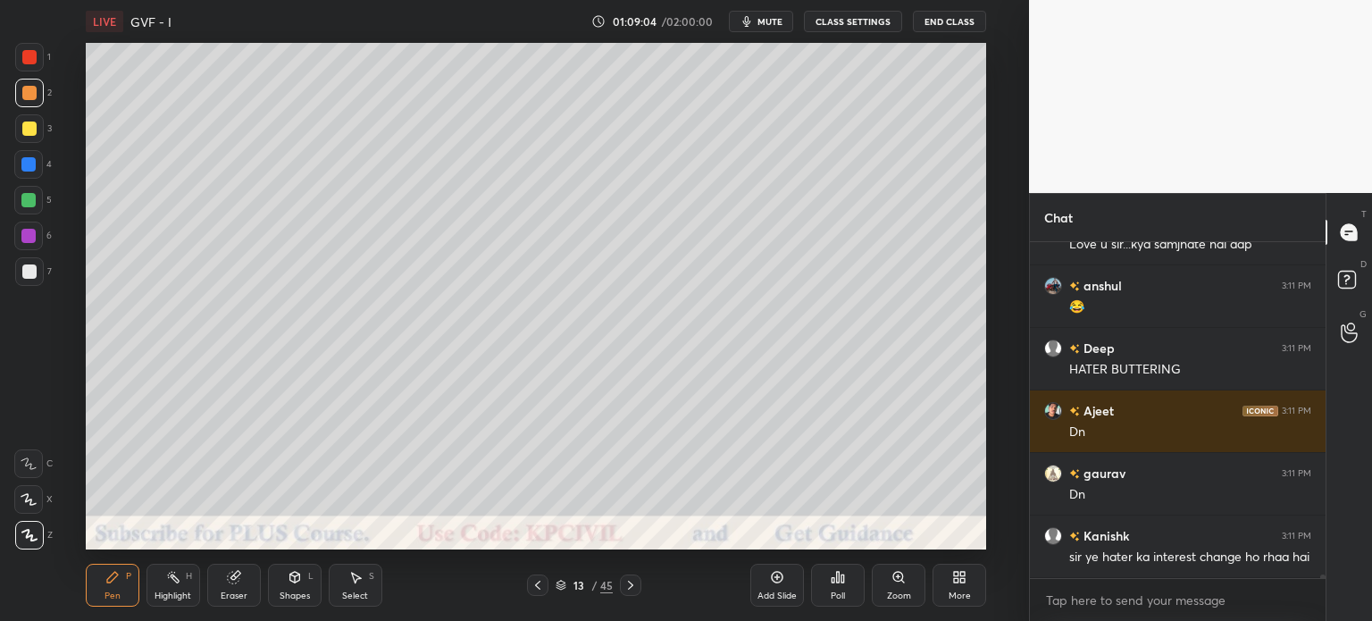
click at [629, 589] on icon at bounding box center [630, 585] width 5 height 9
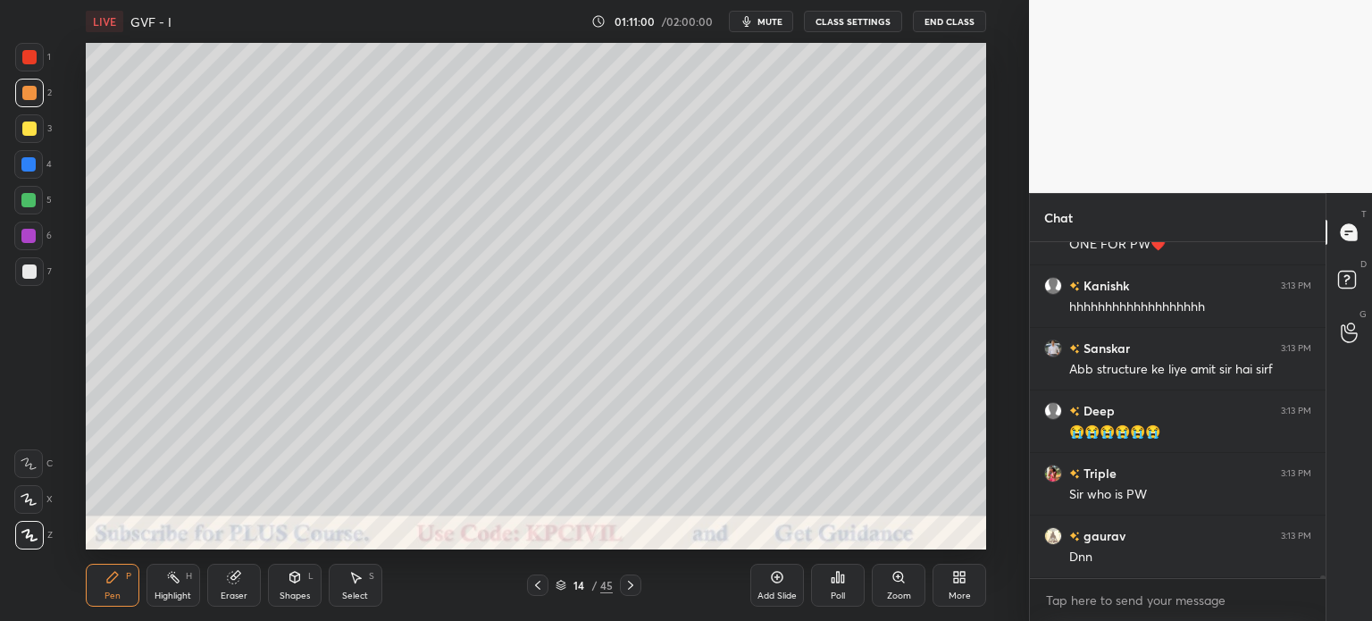
scroll to position [35823, 0]
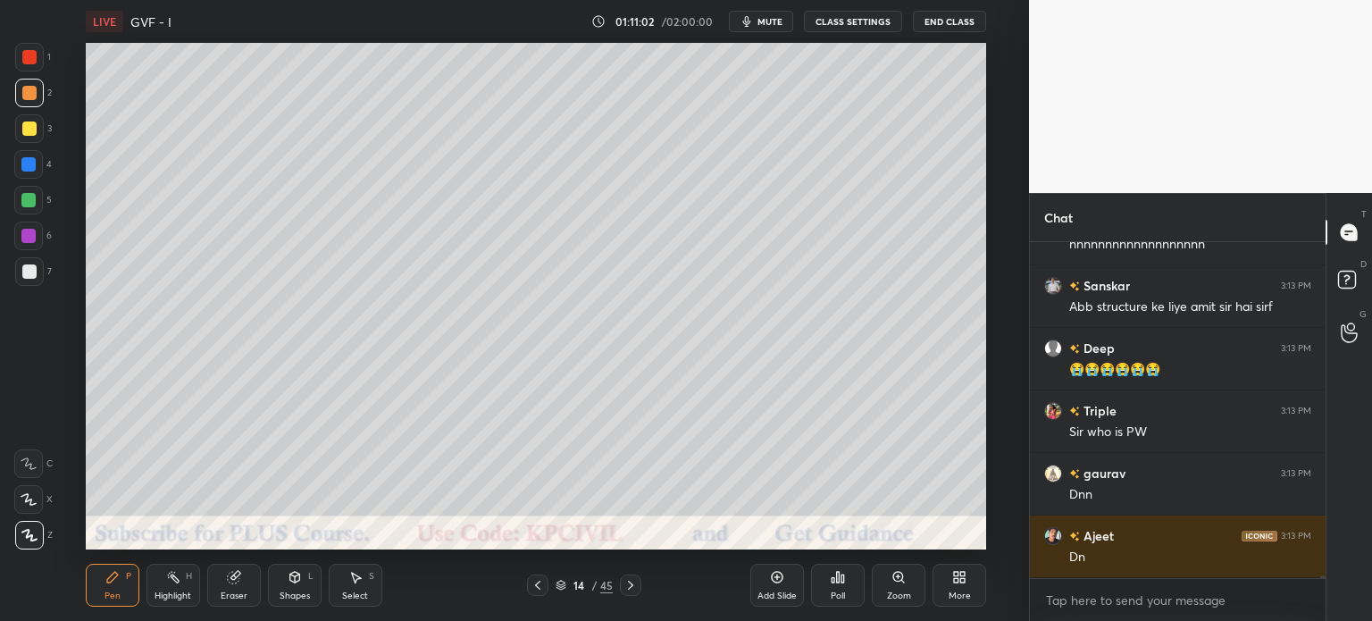
click at [628, 585] on icon at bounding box center [631, 585] width 14 height 14
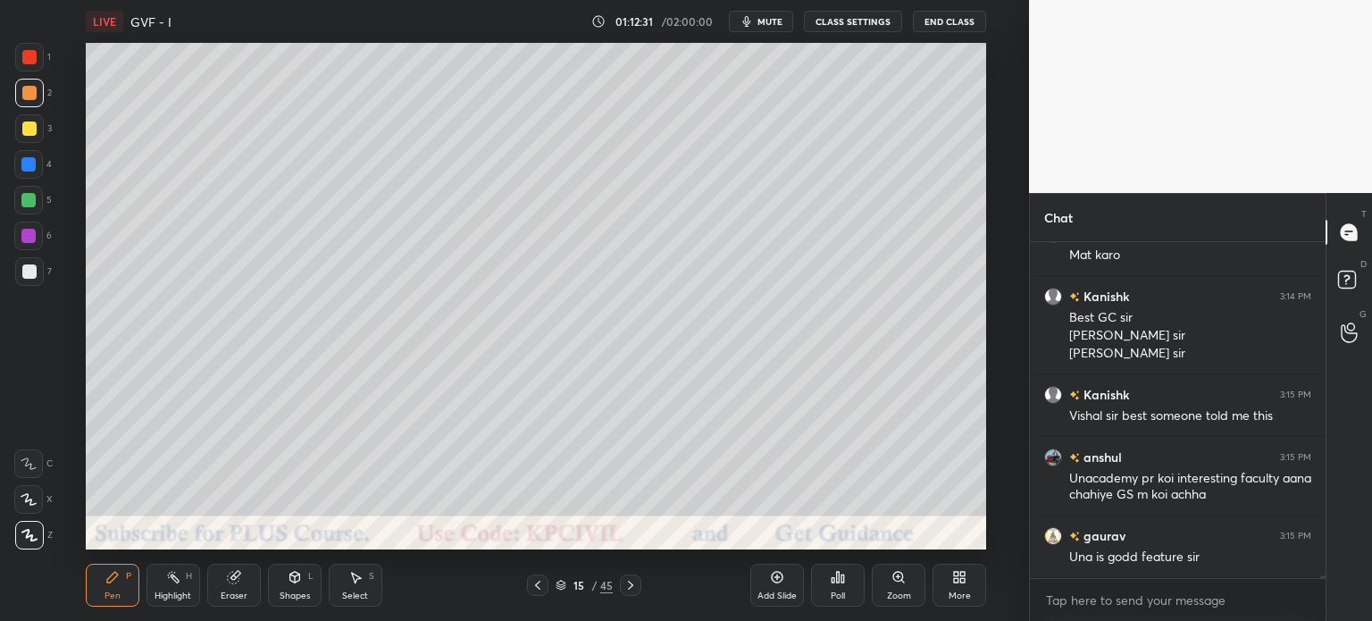
scroll to position [37221, 0]
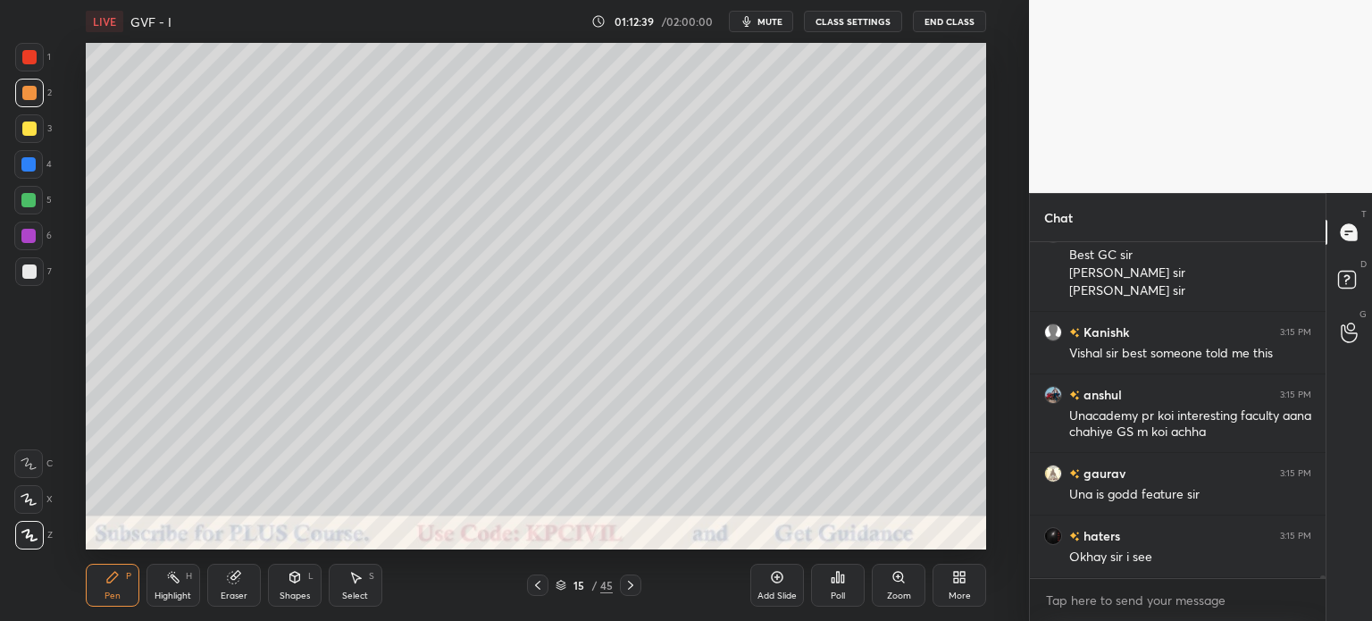
click at [627, 581] on icon at bounding box center [631, 585] width 14 height 14
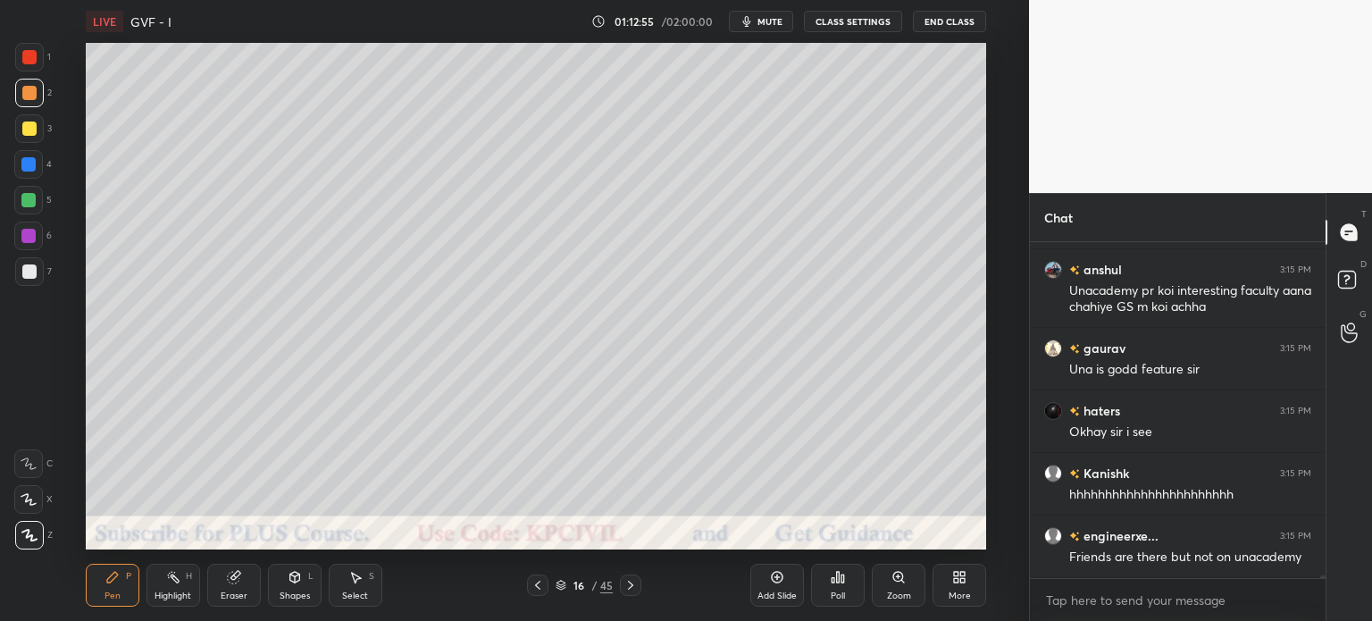
scroll to position [37425, 0]
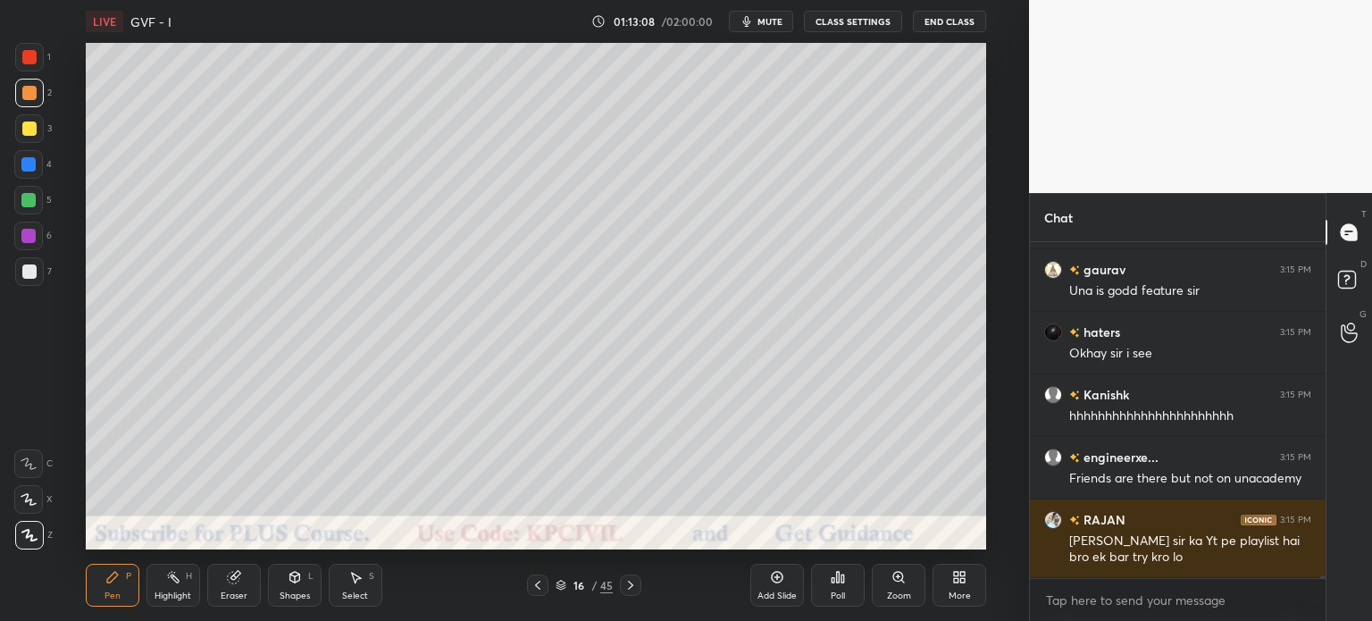
click at [24, 273] on div at bounding box center [29, 271] width 14 height 14
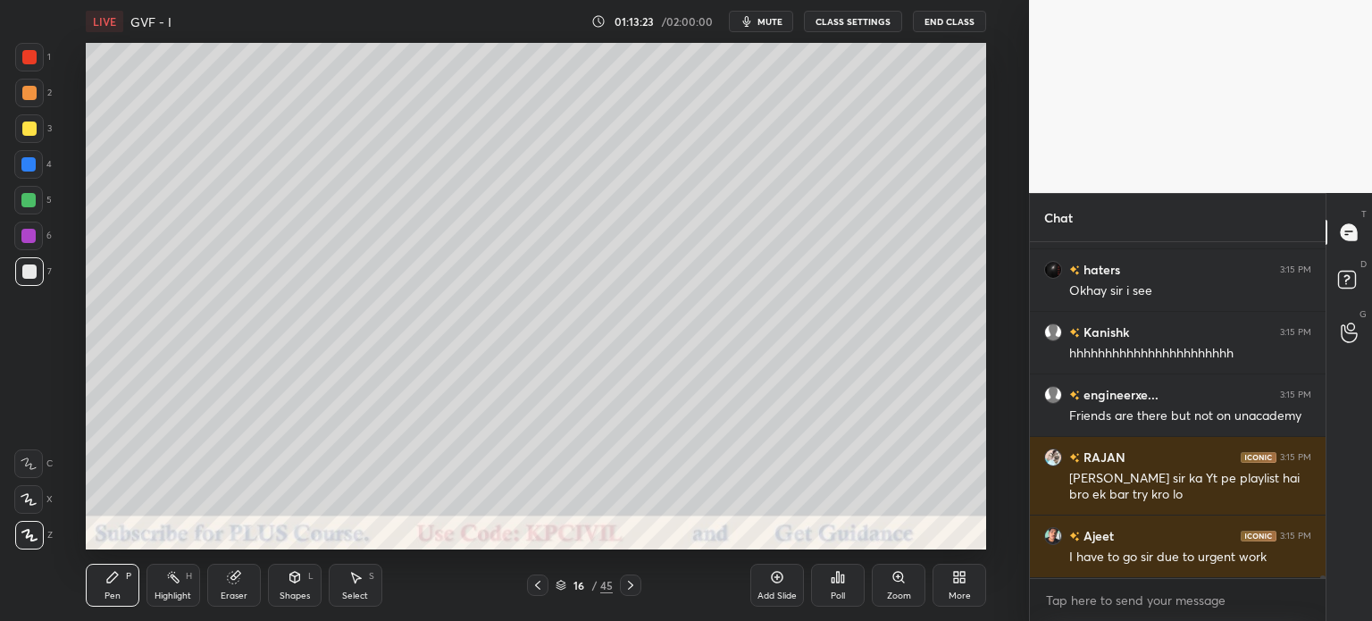
scroll to position [37566, 0]
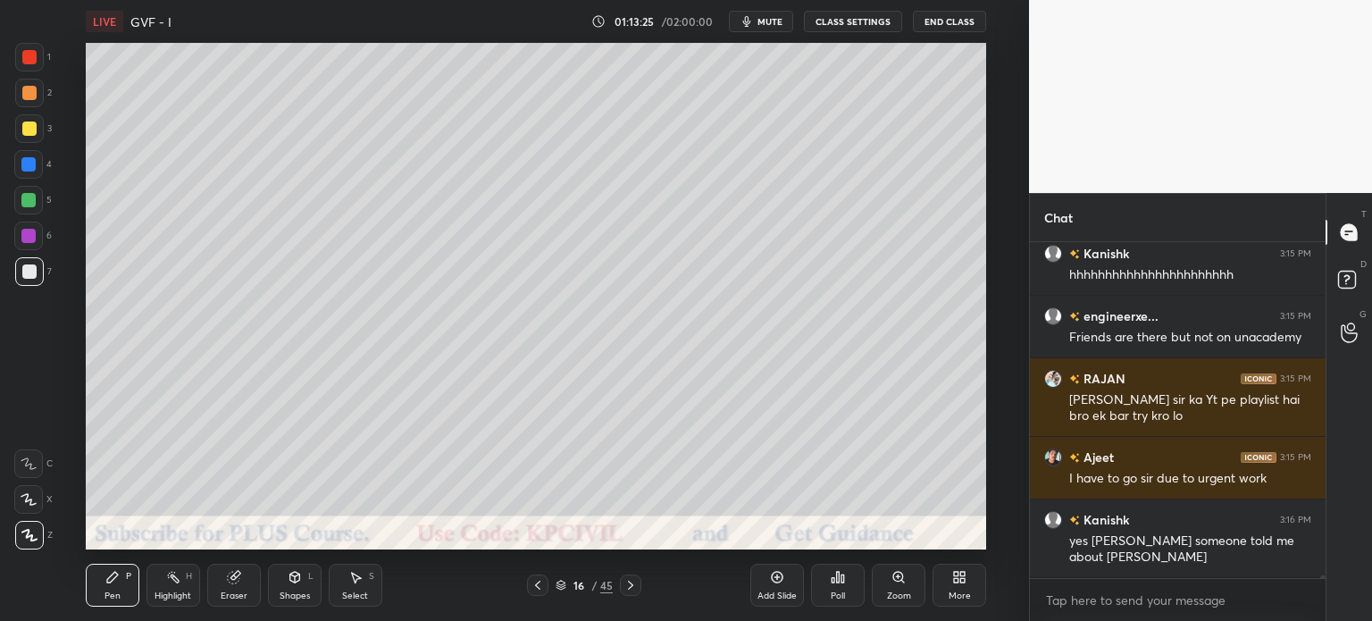
click at [540, 590] on icon at bounding box center [537, 585] width 5 height 9
click at [542, 591] on icon at bounding box center [538, 585] width 14 height 14
click at [540, 592] on div at bounding box center [537, 585] width 21 height 21
click at [541, 593] on div at bounding box center [537, 585] width 21 height 21
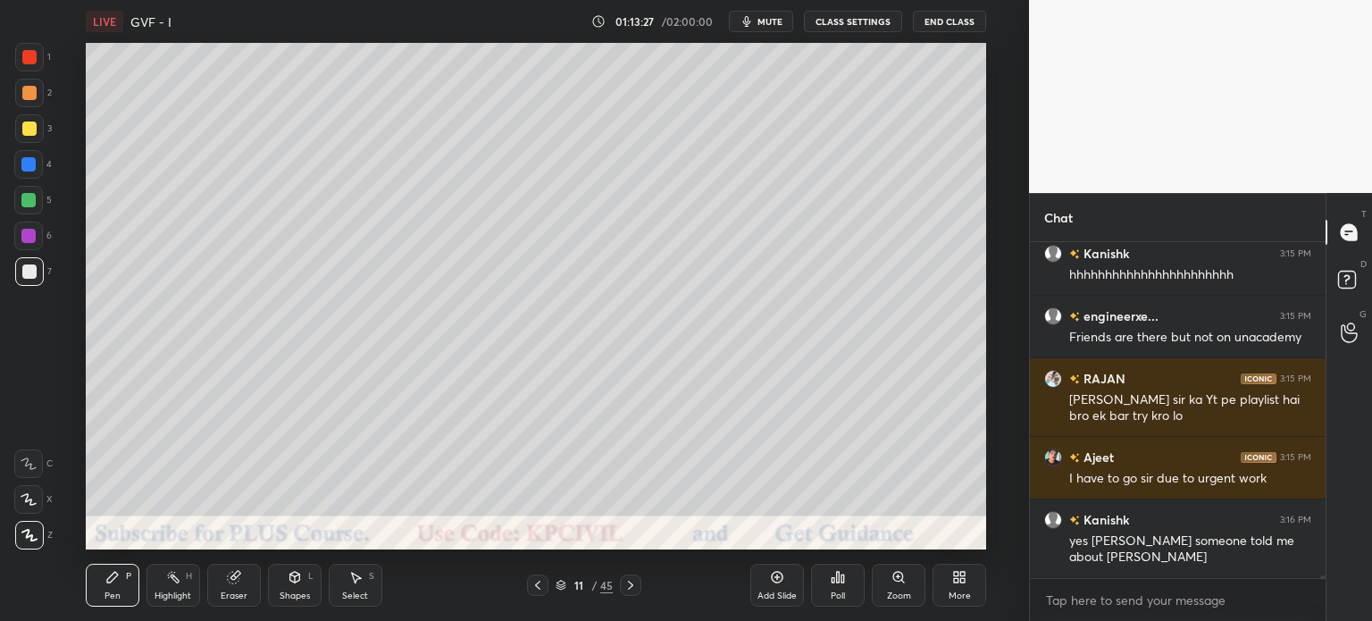
click at [631, 587] on icon at bounding box center [630, 585] width 5 height 9
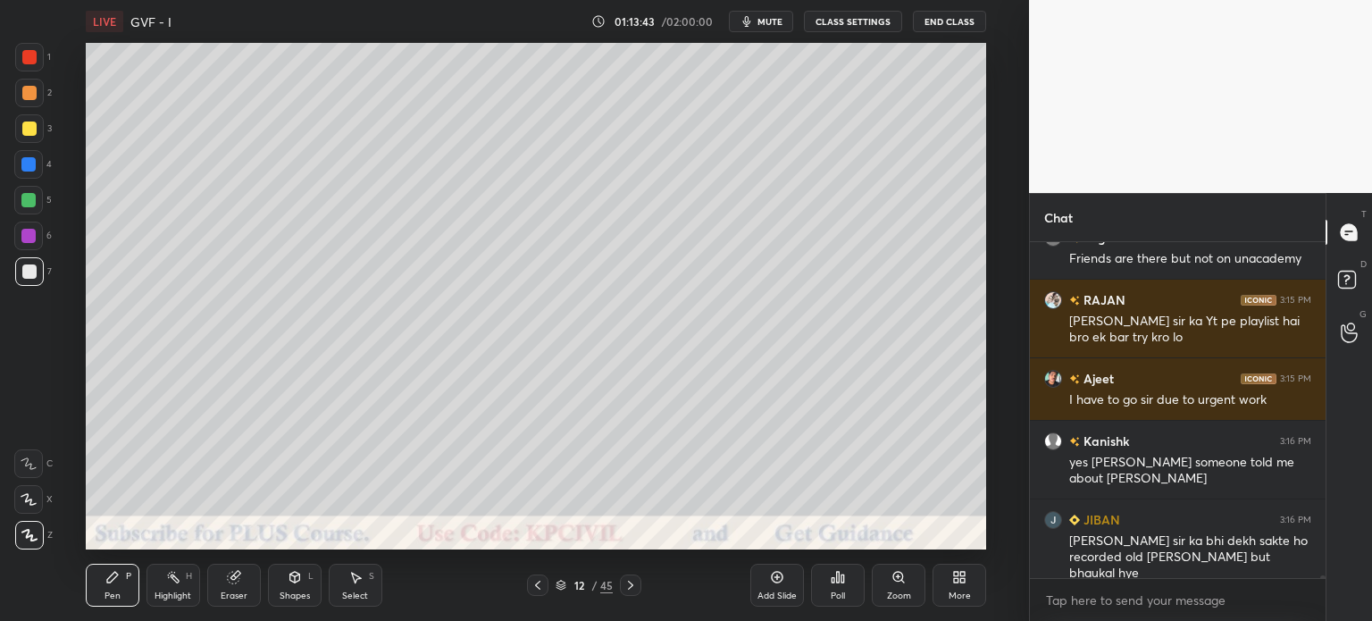
click at [22, 133] on div at bounding box center [29, 129] width 14 height 14
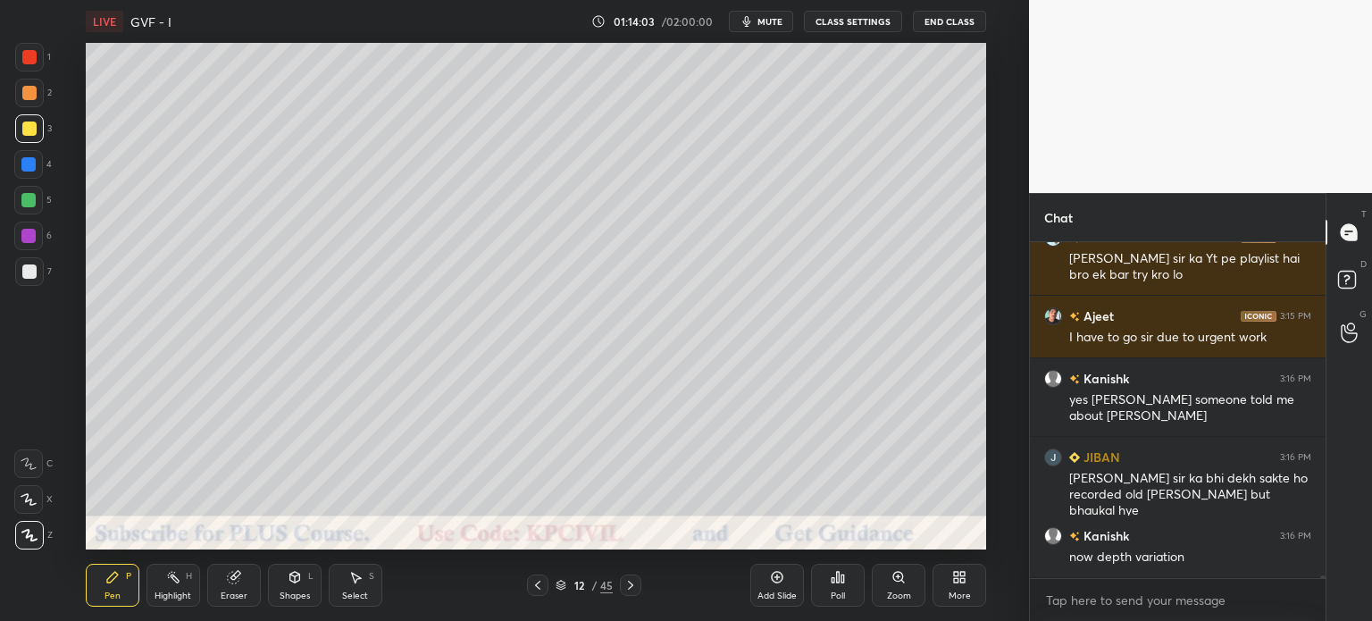
scroll to position [37769, 0]
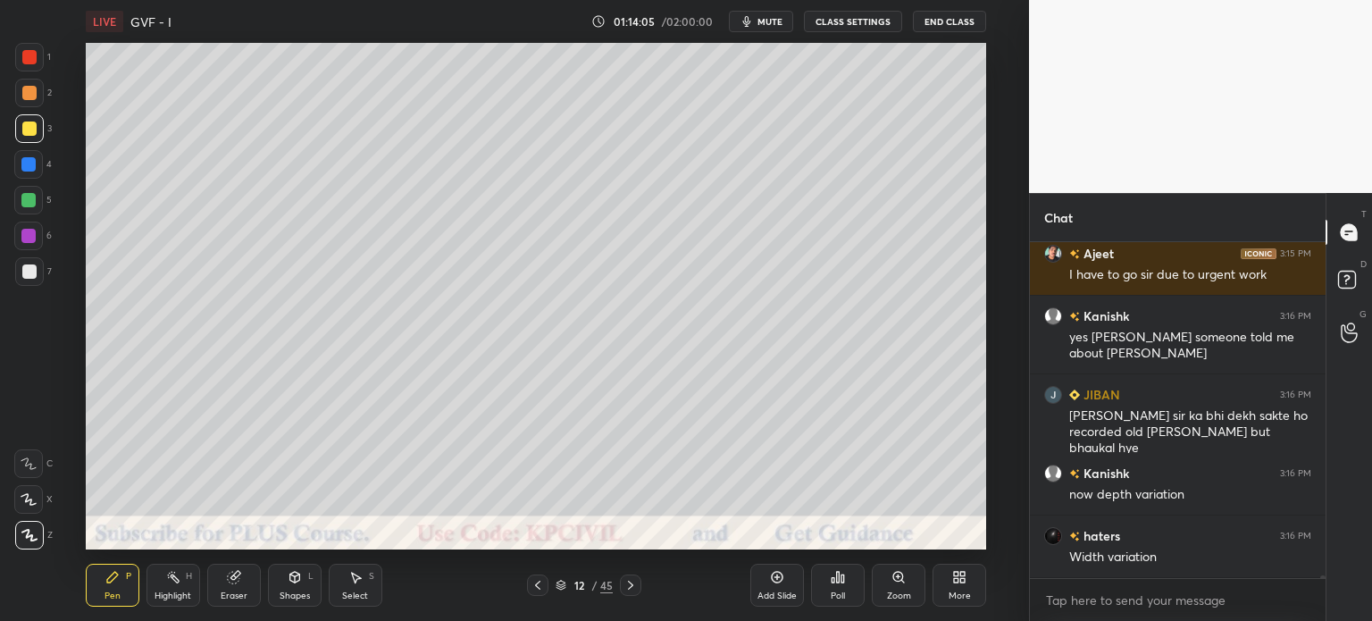
click at [636, 578] on icon at bounding box center [631, 585] width 14 height 14
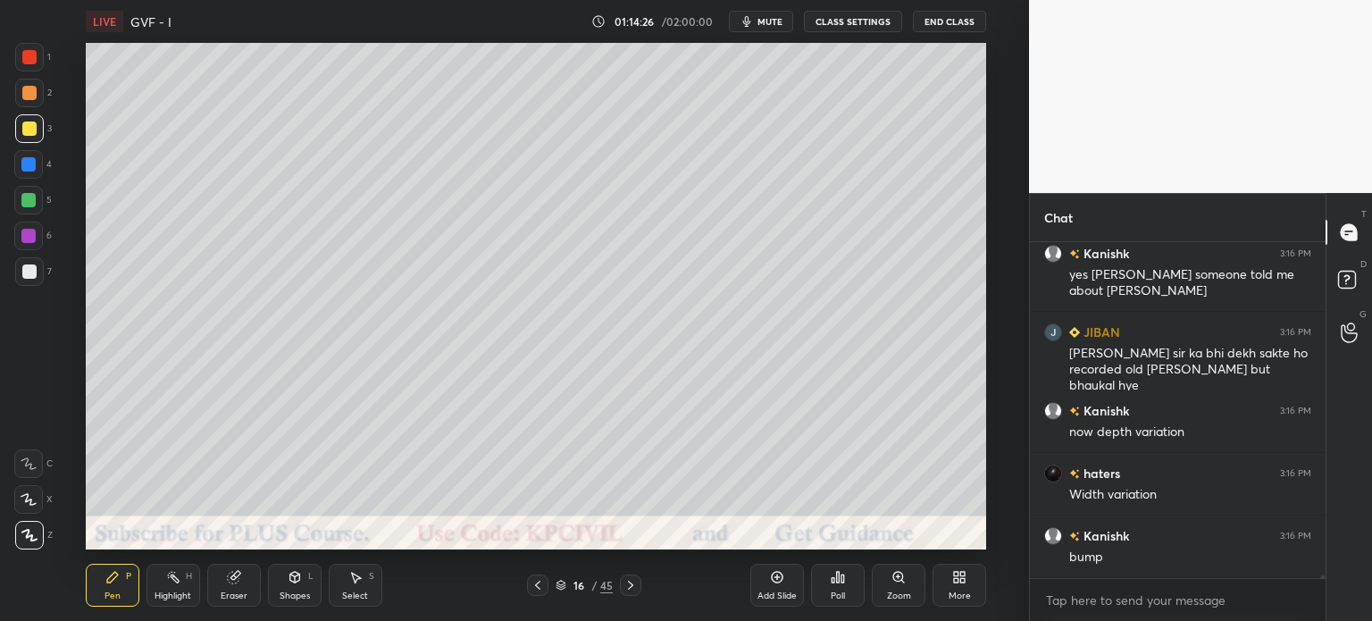
click at [23, 273] on div at bounding box center [29, 271] width 14 height 14
click at [25, 164] on div at bounding box center [28, 164] width 14 height 14
click at [25, 100] on div at bounding box center [29, 93] width 29 height 29
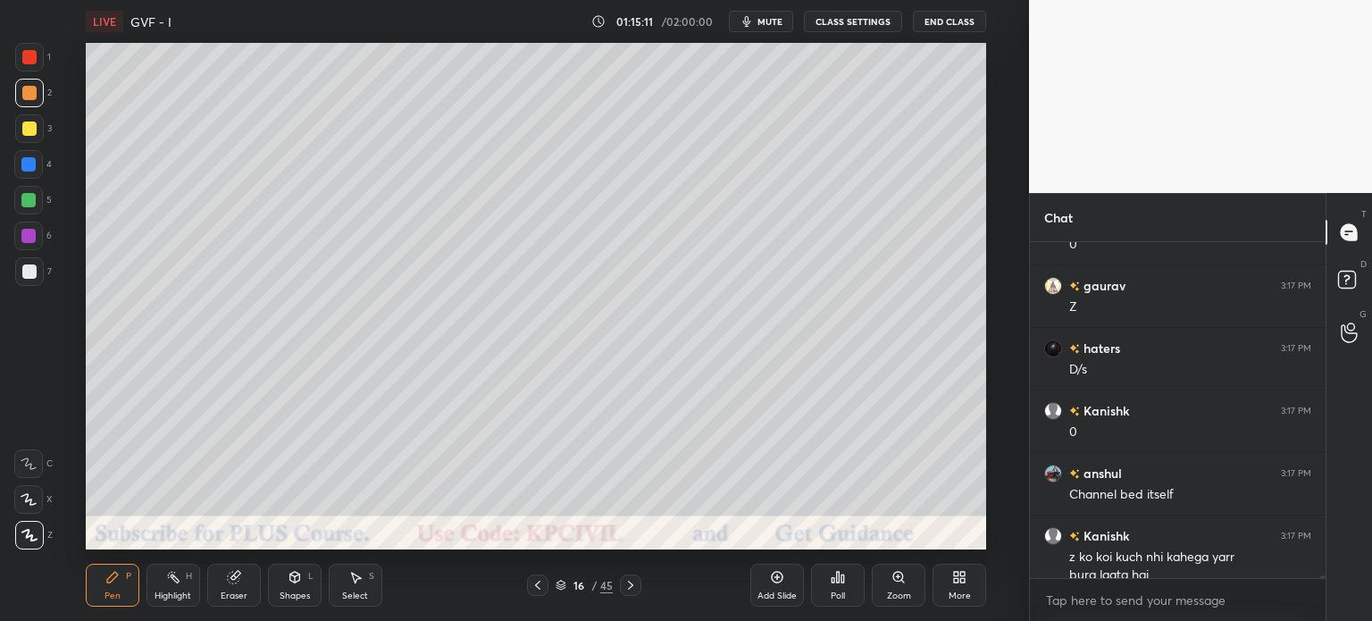
scroll to position [38350, 0]
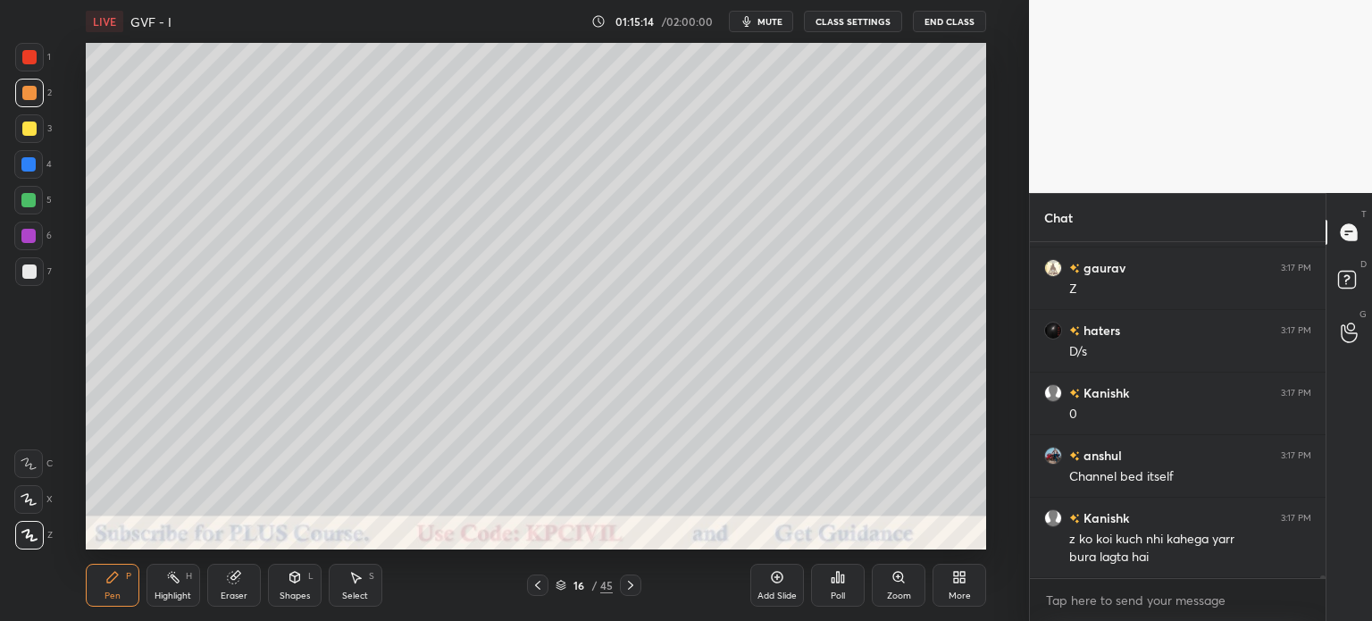
click at [22, 274] on div at bounding box center [29, 271] width 14 height 14
click at [361, 592] on div "Select" at bounding box center [355, 595] width 26 height 9
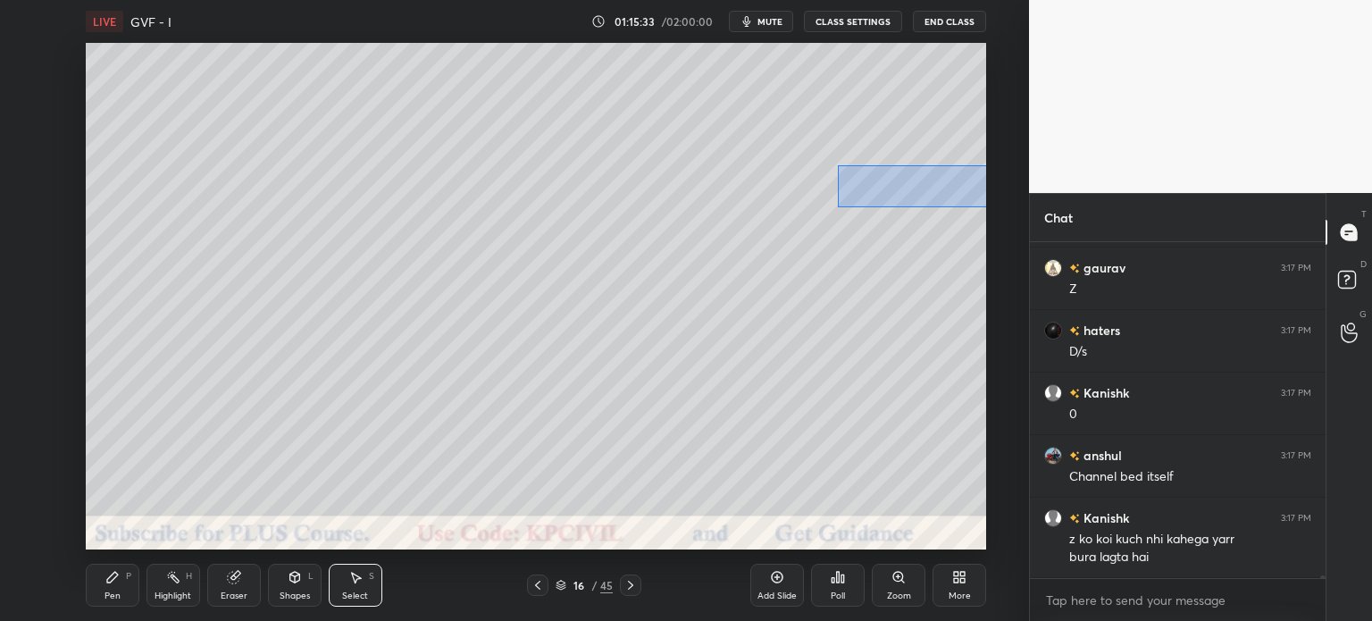
scroll to position [38413, 0]
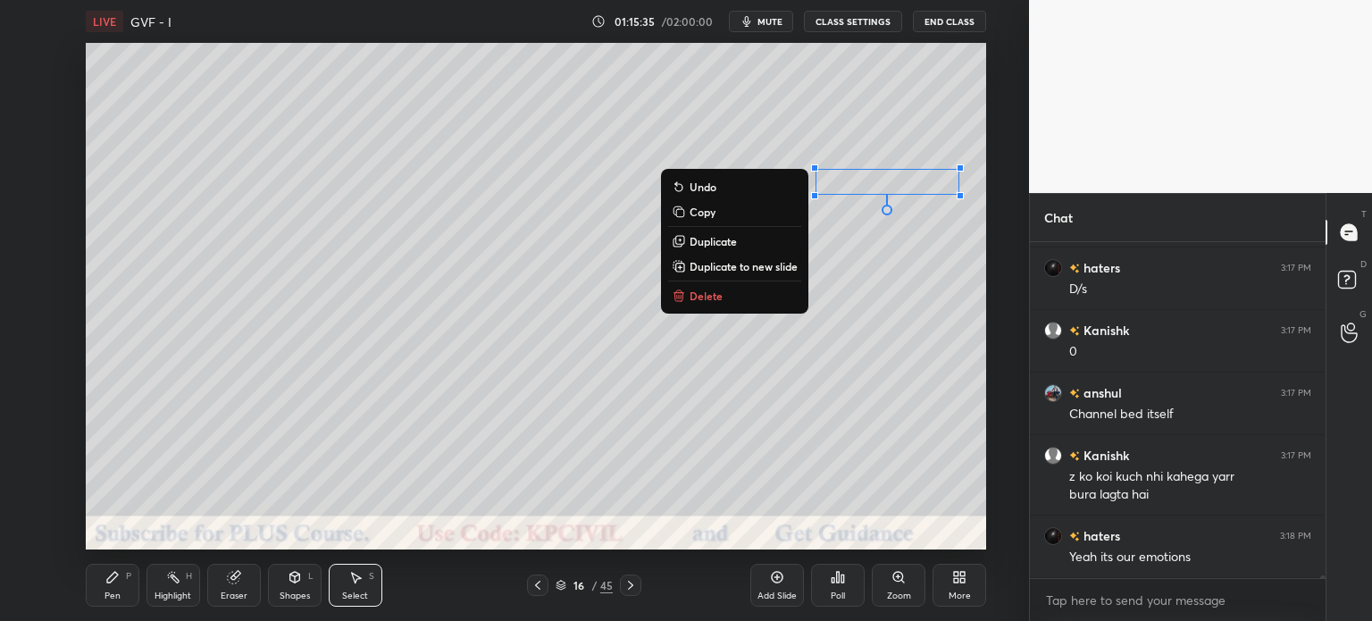
click at [845, 382] on div "0 ° Undo Copy Duplicate Duplicate to new slide Delete" at bounding box center [536, 296] width 901 height 507
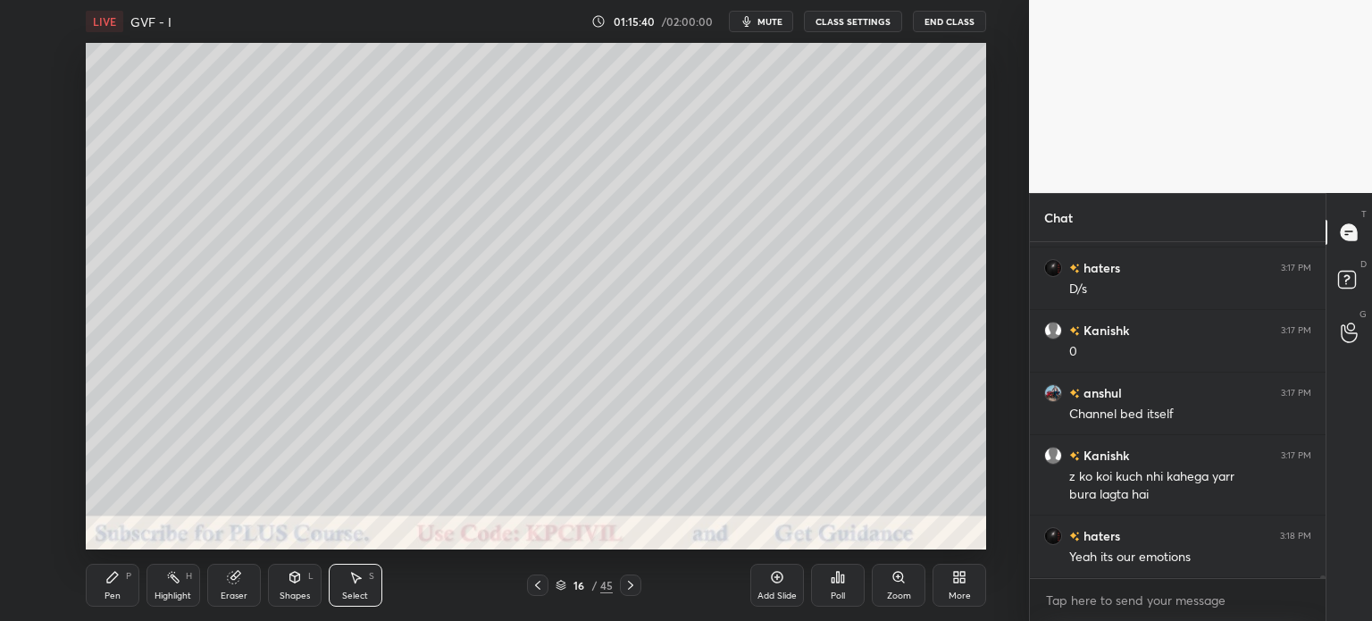
click at [120, 592] on div "Pen" at bounding box center [113, 595] width 16 height 9
click at [22, 274] on div at bounding box center [29, 271] width 14 height 14
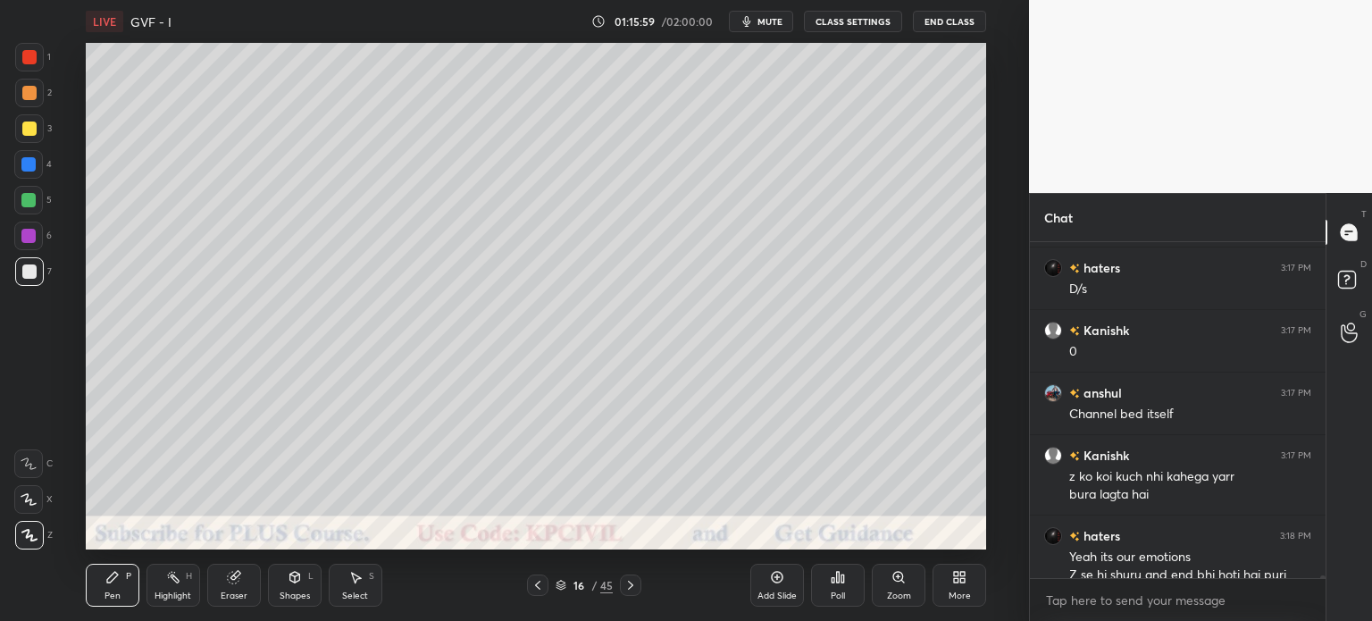
scroll to position [38447, 0]
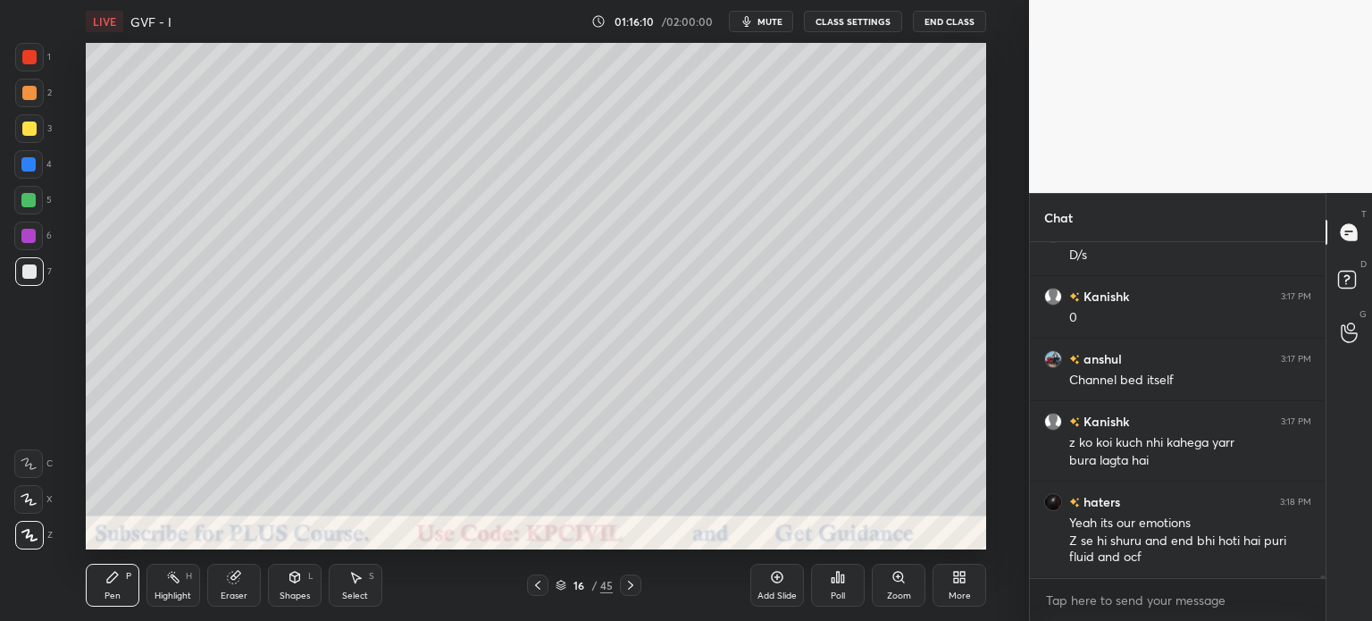
click at [26, 128] on div at bounding box center [29, 129] width 14 height 14
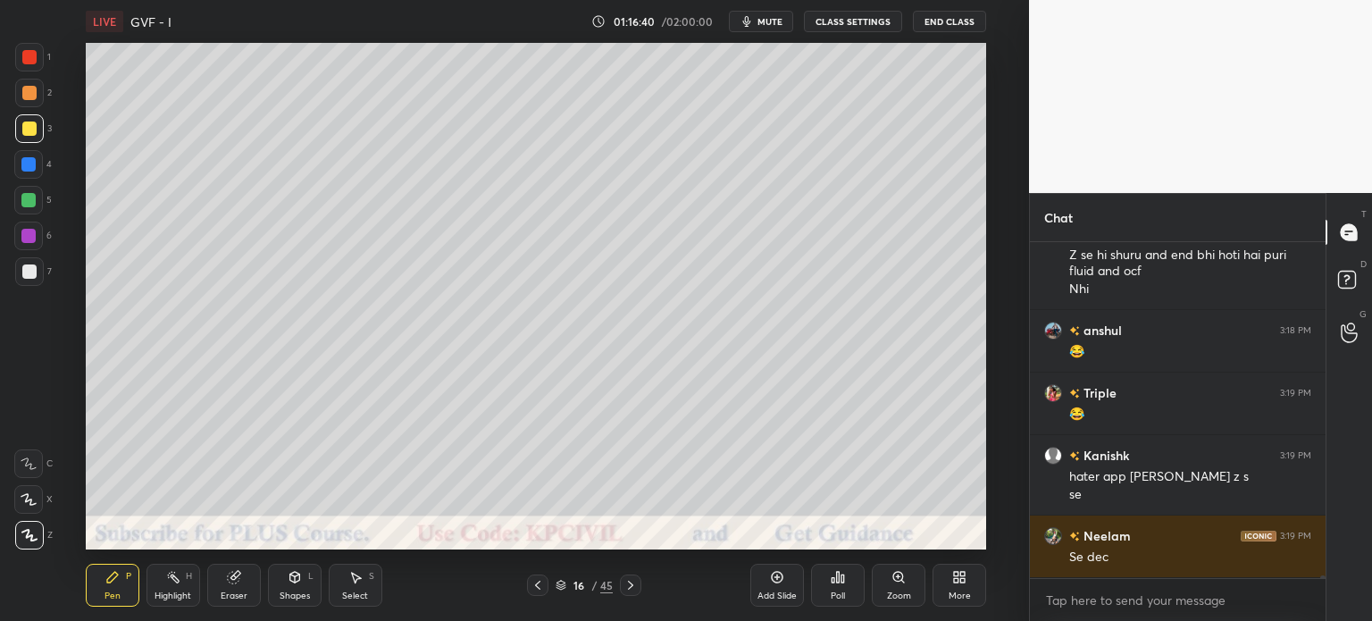
scroll to position [38795, 0]
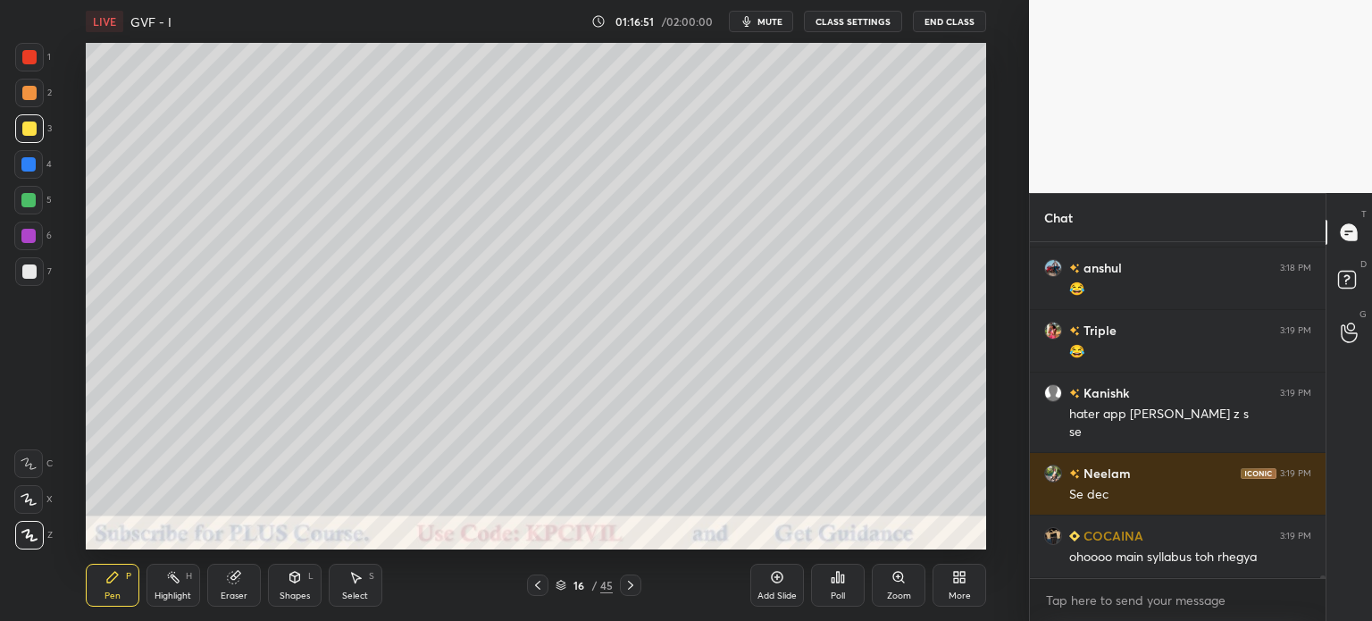
click at [172, 591] on div "Highlight" at bounding box center [173, 595] width 37 height 9
click at [287, 596] on div "Shapes" at bounding box center [295, 595] width 30 height 9
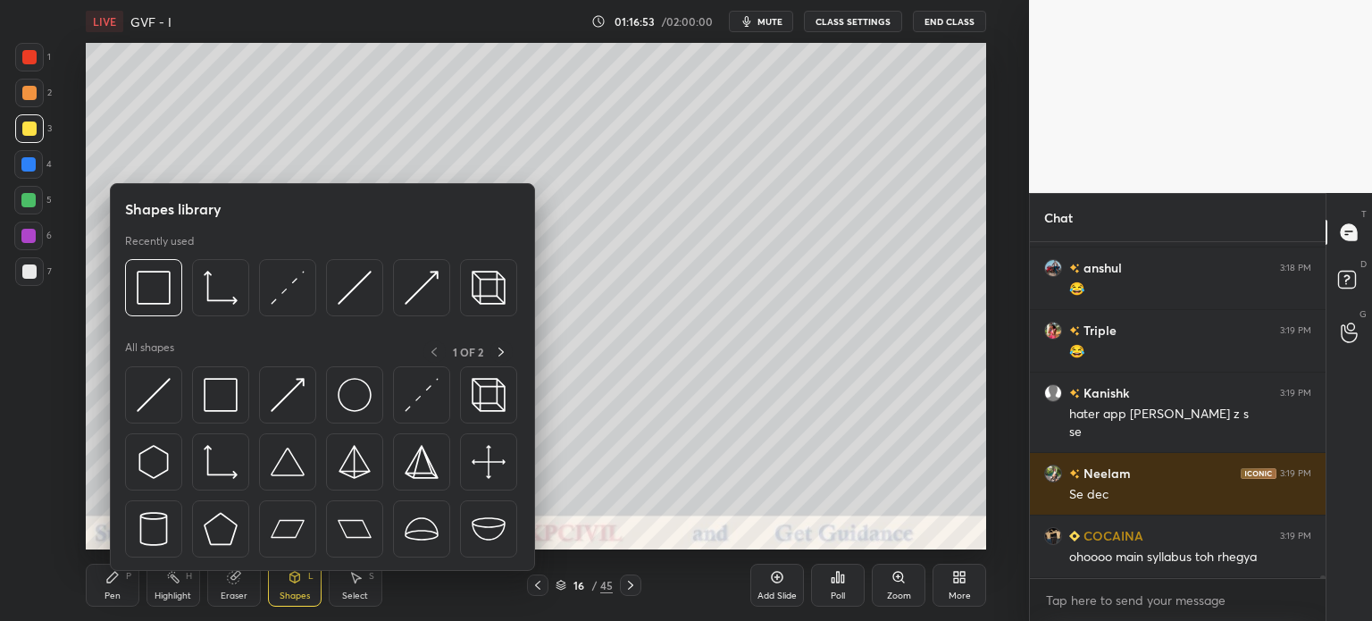
click at [156, 407] on img at bounding box center [154, 395] width 34 height 34
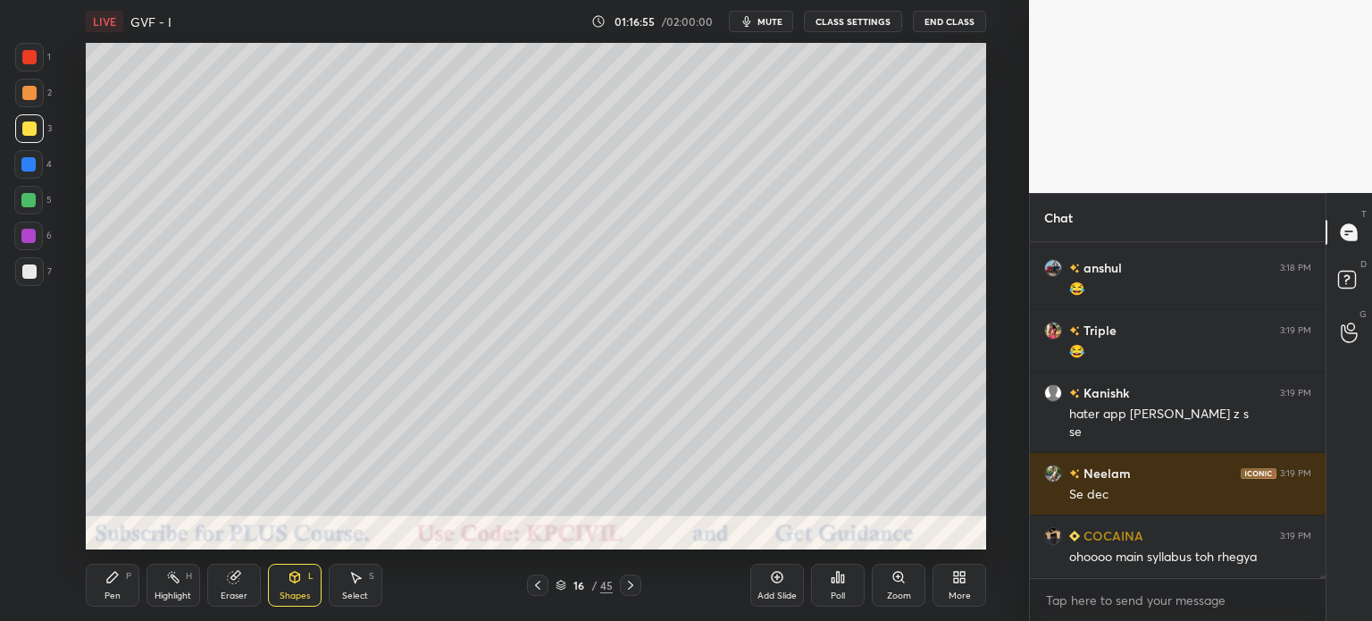
scroll to position [38858, 0]
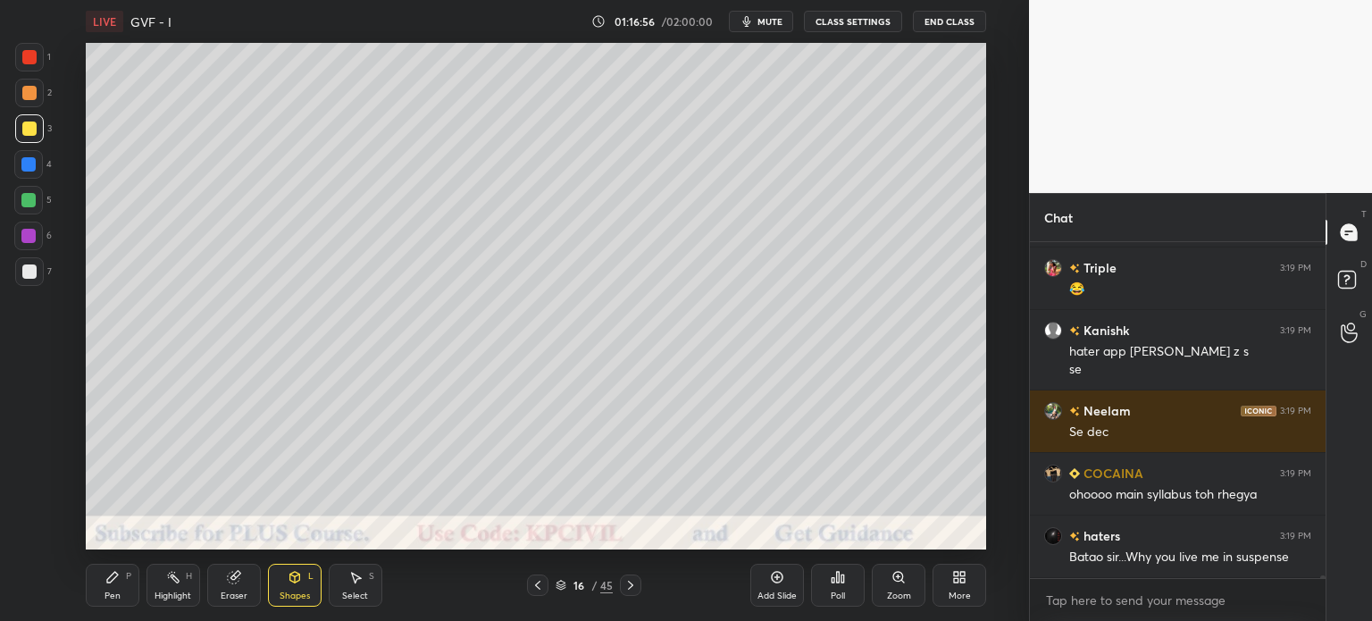
click at [22, 268] on div at bounding box center [29, 271] width 14 height 14
click at [107, 599] on div "Pen" at bounding box center [113, 595] width 16 height 9
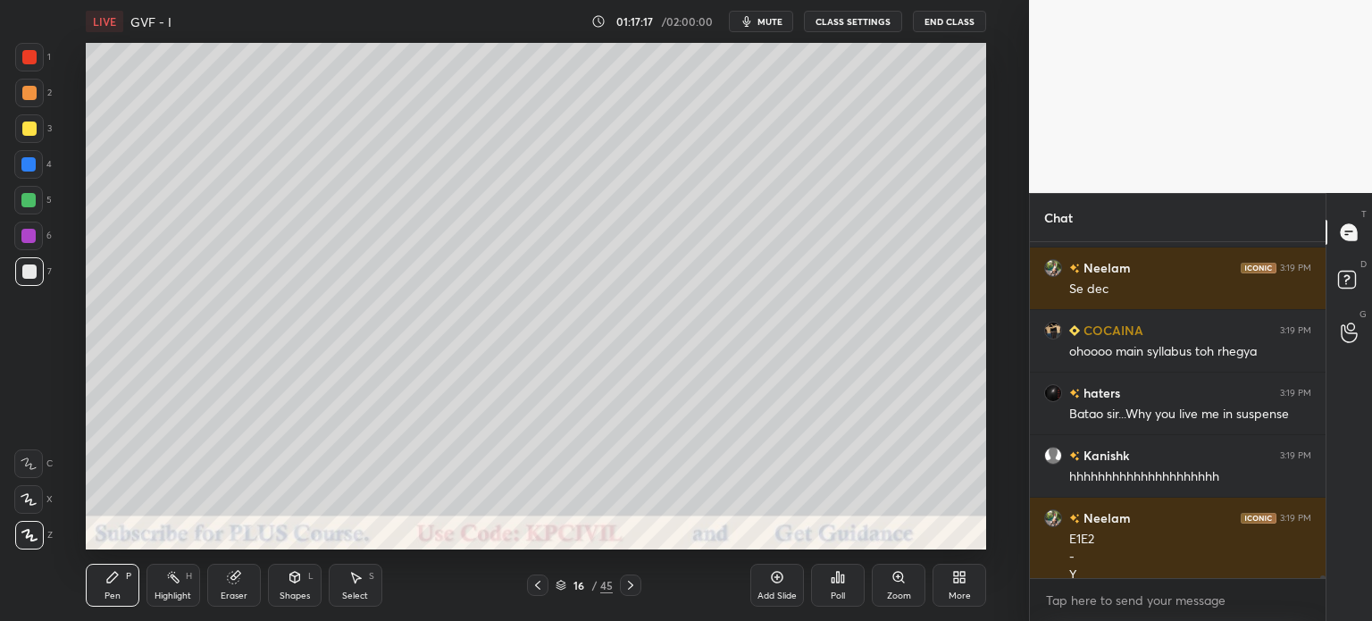
scroll to position [39019, 0]
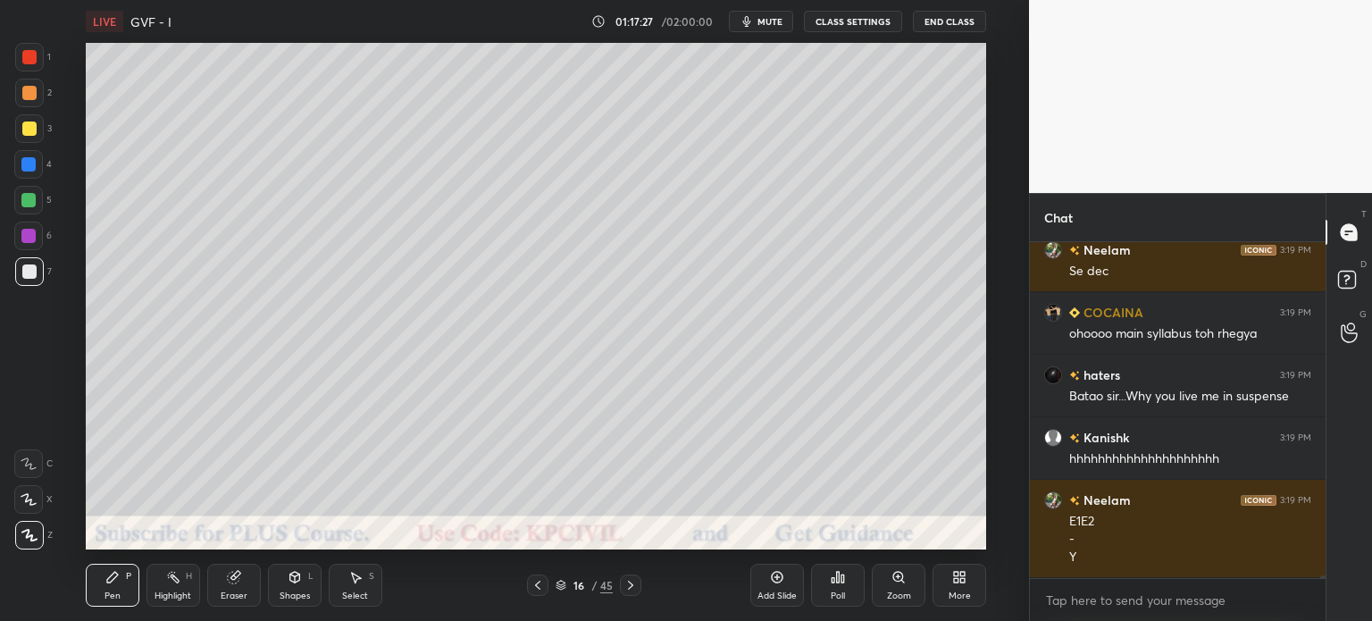
click at [19, 153] on div at bounding box center [28, 164] width 29 height 29
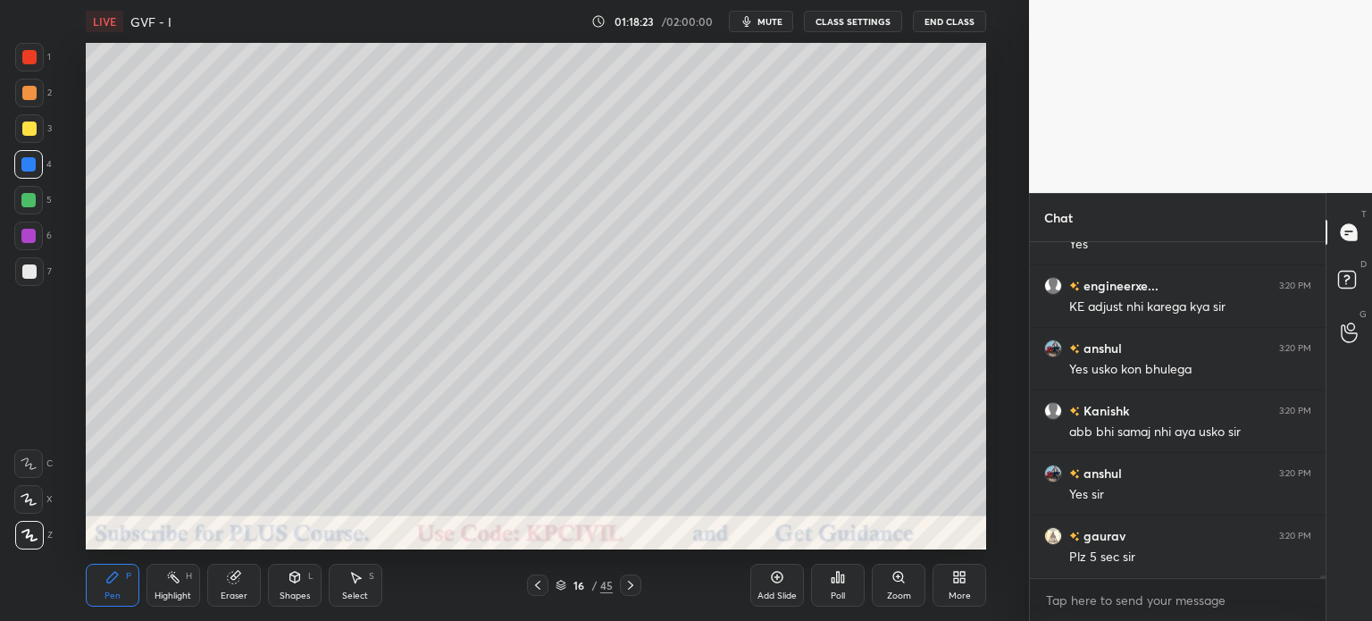
scroll to position [39599, 0]
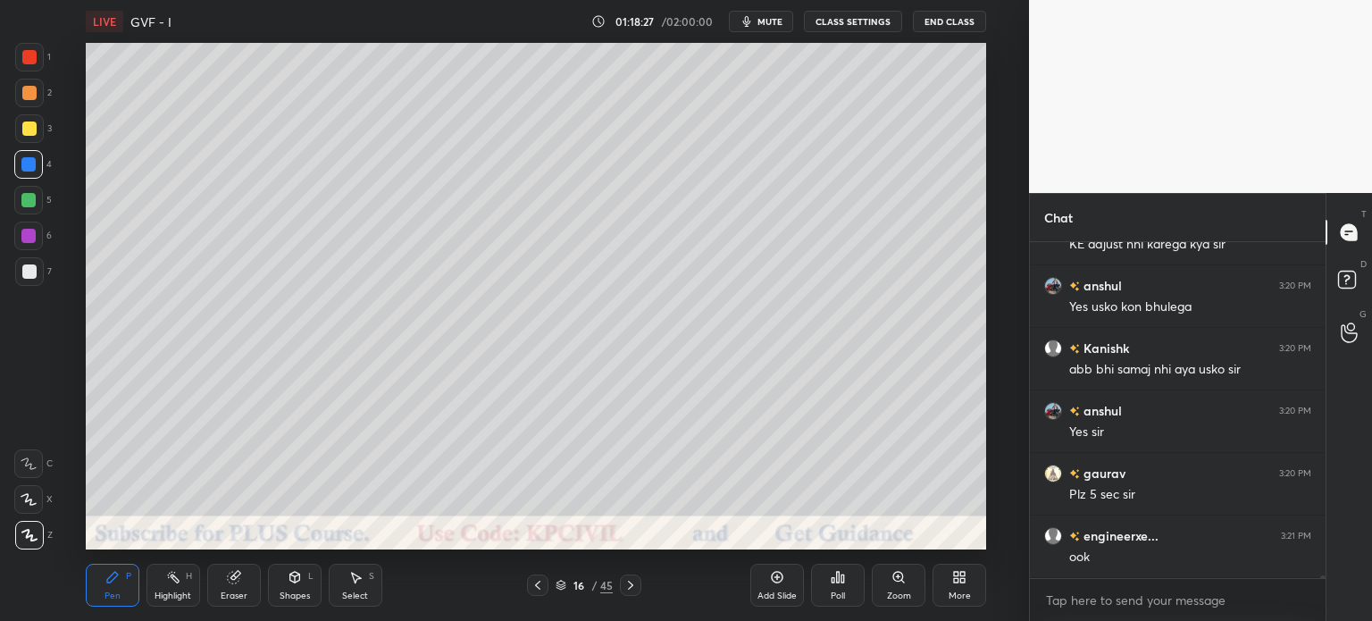
click at [22, 131] on div at bounding box center [29, 129] width 14 height 14
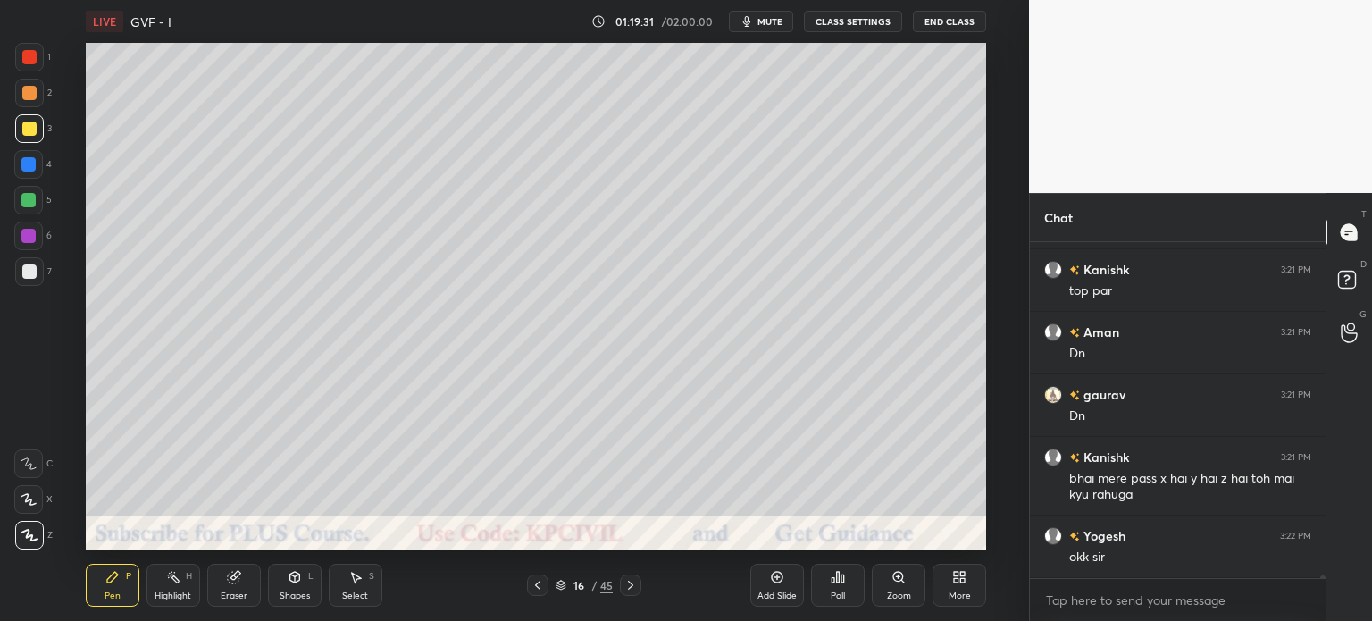
scroll to position [40491, 0]
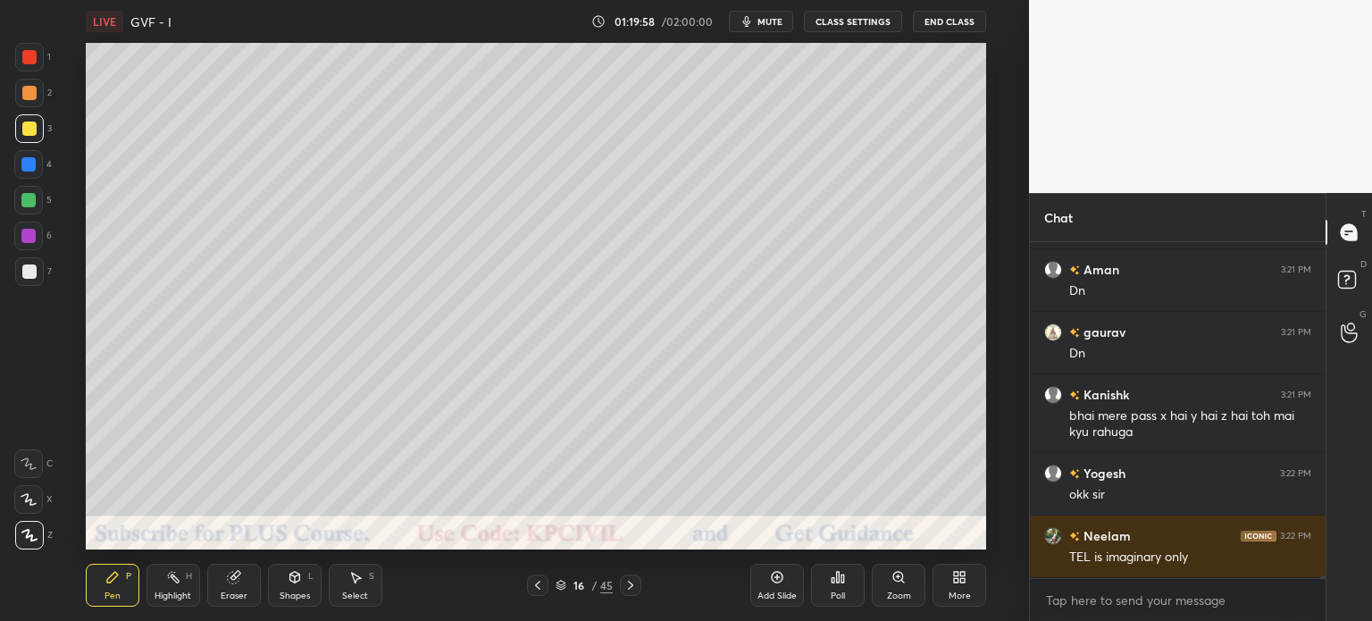
click at [354, 590] on div "Select S" at bounding box center [356, 585] width 54 height 43
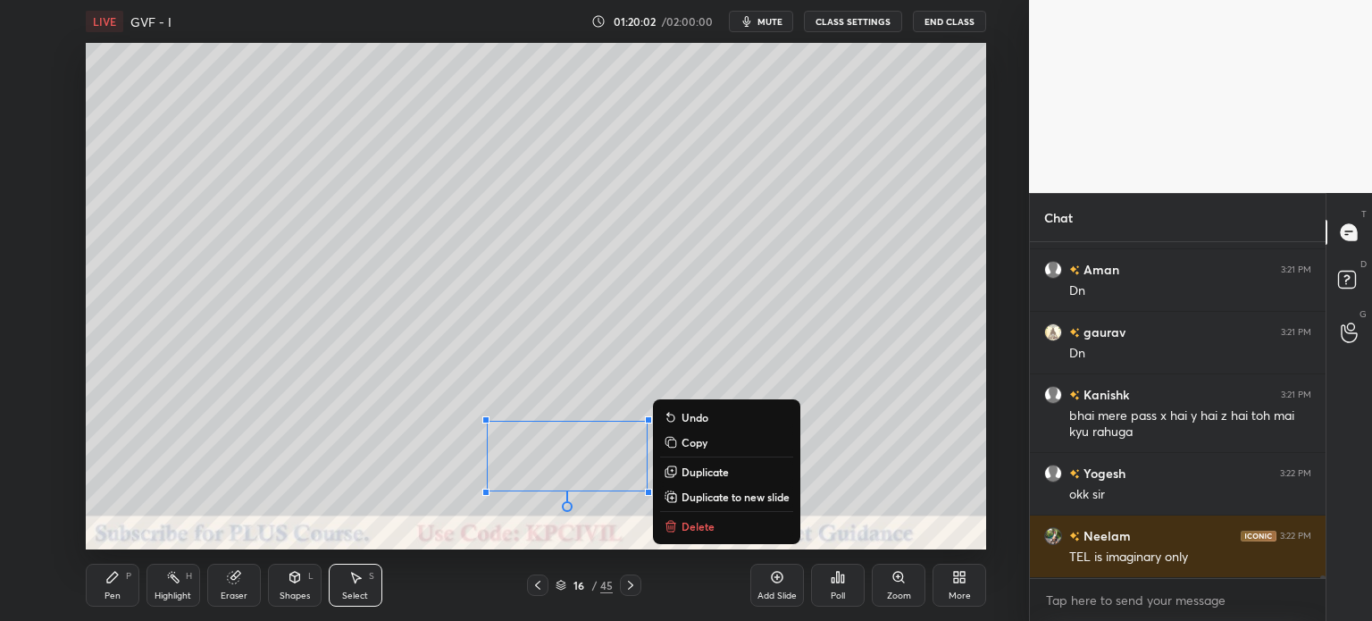
click at [114, 595] on div "Pen" at bounding box center [113, 595] width 16 height 9
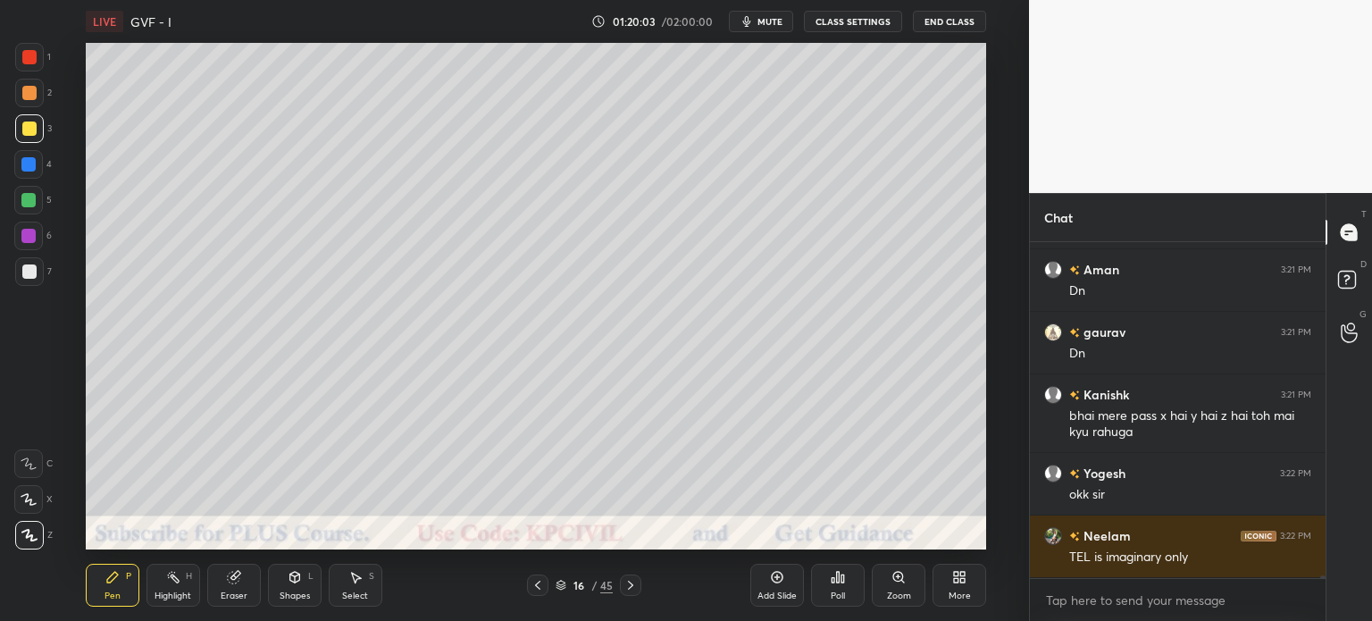
click at [22, 279] on div at bounding box center [29, 271] width 29 height 29
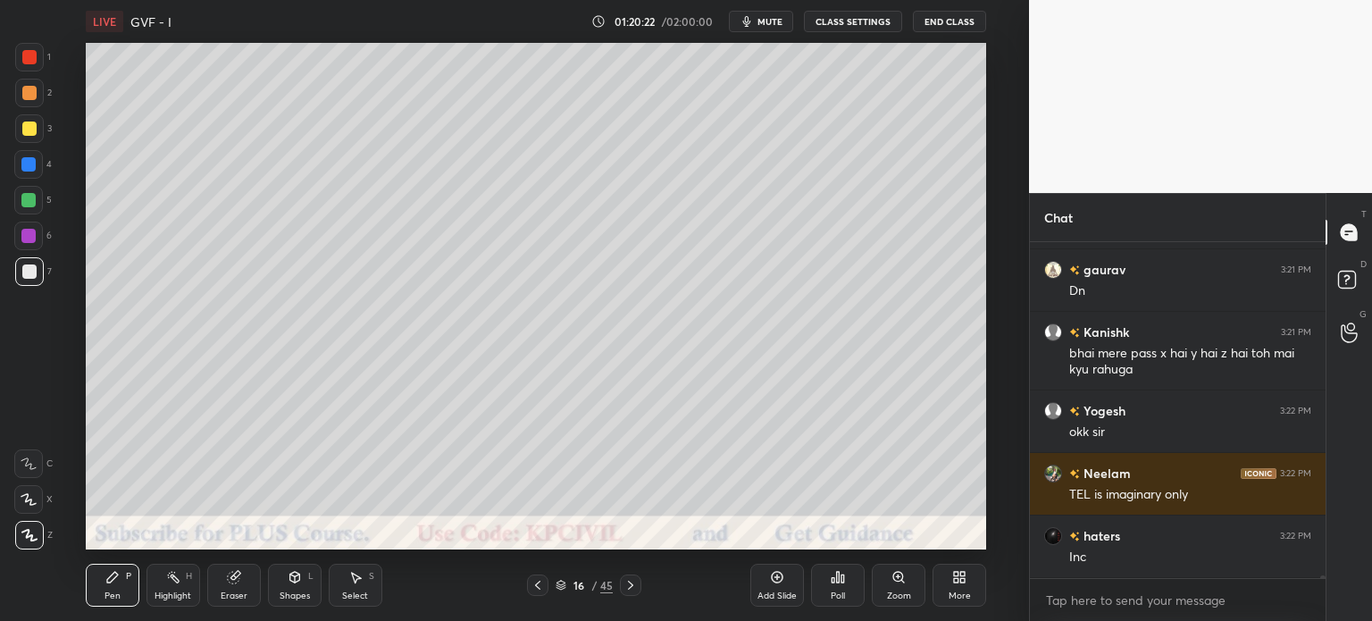
scroll to position [40616, 0]
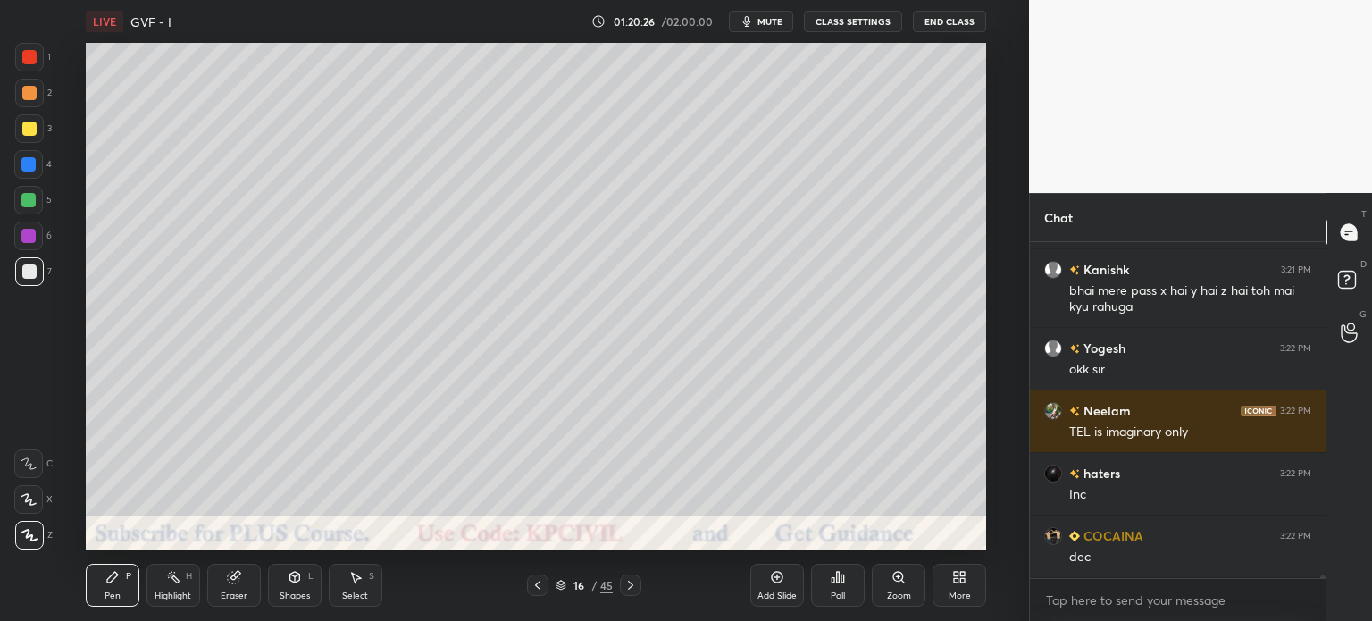
click at [626, 588] on icon at bounding box center [631, 585] width 14 height 14
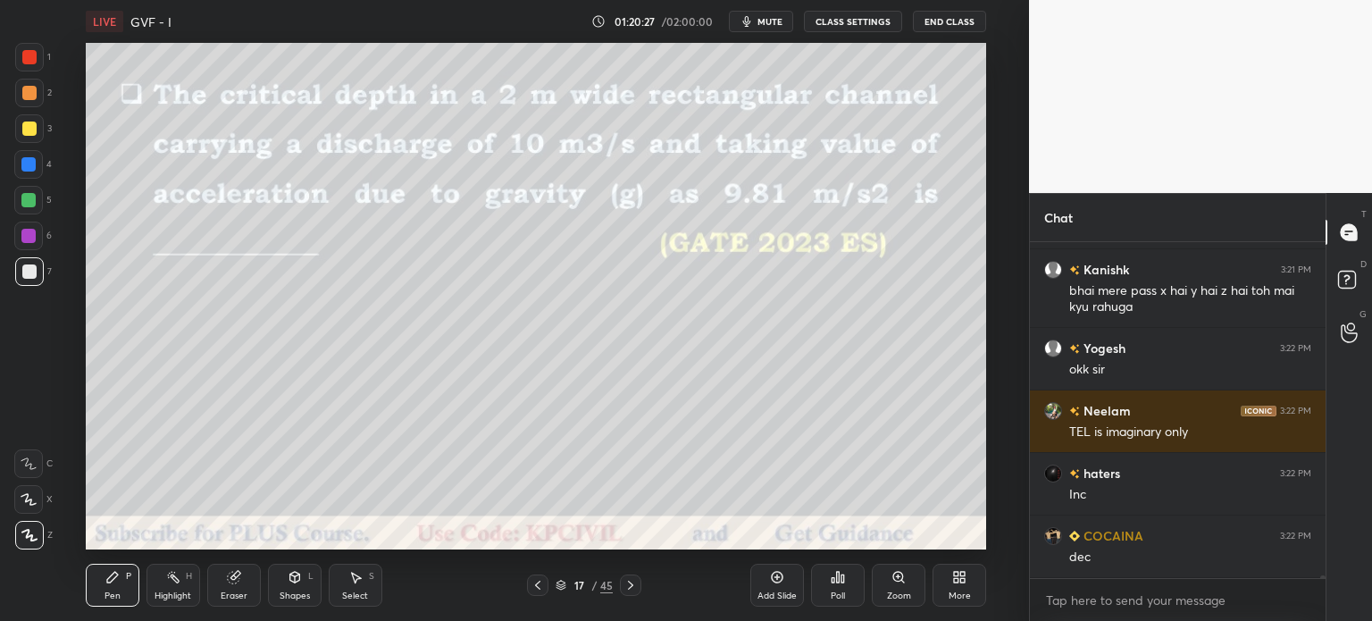
click at [541, 589] on icon at bounding box center [538, 585] width 14 height 14
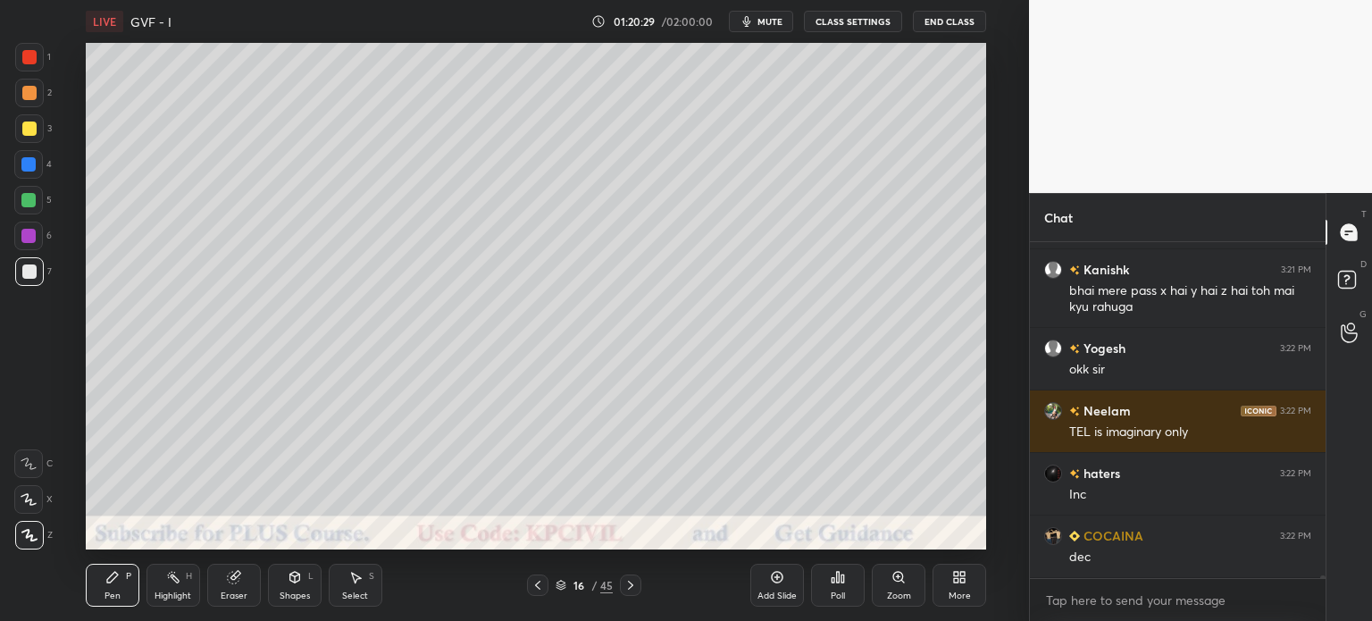
click at [770, 571] on icon at bounding box center [777, 577] width 14 height 14
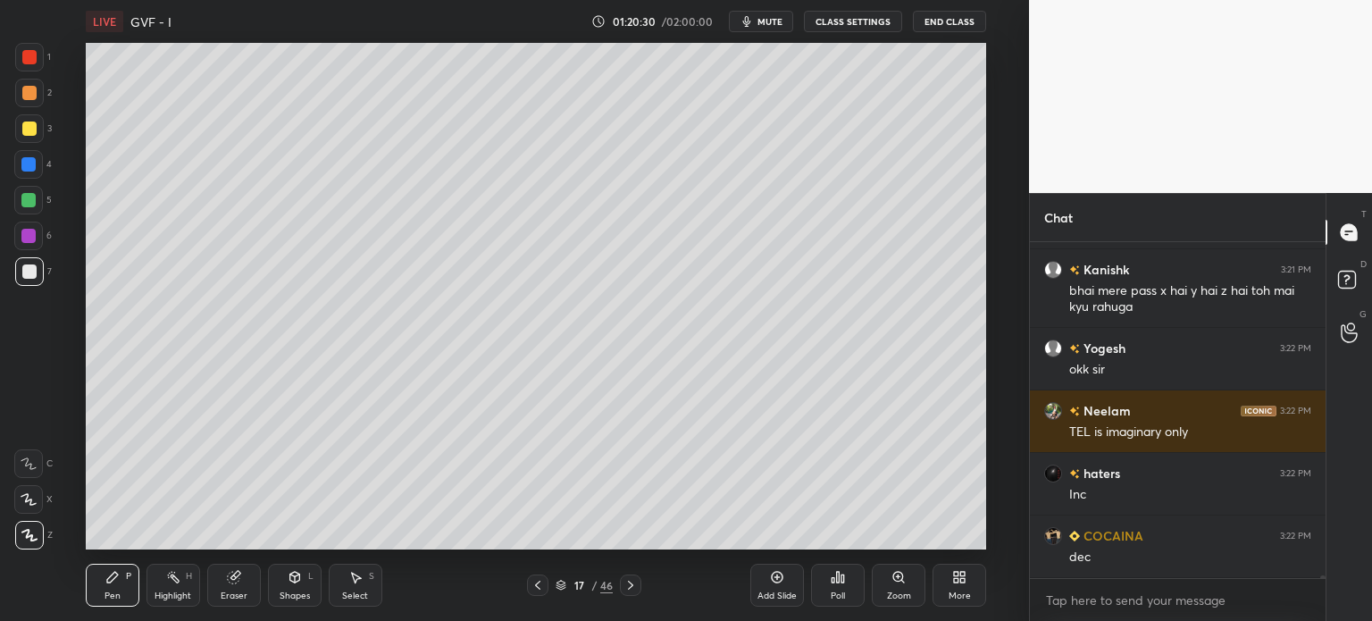
scroll to position [40679, 0]
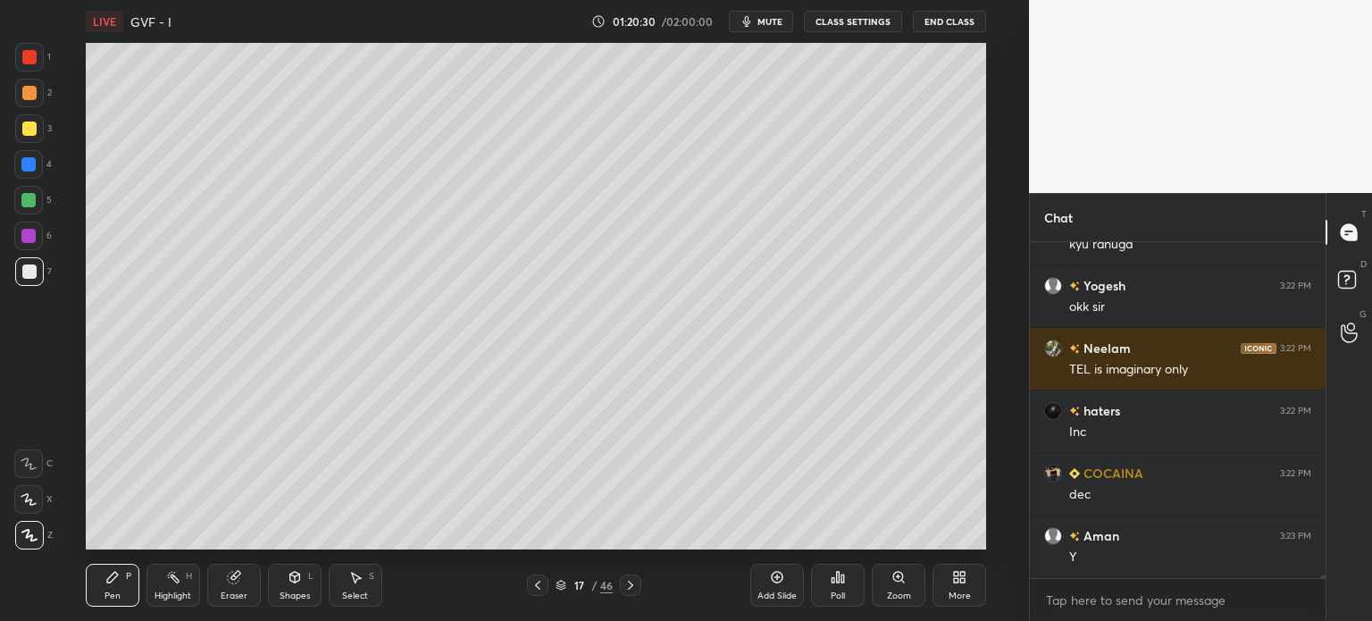
click at [29, 96] on div at bounding box center [29, 93] width 14 height 14
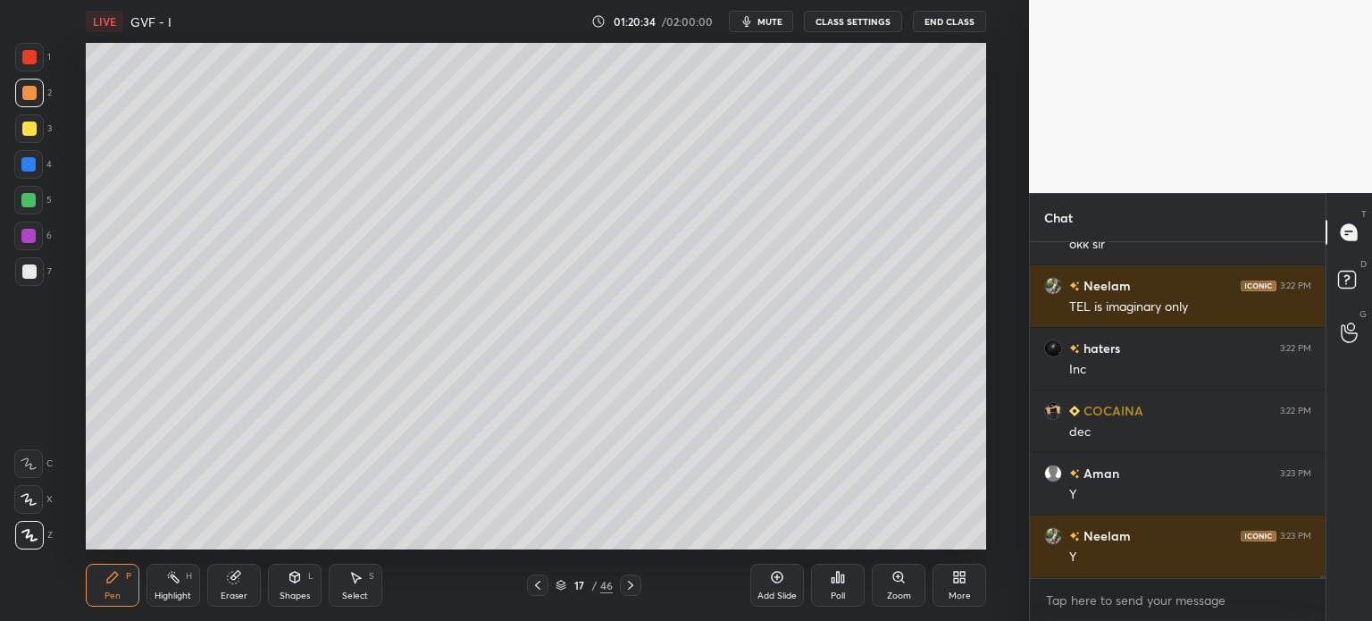
scroll to position [40804, 0]
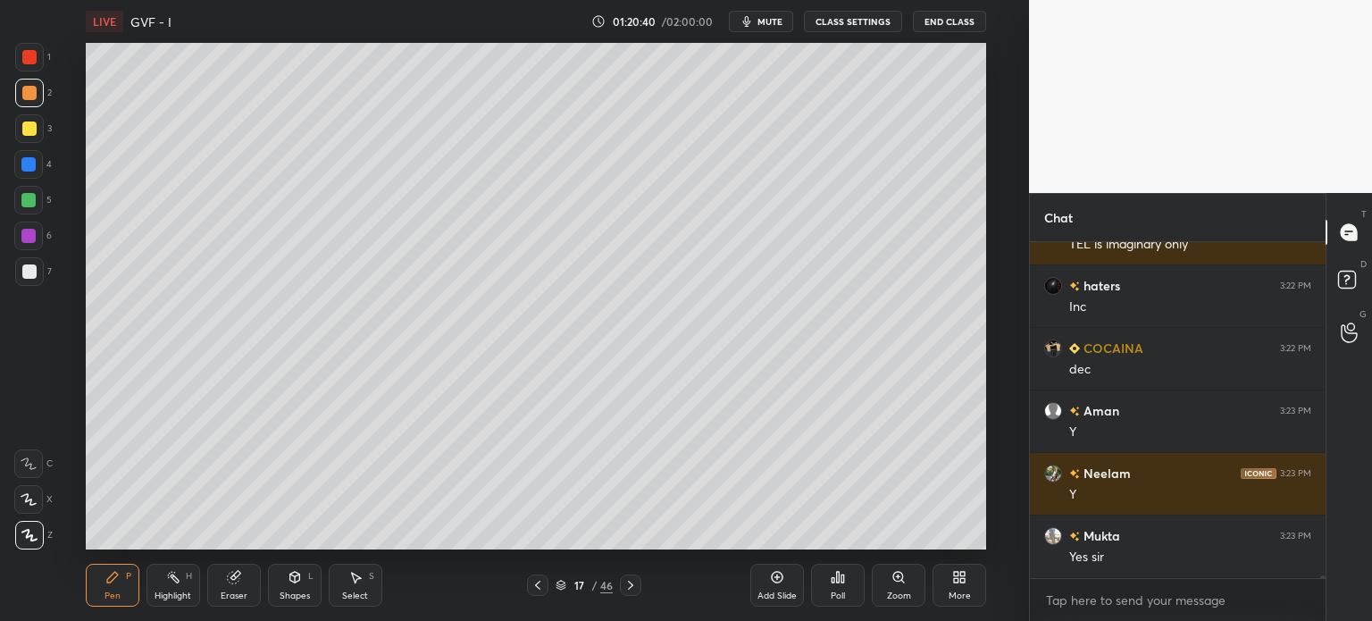
click at [183, 593] on div "Highlight" at bounding box center [173, 595] width 37 height 9
click at [27, 535] on icon at bounding box center [28, 536] width 4 height 4
click at [22, 271] on div at bounding box center [29, 271] width 14 height 14
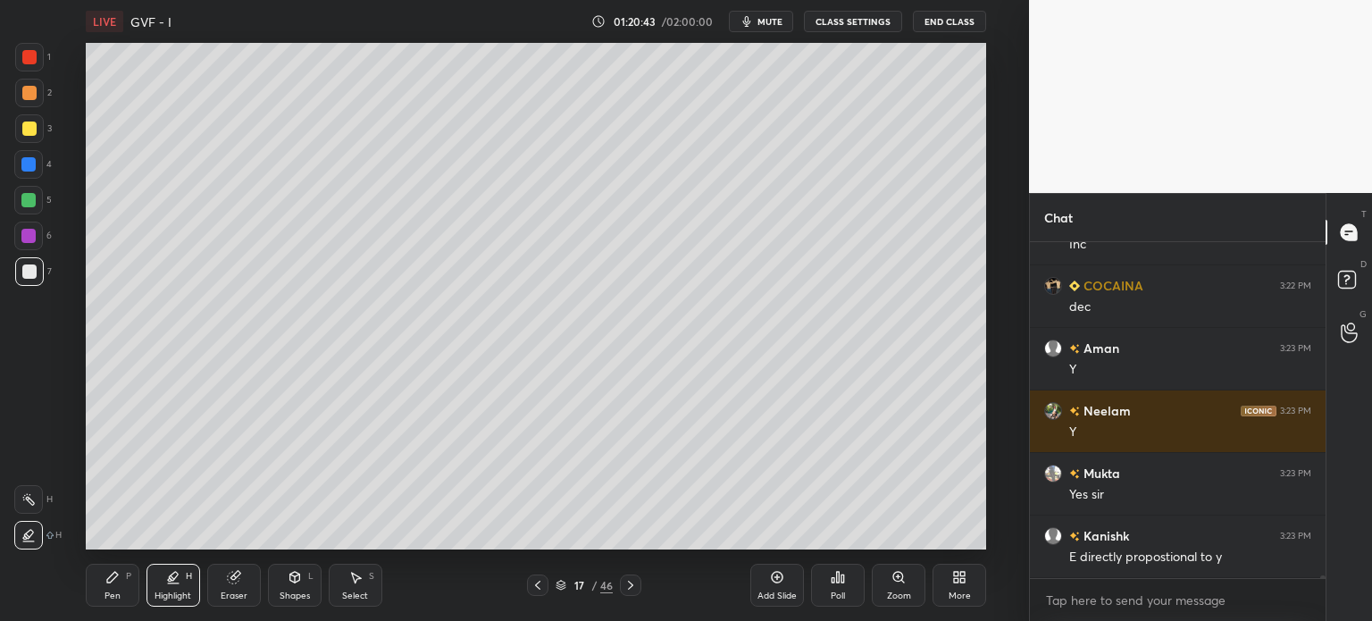
scroll to position [40929, 0]
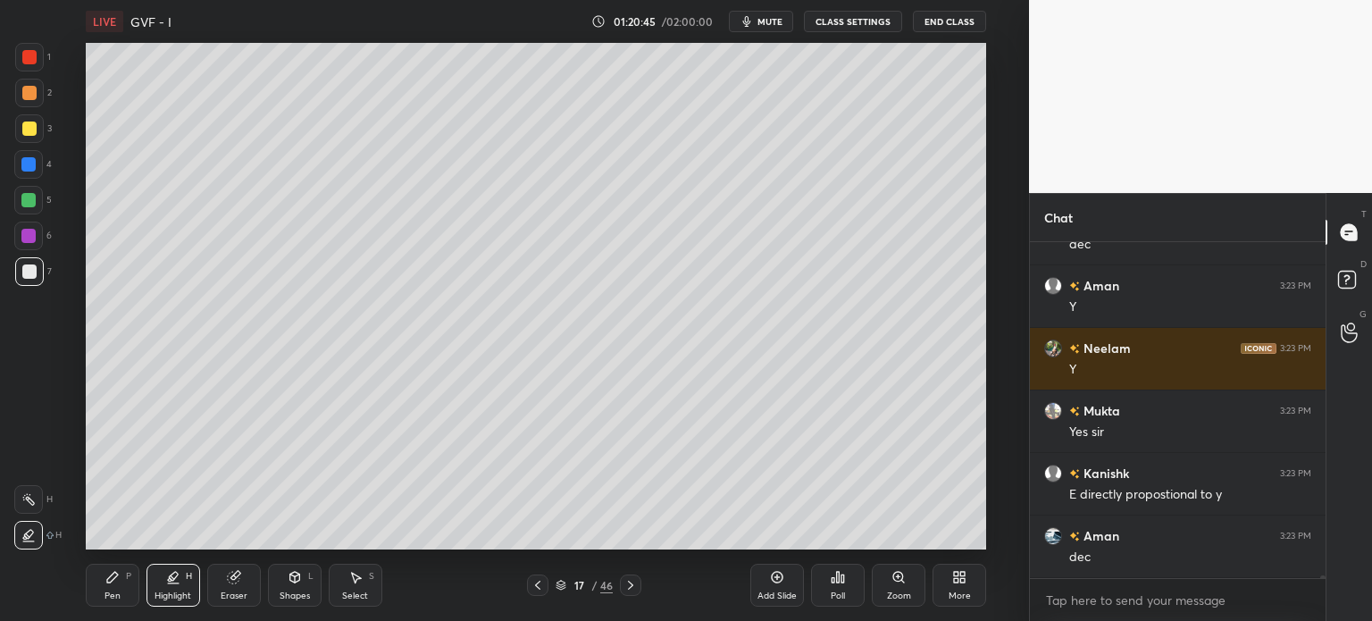
click at [102, 598] on div "Pen P" at bounding box center [113, 585] width 54 height 43
click at [26, 278] on div at bounding box center [29, 271] width 14 height 14
click at [29, 130] on div at bounding box center [29, 129] width 14 height 14
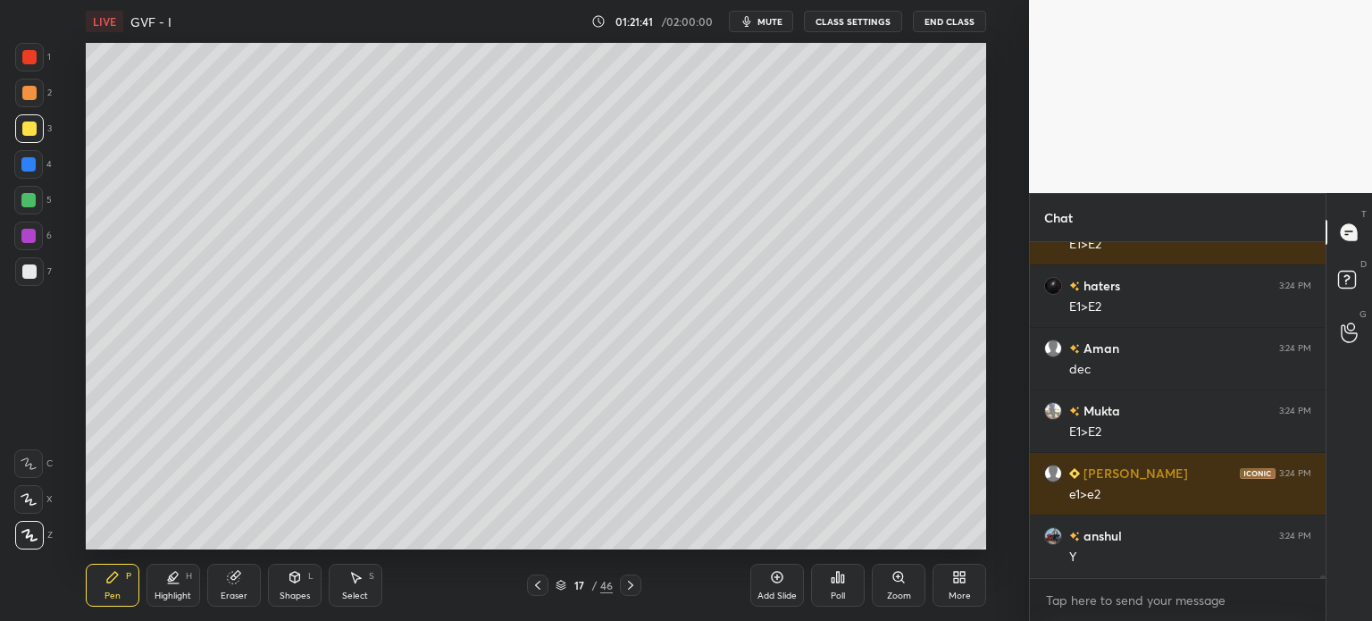
scroll to position [5, 5]
click at [541, 578] on icon at bounding box center [538, 585] width 14 height 14
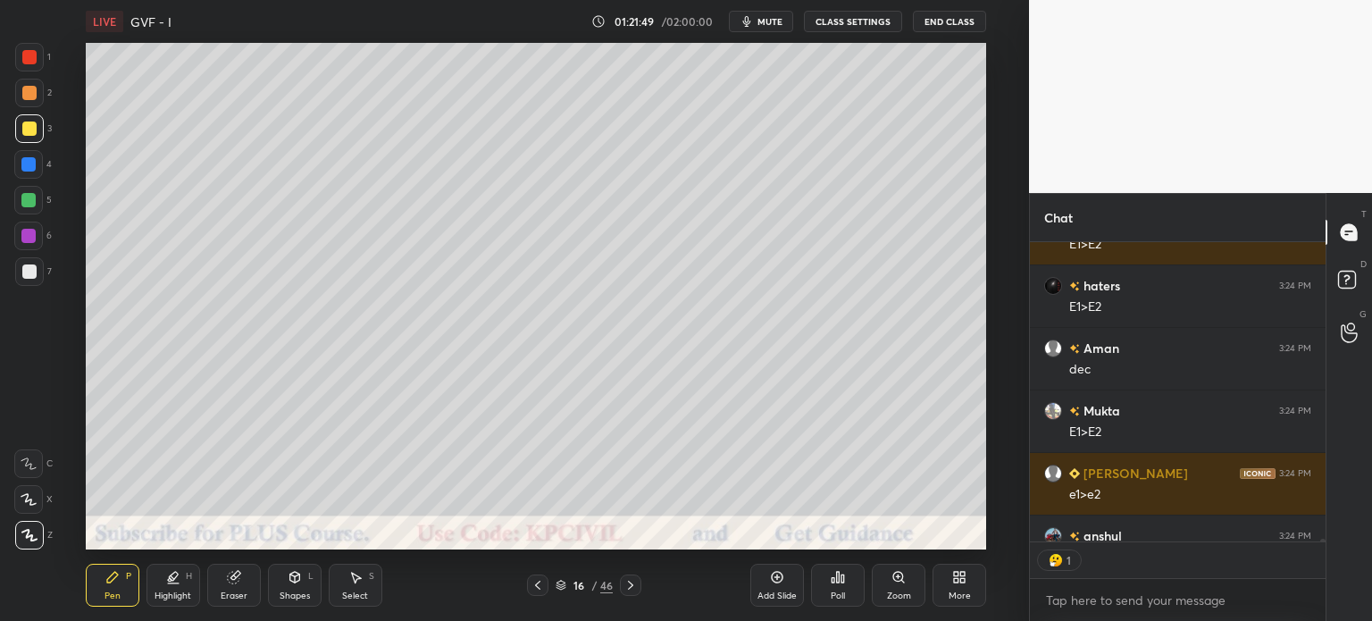
click at [172, 588] on div "Highlight H" at bounding box center [174, 585] width 54 height 43
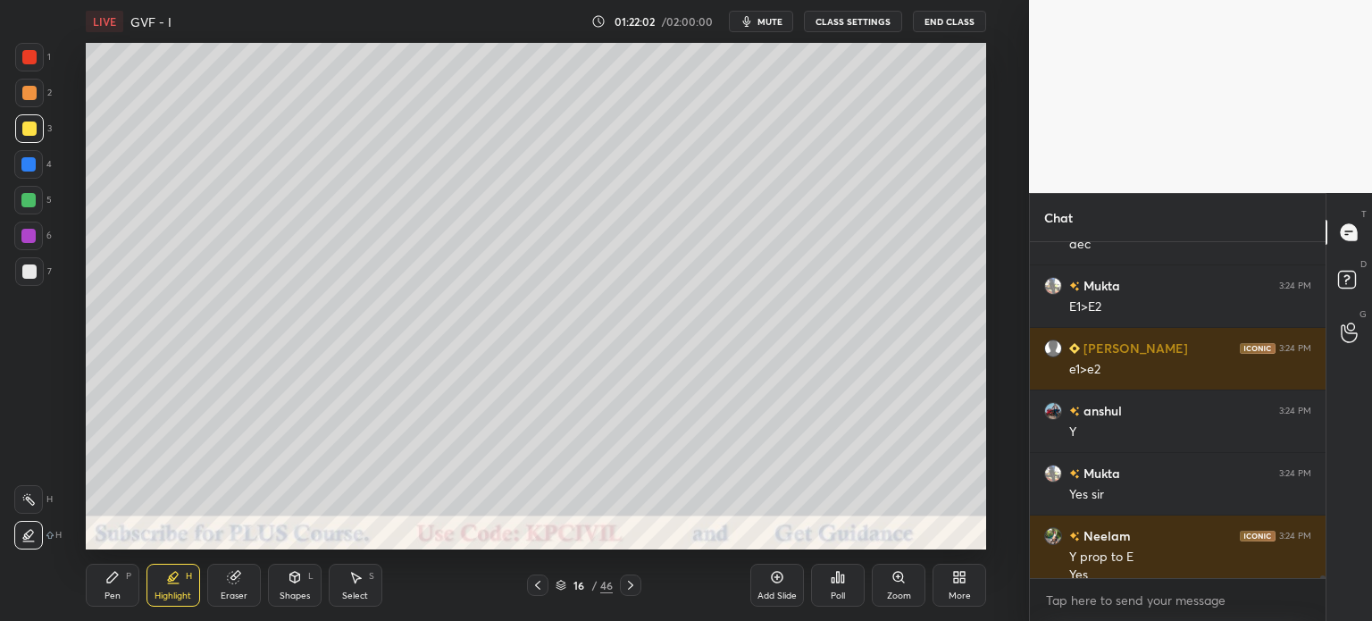
scroll to position [41697, 0]
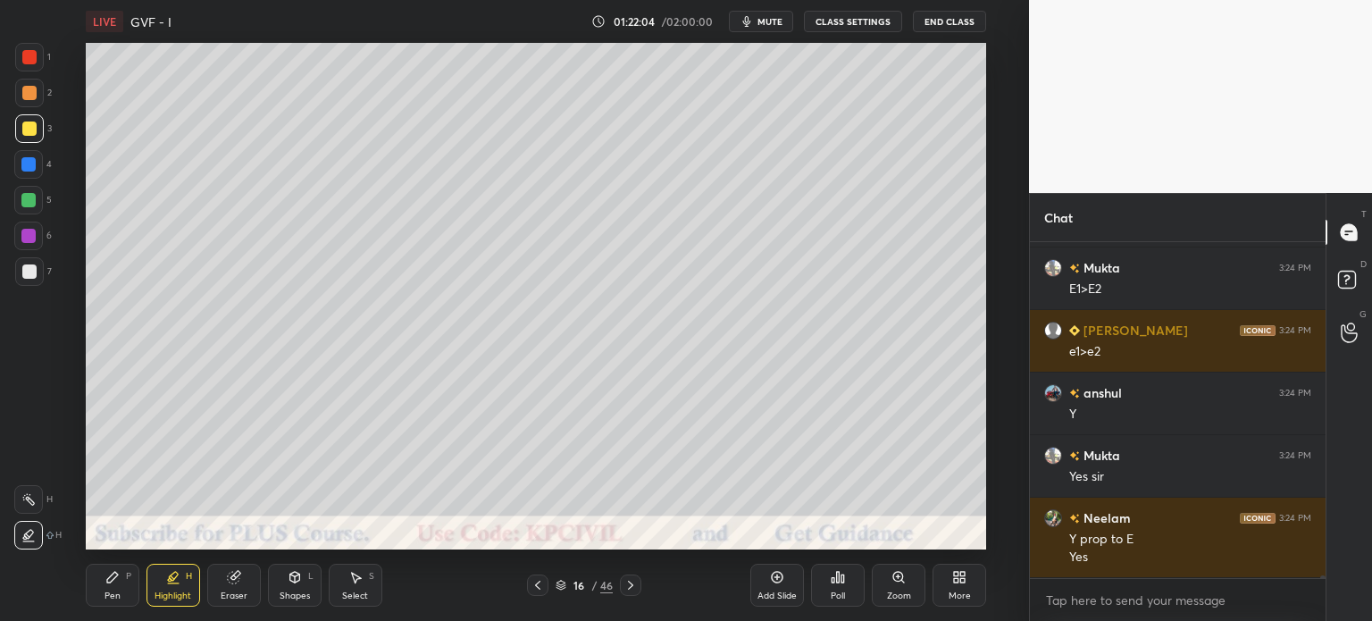
click at [32, 499] on icon at bounding box center [28, 499] width 14 height 14
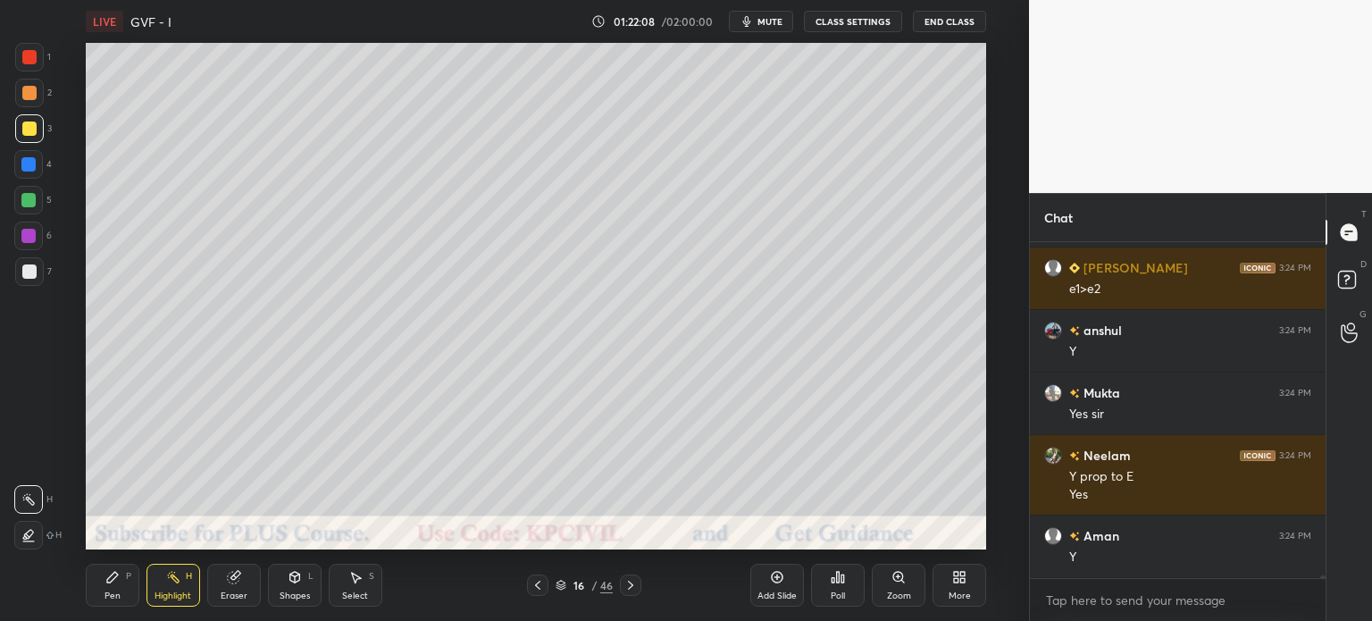
click at [111, 587] on div "Pen P" at bounding box center [113, 585] width 54 height 43
click at [27, 271] on div at bounding box center [29, 271] width 14 height 14
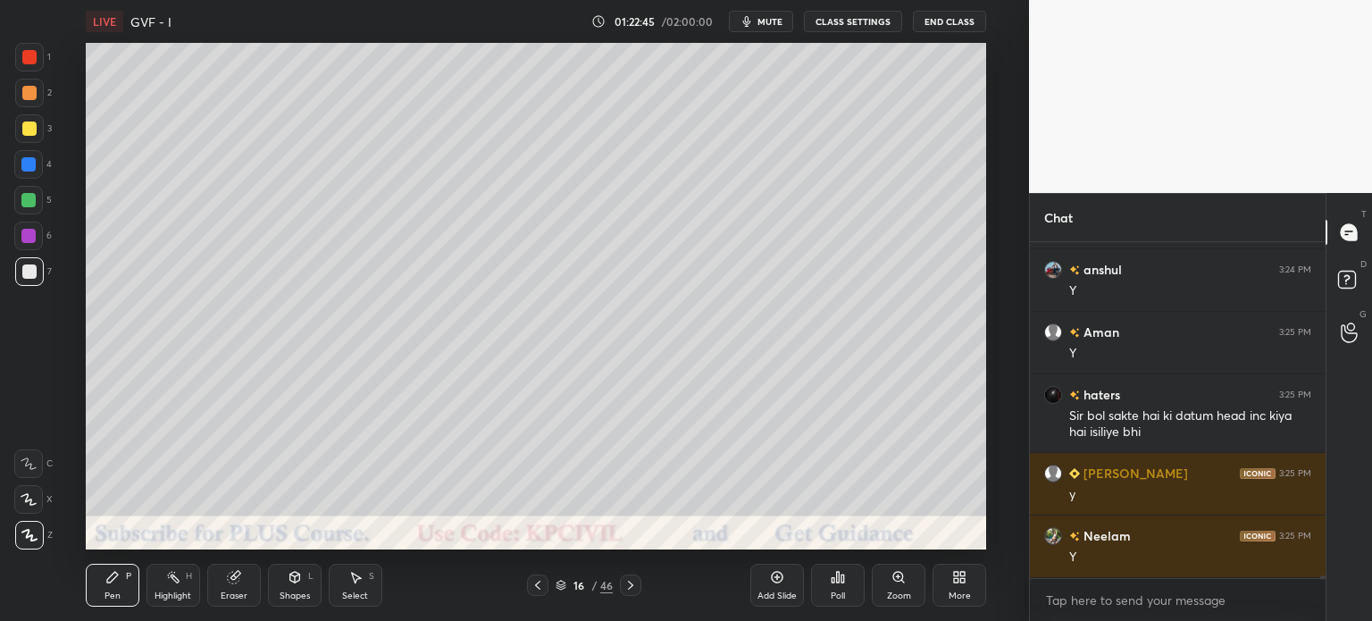
scroll to position [4, 5]
click at [22, 126] on div at bounding box center [29, 129] width 14 height 14
click at [627, 589] on icon at bounding box center [631, 585] width 14 height 14
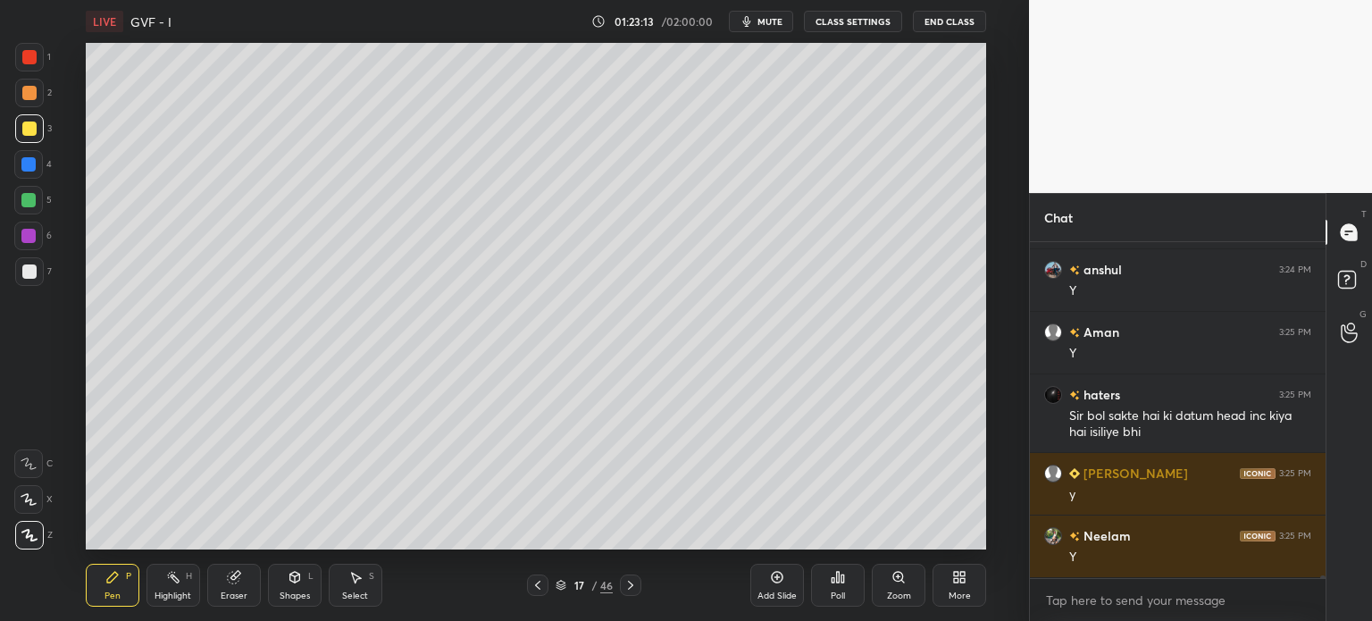
click at [24, 278] on div at bounding box center [29, 271] width 14 height 14
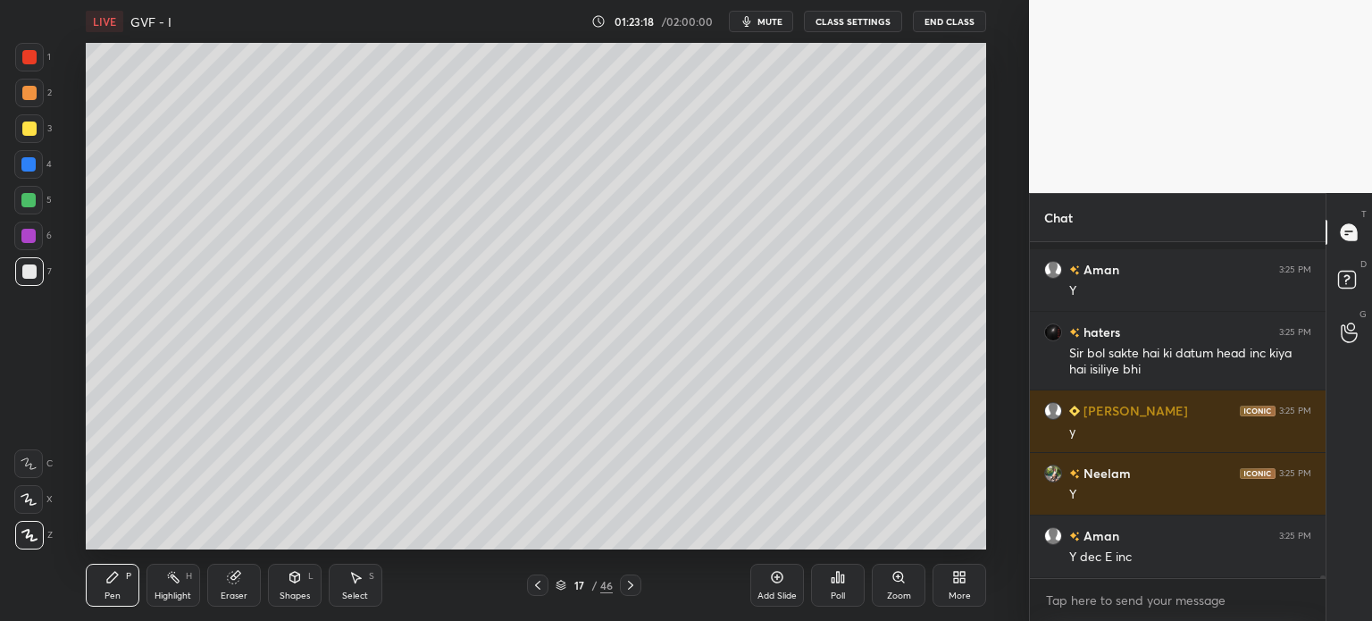
click at [26, 120] on div at bounding box center [29, 128] width 29 height 29
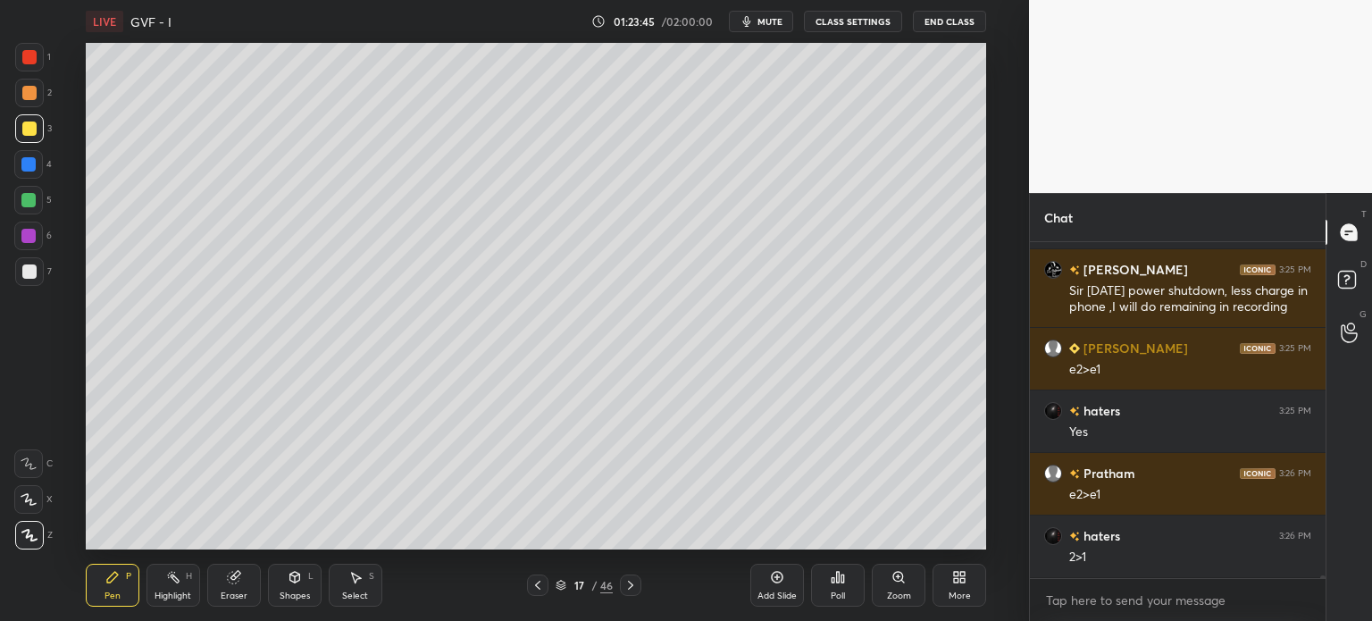
scroll to position [42542, 0]
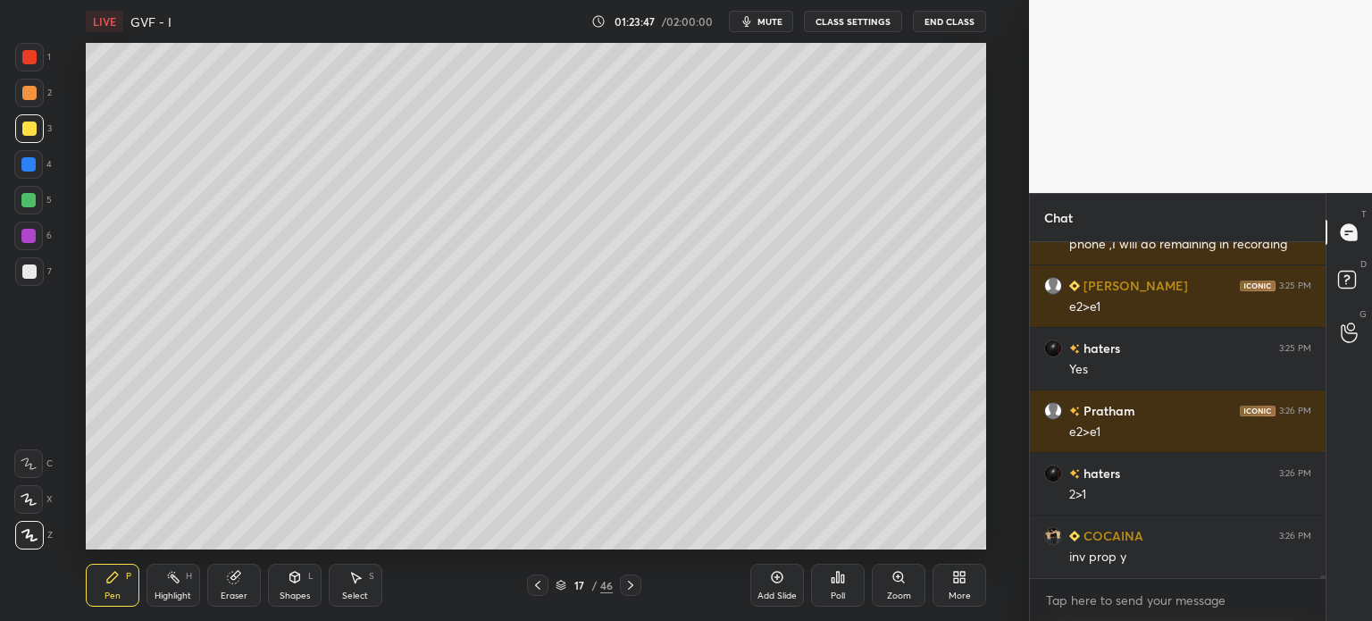
click at [26, 273] on div at bounding box center [29, 271] width 14 height 14
click at [27, 164] on div at bounding box center [28, 164] width 14 height 14
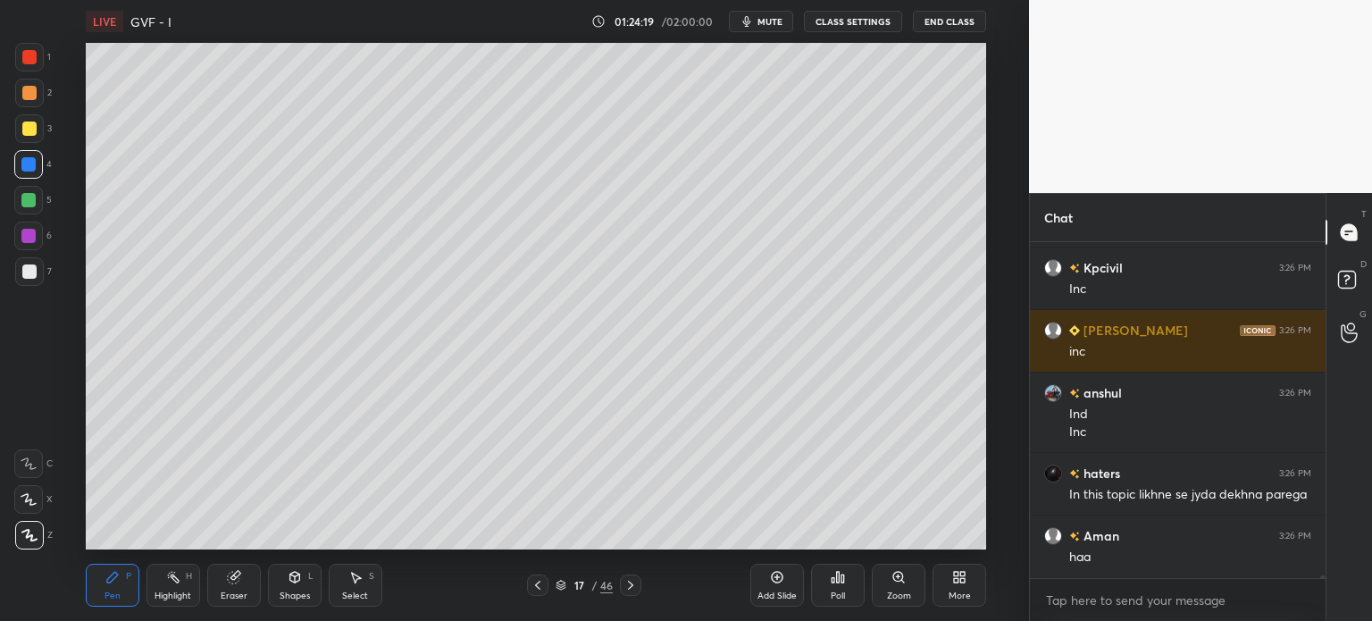
scroll to position [43248, 0]
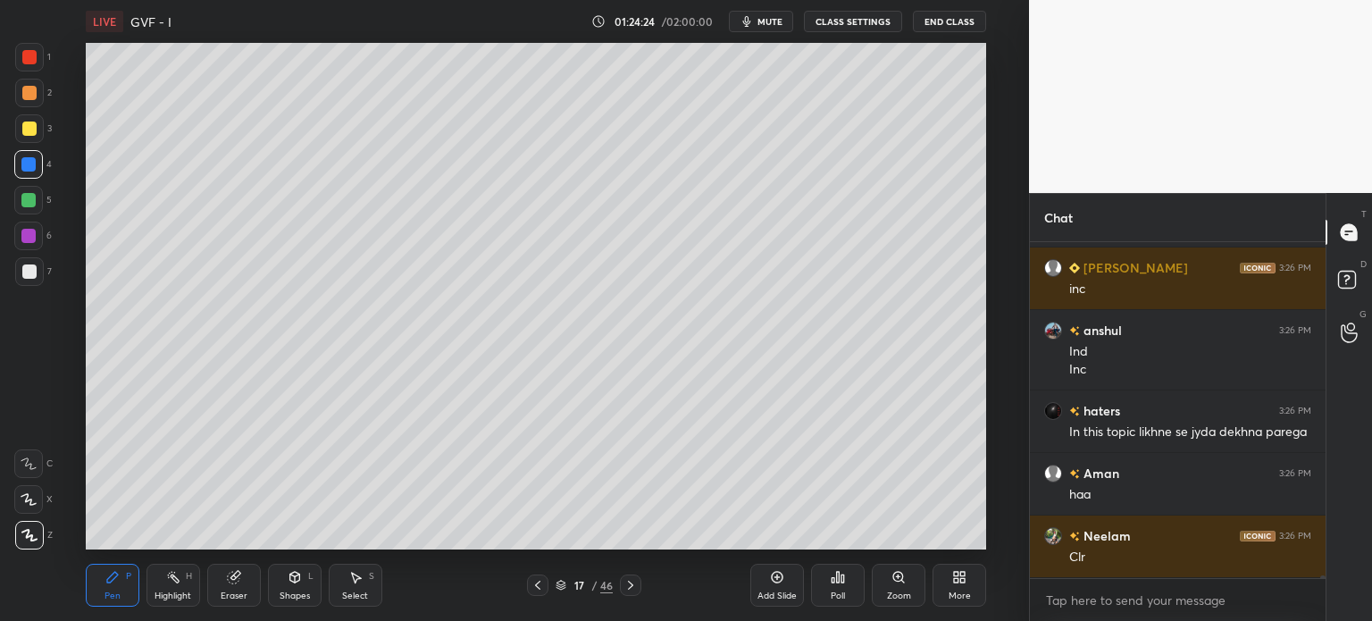
click at [529, 591] on div at bounding box center [537, 585] width 21 height 21
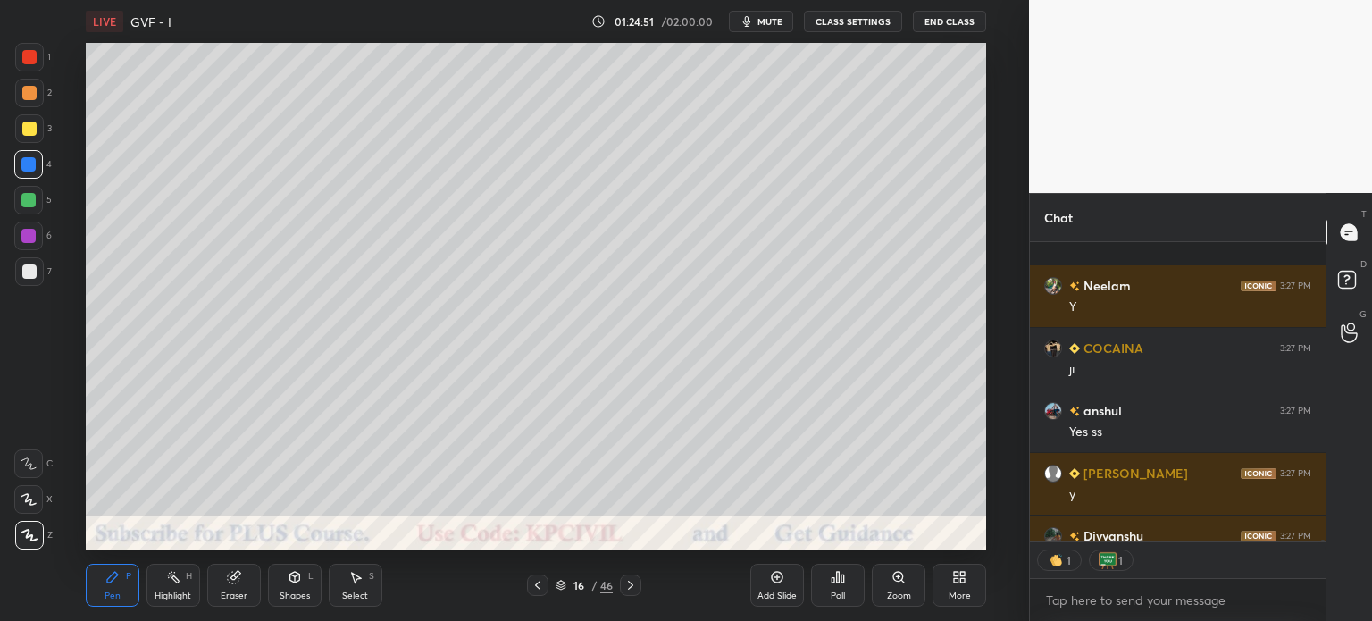
scroll to position [43723, 0]
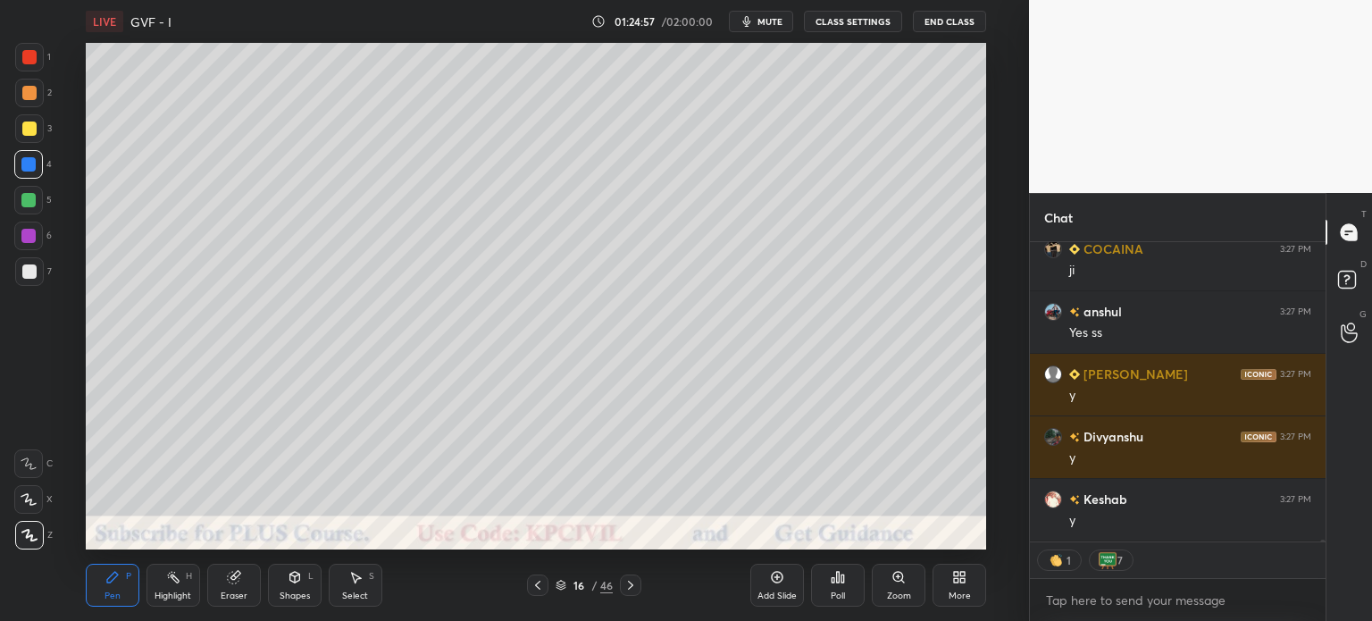
click at [776, 588] on div "Add Slide" at bounding box center [778, 585] width 54 height 43
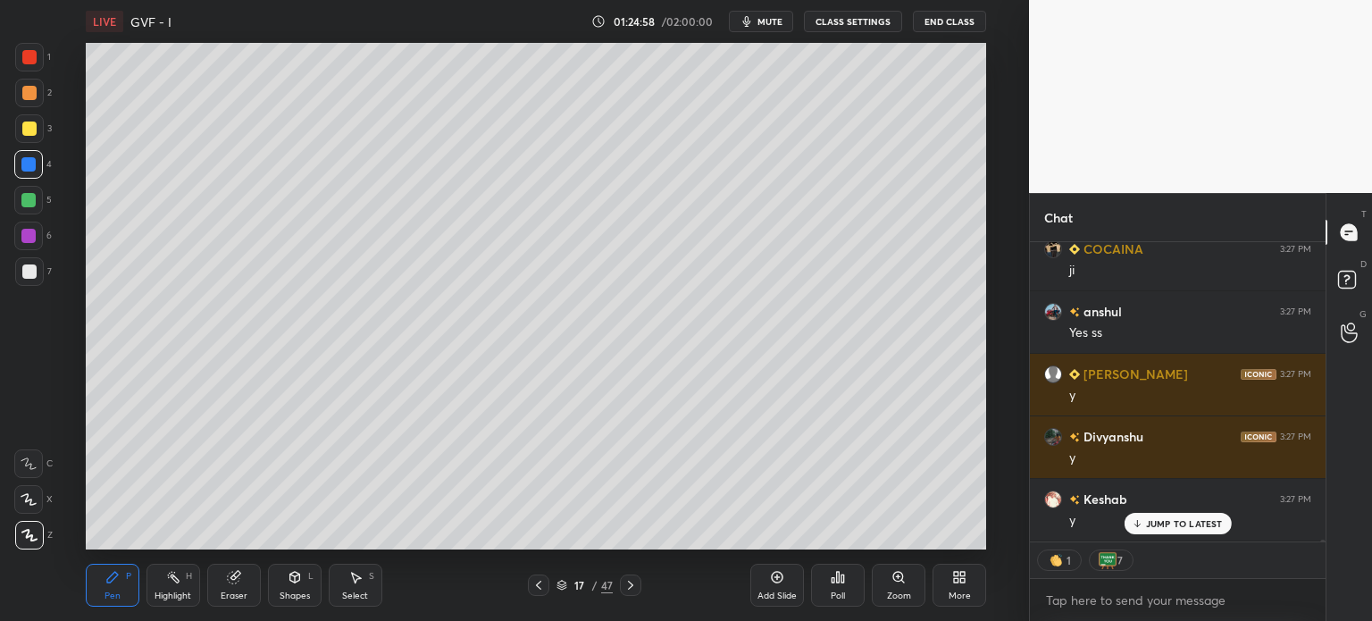
scroll to position [43784, 0]
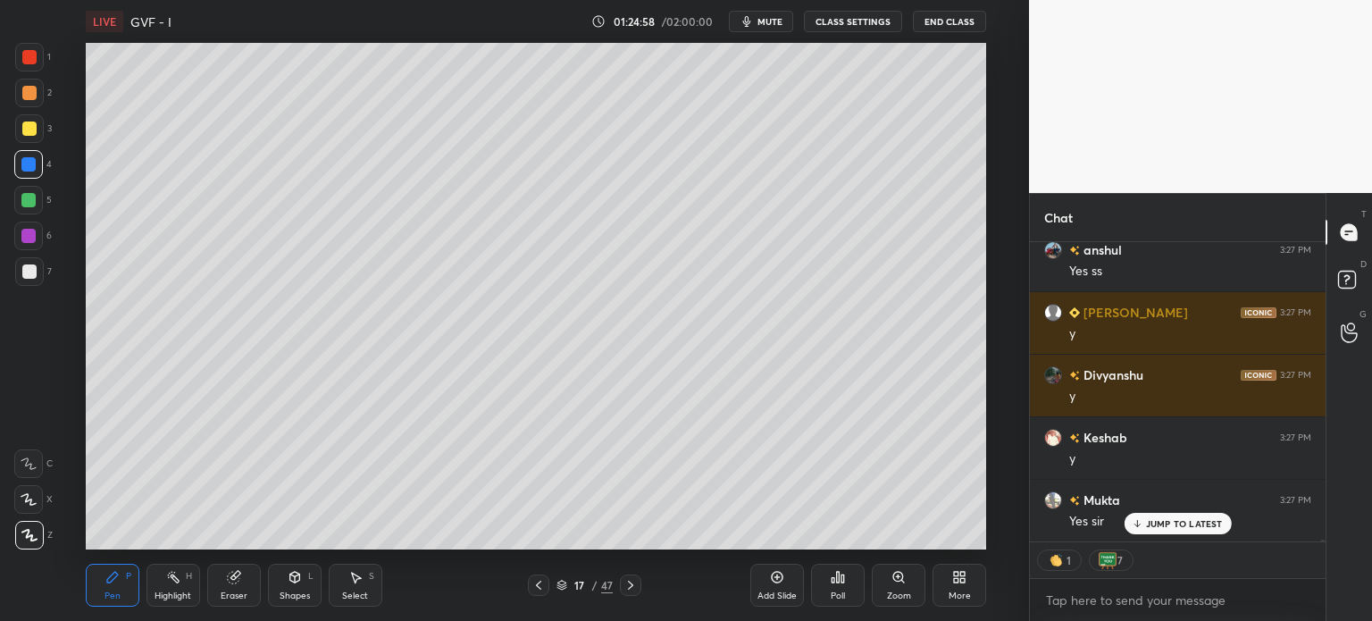
click at [26, 133] on div at bounding box center [29, 129] width 14 height 14
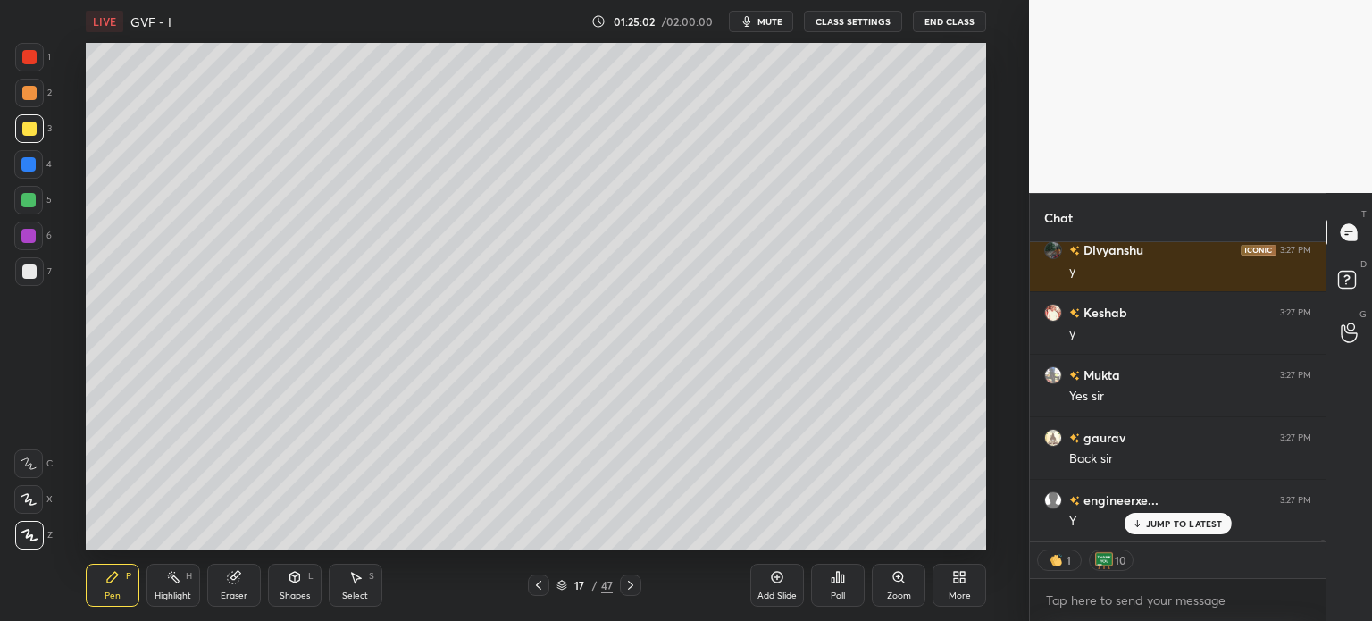
click at [237, 597] on div "Eraser" at bounding box center [234, 595] width 27 height 9
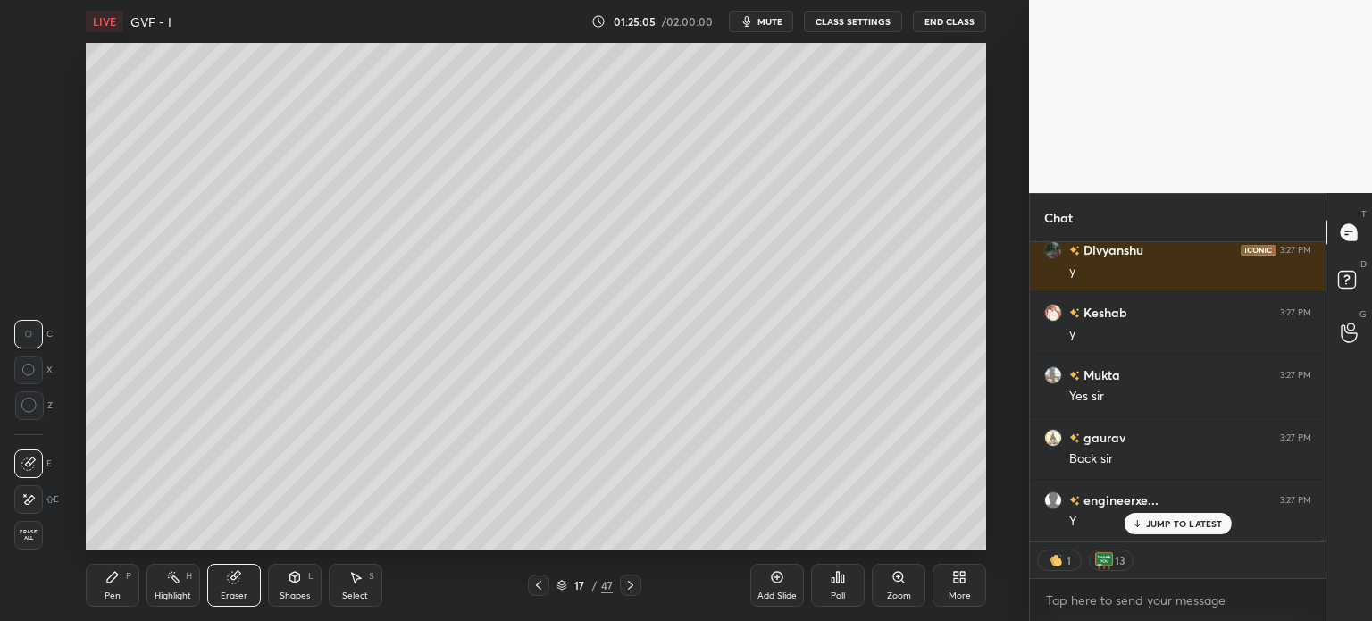
click at [626, 585] on icon at bounding box center [631, 585] width 14 height 14
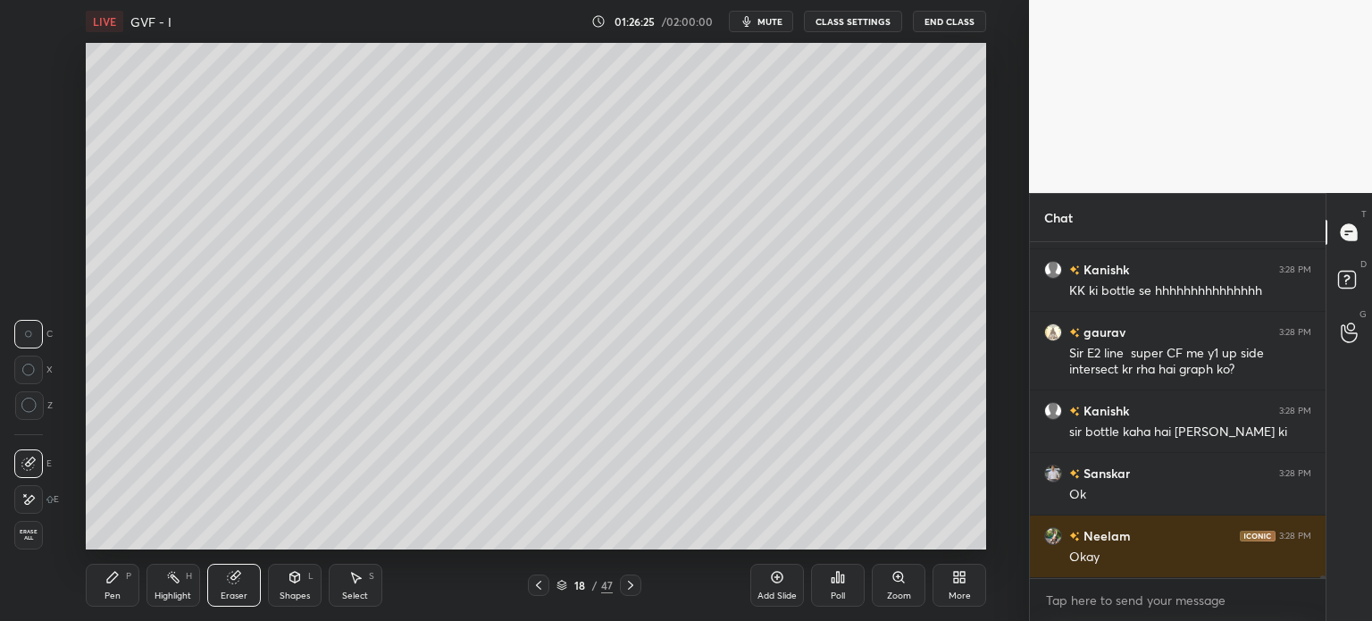
scroll to position [6, 5]
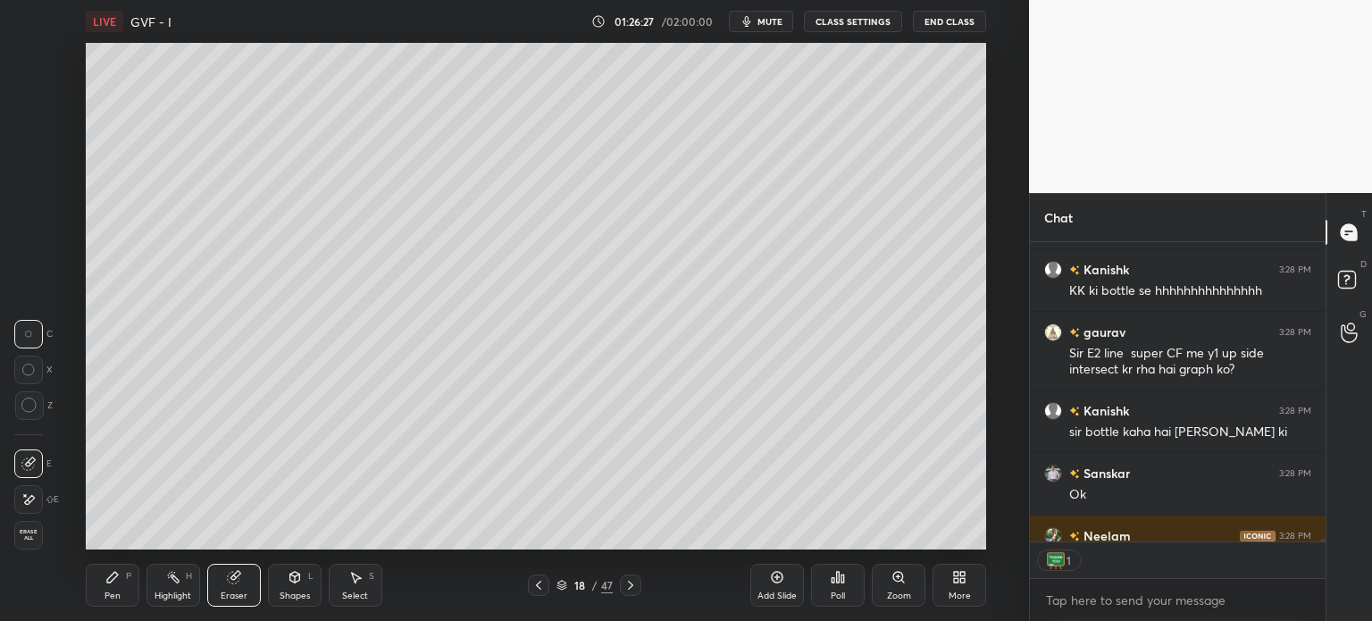
click at [182, 578] on div "Highlight H" at bounding box center [174, 585] width 54 height 43
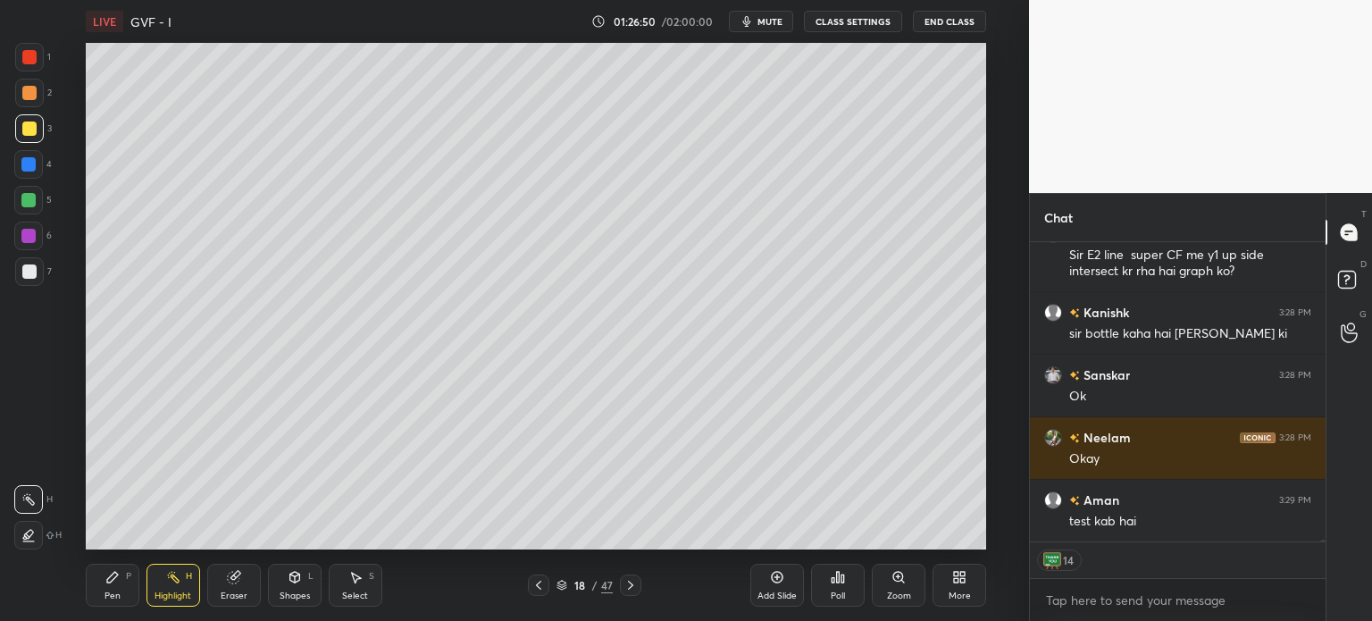
scroll to position [44755, 0]
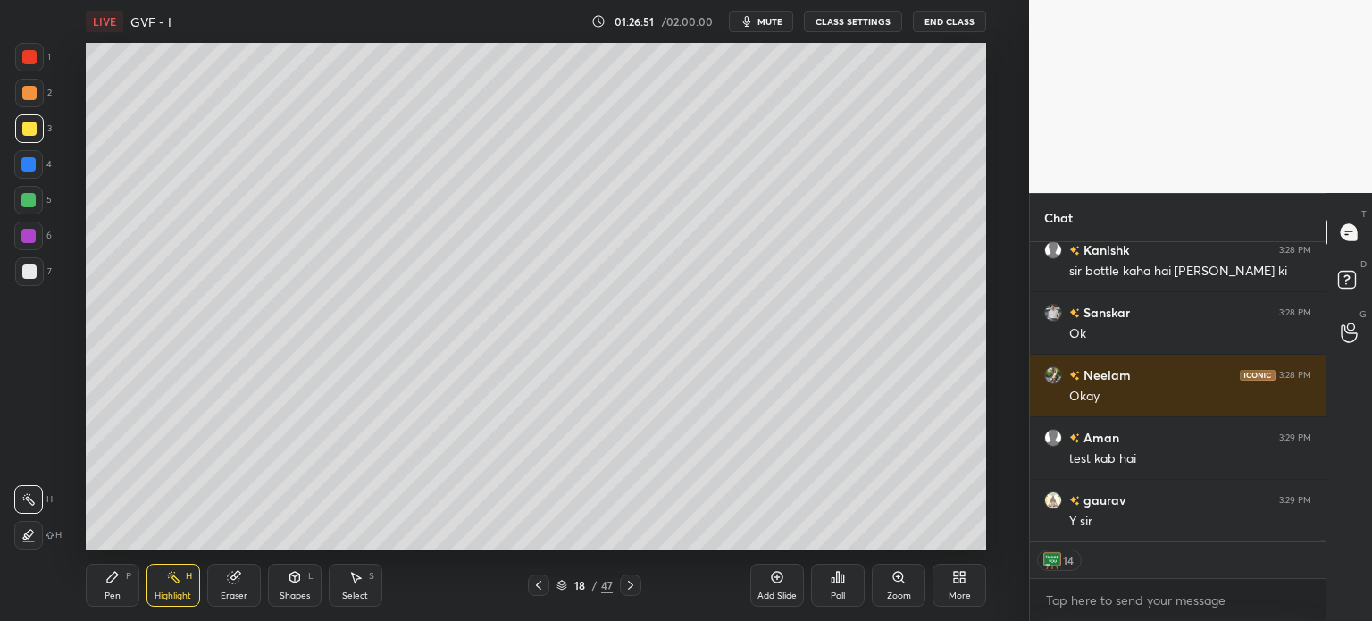
click at [535, 584] on icon at bounding box center [539, 585] width 14 height 14
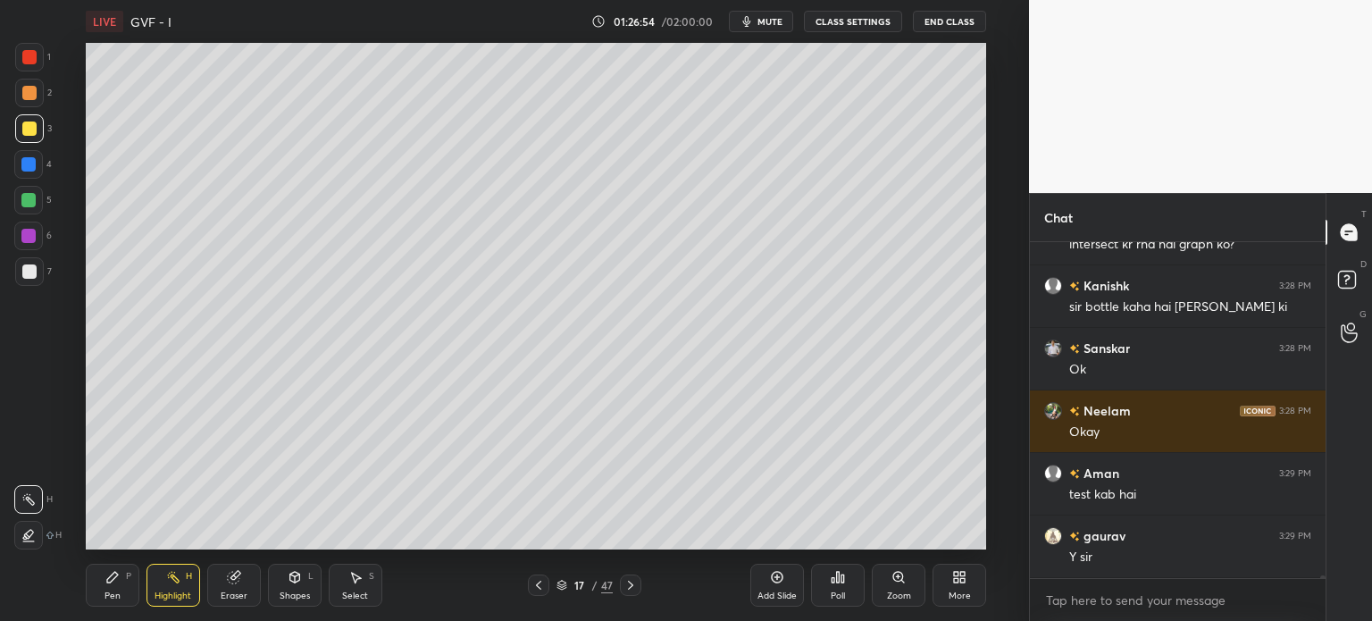
scroll to position [44798, 0]
click at [625, 589] on icon at bounding box center [631, 585] width 14 height 14
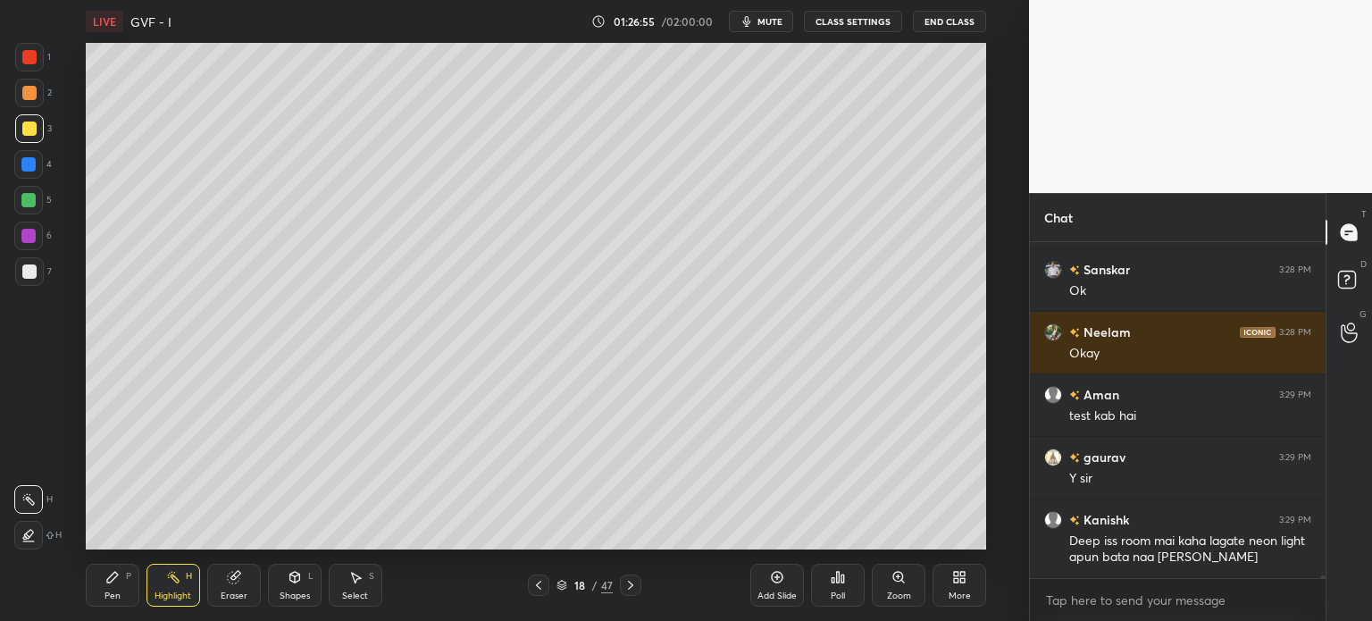
scroll to position [295, 290]
click at [764, 585] on div "Add Slide" at bounding box center [778, 585] width 54 height 43
click at [106, 595] on div "Pen" at bounding box center [113, 595] width 16 height 9
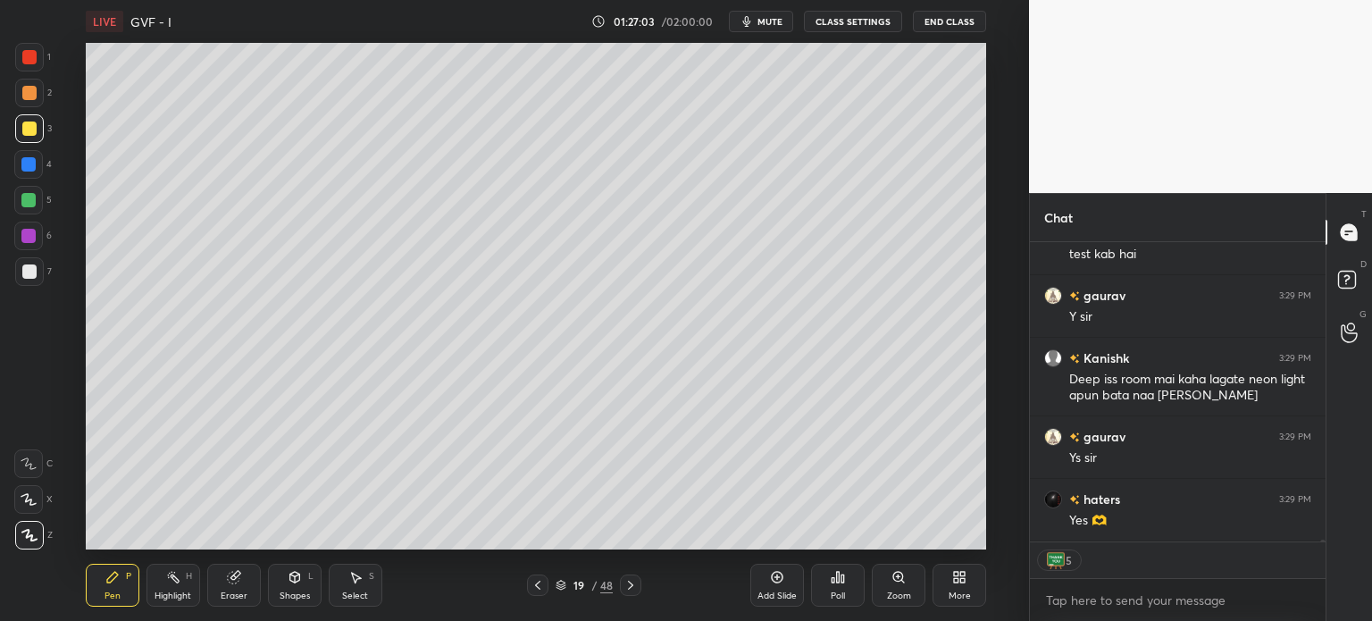
scroll to position [45021, 0]
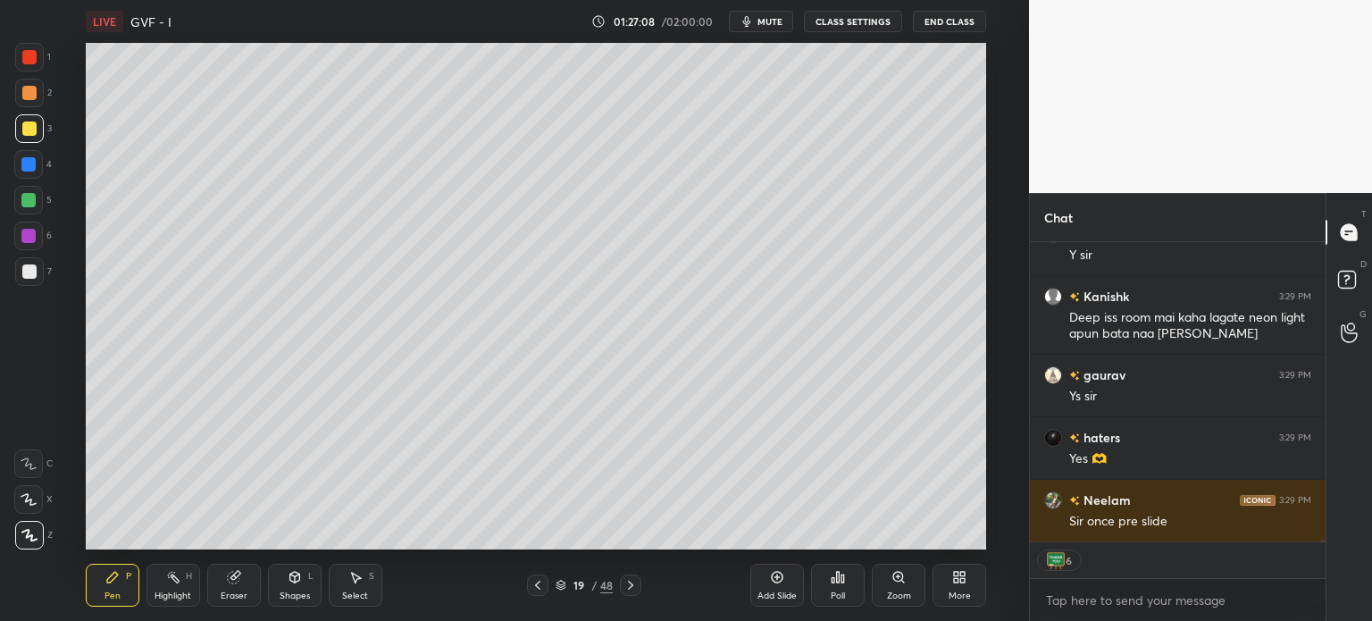
click at [538, 574] on div "Pen P Highlight H Eraser Shapes L Select S 19 / 48 Add Slide Poll Zoom More" at bounding box center [536, 584] width 901 height 71
click at [534, 592] on div at bounding box center [537, 585] width 21 height 21
click at [534, 593] on div at bounding box center [537, 585] width 21 height 21
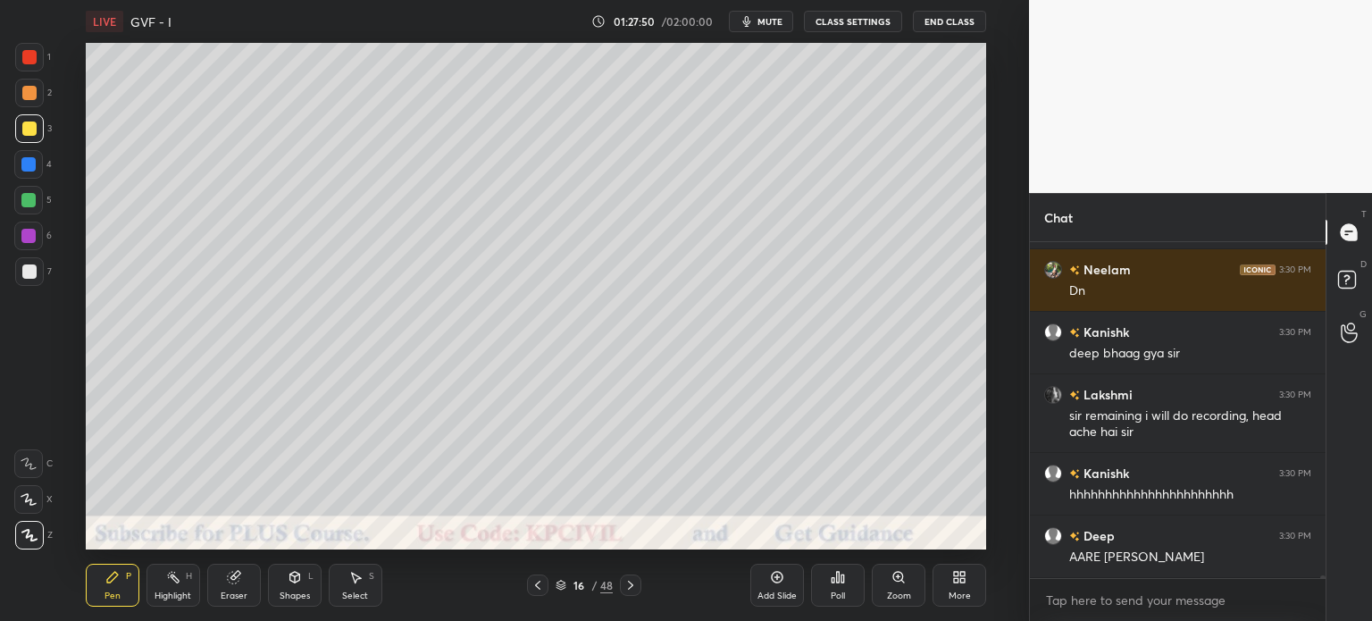
scroll to position [6, 5]
click at [625, 582] on icon at bounding box center [631, 585] width 14 height 14
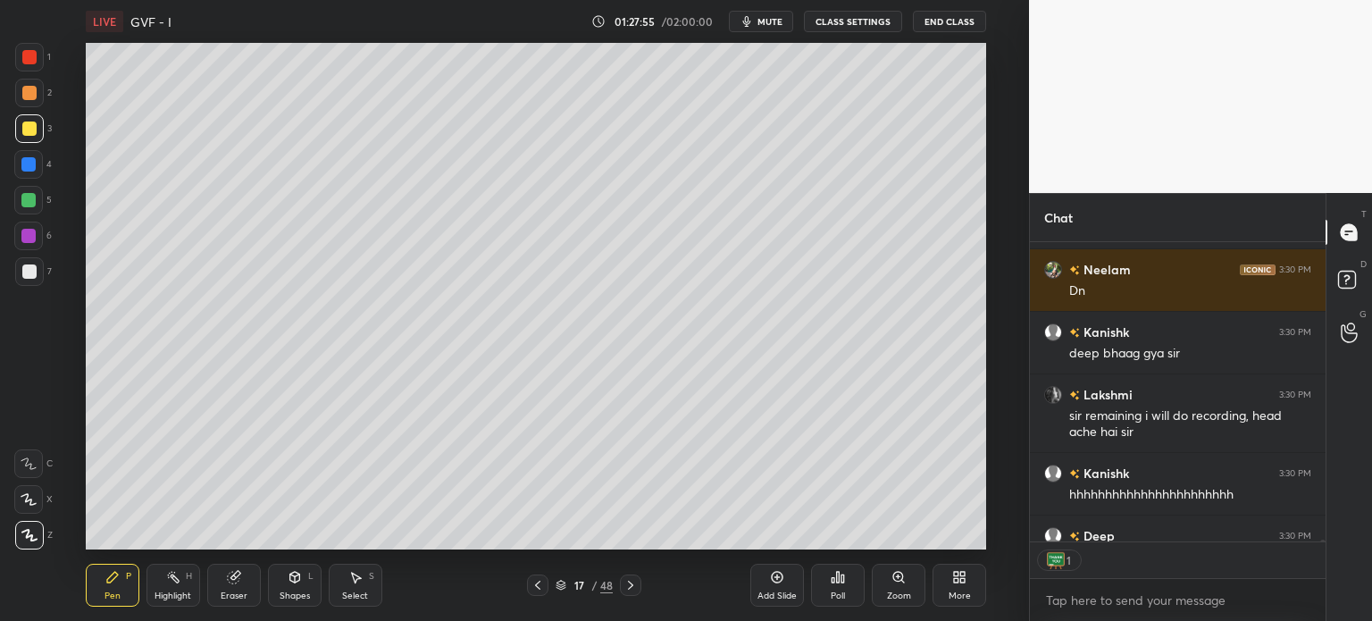
click at [625, 582] on icon at bounding box center [631, 585] width 14 height 14
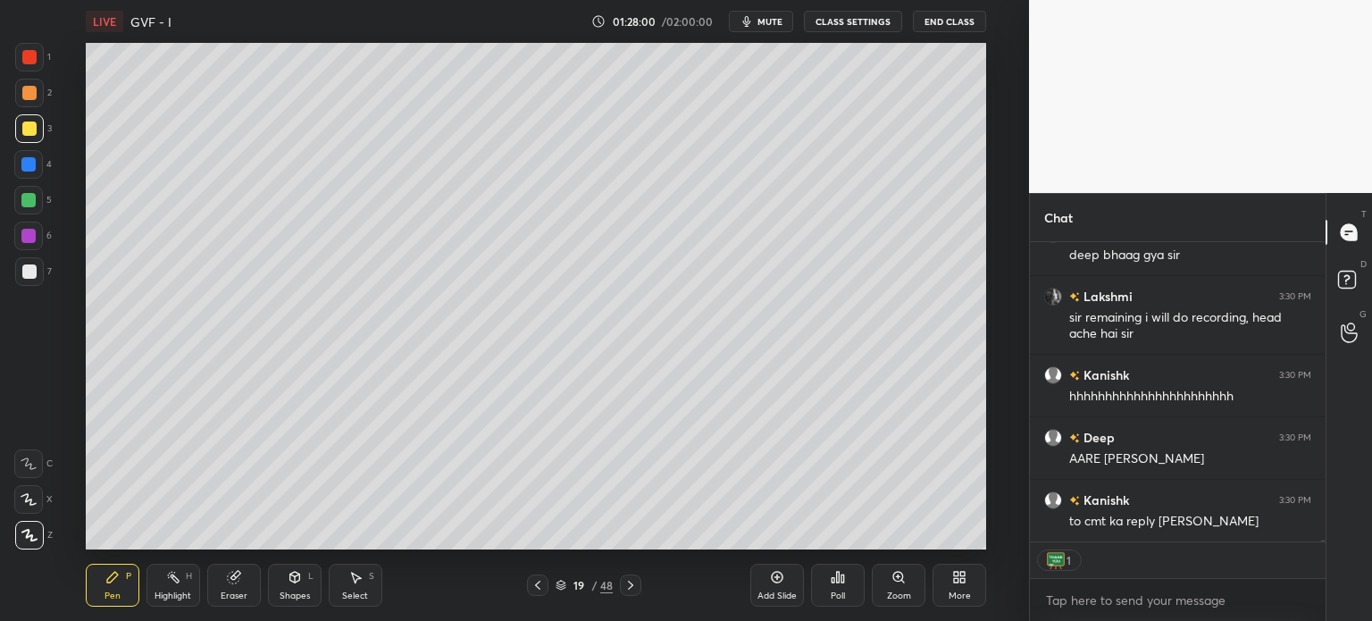
scroll to position [45457, 0]
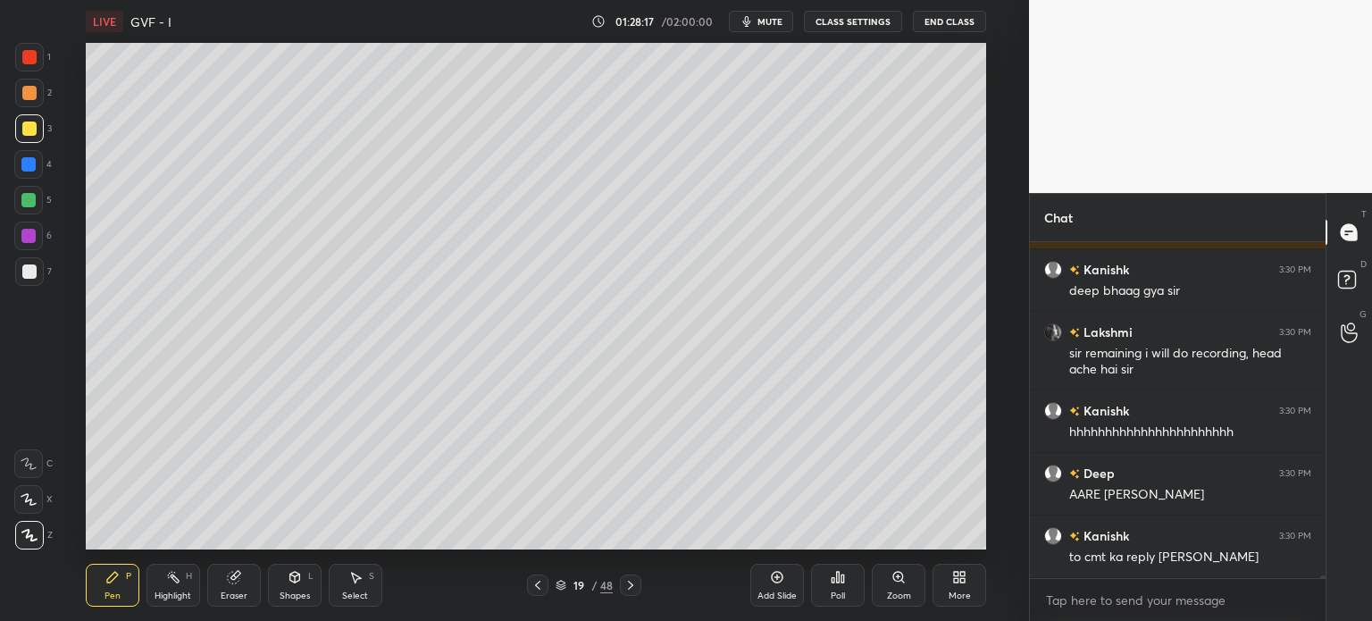
click at [560, 583] on icon at bounding box center [561, 585] width 11 height 11
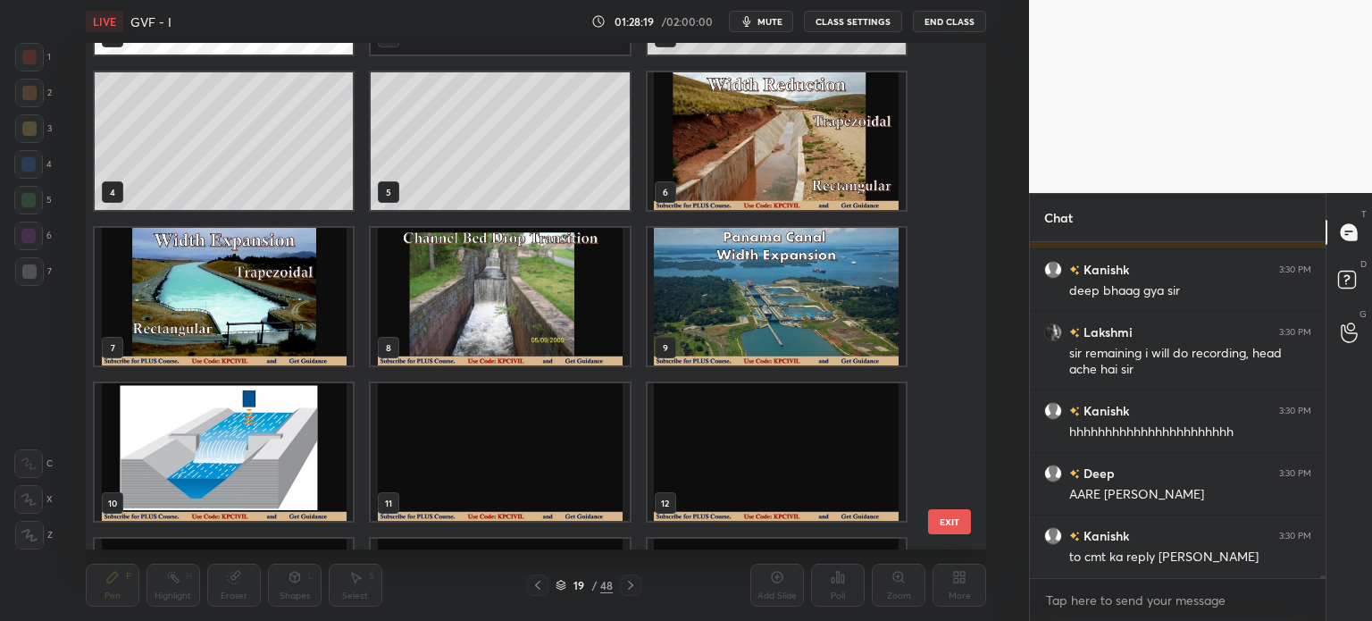
scroll to position [45520, 0]
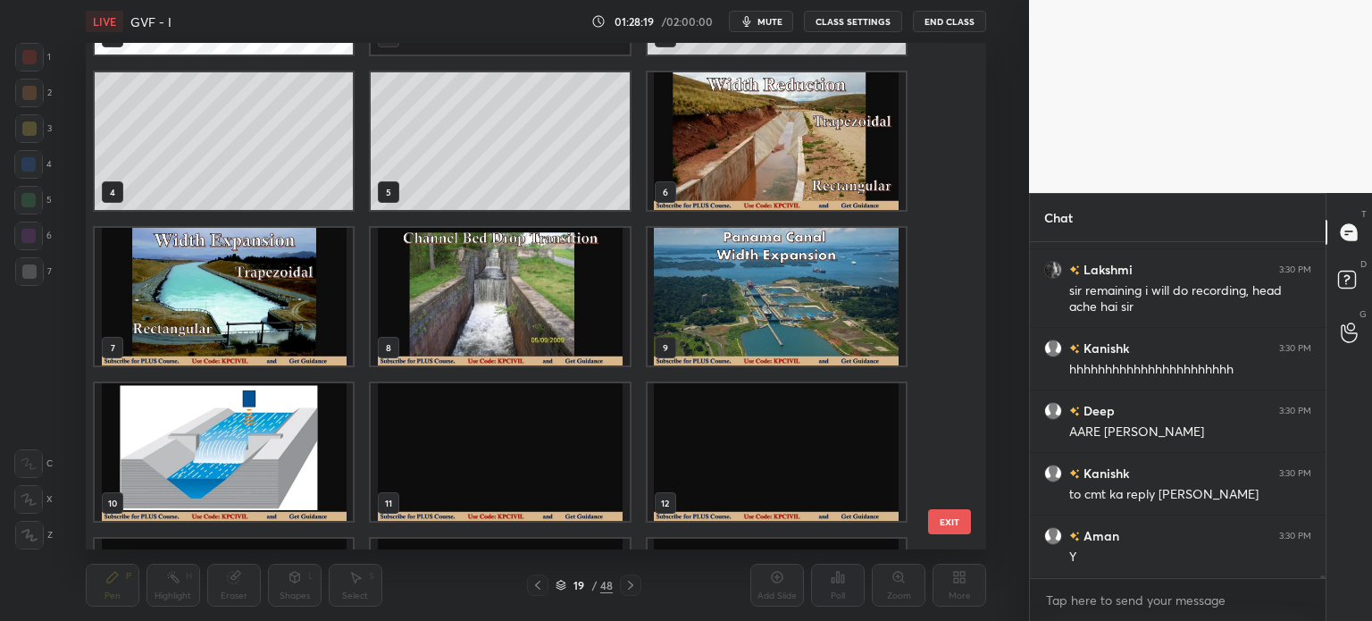
click at [561, 324] on img "grid" at bounding box center [500, 297] width 258 height 138
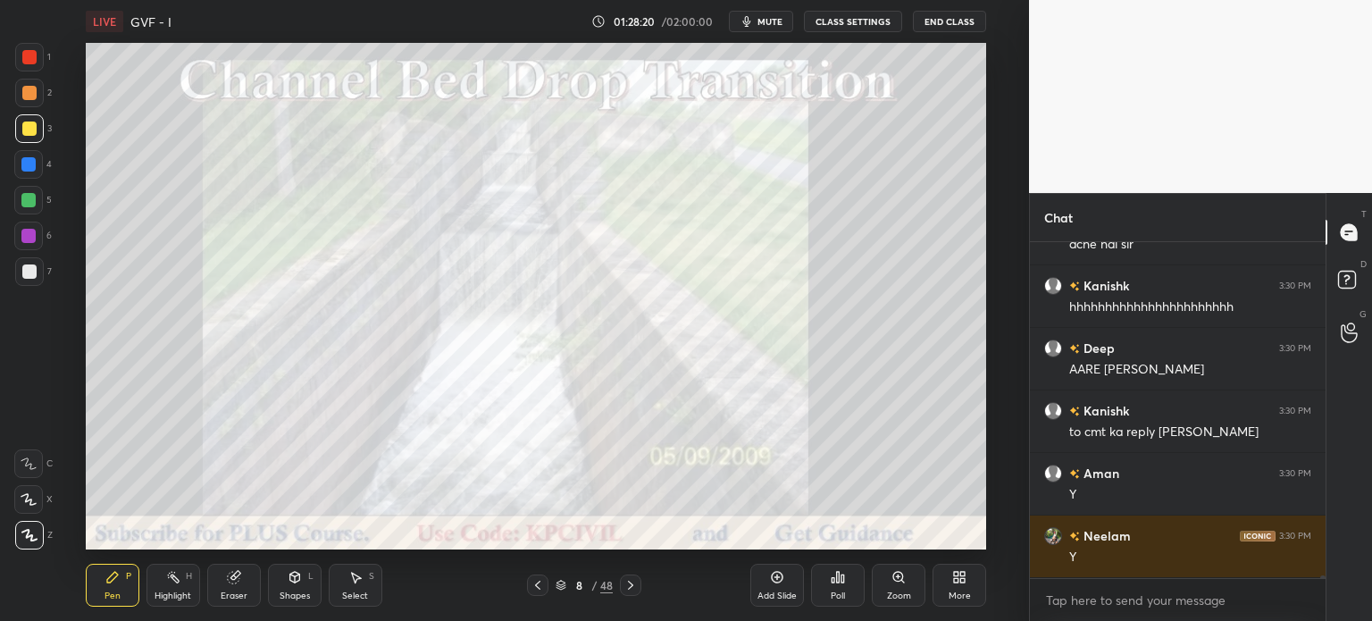
scroll to position [45645, 0]
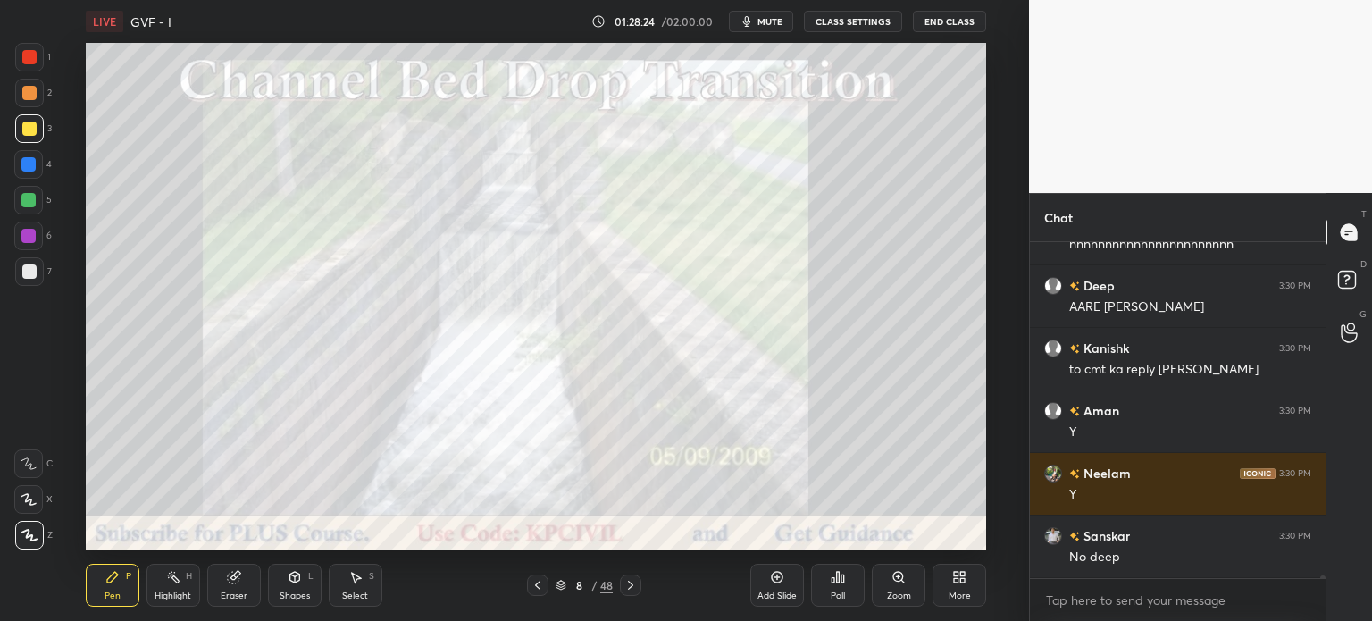
click at [172, 589] on div "Highlight H" at bounding box center [174, 585] width 54 height 43
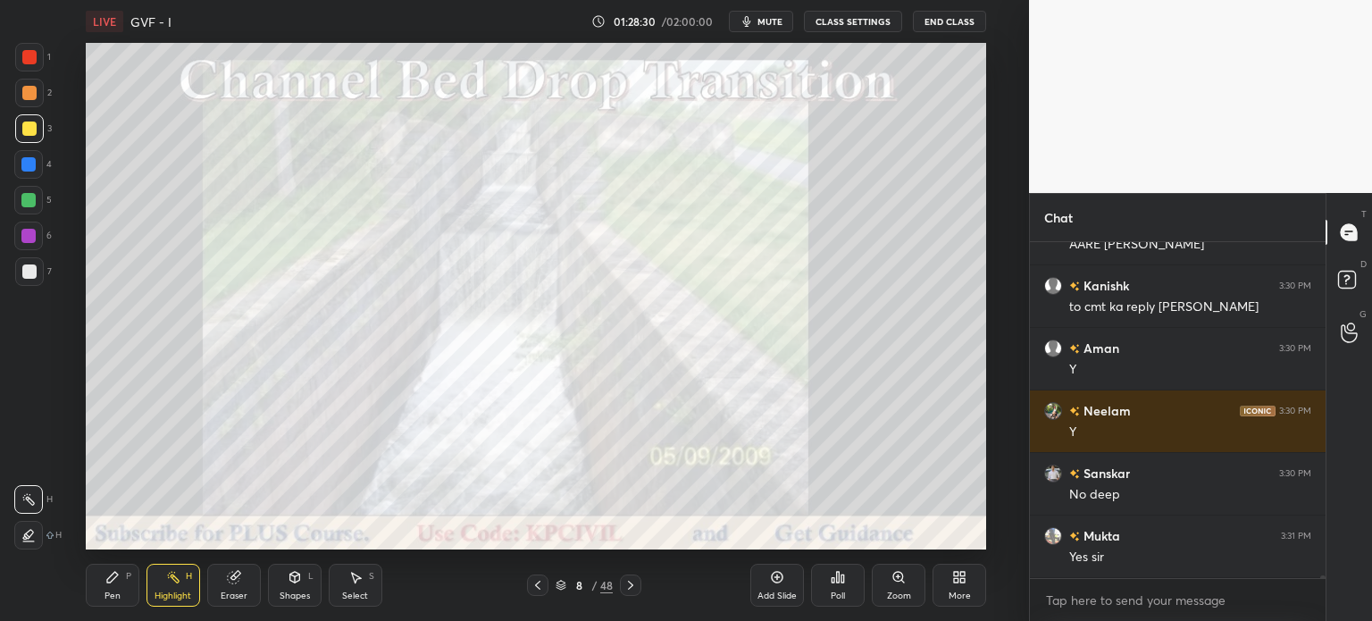
click at [565, 589] on icon at bounding box center [561, 585] width 11 height 11
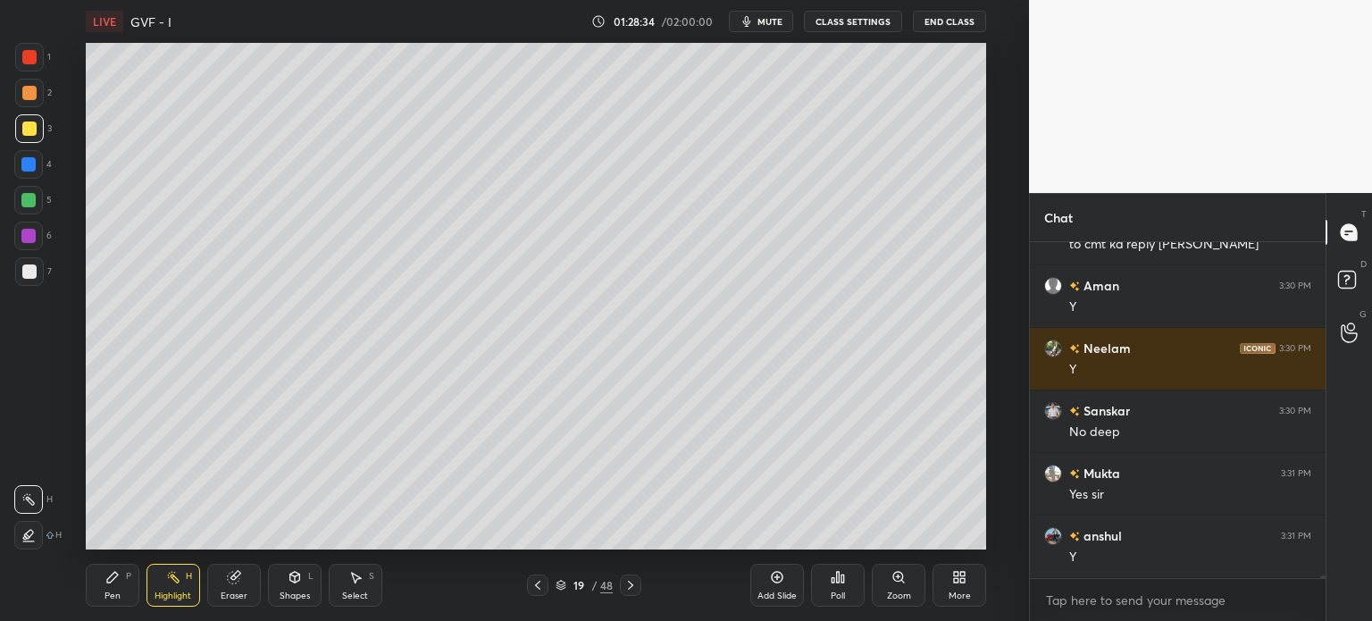
scroll to position [45832, 0]
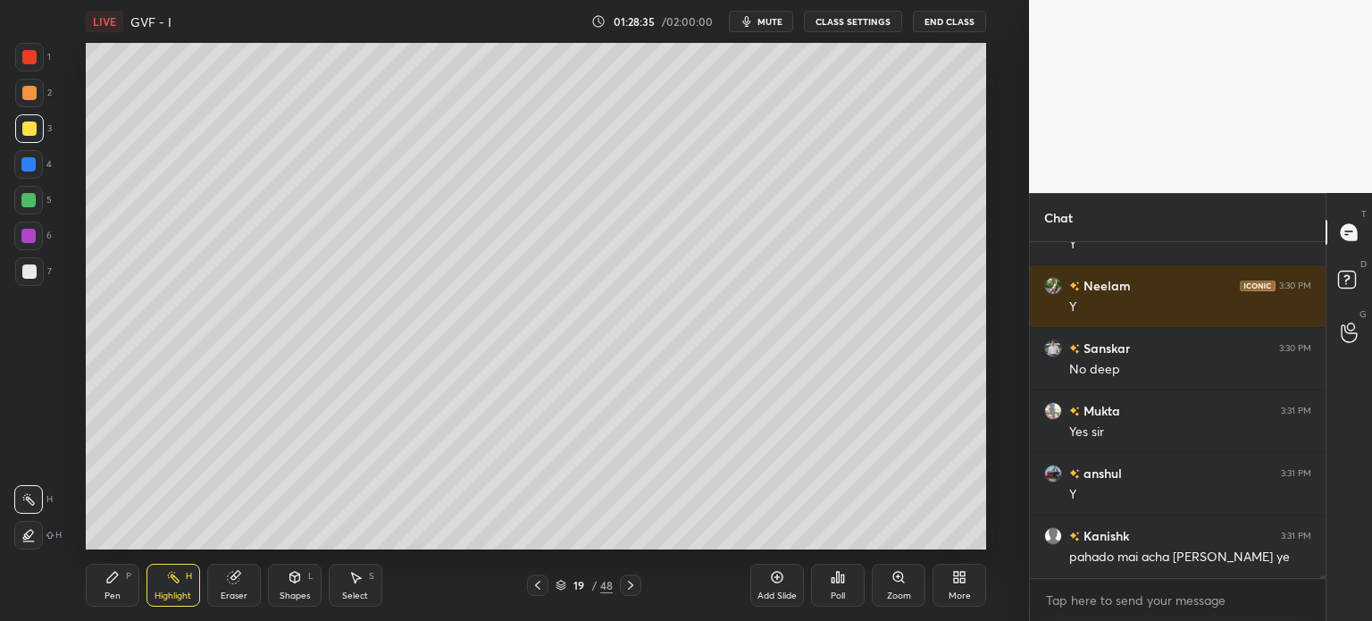
click at [26, 89] on div at bounding box center [29, 93] width 14 height 14
click at [113, 585] on div "Pen P" at bounding box center [113, 585] width 54 height 43
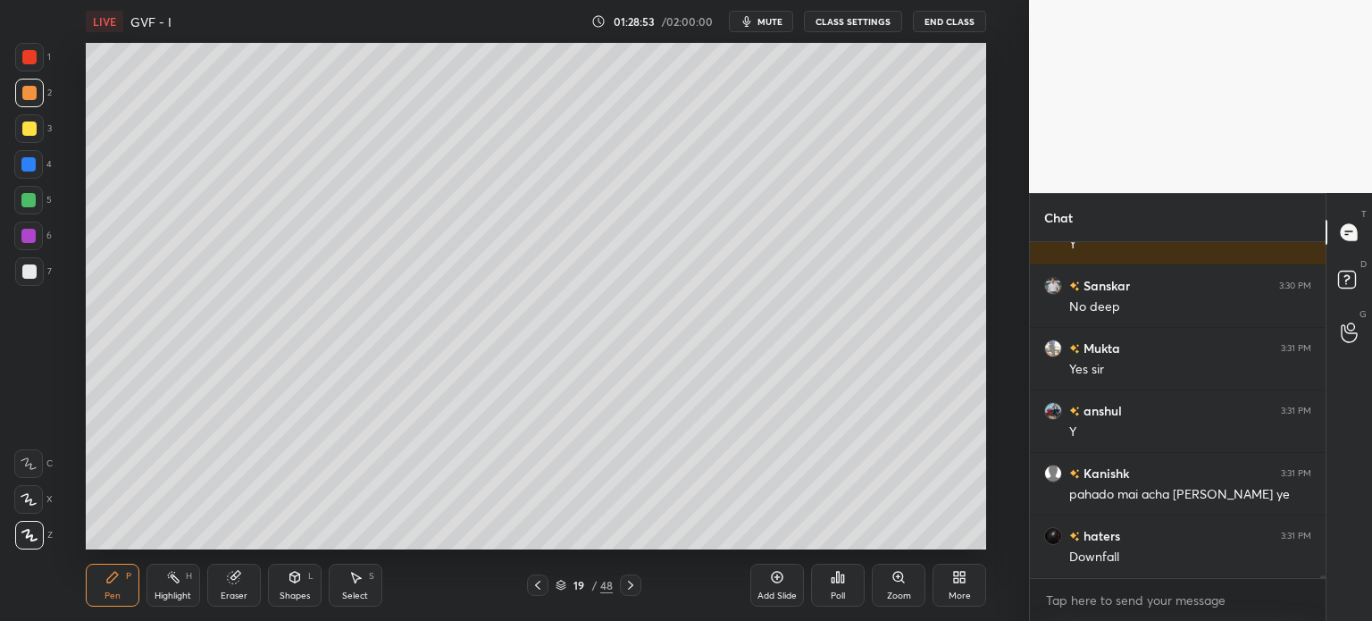
click at [29, 270] on div at bounding box center [29, 271] width 14 height 14
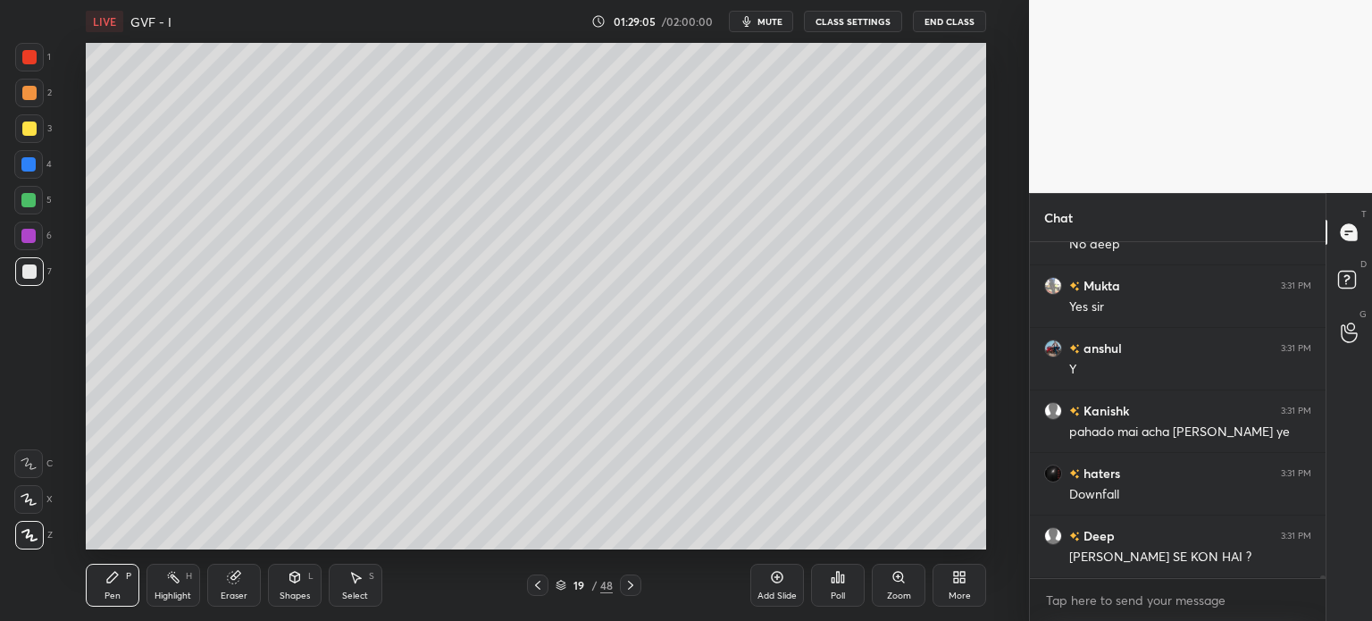
scroll to position [46020, 0]
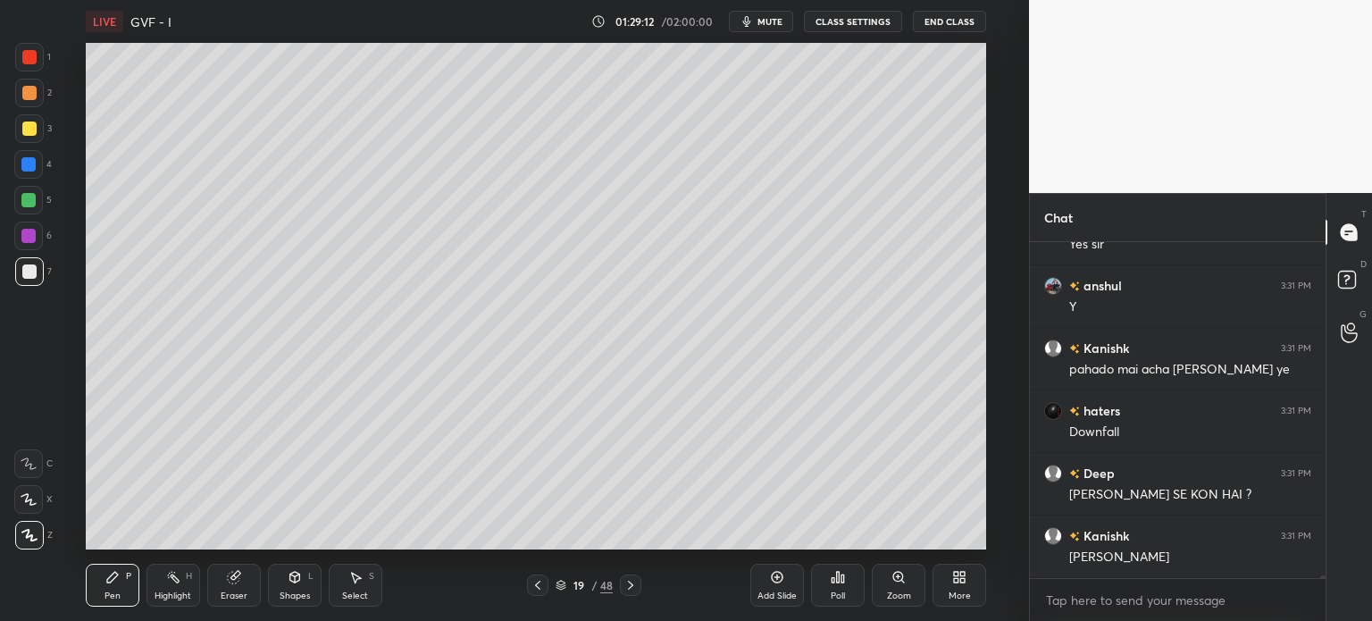
click at [25, 136] on div at bounding box center [29, 128] width 29 height 29
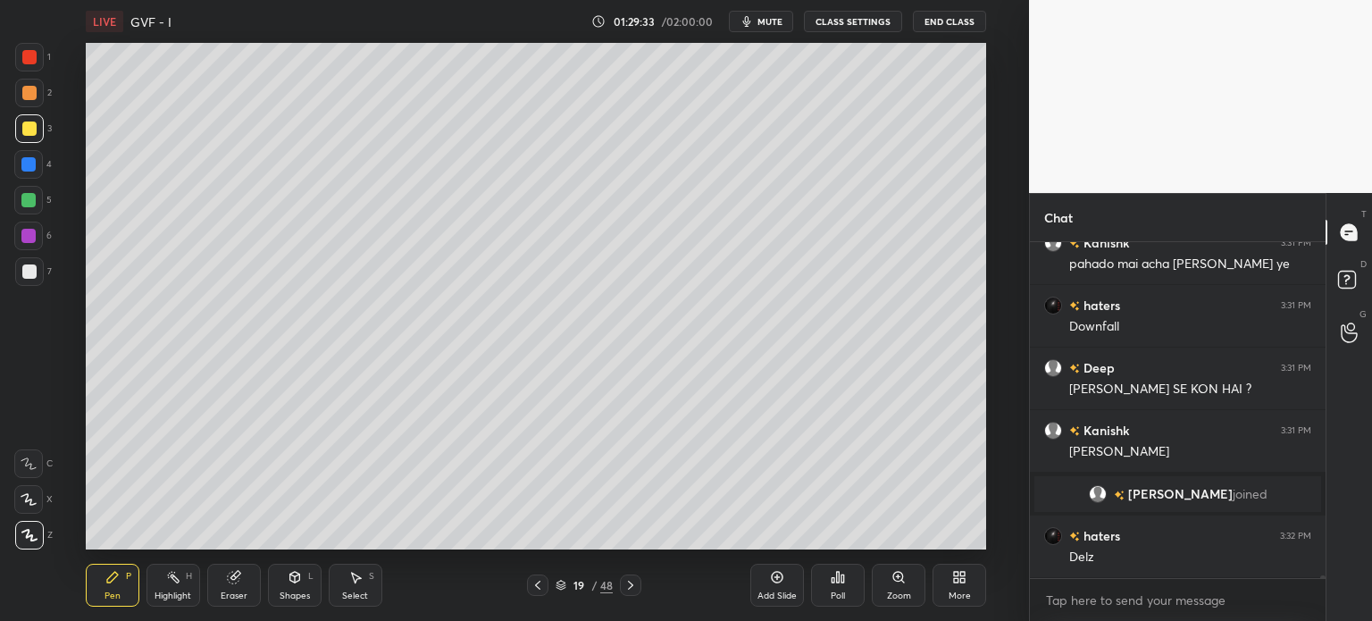
scroll to position [38965, 0]
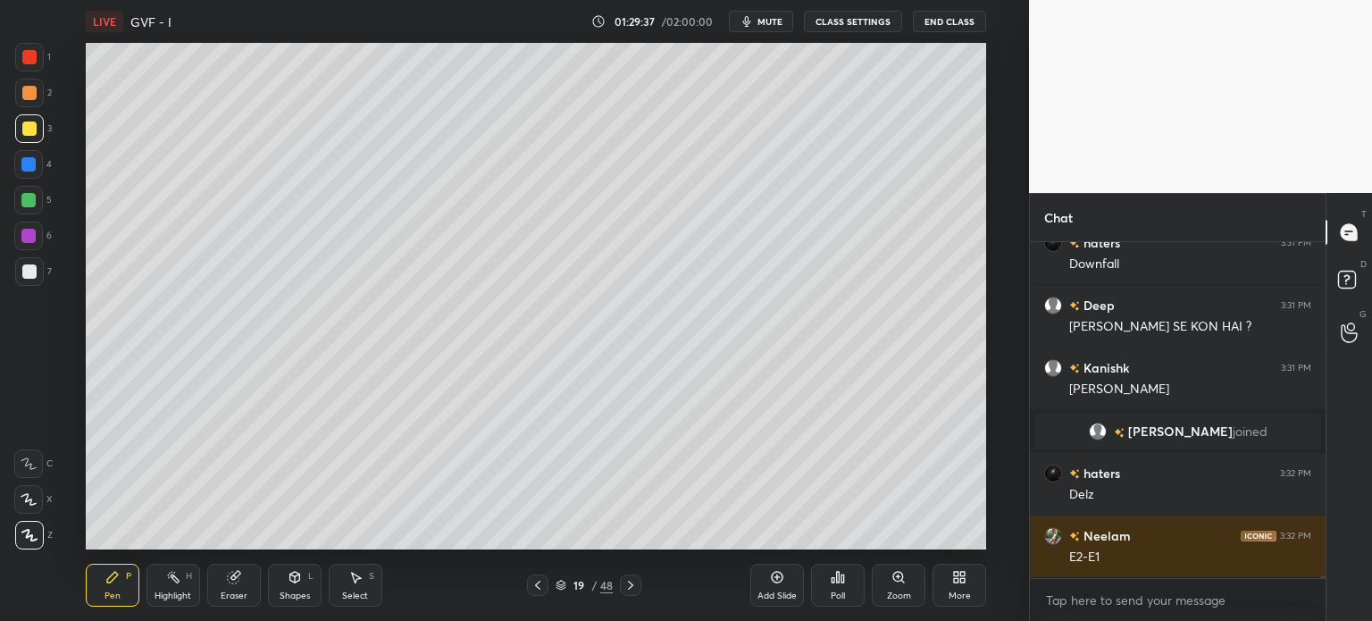
click at [236, 582] on icon at bounding box center [233, 578] width 12 height 12
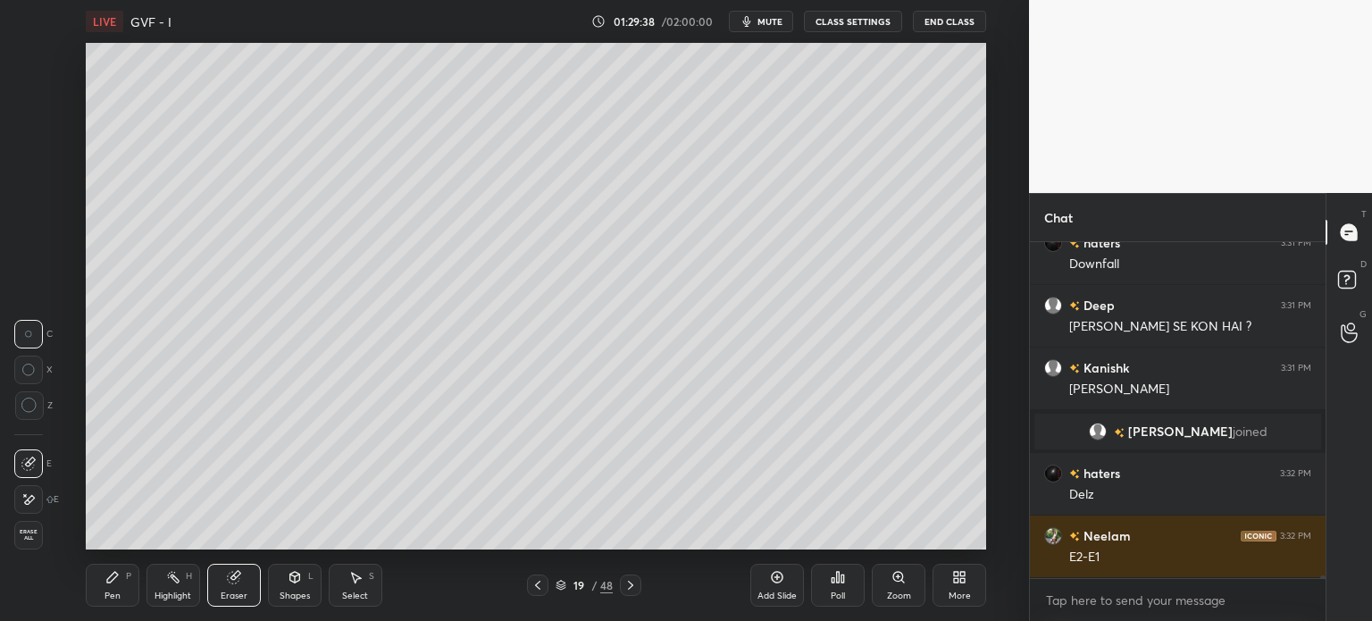
click at [116, 593] on div "Pen" at bounding box center [113, 595] width 16 height 9
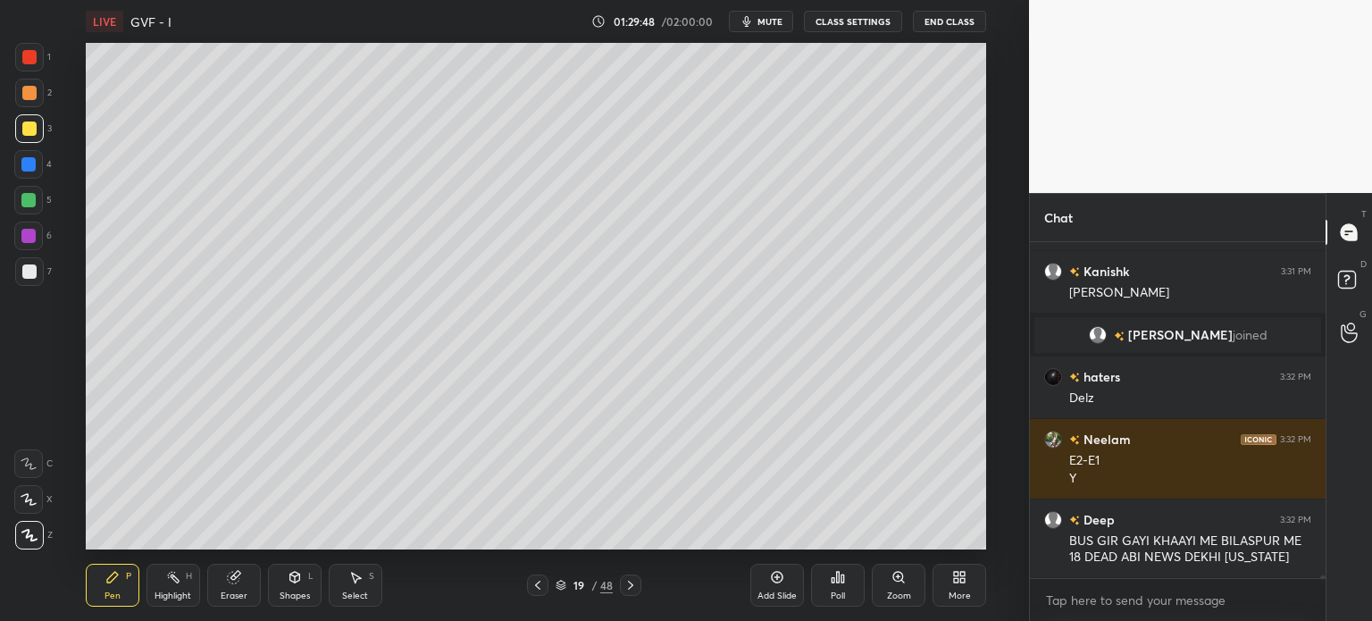
scroll to position [39124, 0]
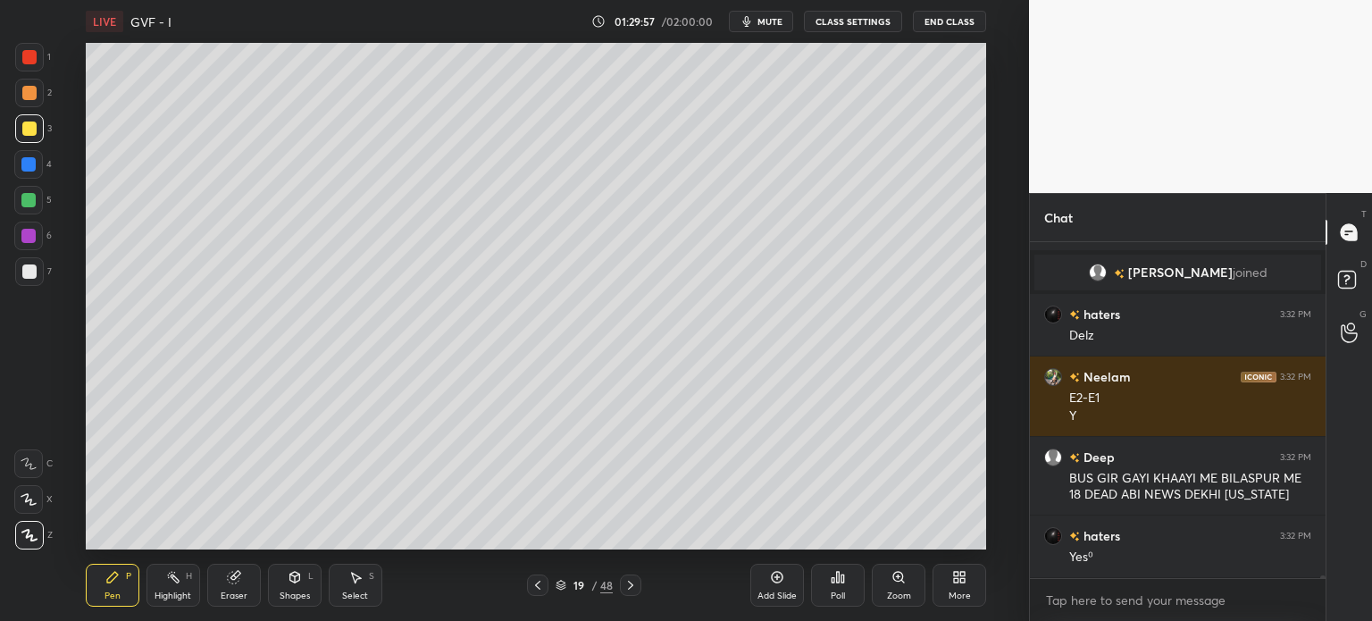
click at [24, 281] on div at bounding box center [29, 271] width 29 height 29
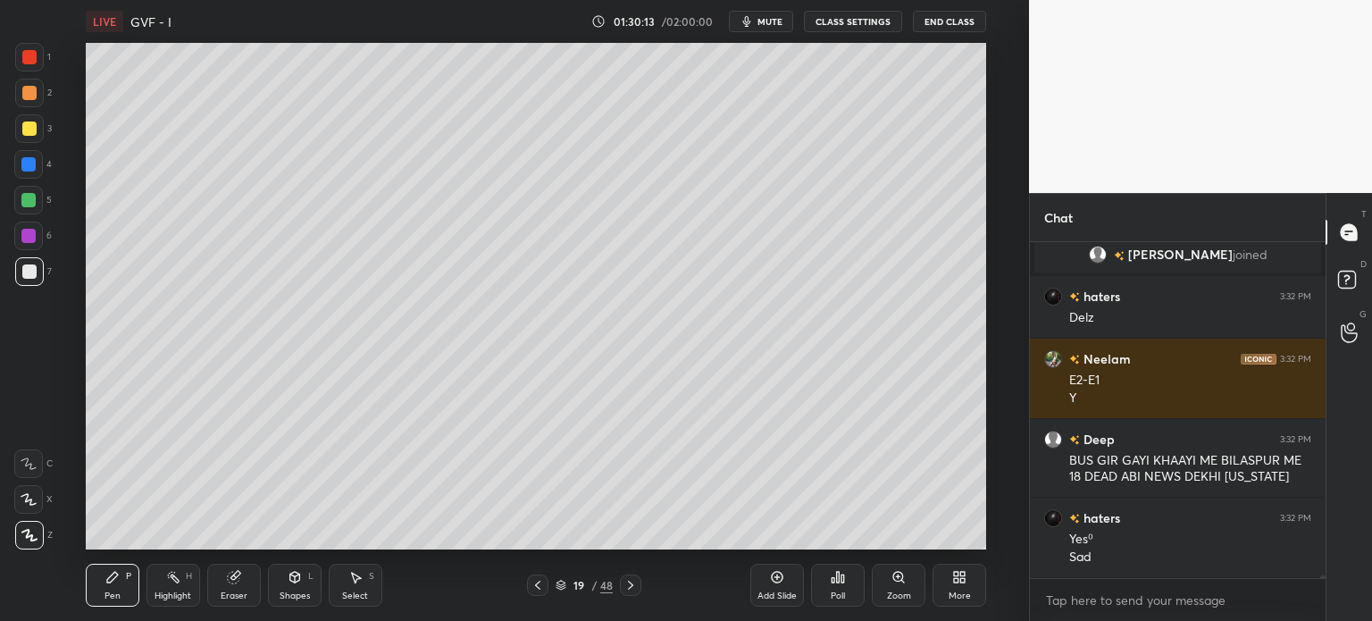
scroll to position [39204, 0]
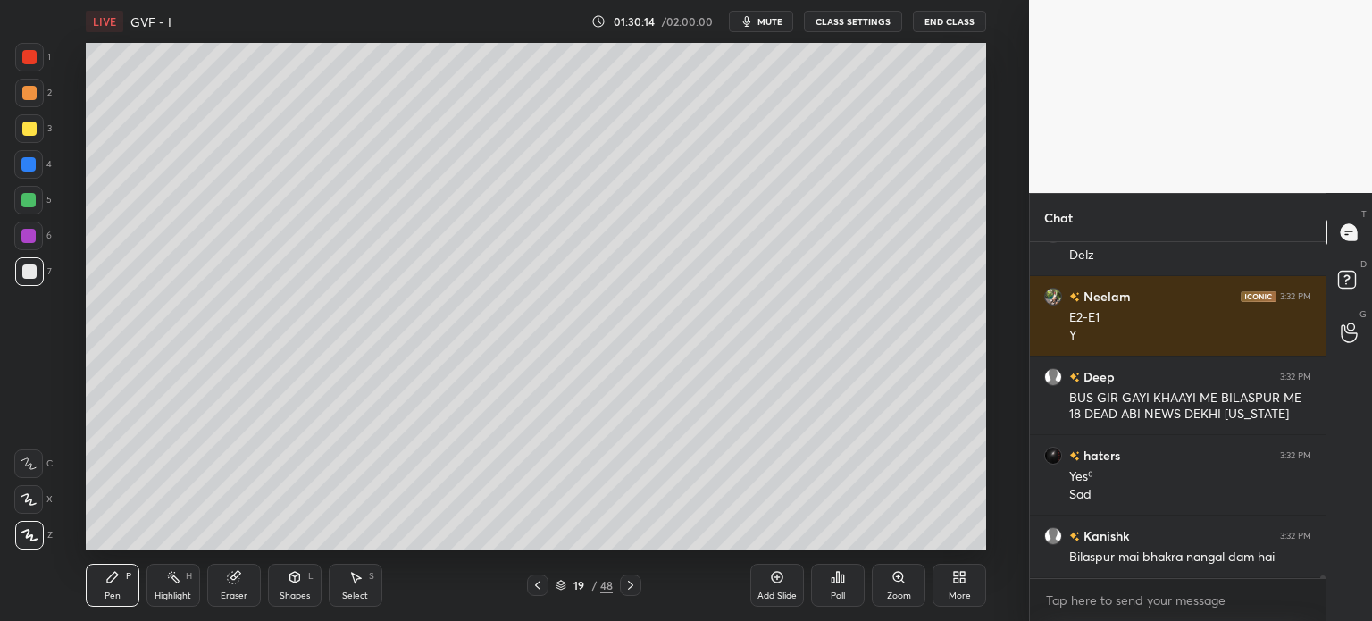
click at [24, 88] on div at bounding box center [29, 93] width 14 height 14
click at [357, 593] on div "Select" at bounding box center [355, 595] width 26 height 9
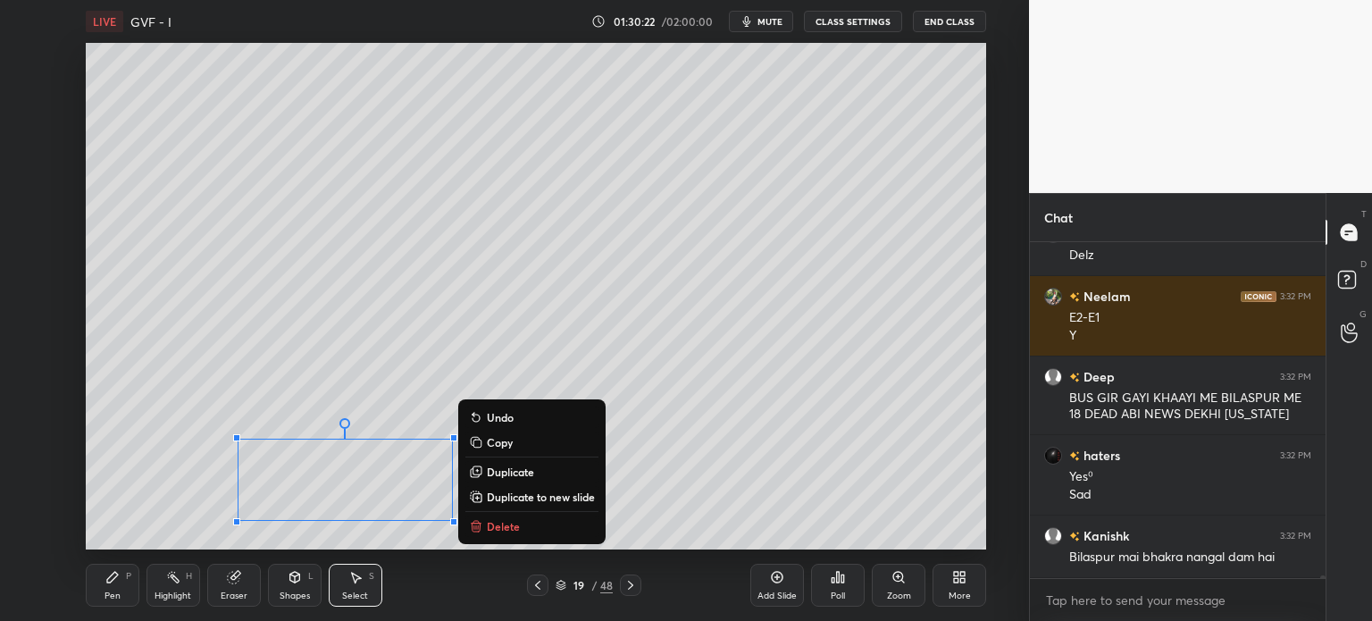
scroll to position [39267, 0]
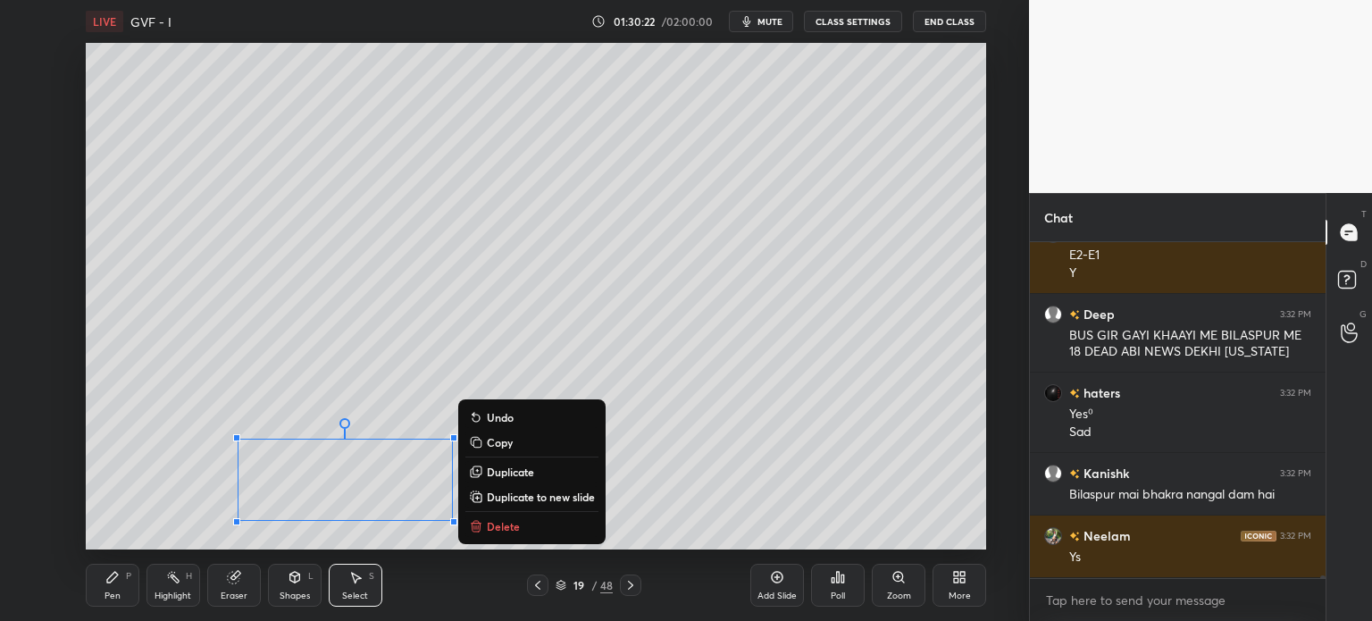
click at [718, 516] on div "0 ° Undo Copy Duplicate Duplicate to new slide Delete" at bounding box center [536, 296] width 901 height 507
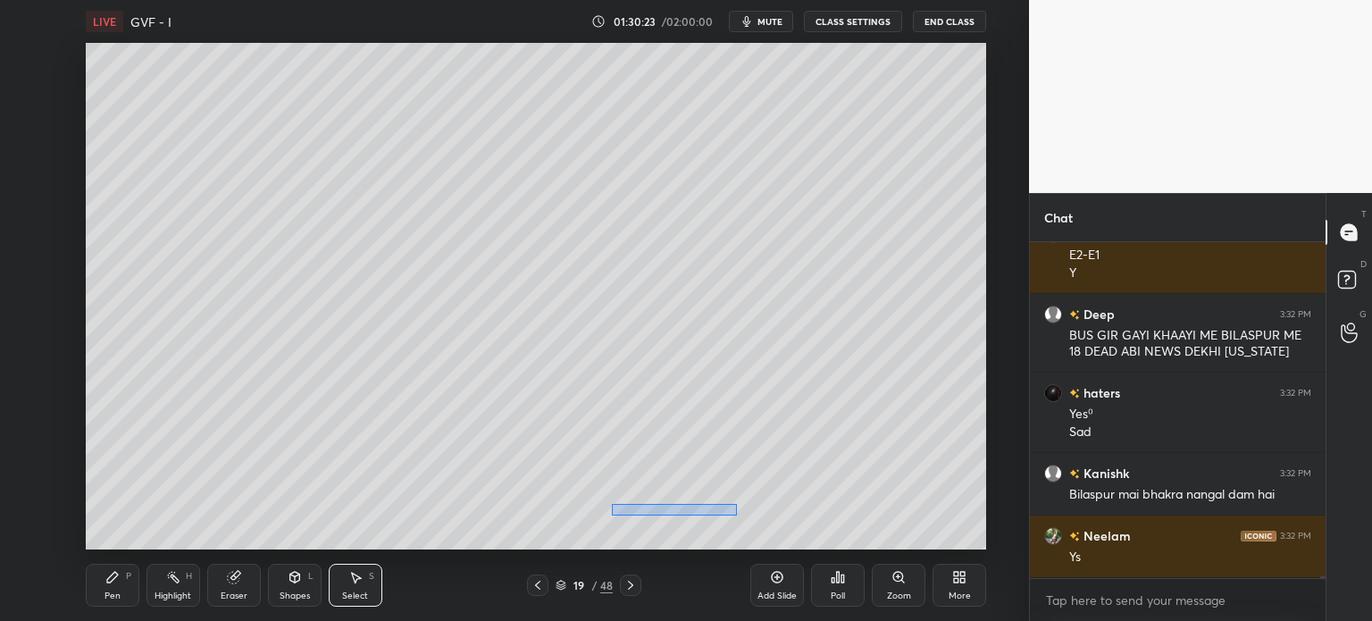
scroll to position [39330, 0]
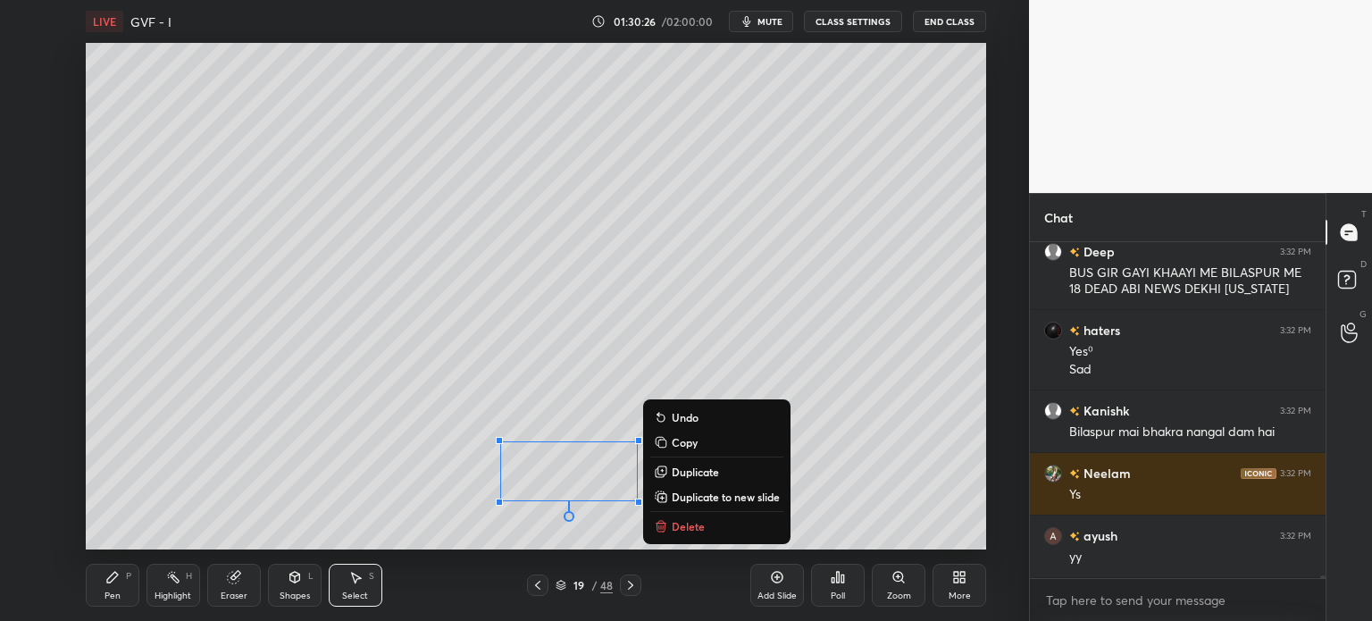
click at [871, 461] on div "0 ° Undo Copy Duplicate Duplicate to new slide Delete" at bounding box center [536, 296] width 901 height 507
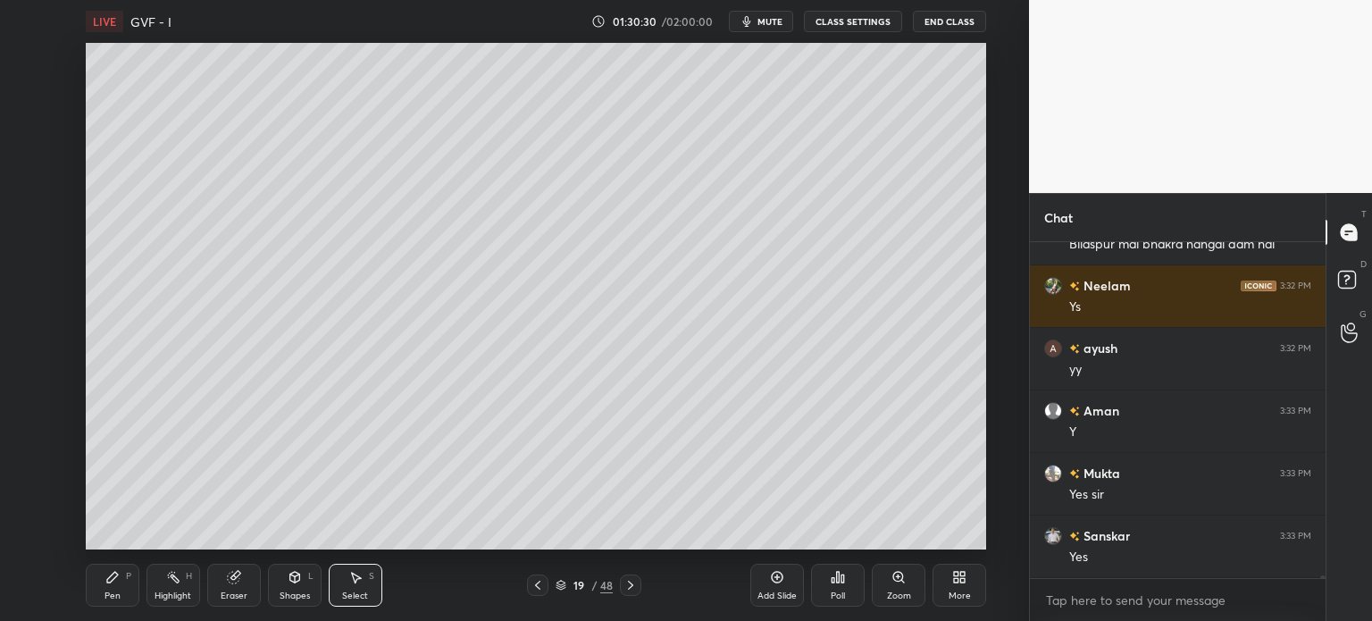
scroll to position [39580, 0]
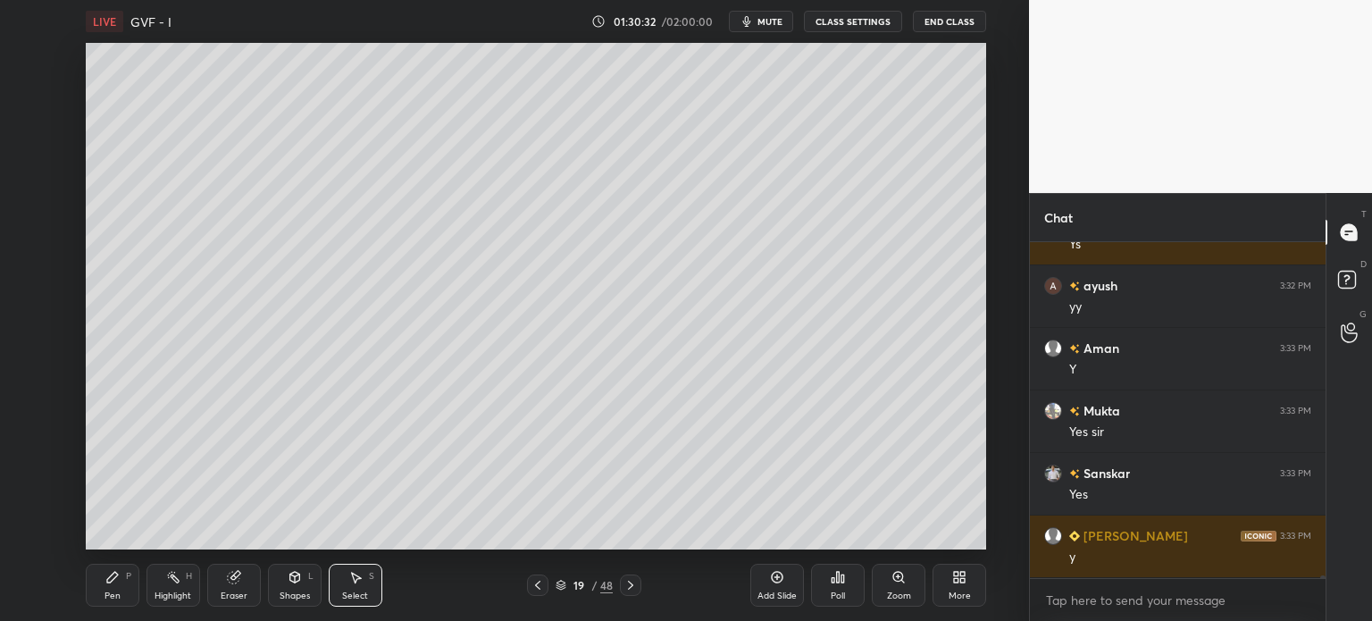
click at [120, 602] on div "Pen P" at bounding box center [113, 585] width 54 height 43
click at [31, 271] on div at bounding box center [29, 271] width 14 height 14
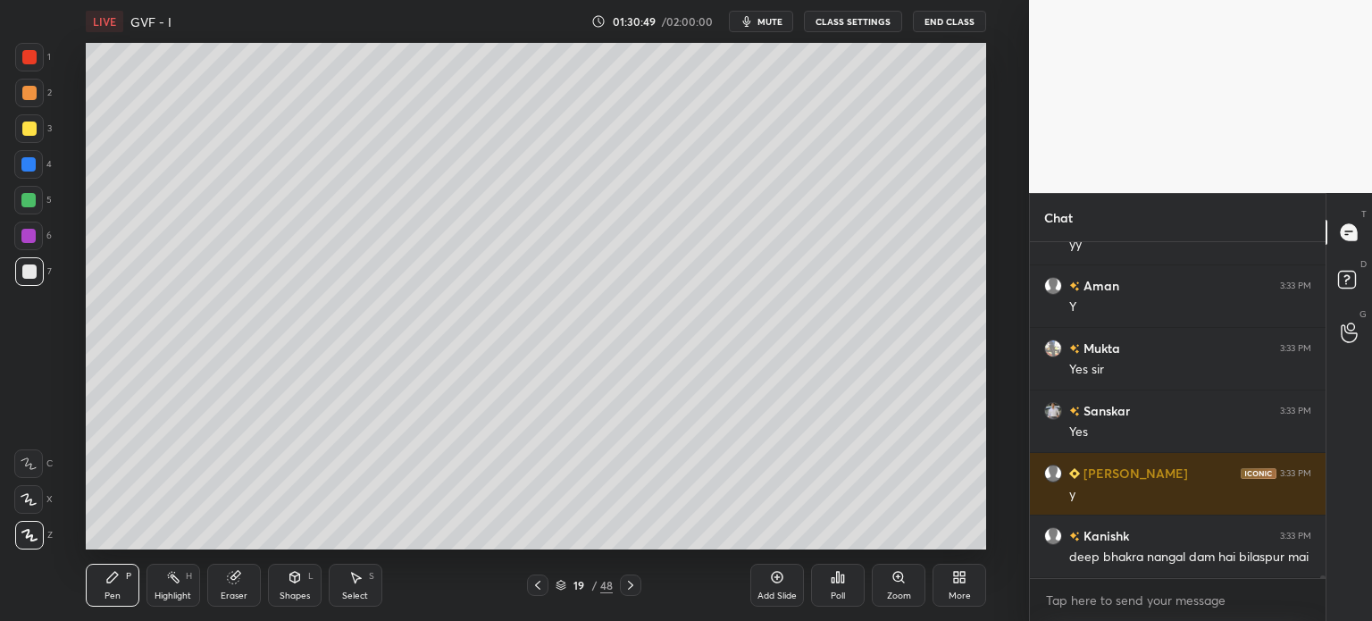
click at [541, 589] on icon at bounding box center [538, 585] width 14 height 14
click at [168, 592] on div "Highlight" at bounding box center [173, 595] width 37 height 9
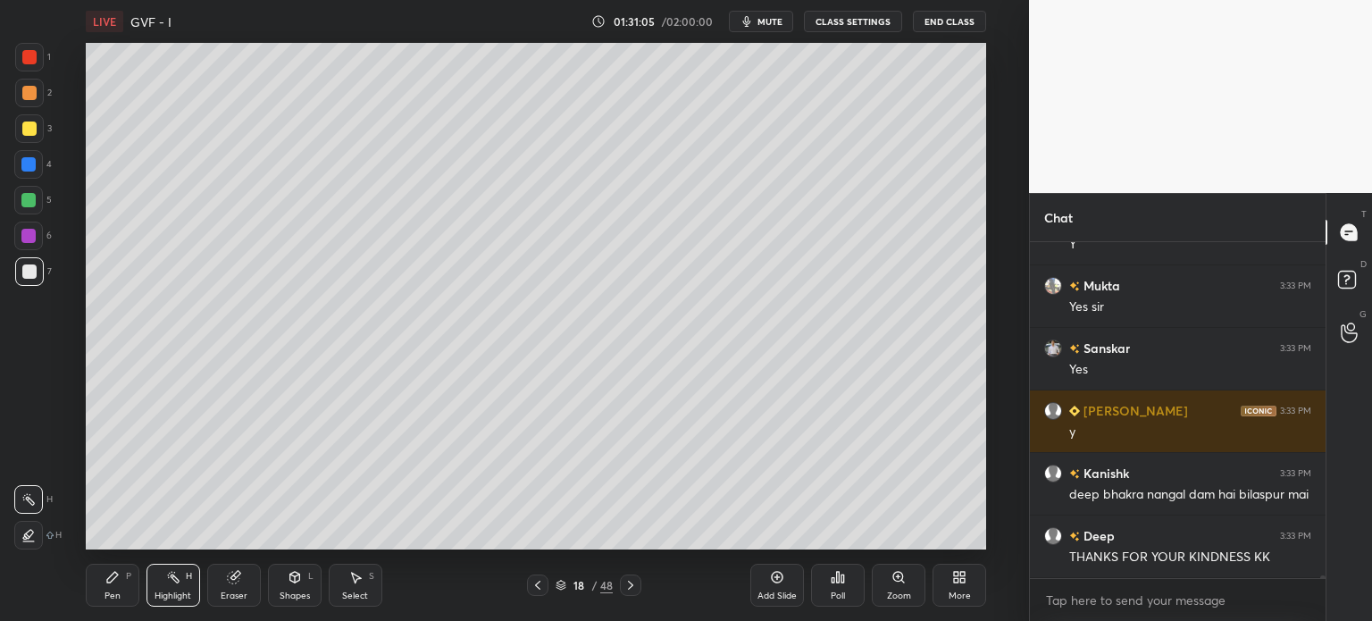
click at [633, 585] on icon at bounding box center [631, 585] width 14 height 14
click at [98, 589] on div "Pen P" at bounding box center [113, 585] width 54 height 43
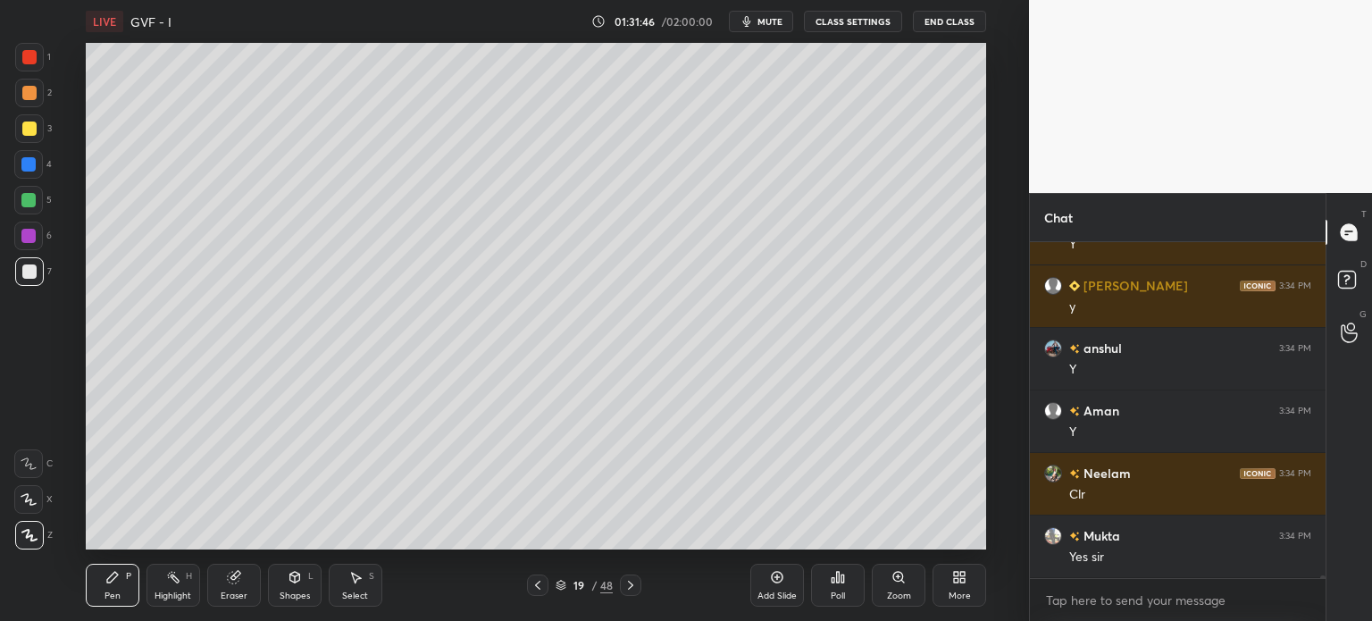
scroll to position [40455, 0]
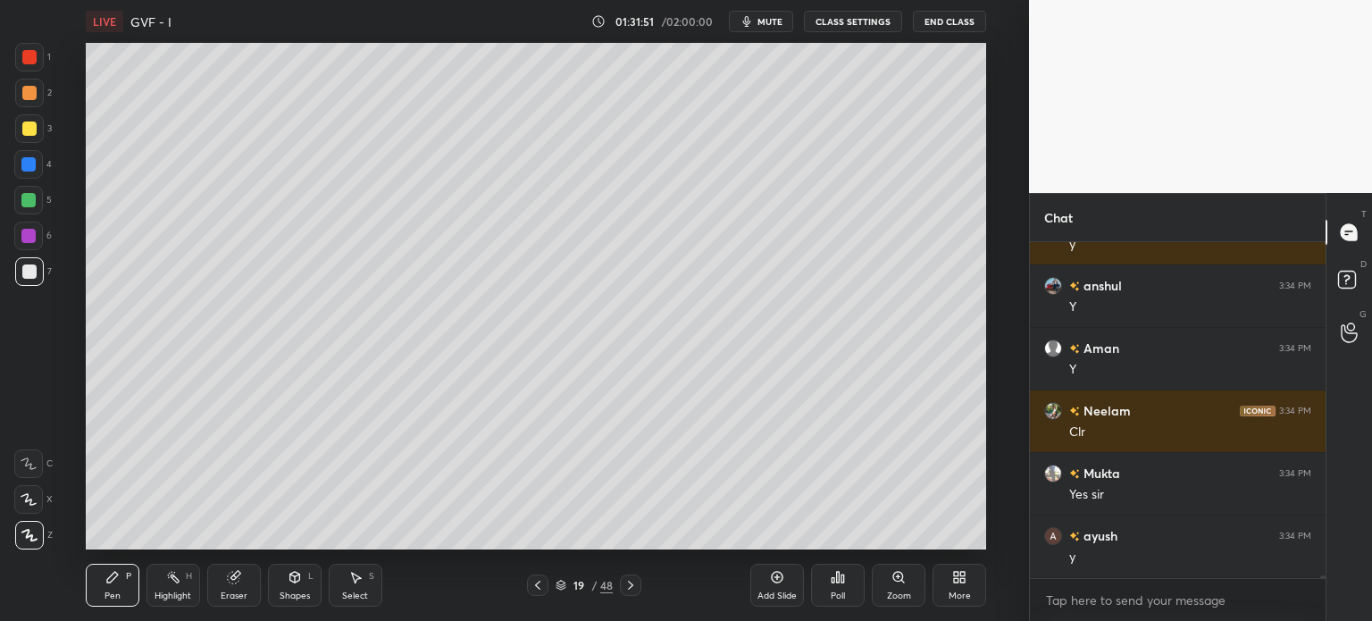
click at [22, 86] on div at bounding box center [29, 93] width 14 height 14
click at [347, 596] on div "Select" at bounding box center [355, 595] width 26 height 9
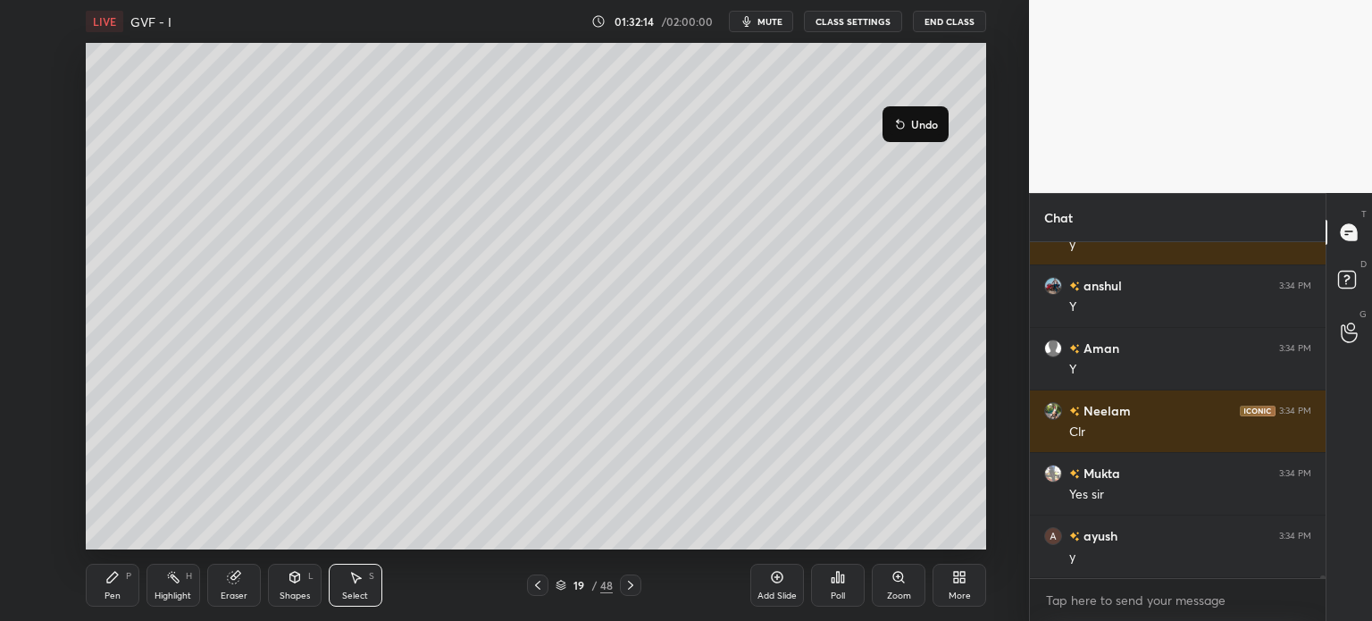
click at [908, 188] on div "0 ° Undo Copy Duplicate Duplicate to new slide Delete" at bounding box center [536, 296] width 901 height 507
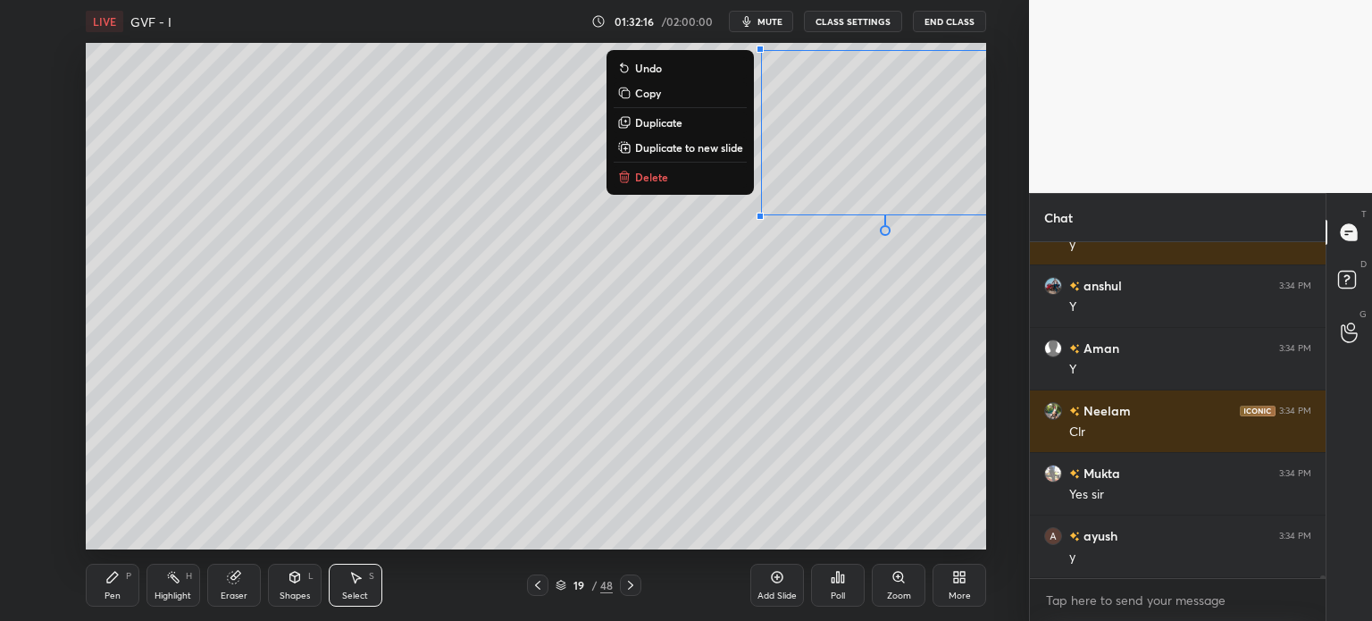
click at [230, 600] on div "Eraser" at bounding box center [234, 595] width 27 height 9
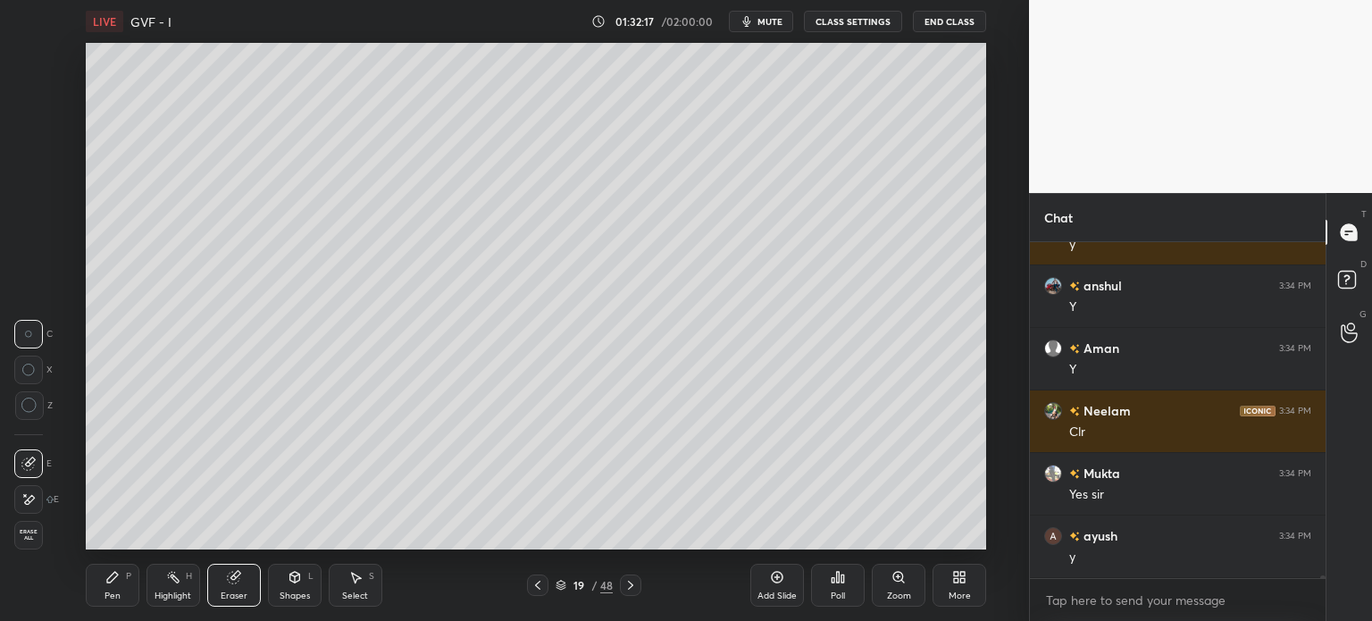
scroll to position [40518, 0]
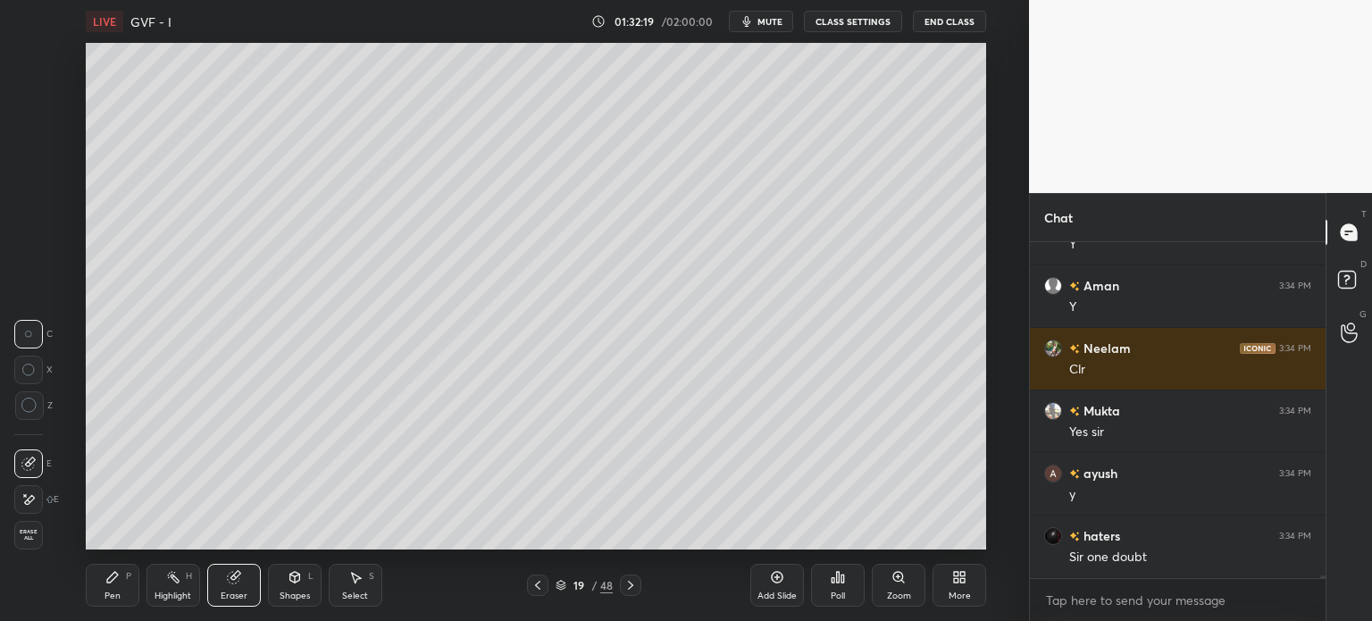
click at [112, 592] on div "Pen" at bounding box center [113, 595] width 16 height 9
click at [118, 588] on div "Pen P" at bounding box center [113, 585] width 54 height 43
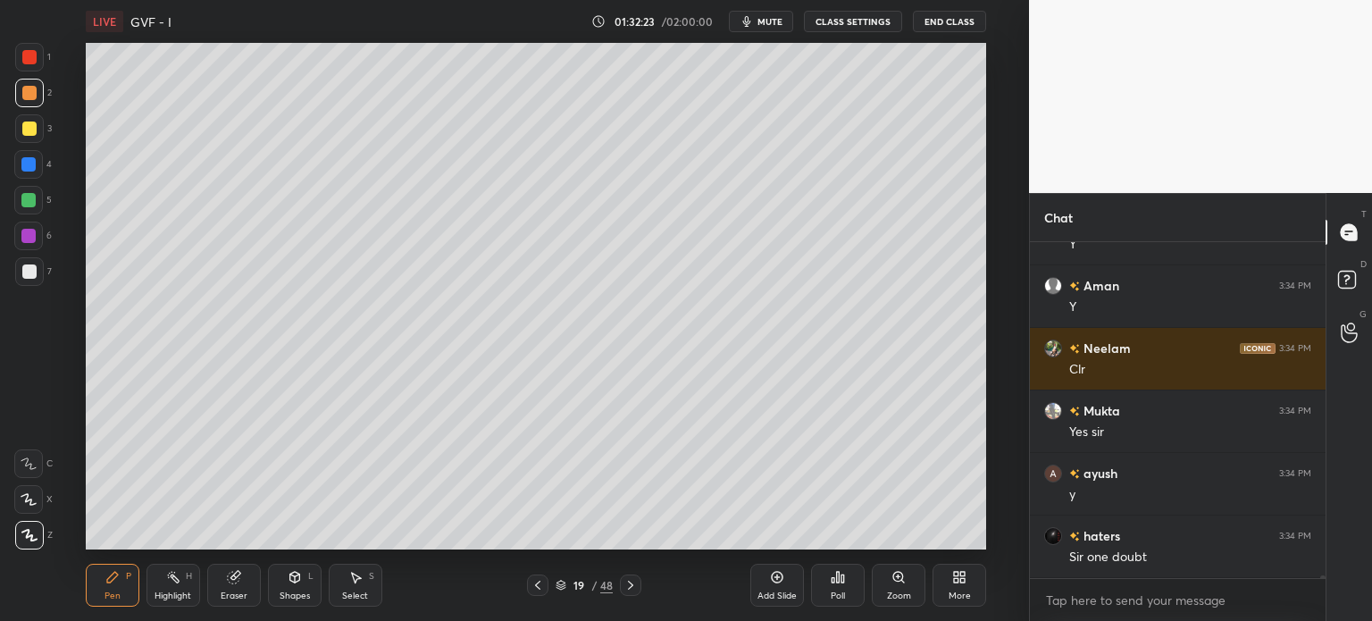
click at [22, 272] on div at bounding box center [29, 271] width 14 height 14
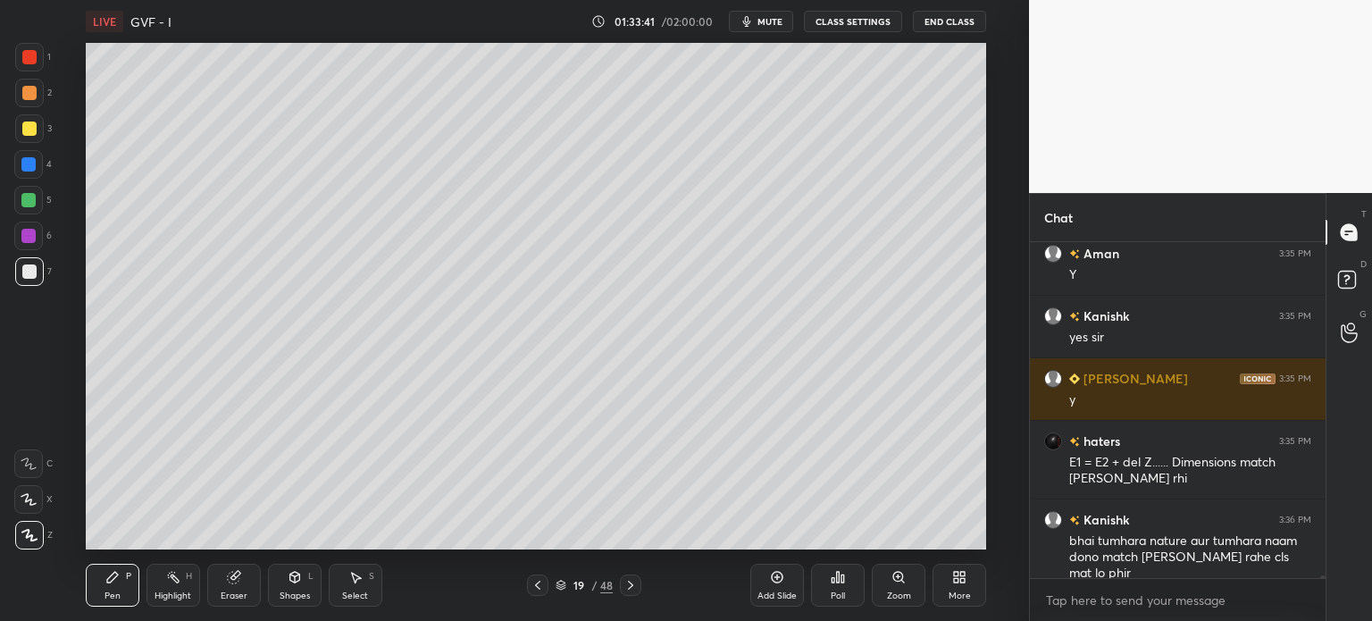
scroll to position [40925, 0]
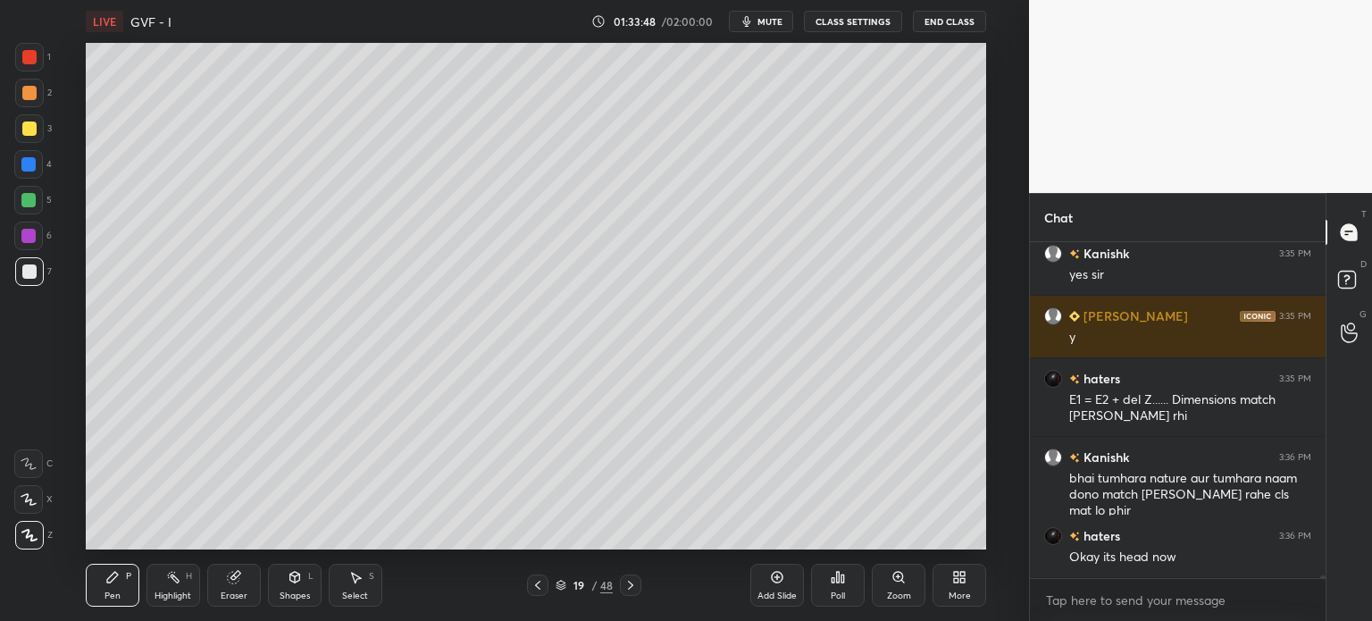
click at [541, 589] on icon at bounding box center [538, 585] width 14 height 14
click at [631, 592] on div at bounding box center [630, 585] width 21 height 21
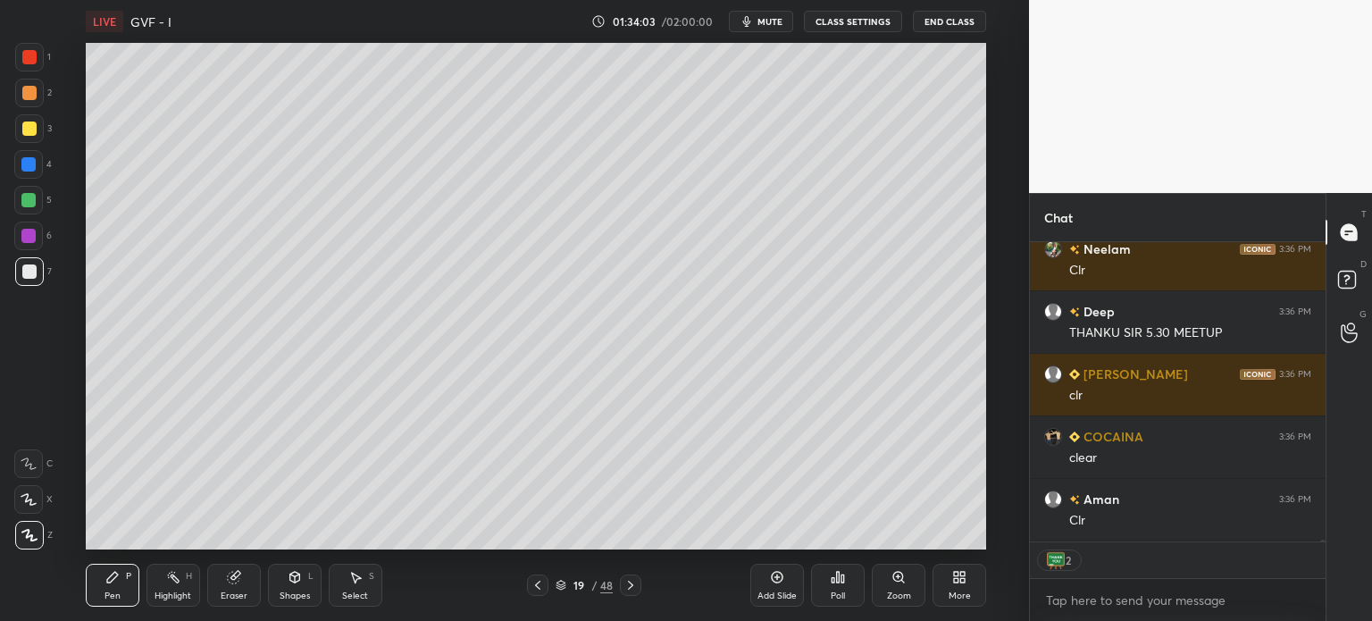
scroll to position [41354, 0]
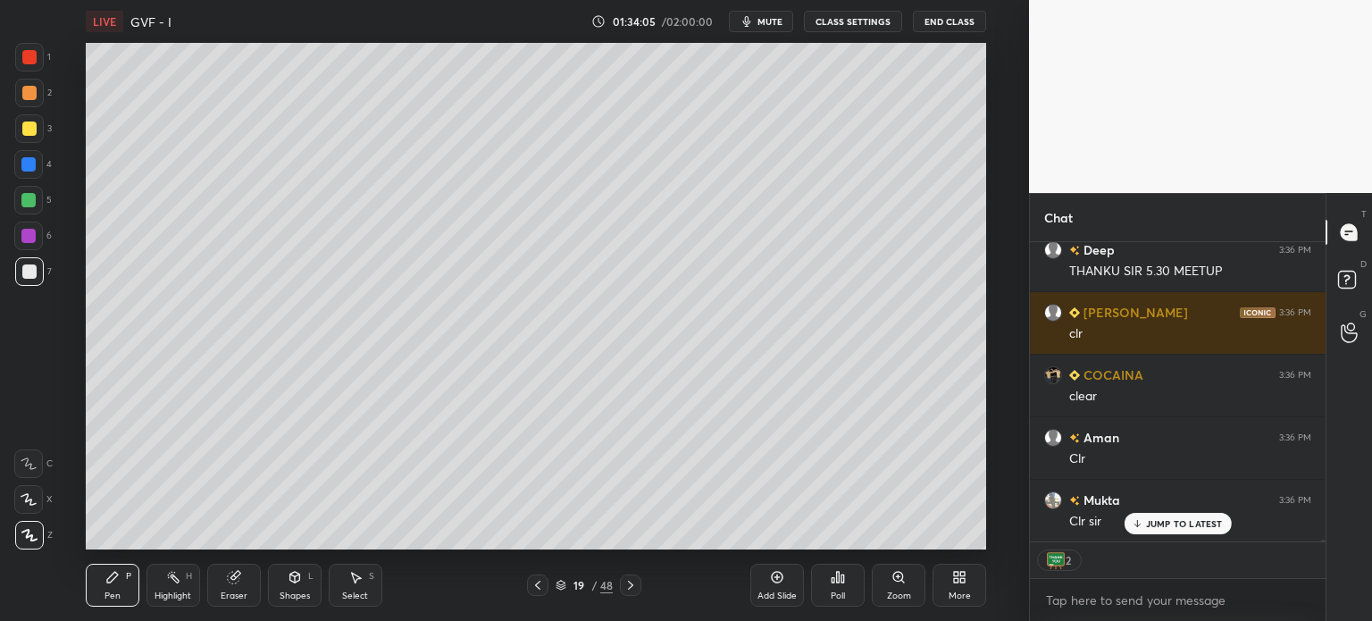
click at [761, 594] on div "Add Slide" at bounding box center [777, 595] width 39 height 9
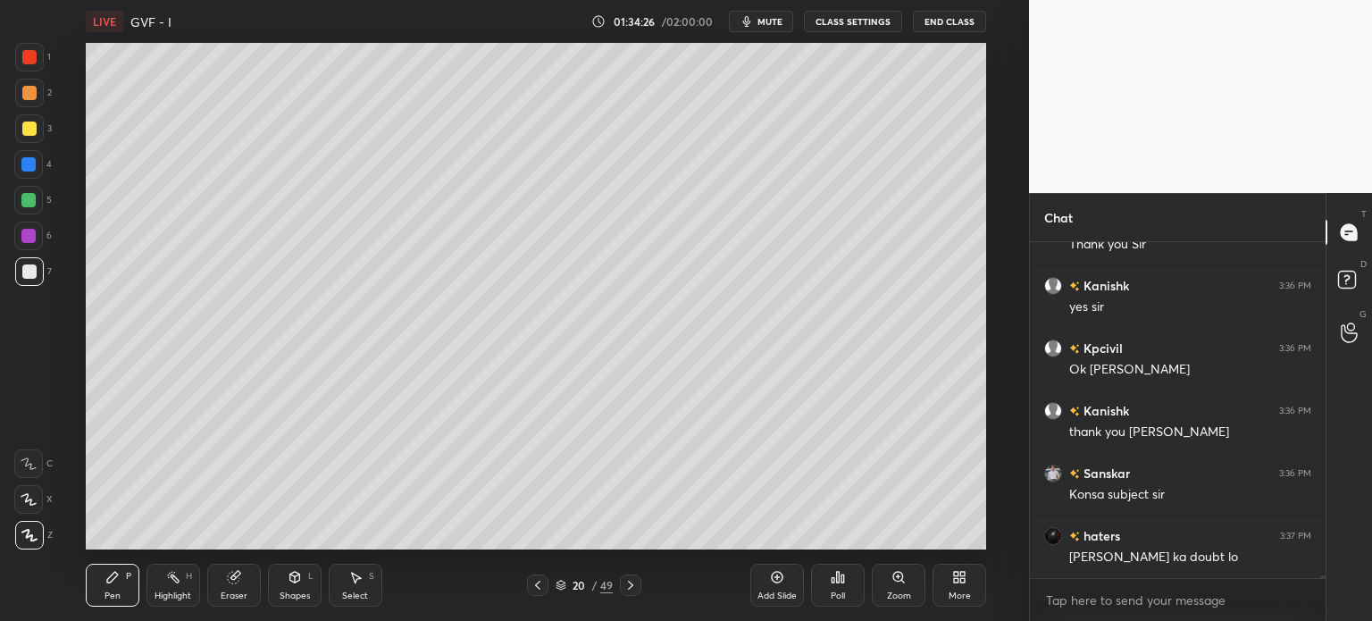
scroll to position [41819, 0]
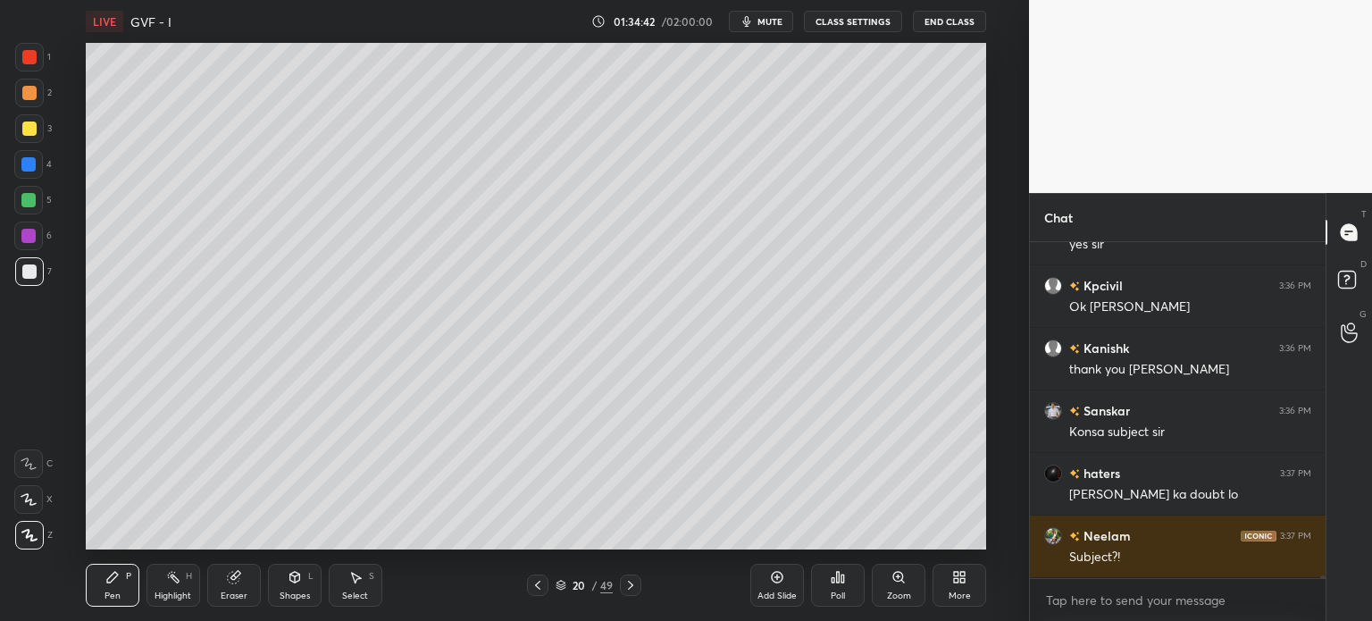
click at [29, 131] on div at bounding box center [29, 129] width 14 height 14
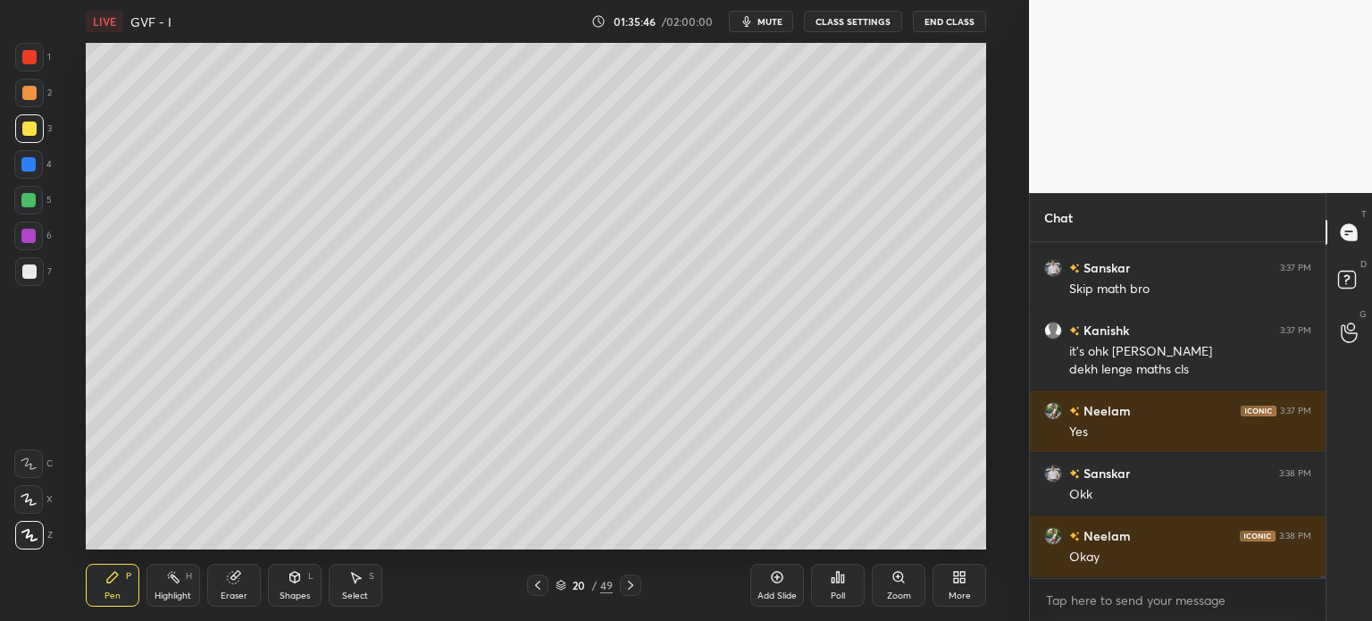
scroll to position [42650, 0]
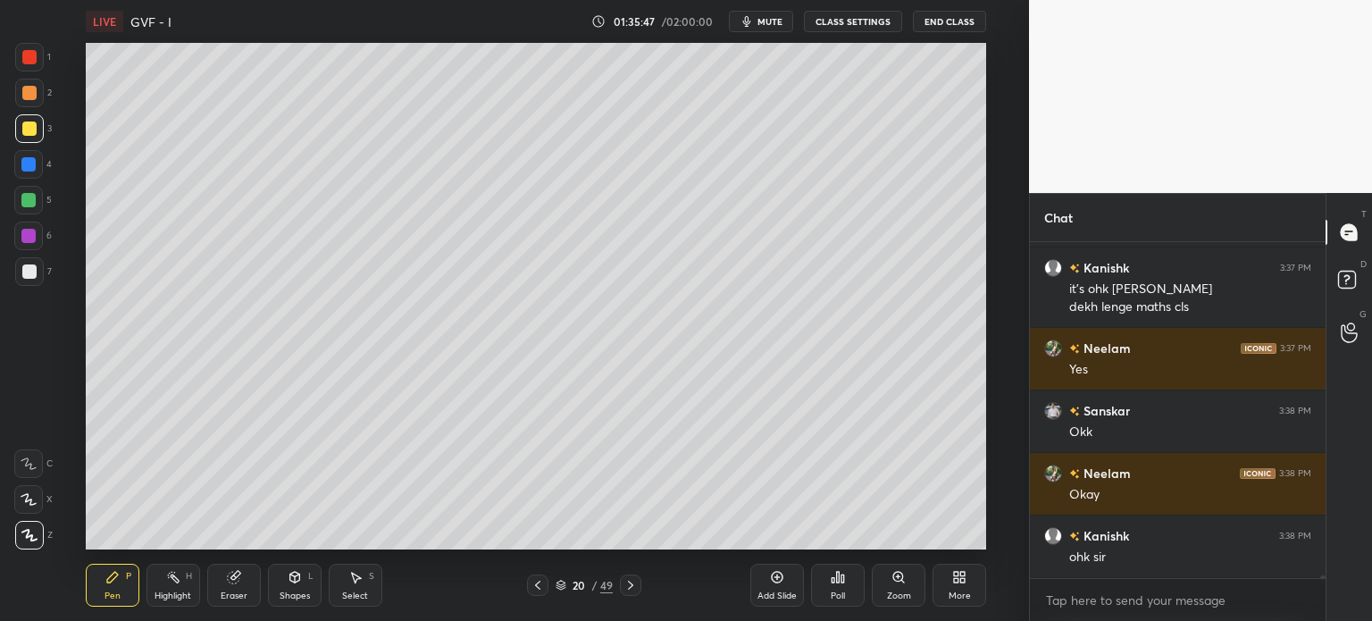
click at [29, 271] on div at bounding box center [29, 271] width 14 height 14
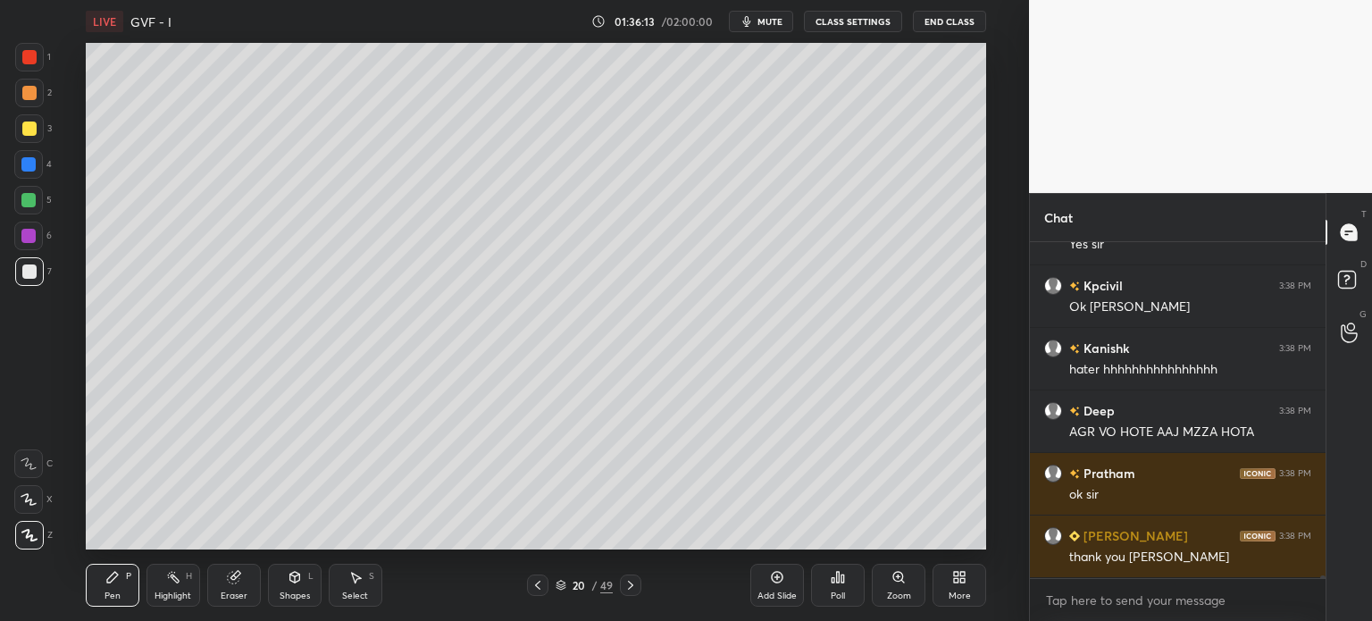
scroll to position [43338, 0]
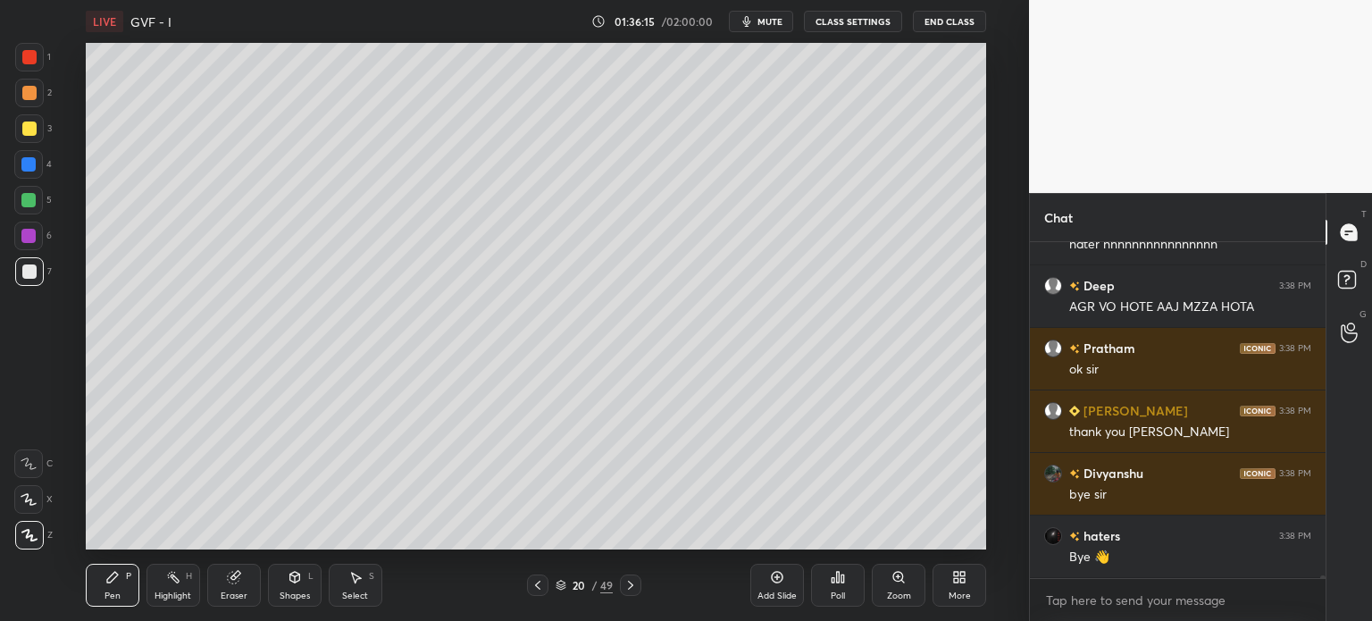
click at [957, 13] on button "End Class" at bounding box center [949, 21] width 73 height 21
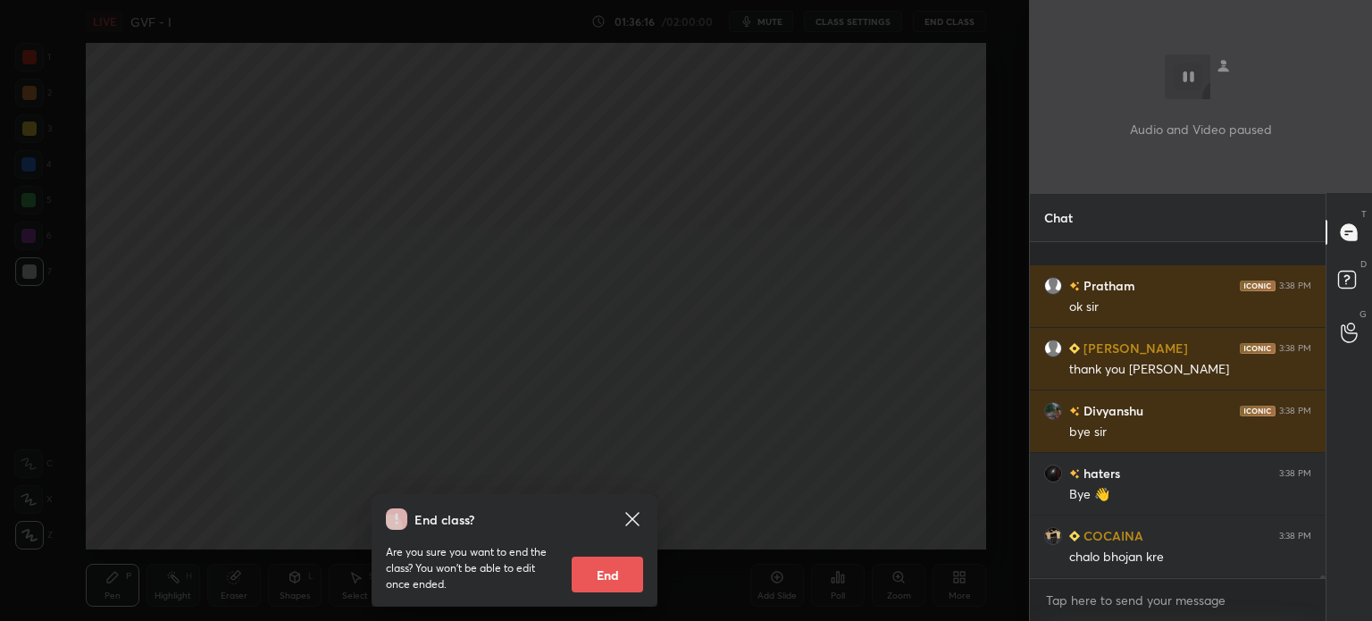
scroll to position [43588, 0]
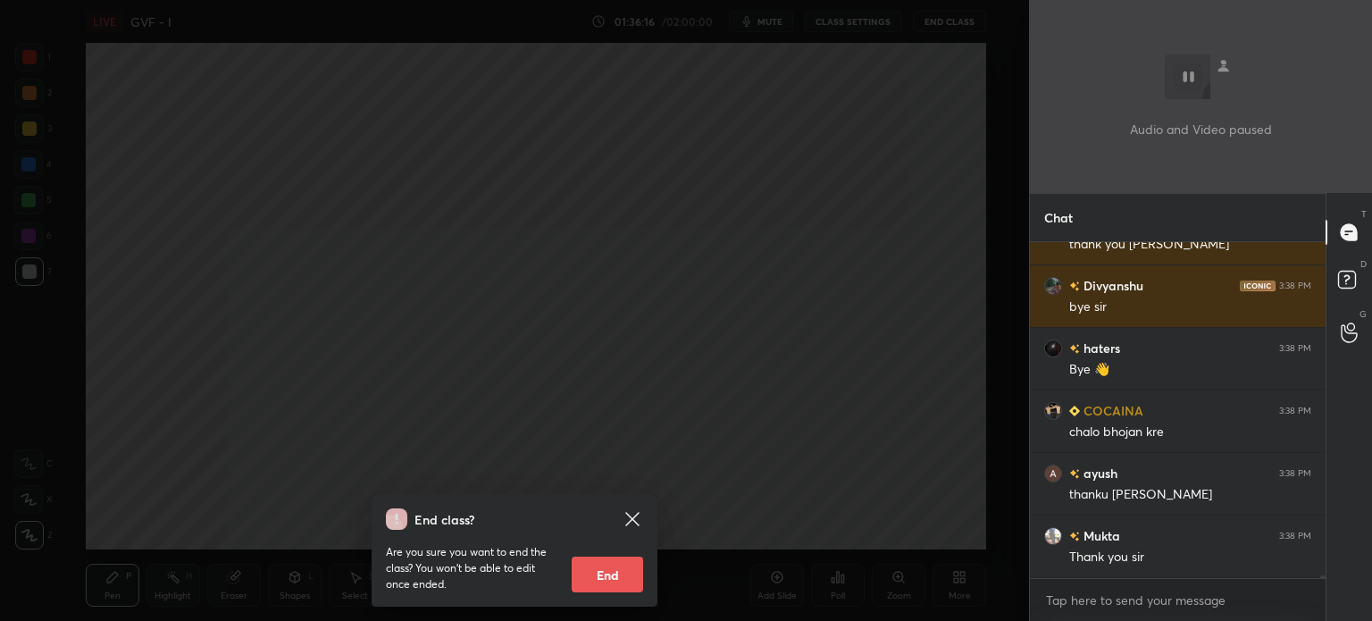
click at [606, 575] on button "End" at bounding box center [607, 575] width 71 height 36
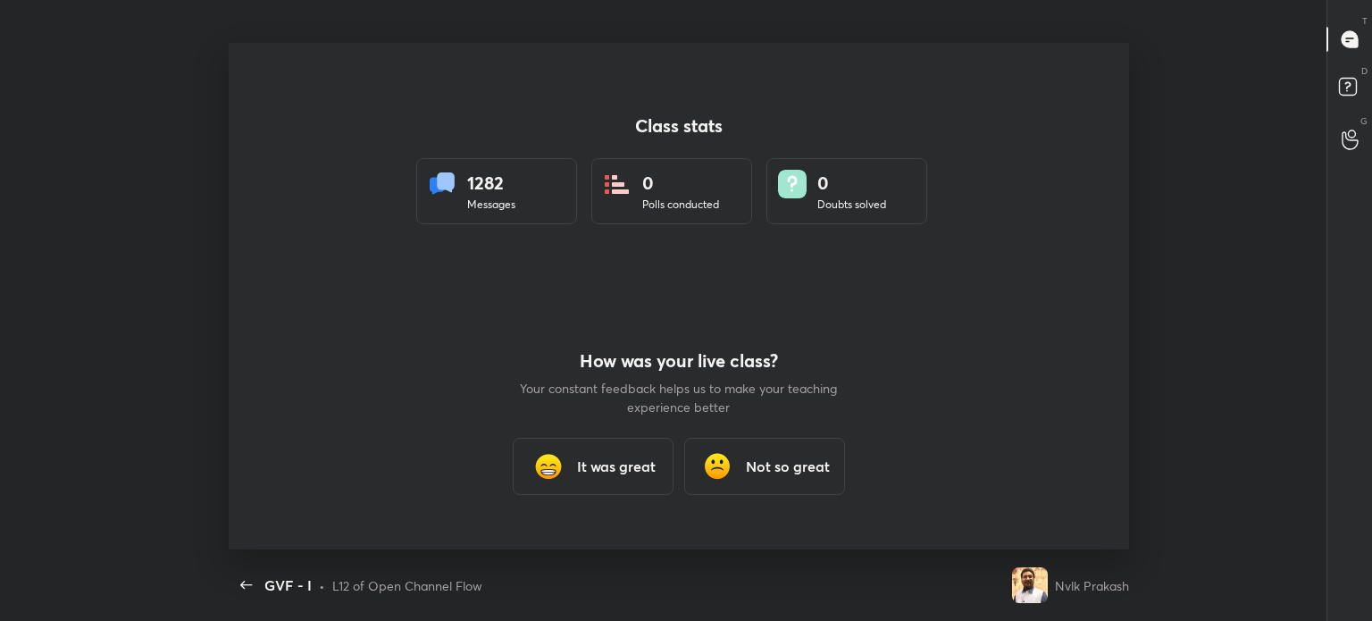
scroll to position [0, 0]
click at [622, 458] on h3 "It was great" at bounding box center [616, 466] width 79 height 21
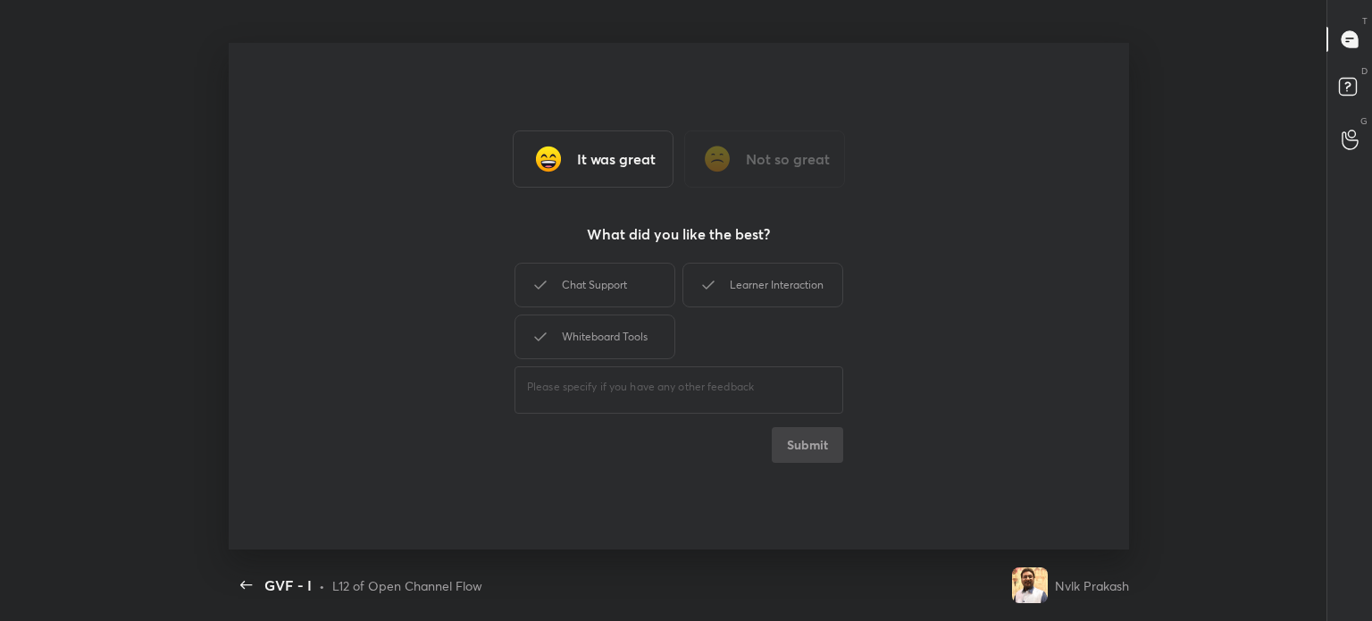
type textarea "x"
click at [623, 275] on div "Chat Support" at bounding box center [595, 285] width 161 height 45
click at [802, 296] on div "Learner Interaction" at bounding box center [763, 285] width 161 height 45
click at [567, 340] on div "Whiteboard Tools" at bounding box center [595, 337] width 161 height 45
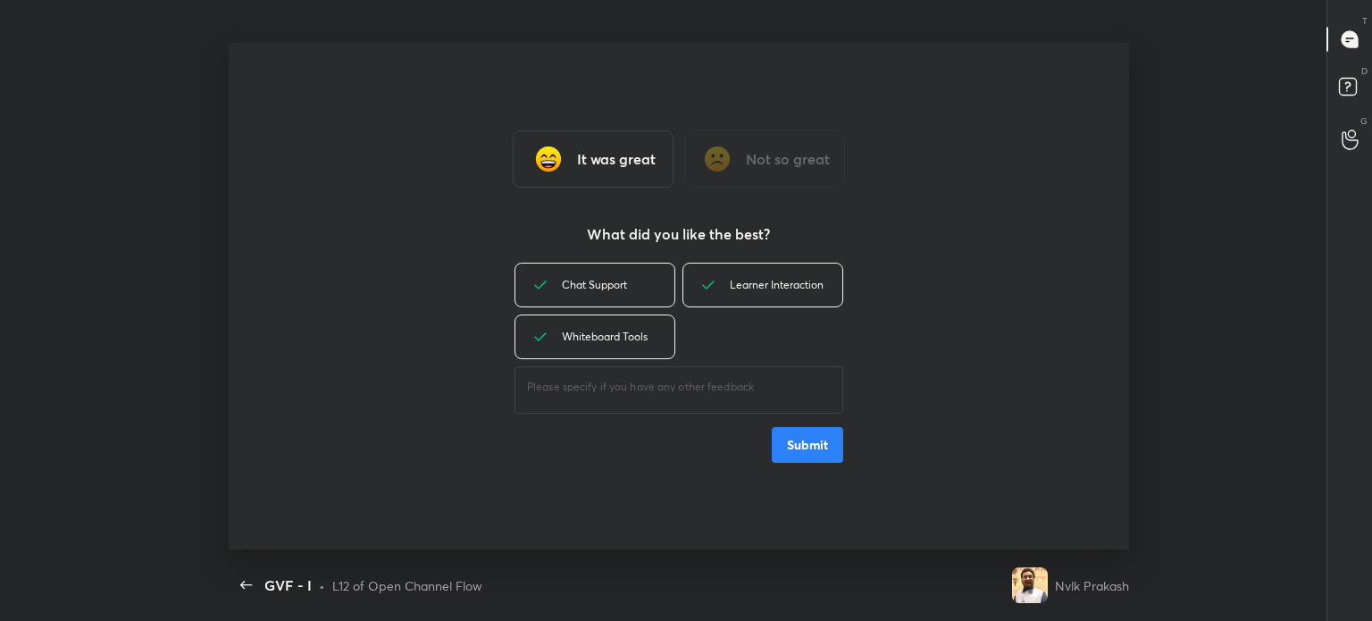
click at [818, 440] on button "Submit" at bounding box center [807, 445] width 71 height 36
